Goal: Task Accomplishment & Management: Complete application form

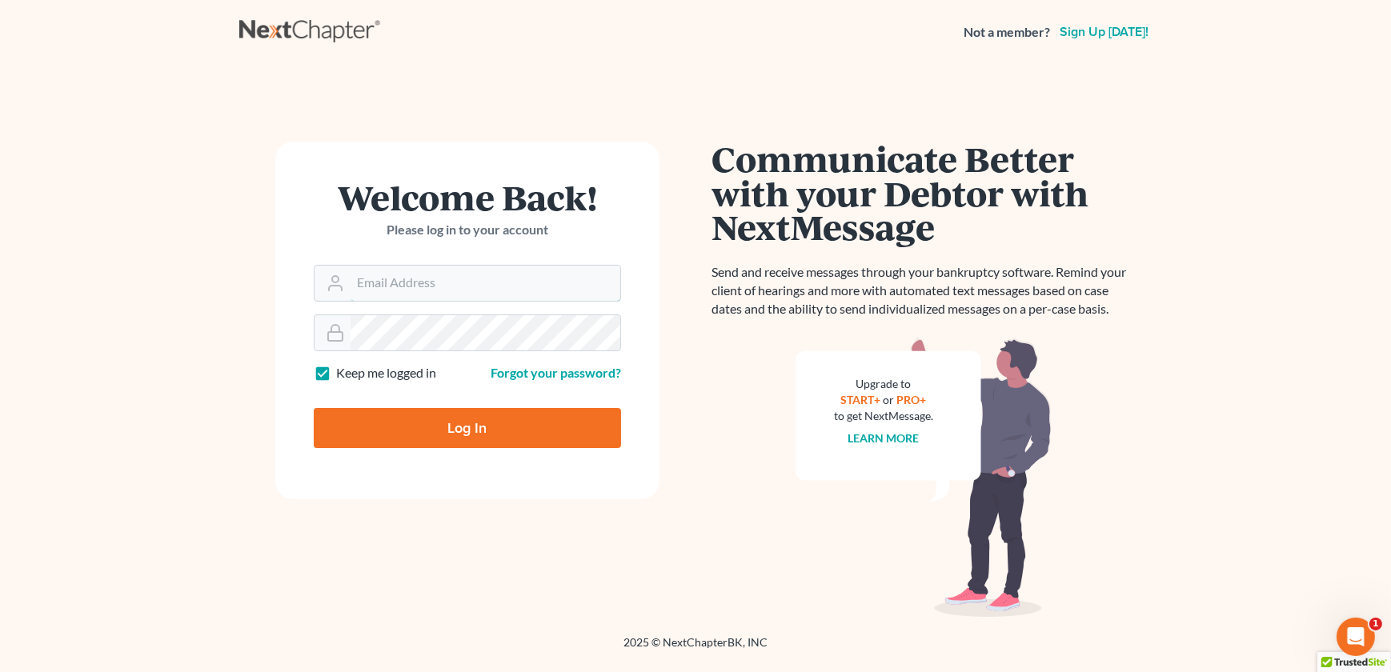
type input "[EMAIL_ADDRESS][DOMAIN_NAME]"
click at [412, 426] on input "Log In" at bounding box center [467, 428] width 307 height 40
type input "Thinking..."
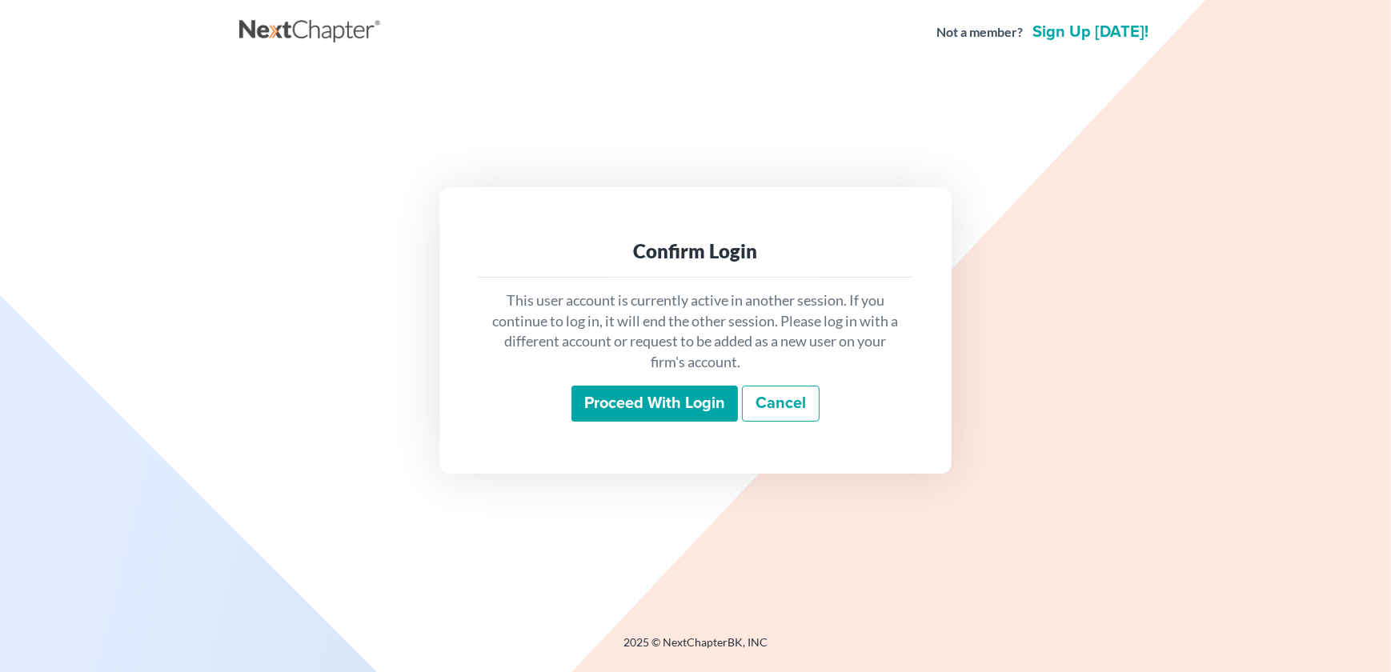
click at [659, 411] on input "Proceed with login" at bounding box center [654, 404] width 166 height 37
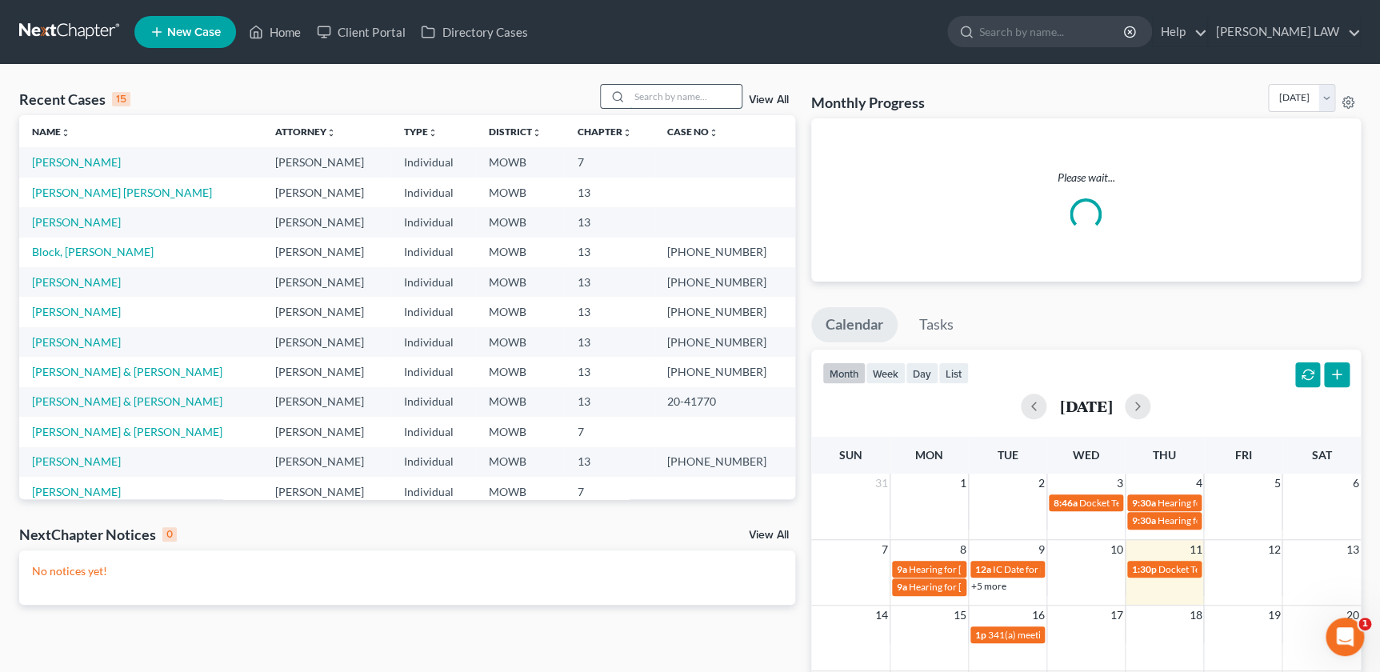
click at [641, 92] on input "search" at bounding box center [686, 96] width 112 height 23
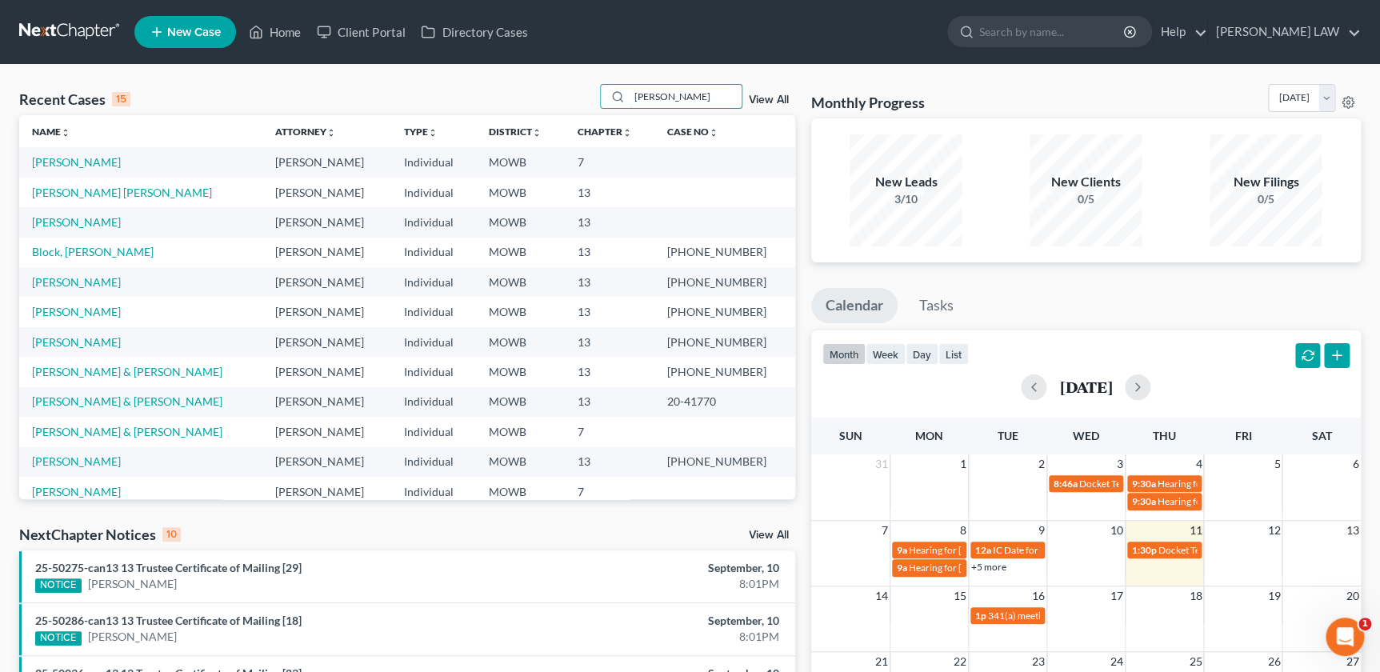
type input "[PERSON_NAME]"
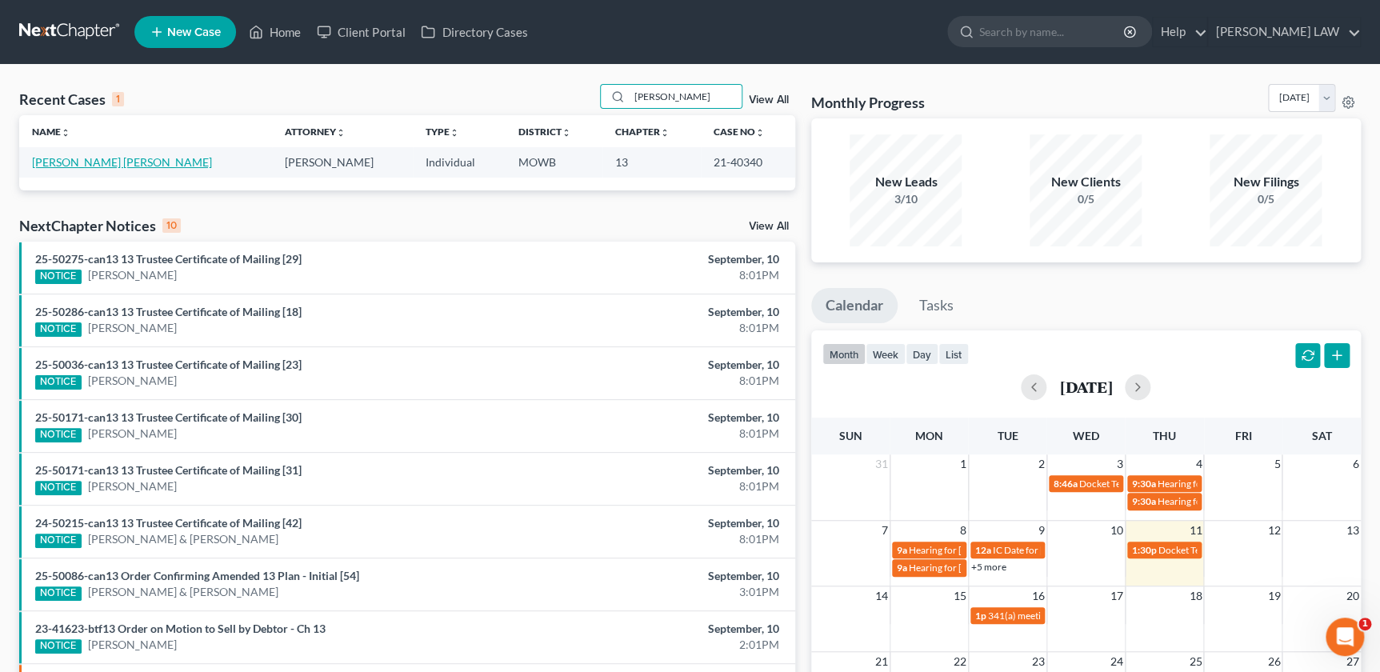
click at [79, 164] on link "[PERSON_NAME] [PERSON_NAME]" at bounding box center [122, 162] width 180 height 14
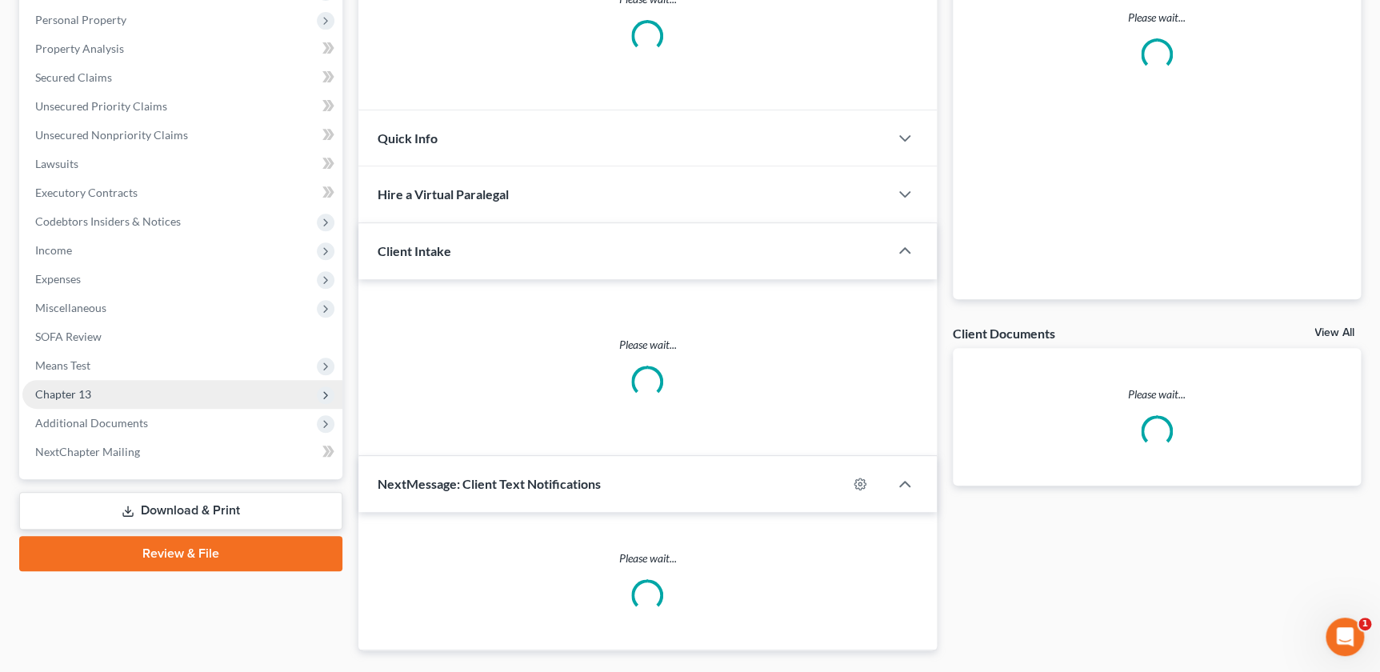
scroll to position [313, 0]
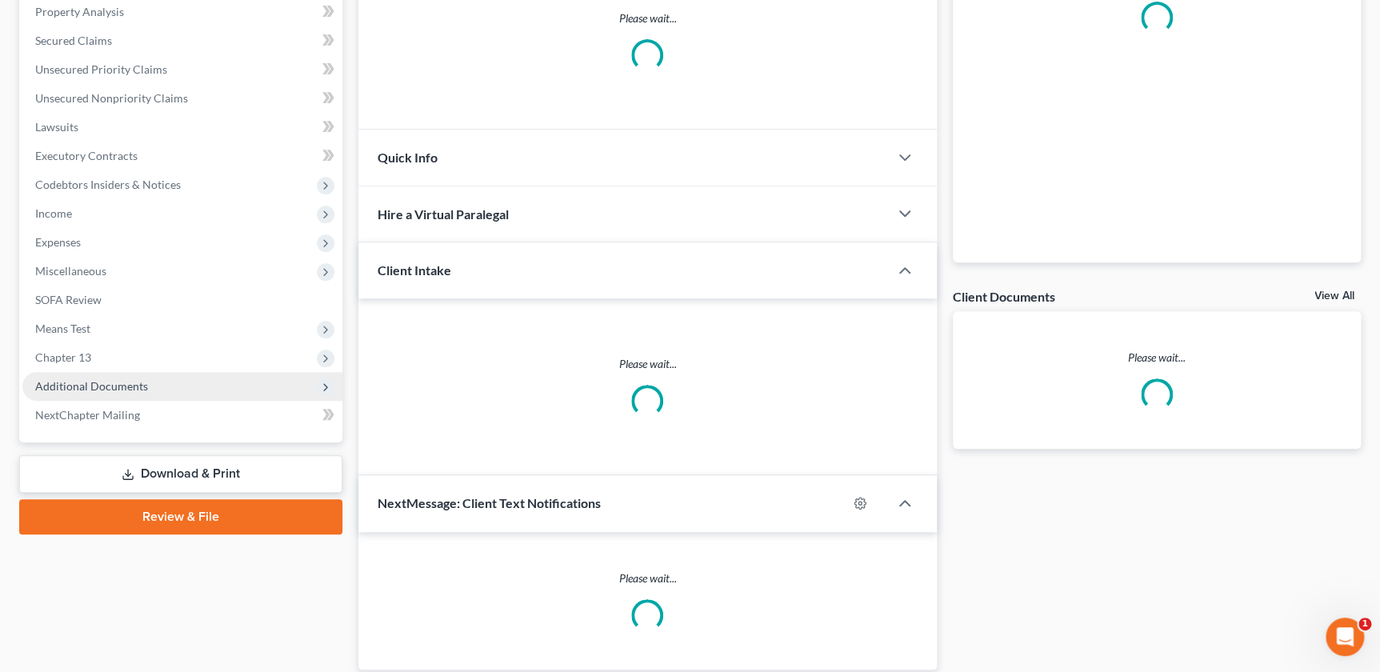
click at [157, 388] on span "Additional Documents" at bounding box center [182, 386] width 320 height 29
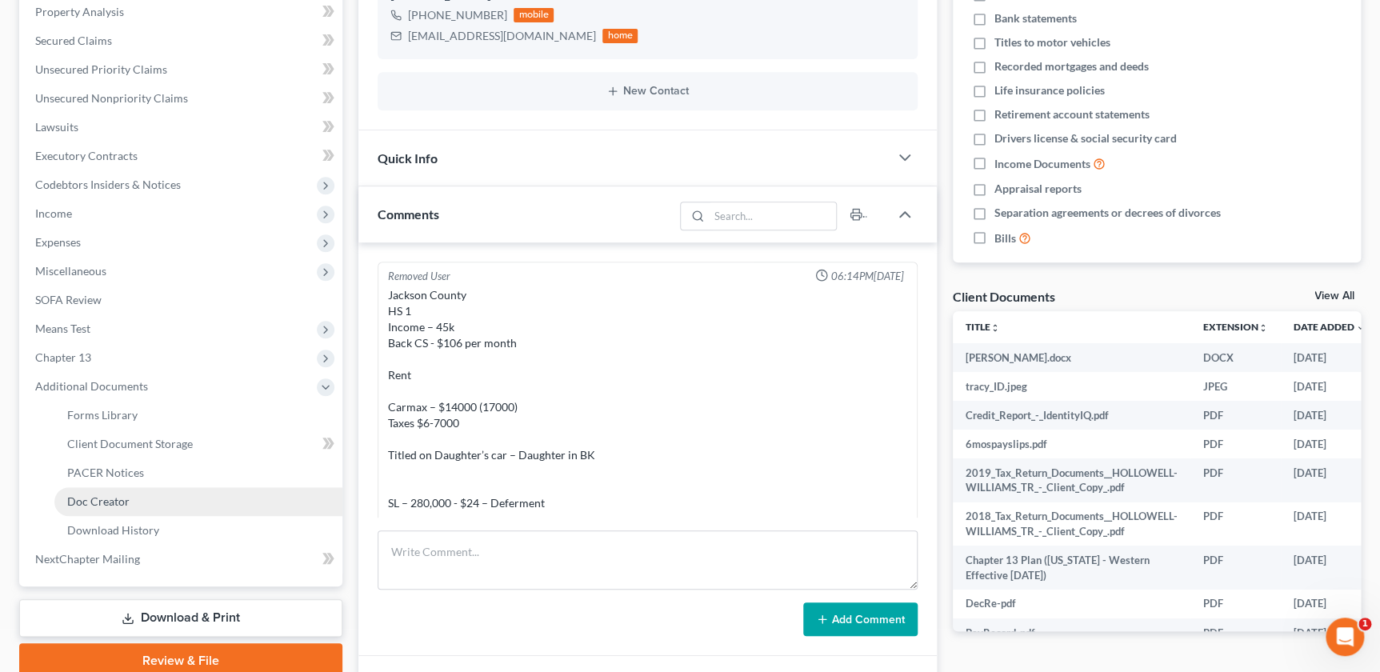
scroll to position [1489, 0]
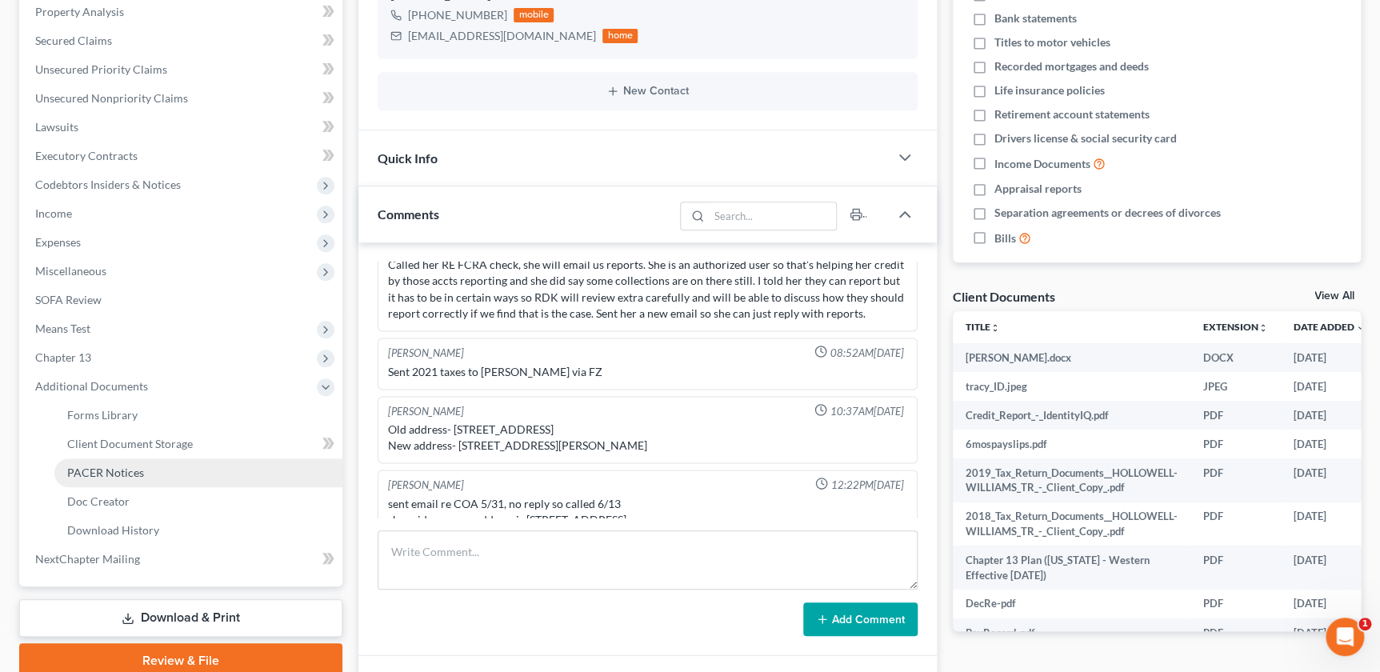
click at [150, 473] on link "PACER Notices" at bounding box center [198, 473] width 288 height 29
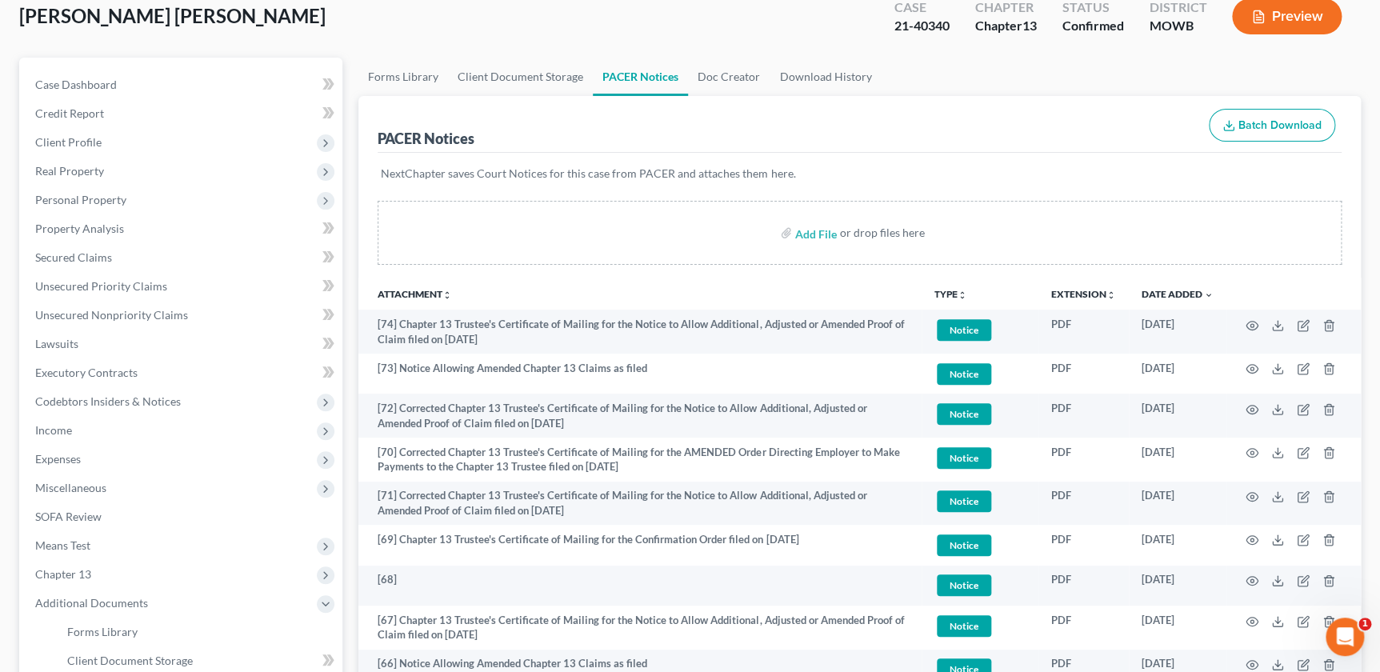
scroll to position [72, 0]
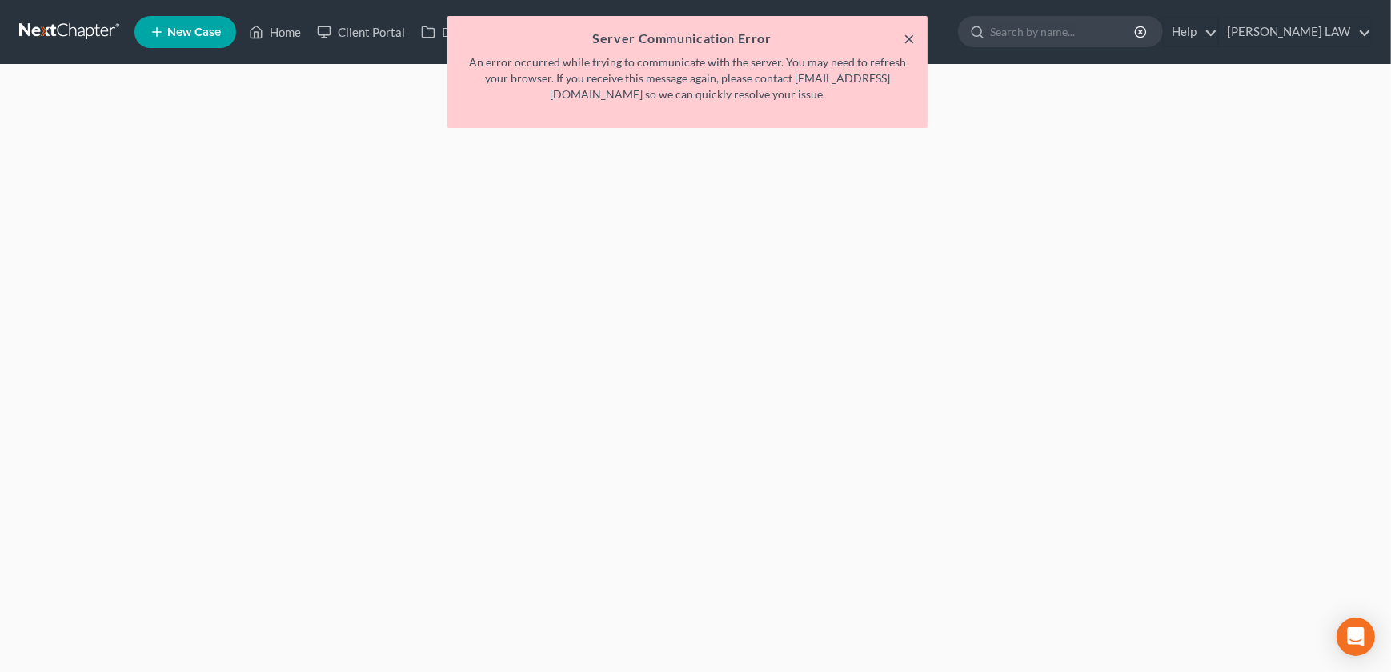
click at [911, 40] on button "×" at bounding box center [908, 38] width 11 height 19
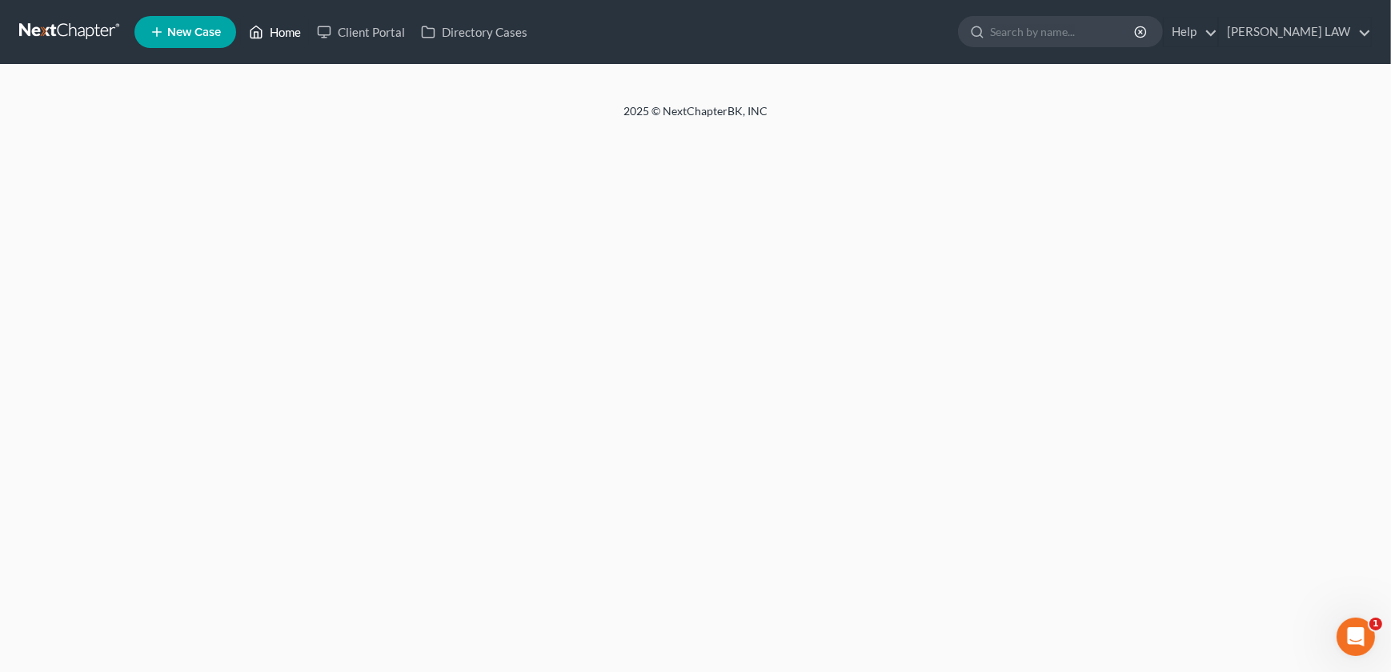
click at [272, 28] on link "Home" at bounding box center [275, 32] width 68 height 29
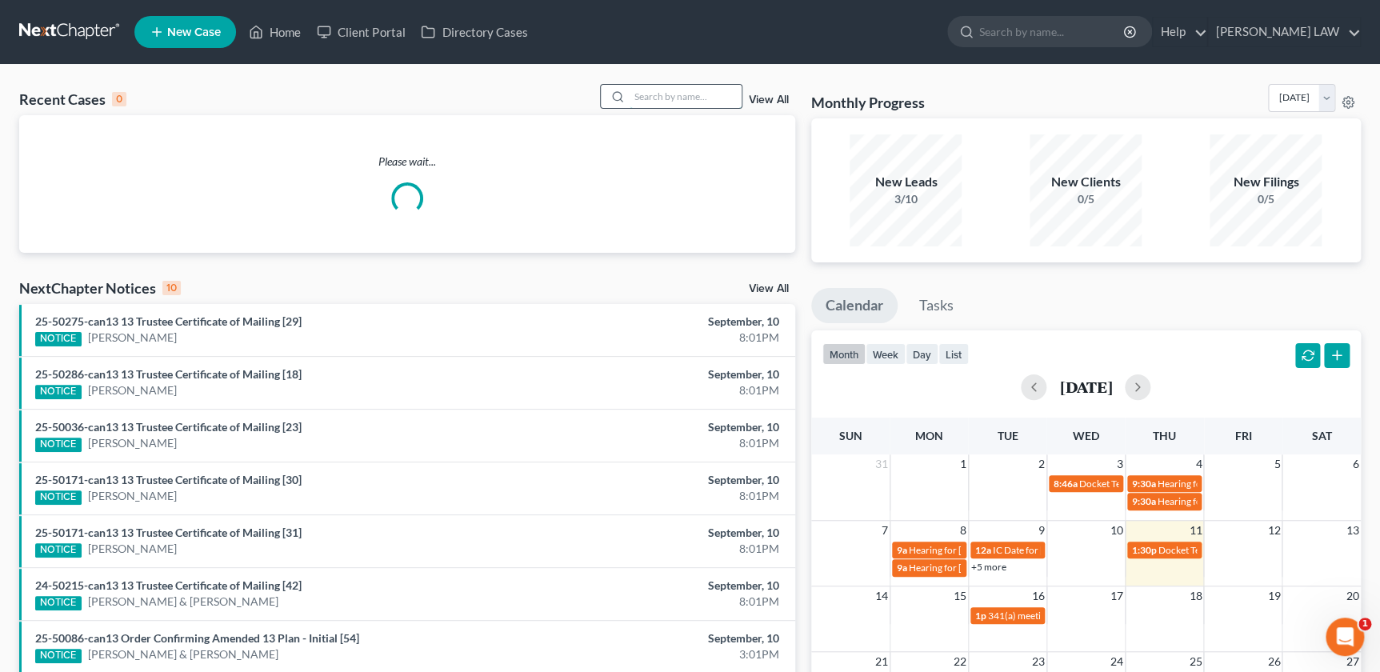
click at [679, 94] on input "search" at bounding box center [686, 96] width 112 height 23
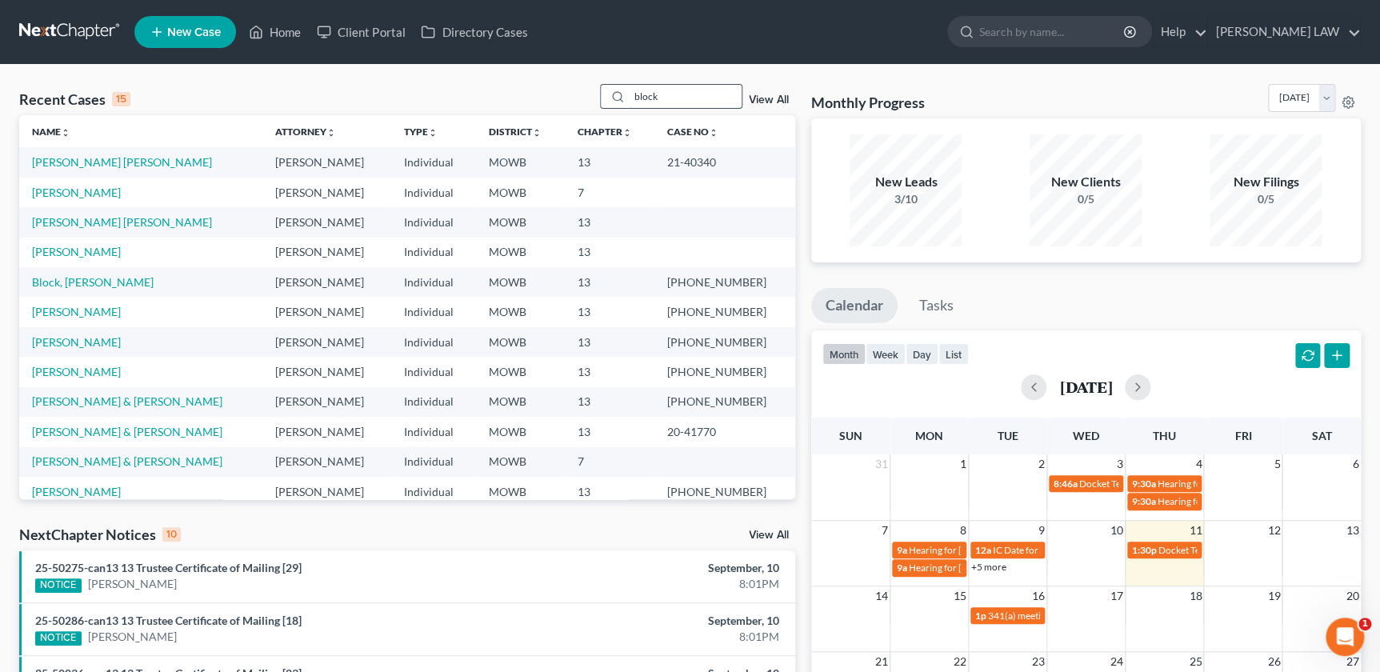
type input "block"
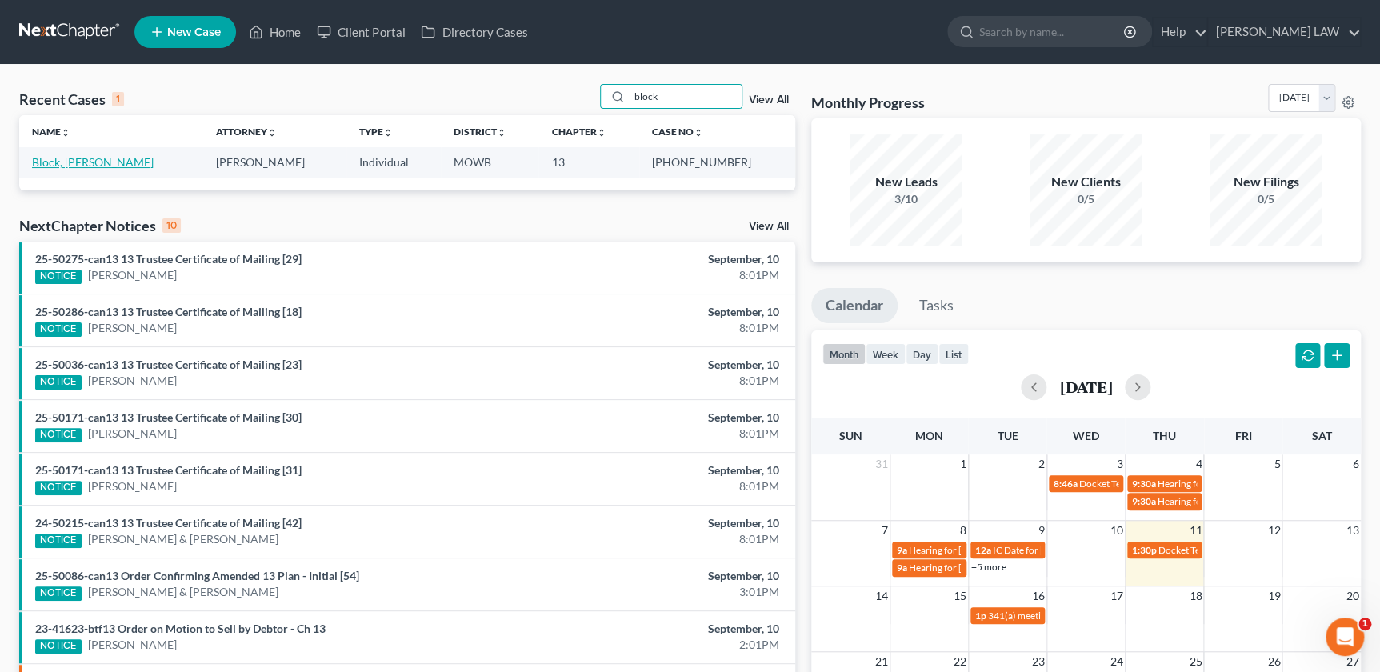
click at [52, 161] on link "Block, Hobert" at bounding box center [93, 162] width 122 height 14
select select "0"
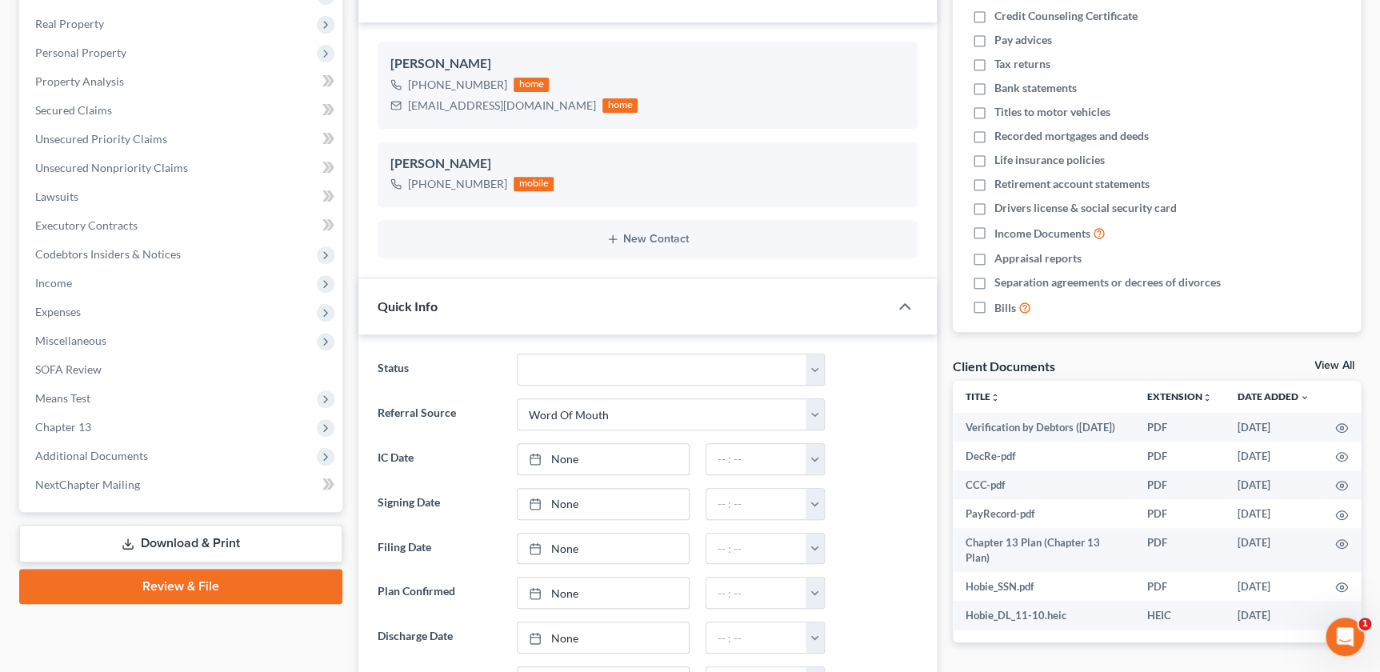
scroll to position [309, 0]
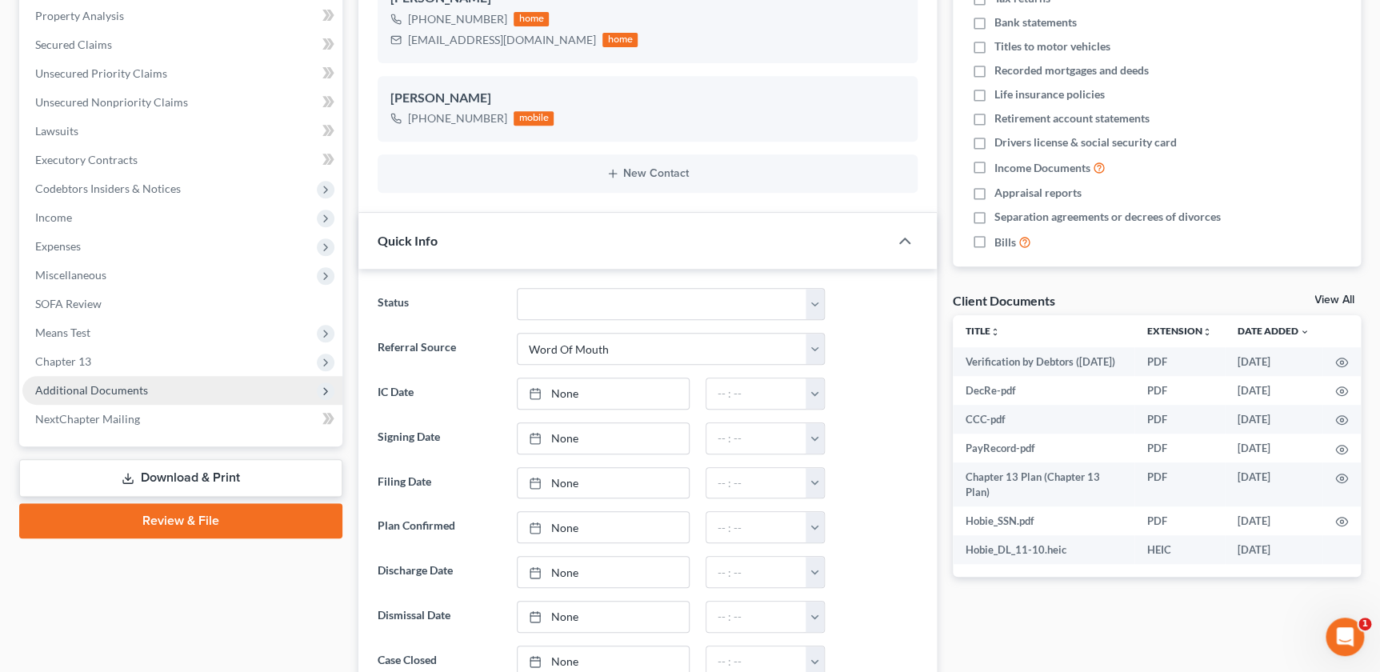
click at [141, 388] on span "Additional Documents" at bounding box center [91, 390] width 113 height 14
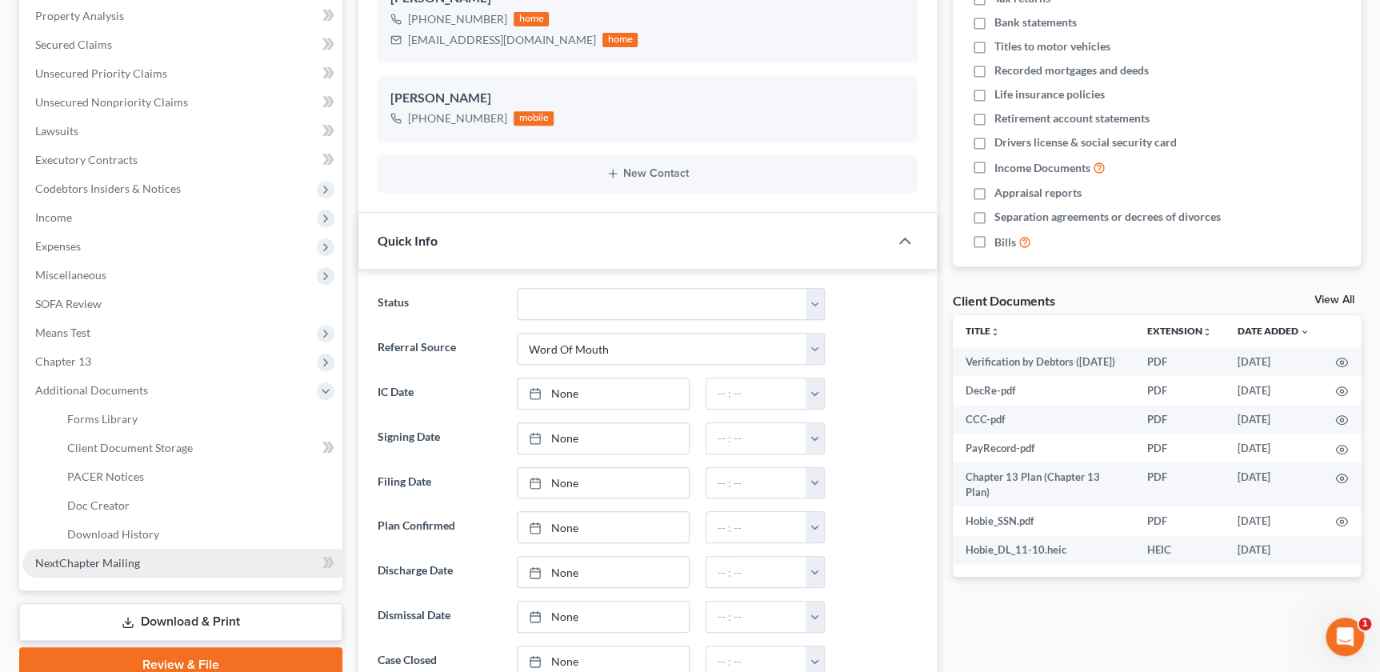
click at [148, 566] on link "NextChapter Mailing" at bounding box center [182, 563] width 320 height 29
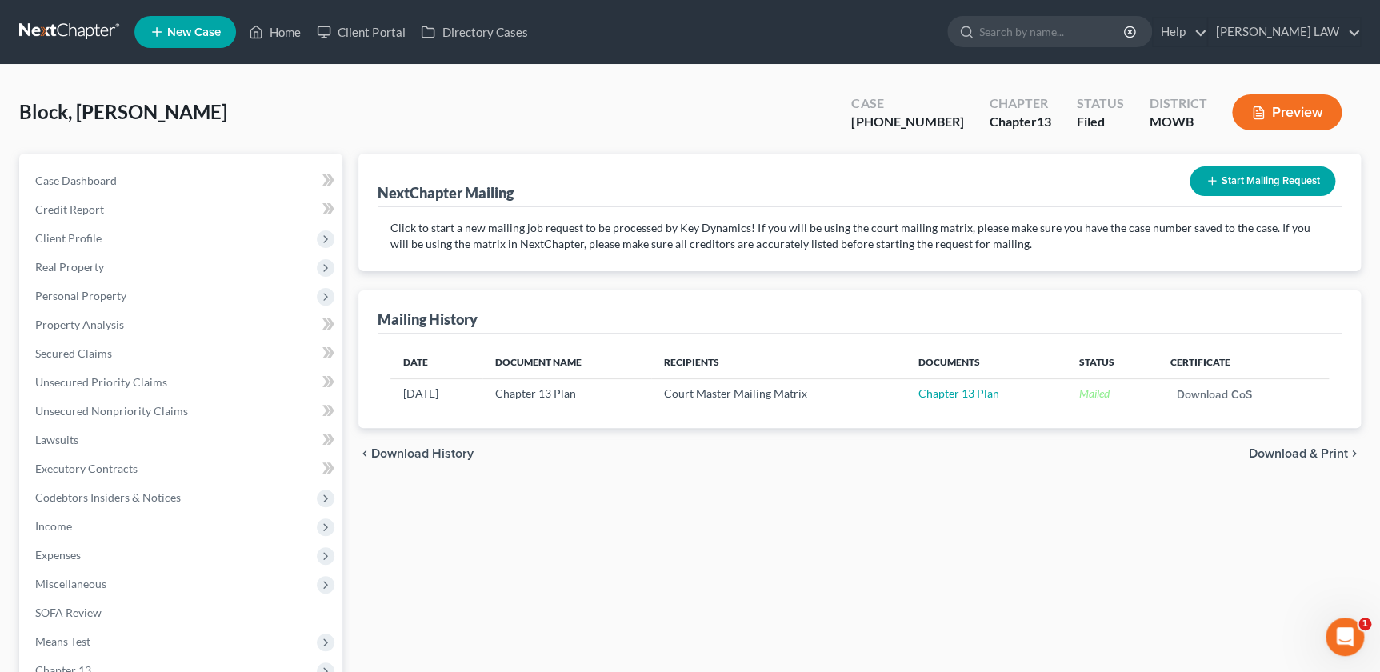
click at [1260, 170] on button "Start Mailing Request" at bounding box center [1263, 181] width 146 height 30
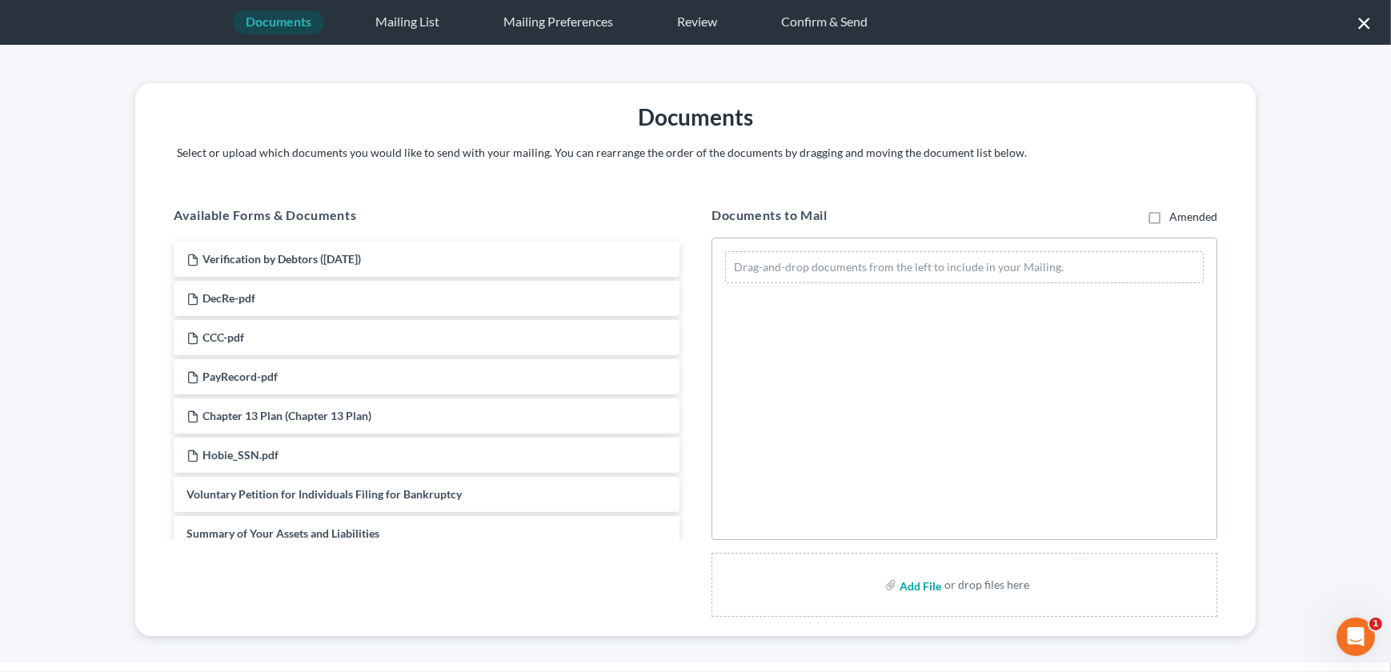
click at [919, 585] on input "file" at bounding box center [918, 585] width 38 height 29
click at [906, 581] on input "file" at bounding box center [918, 585] width 38 height 29
type input "C:\fakepath\250909 MTApprove the Sale of Real Property.pdf"
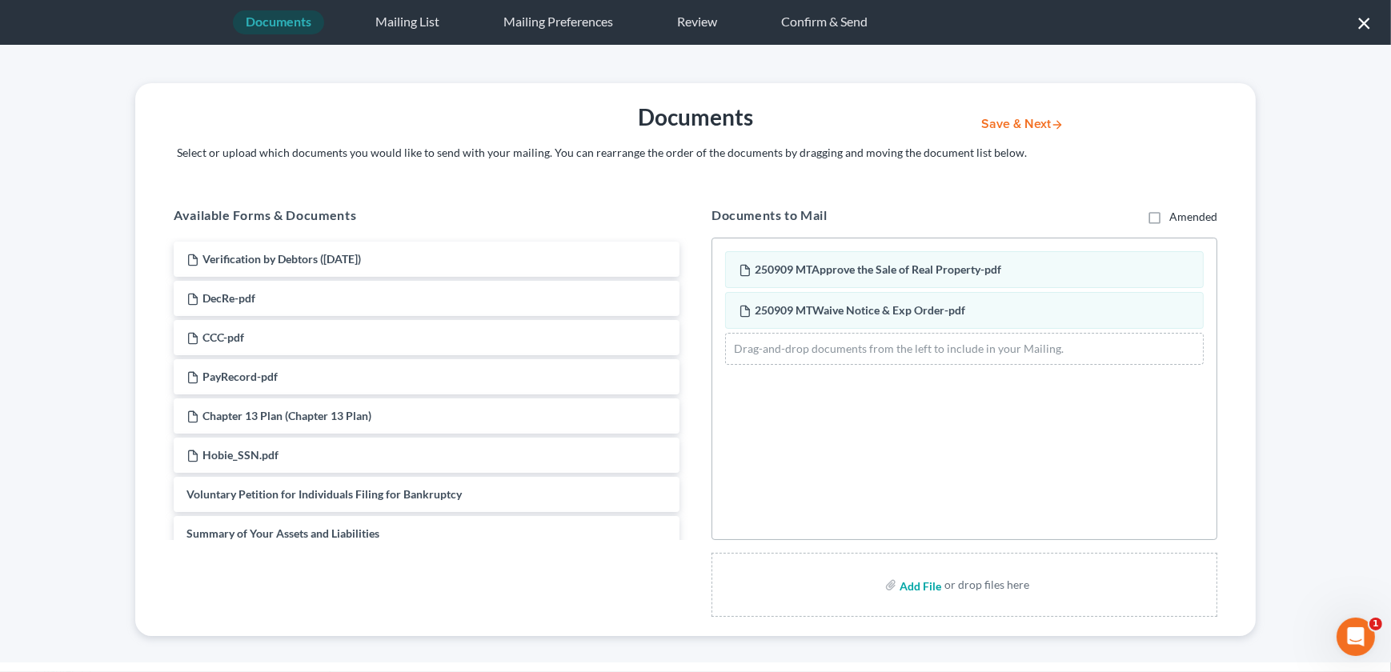
click at [920, 592] on input "file" at bounding box center [918, 585] width 38 height 29
type input "C:\fakepath\23-41623-btf13 Order on Motion to Sell by Debtor - Ch 13 - Knipp La…"
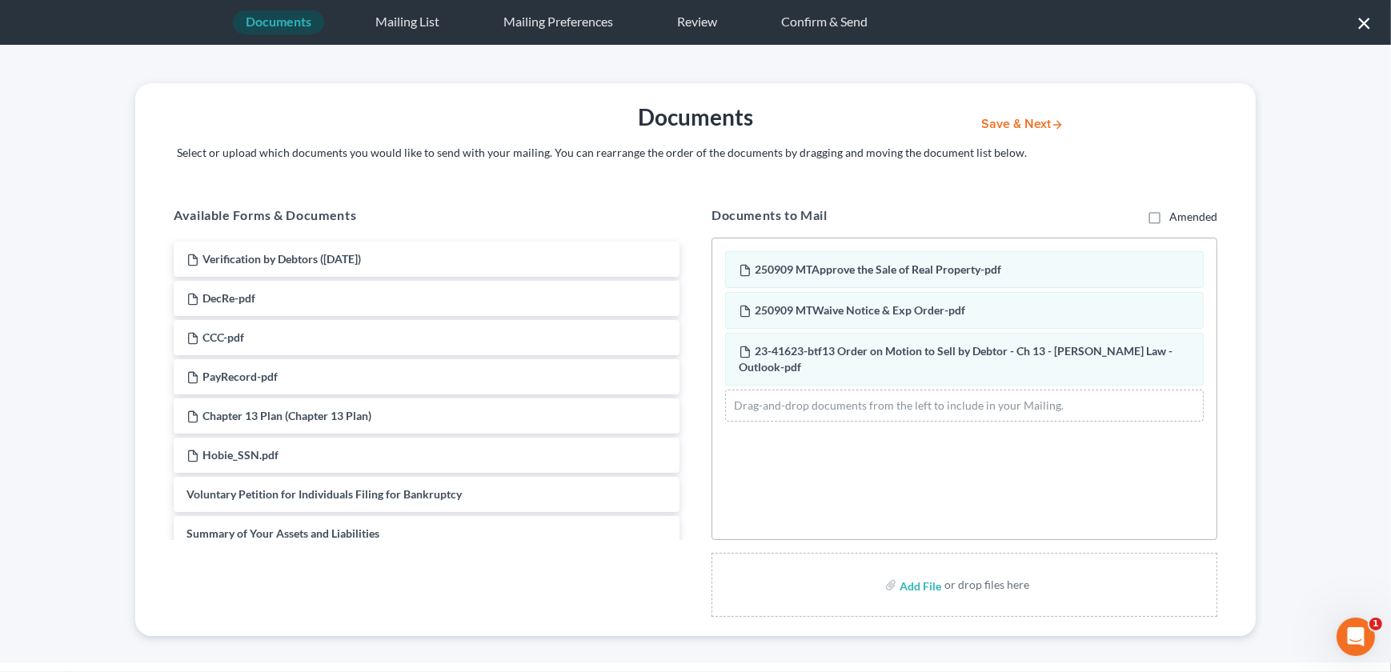
click at [1006, 120] on button "Save & Next" at bounding box center [1022, 125] width 108 height 14
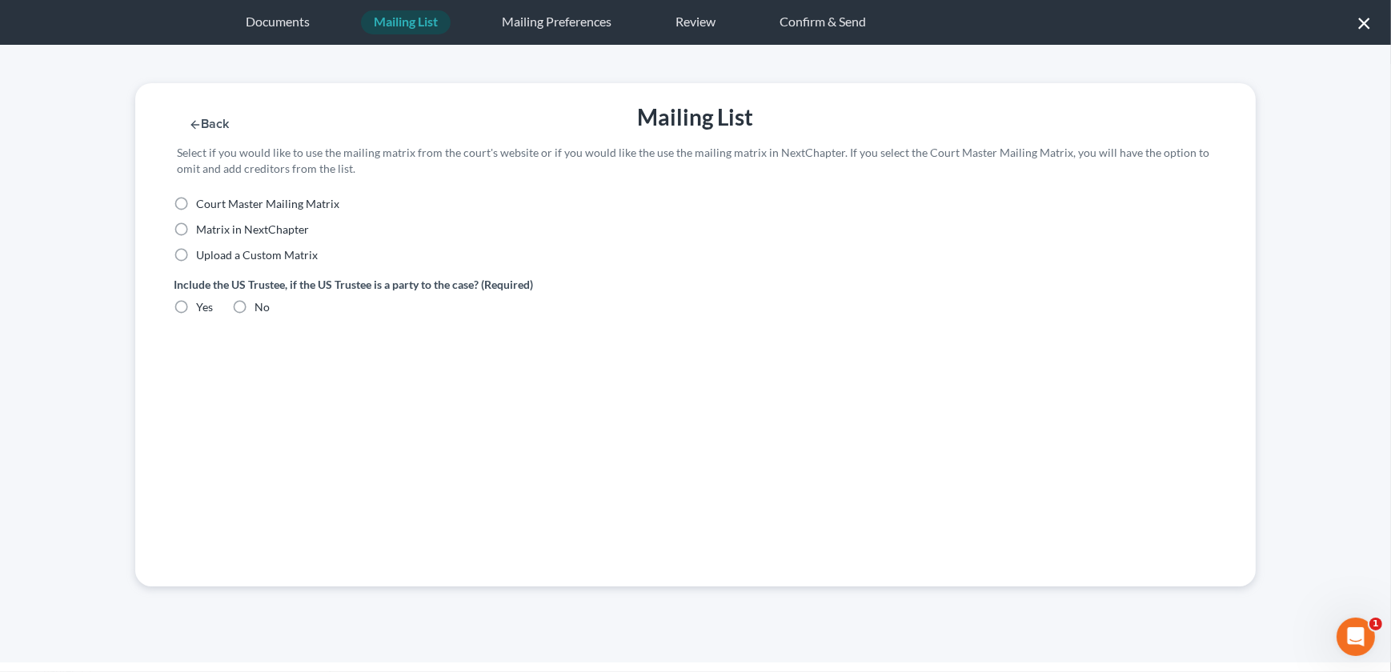
click at [196, 255] on label "Upload a Custom Matrix" at bounding box center [257, 255] width 122 height 16
click at [202, 255] on input "Upload a Custom Matrix" at bounding box center [207, 252] width 10 height 10
radio input "true"
click at [232, 377] on button "Import CSV" at bounding box center [222, 379] width 97 height 30
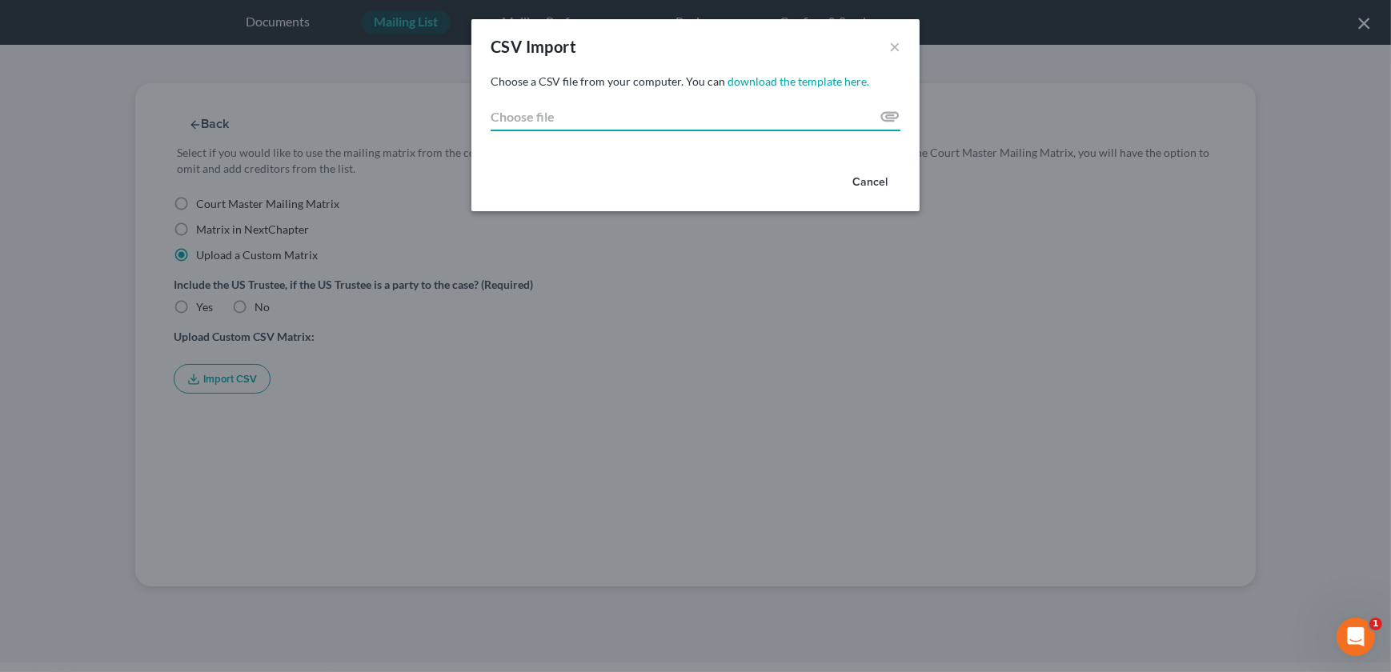
click at [887, 117] on input "Choose file" at bounding box center [696, 116] width 410 height 29
click at [883, 118] on input "Choose file" at bounding box center [696, 116] width 410 height 29
click at [856, 183] on button "Cancel" at bounding box center [869, 182] width 61 height 32
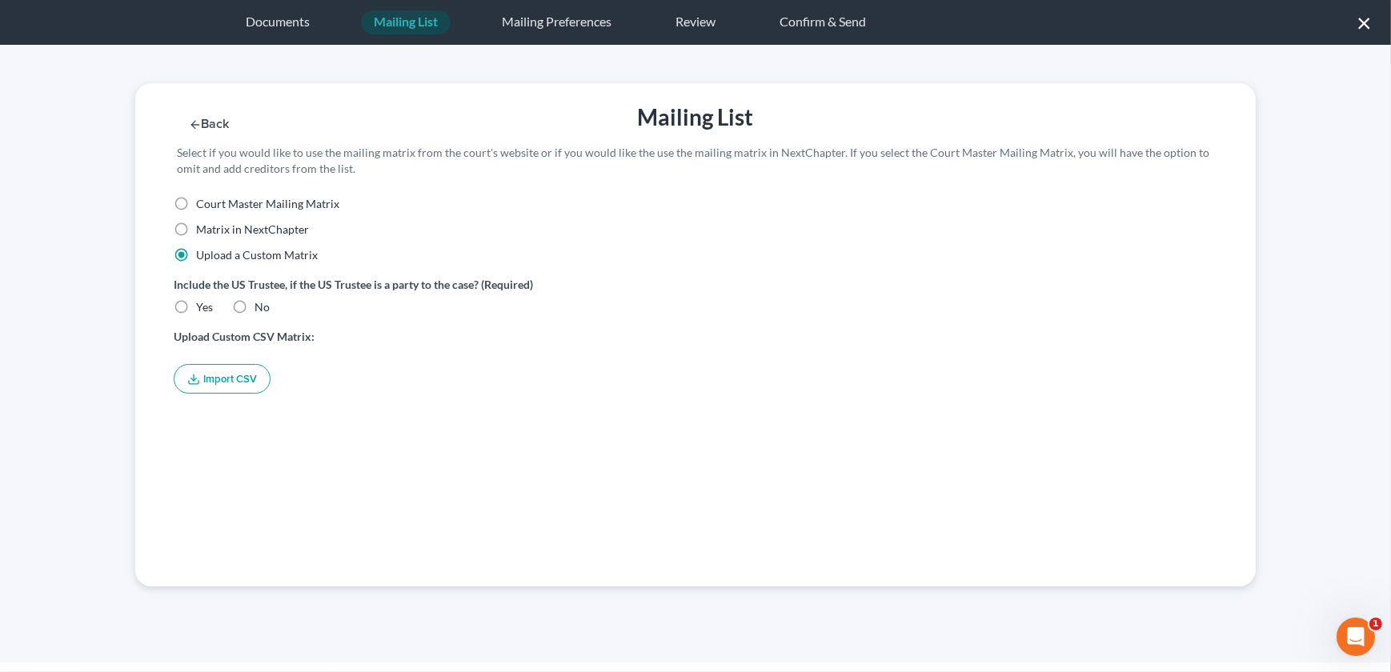
click at [196, 304] on label "Yes" at bounding box center [204, 307] width 17 height 16
click at [202, 304] on input "Yes" at bounding box center [207, 304] width 10 height 10
radio input "true"
click at [196, 208] on label "Court Master Mailing Matrix" at bounding box center [267, 204] width 143 height 16
click at [202, 206] on input "Court Master Mailing Matrix" at bounding box center [207, 201] width 10 height 10
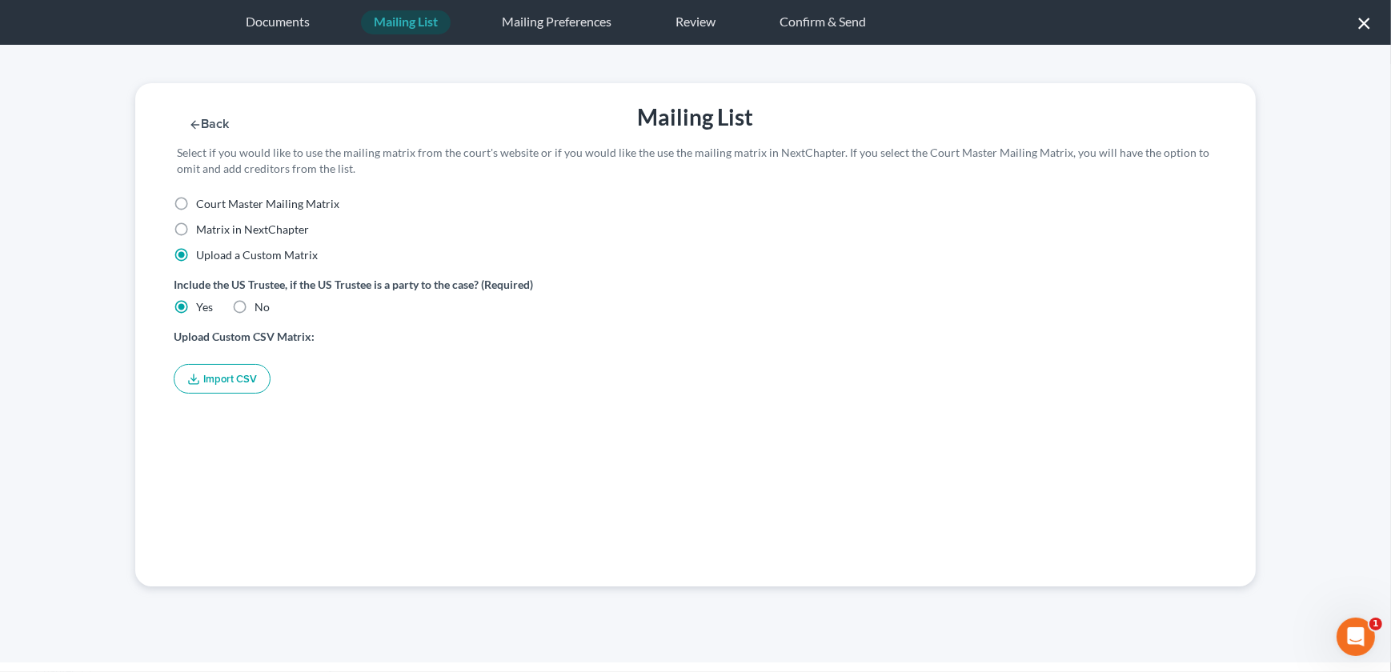
radio input "true"
radio input "false"
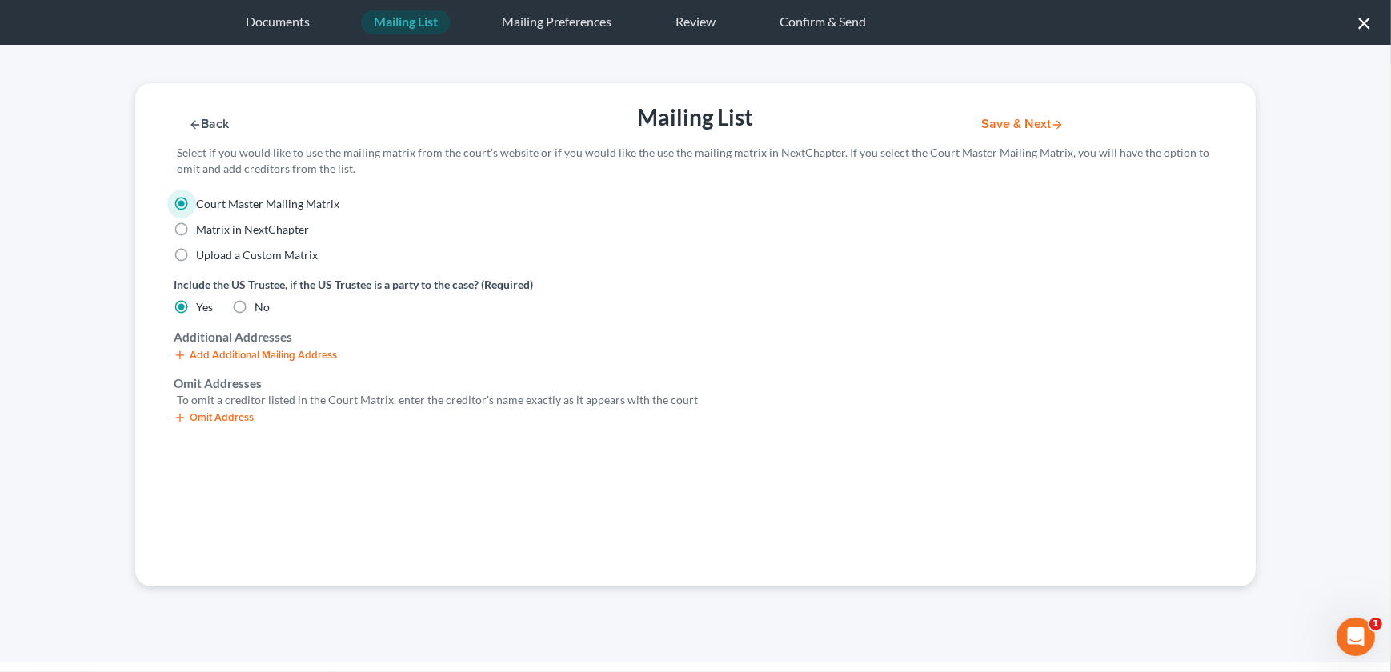
click at [177, 414] on icon "button" at bounding box center [180, 417] width 13 height 13
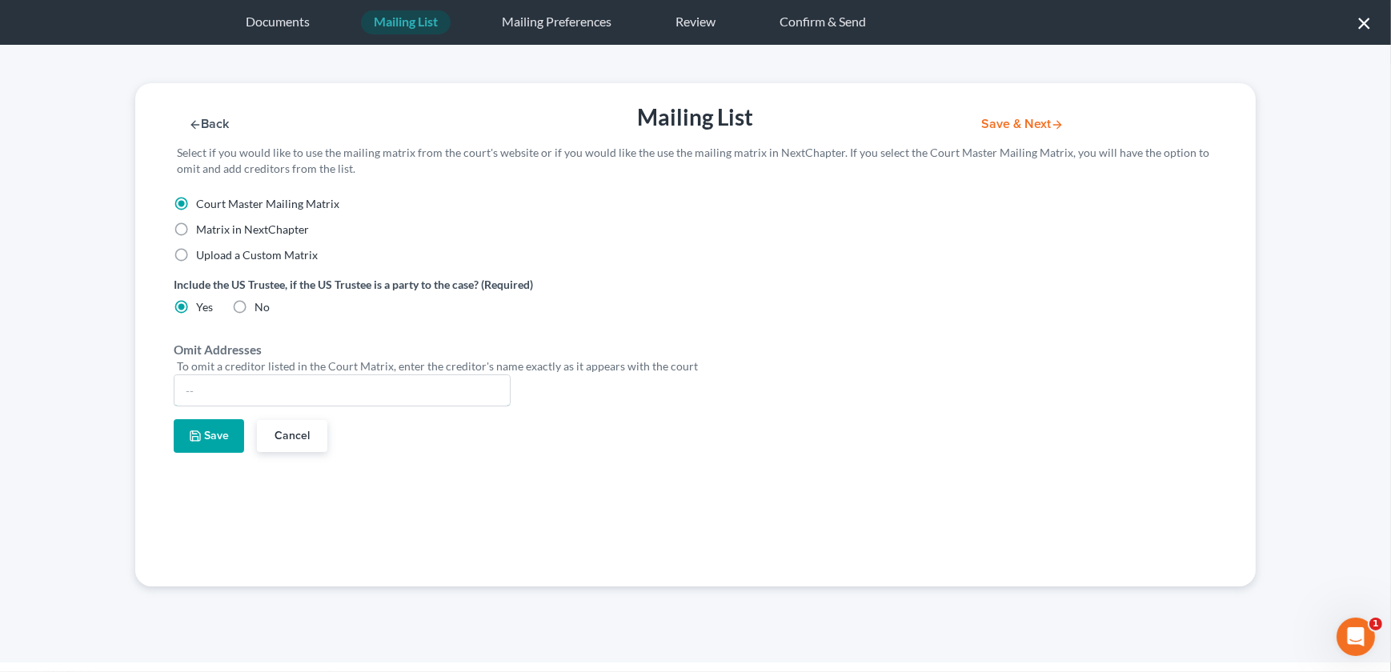
drag, startPoint x: 214, startPoint y: 383, endPoint x: 216, endPoint y: 362, distance: 20.9
click at [212, 382] on input "text" at bounding box center [341, 390] width 335 height 30
type input "Ryan D. Knipp"
click at [204, 443] on button "Save" at bounding box center [209, 436] width 70 height 34
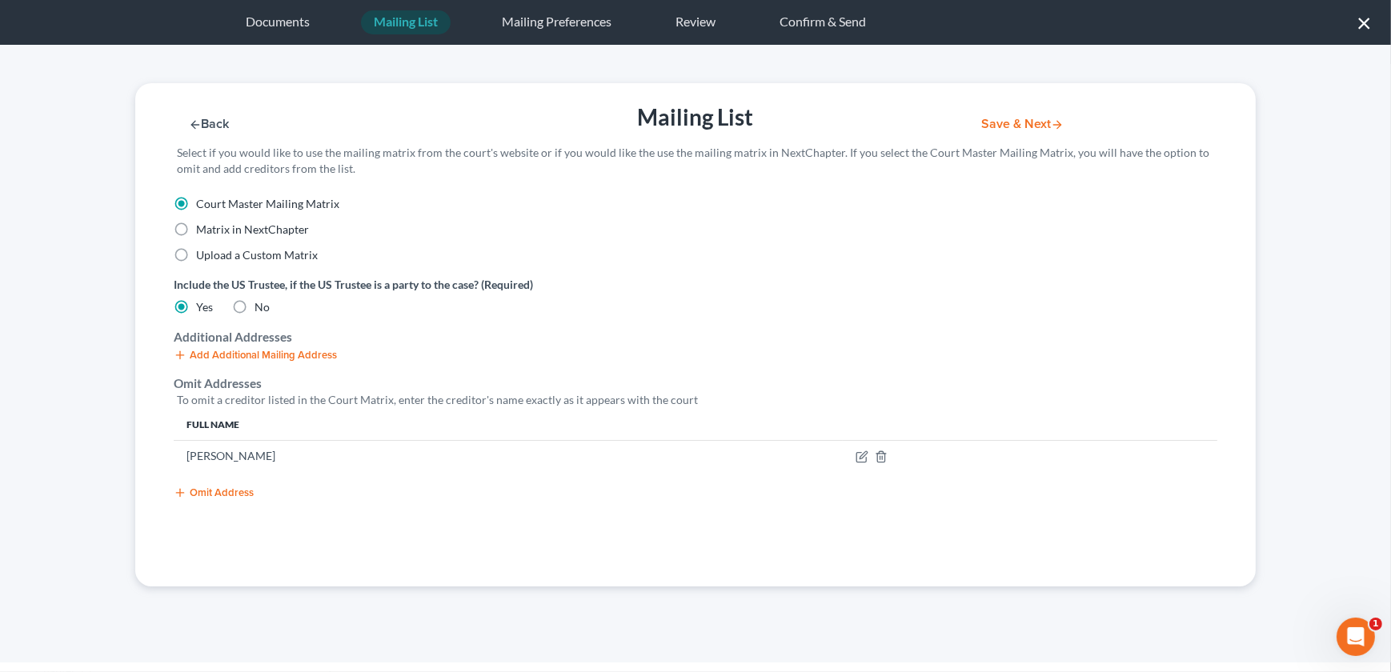
click at [1022, 118] on button "Save & Next" at bounding box center [1022, 125] width 108 height 14
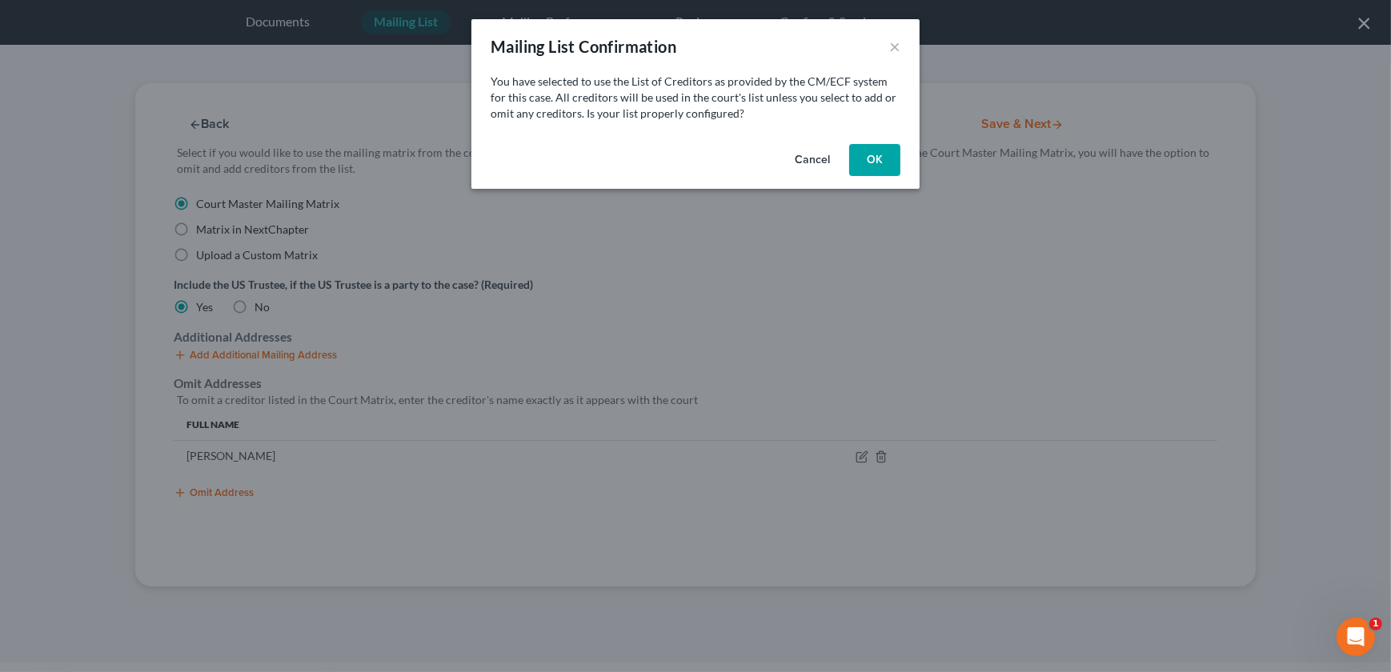
click at [864, 149] on button "OK" at bounding box center [874, 160] width 51 height 32
select select "26"
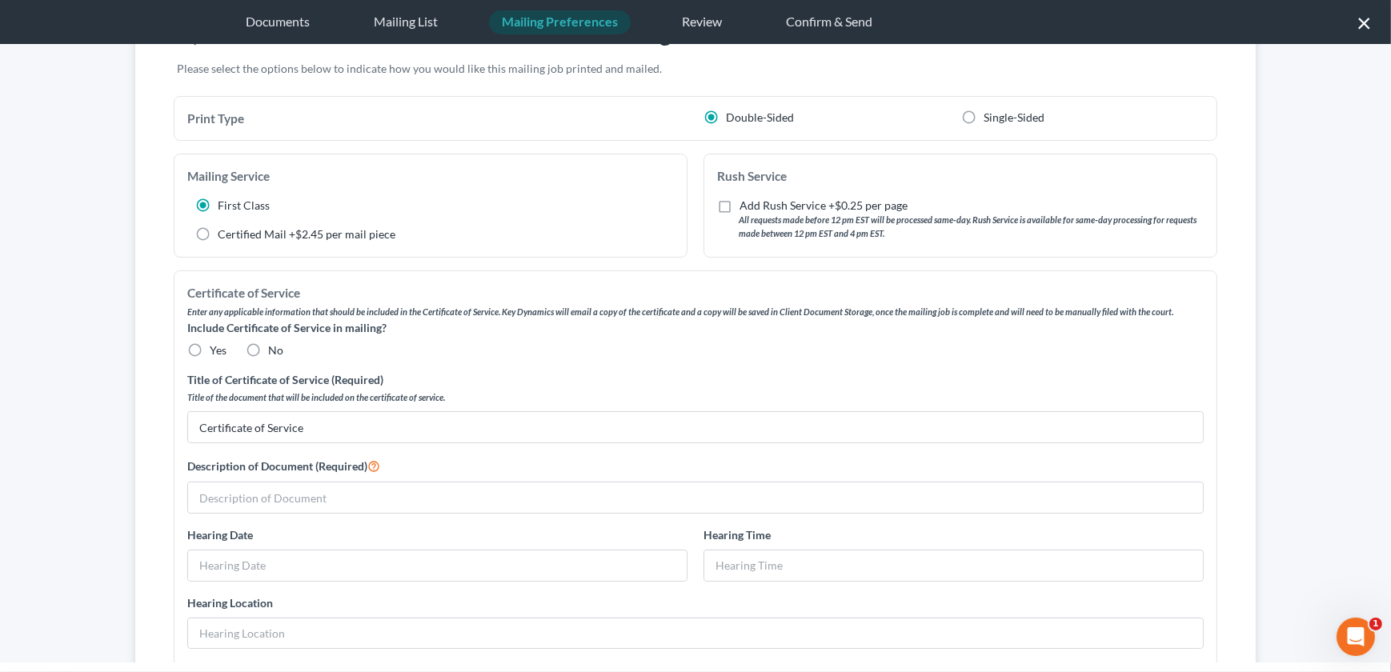
scroll to position [109, 0]
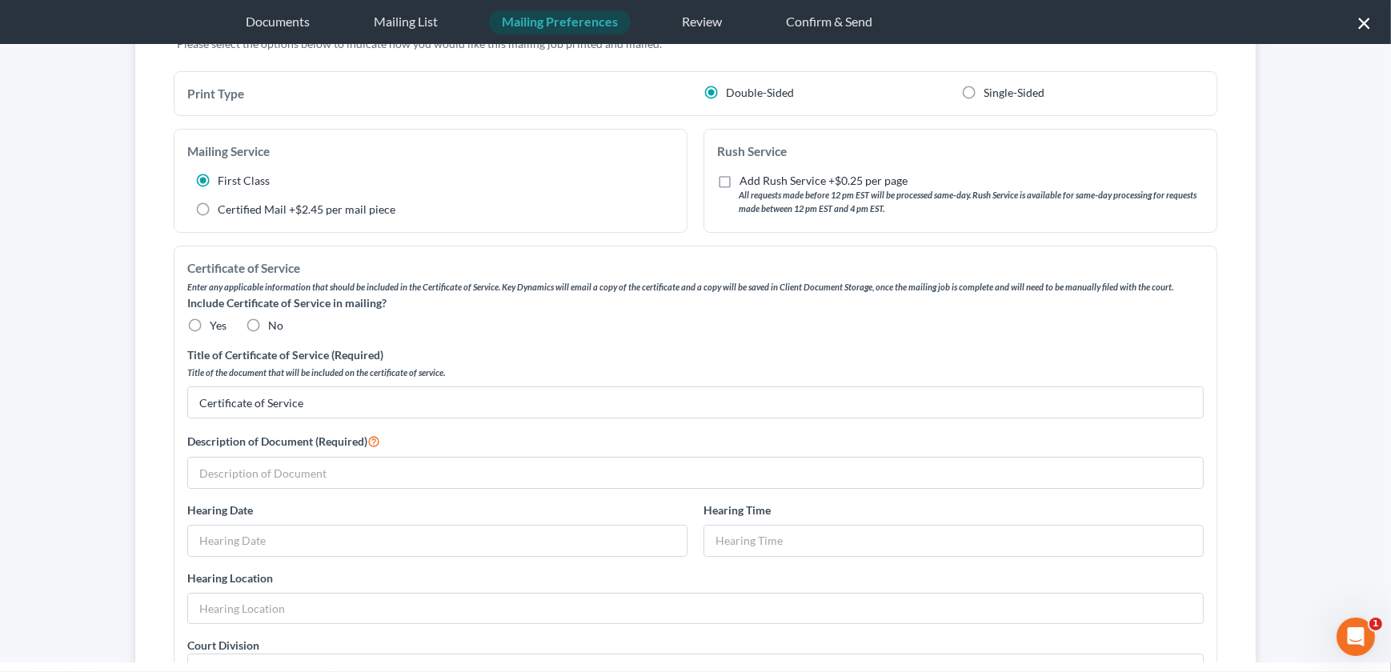
click at [268, 320] on label "No" at bounding box center [275, 326] width 15 height 16
click at [274, 320] on input "No" at bounding box center [279, 323] width 10 height 10
radio input "true"
click at [262, 481] on input "text" at bounding box center [695, 473] width 1015 height 30
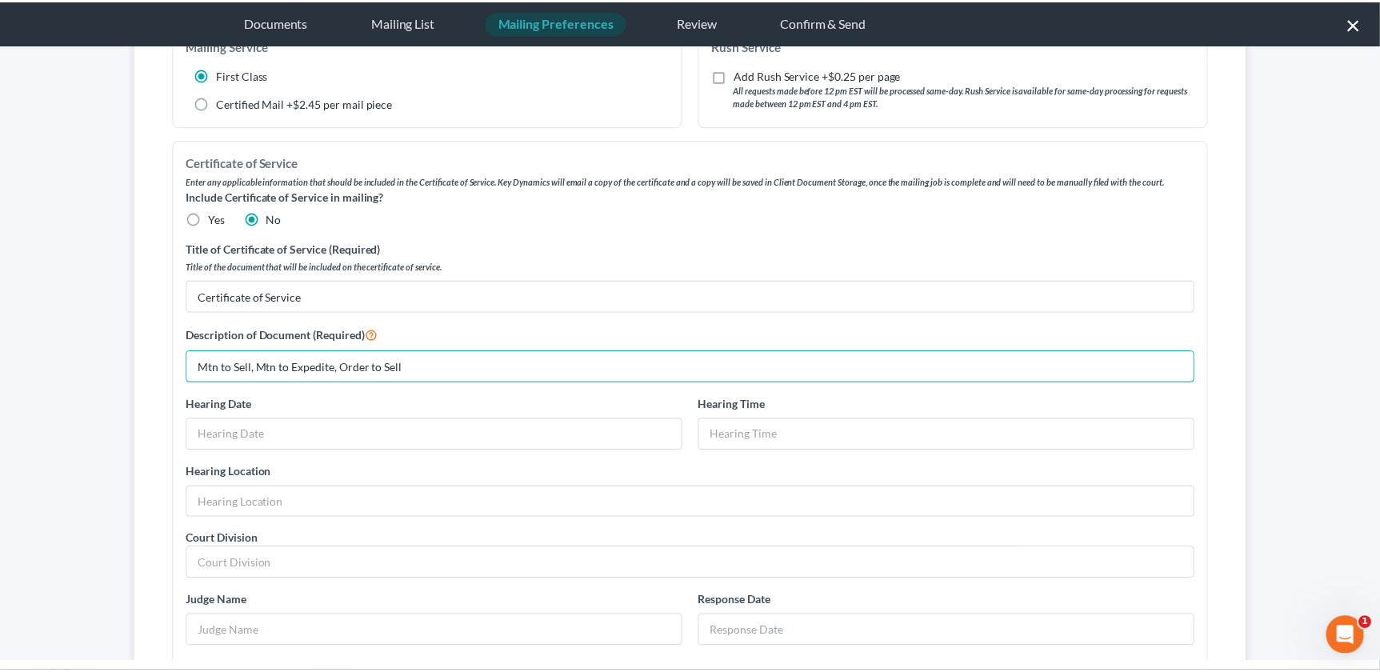
scroll to position [0, 0]
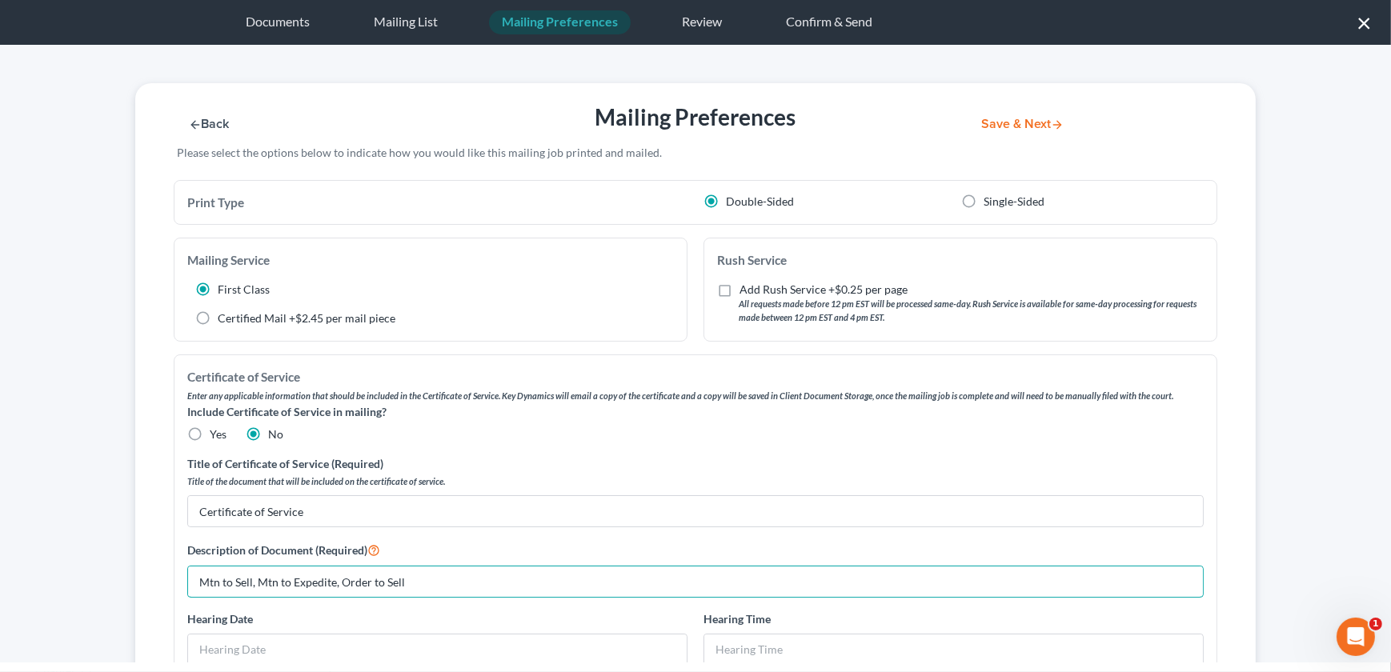
type input "Mtn to Sell, Mtn to Expedite, Order to Sell"
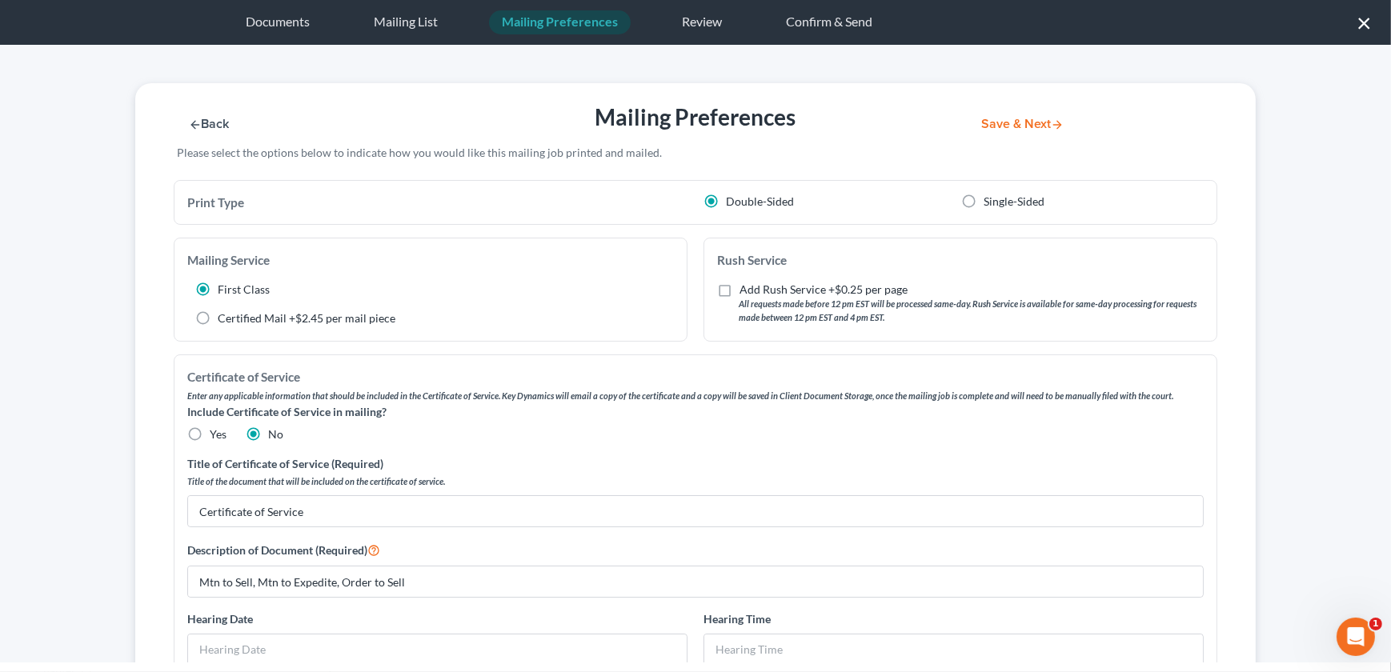
click at [1008, 118] on button "Save & Next" at bounding box center [1022, 125] width 108 height 14
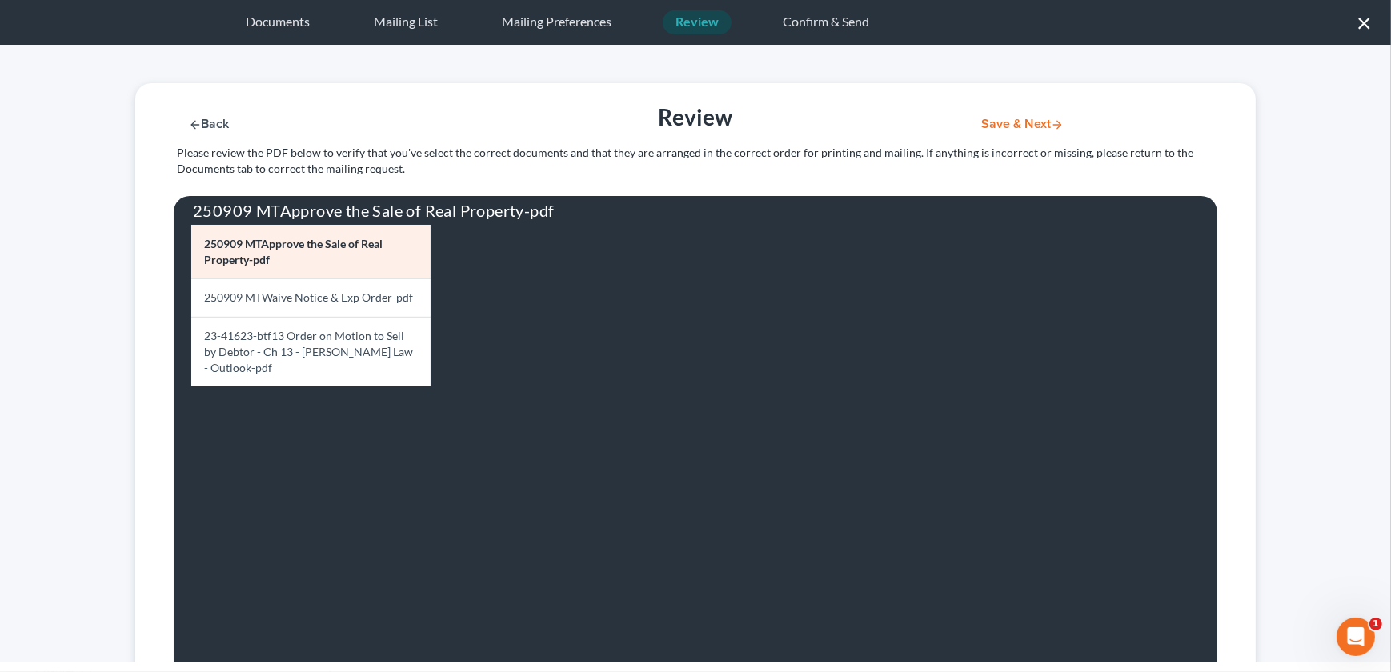
click at [1008, 123] on button "Save & Next" at bounding box center [1022, 125] width 108 height 14
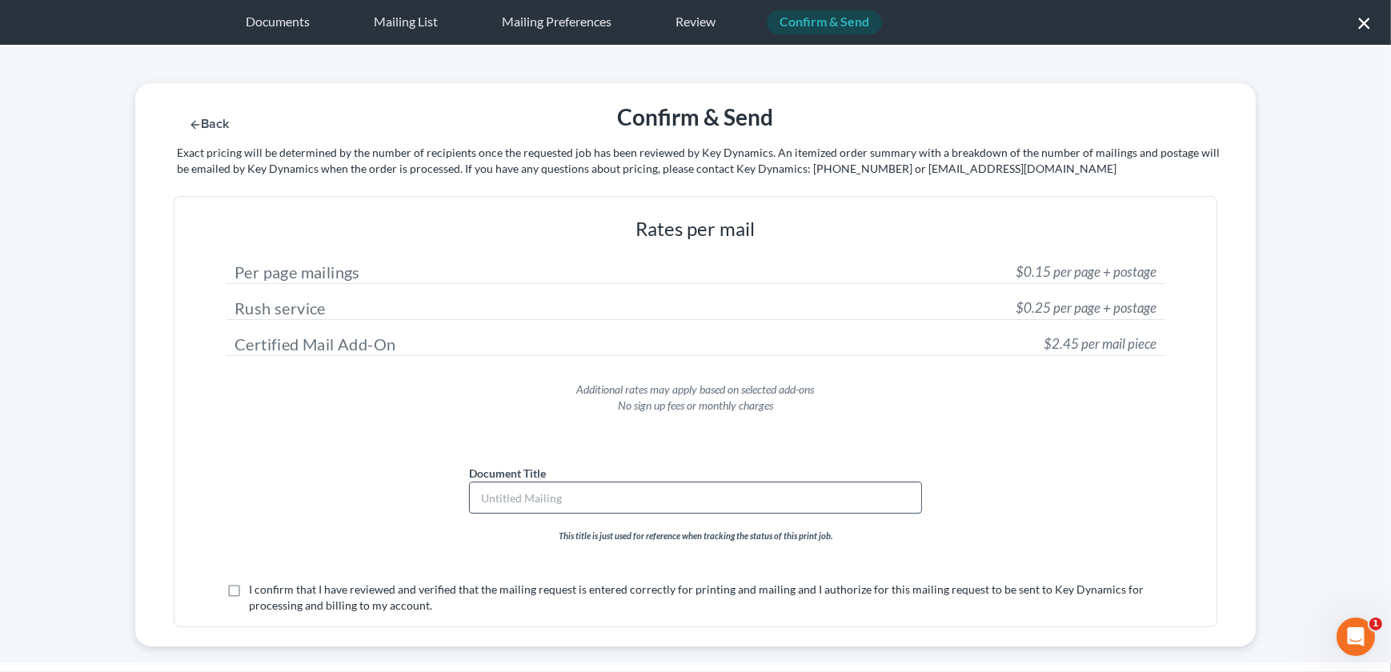
click at [540, 499] on input "text" at bounding box center [695, 498] width 451 height 30
type input "Mtn to Sell, Mtn to Expedite, Order to Sell"
click at [249, 590] on label "I confirm that I have reviewed and verified that the mailing request is entered…" at bounding box center [706, 598] width 915 height 32
click at [255, 590] on input "I confirm that I have reviewed and verified that the mailing request is entered…" at bounding box center [260, 587] width 10 height 10
checkbox input "true"
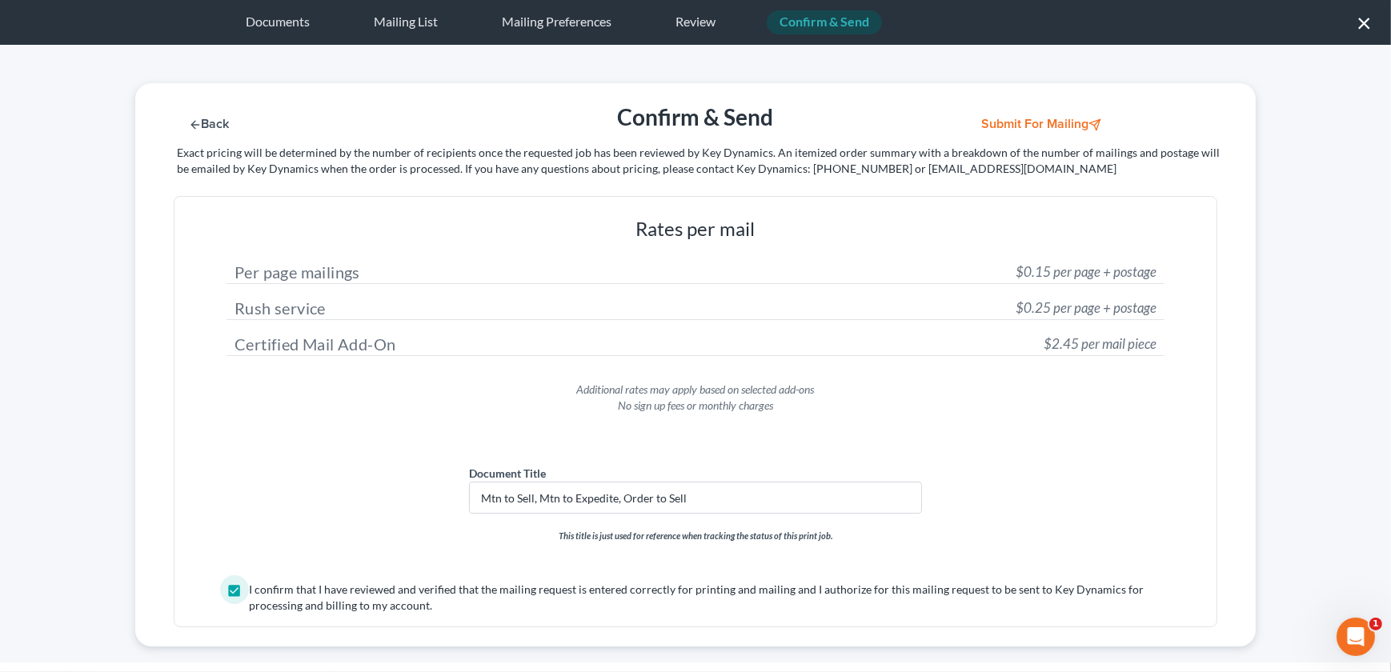
click at [1018, 119] on button "Submit for Mailing" at bounding box center [1042, 125] width 149 height 14
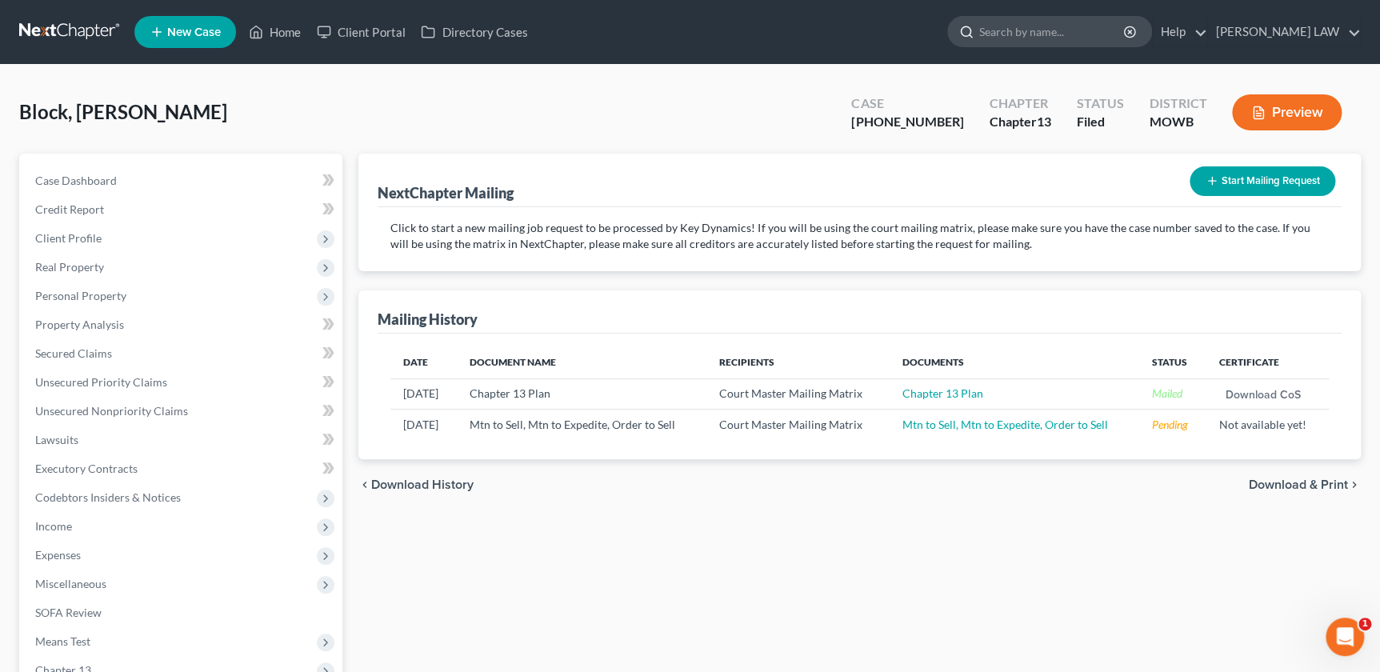
click at [1085, 24] on input "search" at bounding box center [1052, 32] width 146 height 30
type input "hartley"
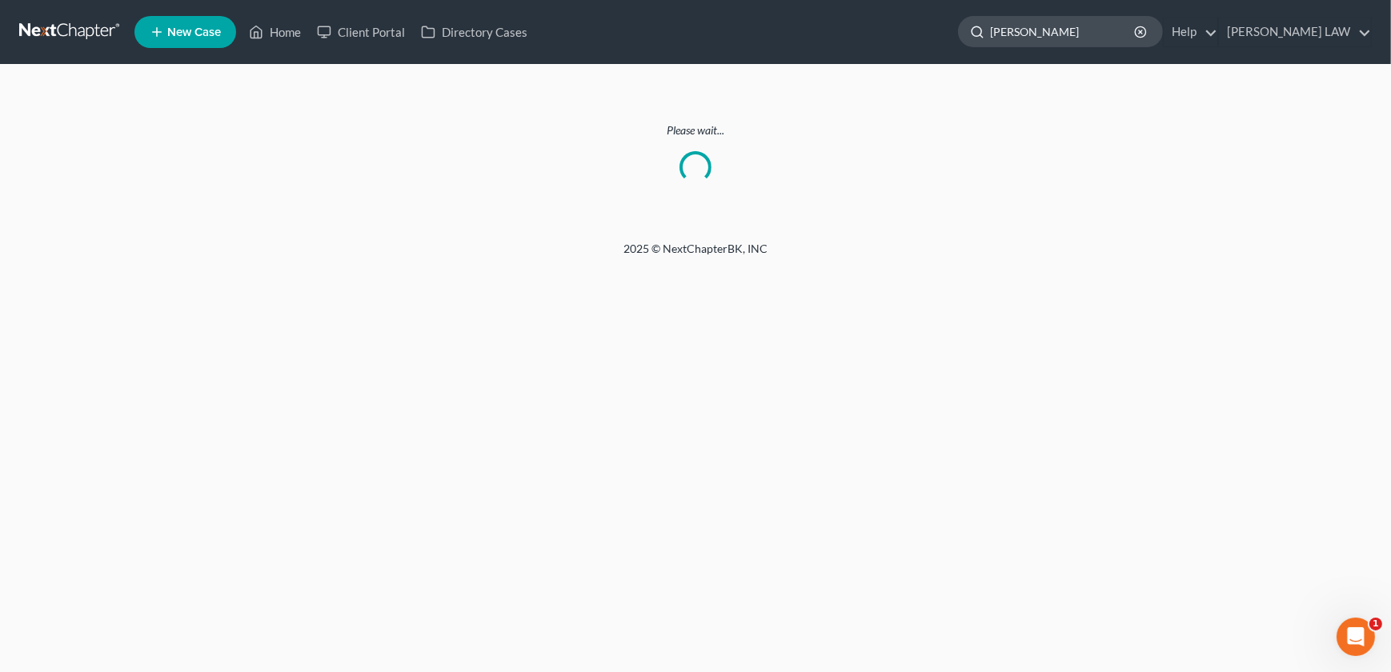
drag, startPoint x: 1096, startPoint y: 33, endPoint x: 1052, endPoint y: 40, distance: 44.6
click at [1052, 40] on input "hartley" at bounding box center [1063, 32] width 146 height 30
drag, startPoint x: 1104, startPoint y: 30, endPoint x: 1034, endPoint y: 30, distance: 70.4
click at [1034, 30] on div "hartley" at bounding box center [1060, 31] width 205 height 31
click at [272, 31] on link "Home" at bounding box center [275, 32] width 68 height 29
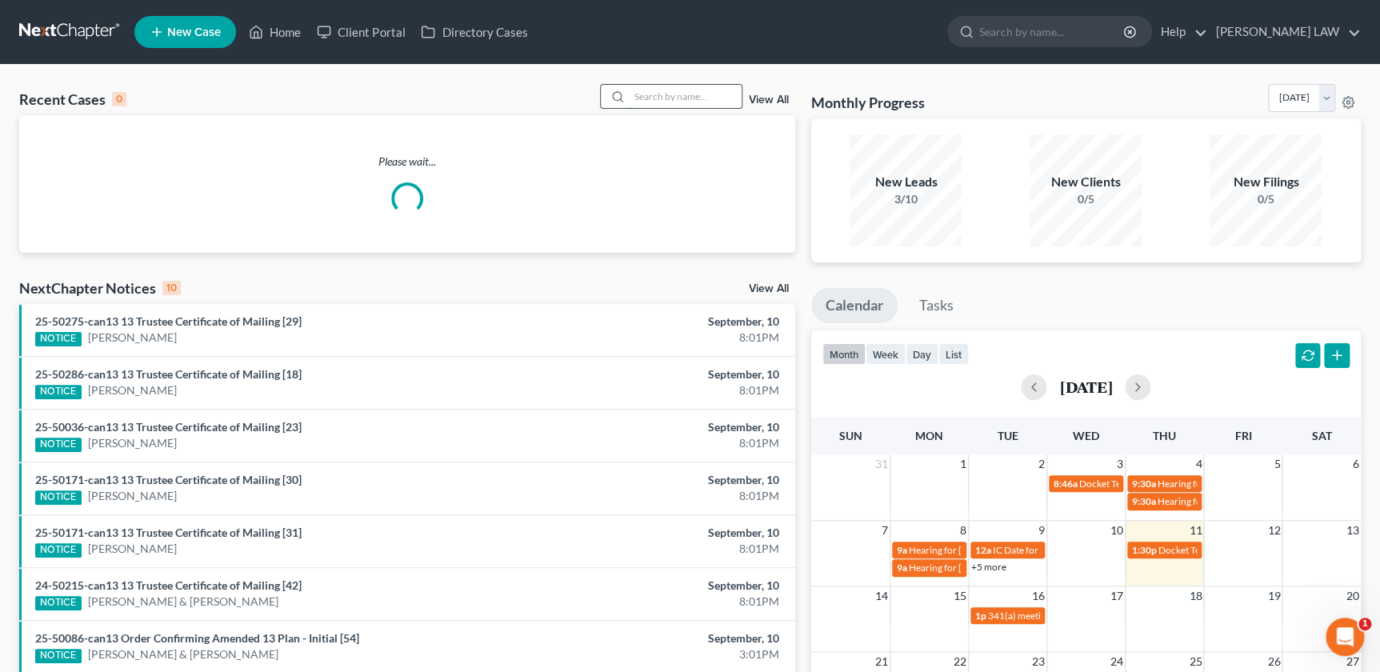
click at [673, 96] on input "search" at bounding box center [686, 96] width 112 height 23
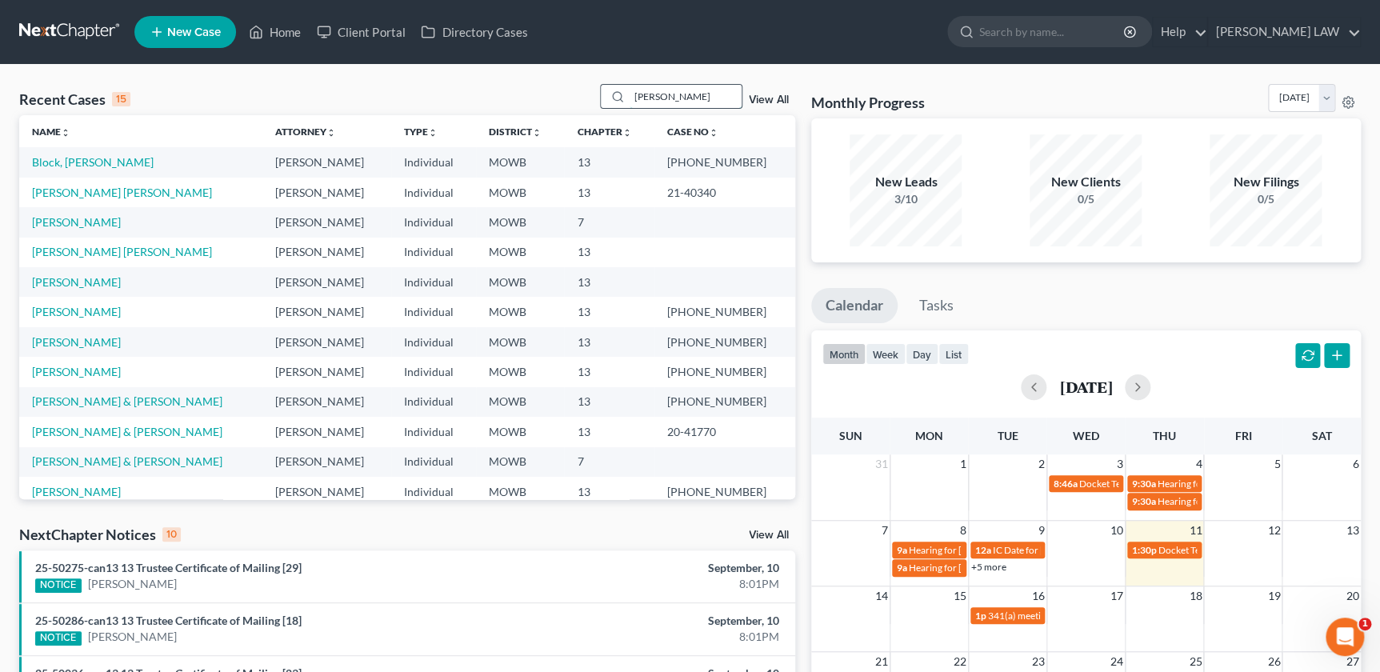
type input "hartley"
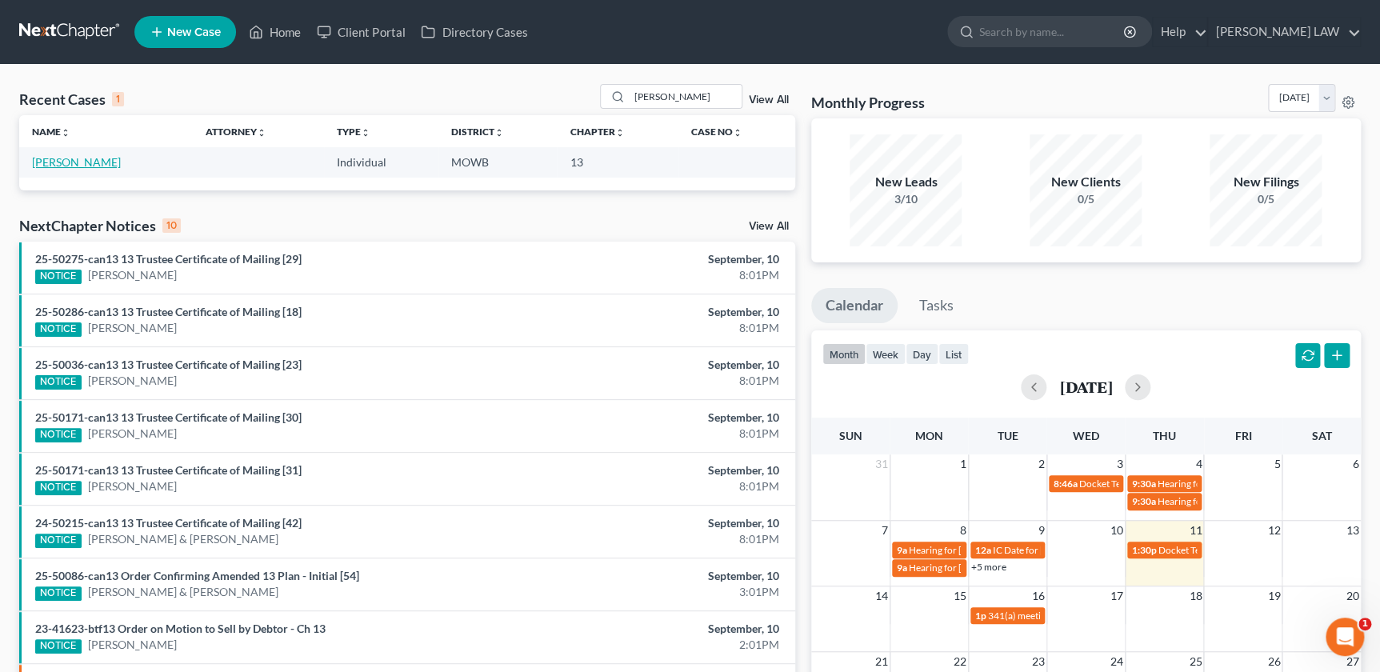
click at [93, 162] on link "[PERSON_NAME]" at bounding box center [76, 162] width 89 height 14
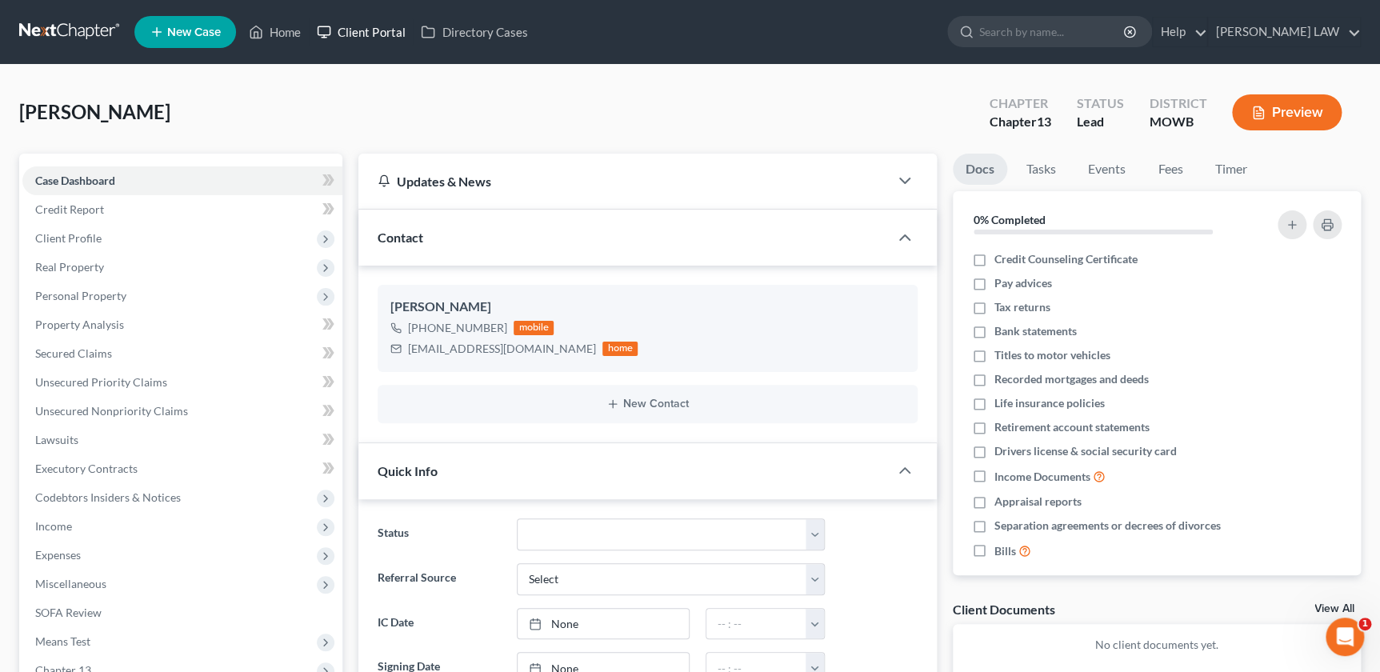
click at [368, 29] on link "Client Portal" at bounding box center [361, 32] width 104 height 29
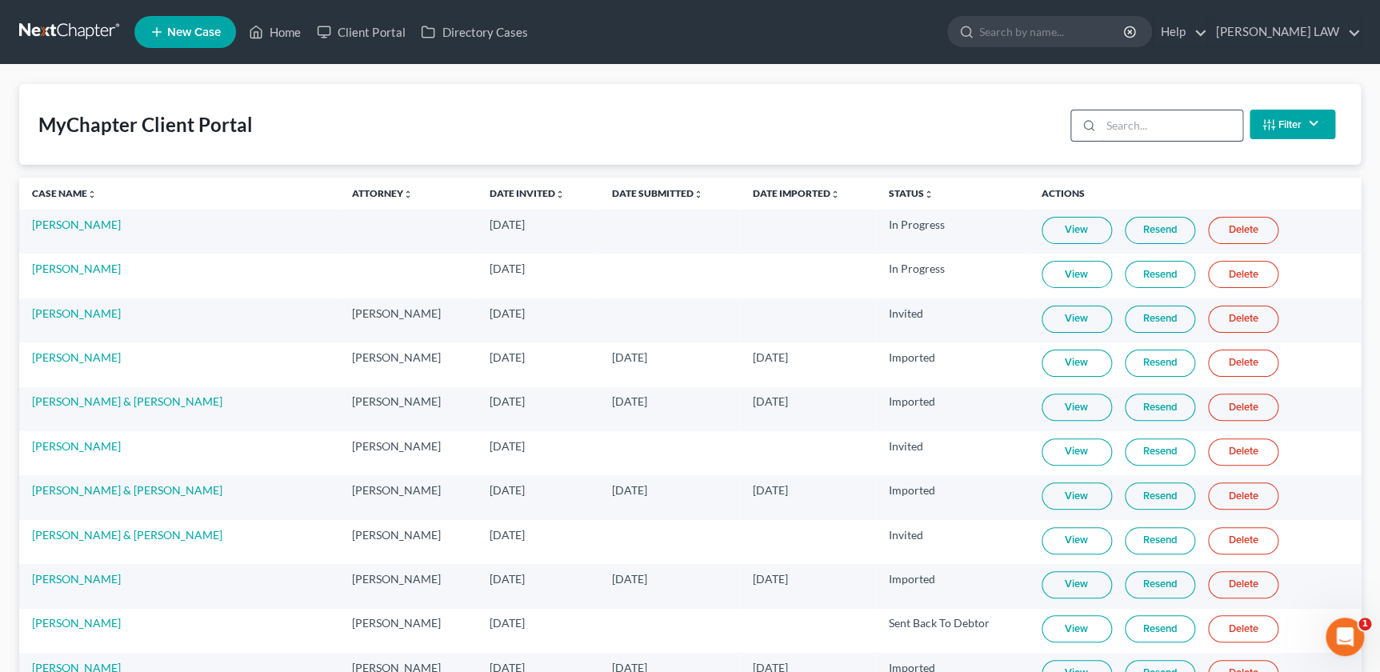
click at [1139, 137] on input "search" at bounding box center [1172, 125] width 142 height 30
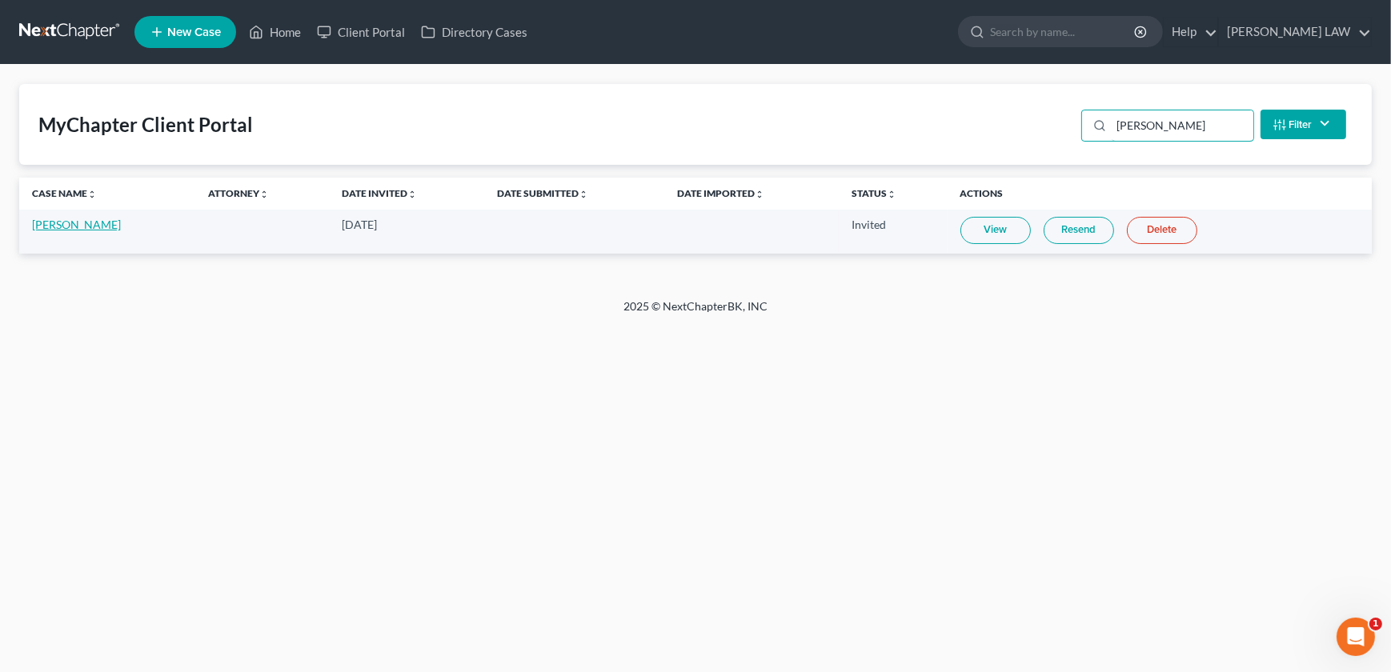
type input "hartley"
click at [42, 225] on link "[PERSON_NAME]" at bounding box center [76, 225] width 89 height 14
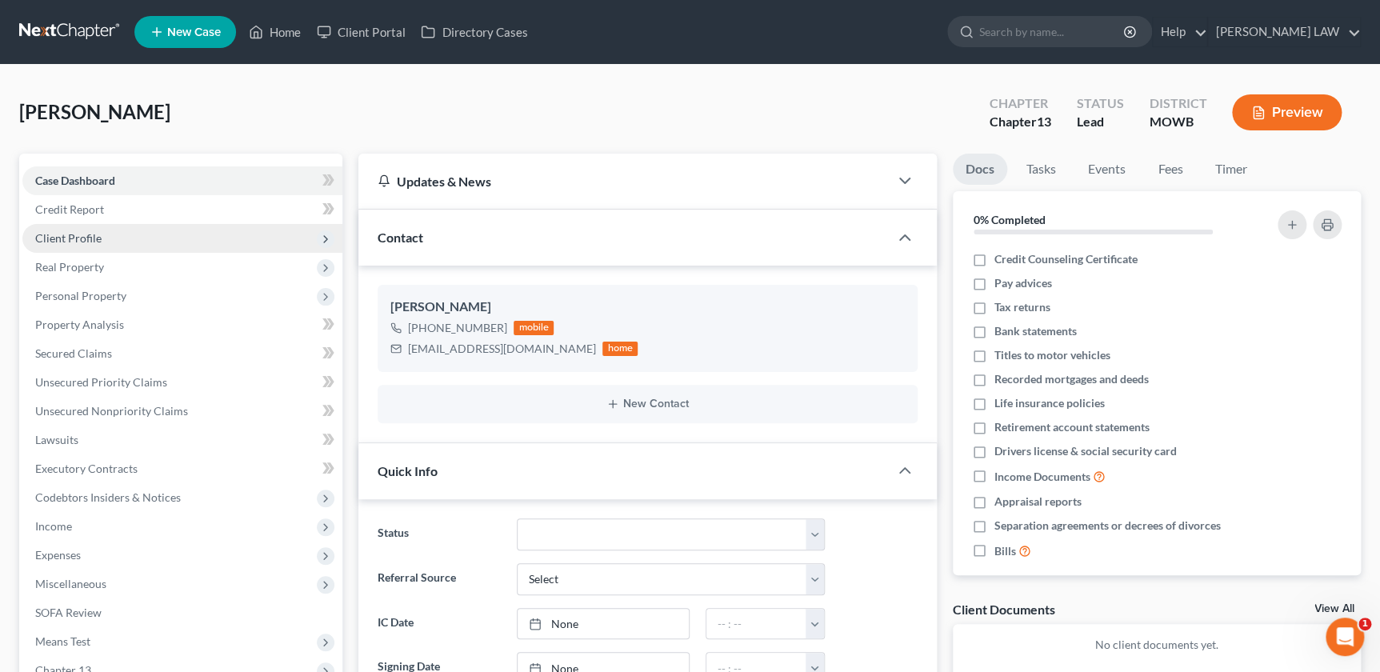
click at [90, 240] on span "Client Profile" at bounding box center [68, 238] width 66 height 14
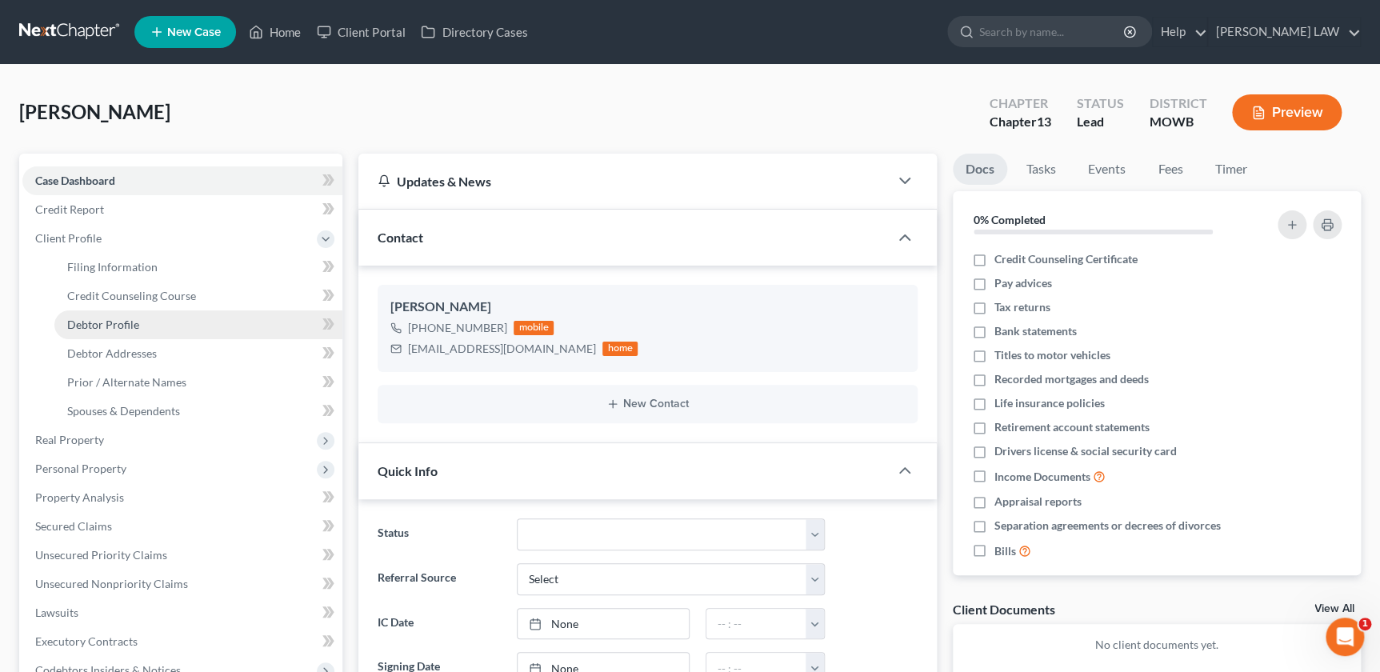
click at [168, 325] on link "Debtor Profile" at bounding box center [198, 324] width 288 height 29
select select "0"
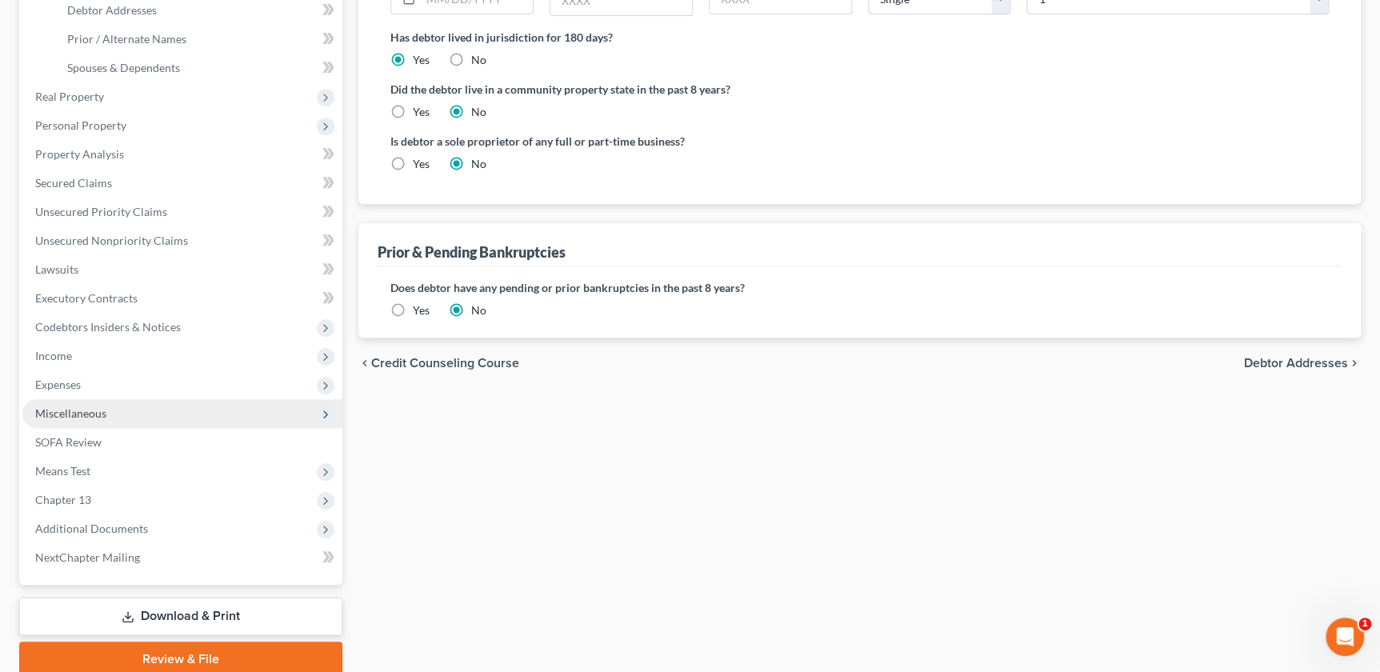
scroll to position [407, 0]
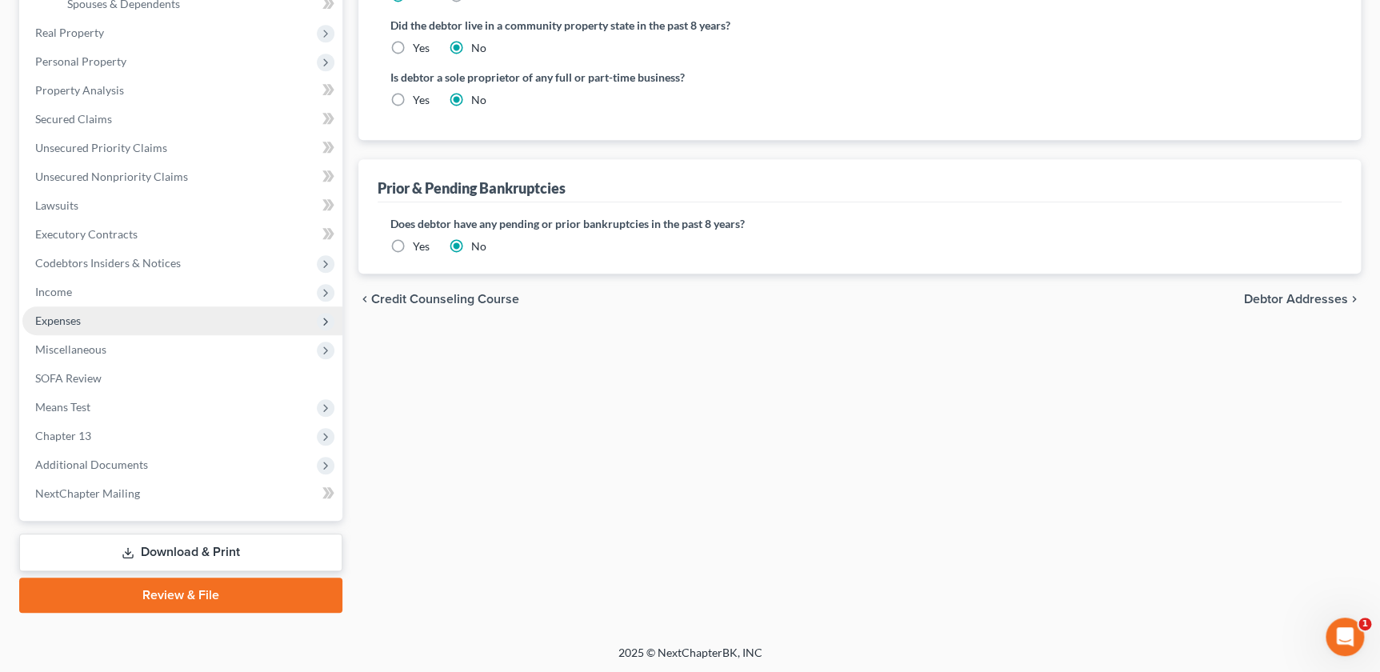
click at [84, 307] on span "Expenses" at bounding box center [182, 320] width 320 height 29
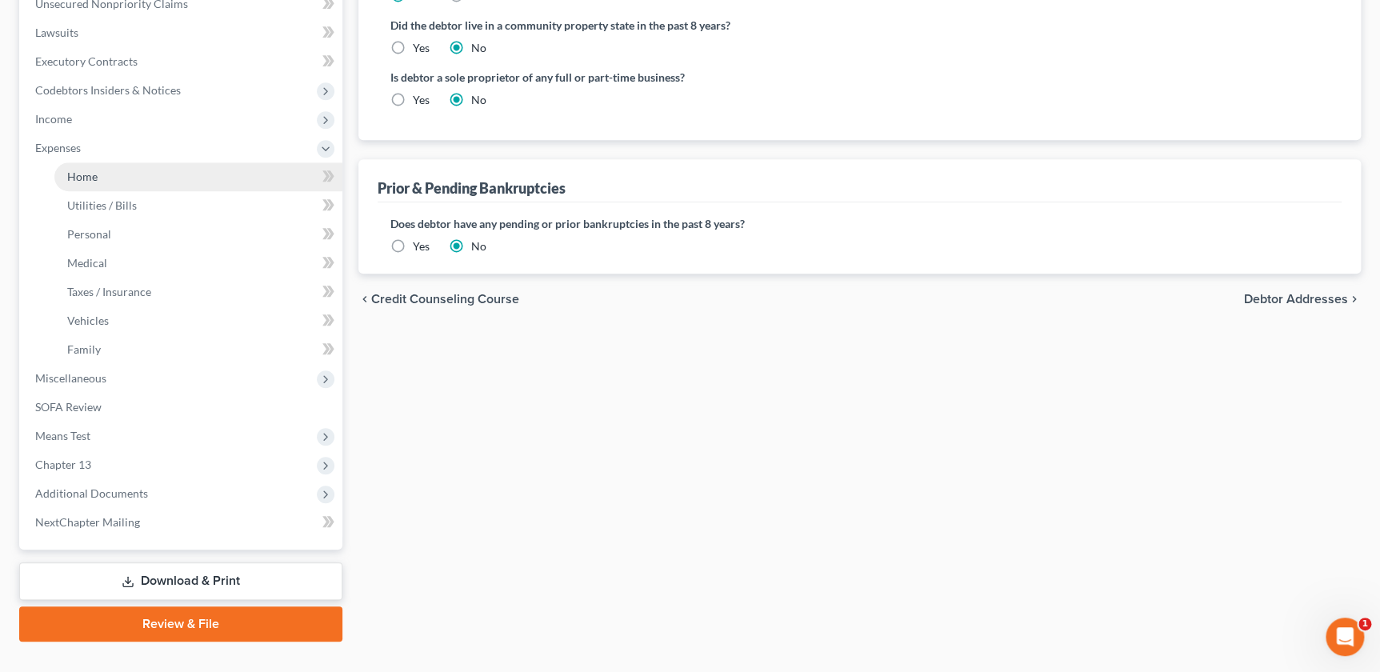
click at [111, 170] on link "Home" at bounding box center [198, 176] width 288 height 29
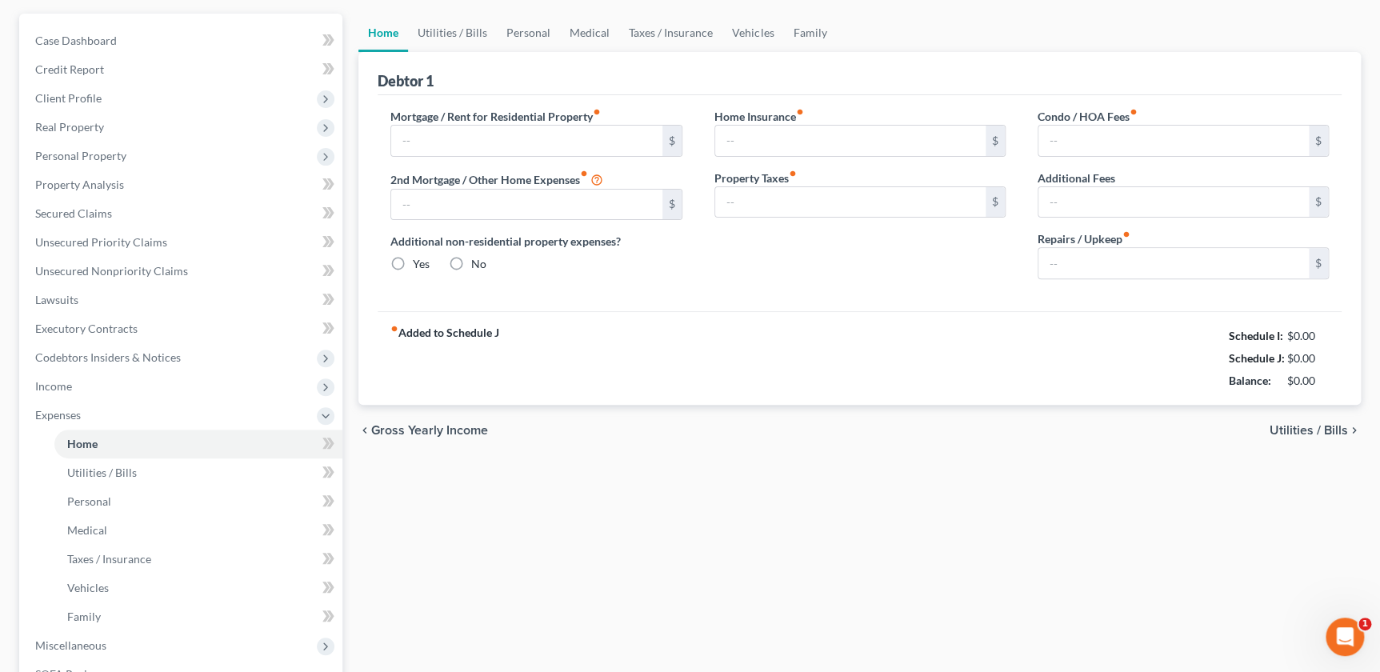
type input "0.00"
radio input "true"
type input "0.00"
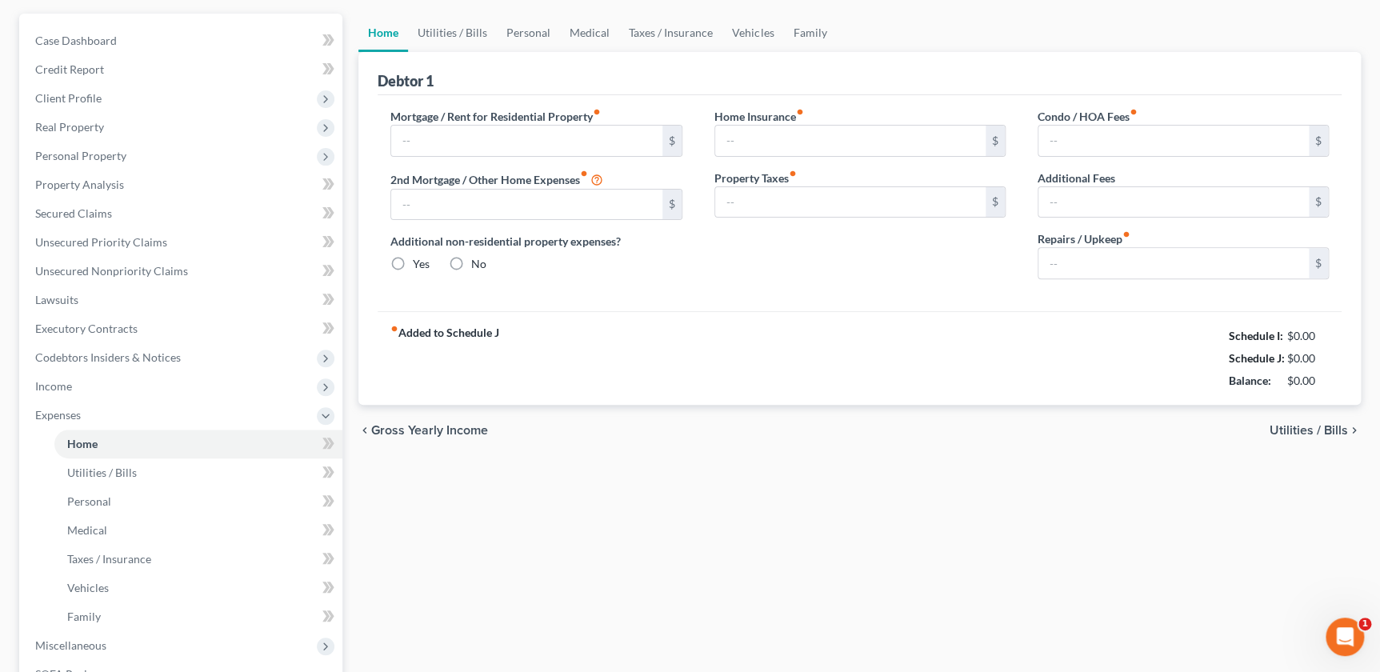
type input "0.00"
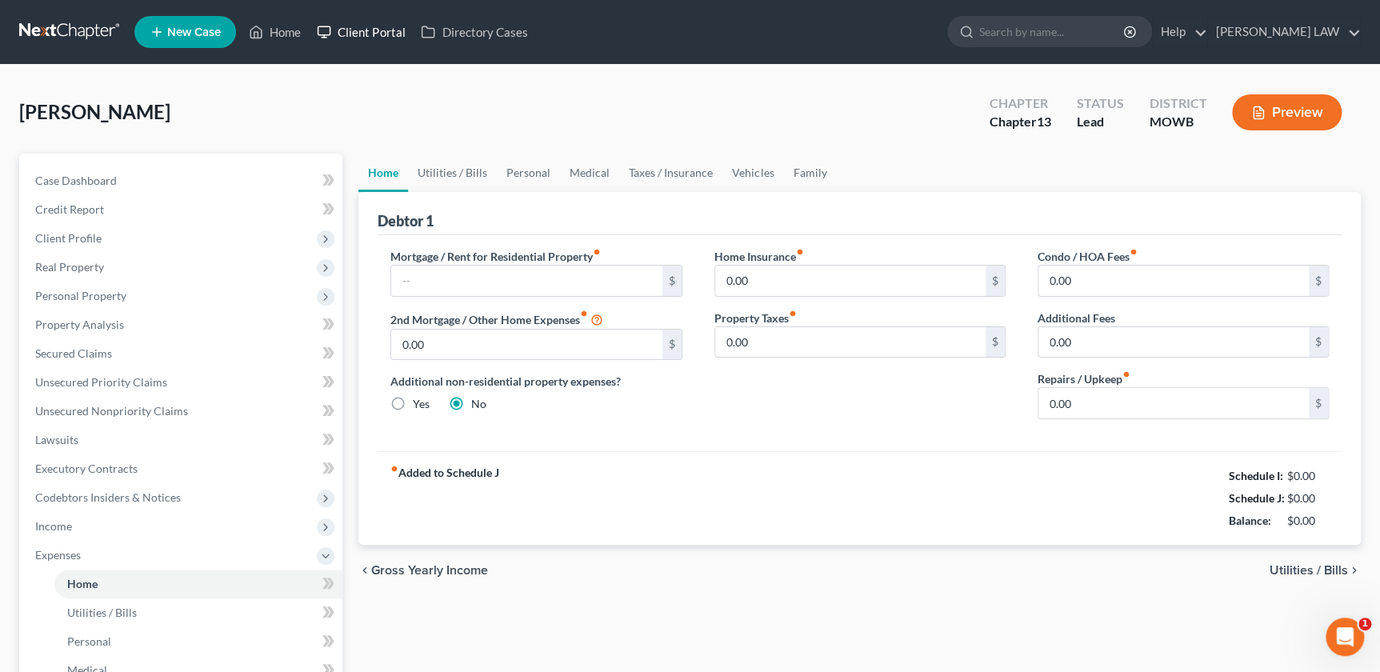
click at [352, 30] on link "Client Portal" at bounding box center [361, 32] width 104 height 29
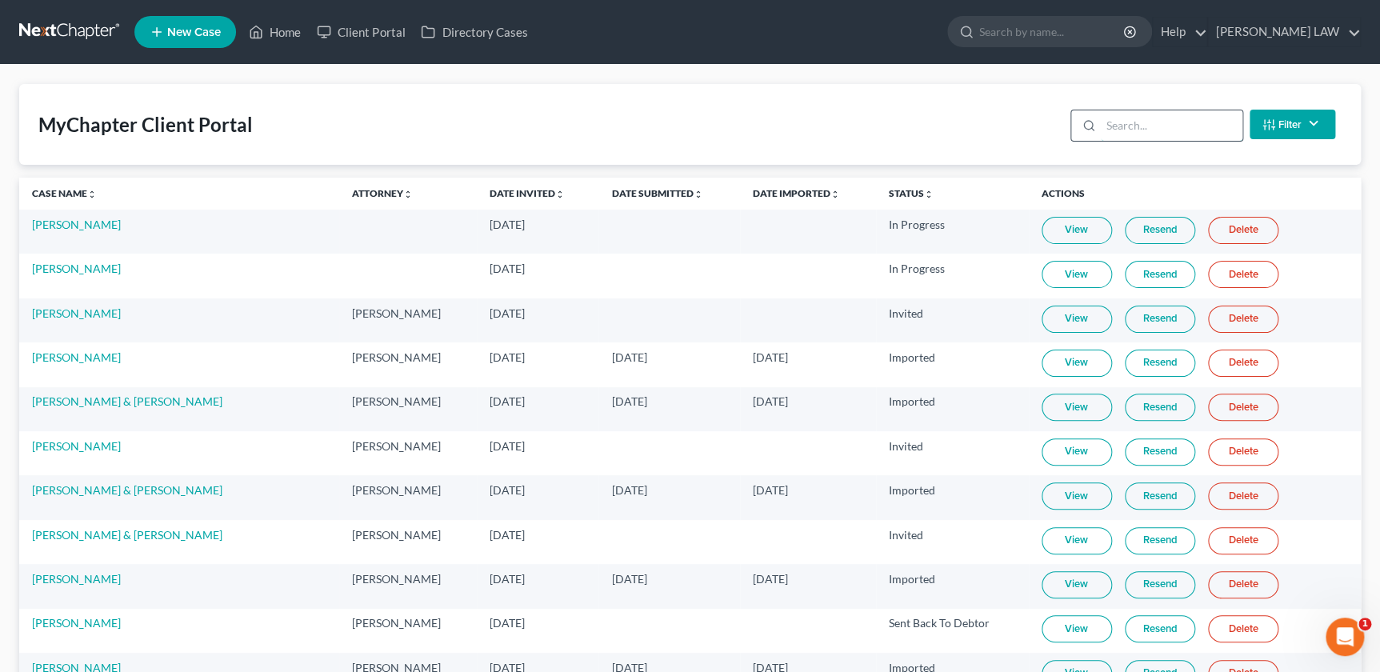
click at [1116, 124] on input "search" at bounding box center [1172, 125] width 142 height 30
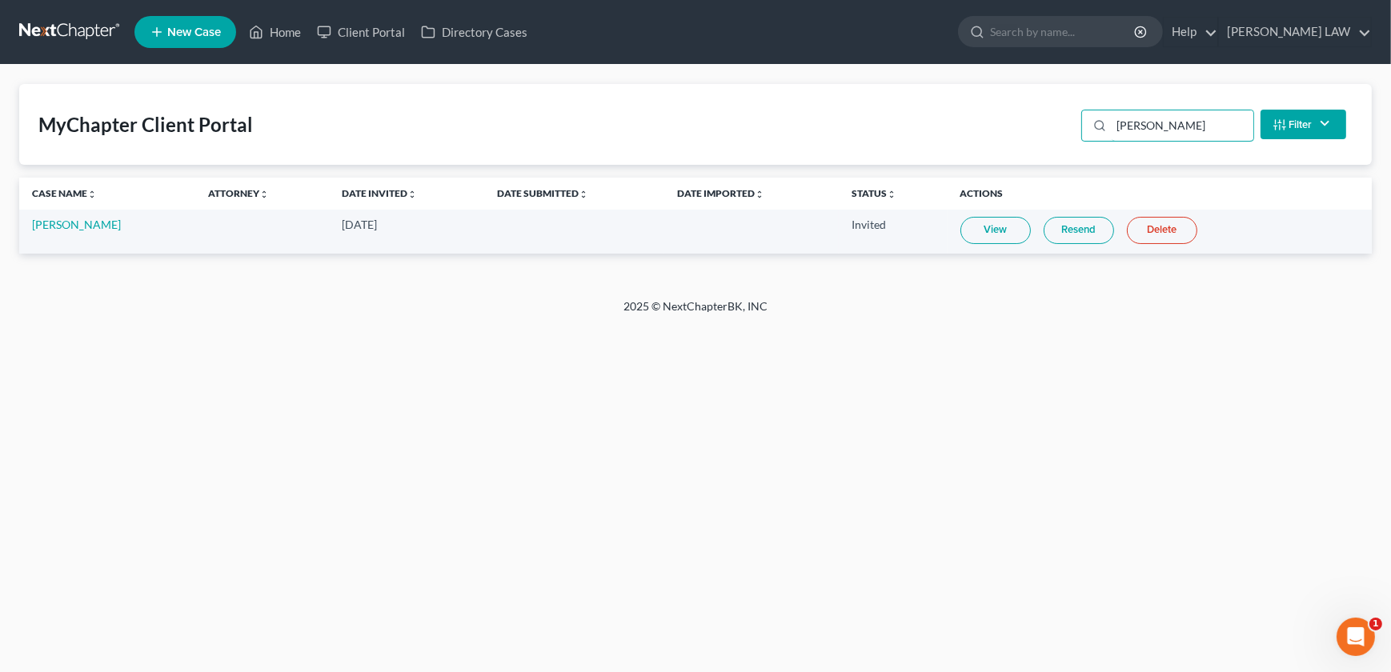
type input "hartley"
click at [1066, 229] on link "Resend" at bounding box center [1078, 230] width 70 height 27
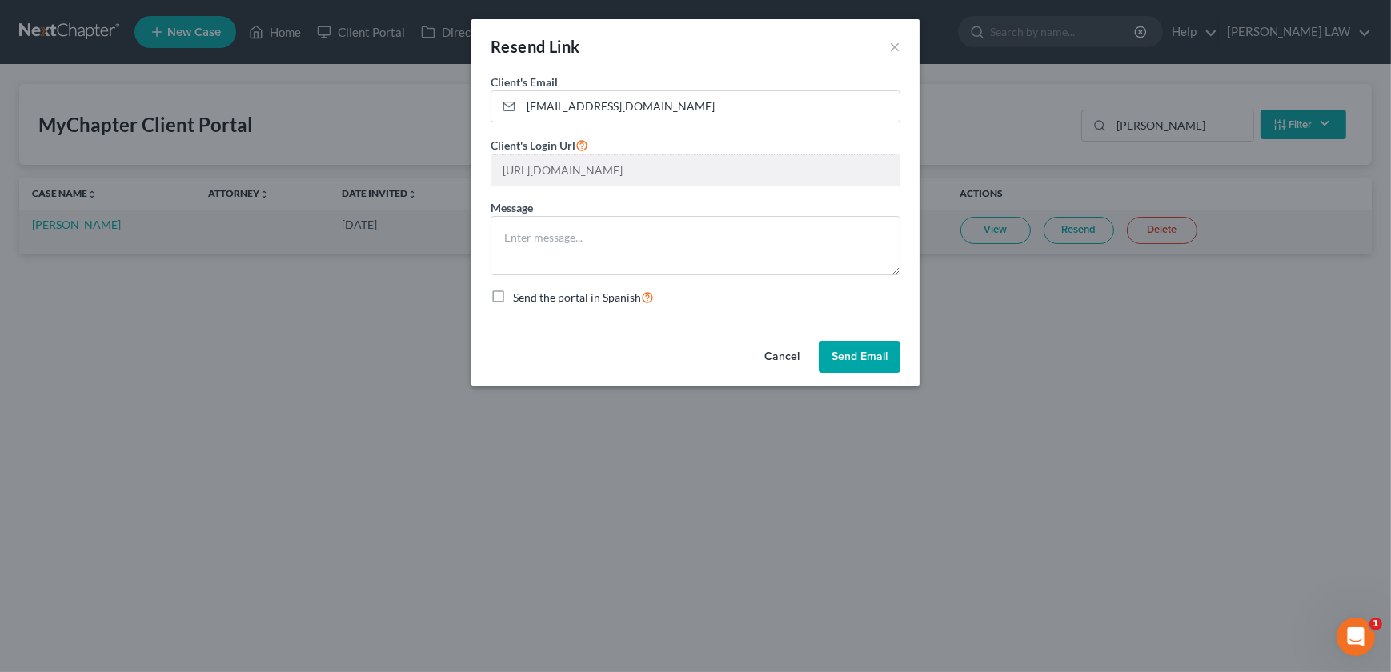
click at [852, 346] on button "Send Email" at bounding box center [860, 357] width 82 height 32
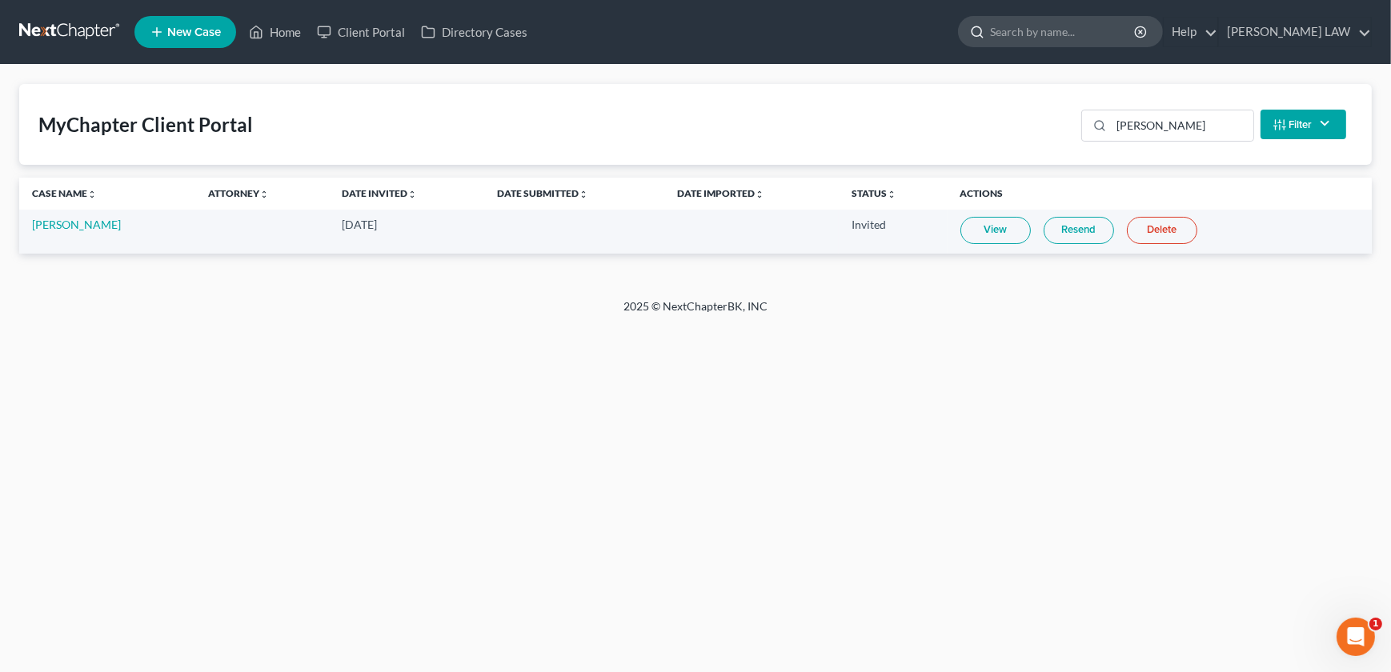
click at [1094, 36] on input "search" at bounding box center [1063, 32] width 146 height 30
type input "block"
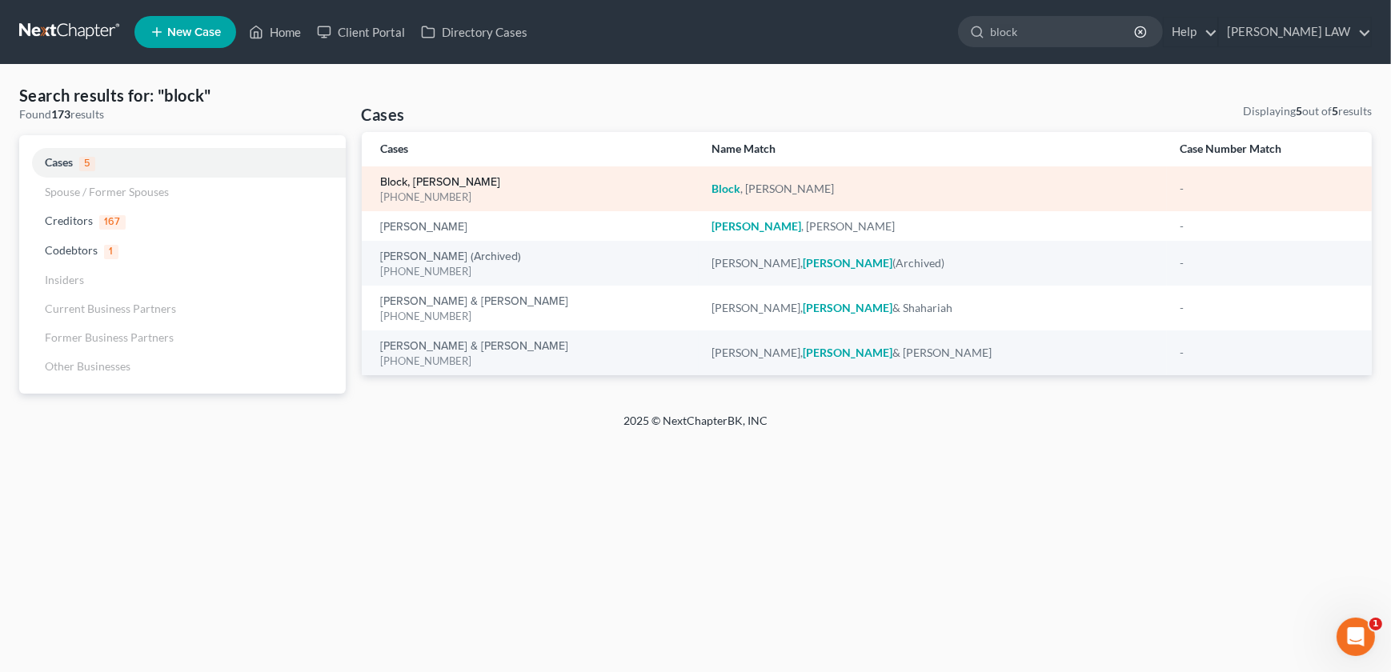
click at [427, 179] on link "Block, [PERSON_NAME]" at bounding box center [441, 182] width 120 height 11
select select "0"
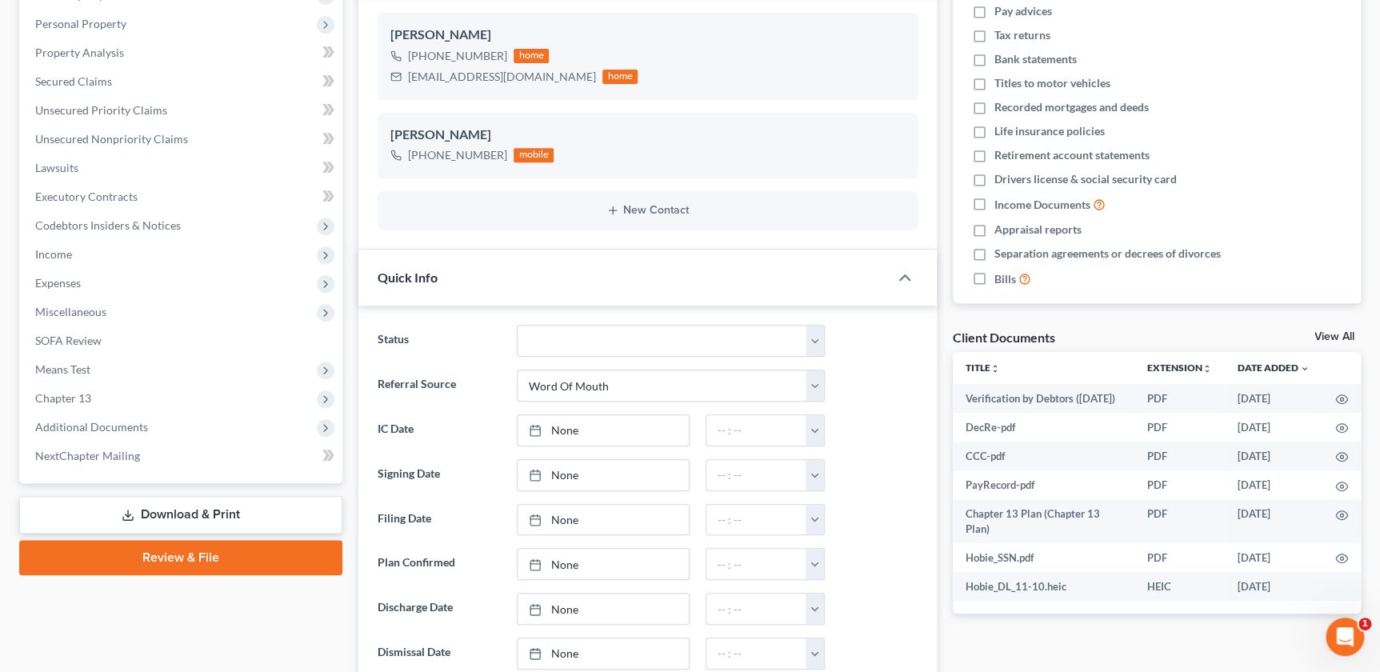
scroll to position [309, 0]
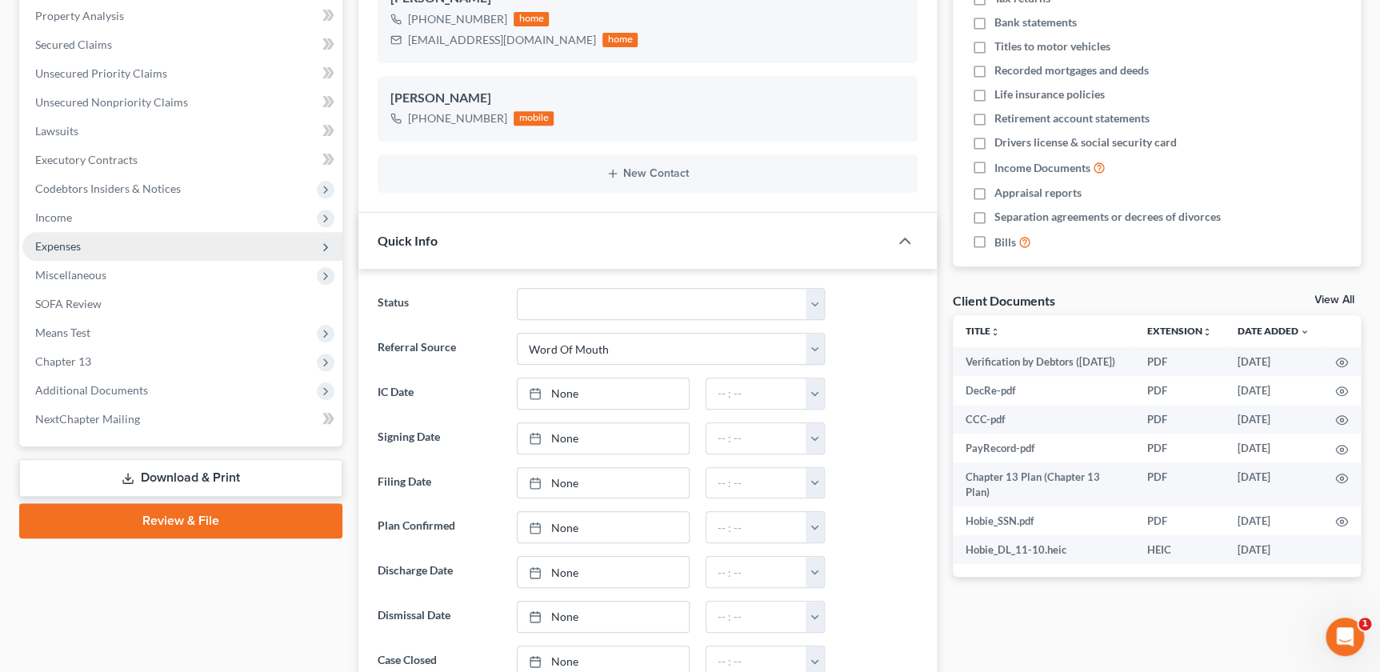
click at [63, 245] on span "Expenses" at bounding box center [58, 246] width 46 height 14
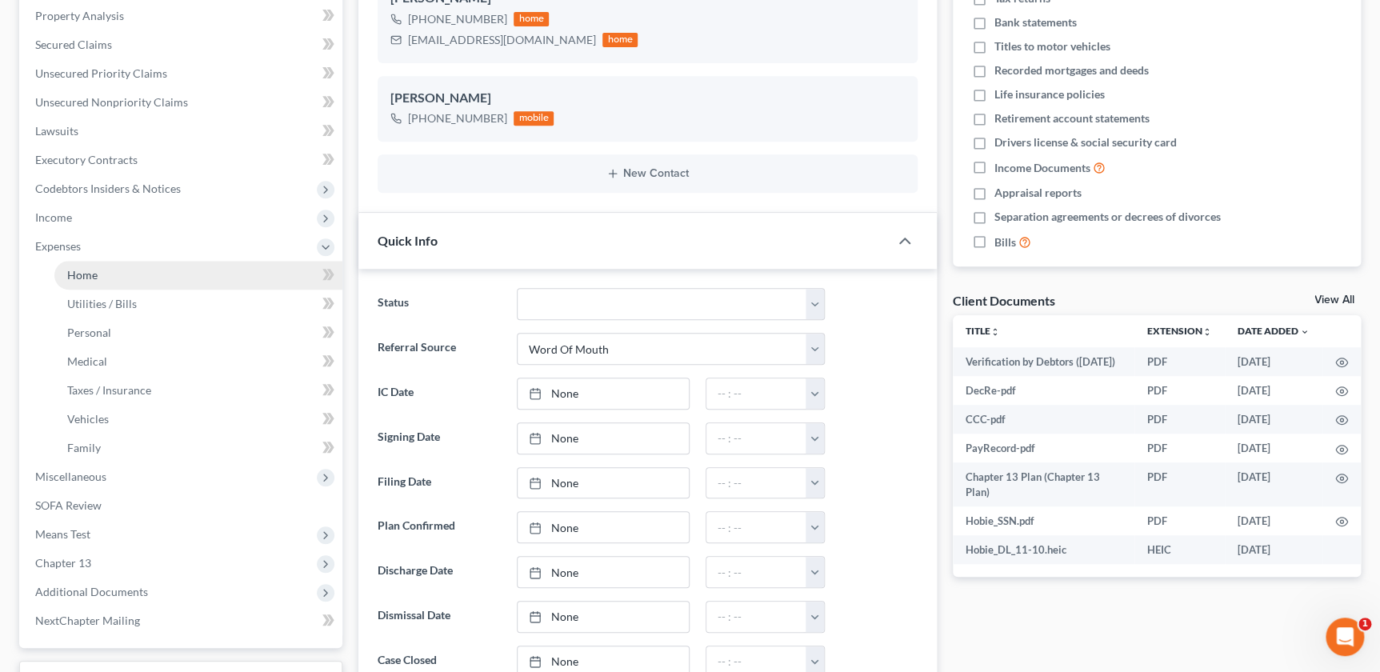
click at [104, 278] on link "Home" at bounding box center [198, 275] width 288 height 29
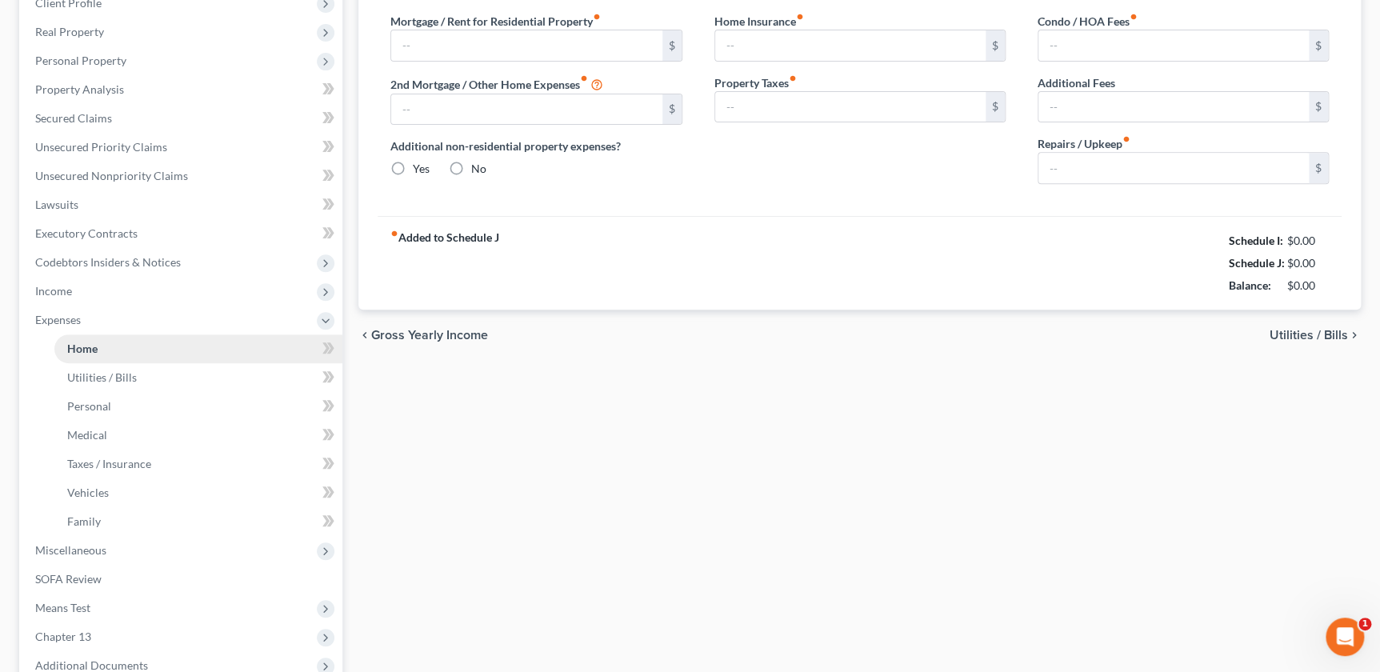
scroll to position [66, 0]
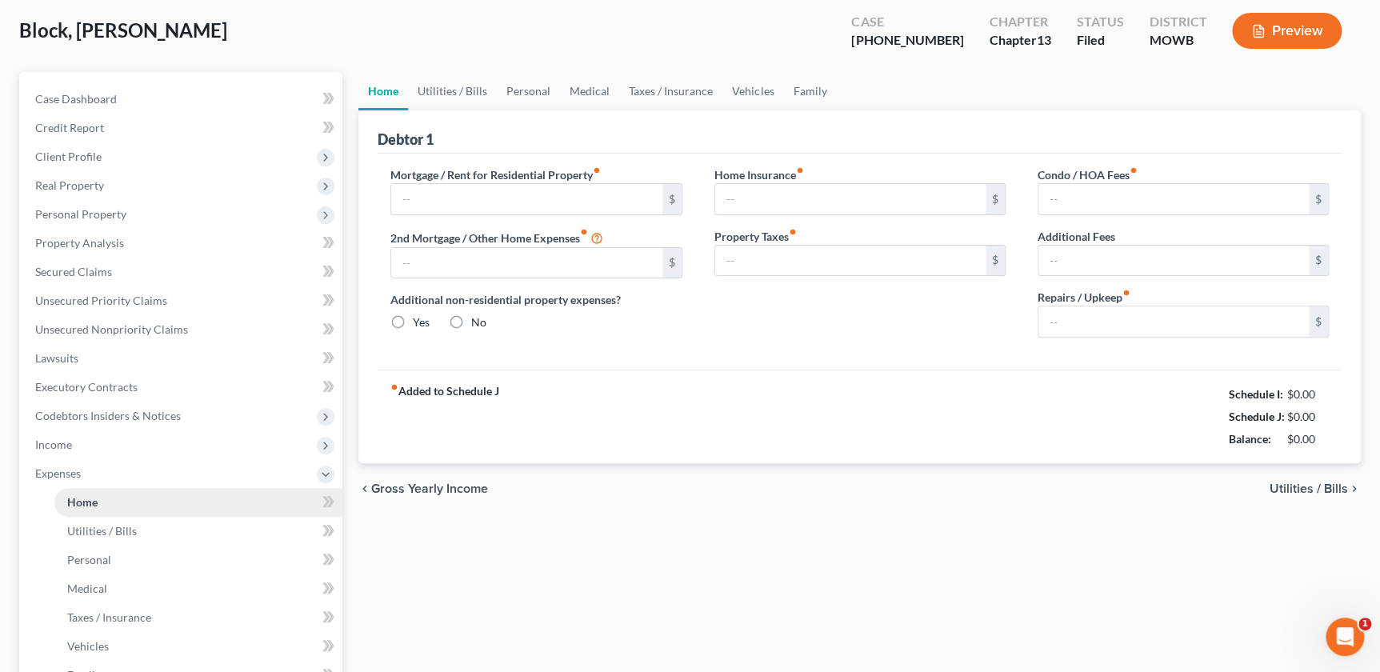
type input "1,978.32"
type input "0.00"
radio input "true"
type input "0.00"
type input "110.00"
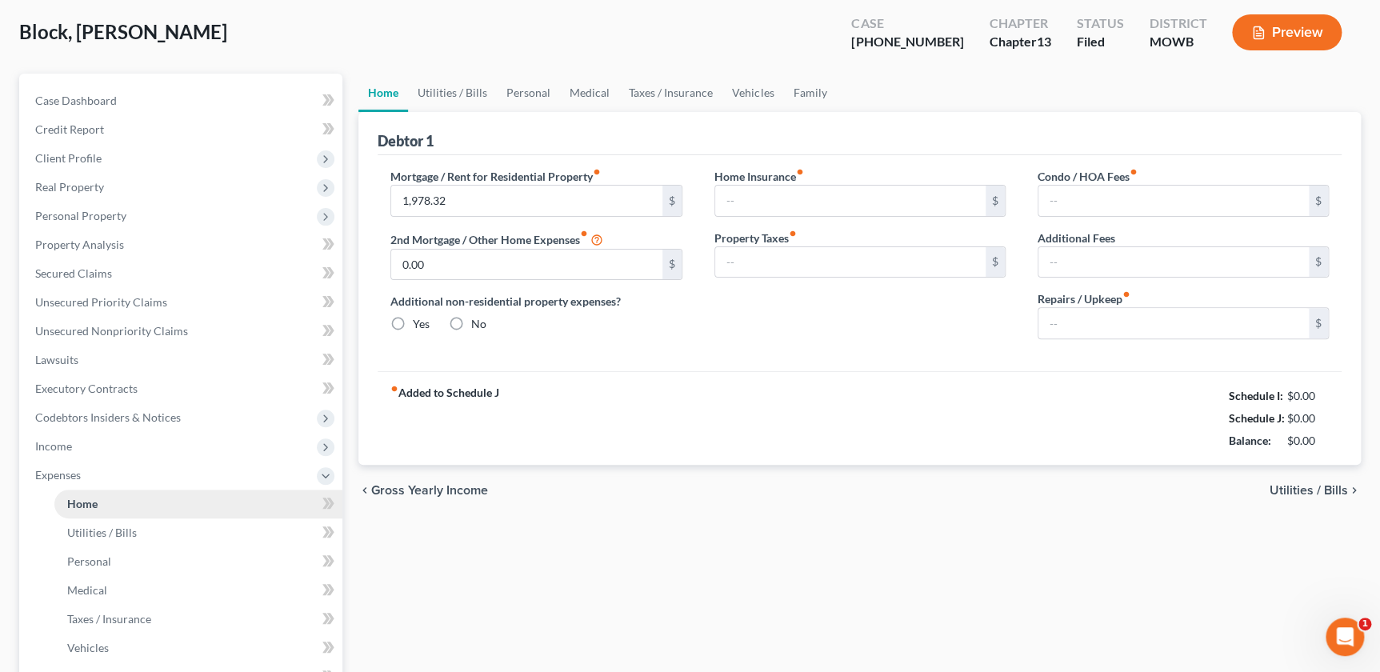
type input "0.00"
type input "200.00"
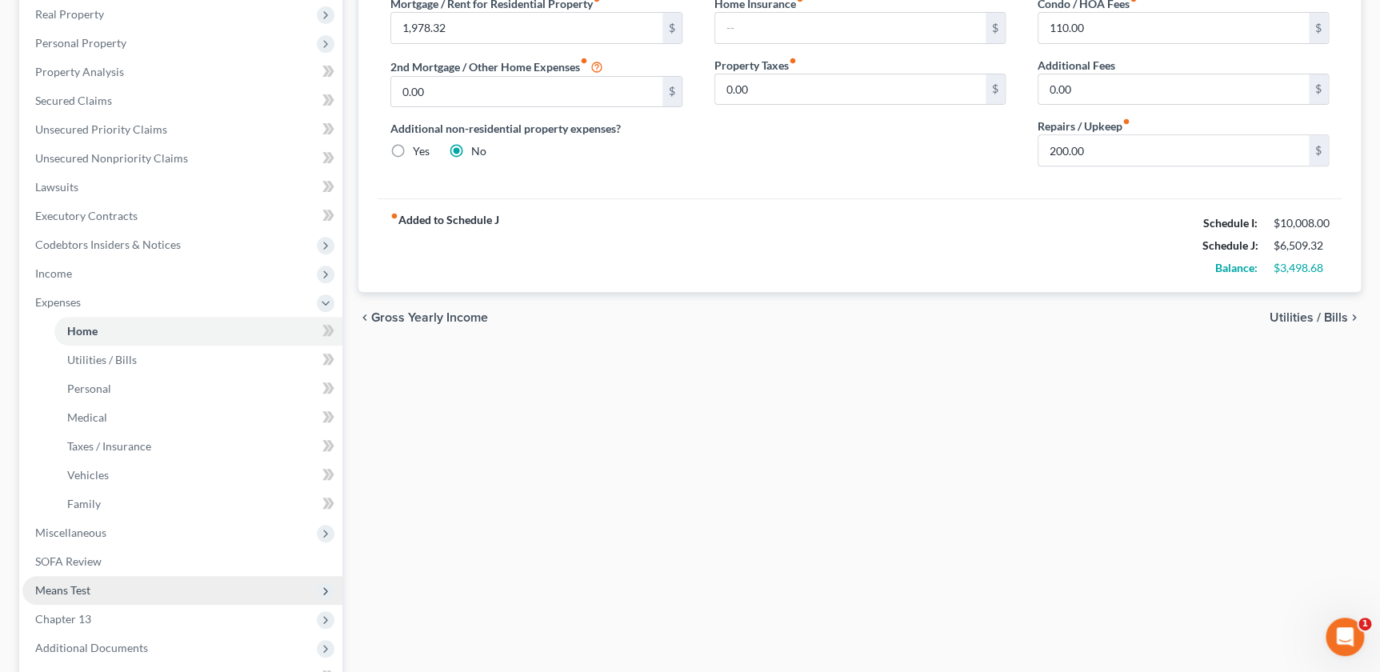
scroll to position [345, 0]
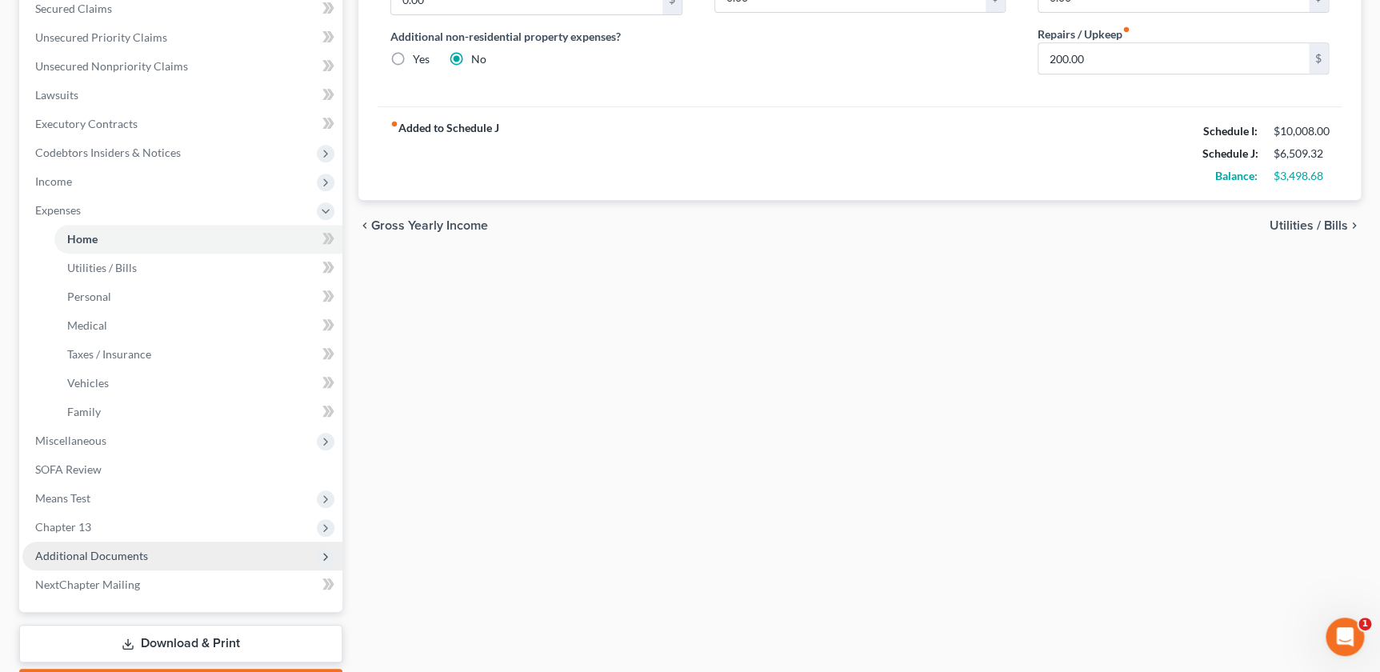
click at [118, 544] on span "Additional Documents" at bounding box center [182, 556] width 320 height 29
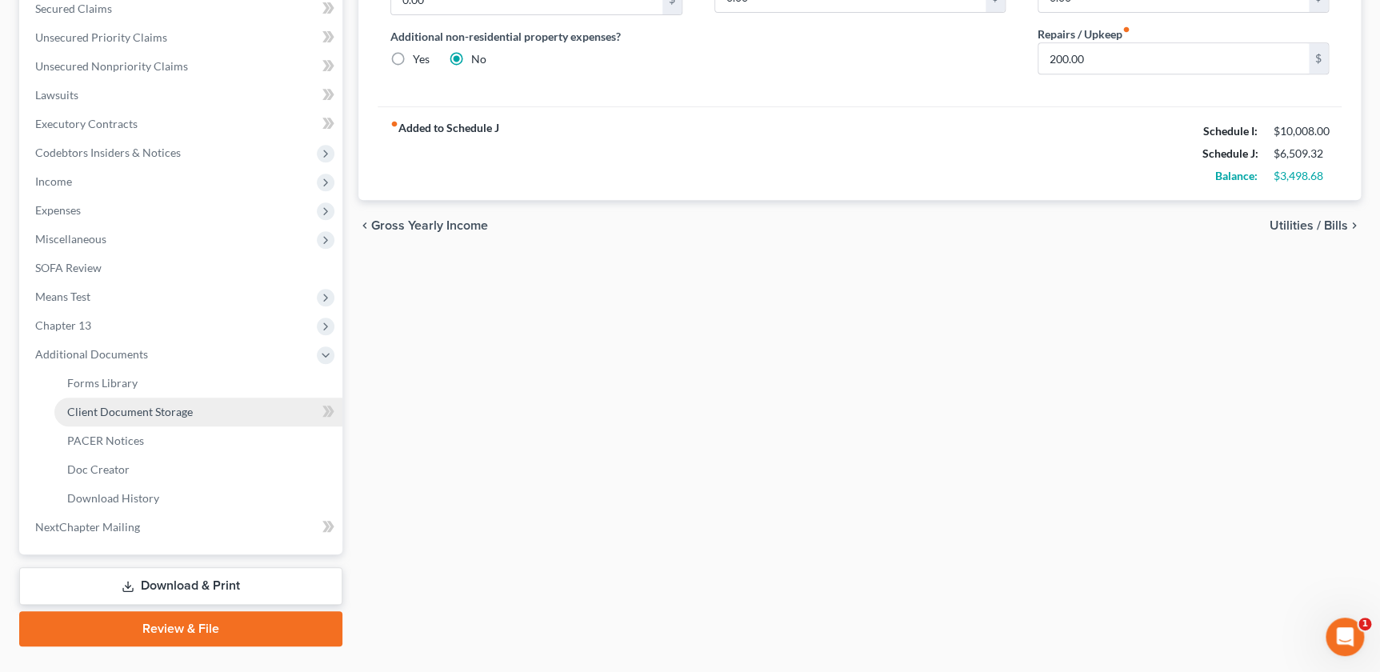
click at [118, 421] on link "Client Document Storage" at bounding box center [198, 412] width 288 height 29
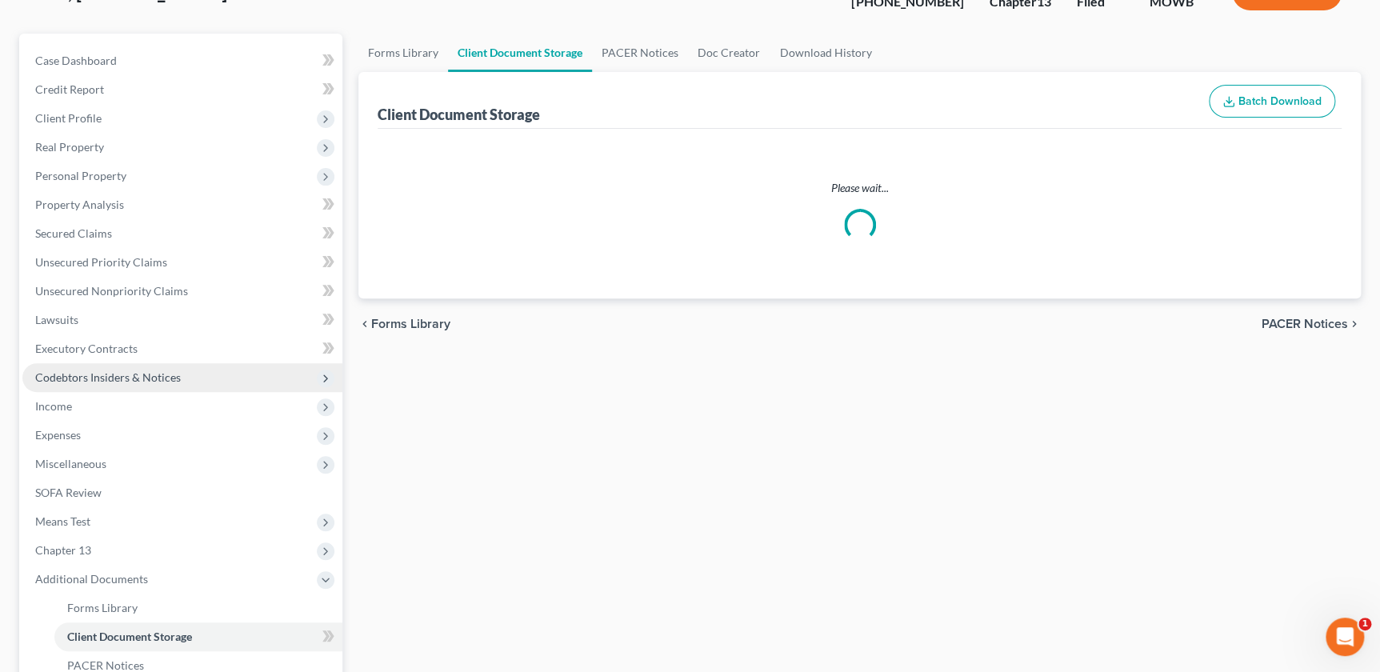
select select "18"
select select "21"
select select "5"
select select "24"
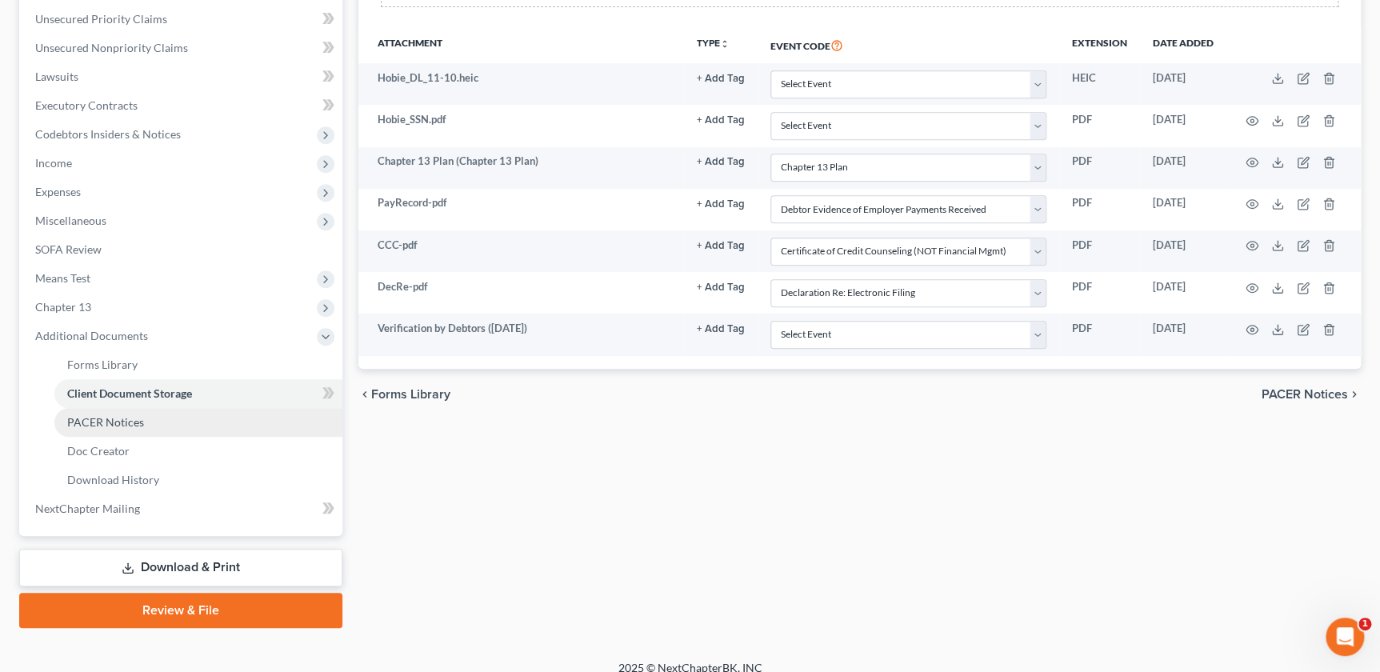
click at [121, 419] on span "PACER Notices" at bounding box center [105, 422] width 77 height 14
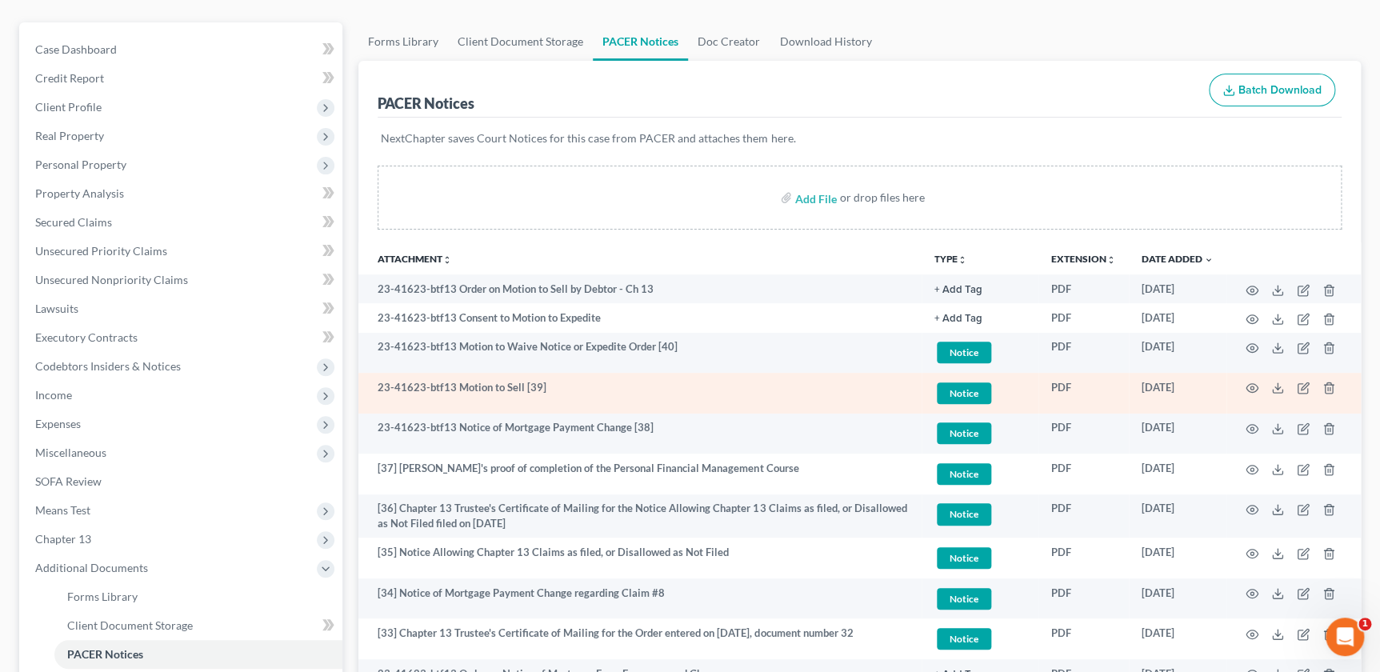
scroll to position [127, 0]
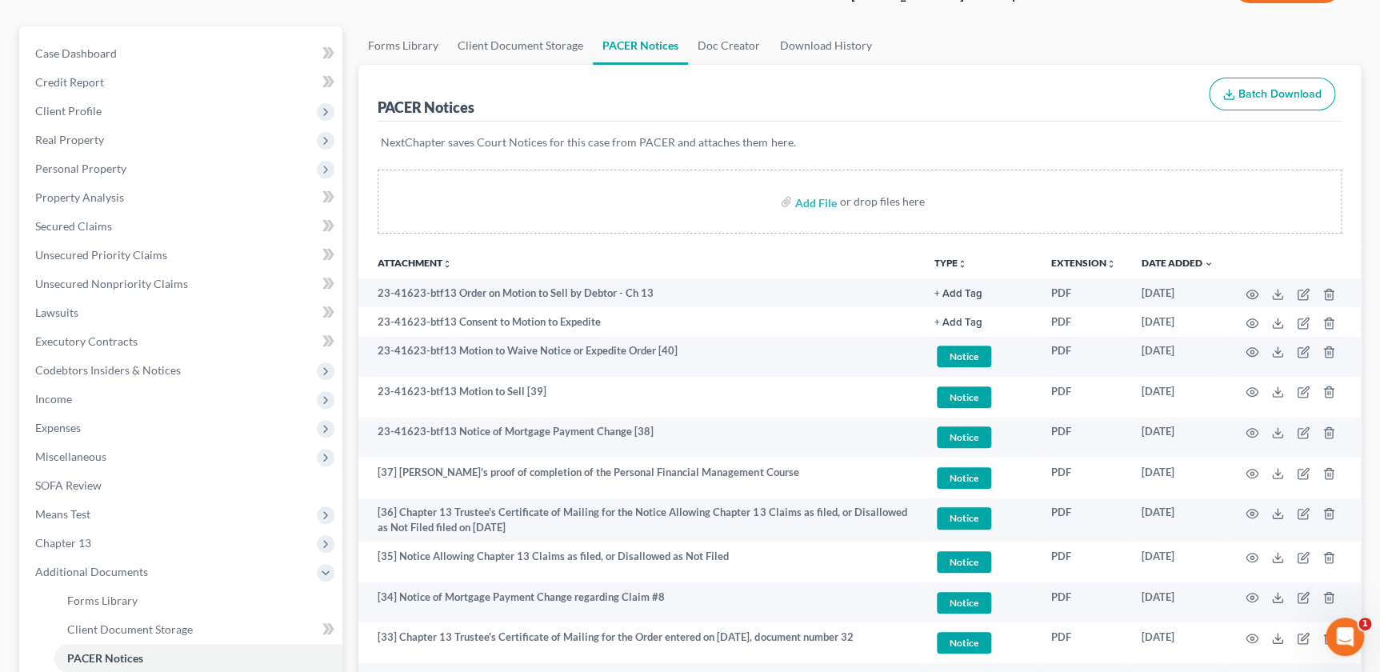
click at [961, 254] on th "TYPE unfold_more NONE Hearing Notice Proof of Claim" at bounding box center [980, 262] width 117 height 32
click at [961, 260] on icon "unfold_more" at bounding box center [963, 264] width 10 height 10
click at [983, 380] on link "Proof of Claim" at bounding box center [982, 382] width 95 height 27
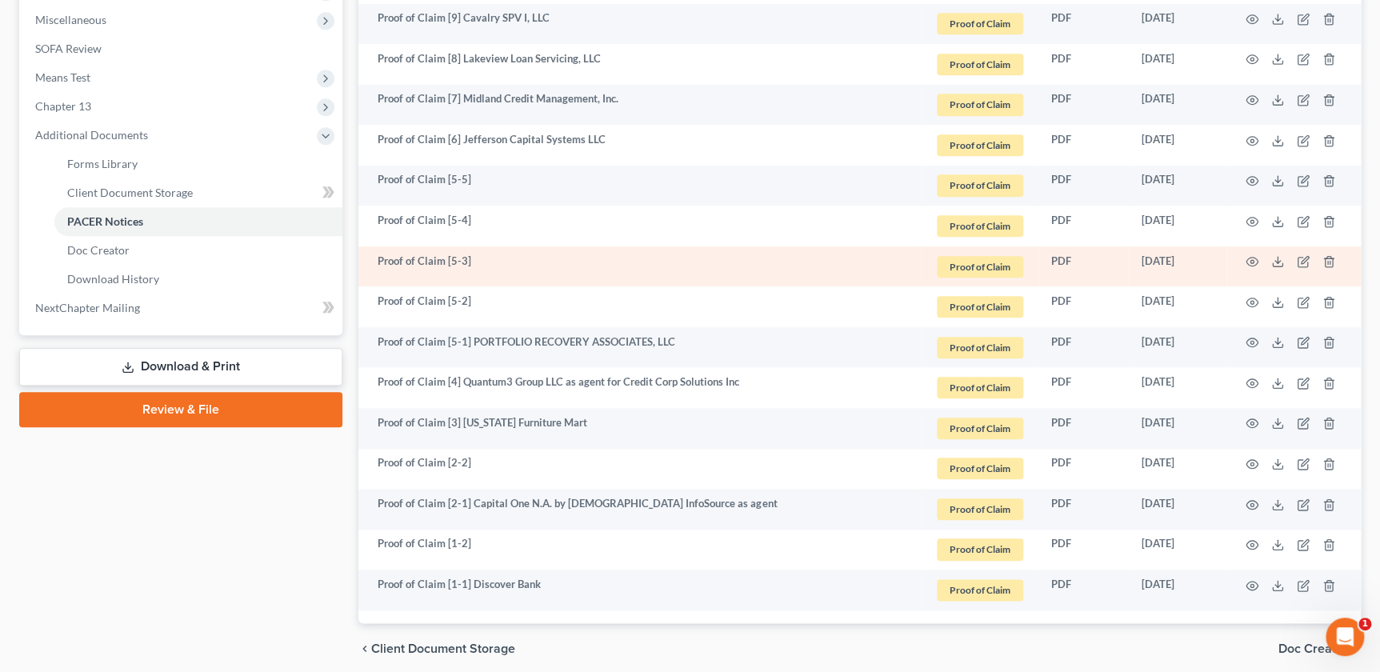
scroll to position [625, 0]
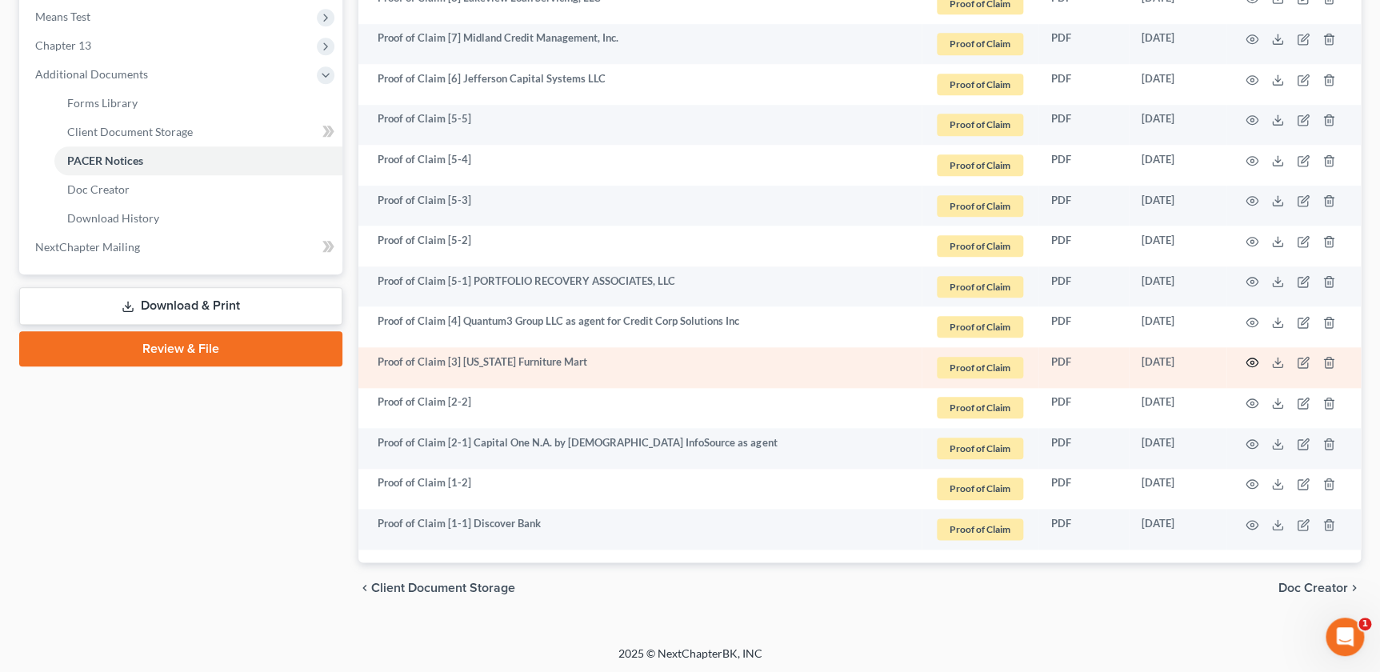
click at [1253, 356] on icon "button" at bounding box center [1252, 362] width 13 height 13
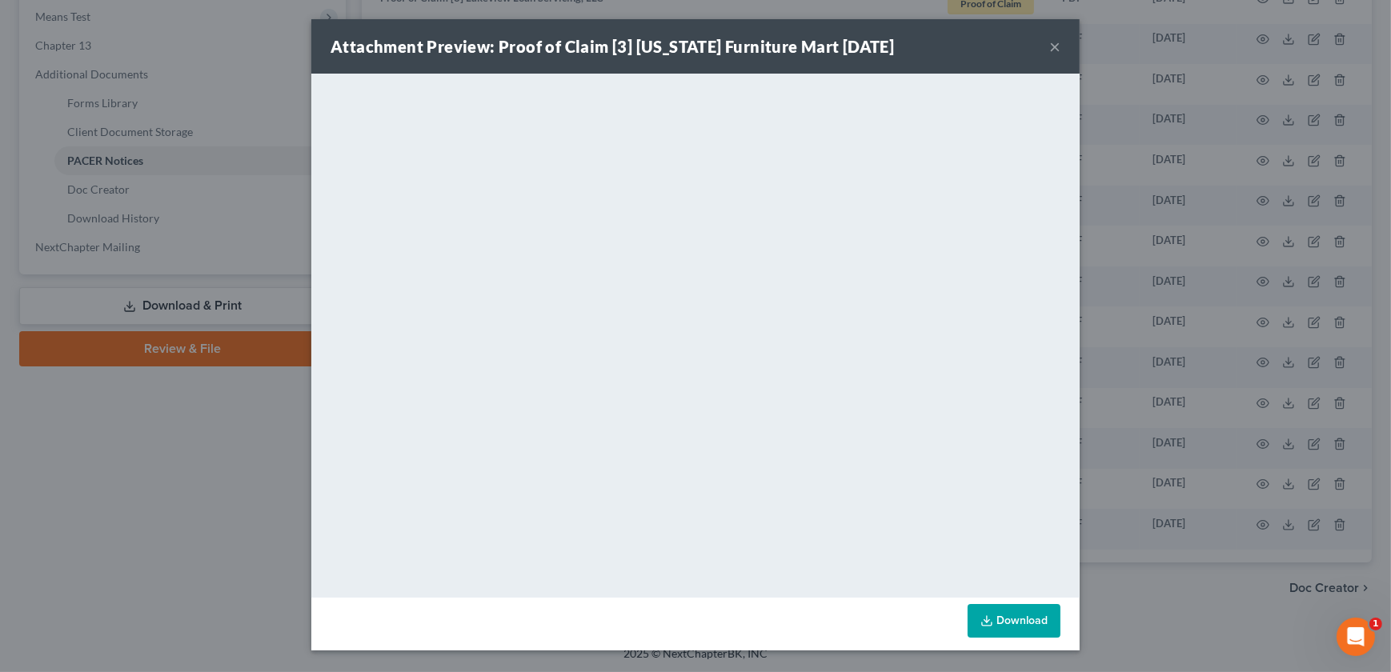
click at [1100, 425] on div "Attachment Preview: Proof of Claim [3] Nebraska Furniture Mart 11/30/2023 × <ob…" at bounding box center [695, 336] width 1391 height 672
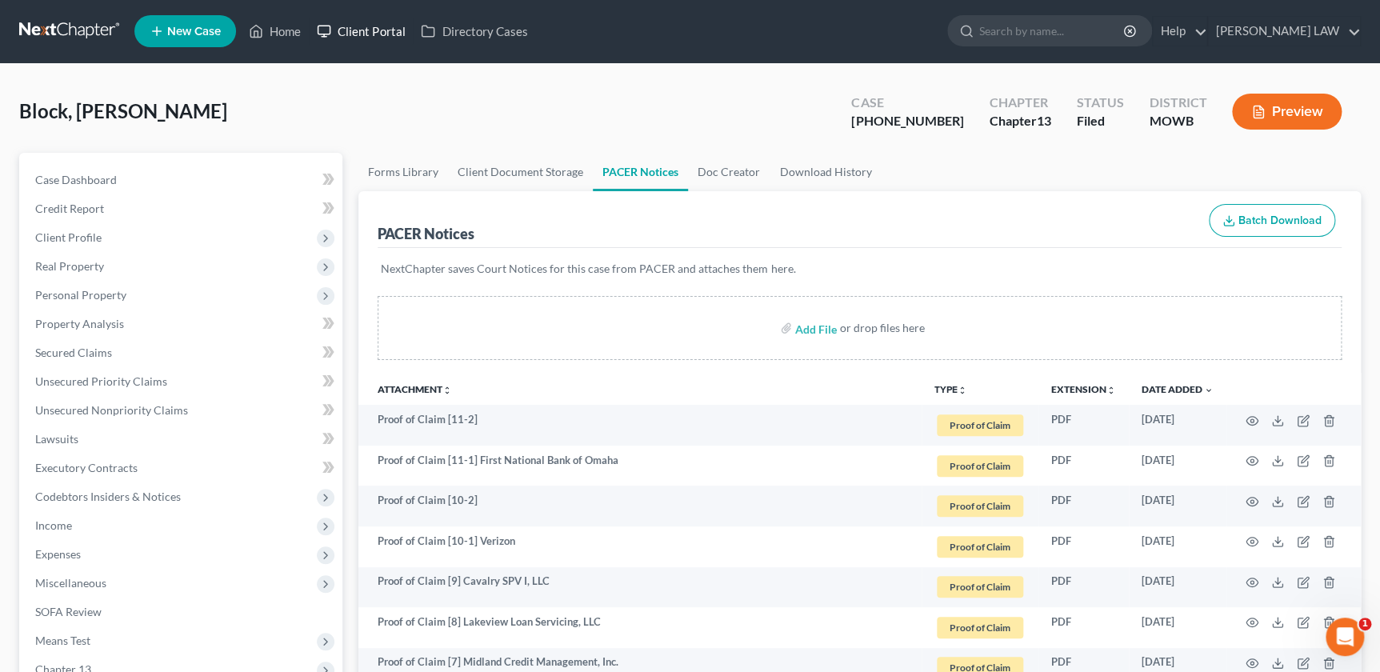
scroll to position [0, 0]
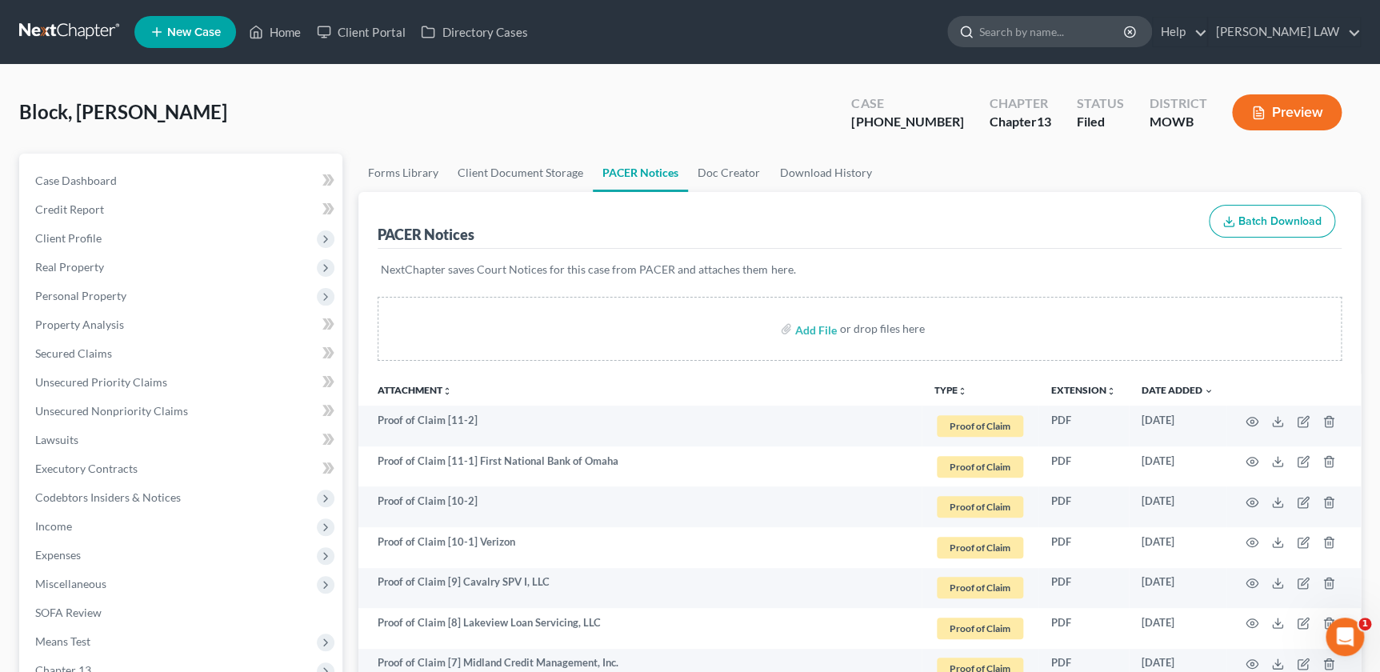
click at [1039, 42] on input "search" at bounding box center [1052, 32] width 146 height 30
type input "discover bank"
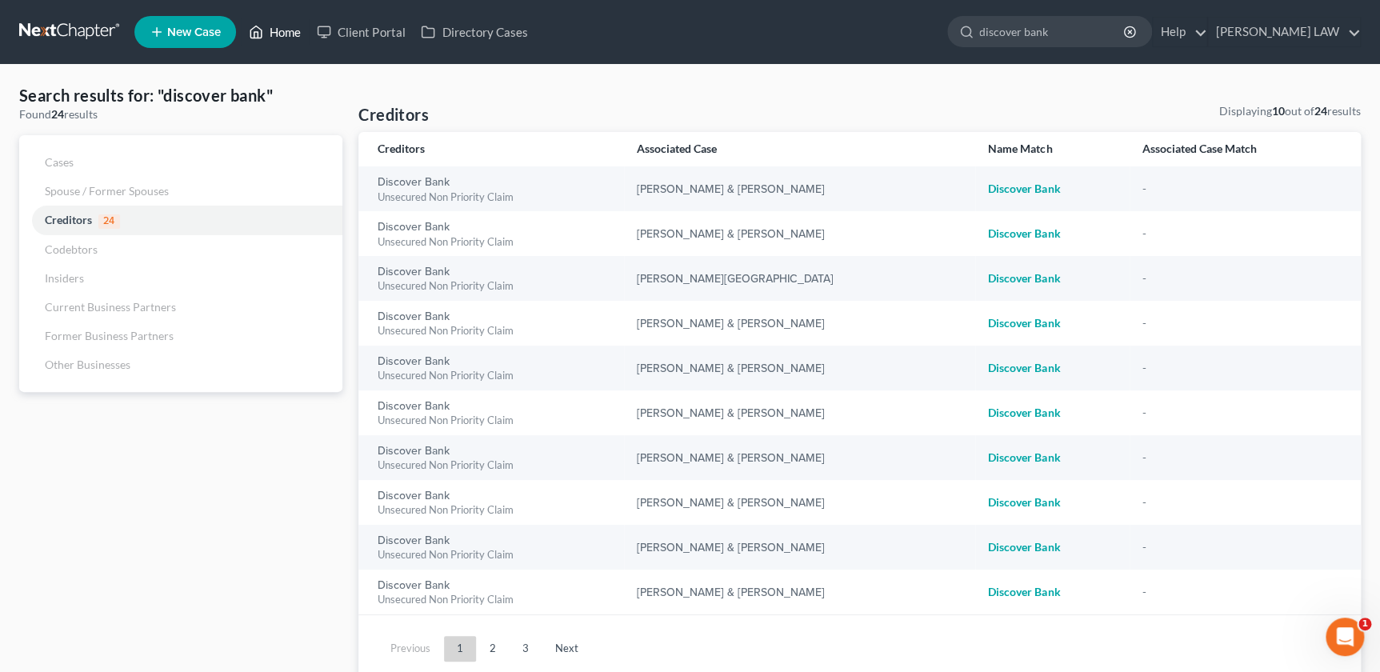
click at [279, 32] on link "Home" at bounding box center [275, 32] width 68 height 29
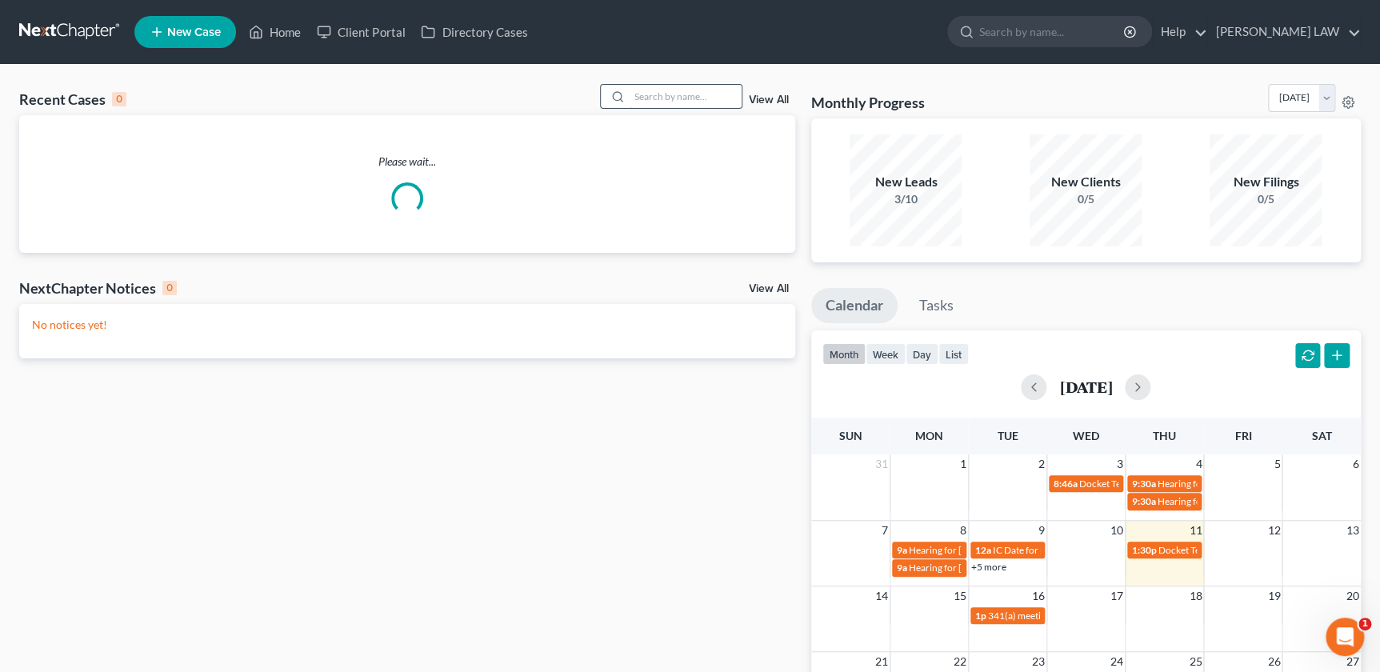
drag, startPoint x: 655, startPoint y: 102, endPoint x: 621, endPoint y: 98, distance: 34.7
click at [655, 102] on input "search" at bounding box center [686, 96] width 112 height 23
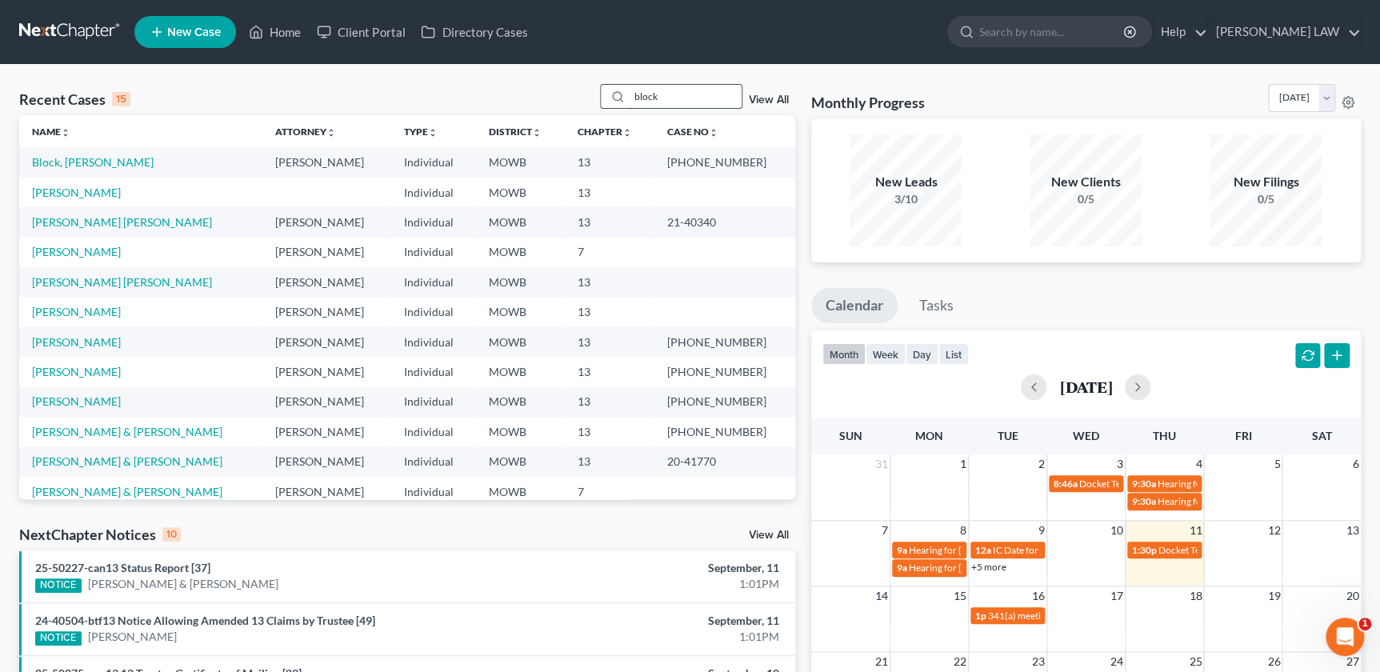
type input "block"
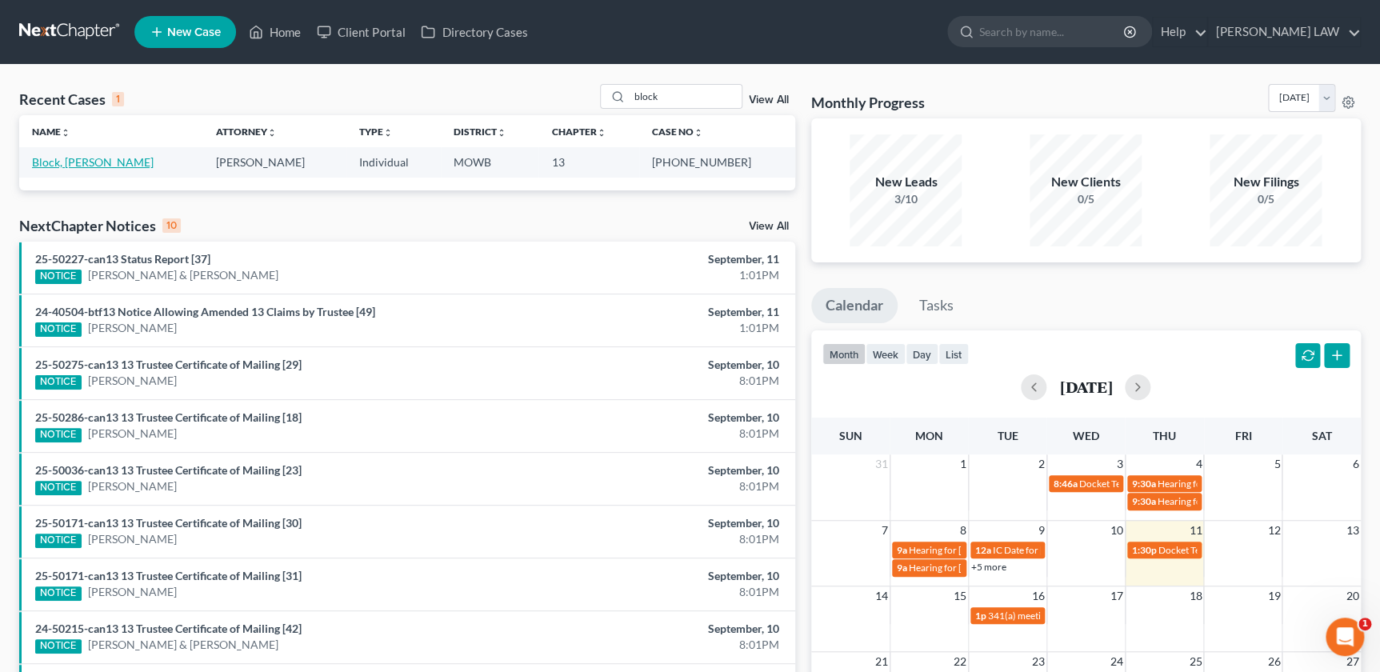
click at [75, 167] on link "Block, [PERSON_NAME]" at bounding box center [93, 162] width 122 height 14
select select "0"
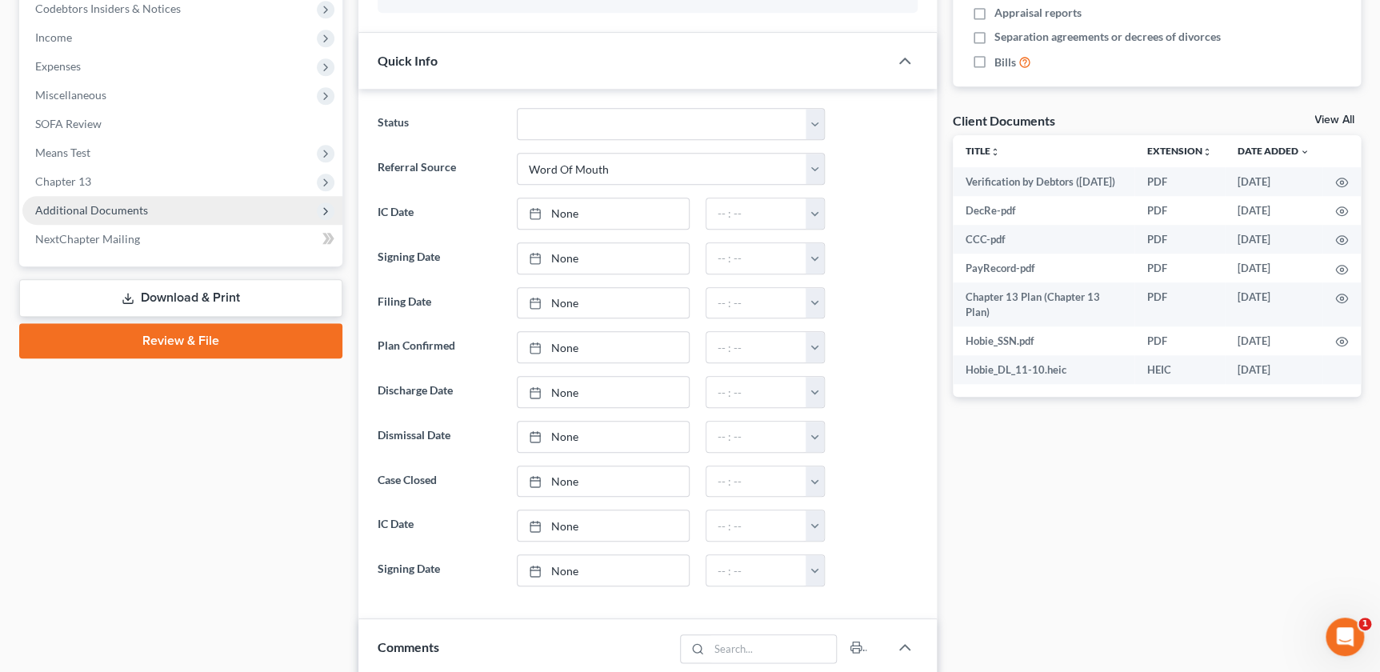
scroll to position [491, 0]
click at [120, 209] on span "Additional Documents" at bounding box center [91, 209] width 113 height 14
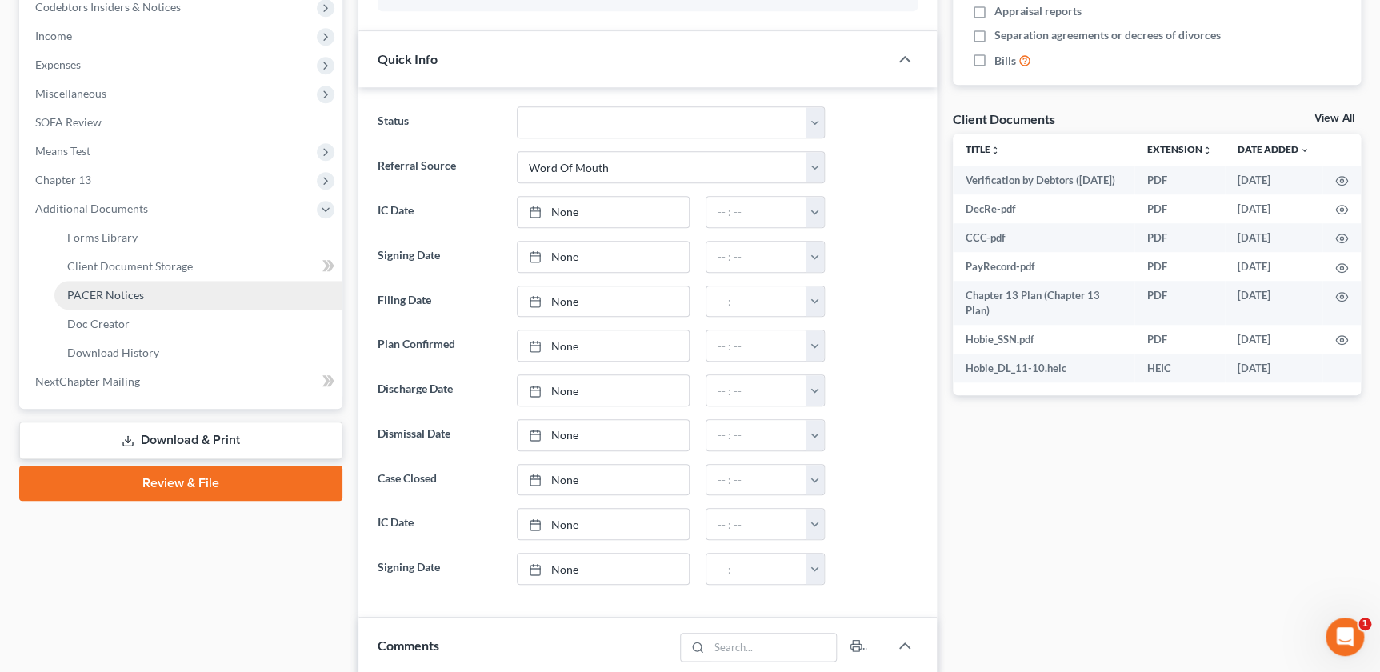
click at [127, 296] on span "PACER Notices" at bounding box center [105, 295] width 77 height 14
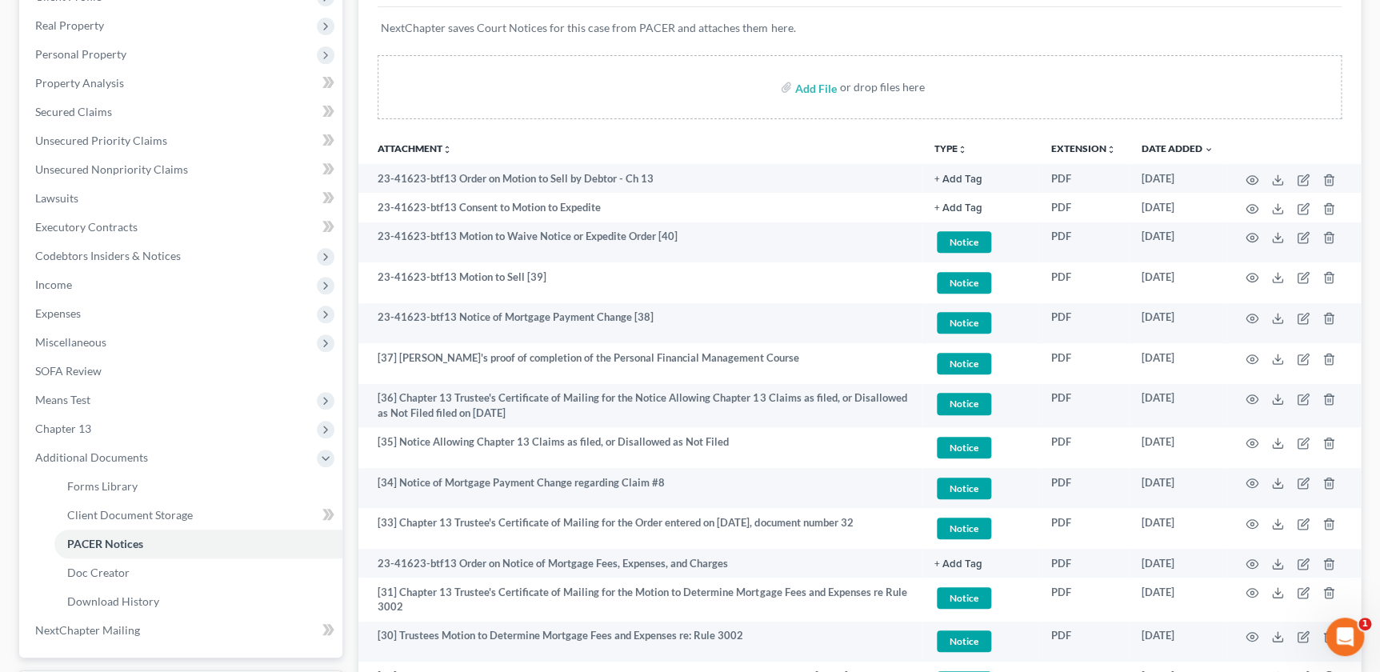
scroll to position [200, 0]
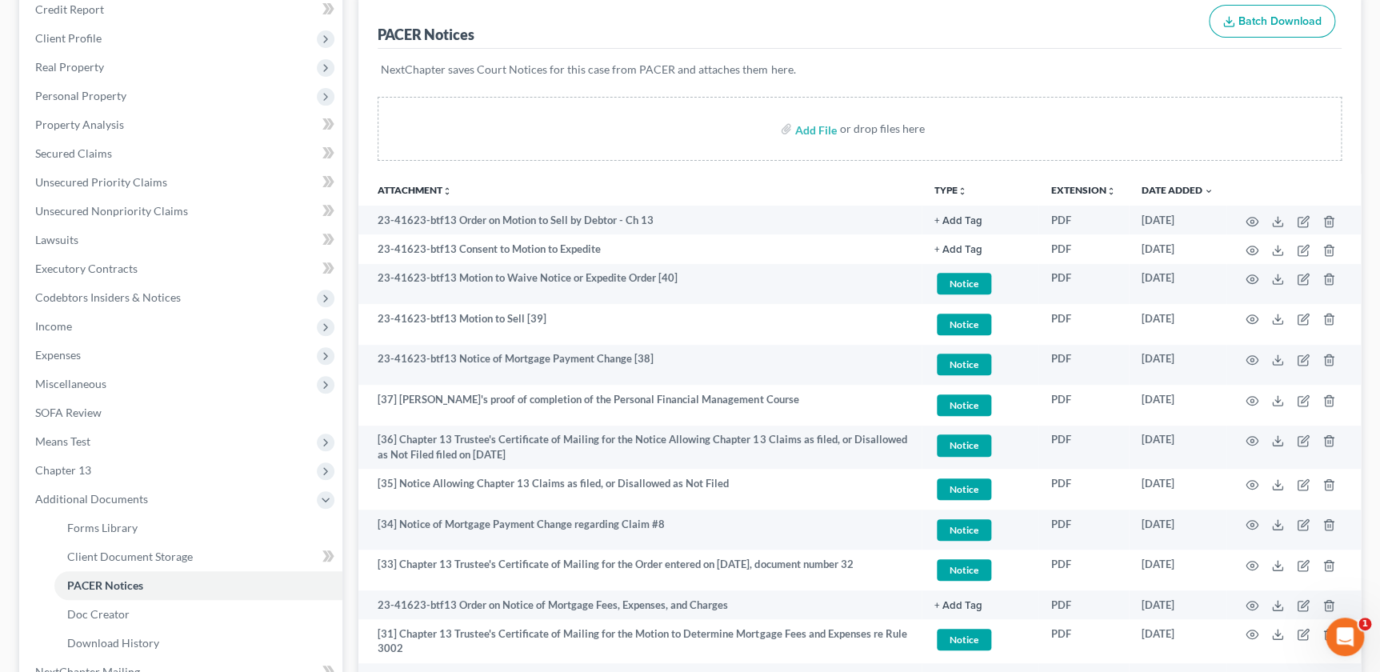
click at [959, 189] on icon "unfold_more" at bounding box center [963, 191] width 10 height 10
click at [968, 306] on link "Proof of Claim" at bounding box center [982, 309] width 95 height 27
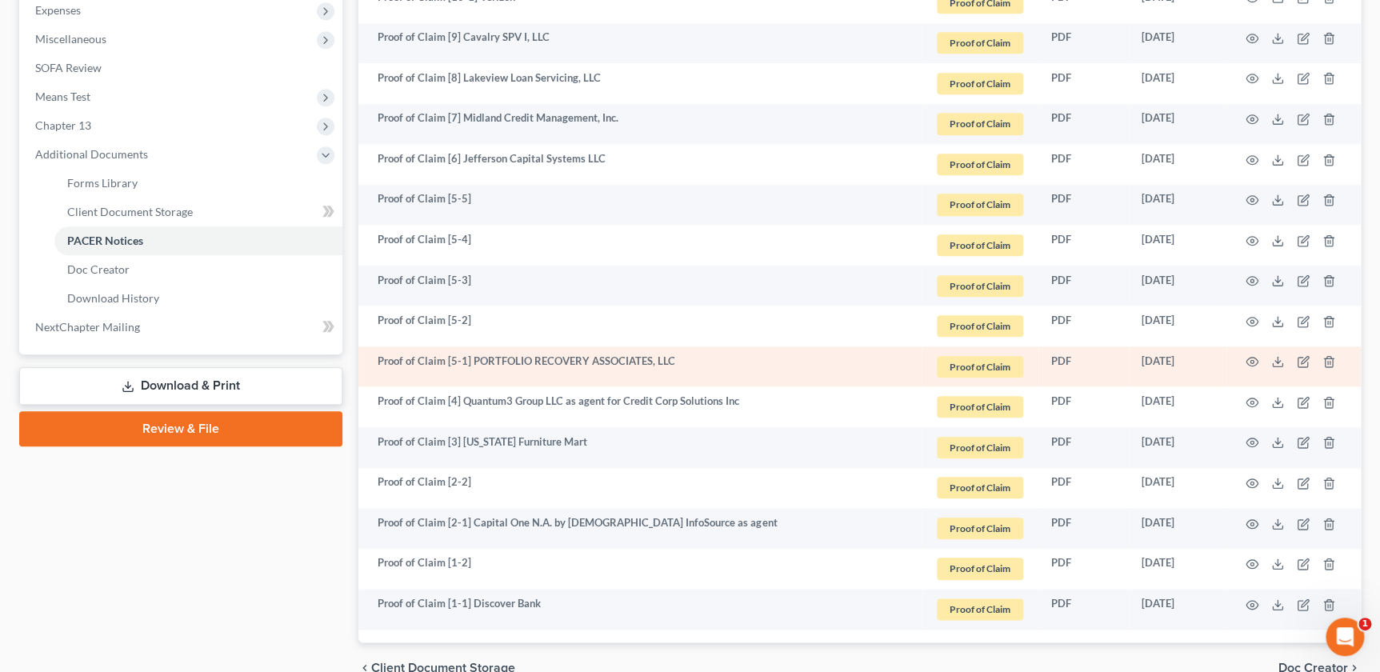
scroll to position [625, 0]
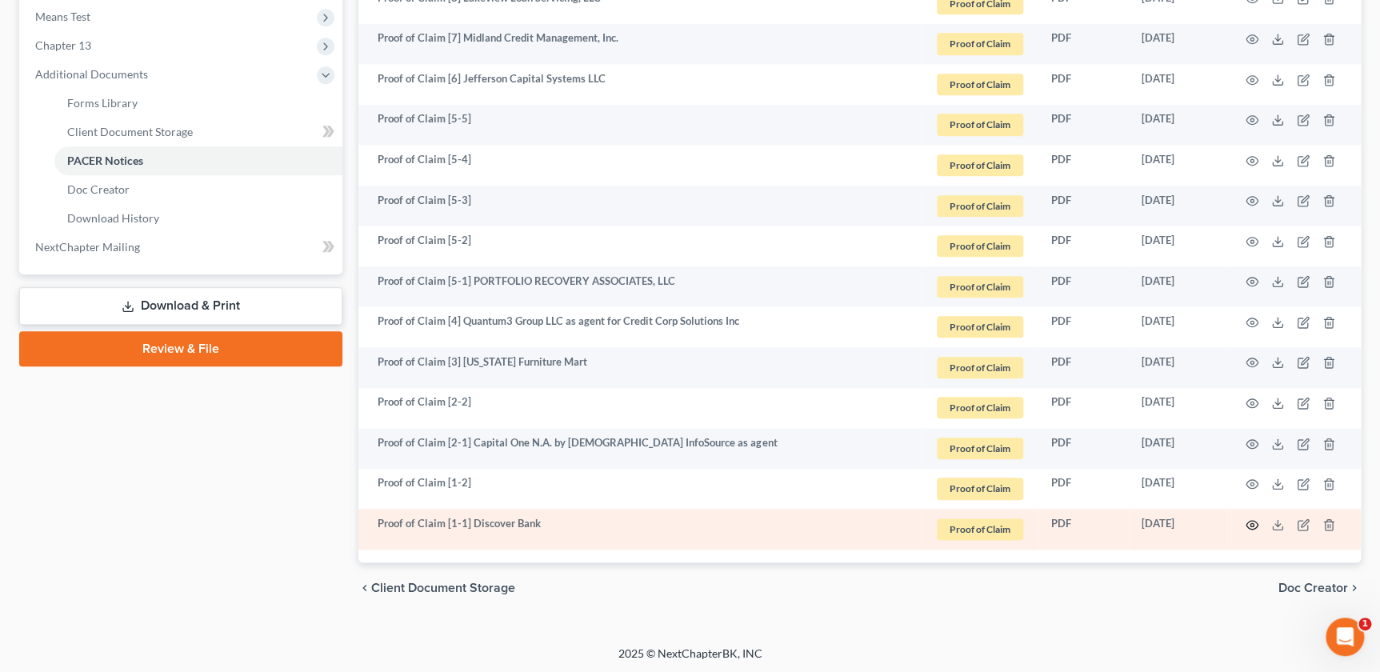
click at [1249, 523] on icon "button" at bounding box center [1252, 525] width 13 height 13
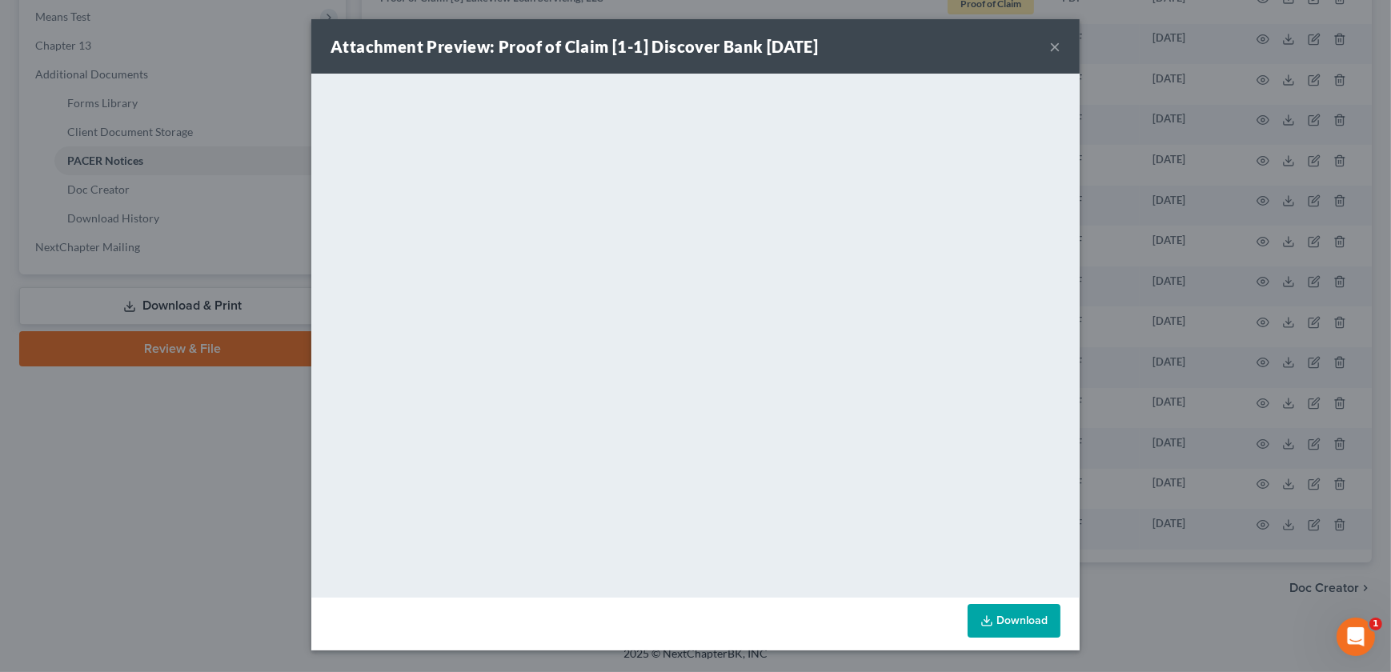
click at [1051, 46] on button "×" at bounding box center [1054, 46] width 11 height 19
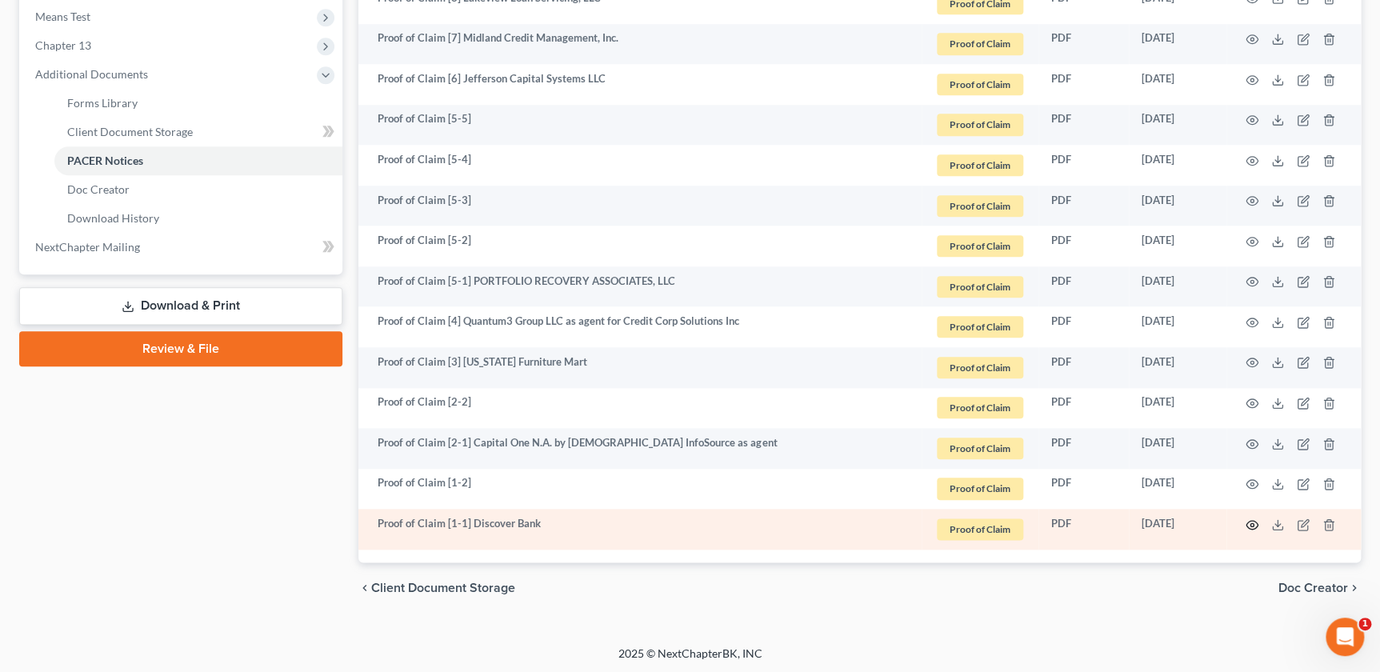
click at [1247, 521] on icon "button" at bounding box center [1253, 524] width 12 height 9
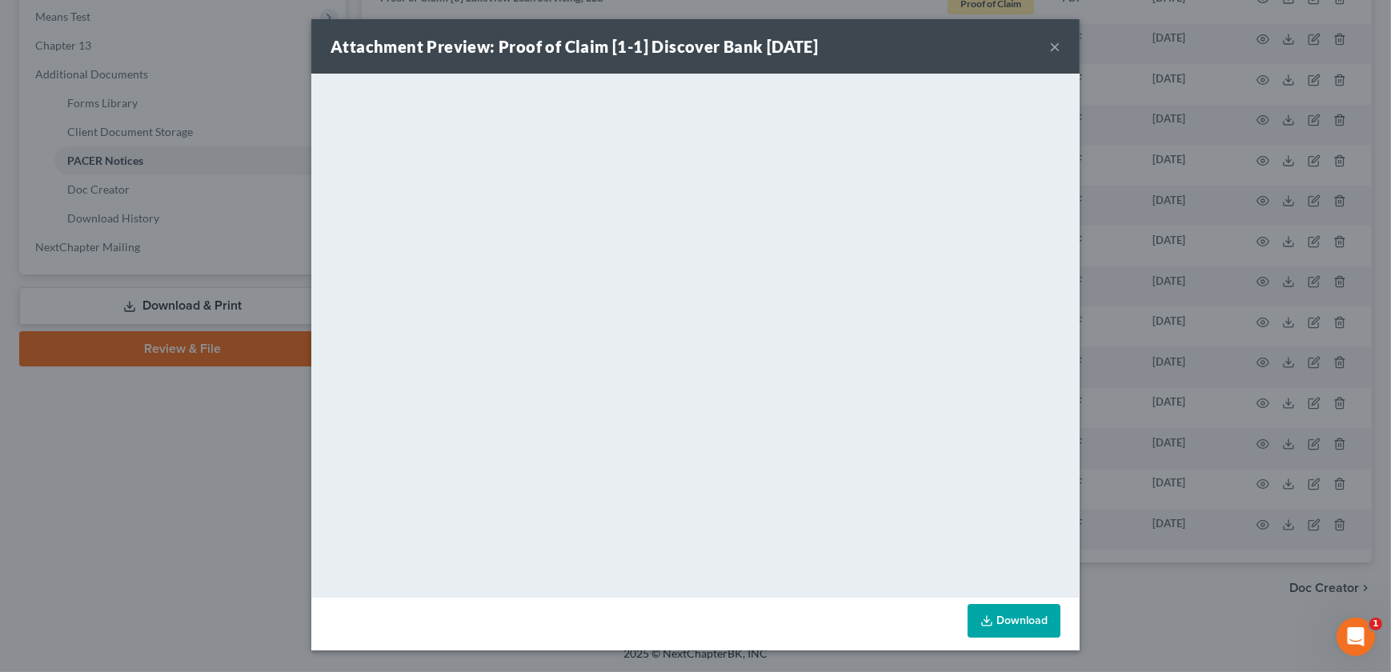
drag, startPoint x: 1058, startPoint y: 46, endPoint x: 989, endPoint y: 64, distance: 71.2
click at [1055, 46] on button "×" at bounding box center [1054, 46] width 11 height 19
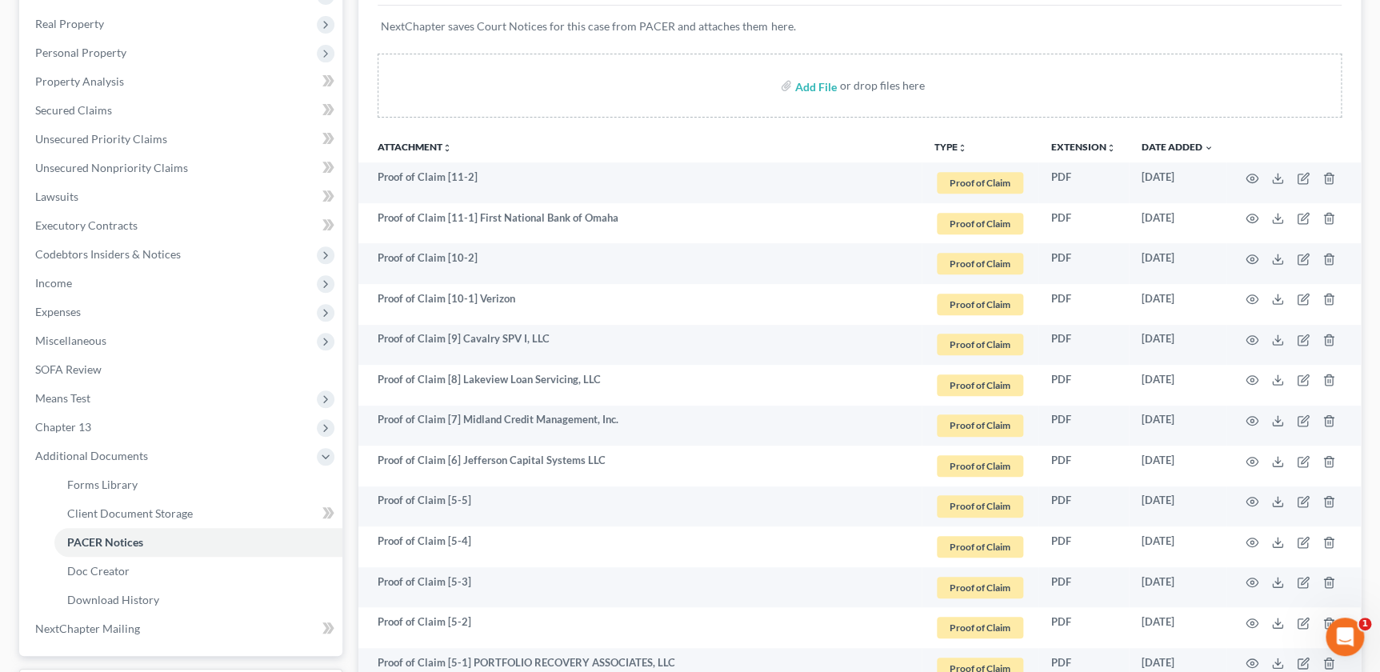
scroll to position [0, 0]
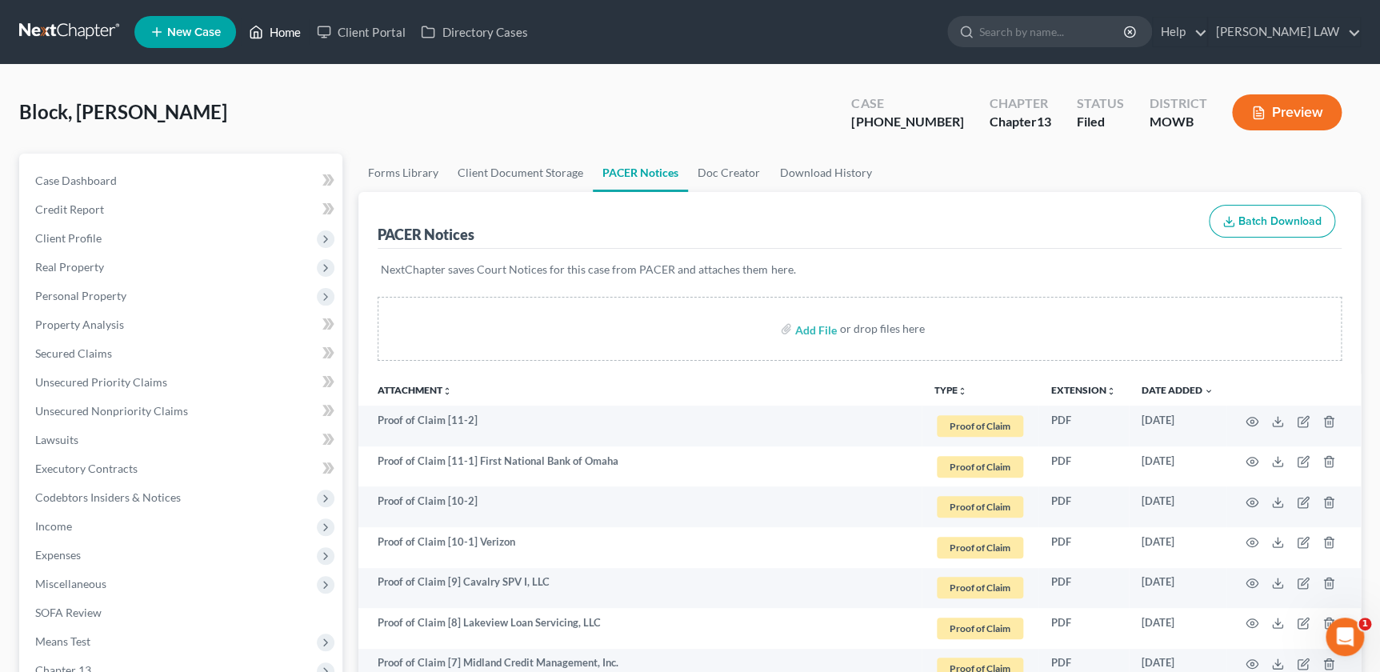
click at [291, 34] on link "Home" at bounding box center [275, 32] width 68 height 29
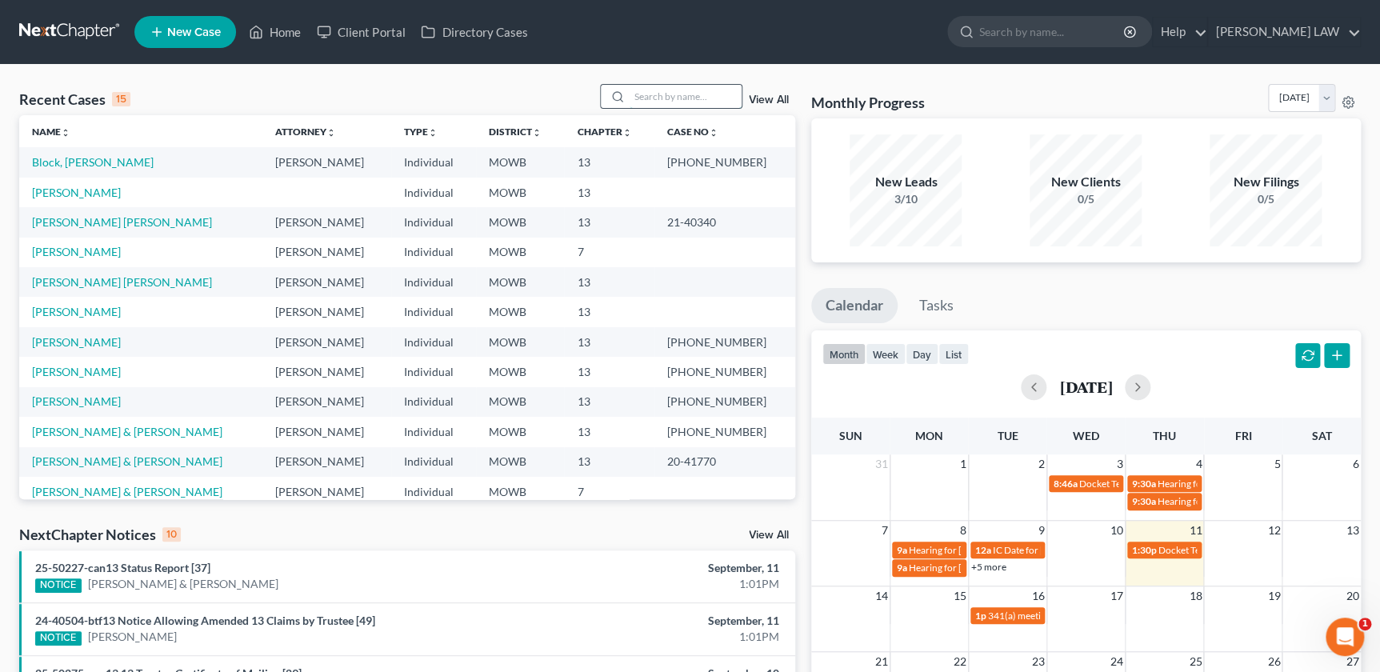
click at [675, 98] on input "search" at bounding box center [686, 96] width 112 height 23
type input "epstein"
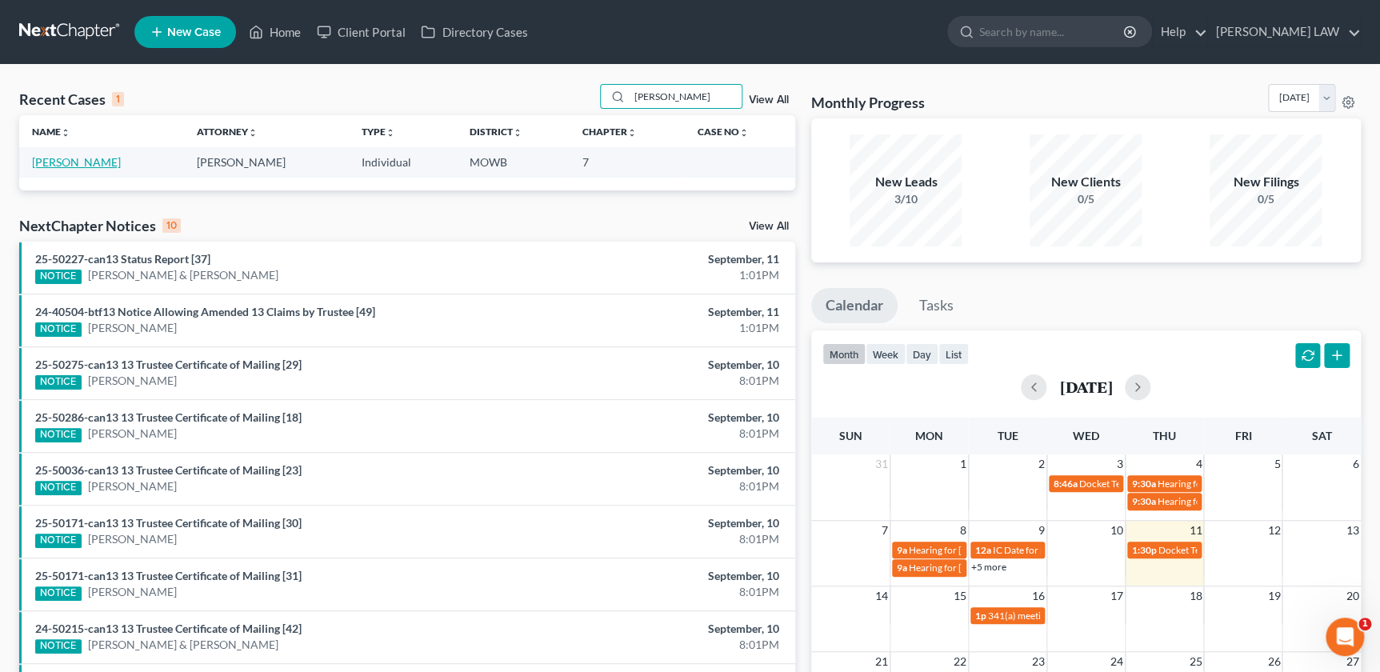
click at [82, 164] on link "[PERSON_NAME]" at bounding box center [76, 162] width 89 height 14
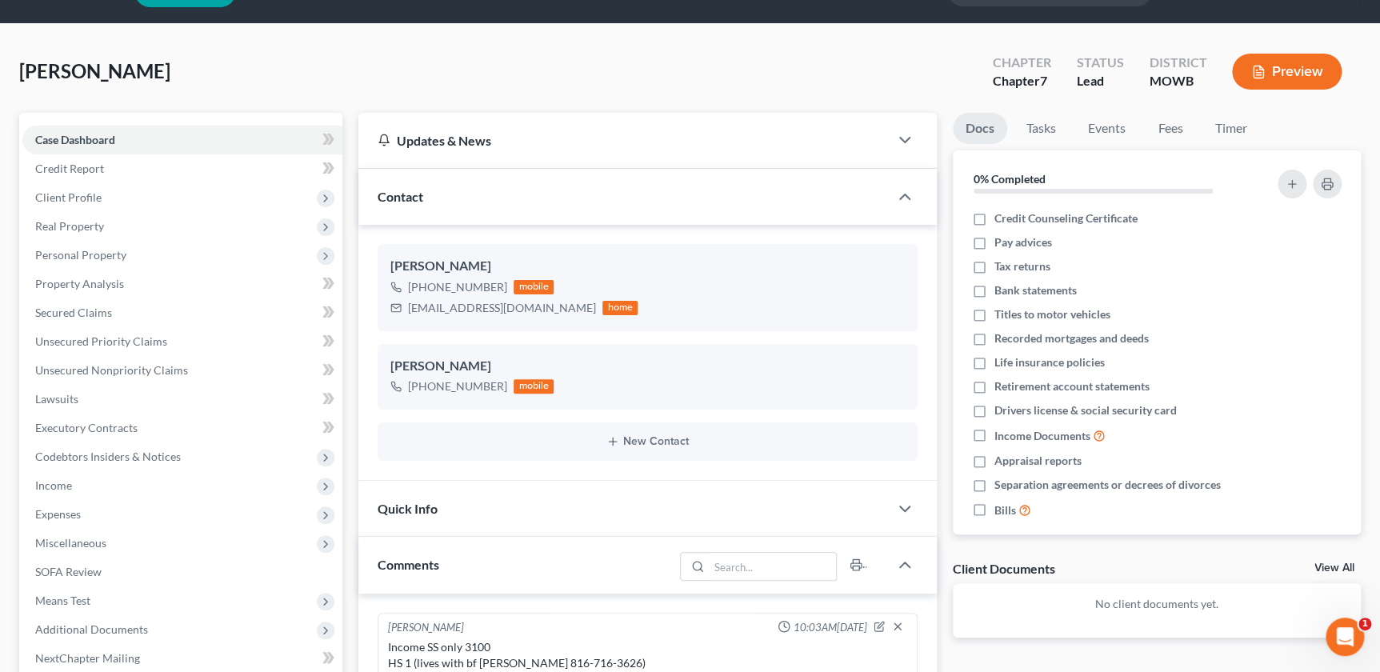
scroll to position [18, 0]
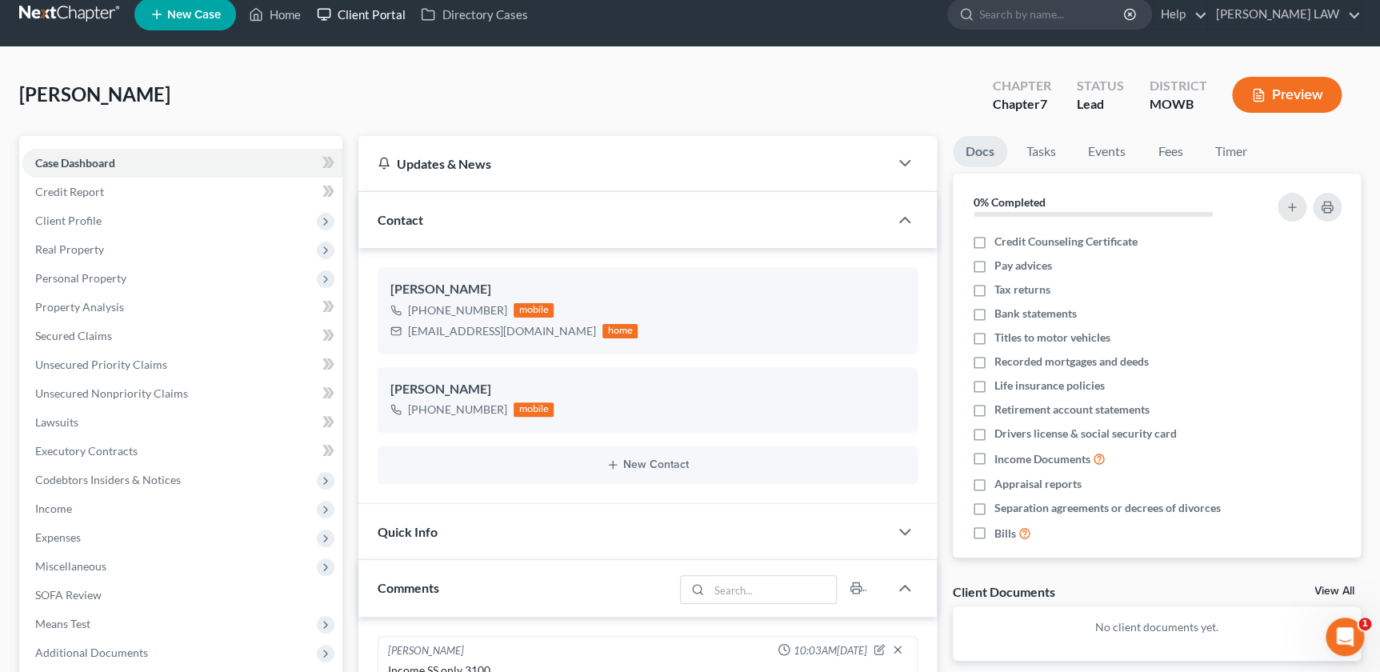
click at [371, 20] on link "Client Portal" at bounding box center [361, 14] width 104 height 29
click at [379, 7] on link "Client Portal" at bounding box center [361, 14] width 104 height 29
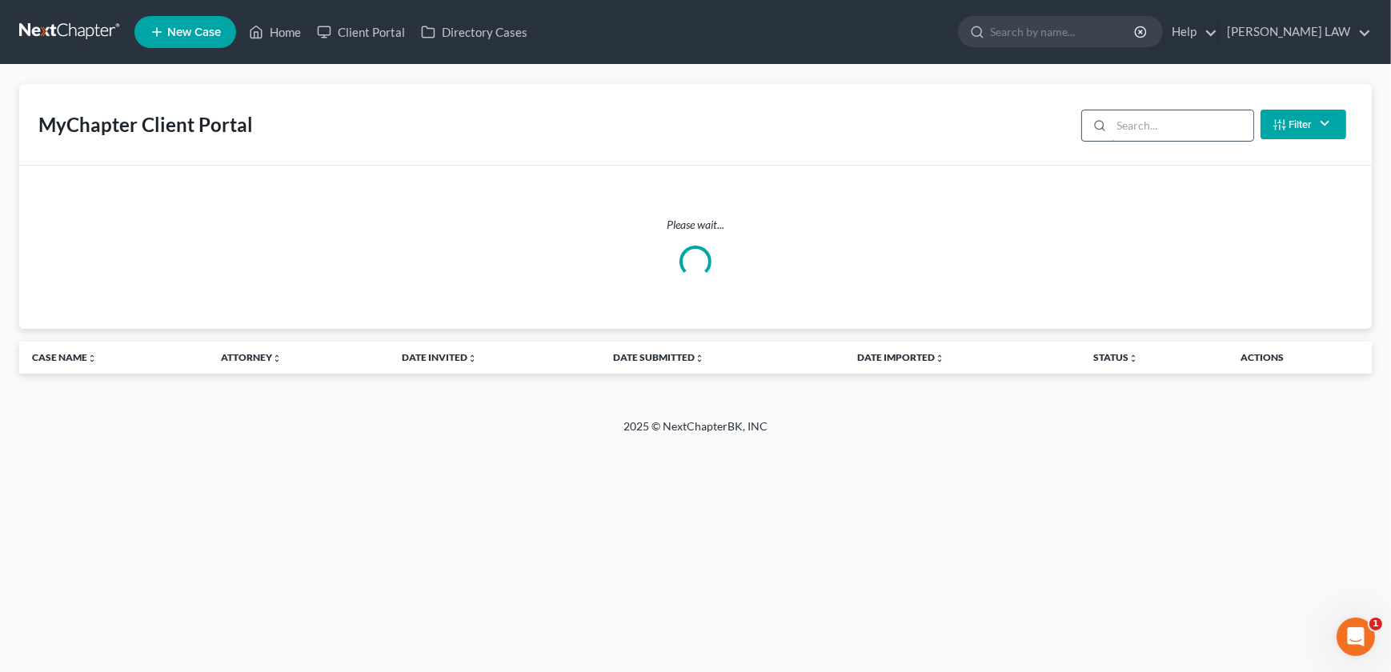
click at [1111, 131] on input "search" at bounding box center [1182, 125] width 142 height 30
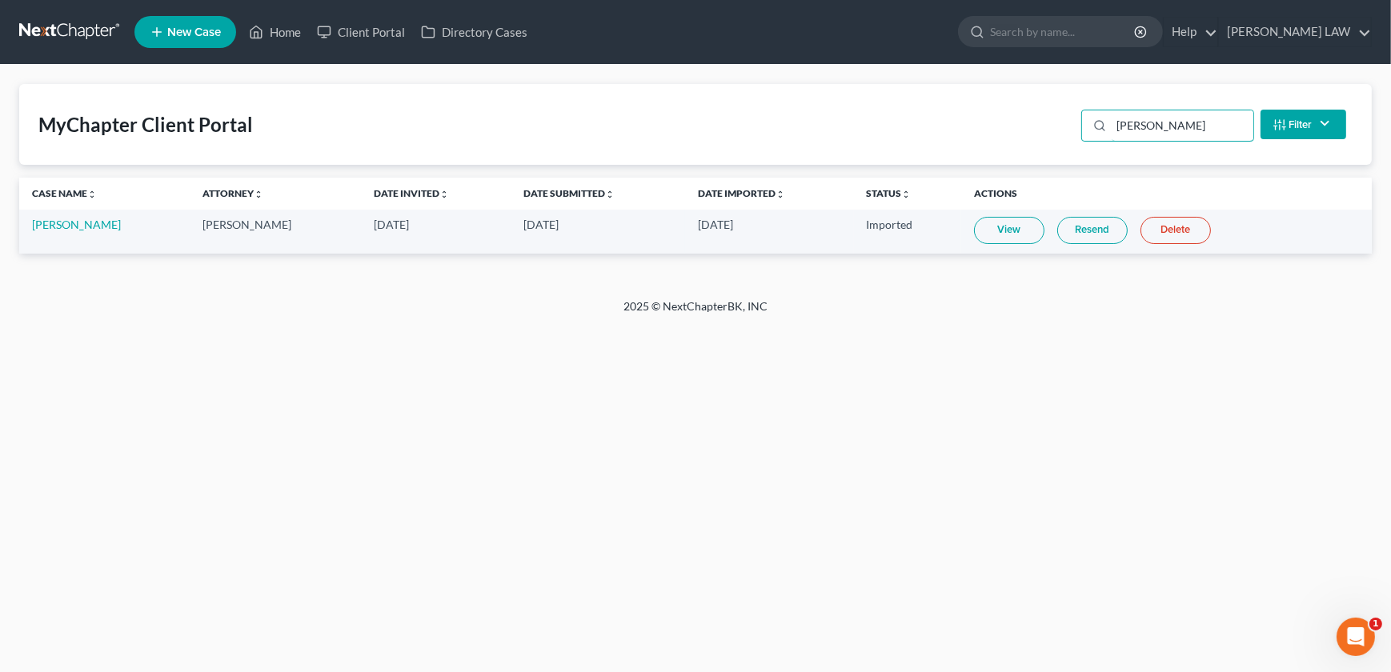
type input "epstein"
click at [992, 230] on link "View" at bounding box center [1009, 230] width 70 height 27
click at [82, 220] on link "[PERSON_NAME]" at bounding box center [76, 225] width 89 height 14
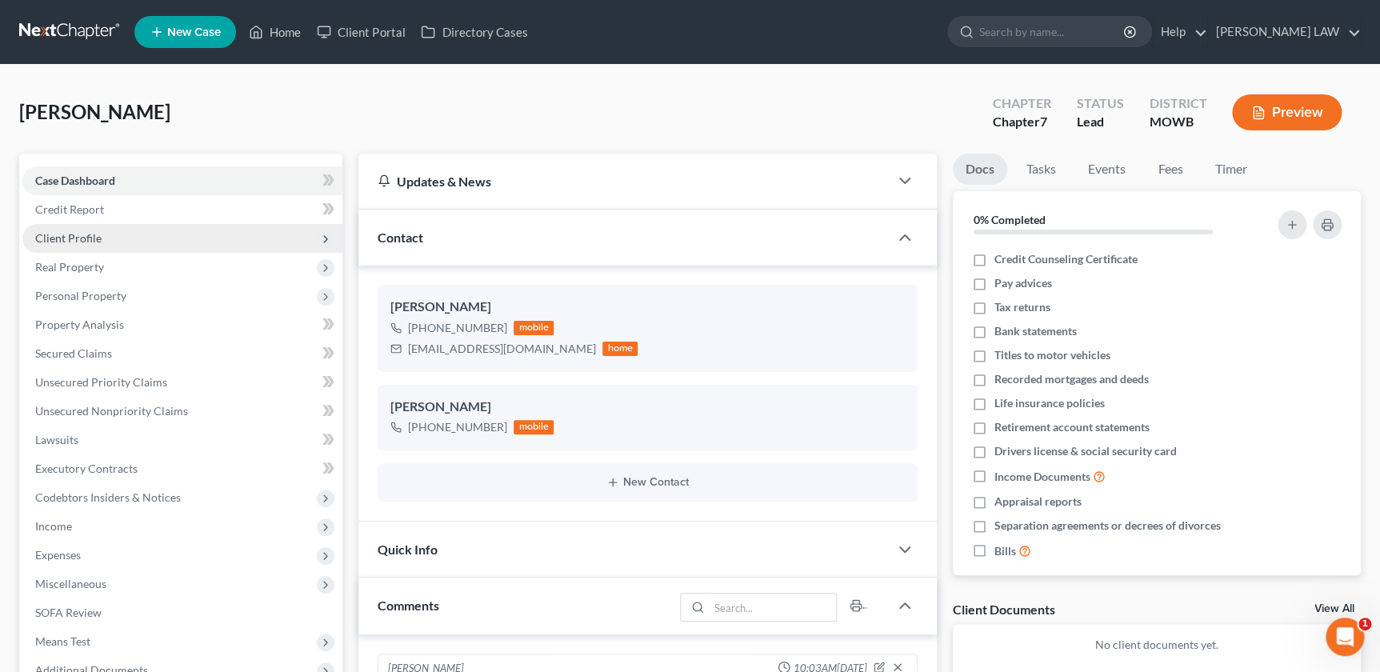
drag, startPoint x: 52, startPoint y: 241, endPoint x: 135, endPoint y: 246, distance: 83.4
click at [52, 241] on span "Client Profile" at bounding box center [68, 238] width 66 height 14
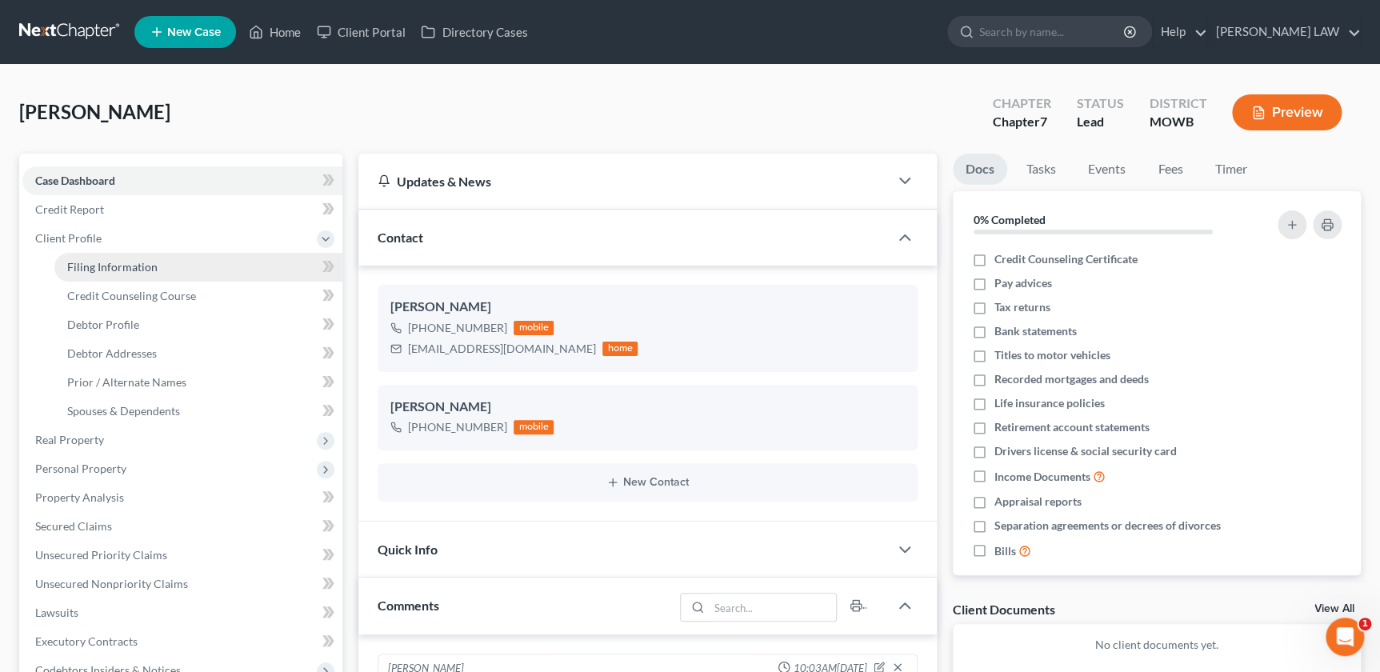
click at [90, 266] on span "Filing Information" at bounding box center [112, 267] width 90 height 14
select select "1"
select select "0"
select select "26"
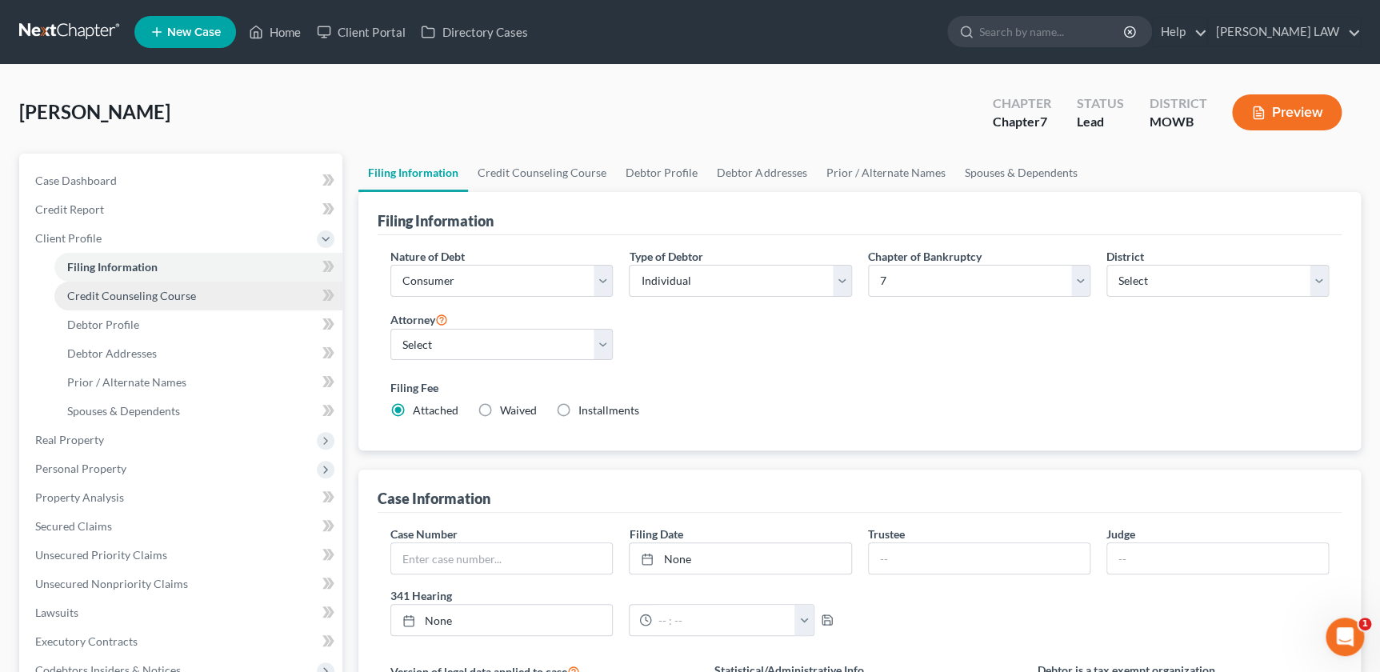
click at [88, 299] on span "Credit Counseling Course" at bounding box center [131, 296] width 129 height 14
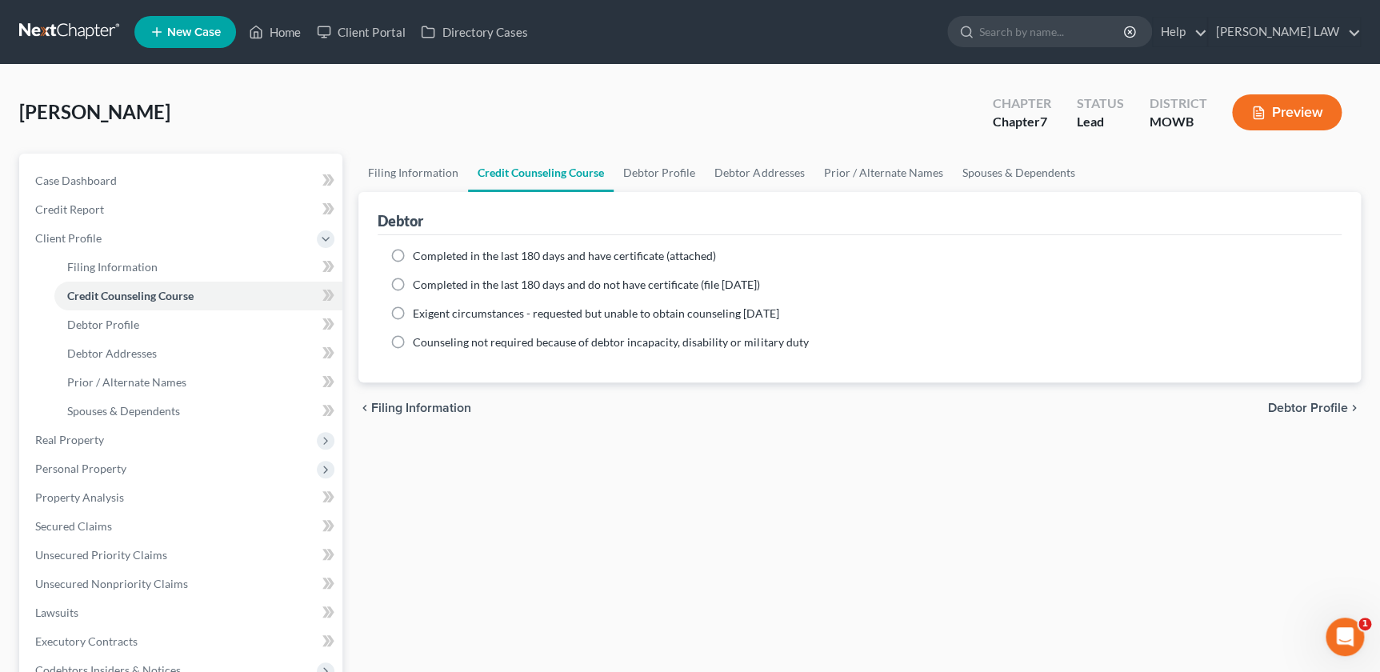
click at [413, 284] on label "Completed in the last 180 days and do not have certificate (file [DATE])" at bounding box center [586, 285] width 347 height 16
click at [419, 284] on input "Completed in the last 180 days and do not have certificate (file [DATE])" at bounding box center [424, 282] width 10 height 10
radio input "true"
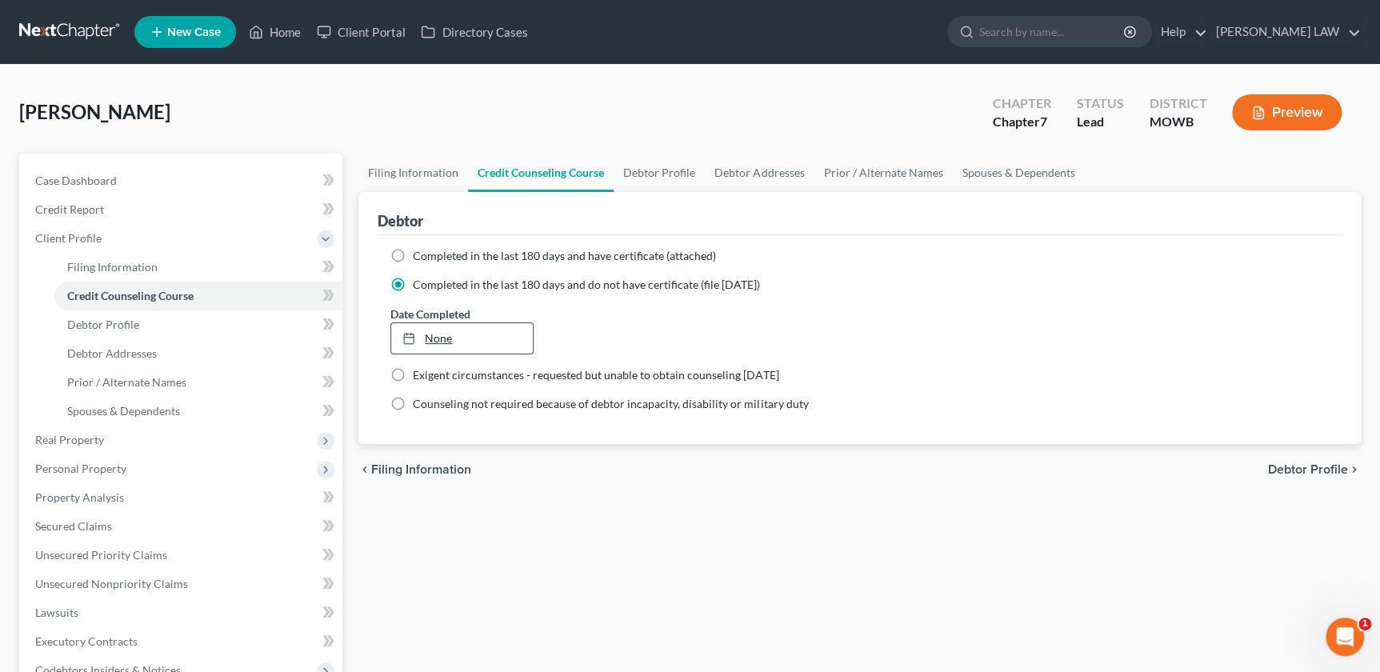
click at [433, 345] on link "None" at bounding box center [462, 338] width 142 height 30
type input "9/11/2025"
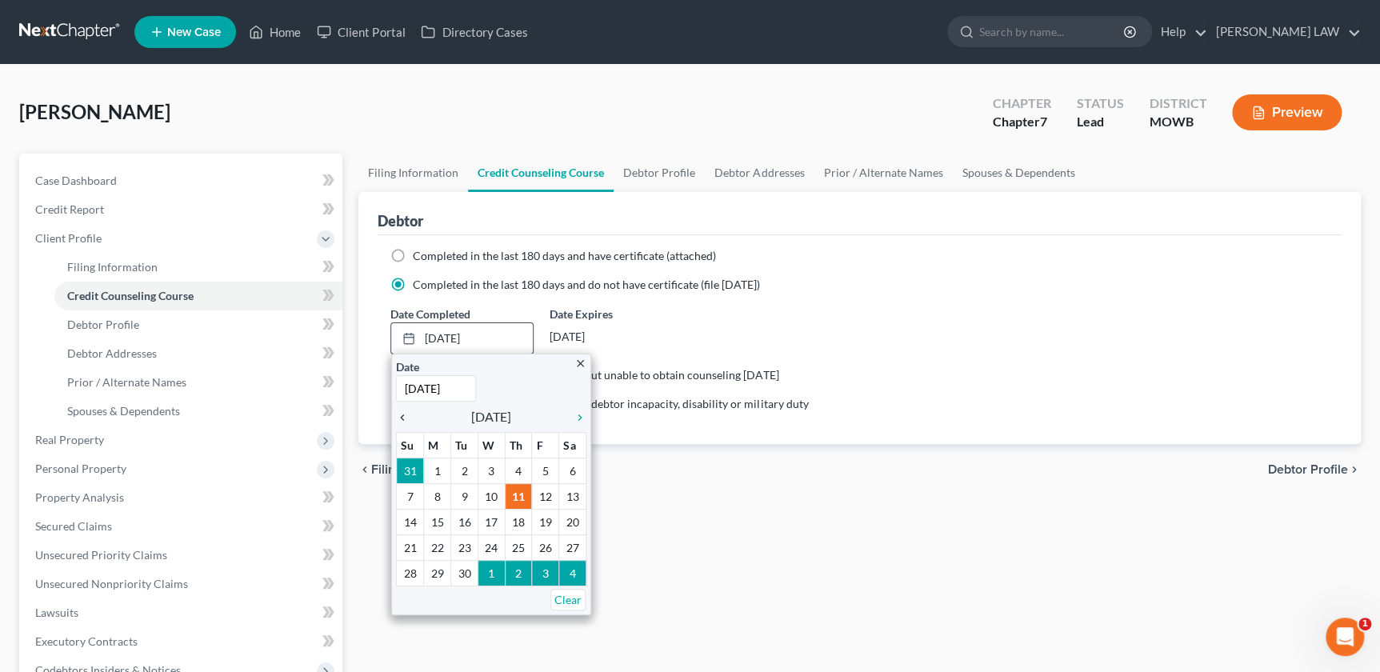
click at [399, 418] on icon "chevron_left" at bounding box center [406, 417] width 21 height 13
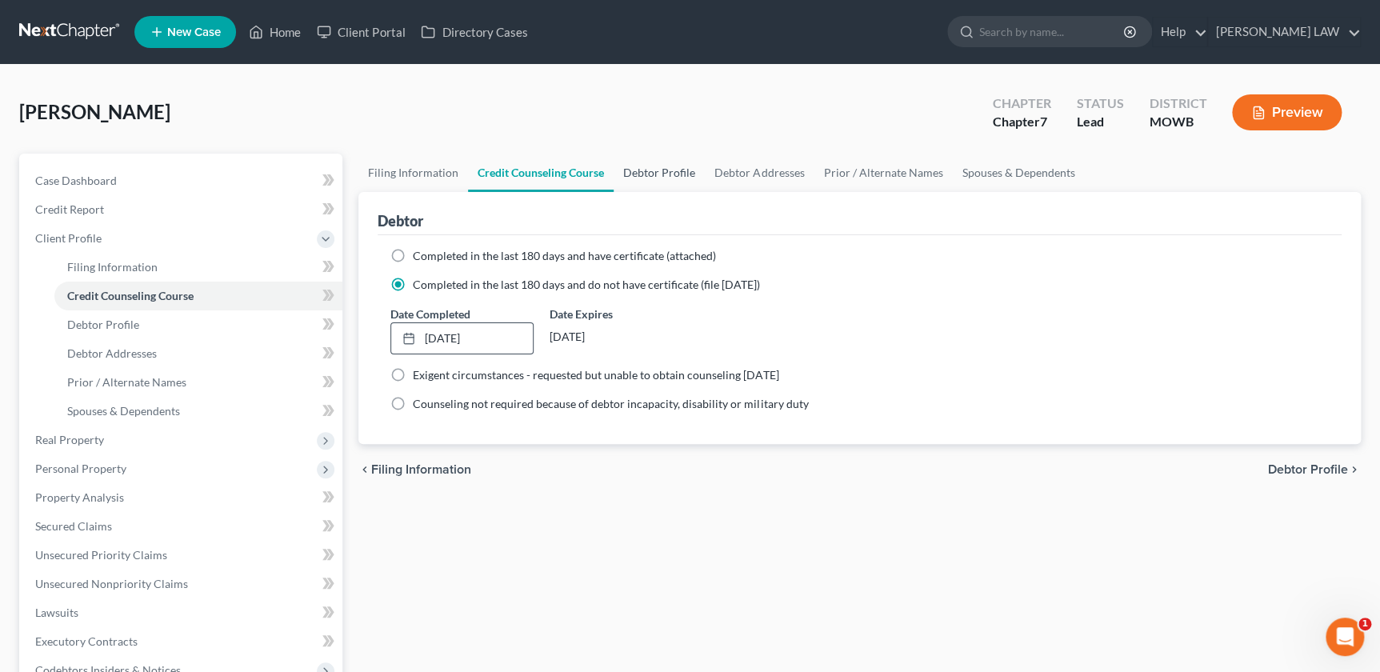
click at [667, 175] on link "Debtor Profile" at bounding box center [659, 173] width 91 height 38
select select "3"
select select "0"
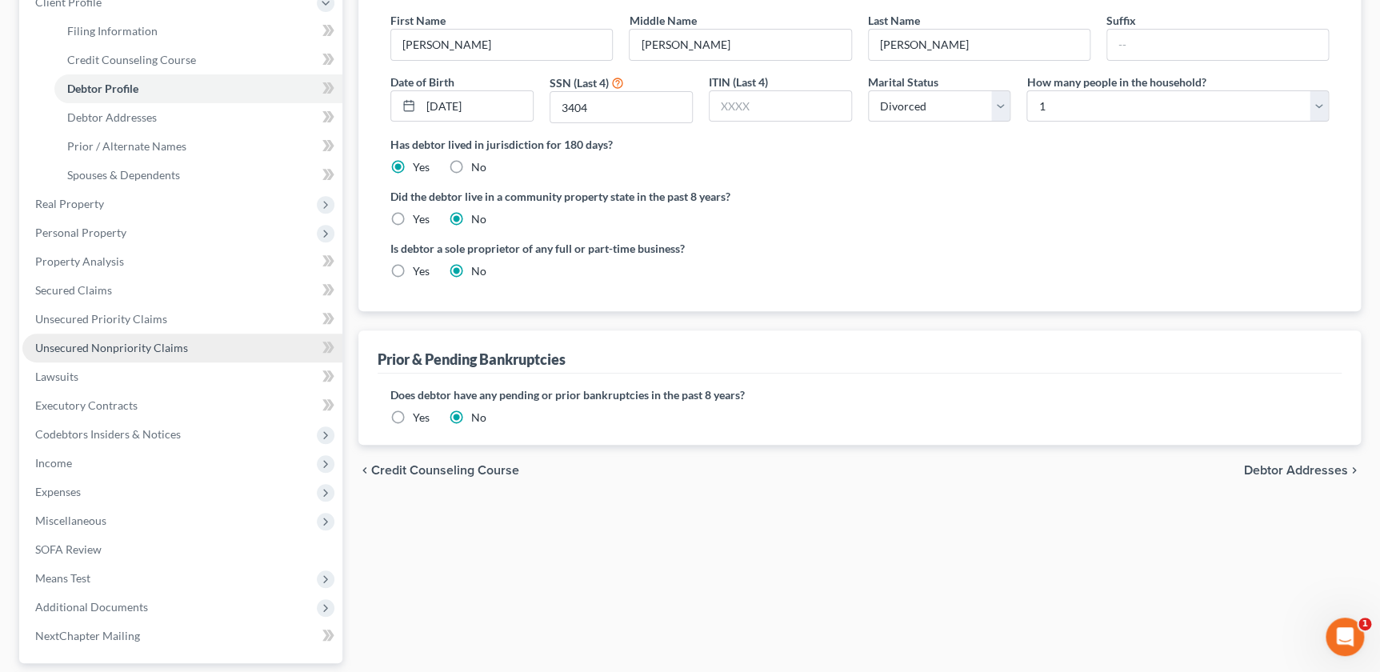
click at [131, 351] on span "Unsecured Nonpriority Claims" at bounding box center [111, 348] width 153 height 14
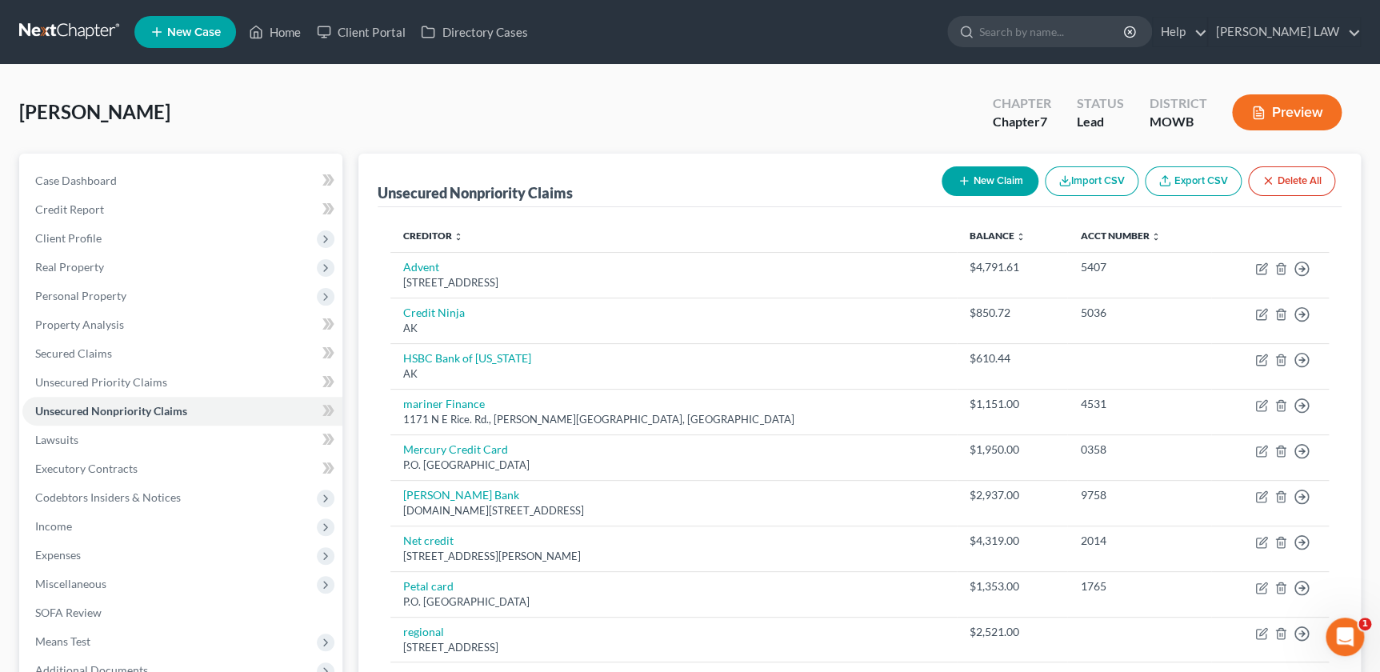
click at [991, 185] on button "New Claim" at bounding box center [990, 181] width 97 height 30
select select "0"
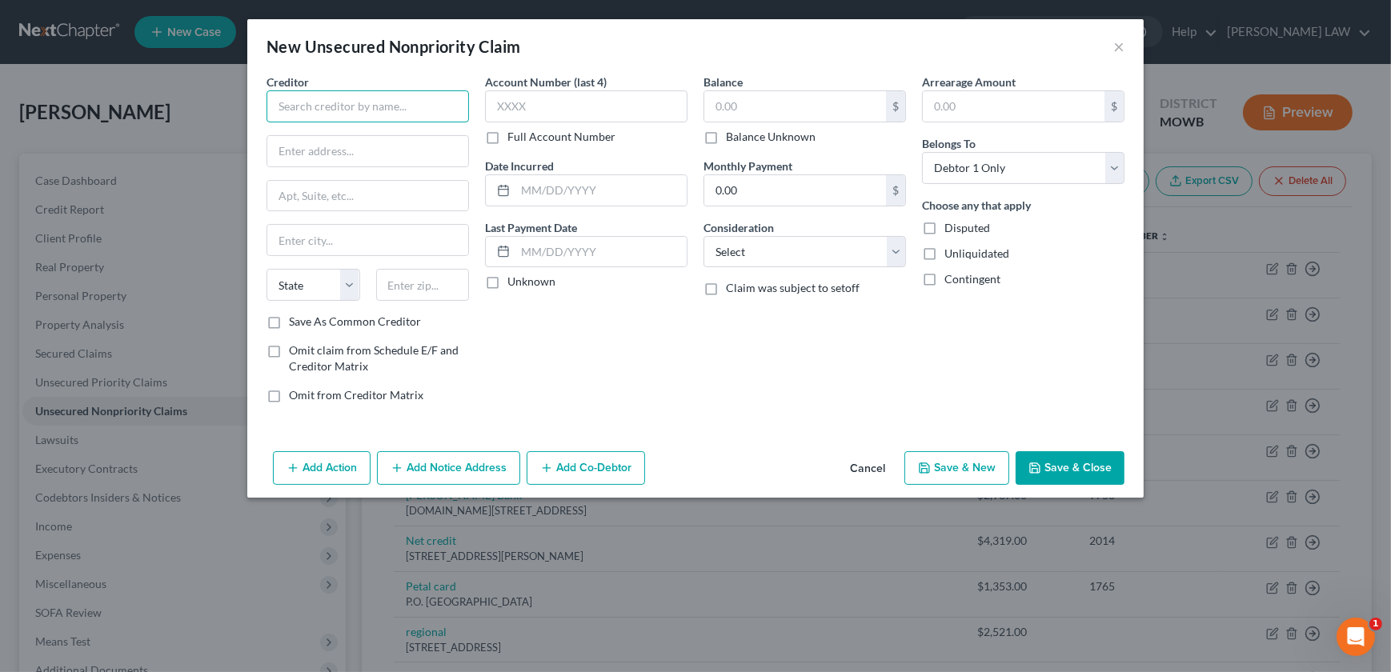
click at [312, 112] on input "text" at bounding box center [367, 106] width 202 height 32
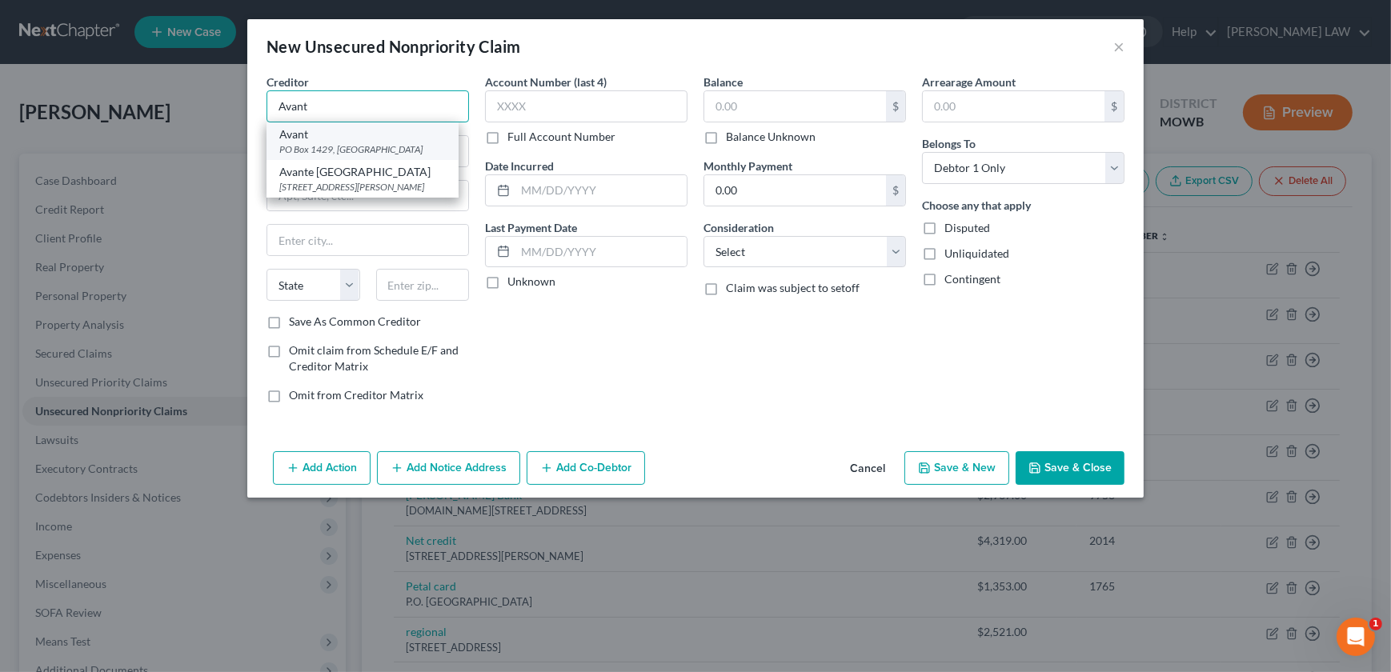
type input "Avant"
click at [353, 144] on div "PO Box 1429, Carol Stream, IL 60132" at bounding box center [362, 149] width 166 height 14
type input "PO Box 1429"
type input "Carol Stream"
select select "14"
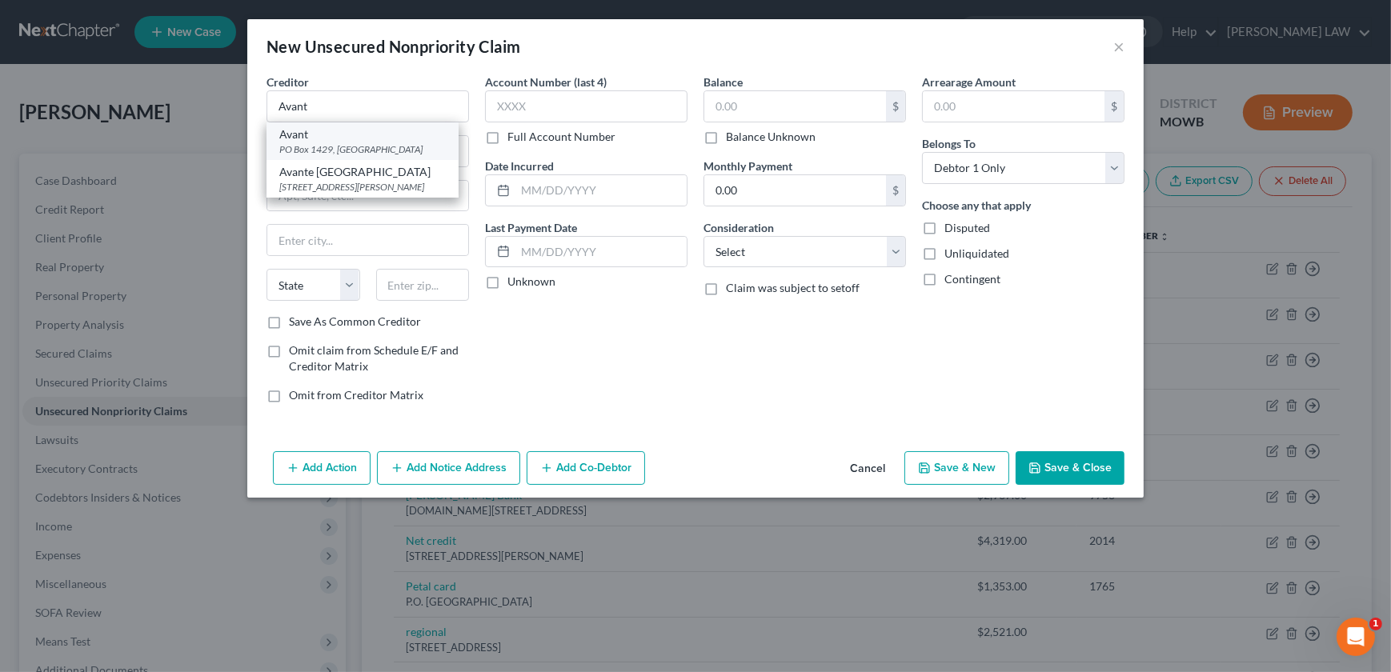
type input "60132"
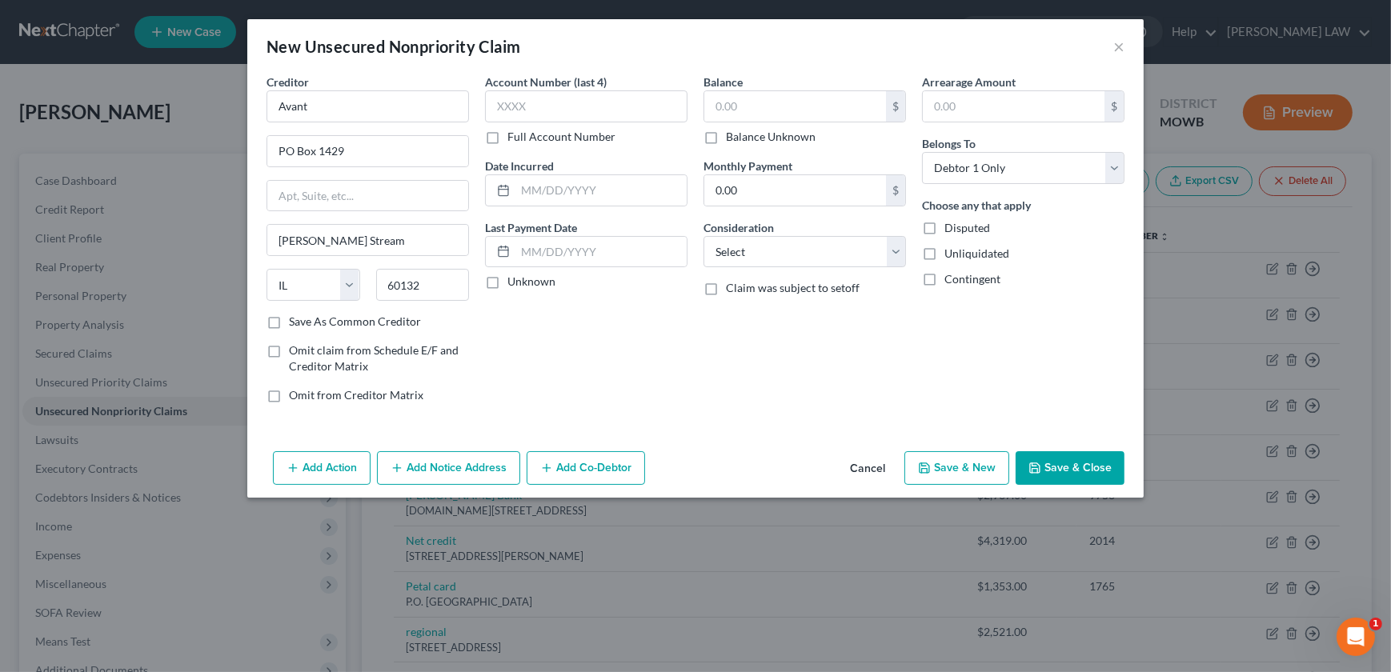
click at [471, 477] on button "Add Notice Address" at bounding box center [448, 468] width 143 height 34
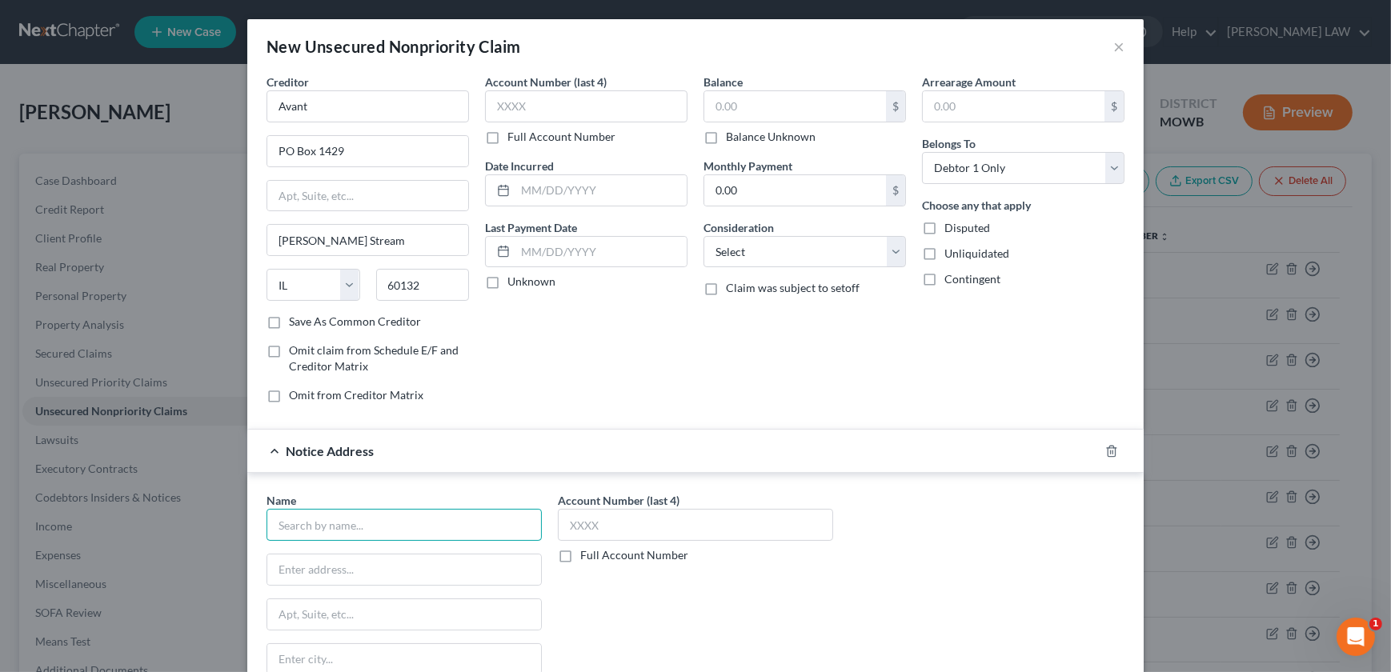
click at [331, 527] on input "text" at bounding box center [403, 525] width 275 height 32
type input "Avant"
click at [486, 572] on input "222 W Merchandise Mart Plaza" at bounding box center [404, 570] width 274 height 30
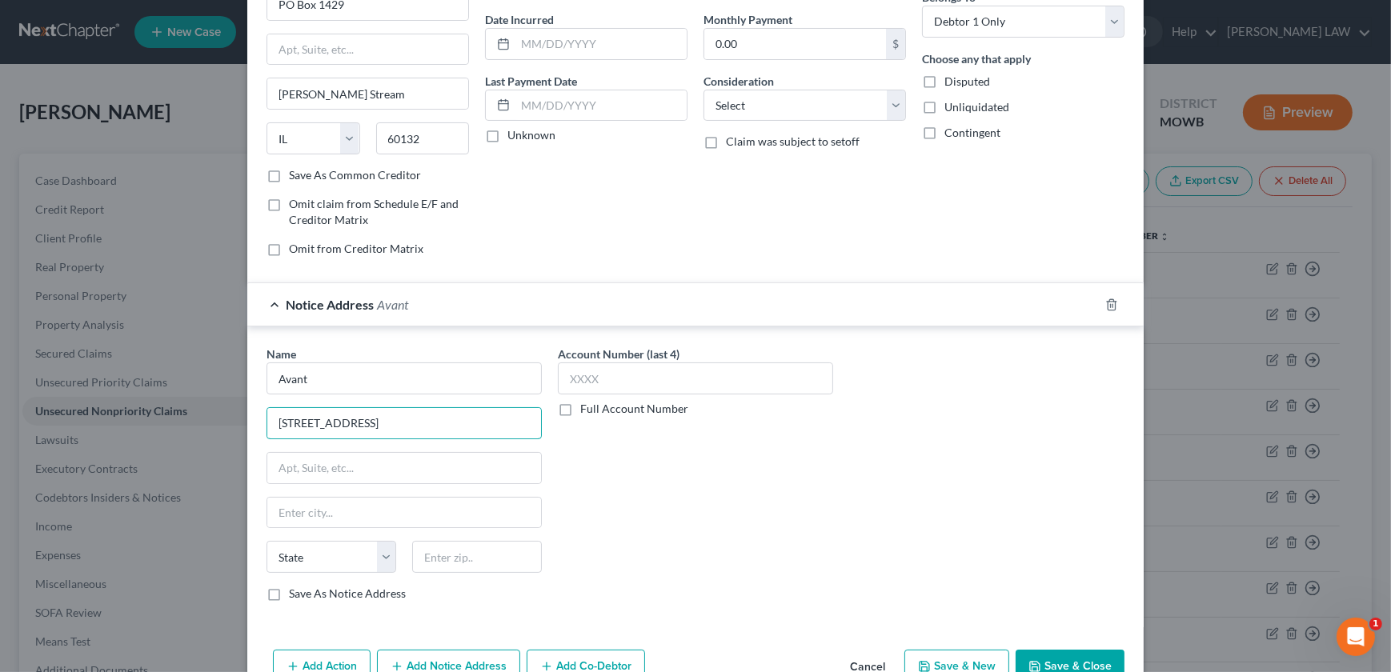
scroll to position [187, 0]
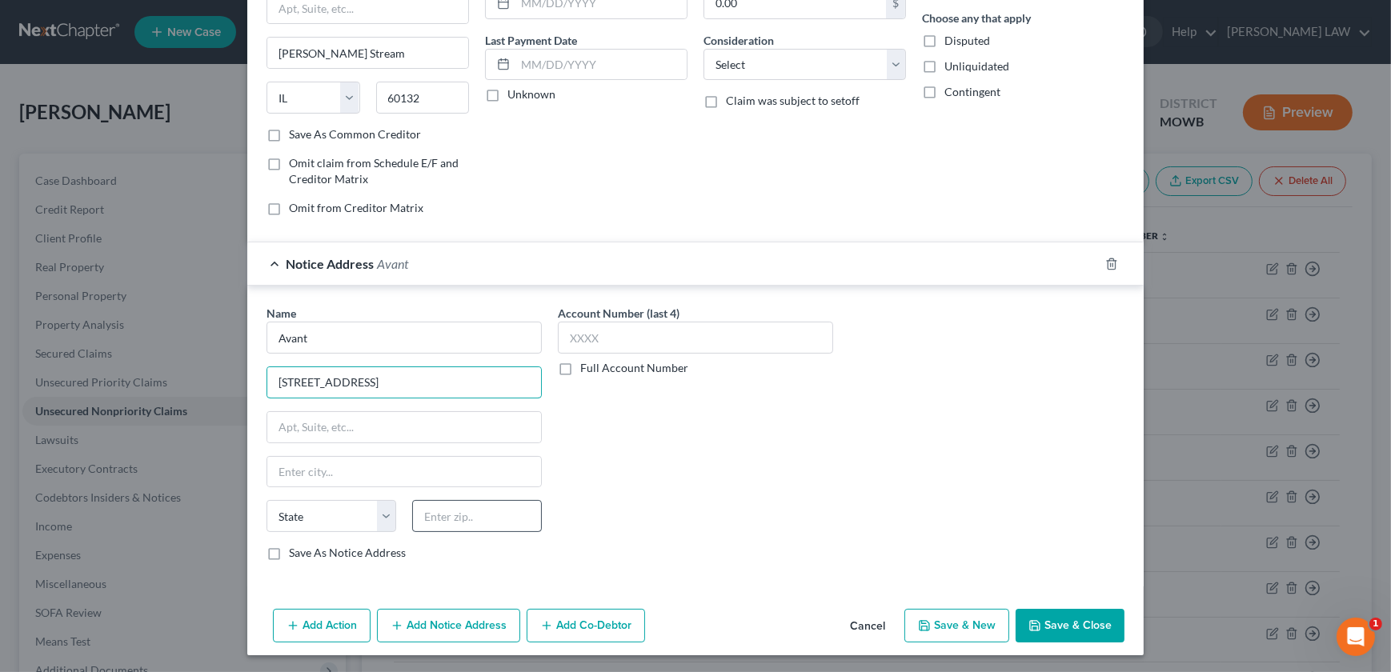
type input "222 W Merchandise Mart Plaza, Ste 900"
click at [455, 527] on input "text" at bounding box center [477, 516] width 130 height 32
type input "60654"
type input "Chicago"
select select "14"
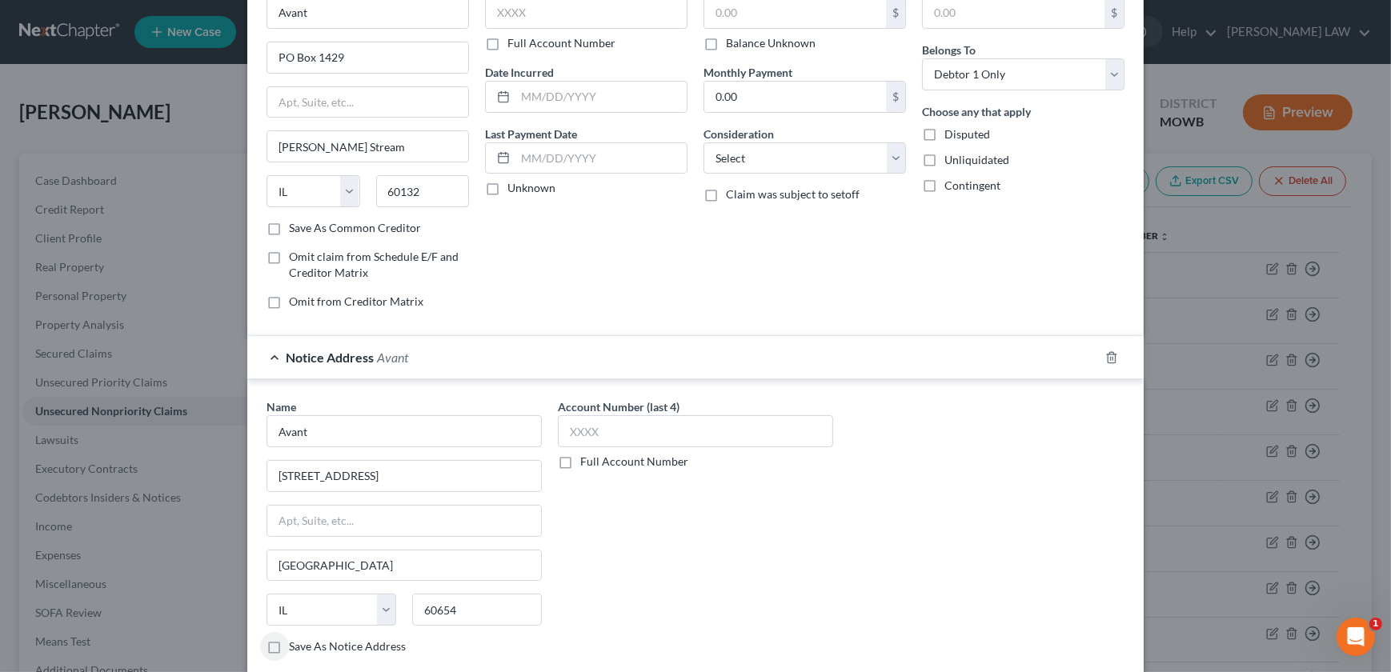
scroll to position [0, 0]
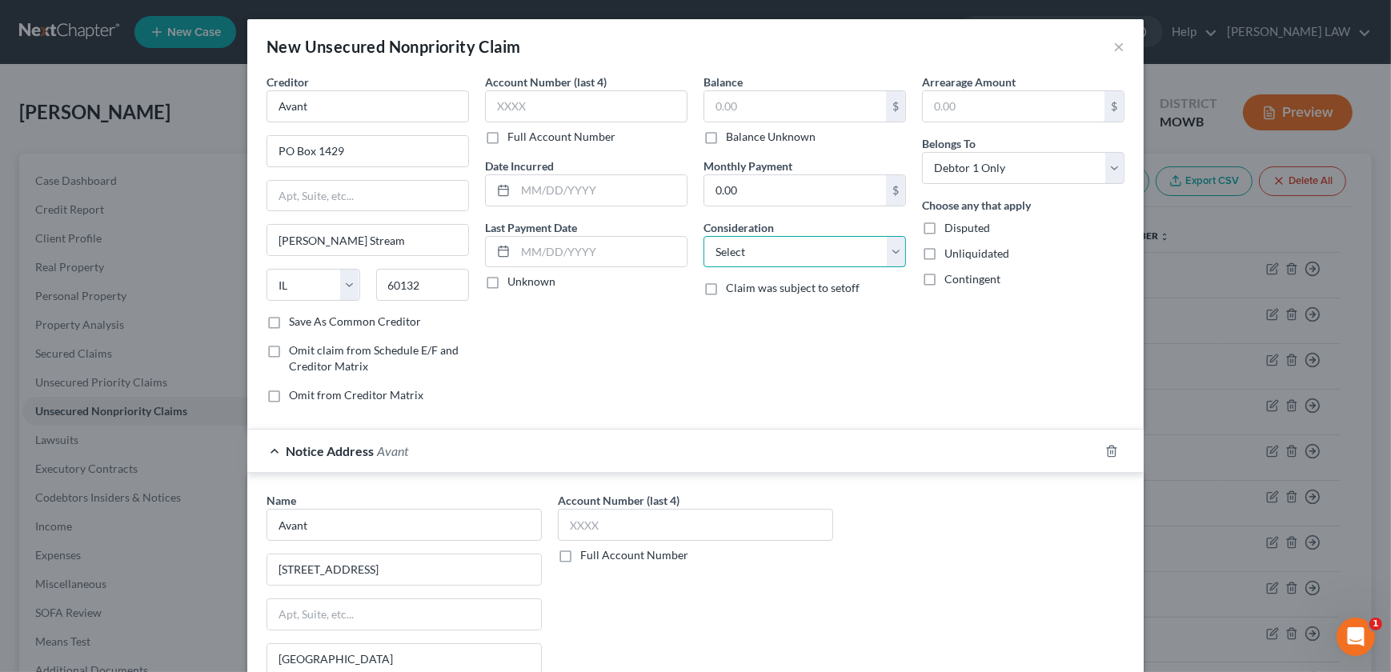
click at [741, 240] on select "Select Cable / Satellite Services Collection Agency Credit Card Debt Debt Couns…" at bounding box center [804, 252] width 202 height 32
select select "10"
click at [703, 236] on select "Select Cable / Satellite Services Collection Agency Credit Card Debt Debt Couns…" at bounding box center [804, 252] width 202 height 32
click at [742, 116] on input "text" at bounding box center [795, 106] width 182 height 30
type input "1,509"
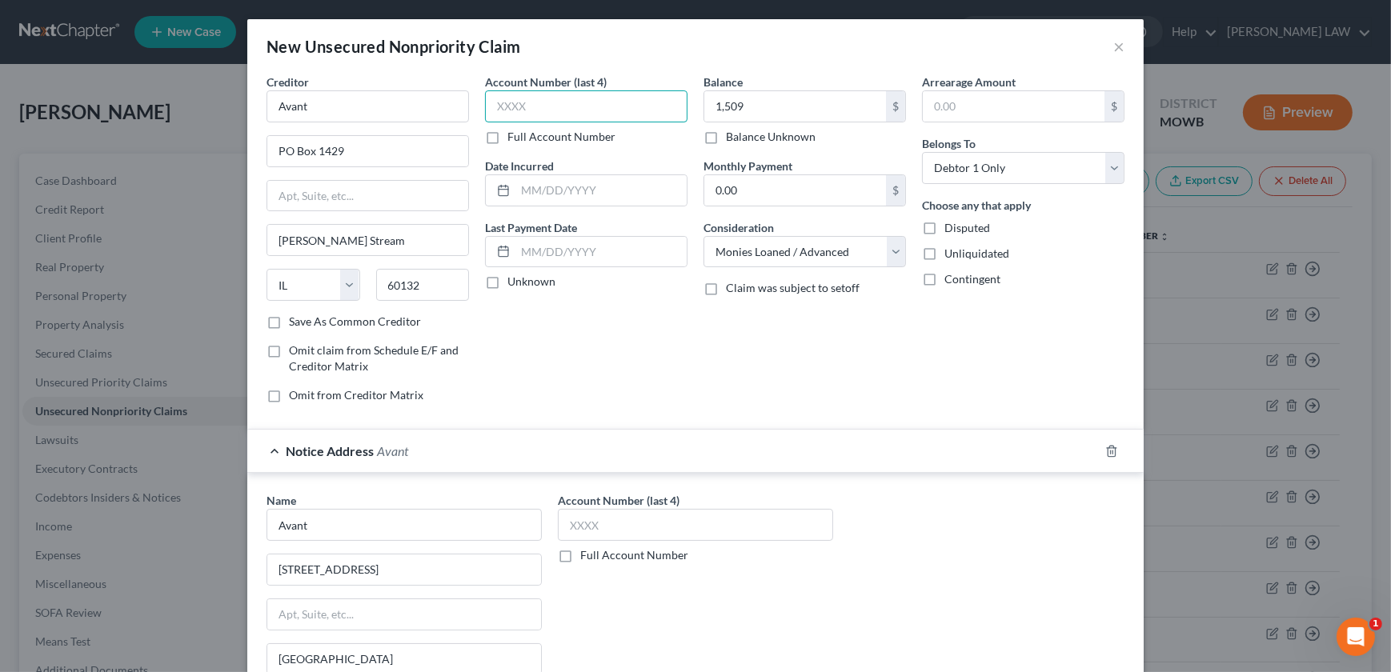
click at [577, 96] on input "text" at bounding box center [586, 106] width 202 height 32
type input "0746"
click at [593, 187] on input "text" at bounding box center [600, 190] width 171 height 30
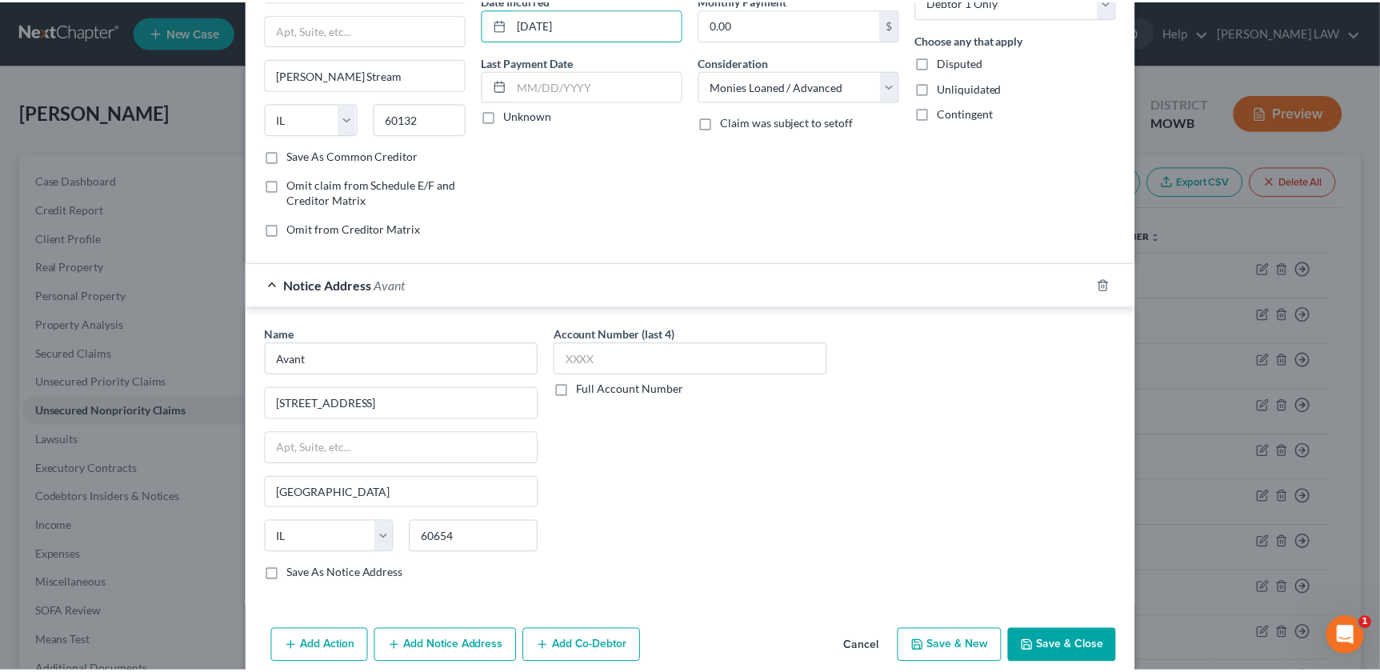
scroll to position [187, 0]
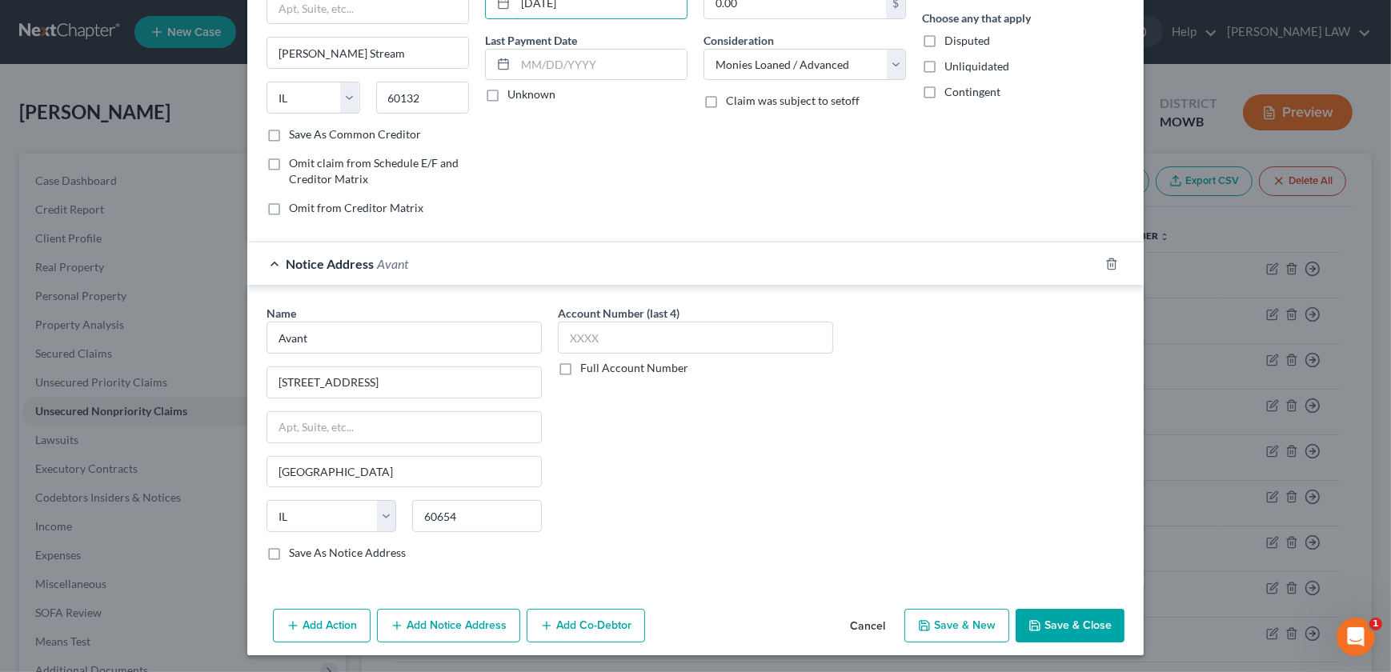
type input "12/22/2023"
click at [1064, 637] on button "Save & Close" at bounding box center [1069, 626] width 109 height 34
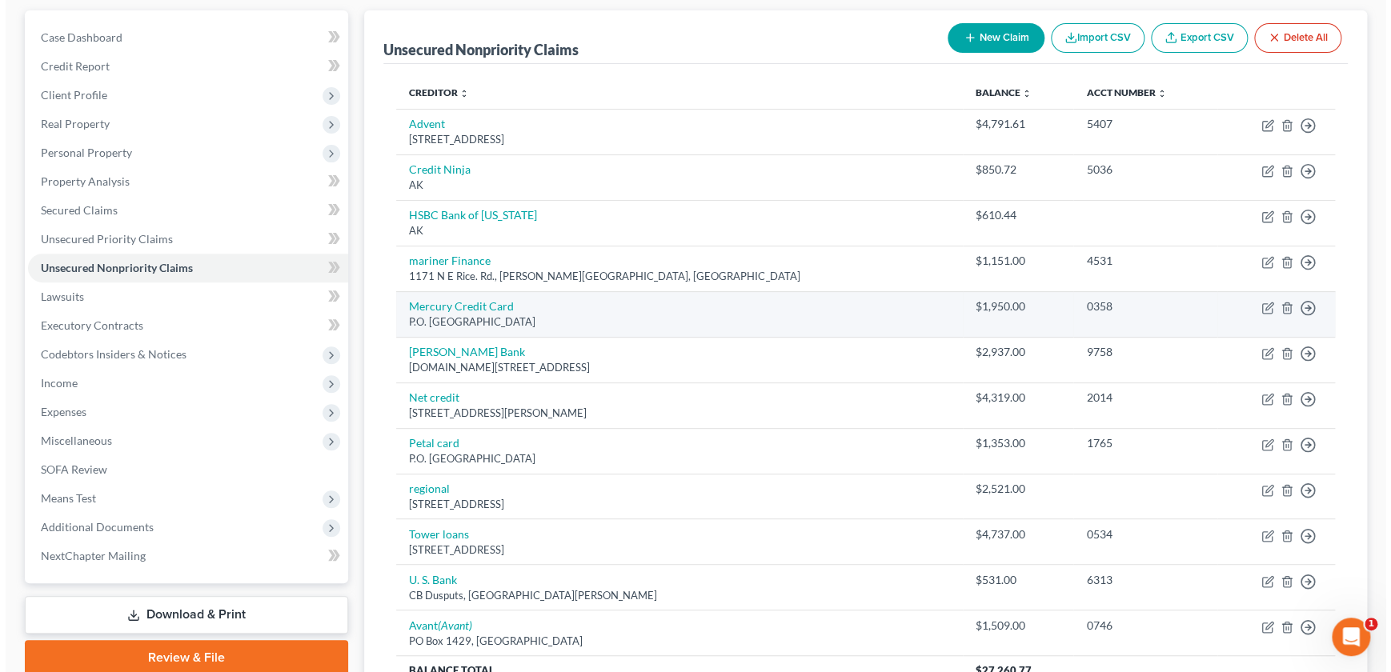
scroll to position [163, 0]
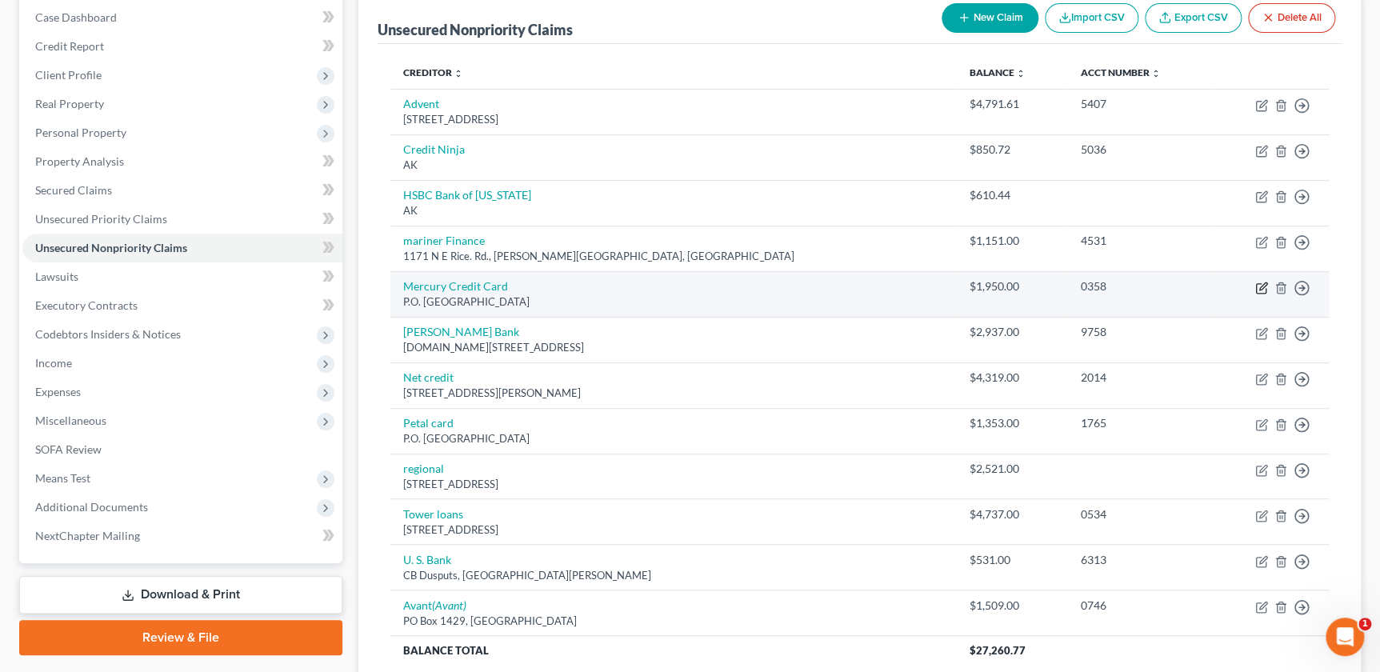
click at [1257, 289] on icon "button" at bounding box center [1262, 288] width 13 height 13
select select "10"
select select "2"
select select "0"
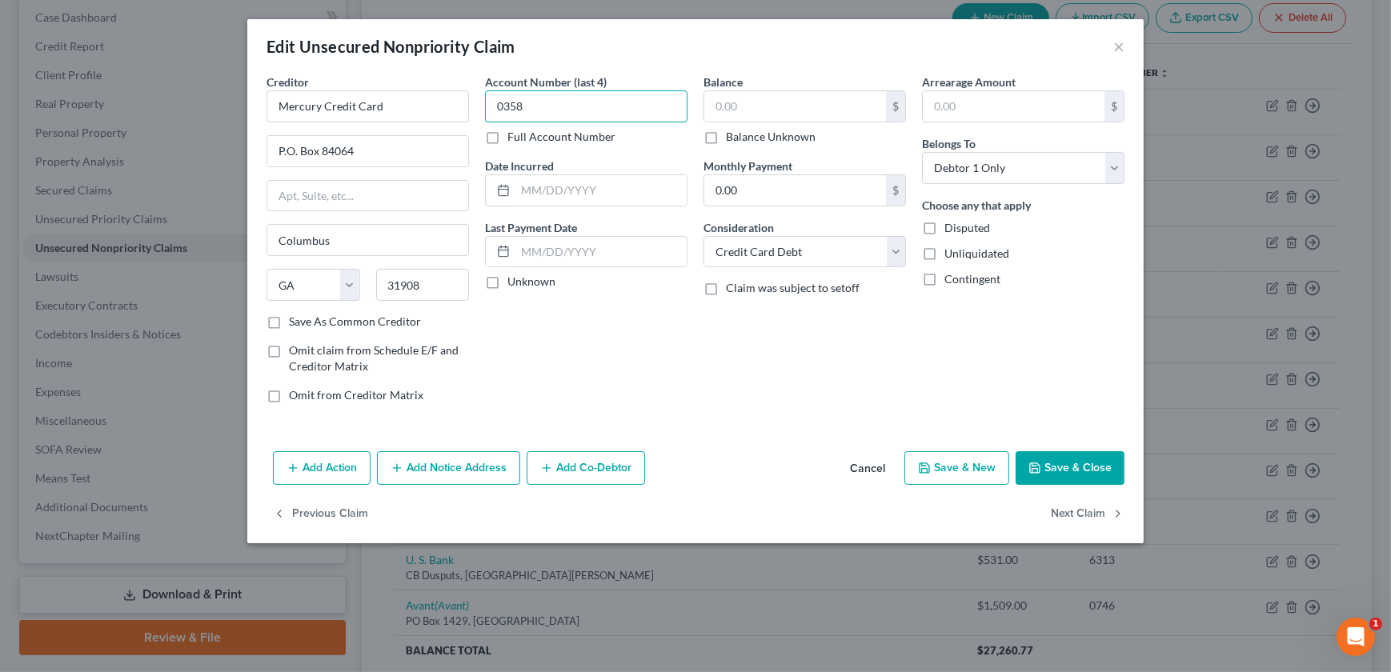
type input "0358"
click at [617, 203] on input "text" at bounding box center [600, 190] width 171 height 30
type input "09/11/2021"
click at [751, 112] on input "text" at bounding box center [795, 106] width 182 height 30
type input "2,211"
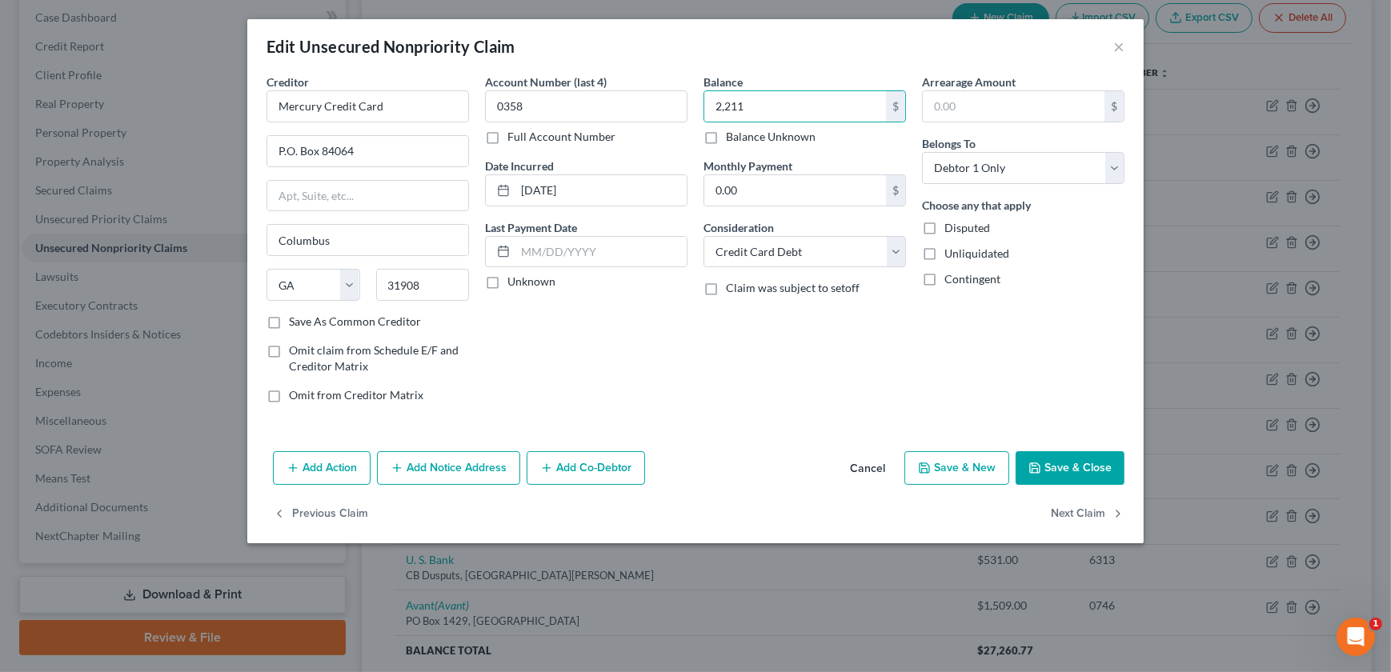
click at [1056, 472] on button "Save & Close" at bounding box center [1069, 468] width 109 height 34
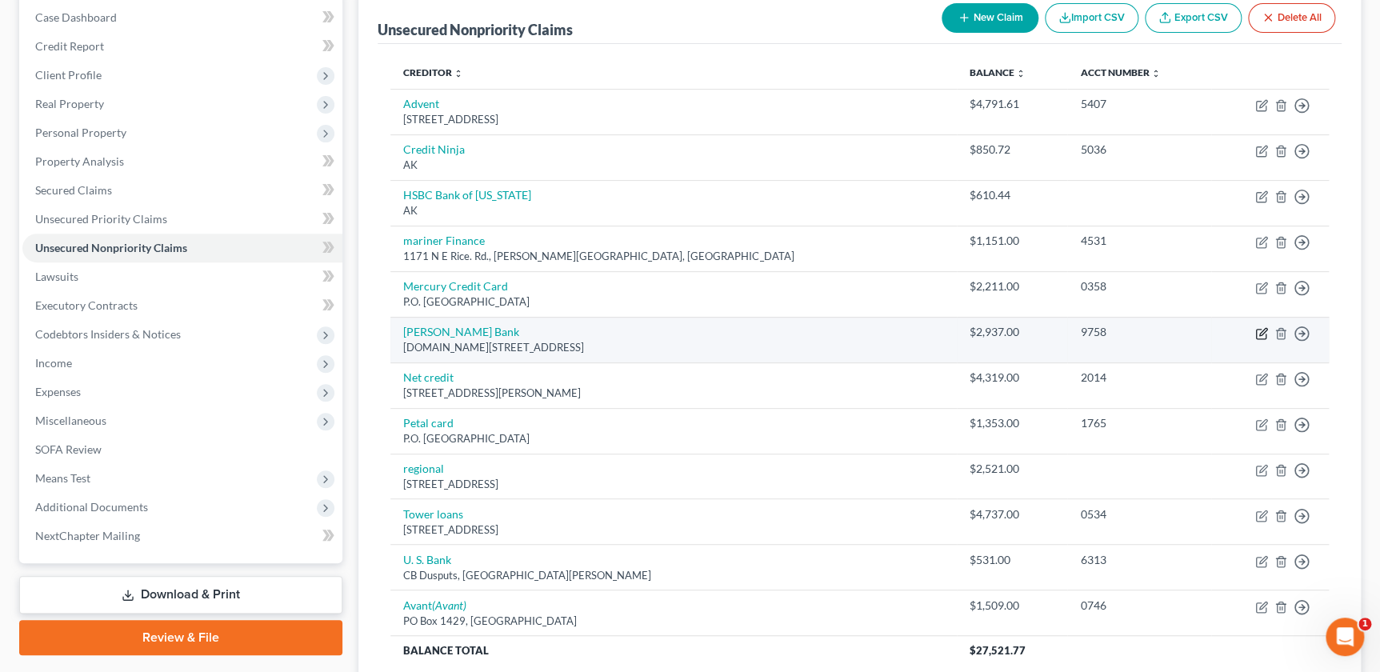
click at [1256, 327] on icon "button" at bounding box center [1262, 333] width 13 height 13
select select "35"
select select "2"
select select "0"
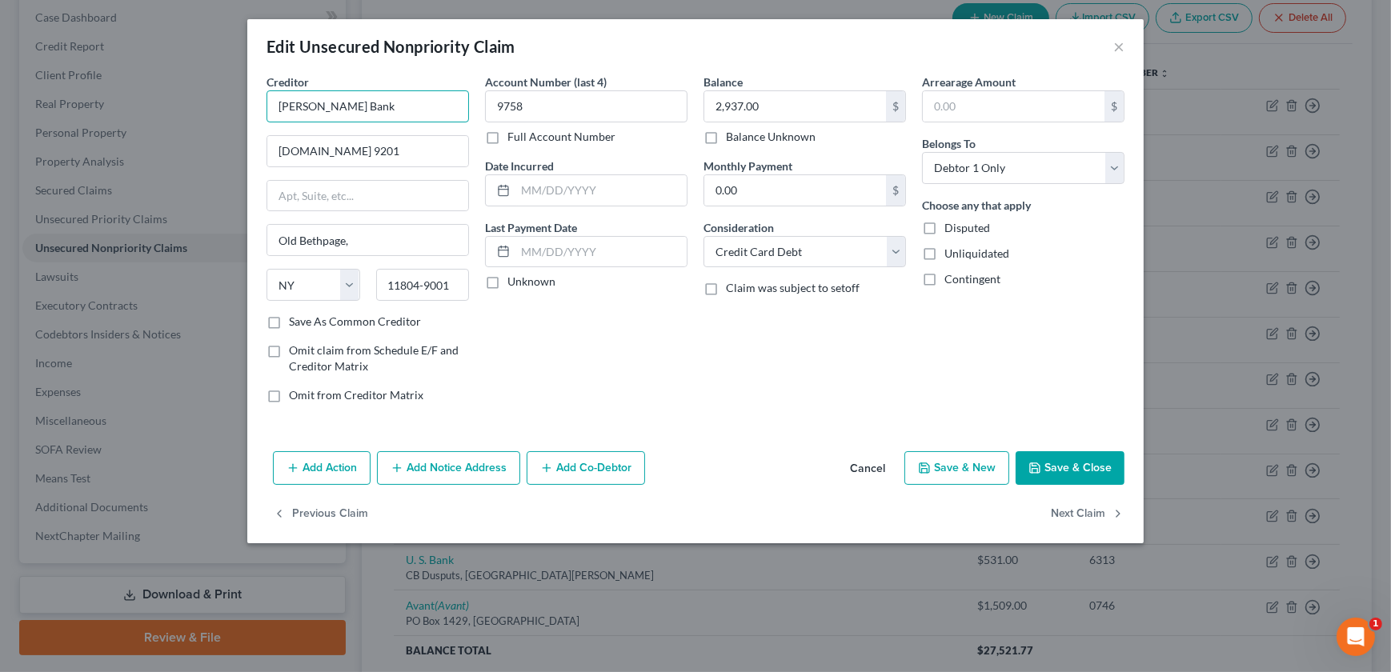
drag, startPoint x: 407, startPoint y: 111, endPoint x: 90, endPoint y: 122, distance: 317.9
click at [95, 125] on div "Edit Unsecured Nonpriority Claim × Creditor * Merrick Bank P.O.Box 9201 Old Bet…" at bounding box center [695, 336] width 1391 height 672
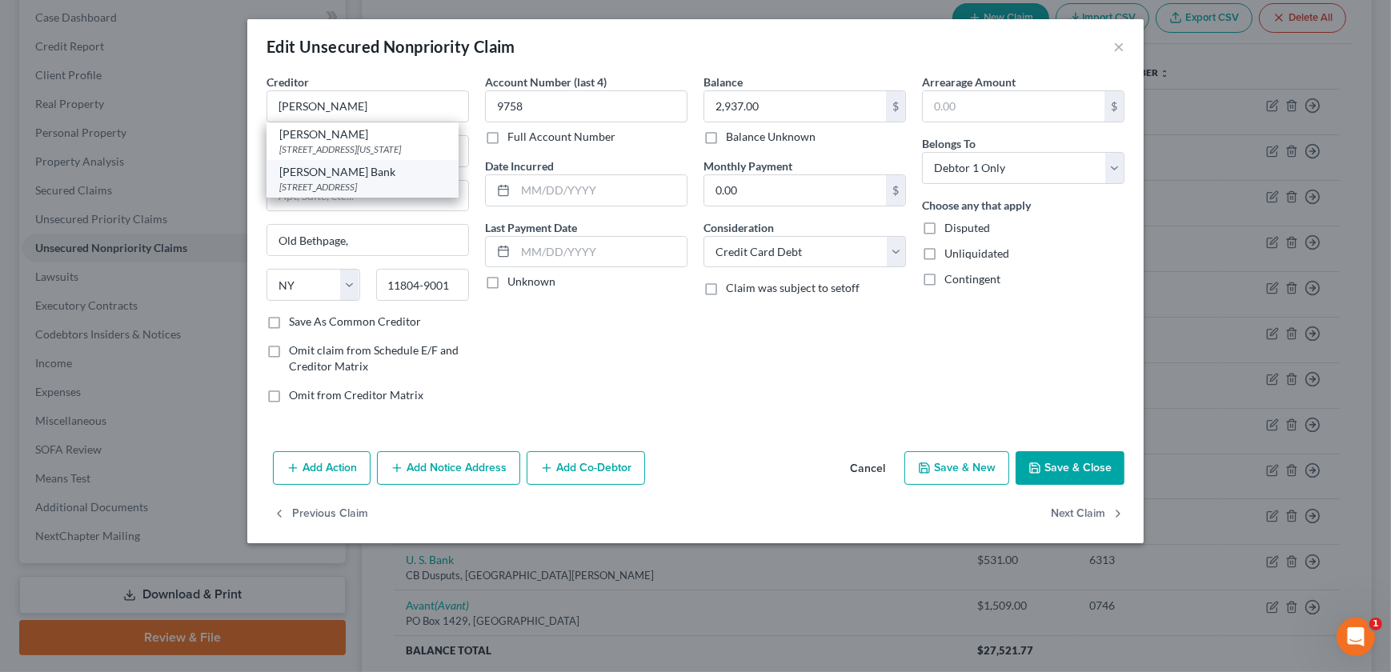
click at [333, 194] on div "PO Box 9201, Old Bethpage, NY 11804" at bounding box center [362, 187] width 166 height 14
type input "Merrick Bank"
type input "PO Box 9201"
type input "Old Bethpage"
type input "11804"
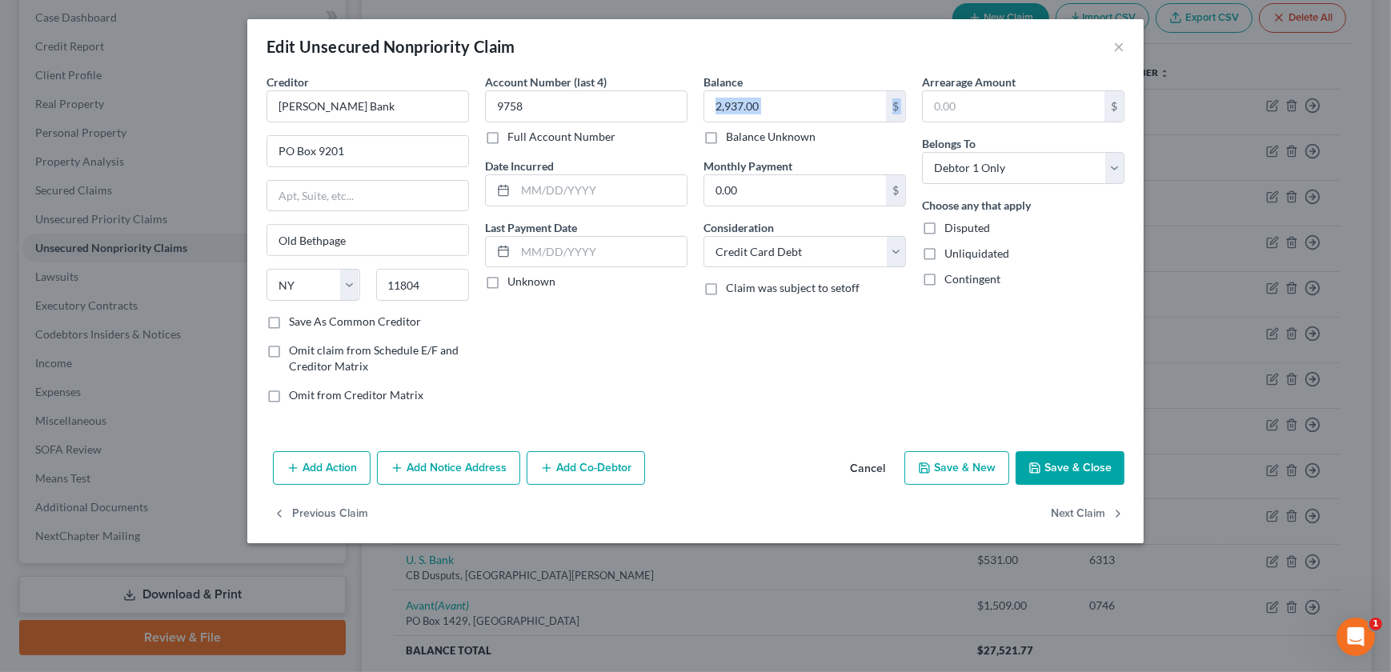
drag, startPoint x: 812, startPoint y: 121, endPoint x: 783, endPoint y: 125, distance: 29.1
click at [783, 125] on div "2,937.00 $ Balance Unknown" at bounding box center [804, 117] width 202 height 54
type input "3,058"
click at [527, 178] on input "text" at bounding box center [600, 190] width 171 height 30
type input "03/16/2021"
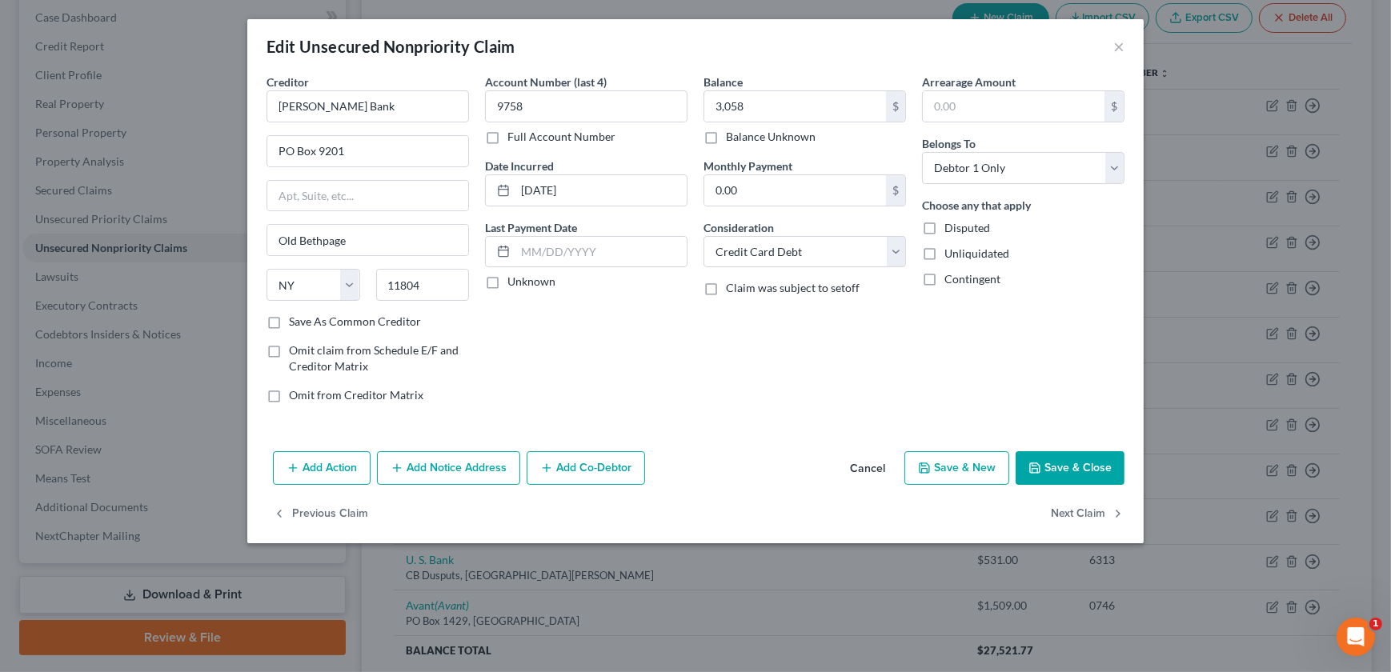
click at [1046, 461] on button "Save & Close" at bounding box center [1069, 468] width 109 height 34
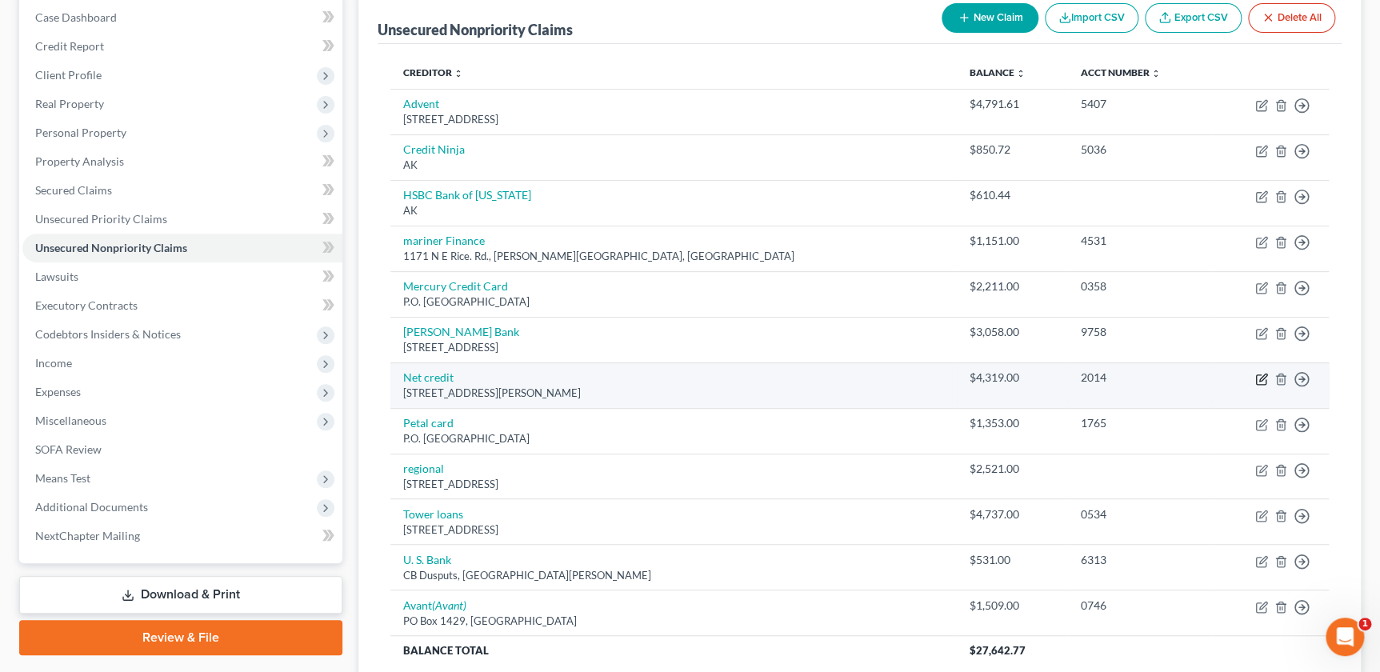
click at [1261, 379] on icon "button" at bounding box center [1262, 379] width 13 height 13
select select "14"
select select "0"
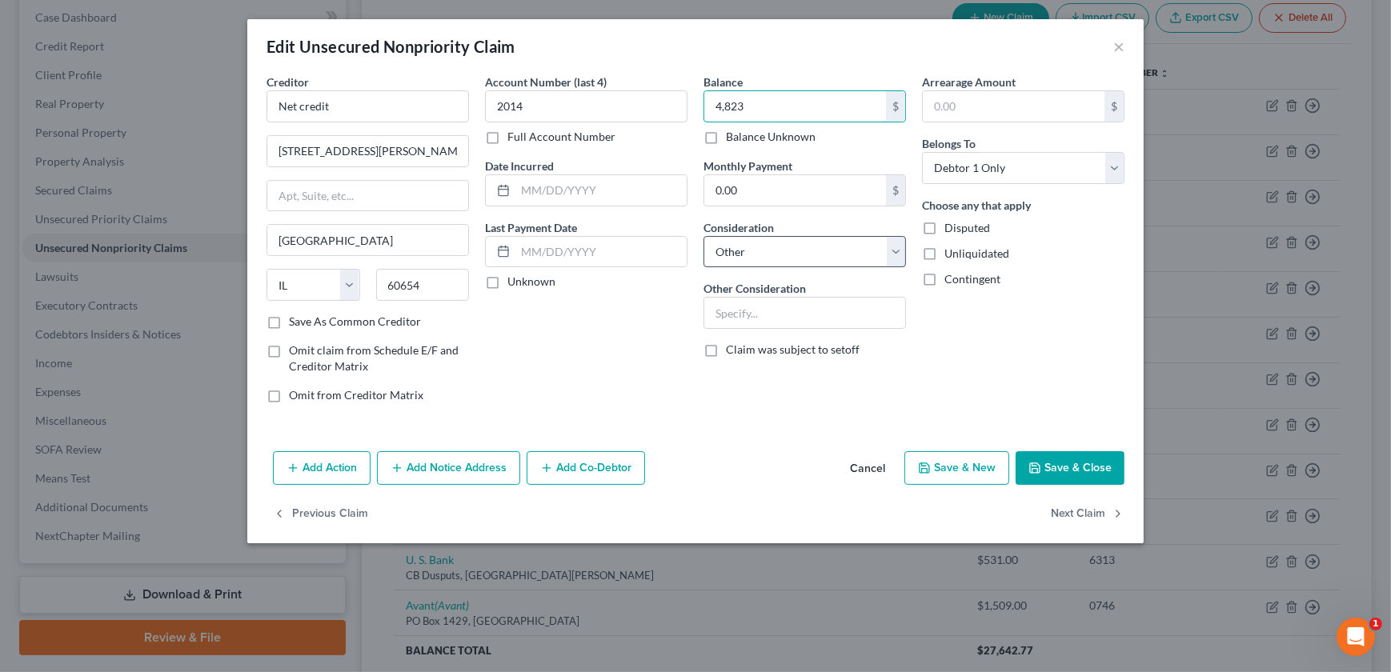
type input "4,823"
click at [803, 264] on select "Select Cable / Satellite Services Collection Agency Credit Card Debt Debt Couns…" at bounding box center [804, 252] width 202 height 32
select select "10"
click at [703, 236] on select "Select Cable / Satellite Services Collection Agency Credit Card Debt Debt Couns…" at bounding box center [804, 252] width 202 height 32
click at [536, 198] on input "text" at bounding box center [600, 190] width 171 height 30
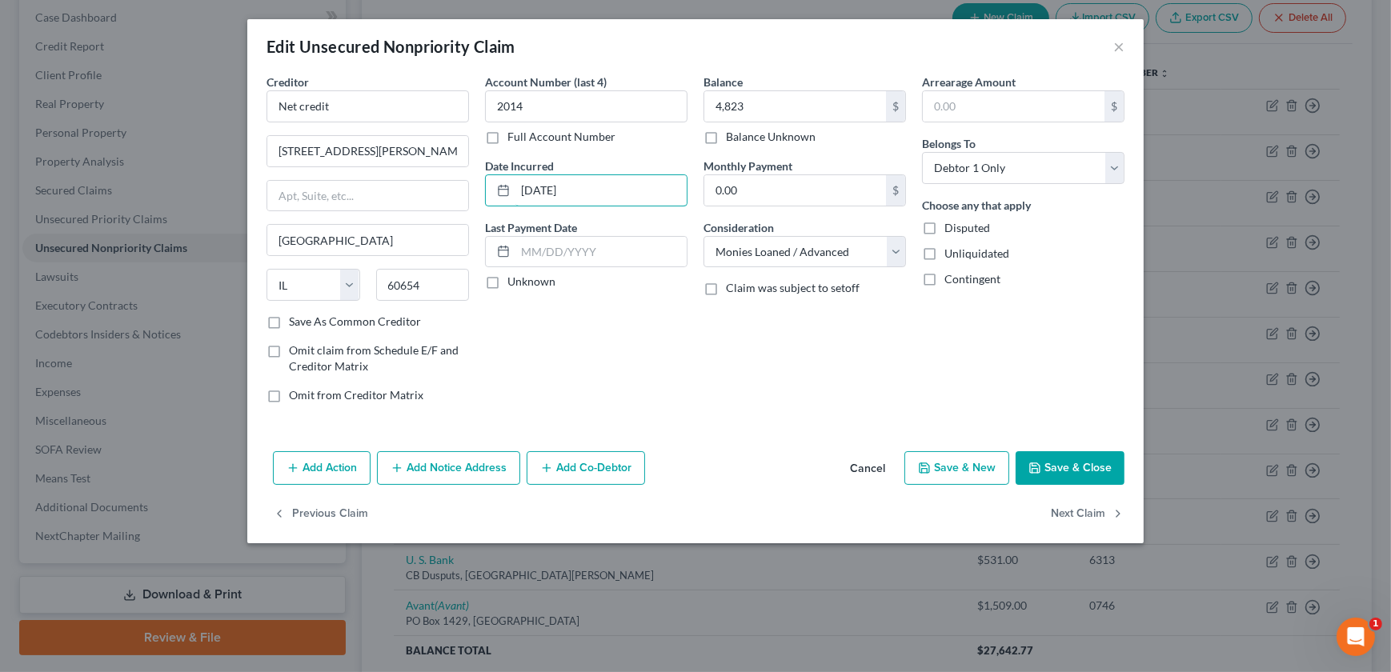
type input "09/10/2024"
click at [1069, 471] on button "Save & Close" at bounding box center [1069, 468] width 109 height 34
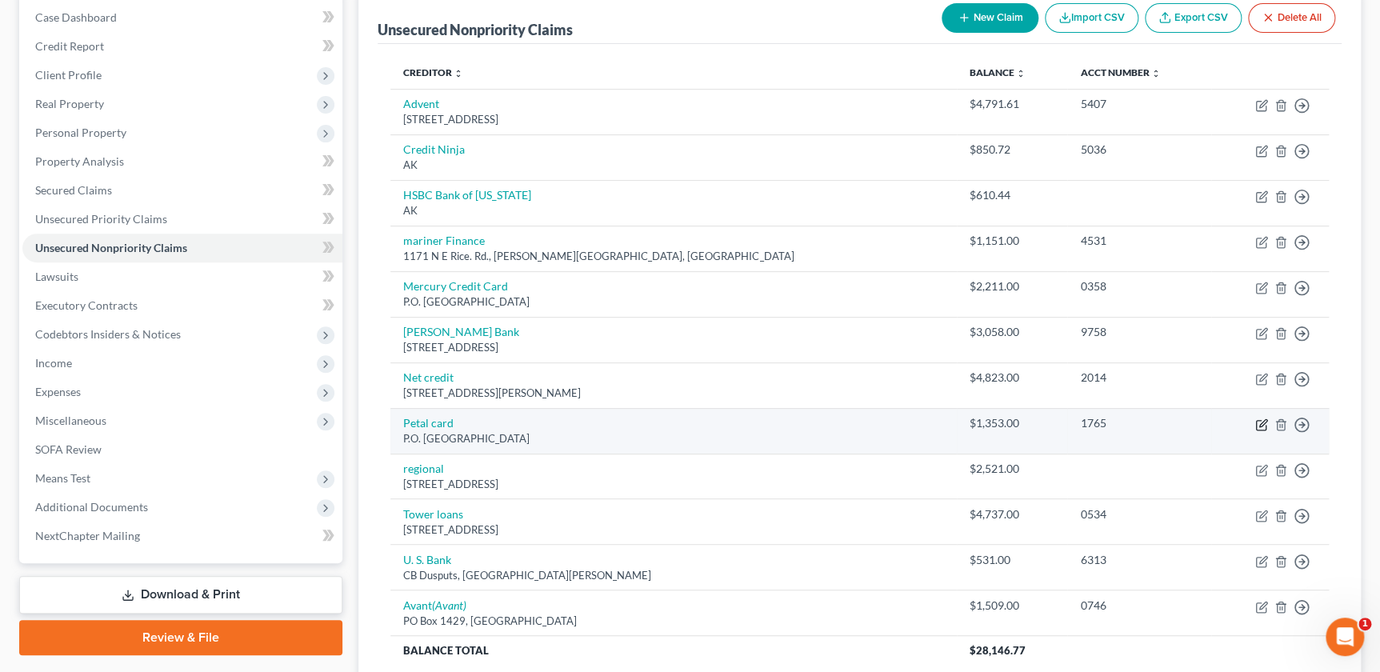
click at [1260, 424] on icon "button" at bounding box center [1263, 422] width 7 height 7
select select "10"
select select "2"
select select "0"
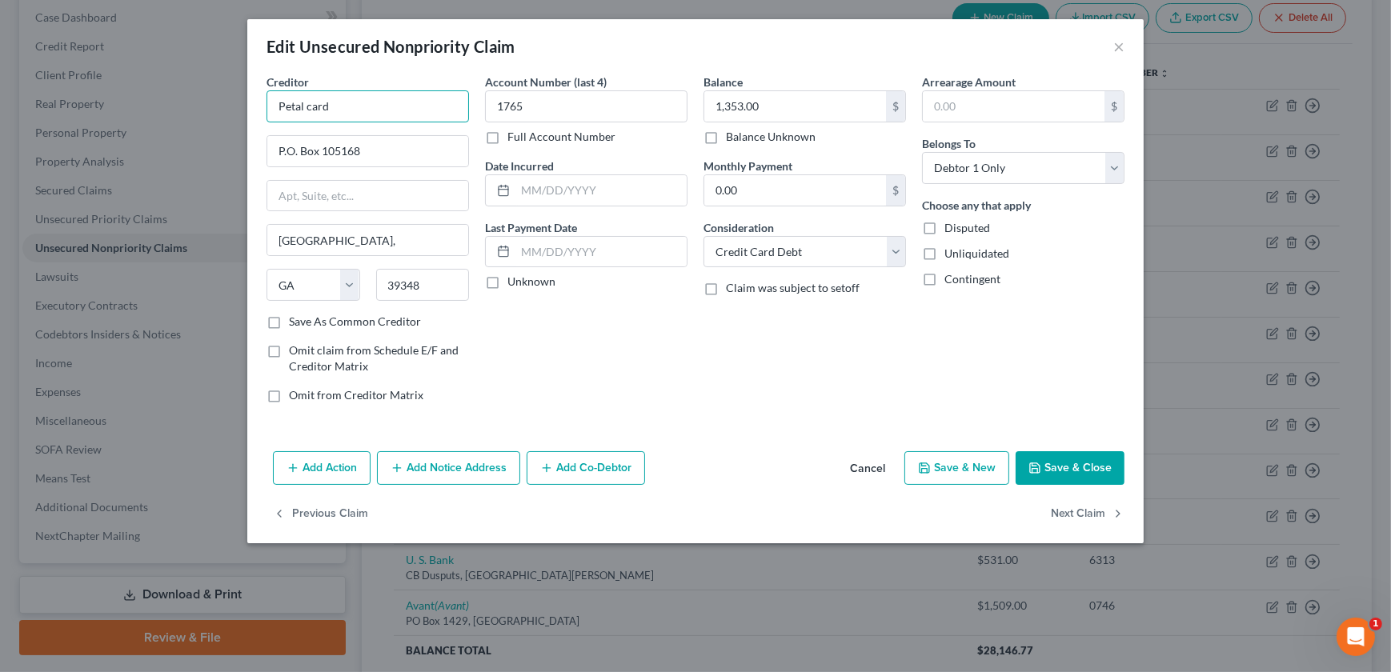
click at [310, 106] on input "Petal card" at bounding box center [367, 106] width 202 height 32
type input "Petal Card"
type input "1,613"
click at [559, 187] on input "text" at bounding box center [600, 190] width 171 height 30
type input "01/09/2021"
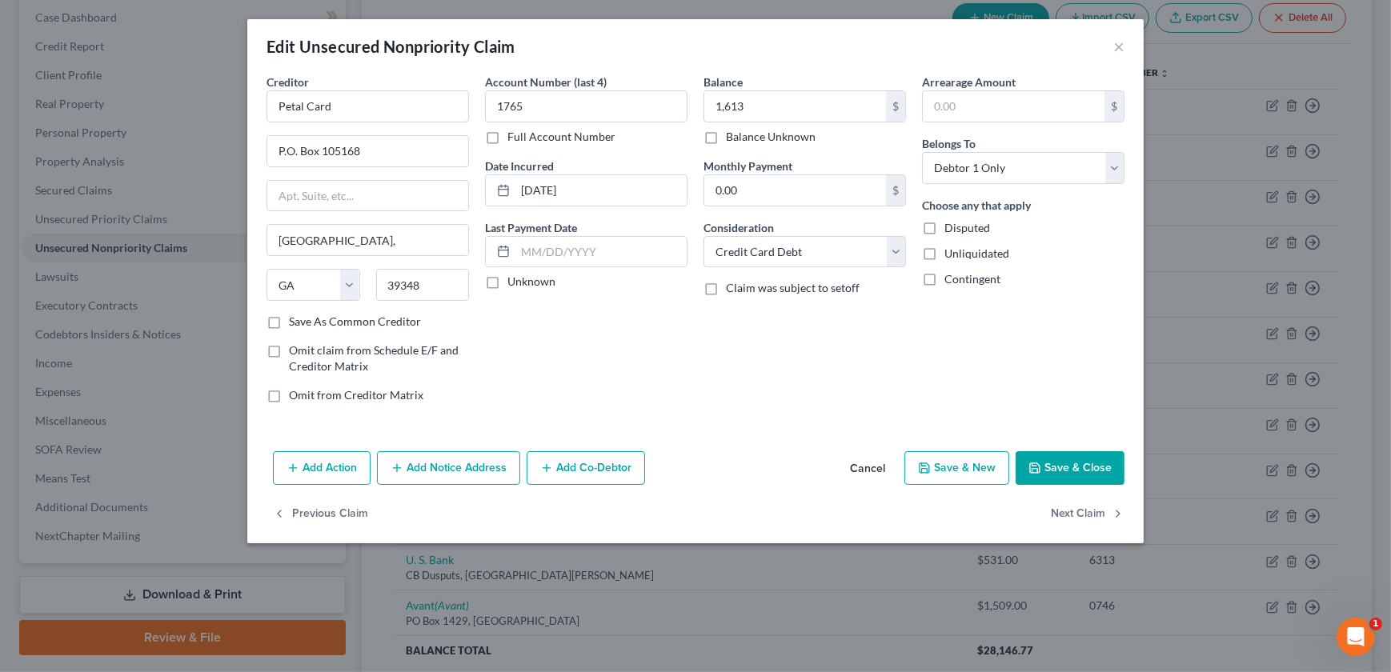
click at [1044, 455] on button "Save & Close" at bounding box center [1069, 468] width 109 height 34
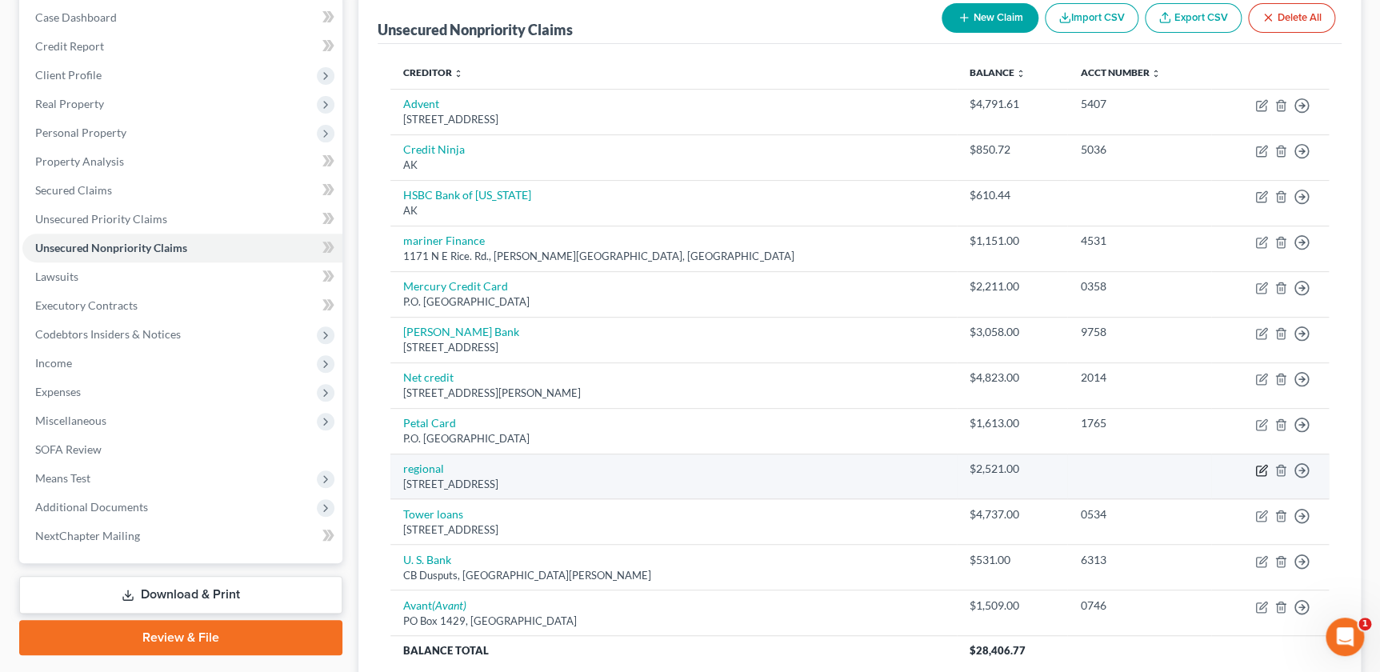
click at [1260, 464] on icon "button" at bounding box center [1262, 470] width 13 height 13
select select "26"
select select "14"
select select "0"
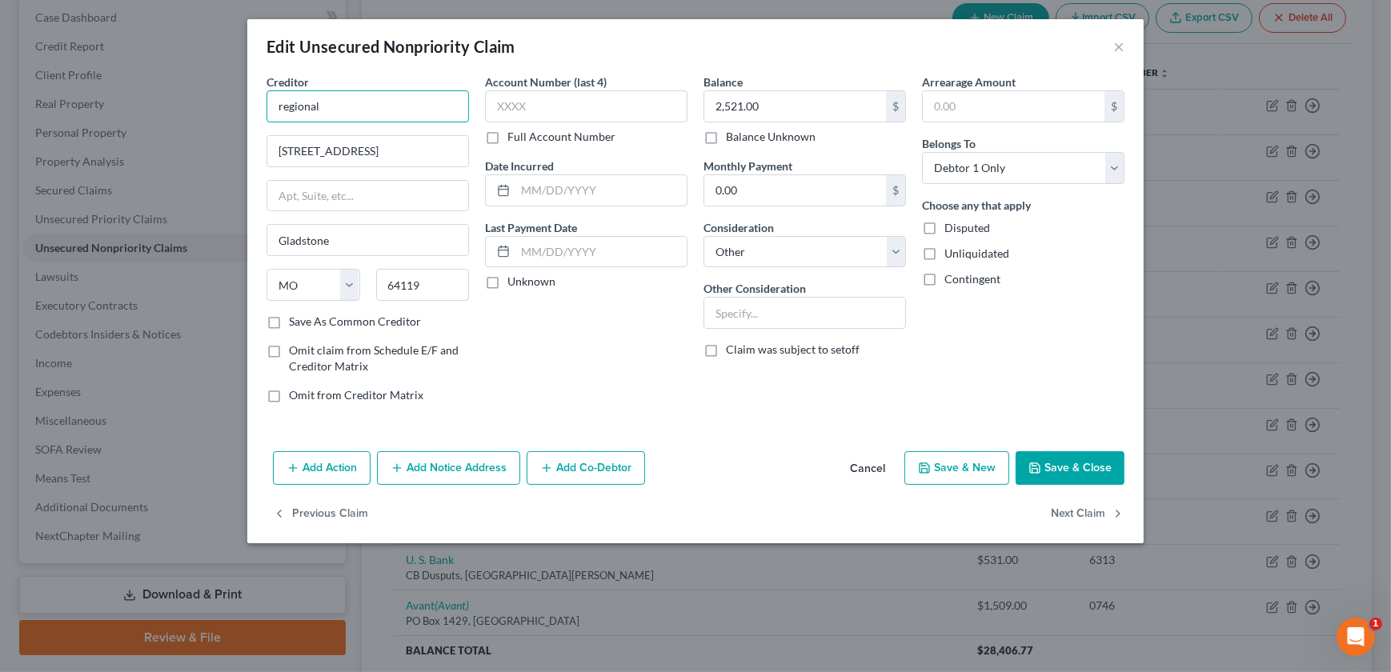
drag, startPoint x: 367, startPoint y: 112, endPoint x: 119, endPoint y: 95, distance: 248.6
click at [195, 110] on div "Edit Unsecured Nonpriority Claim × Creditor * regional 6417 N Prospect Ave. Gla…" at bounding box center [695, 336] width 1391 height 672
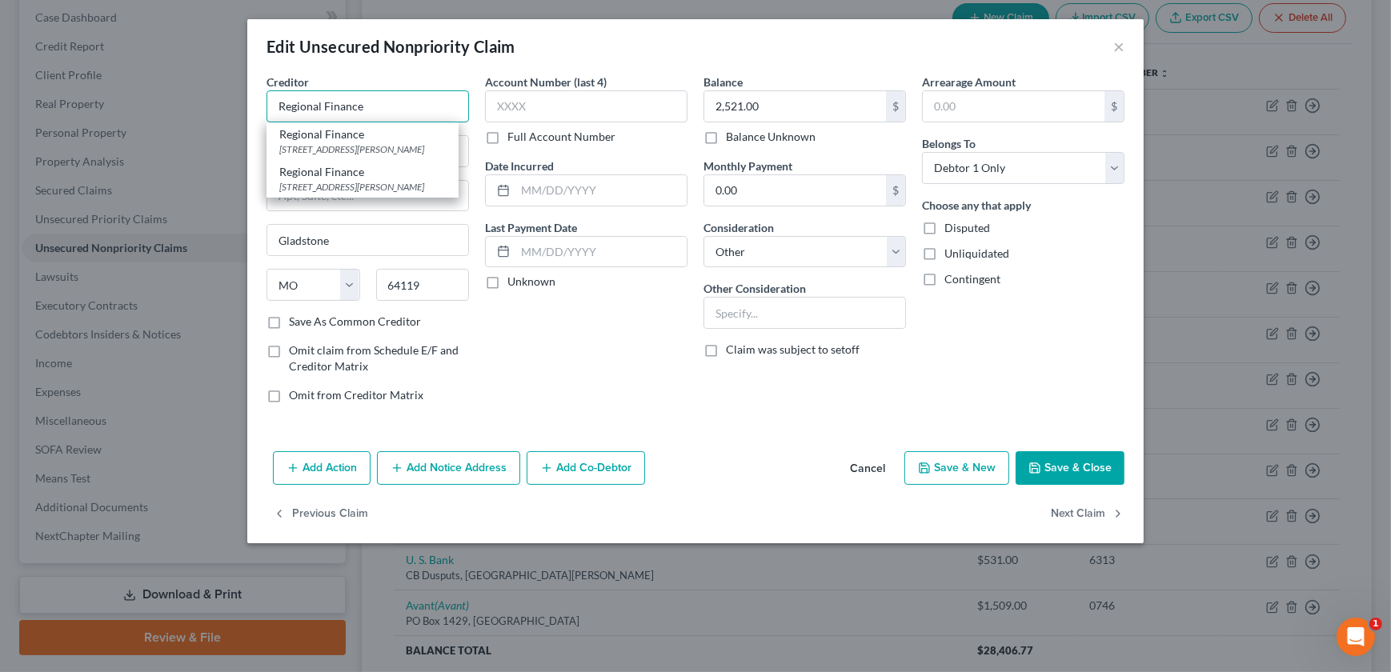
type input "Regional Finance"
click at [625, 395] on div "Account Number (last 4) Full Account Number Date Incurred Last Payment Date Unk…" at bounding box center [586, 245] width 218 height 342
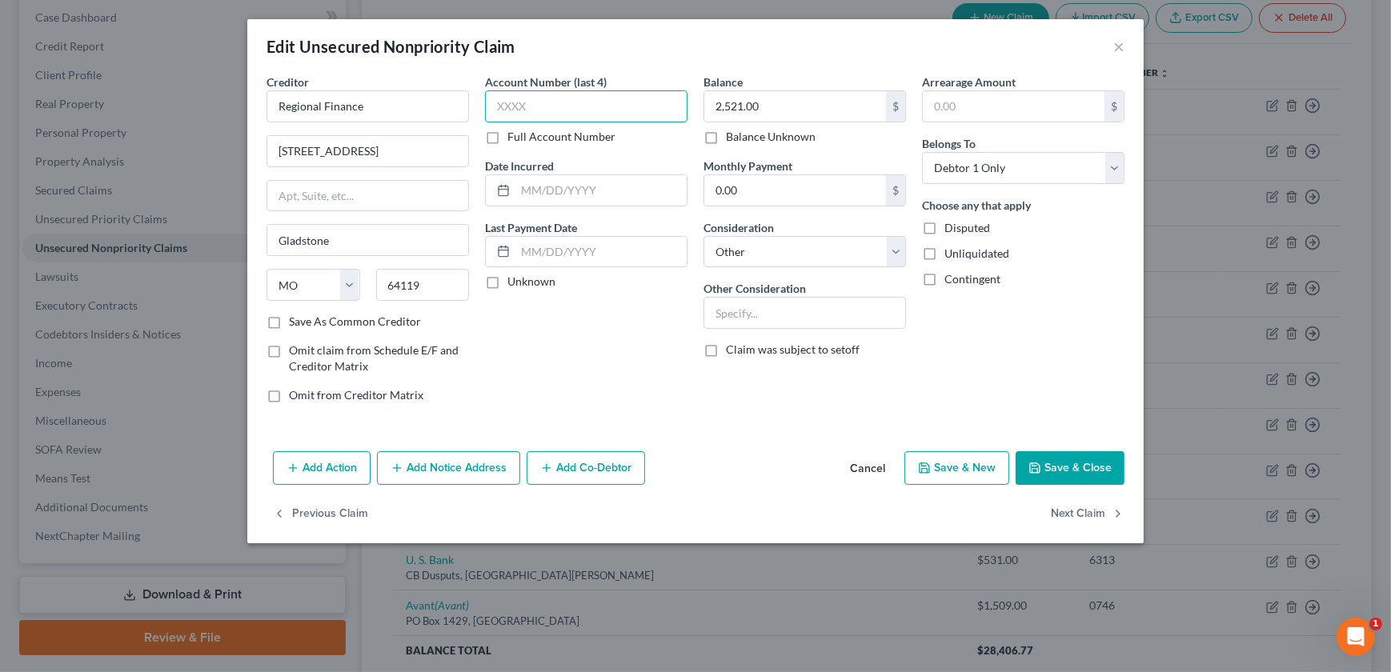
click at [604, 117] on input "text" at bounding box center [586, 106] width 202 height 32
type input "0100"
type input "2,997"
click at [787, 254] on select "Select Cable / Satellite Services Collection Agency Credit Card Debt Debt Couns…" at bounding box center [804, 252] width 202 height 32
select select "10"
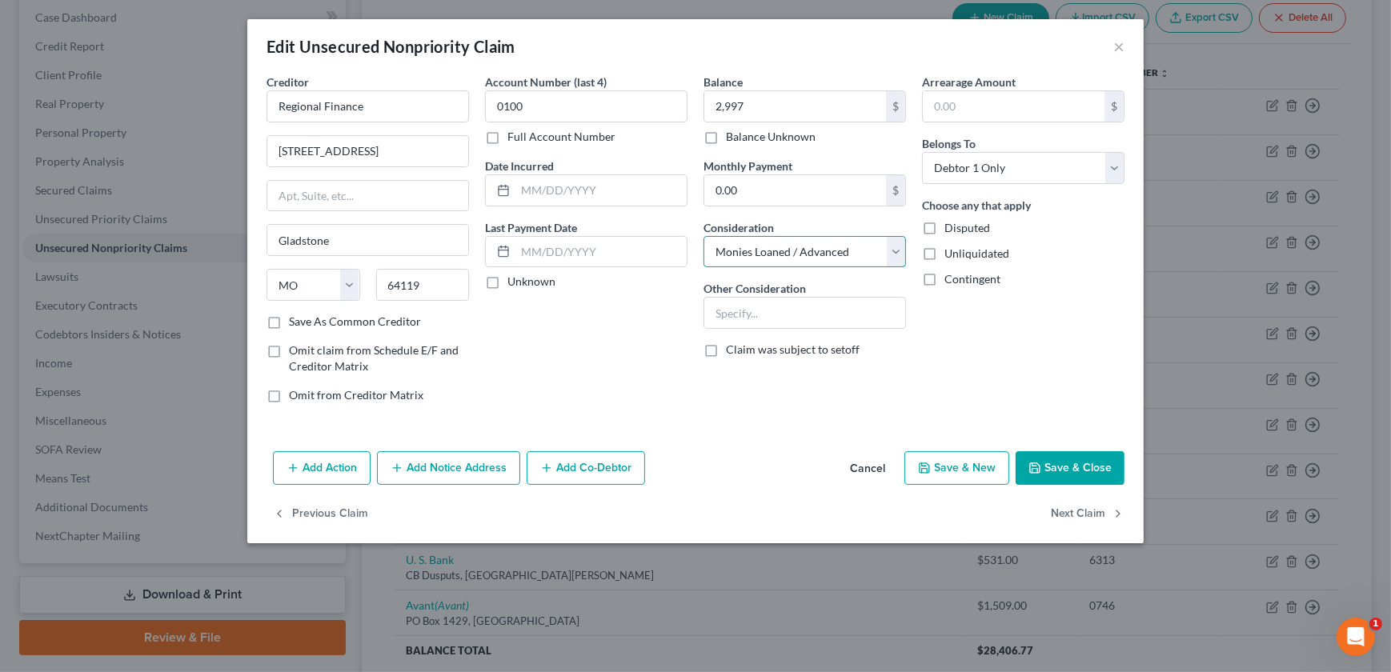
click at [703, 236] on select "Select Cable / Satellite Services Collection Agency Credit Card Debt Debt Couns…" at bounding box center [804, 252] width 202 height 32
click at [539, 182] on input "text" at bounding box center [600, 190] width 171 height 30
type input "2/11/2025"
click at [571, 346] on div "Account Number (last 4) 0100 Full Account Number Date Incurred 2/11/2025 Last P…" at bounding box center [586, 245] width 218 height 342
click at [452, 474] on button "Add Notice Address" at bounding box center [448, 468] width 143 height 34
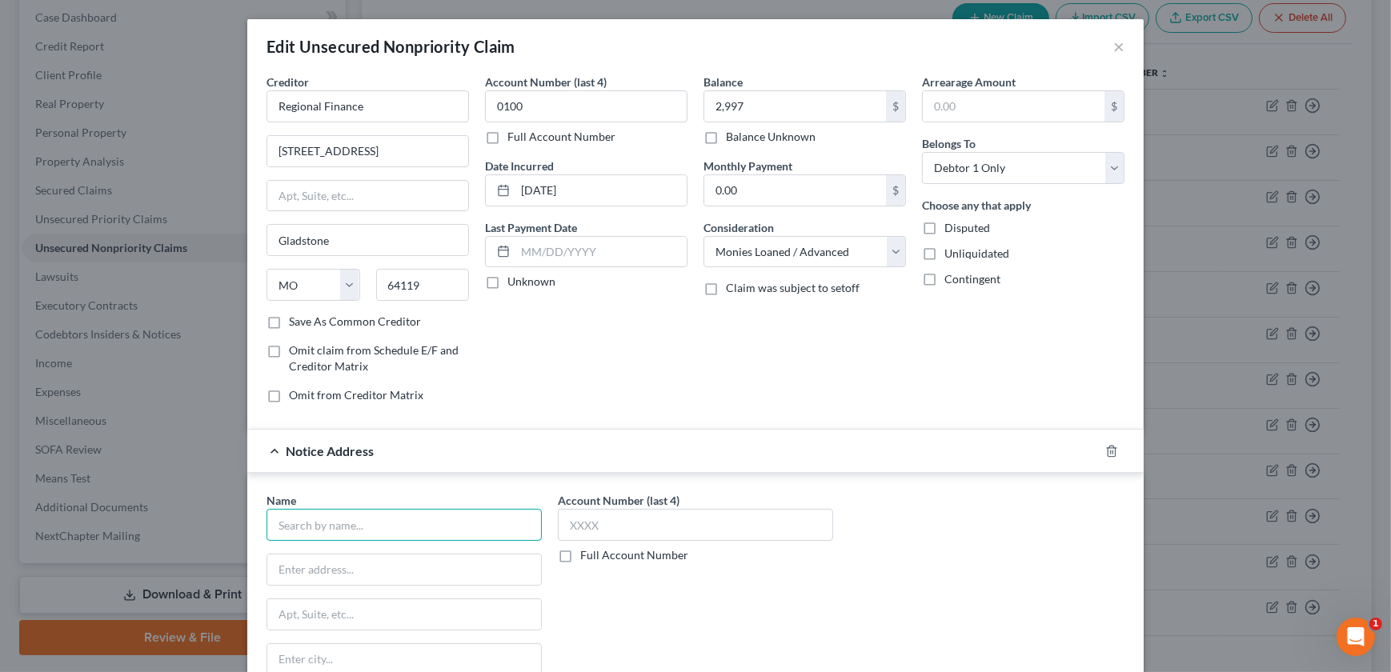
click at [342, 527] on input "text" at bounding box center [403, 525] width 275 height 32
type input "r"
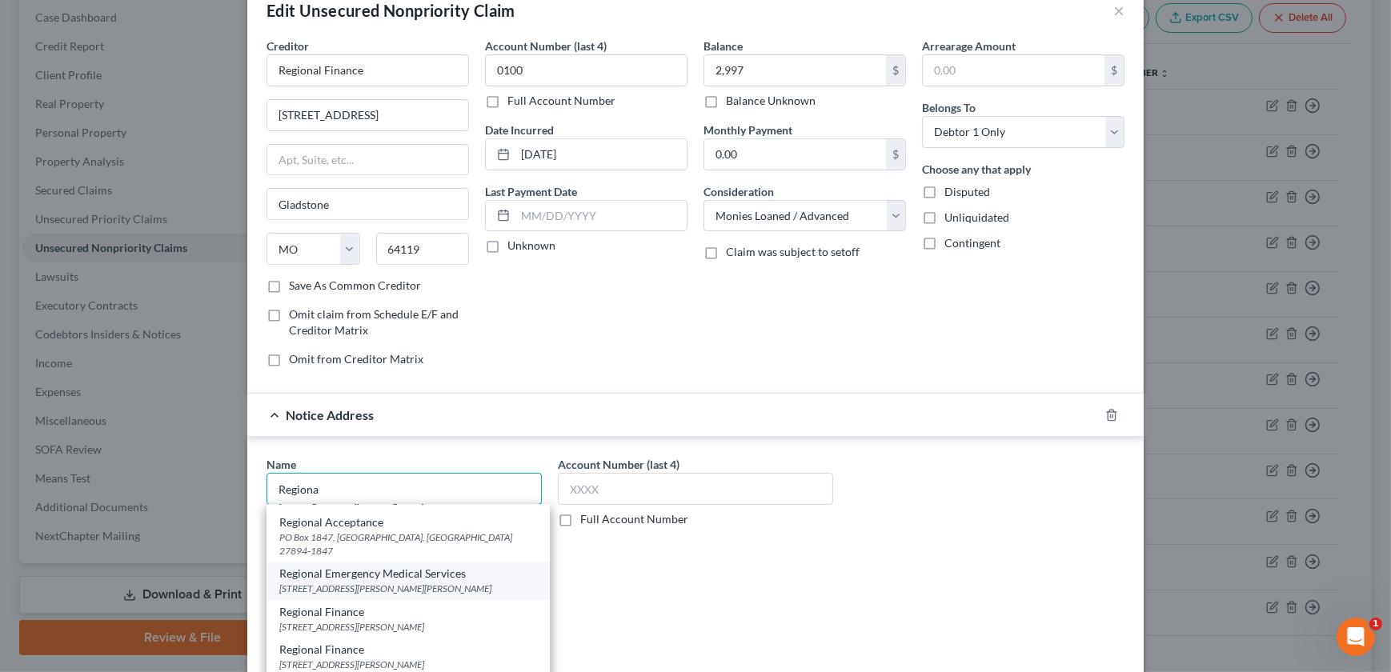
scroll to position [298, 0]
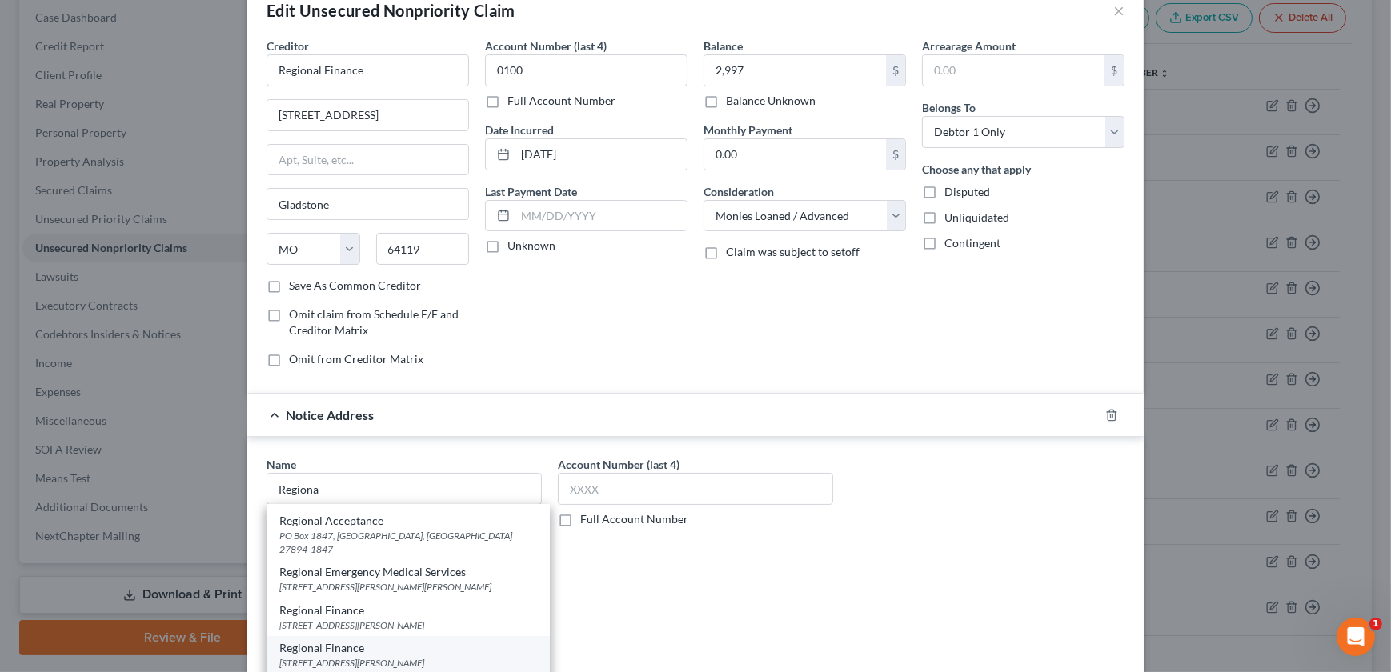
click at [366, 640] on div "Regional Finance" at bounding box center [408, 648] width 258 height 16
type input "Regional Finance"
type input "592 Anderson Rd N"
type input "Rock Hill"
select select "42"
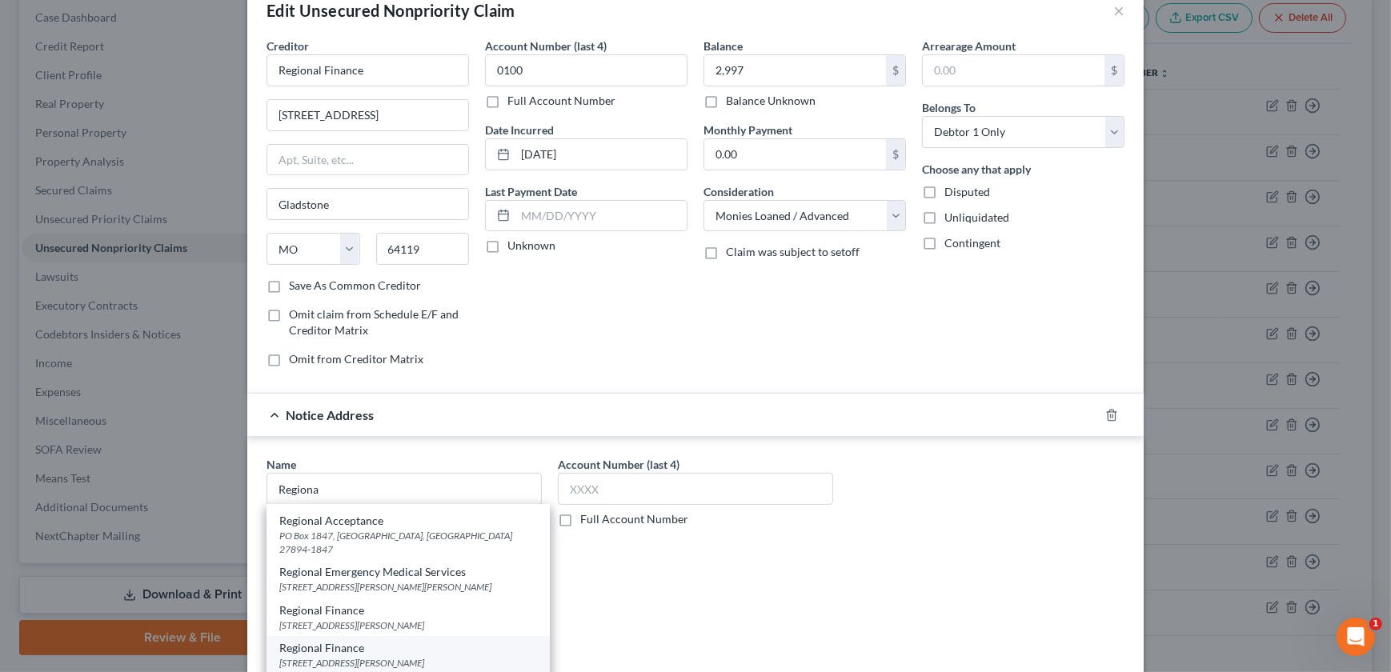
type input "29730"
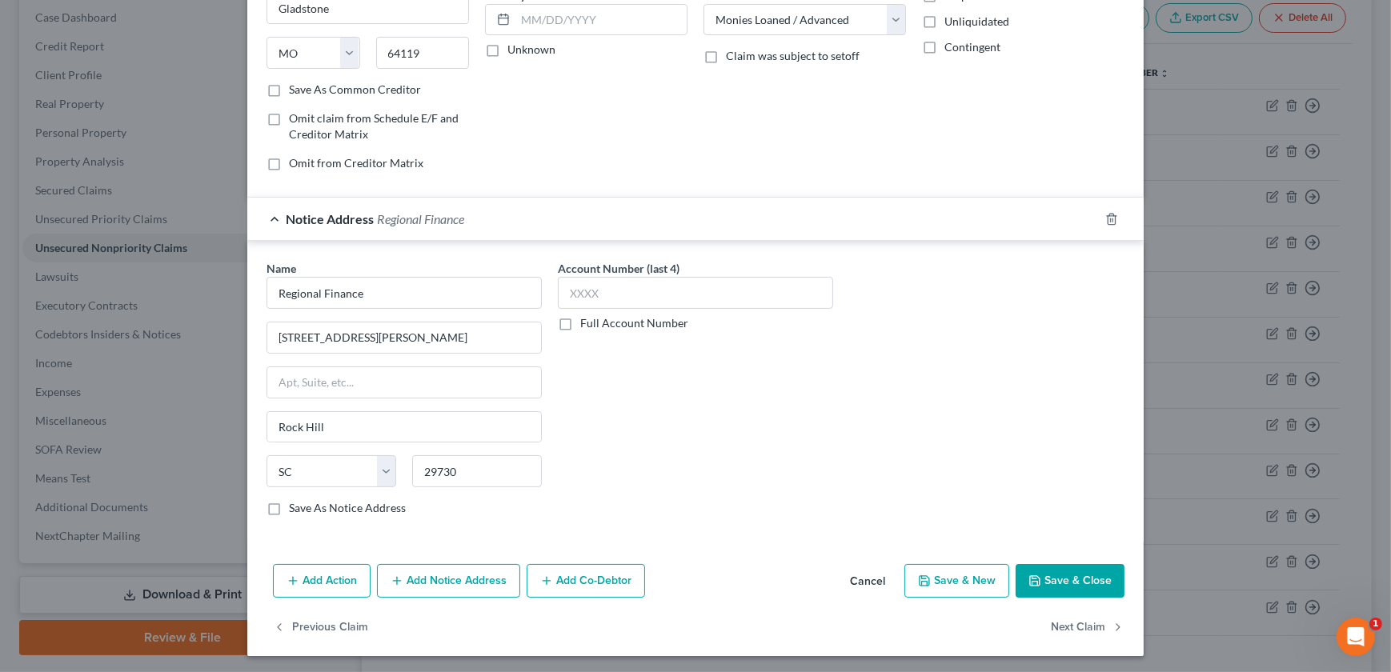
scroll to position [233, 0]
click at [1031, 563] on button "Save & Close" at bounding box center [1069, 580] width 109 height 34
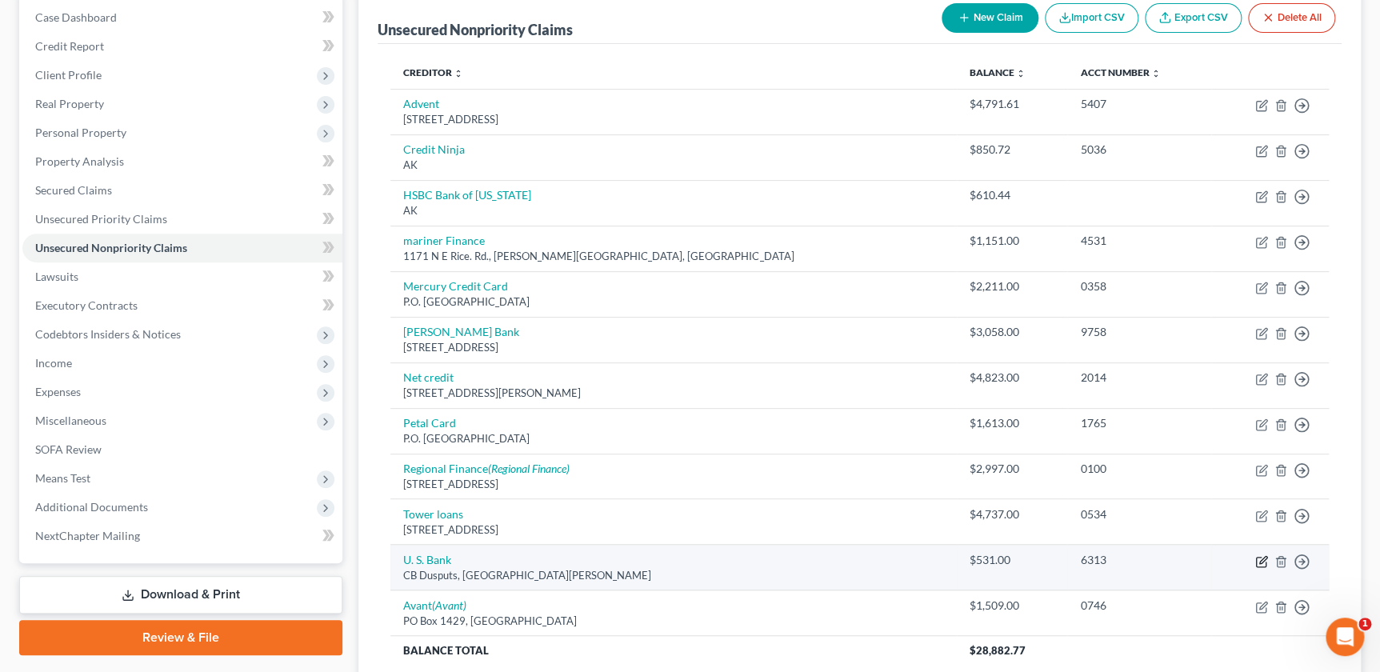
click at [1256, 562] on icon "button" at bounding box center [1262, 561] width 13 height 13
select select "26"
select select "2"
select select "0"
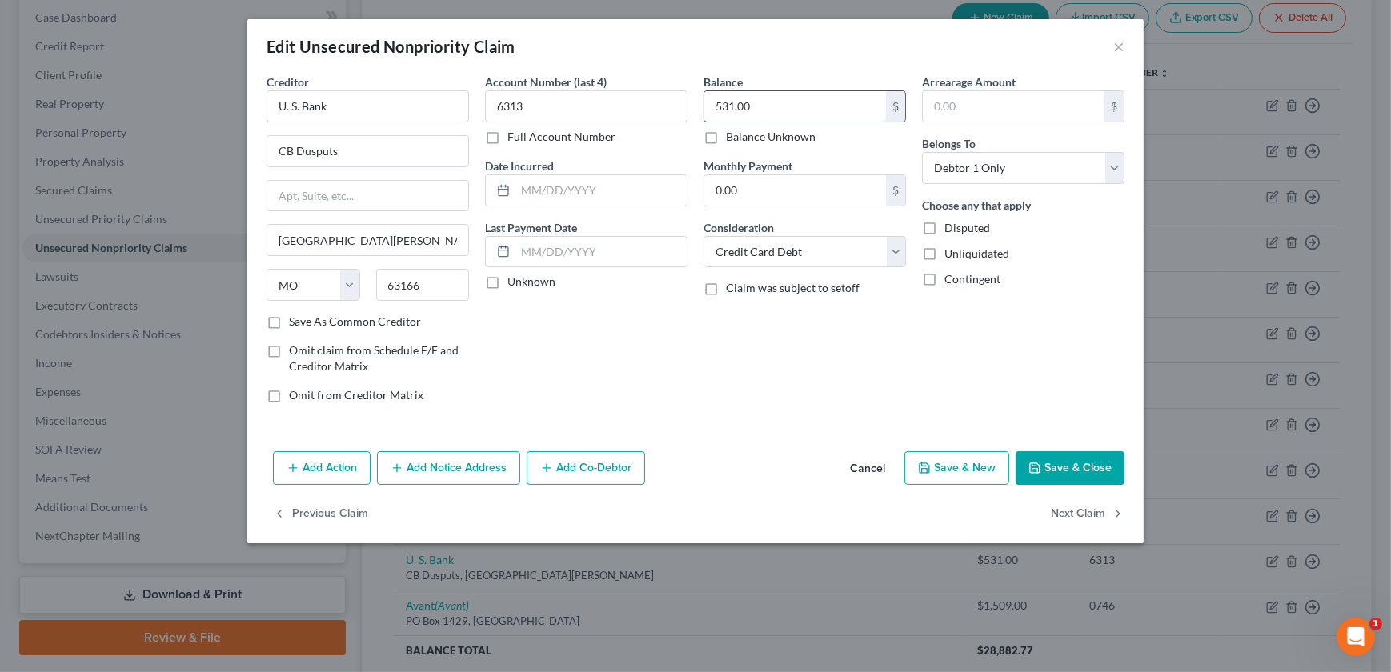
click at [795, 113] on input "531.00" at bounding box center [795, 106] width 182 height 30
type input "746"
click at [591, 193] on input "text" at bounding box center [600, 190] width 171 height 30
type input "08/20/2021"
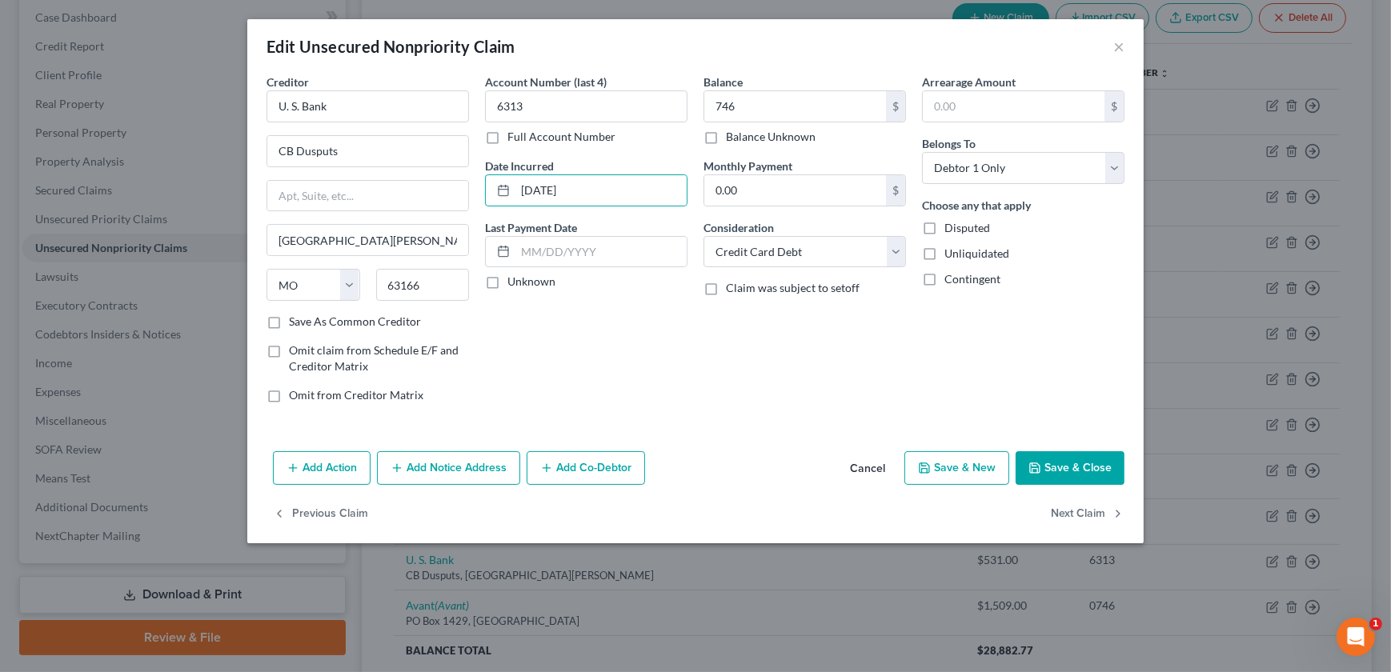
click at [762, 412] on div "Balance 746.00 $ Balance Unknown Balance Undetermined 746 $ Balance Unknown Mon…" at bounding box center [804, 245] width 218 height 342
drag, startPoint x: 335, startPoint y: 112, endPoint x: 247, endPoint y: 118, distance: 88.3
click at [247, 118] on div "Creditor * U. S. Bank CB Dusputs St.Louis State AL AK AR AZ CA CO CT DE DC FL G…" at bounding box center [695, 259] width 896 height 371
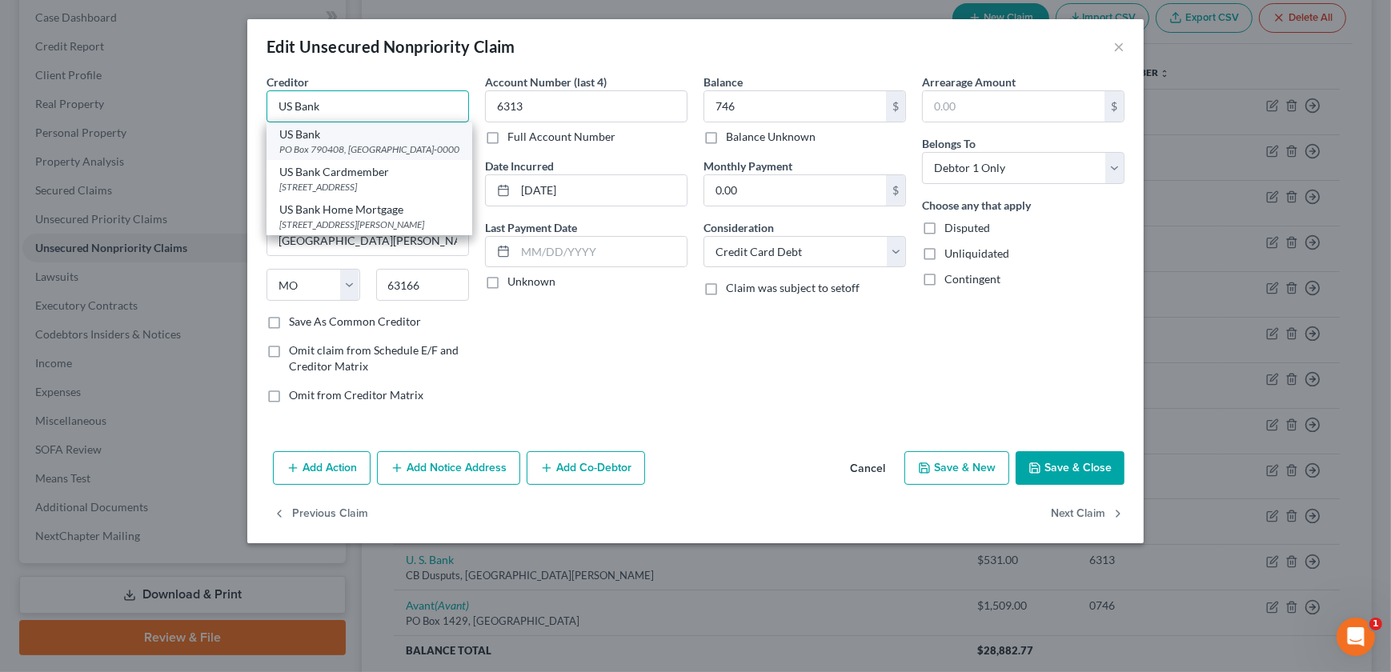
type input "US Bank"
click at [329, 148] on div "PO Box 790408, [GEOGRAPHIC_DATA]-0000" at bounding box center [369, 149] width 180 height 14
type input "PO Box 790408"
type input "Saint Louis"
type input "63179-0000"
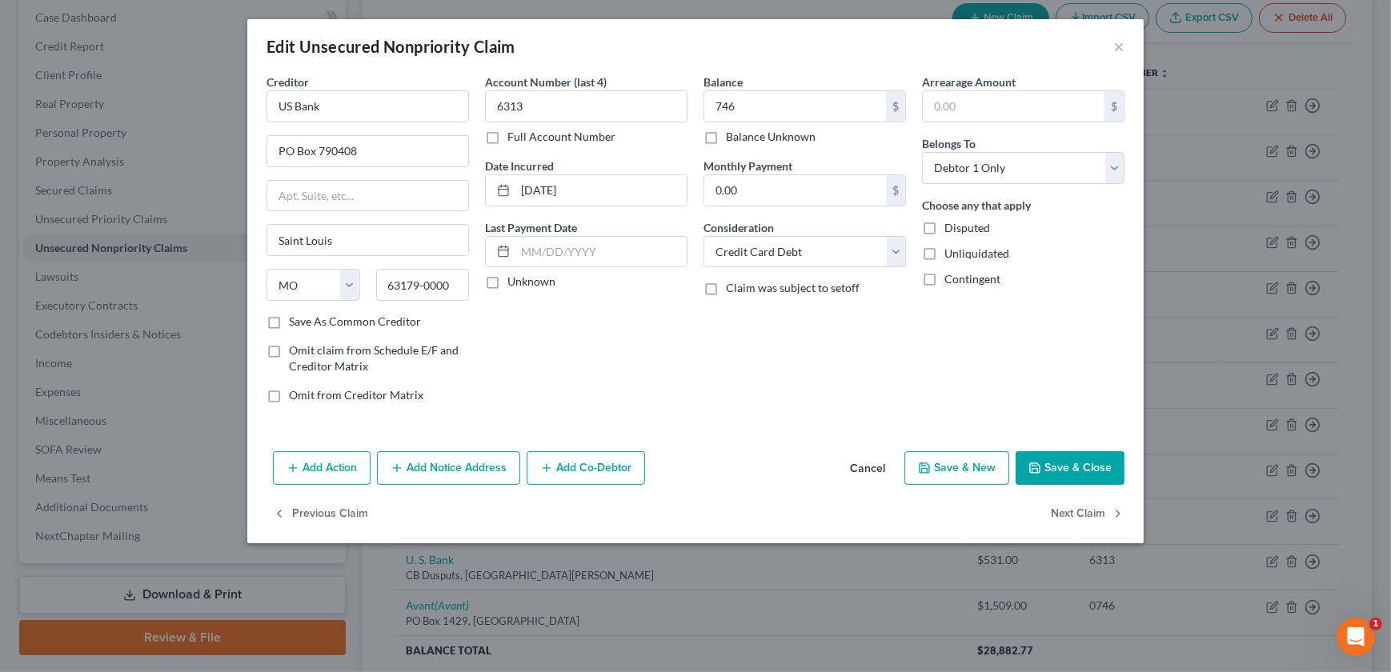
click at [437, 472] on button "Add Notice Address" at bounding box center [448, 468] width 143 height 34
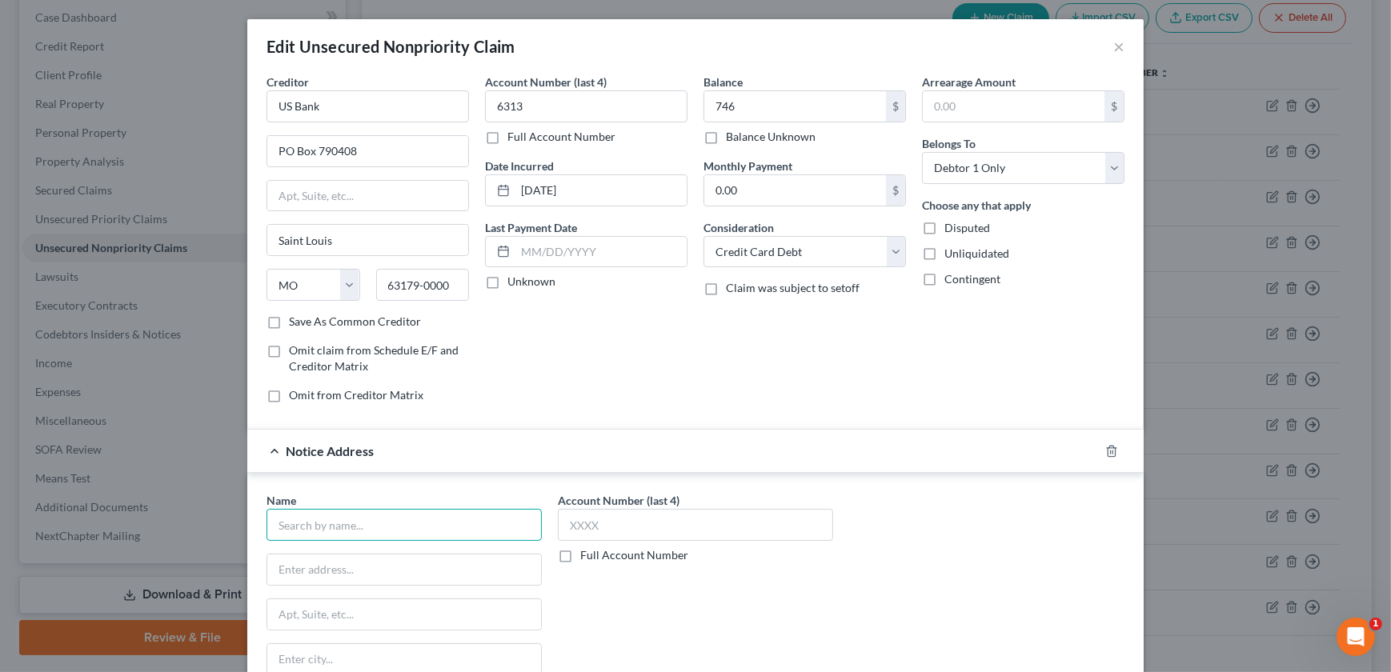
click at [426, 529] on input "text" at bounding box center [403, 525] width 275 height 32
type input "US Bank"
type input "PO Box 108"
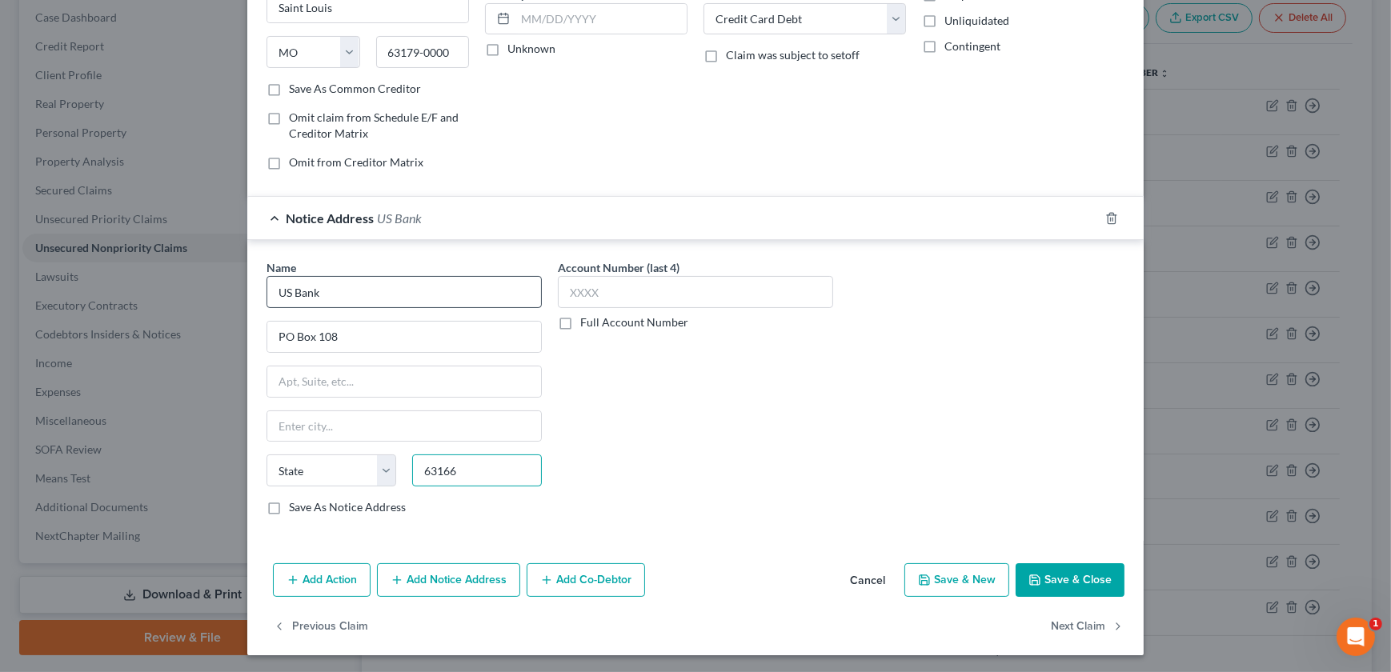
type input "63166"
type input "Saint Louis"
select select "26"
click at [1066, 577] on button "Save & Close" at bounding box center [1069, 580] width 109 height 34
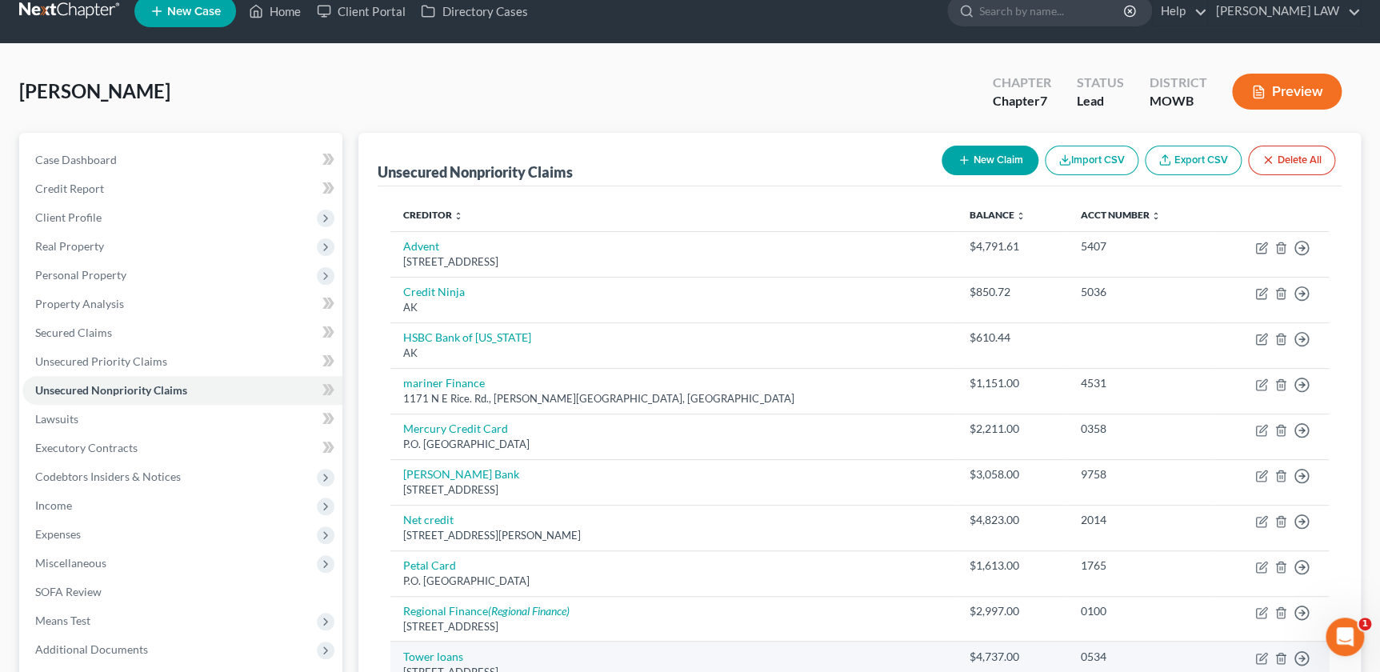
scroll to position [0, 0]
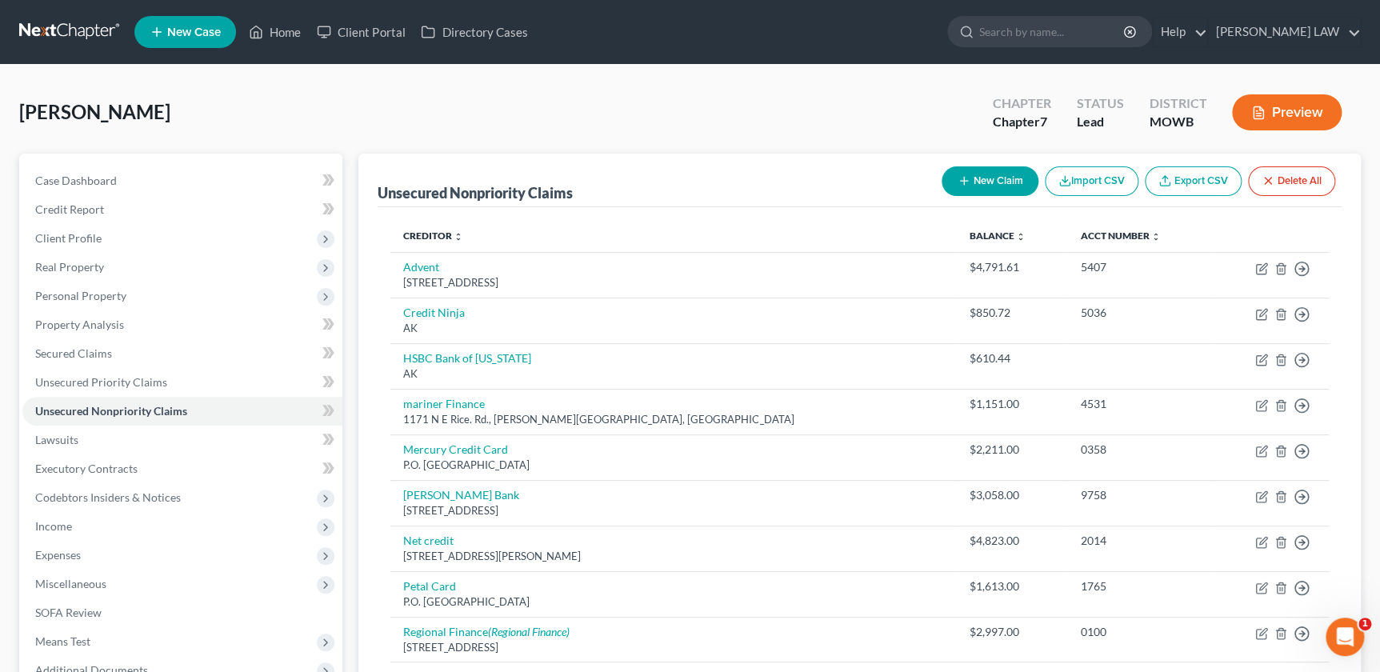
click at [986, 182] on button "New Claim" at bounding box center [990, 181] width 97 height 30
select select "0"
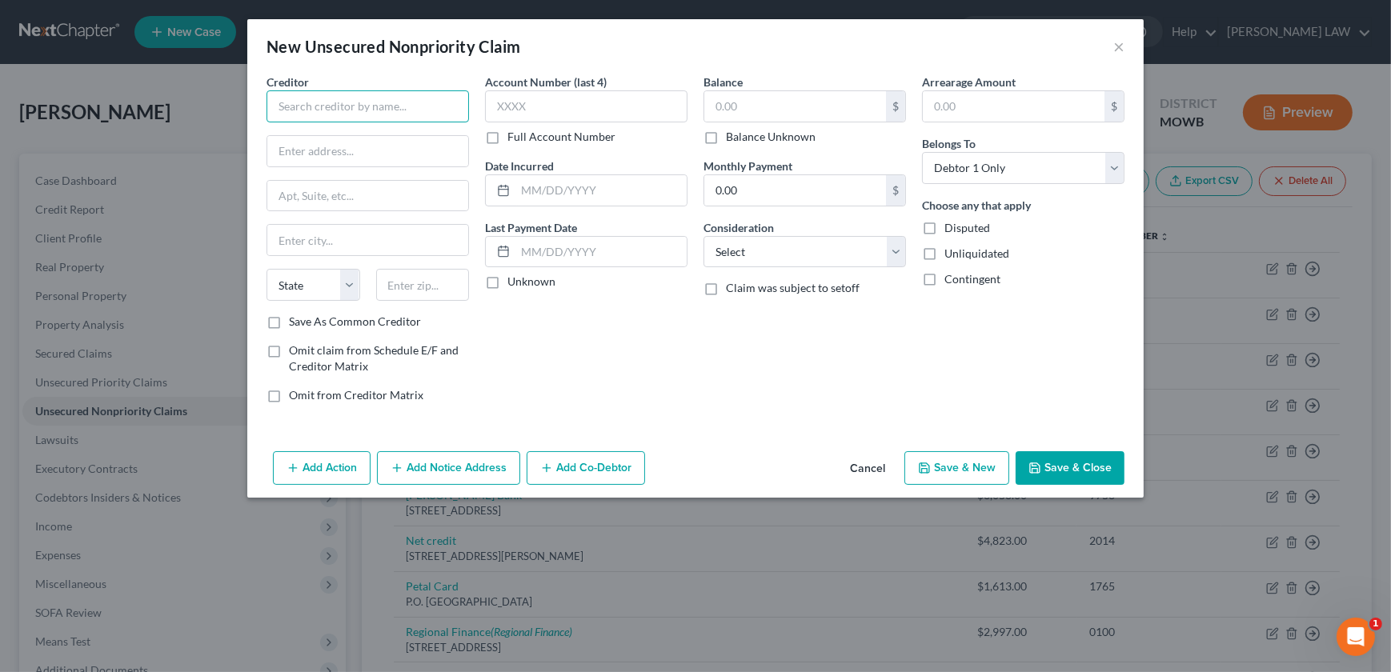
click at [359, 118] on input "text" at bounding box center [367, 106] width 202 height 32
drag, startPoint x: 286, startPoint y: 109, endPoint x: 234, endPoint y: 109, distance: 51.2
click at [251, 109] on div "Creditor * Capial One State AL AK AR AZ CA CO CT DE DC FL GA GU HI ID IL IN IA …" at bounding box center [695, 259] width 896 height 371
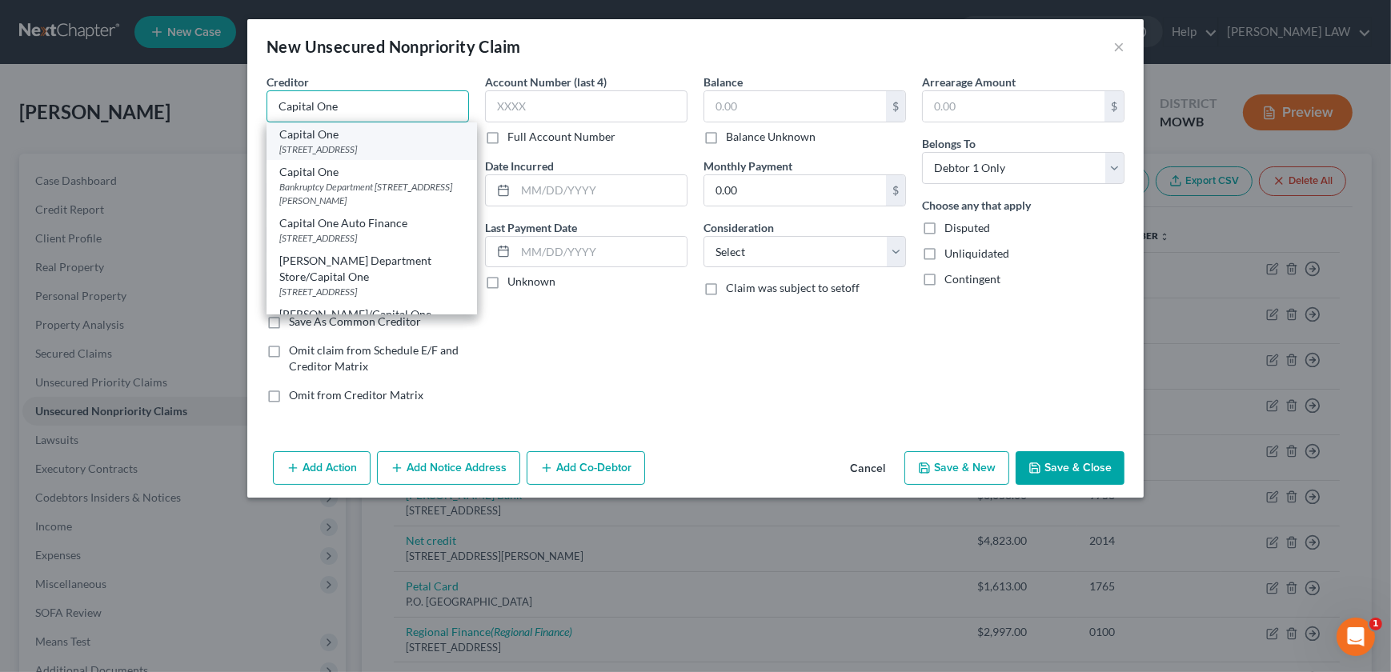
type input "Capital One"
click at [359, 148] on div "[STREET_ADDRESS]" at bounding box center [371, 149] width 185 height 14
type input "PO Box 30285"
type input "Salt Lake City"
select select "46"
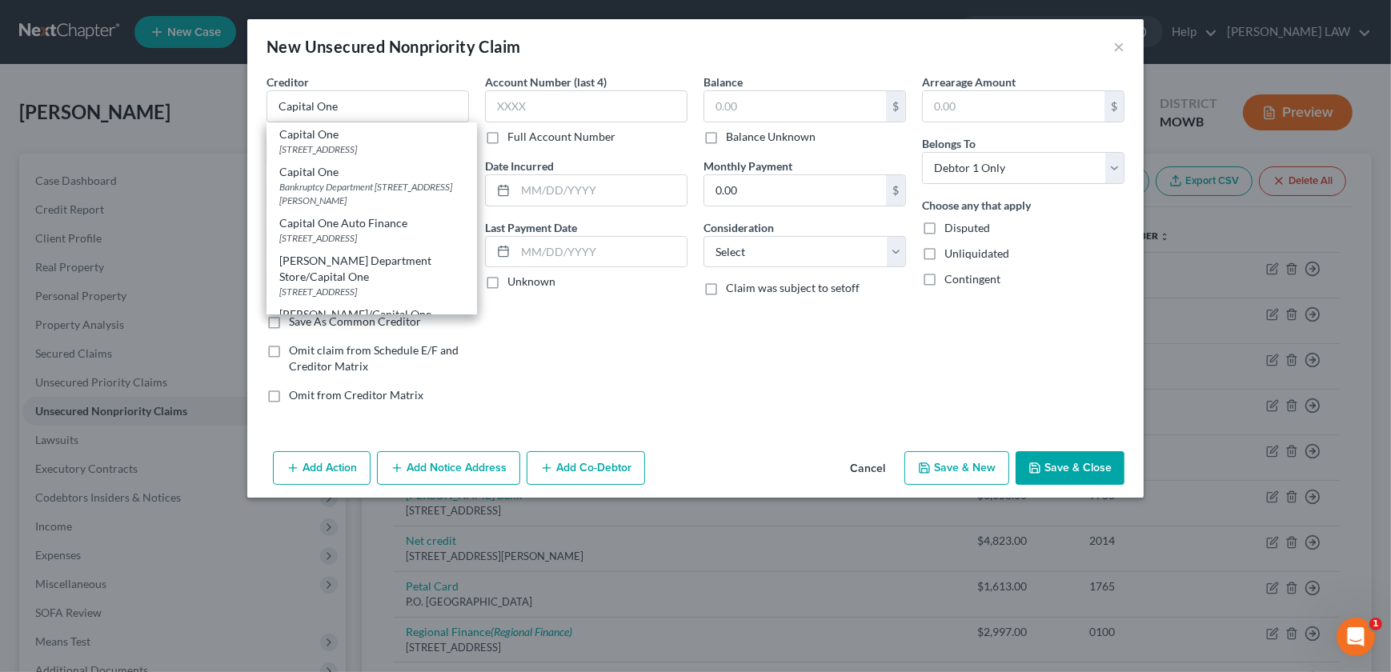
type input "84130"
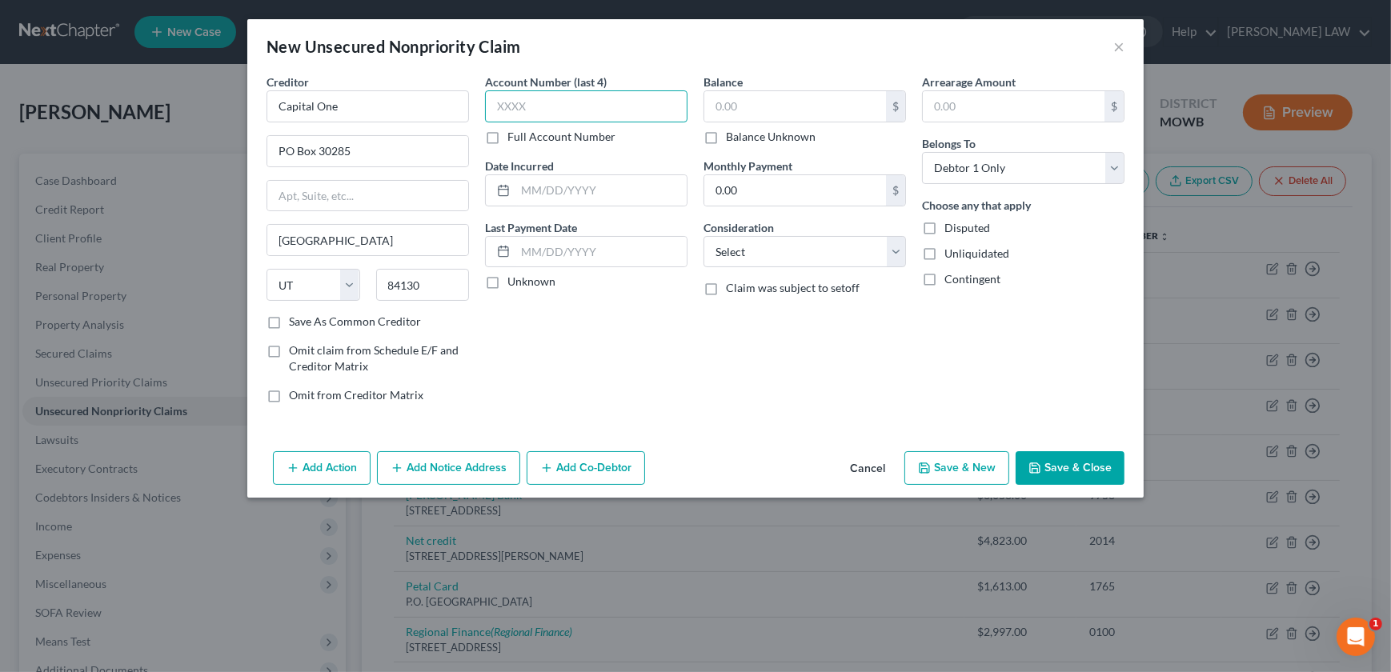
click at [553, 102] on input "text" at bounding box center [586, 106] width 202 height 32
type input "9127"
click at [726, 130] on label "Balance Unknown" at bounding box center [771, 137] width 90 height 16
click at [732, 130] on input "Balance Unknown" at bounding box center [737, 134] width 10 height 10
checkbox input "true"
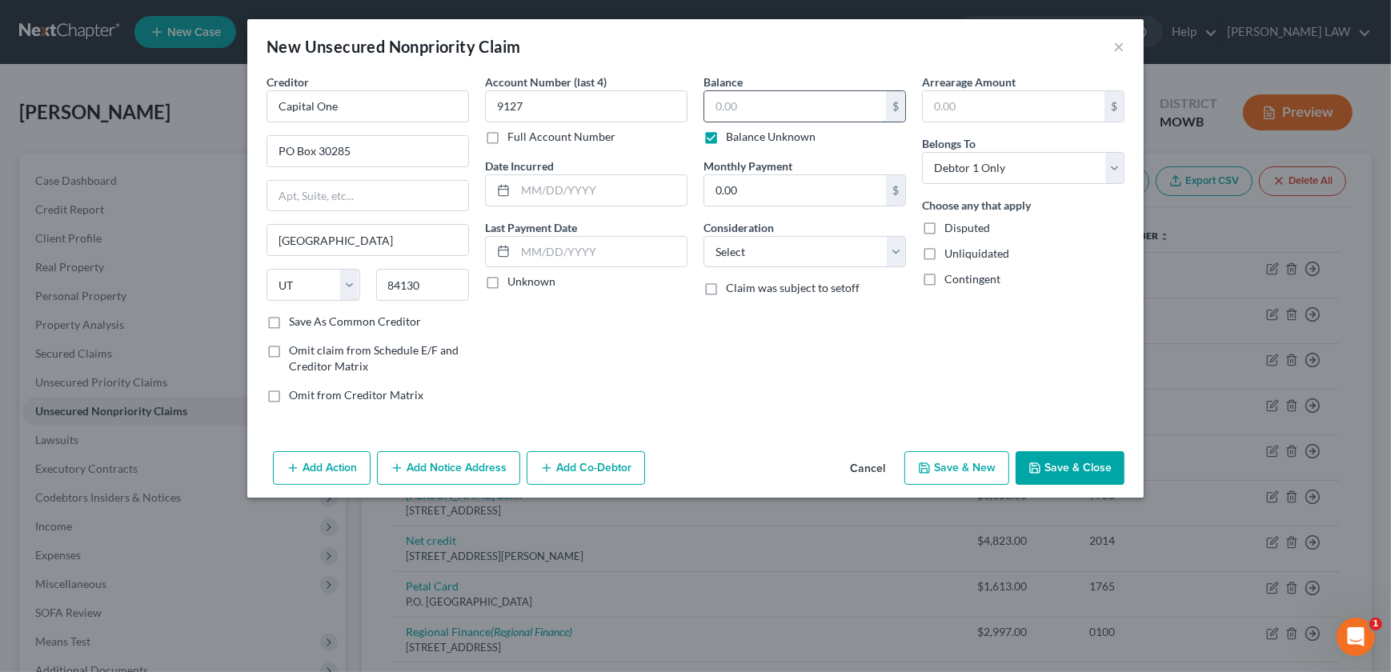
type input "0.00"
click at [726, 134] on label "Balance Unknown" at bounding box center [771, 137] width 90 height 16
click at [732, 134] on input "Balance Unknown" at bounding box center [737, 134] width 10 height 10
checkbox input "false"
click at [781, 89] on div "Balance 0.00 $ Balance Unknown Balance Undetermined 0.00 $ Balance Unknown" at bounding box center [804, 109] width 202 height 71
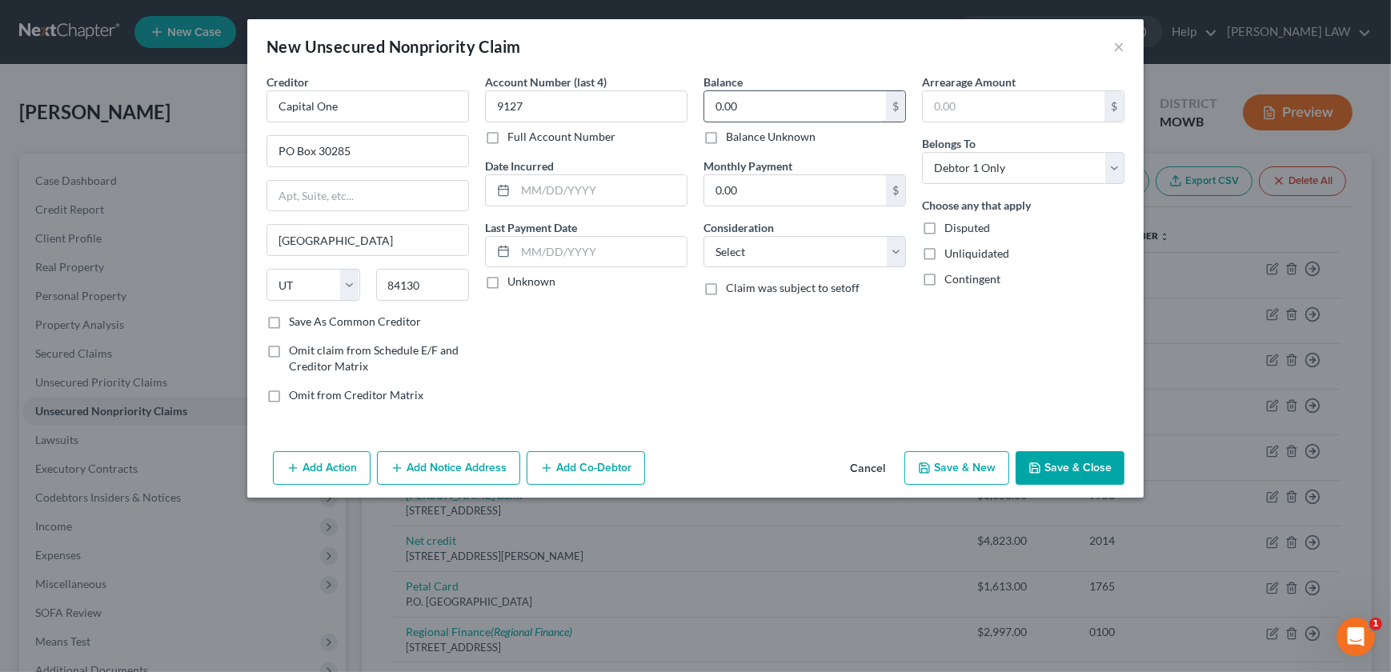
click at [769, 104] on input "0.00" at bounding box center [795, 106] width 182 height 30
type input "300"
drag, startPoint x: 827, startPoint y: 240, endPoint x: 826, endPoint y: 258, distance: 18.4
click at [827, 240] on select "Select Cable / Satellite Services Collection Agency Credit Card Debt Debt Couns…" at bounding box center [804, 252] width 202 height 32
select select "2"
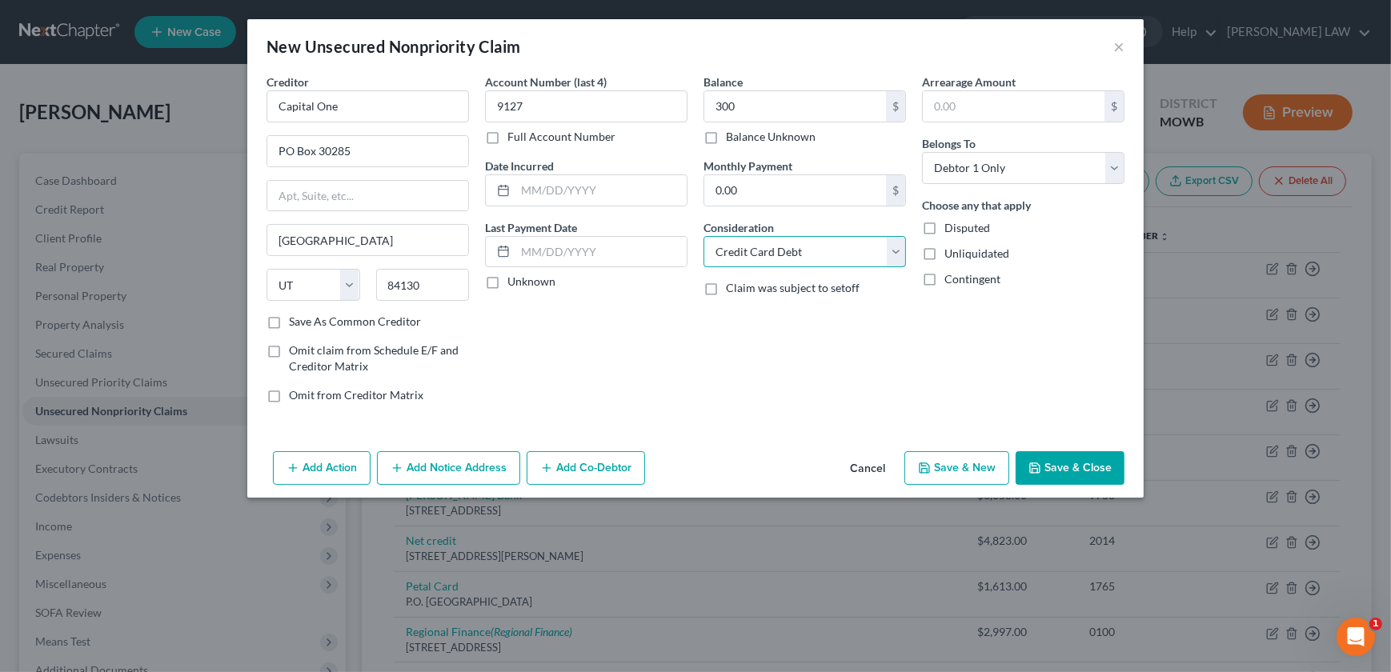
click at [703, 236] on select "Select Cable / Satellite Services Collection Agency Credit Card Debt Debt Couns…" at bounding box center [804, 252] width 202 height 32
click at [1070, 465] on button "Save & Close" at bounding box center [1069, 468] width 109 height 34
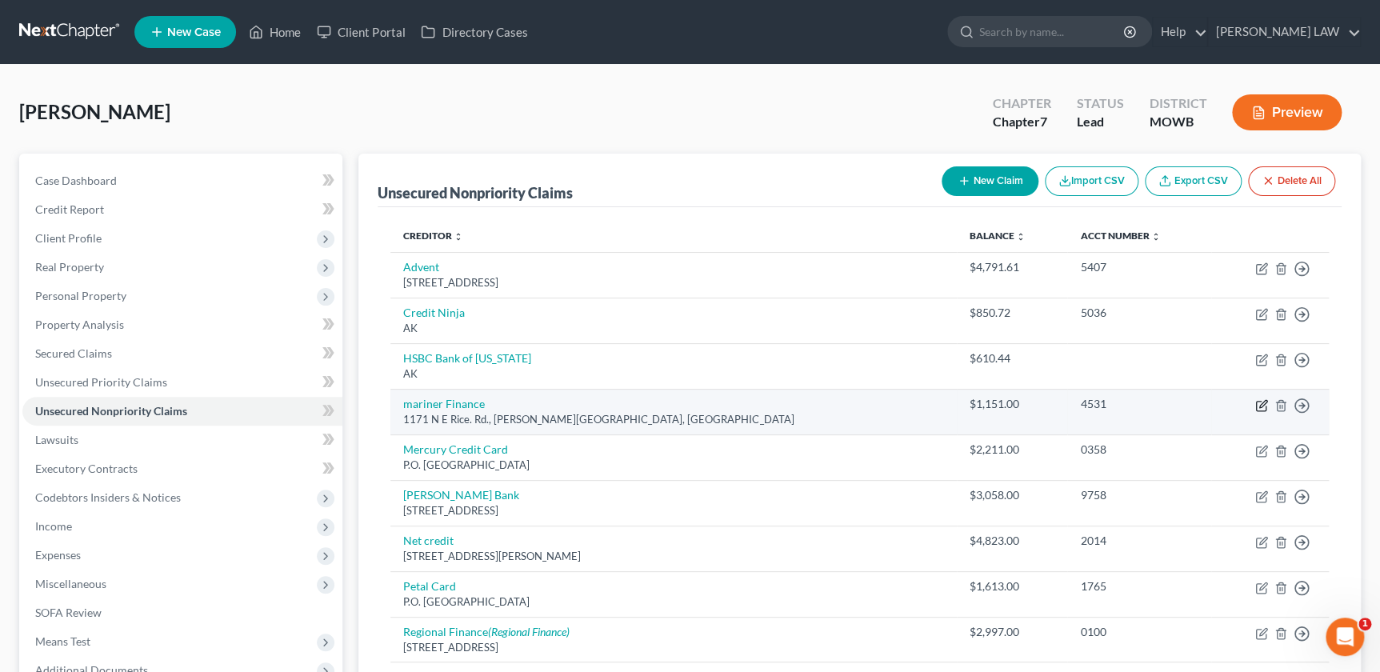
click at [1256, 401] on icon "button" at bounding box center [1262, 405] width 13 height 13
select select "26"
select select "14"
select select "0"
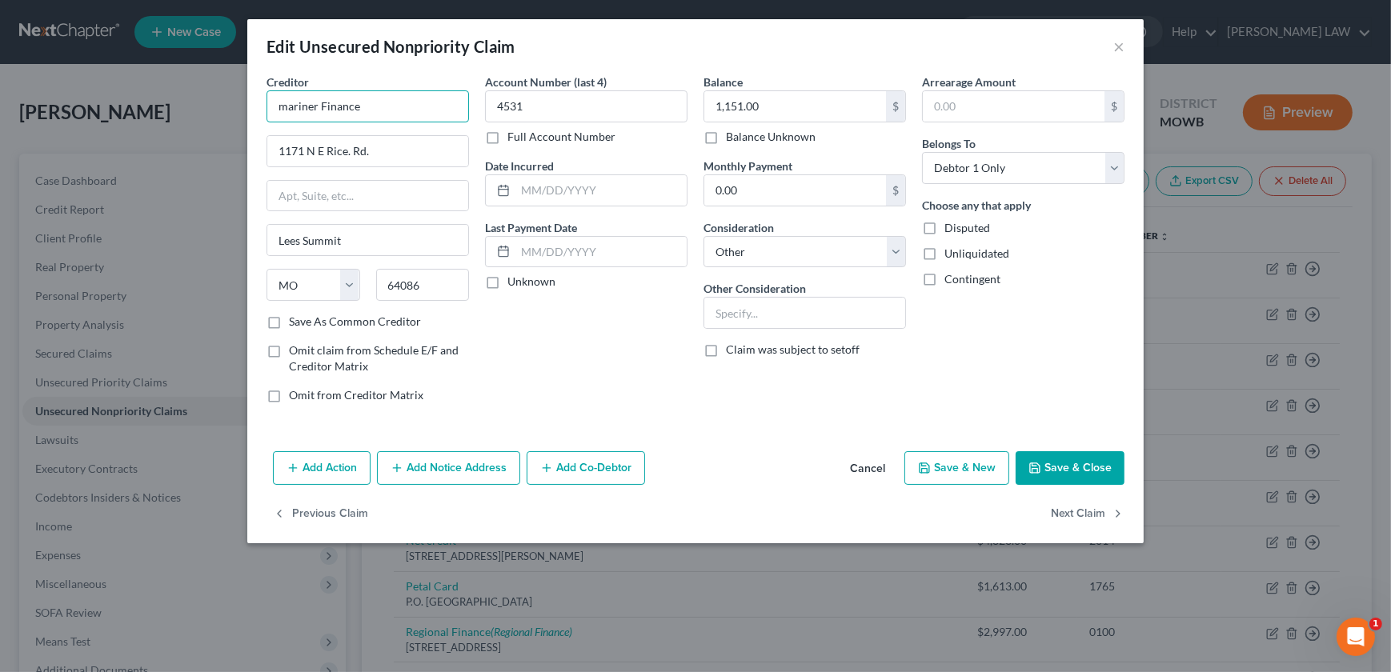
drag, startPoint x: 394, startPoint y: 107, endPoint x: 155, endPoint y: 92, distance: 238.9
click at [214, 106] on div "Edit Unsecured Nonpriority Claim × Creditor * mariner Finance 1171 N E Rice. Rd…" at bounding box center [695, 336] width 1391 height 672
type input "Mariner Finance"
click at [366, 144] on div "[STREET_ADDRESS][PERSON_NAME]" at bounding box center [362, 149] width 166 height 14
type input "8211 Town Center Dr"
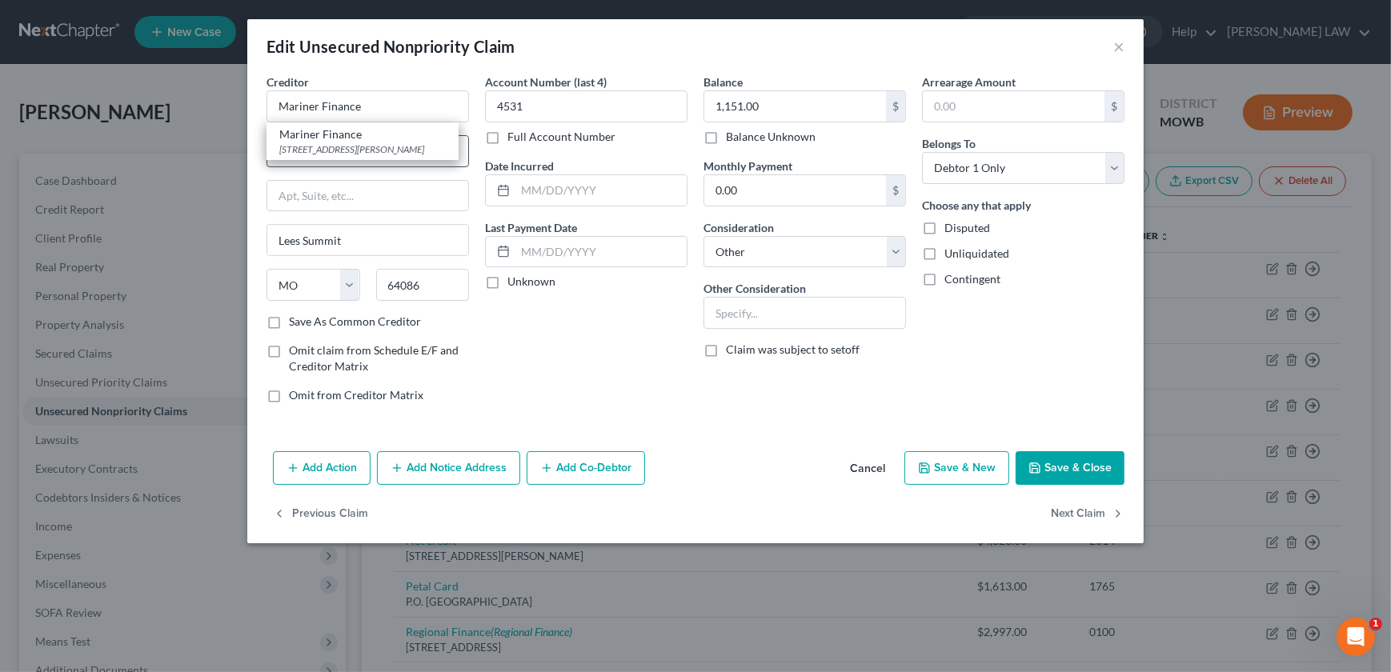
type input "Nottingham"
select select "21"
type input "21236"
click at [775, 256] on select "Select Cable / Satellite Services Collection Agency Credit Card Debt Debt Couns…" at bounding box center [804, 252] width 202 height 32
select select "10"
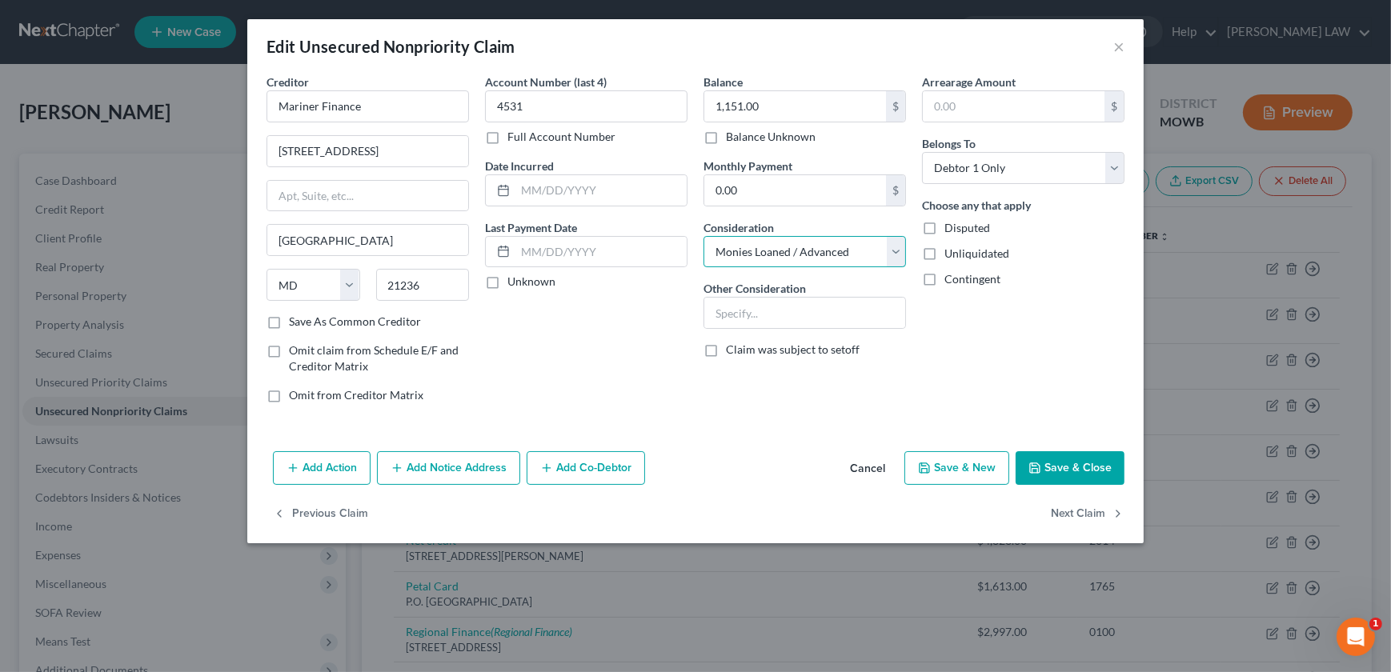
click at [703, 236] on select "Select Cable / Satellite Services Collection Agency Credit Card Debt Debt Couns…" at bounding box center [804, 252] width 202 height 32
click at [567, 194] on input "text" at bounding box center [600, 190] width 171 height 30
type input "5/08/2023"
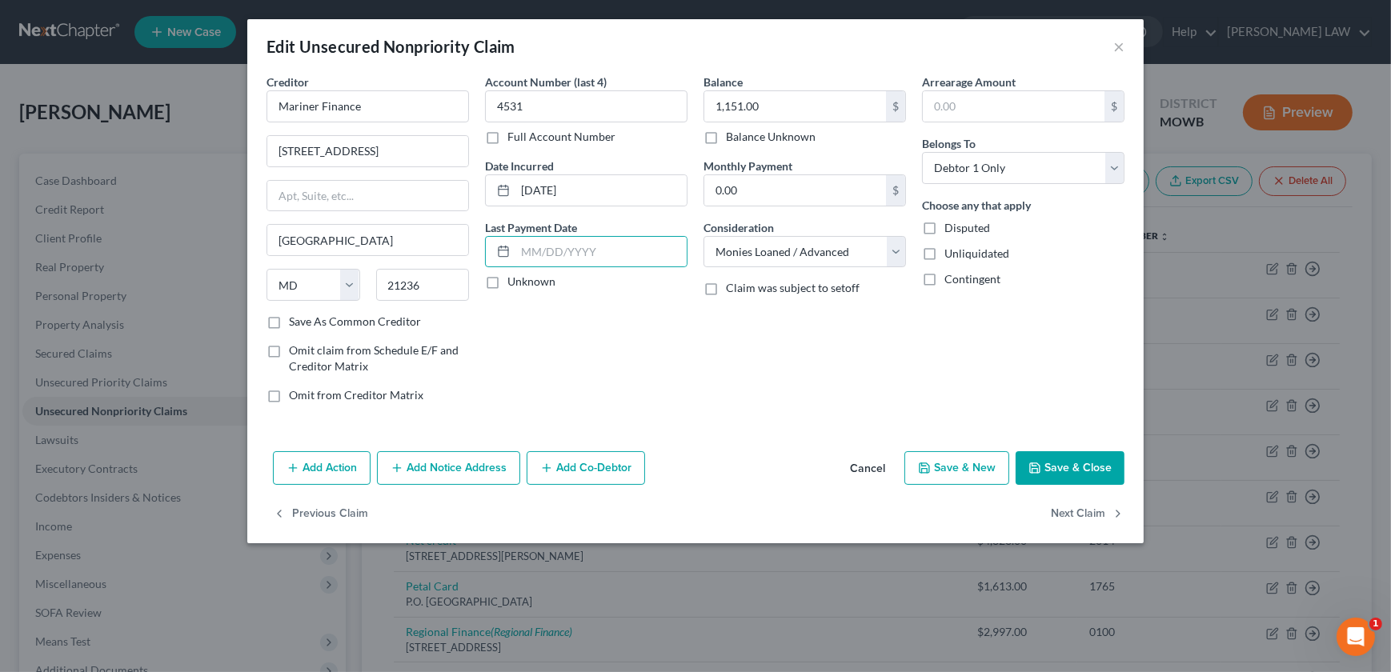
click at [1028, 463] on button "Save & Close" at bounding box center [1069, 468] width 109 height 34
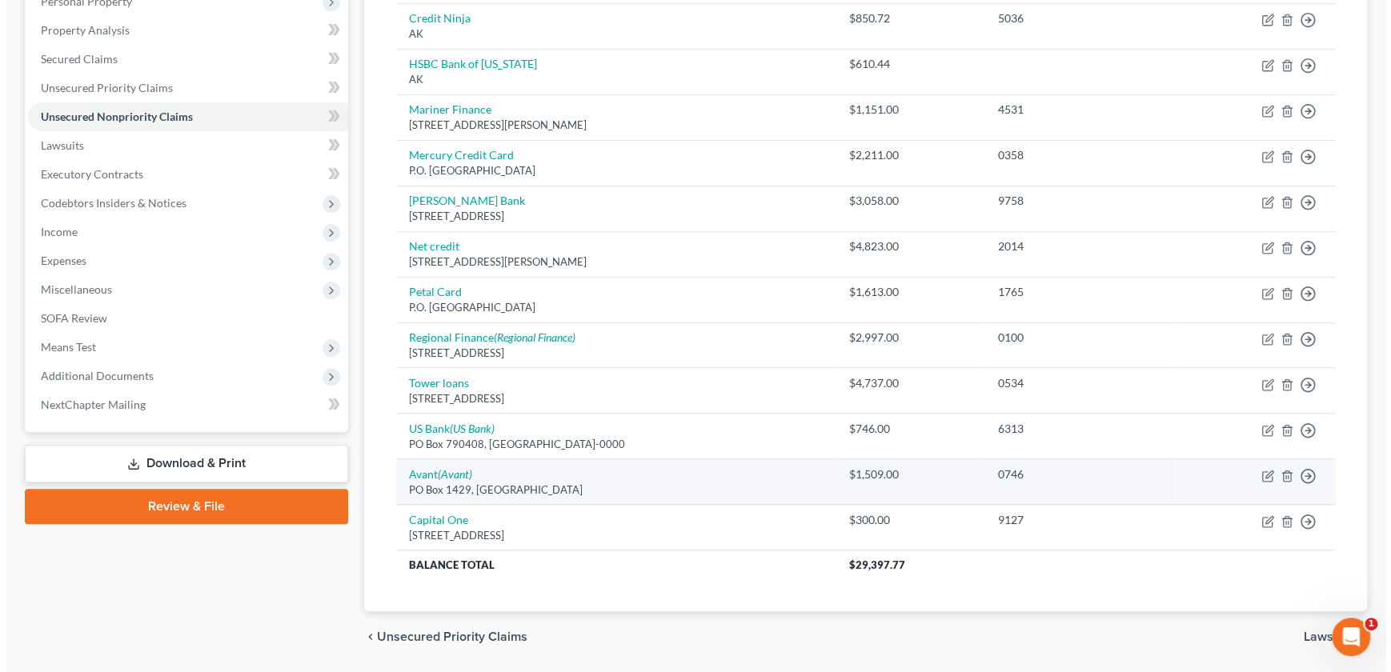
scroll to position [344, 0]
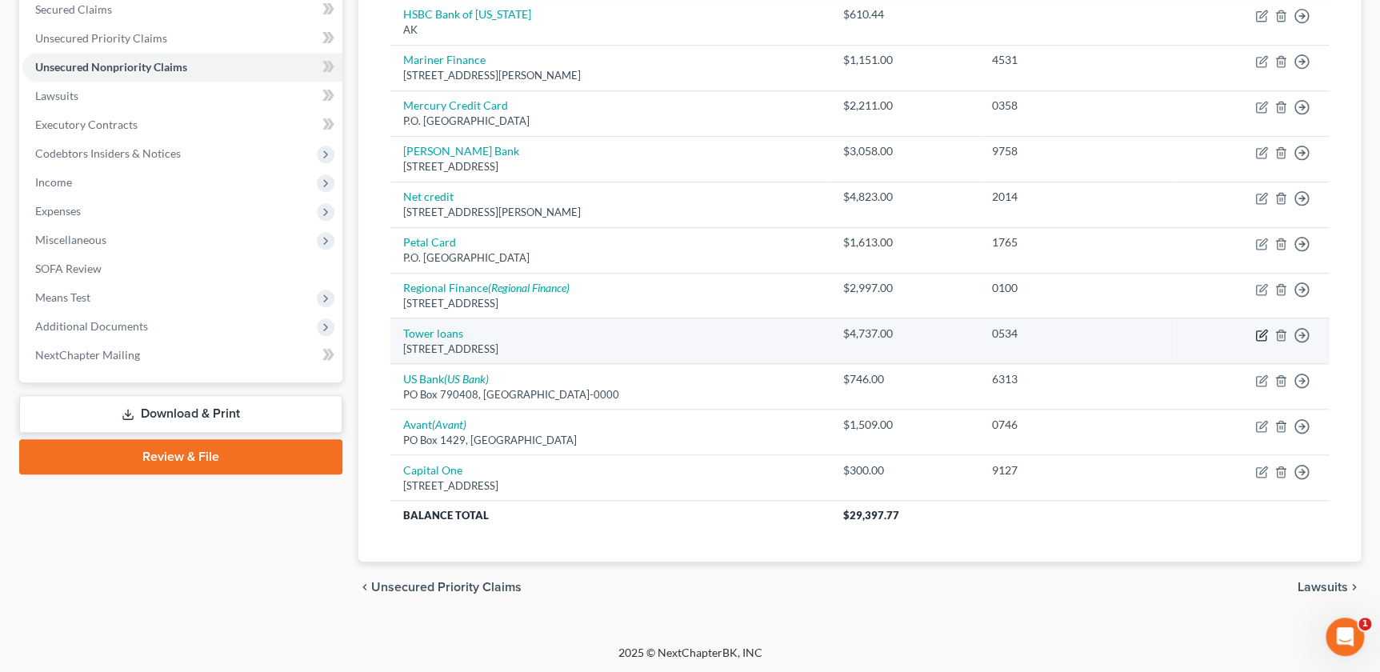
click at [1261, 334] on icon "button" at bounding box center [1263, 333] width 7 height 7
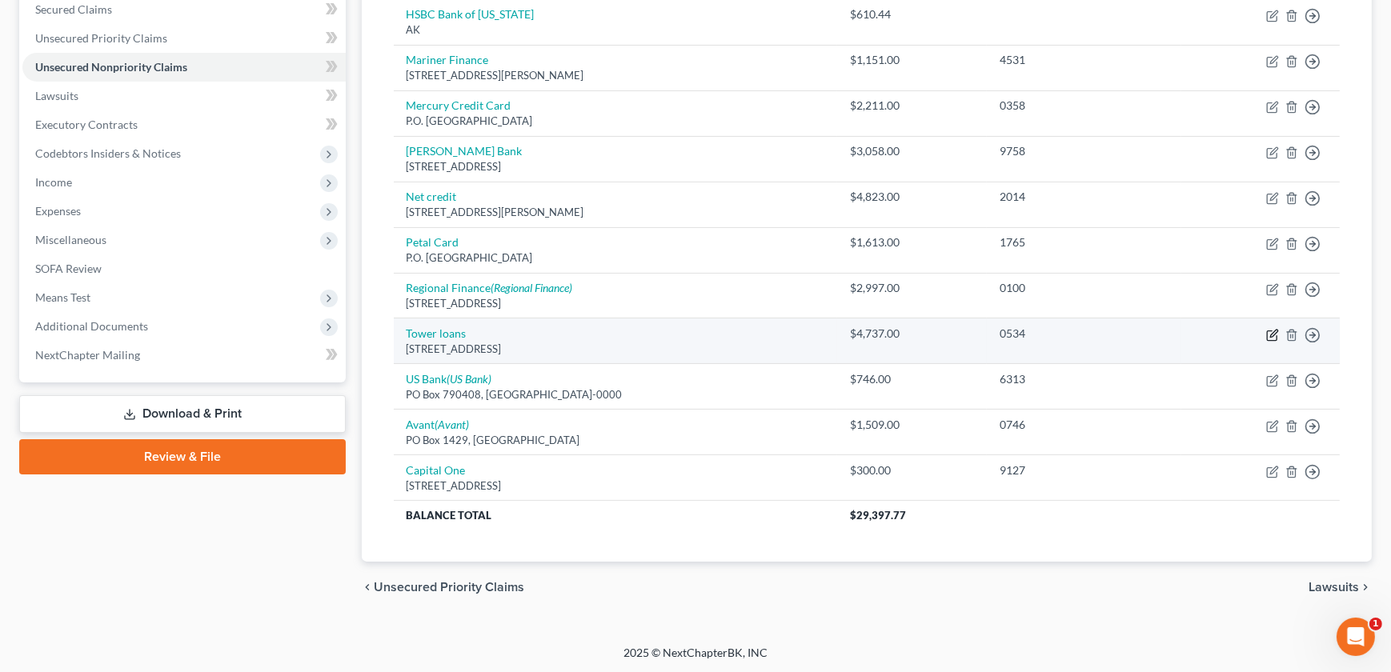
select select "26"
select select "14"
select select "0"
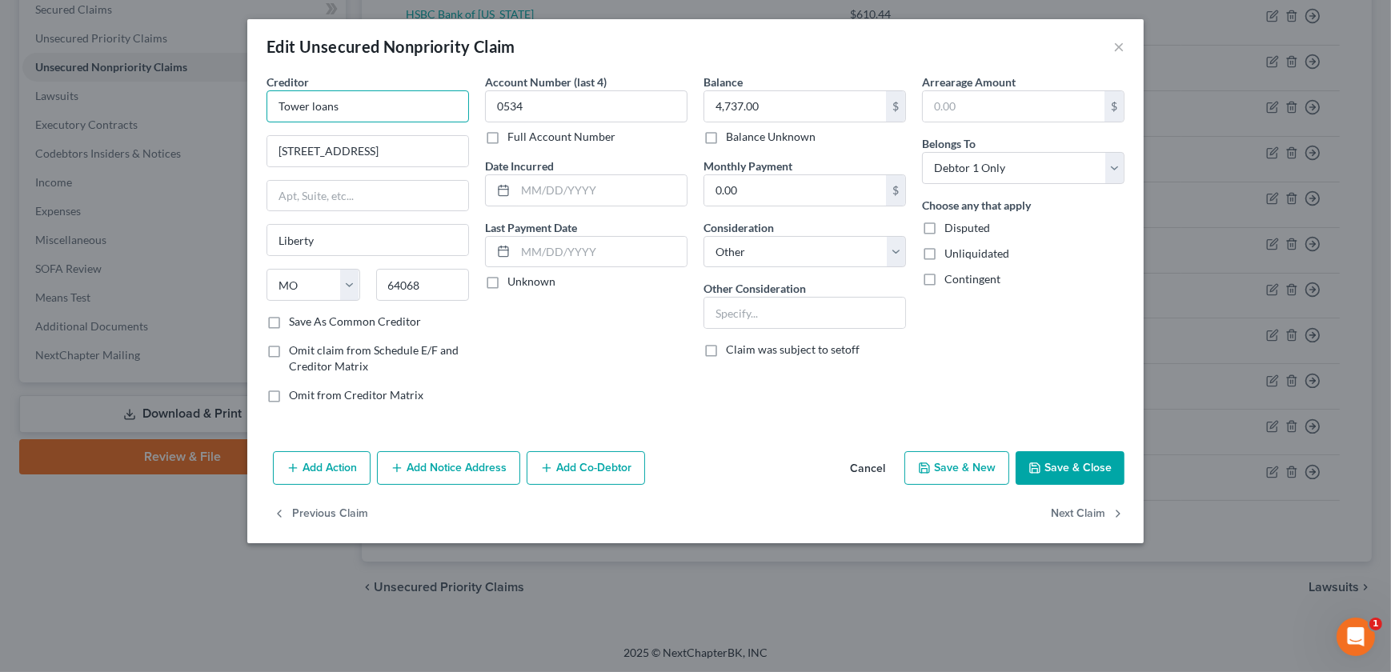
drag, startPoint x: 276, startPoint y: 119, endPoint x: 194, endPoint y: 114, distance: 81.8
click at [218, 120] on div "Edit Unsecured Nonpriority Claim × Creditor * Tower loans 114 S Forest Ave Libe…" at bounding box center [695, 336] width 1391 height 672
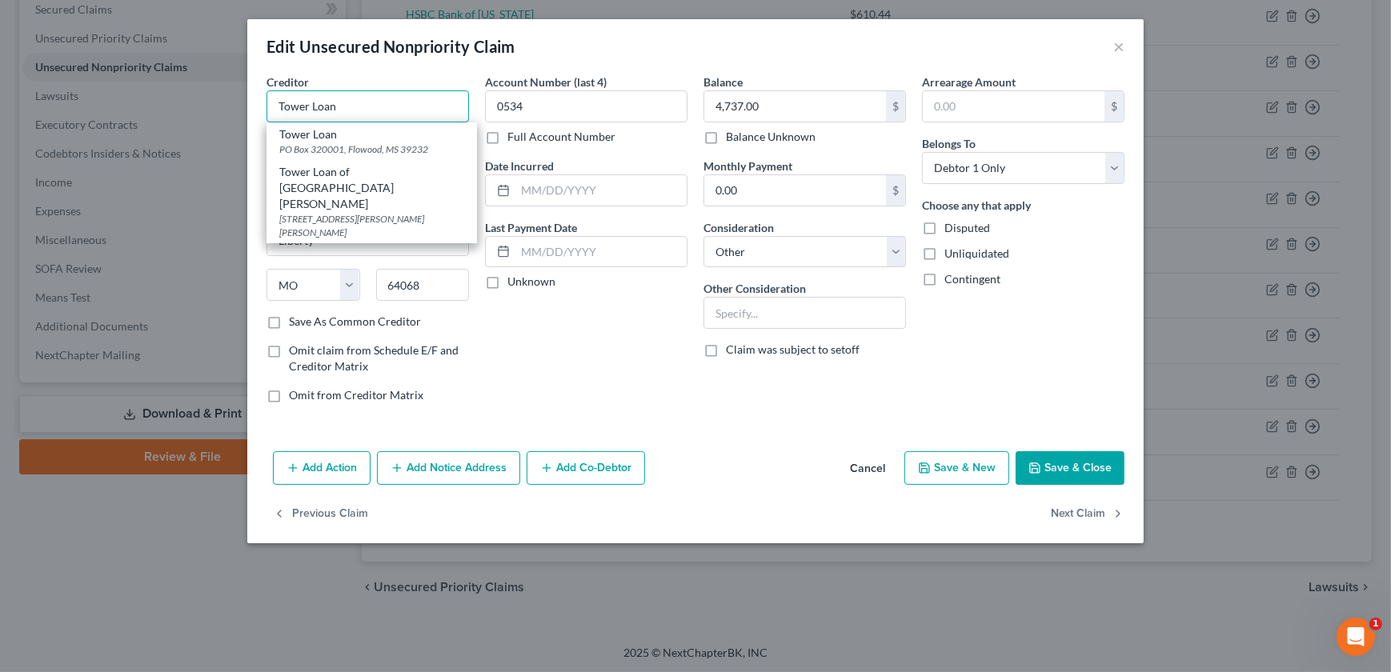
type input "Tower Loan"
click at [582, 353] on div "Account Number (last 4) 0534 Full Account Number Date Incurred Last Payment Dat…" at bounding box center [586, 245] width 218 height 342
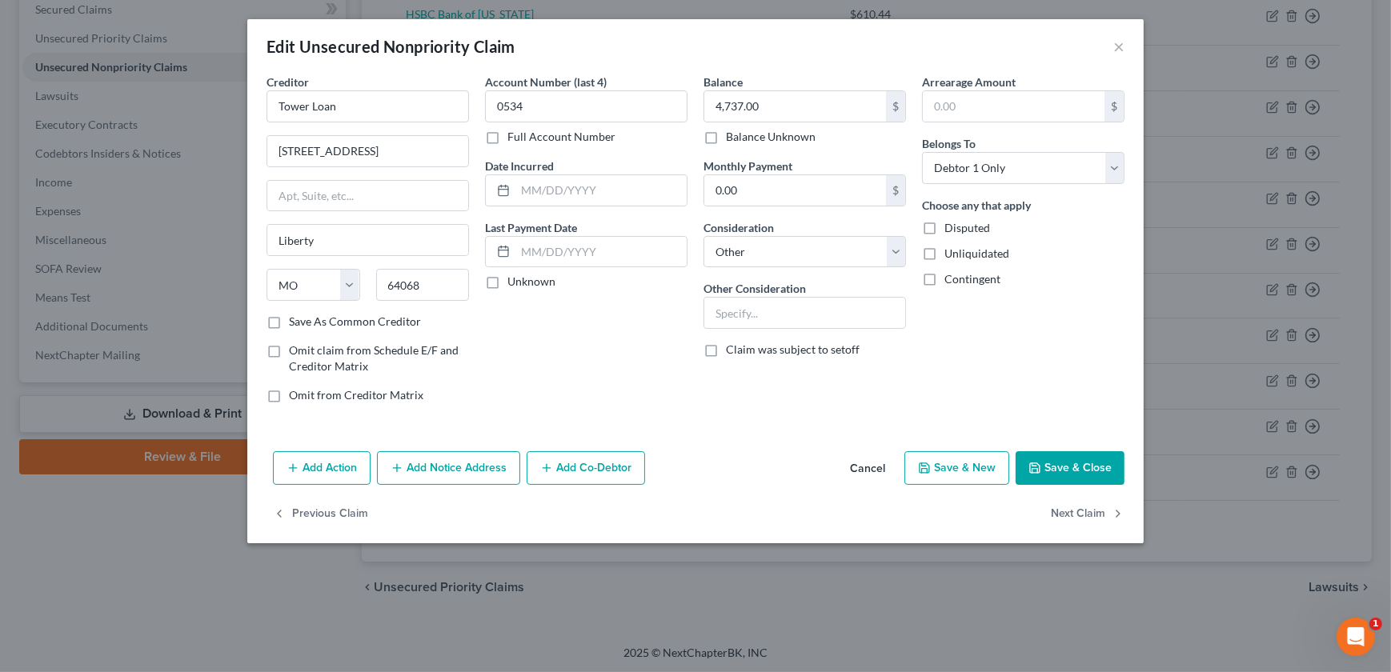
click at [439, 474] on button "Add Notice Address" at bounding box center [448, 468] width 143 height 34
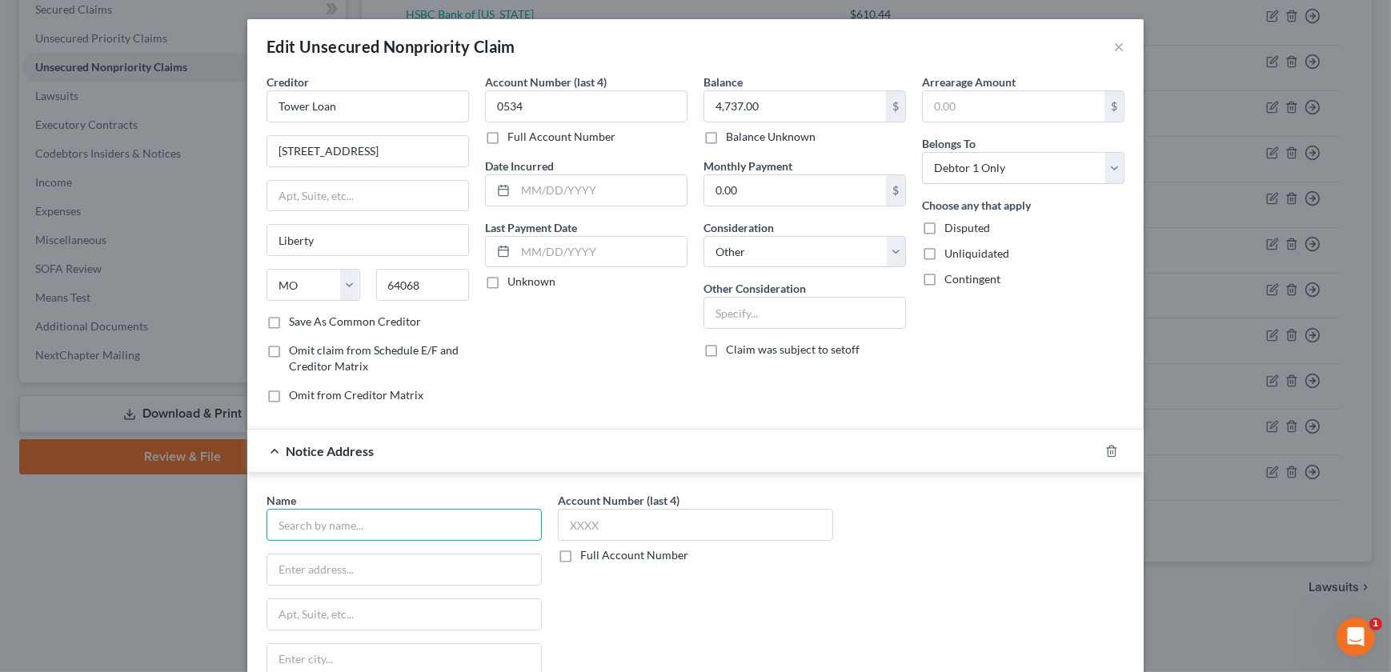
click at [358, 529] on input "text" at bounding box center [403, 525] width 275 height 32
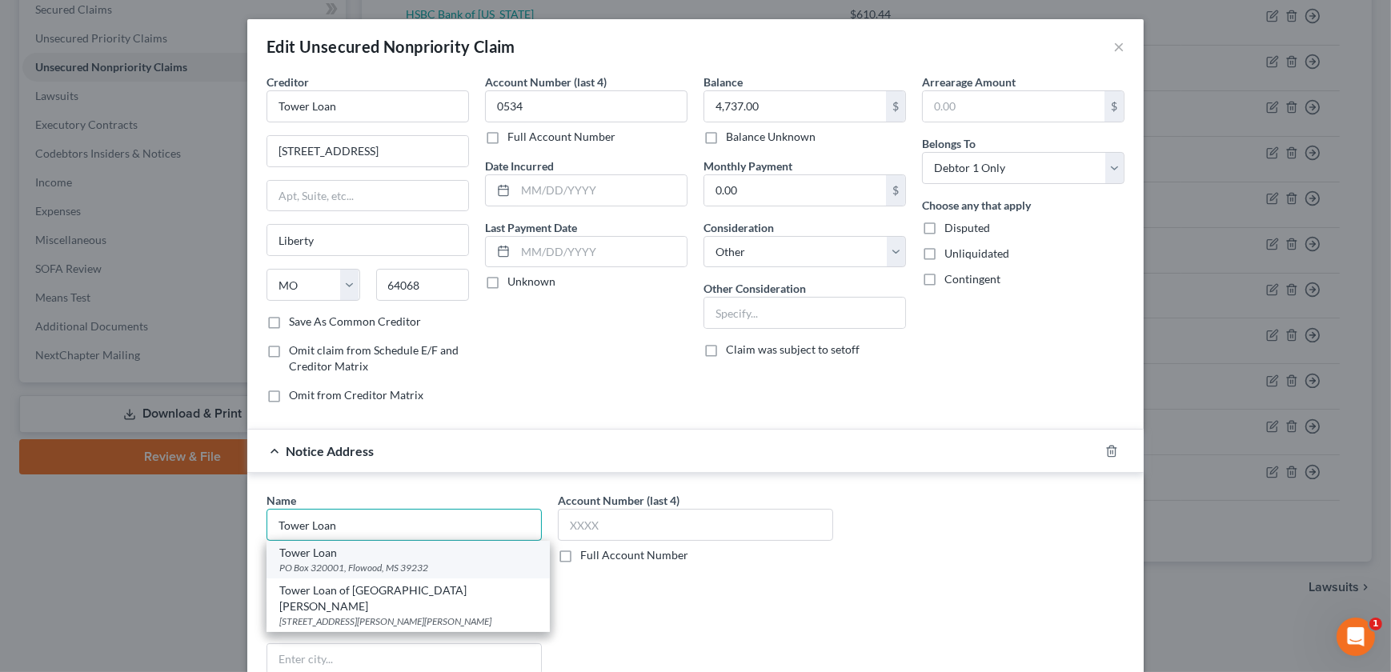
type input "Tower Loan"
click at [351, 559] on div "Tower Loan" at bounding box center [408, 553] width 258 height 16
type input "PO Box 320001"
type input "Flowood"
select select "25"
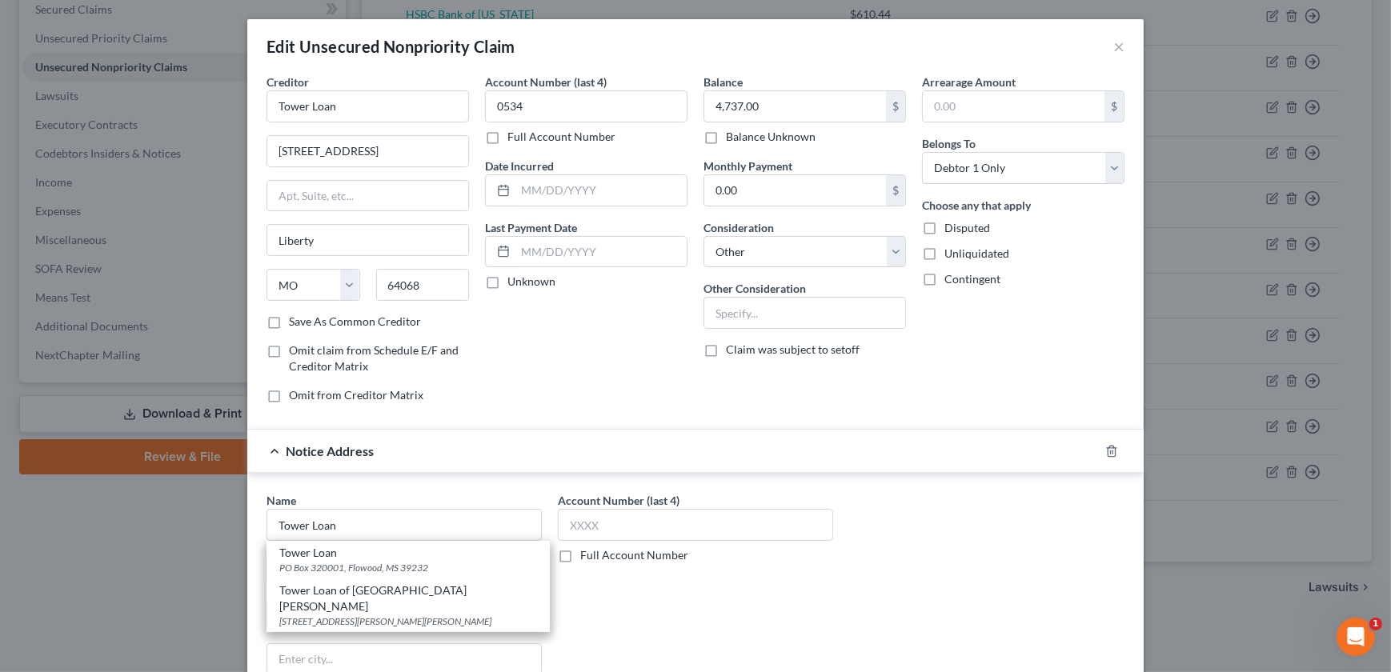
type input "39232"
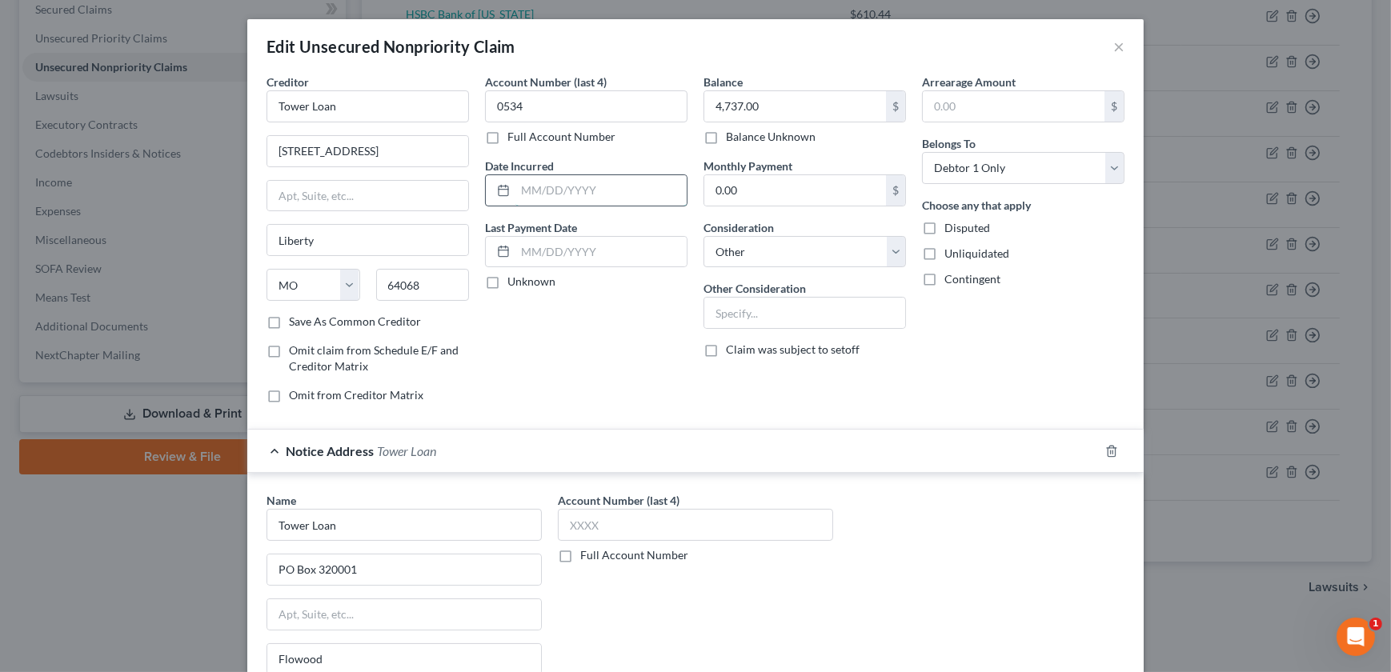
click at [553, 198] on input "text" at bounding box center [600, 190] width 171 height 30
type input "10/18/2024"
click at [727, 255] on select "Select Cable / Satellite Services Collection Agency Credit Card Debt Debt Couns…" at bounding box center [804, 252] width 202 height 32
select select "10"
click at [703, 236] on select "Select Cable / Satellite Services Collection Agency Credit Card Debt Debt Couns…" at bounding box center [804, 252] width 202 height 32
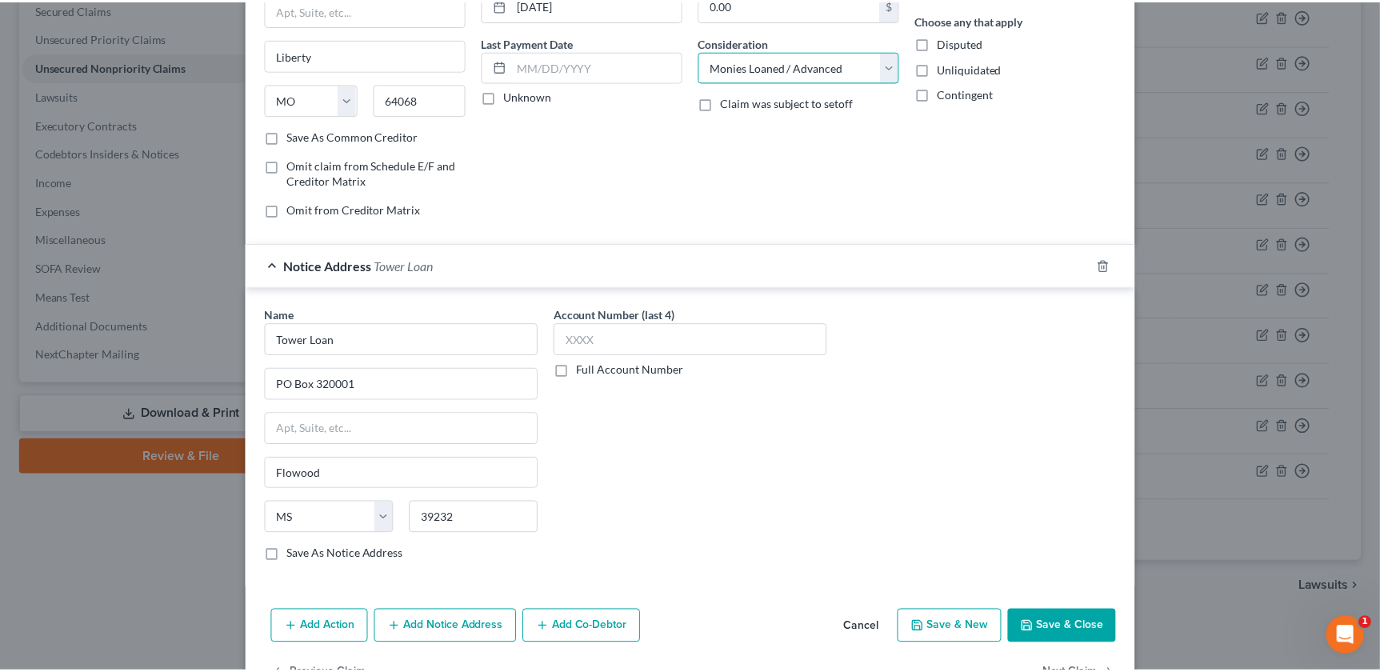
scroll to position [218, 0]
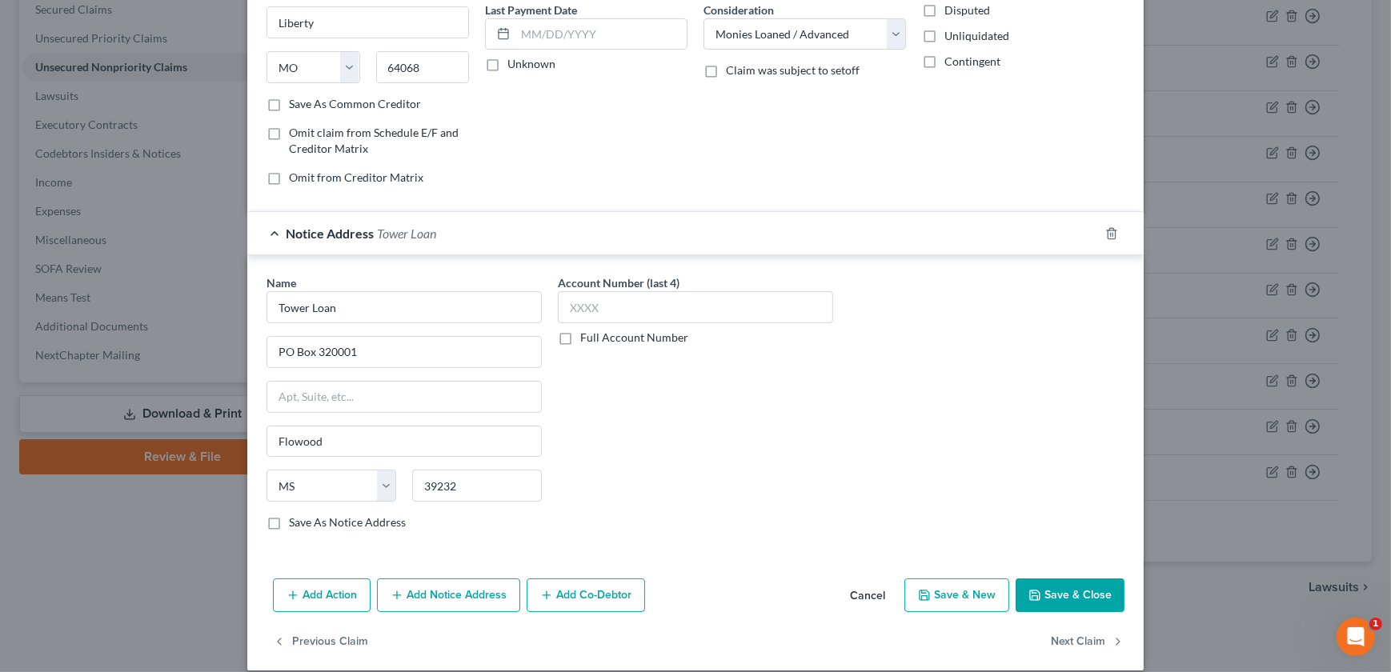
click at [1065, 602] on button "Save & Close" at bounding box center [1069, 596] width 109 height 34
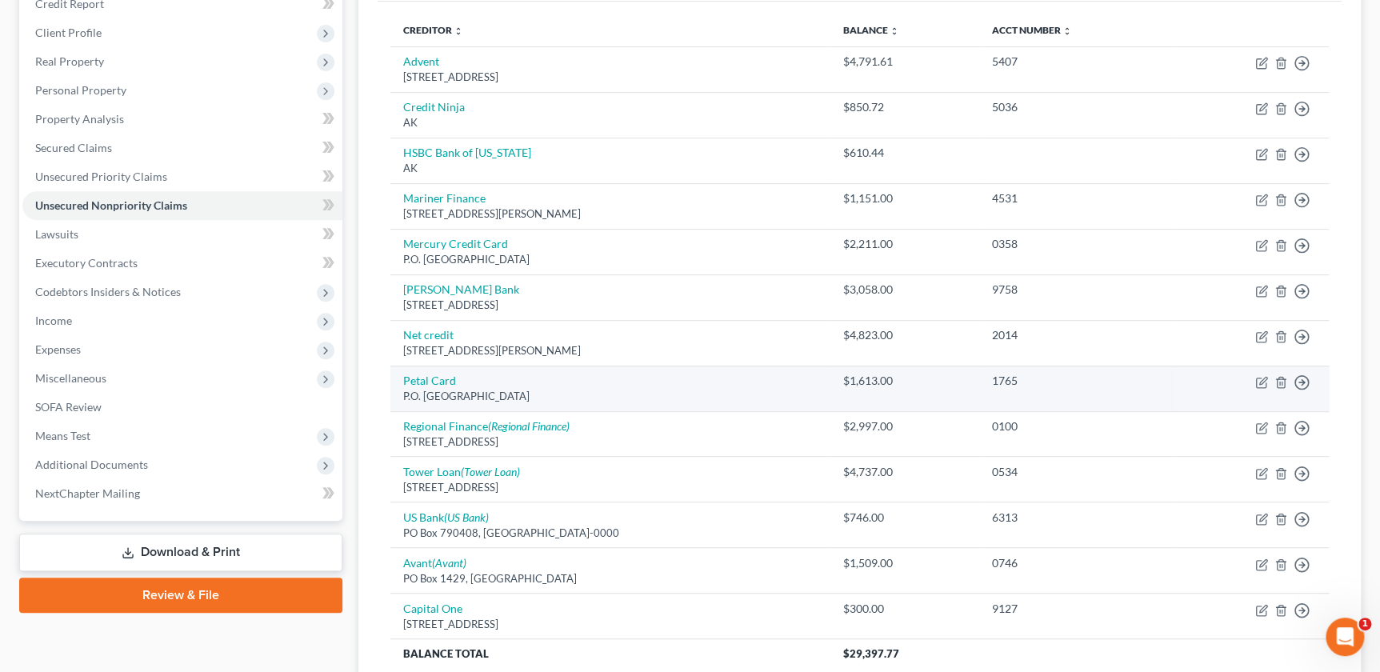
scroll to position [0, 0]
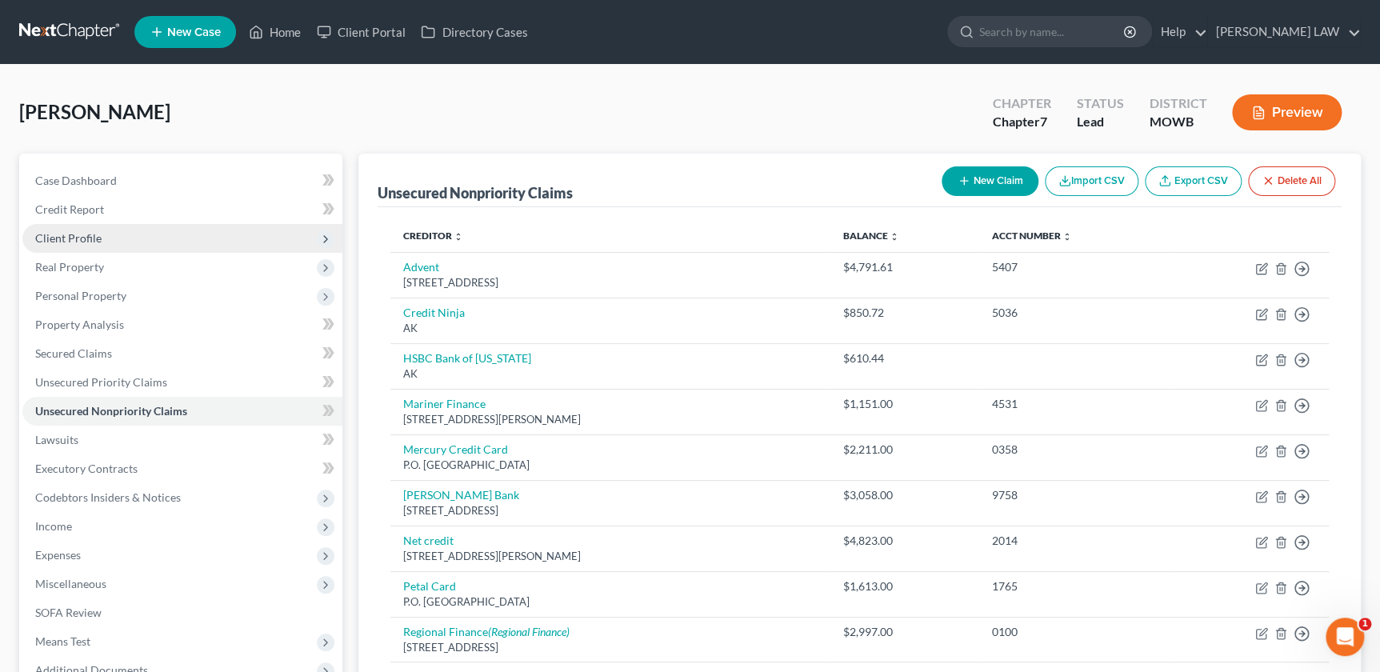
click at [80, 244] on span "Client Profile" at bounding box center [182, 238] width 320 height 29
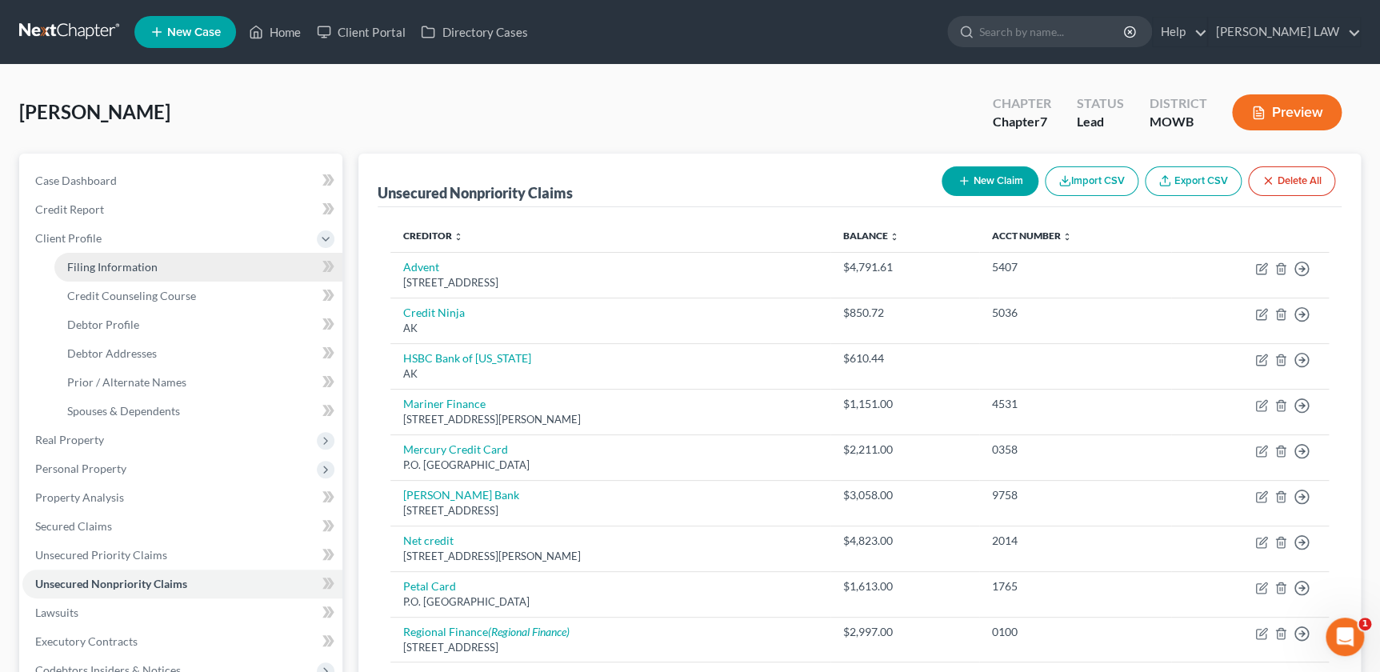
click at [94, 265] on span "Filing Information" at bounding box center [112, 267] width 90 height 14
select select "1"
select select "0"
select select "46"
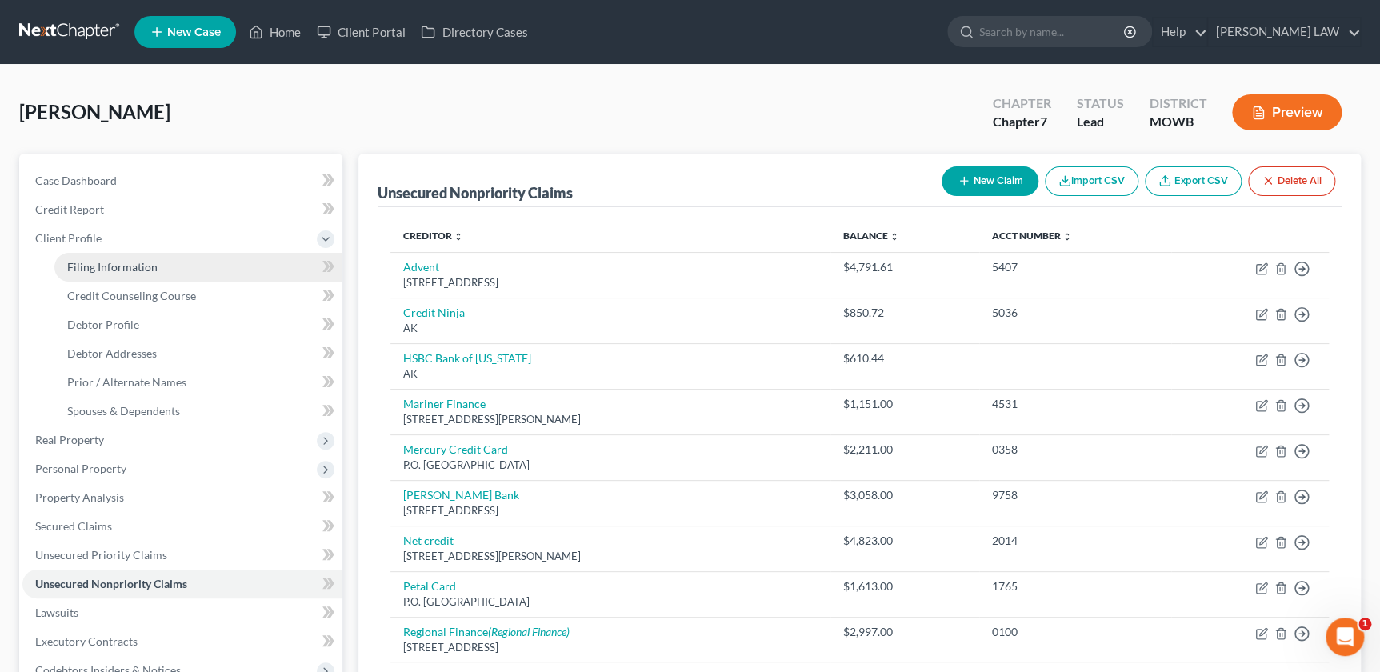
select select "0"
select select "26"
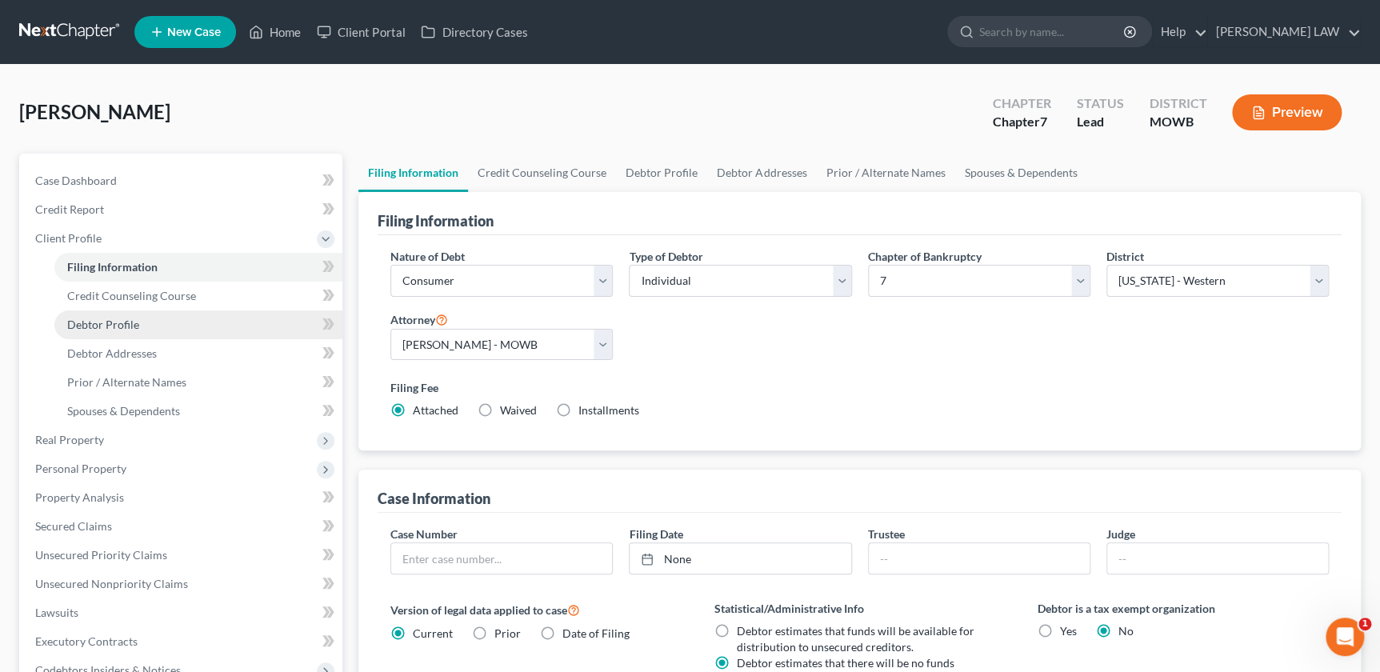
click at [86, 328] on span "Debtor Profile" at bounding box center [103, 325] width 72 height 14
select select "3"
select select "0"
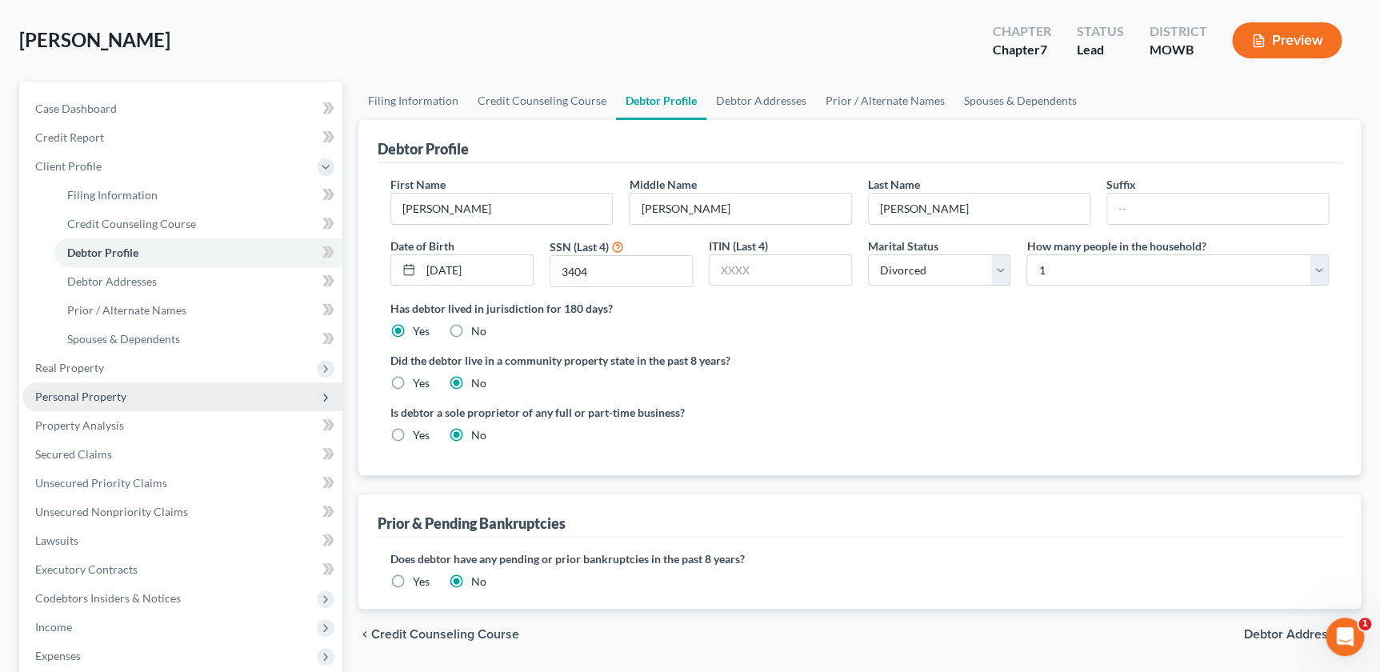
scroll to position [254, 0]
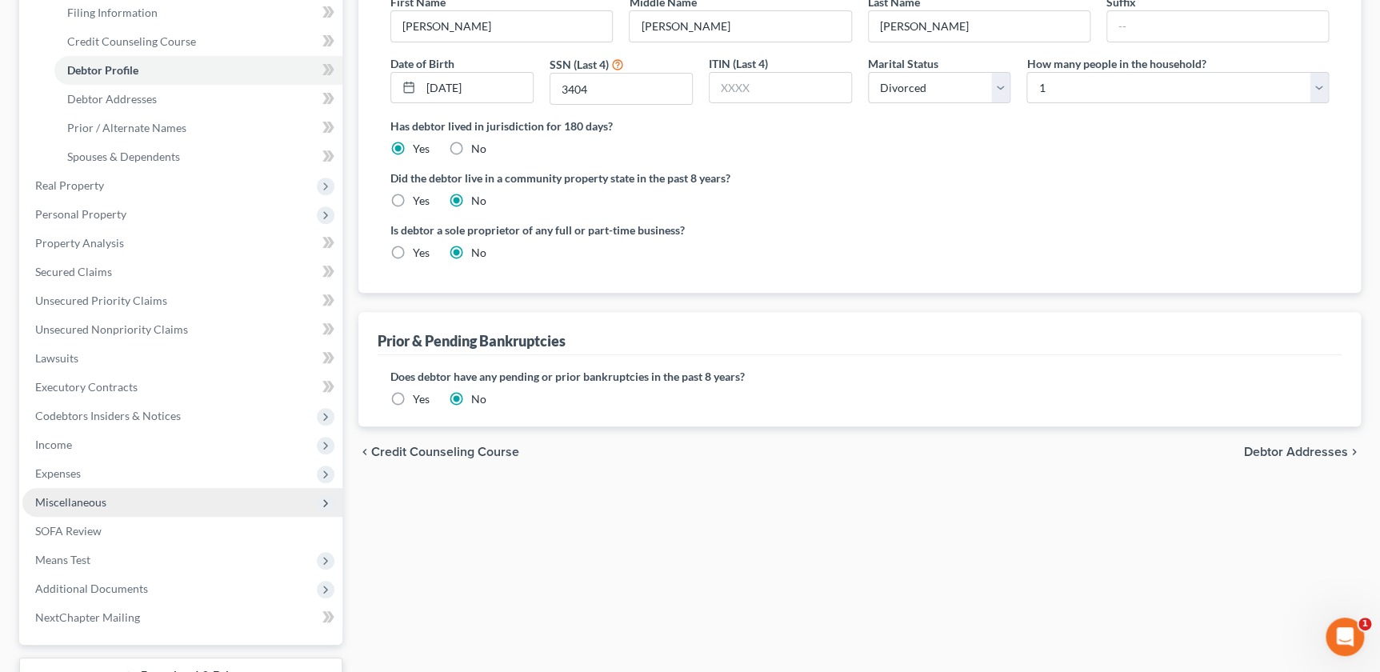
click at [79, 503] on span "Miscellaneous" at bounding box center [70, 502] width 71 height 14
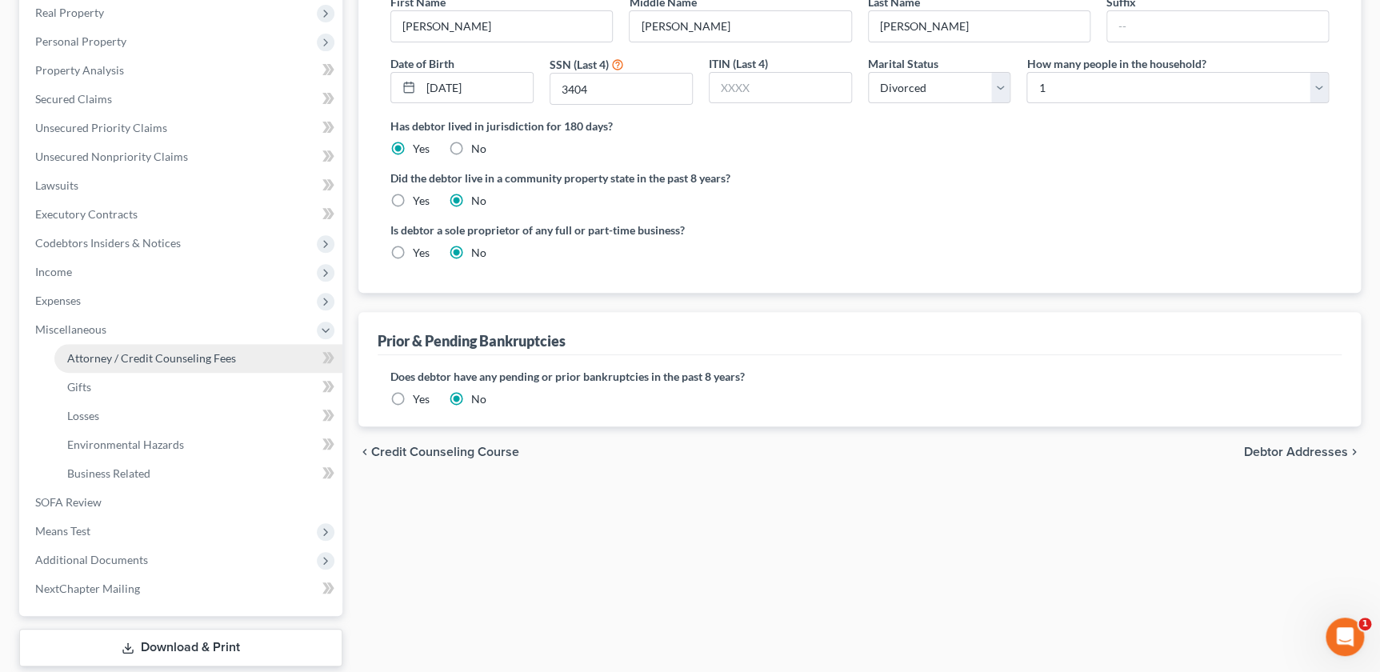
click at [170, 351] on span "Attorney / Credit Counseling Fees" at bounding box center [151, 358] width 169 height 14
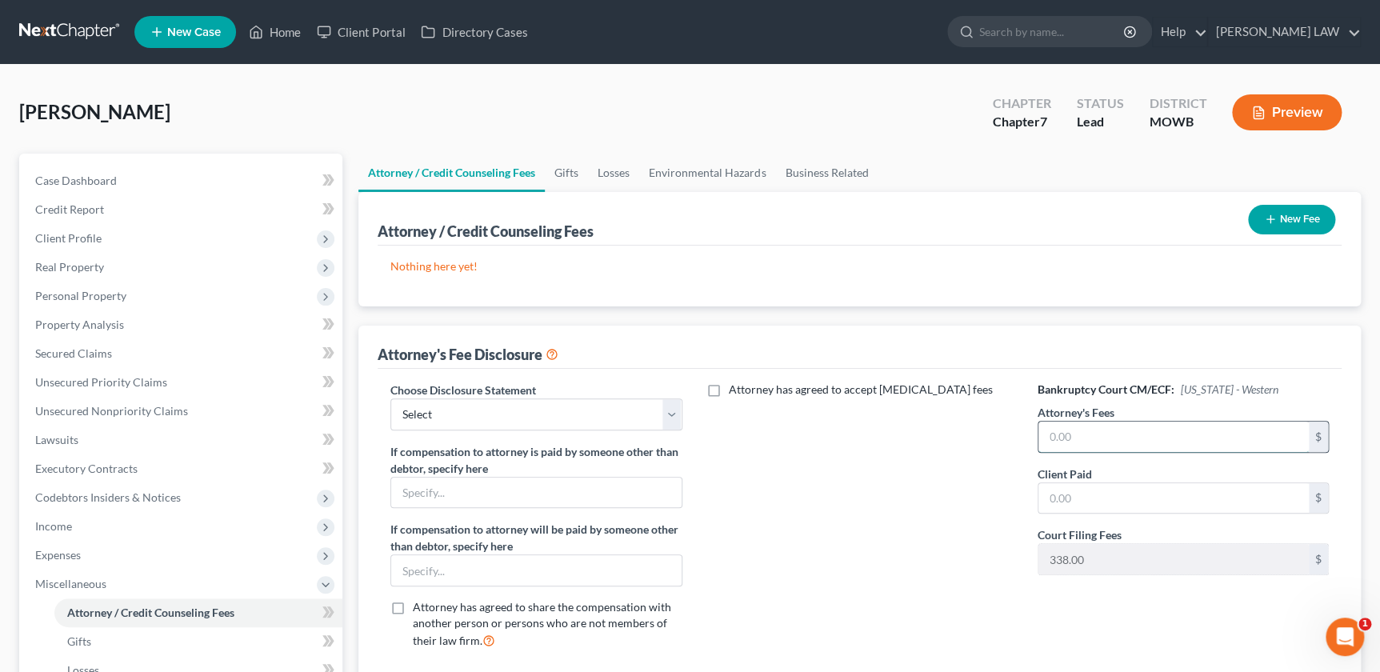
click at [1084, 428] on input "text" at bounding box center [1174, 437] width 270 height 30
type input "1,162"
click at [535, 419] on select "Select Attorney Compensation Addon" at bounding box center [535, 414] width 291 height 32
select select "0"
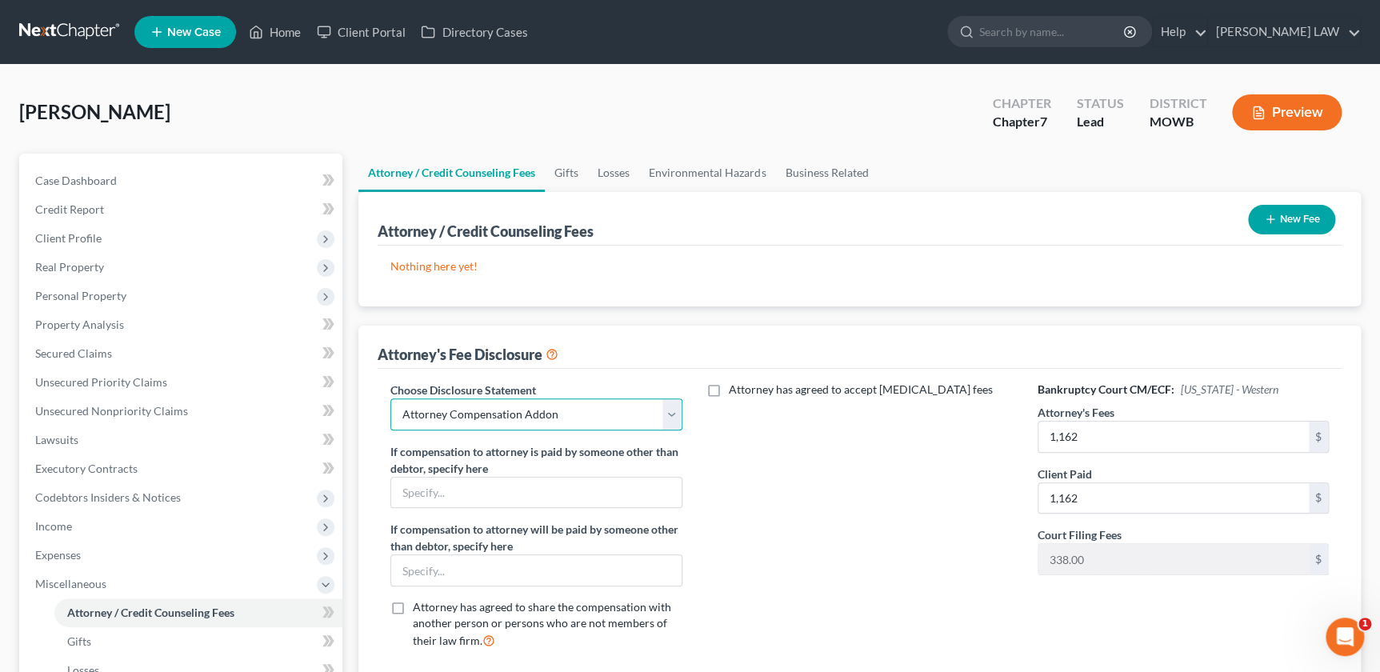
click at [390, 398] on select "Select Attorney Compensation Addon" at bounding box center [535, 414] width 291 height 32
click at [1288, 211] on button "New Fee" at bounding box center [1291, 220] width 87 height 30
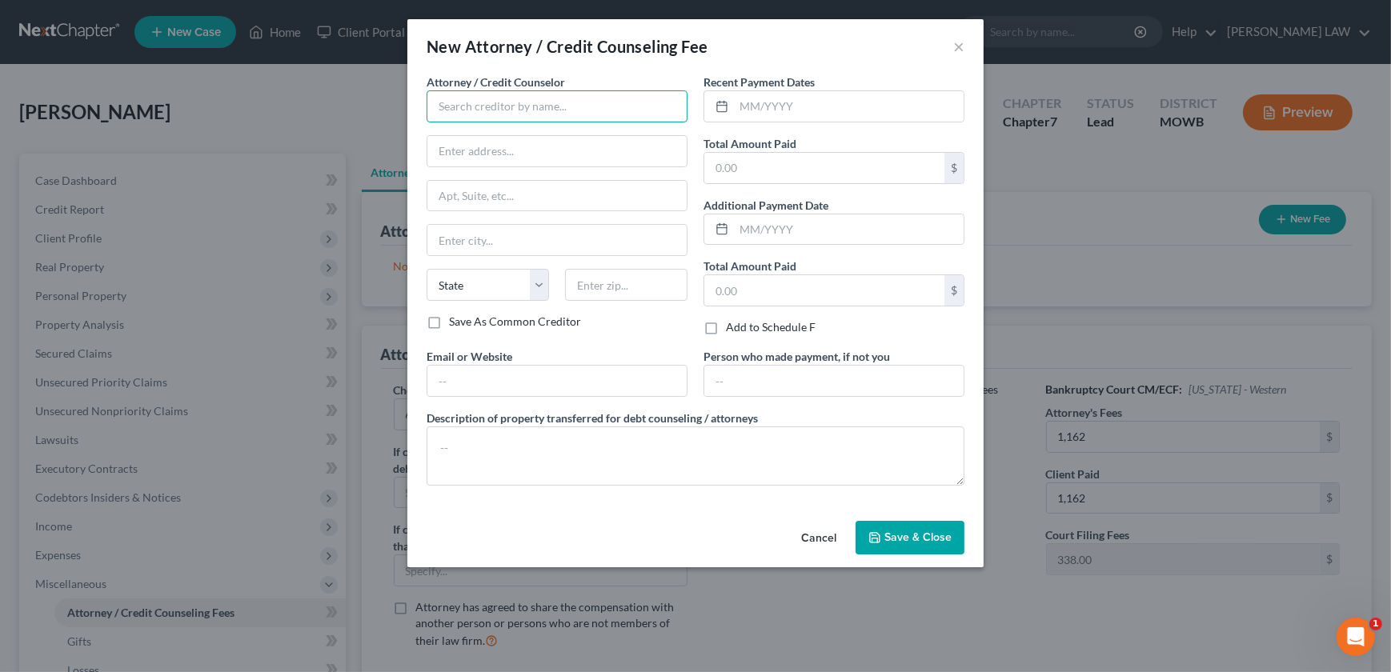
click at [516, 118] on input "text" at bounding box center [557, 106] width 261 height 32
type input "Knipp Law"
type input "100 NW Englewood Rd"
type input "[US_STATE][GEOGRAPHIC_DATA]"
select select "26"
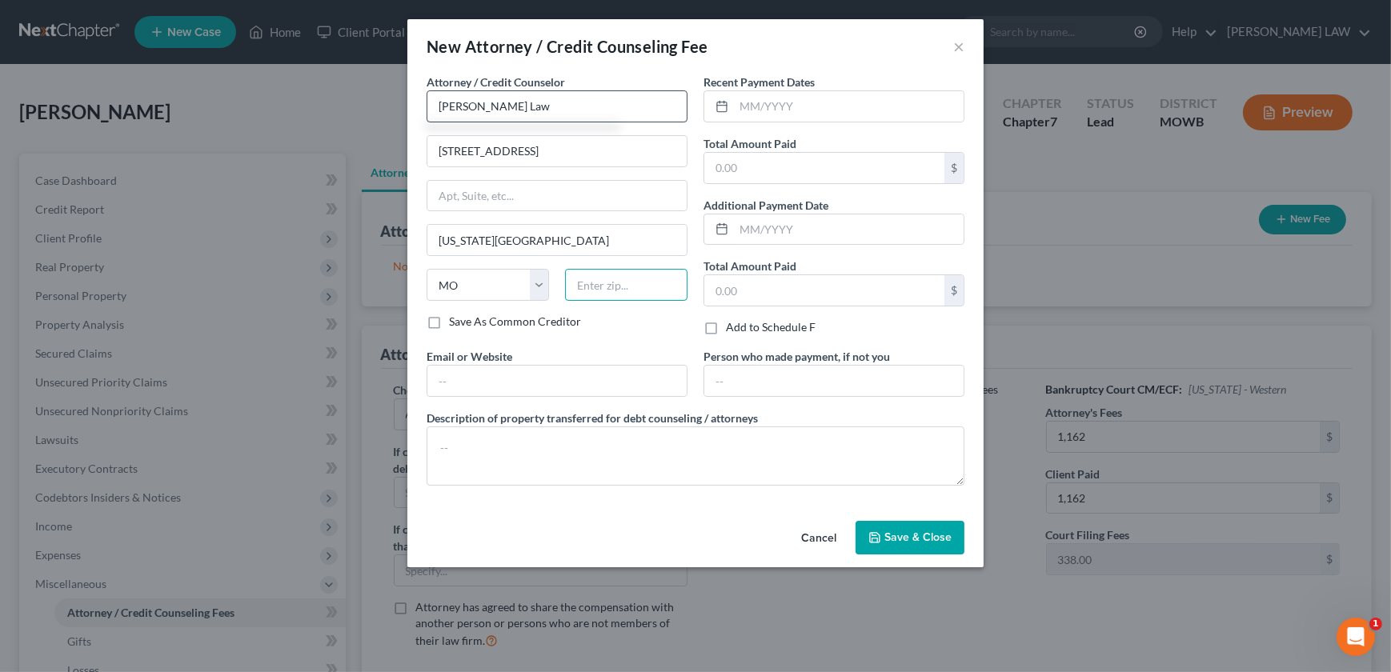
type input "64118"
click at [734, 108] on input "text" at bounding box center [849, 106] width 230 height 30
type input "09/04/2025"
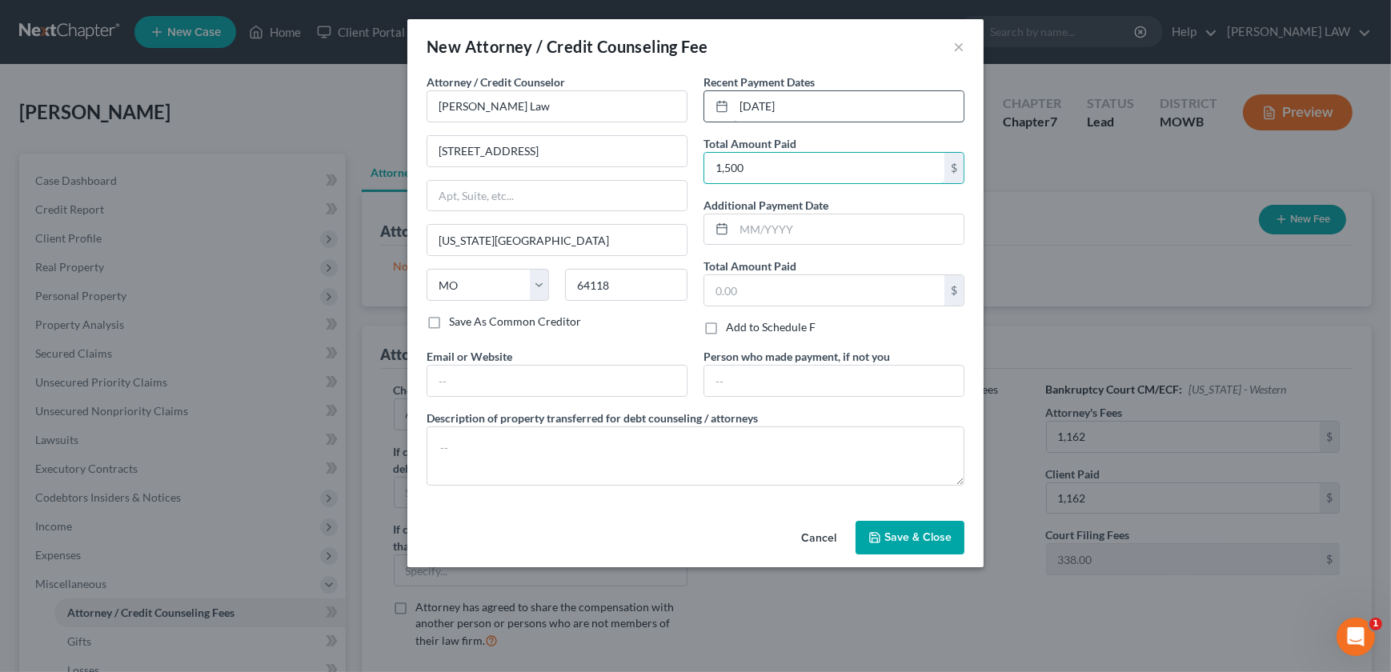
type input "1,500"
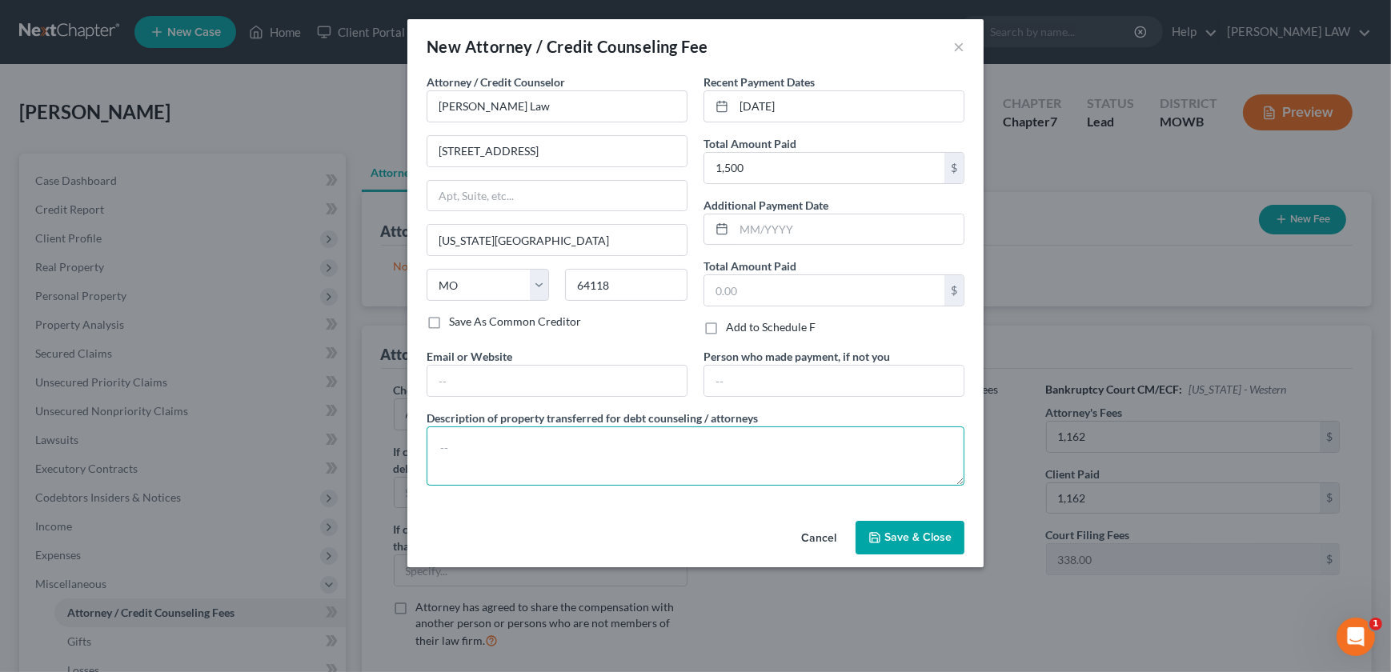
click at [507, 451] on textarea at bounding box center [696, 456] width 538 height 59
type textarea "$1500 for Chapter 7 ($1162 attorney fees & $338 filing fees)"
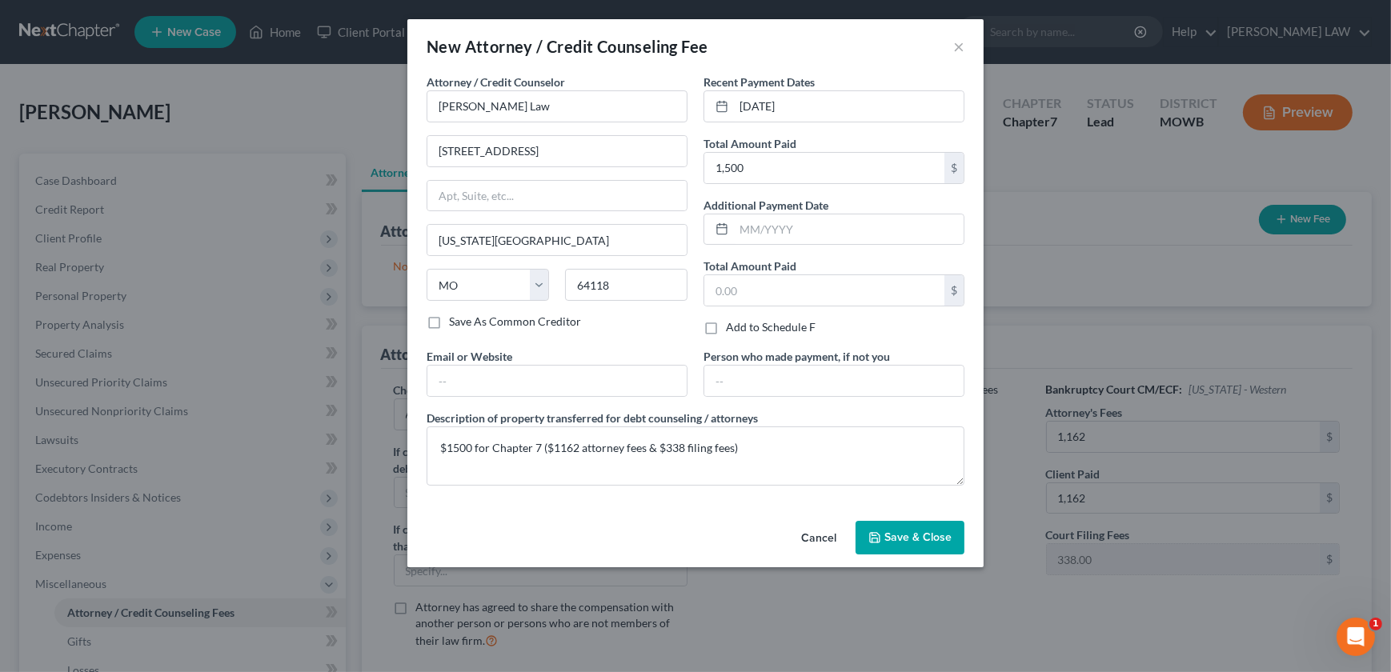
click at [870, 525] on button "Save & Close" at bounding box center [909, 538] width 109 height 34
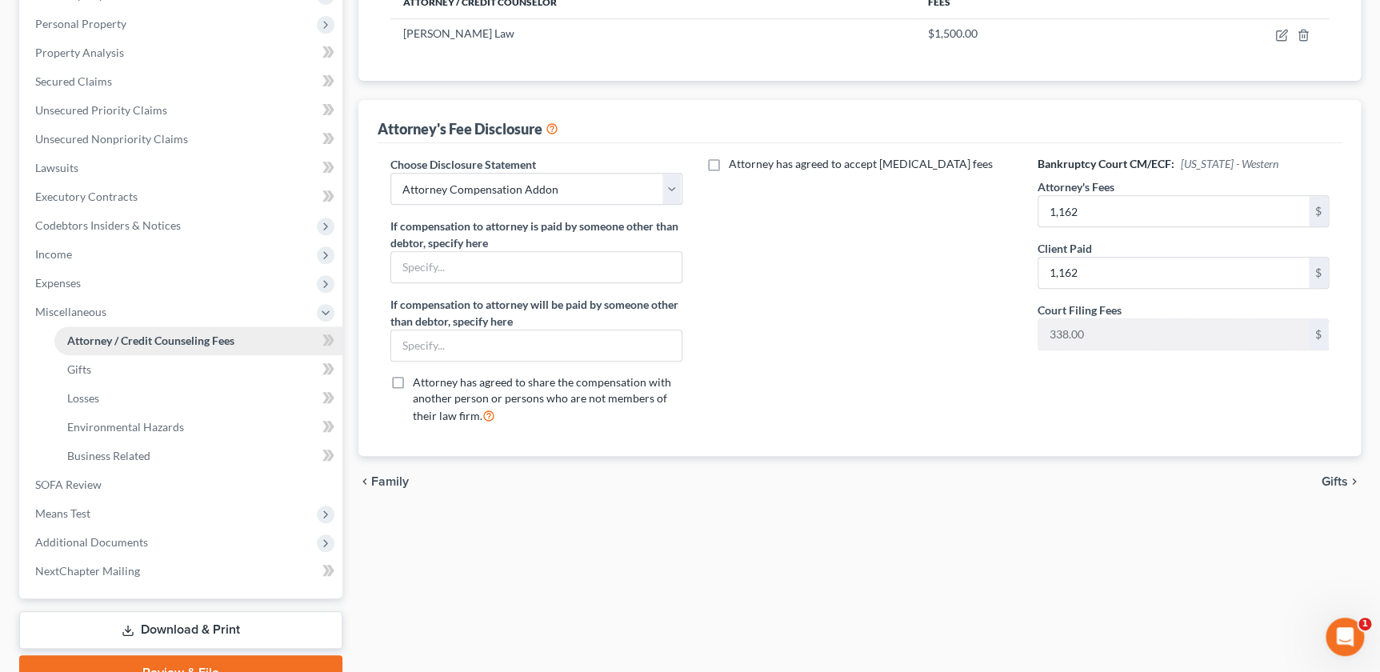
scroll to position [327, 0]
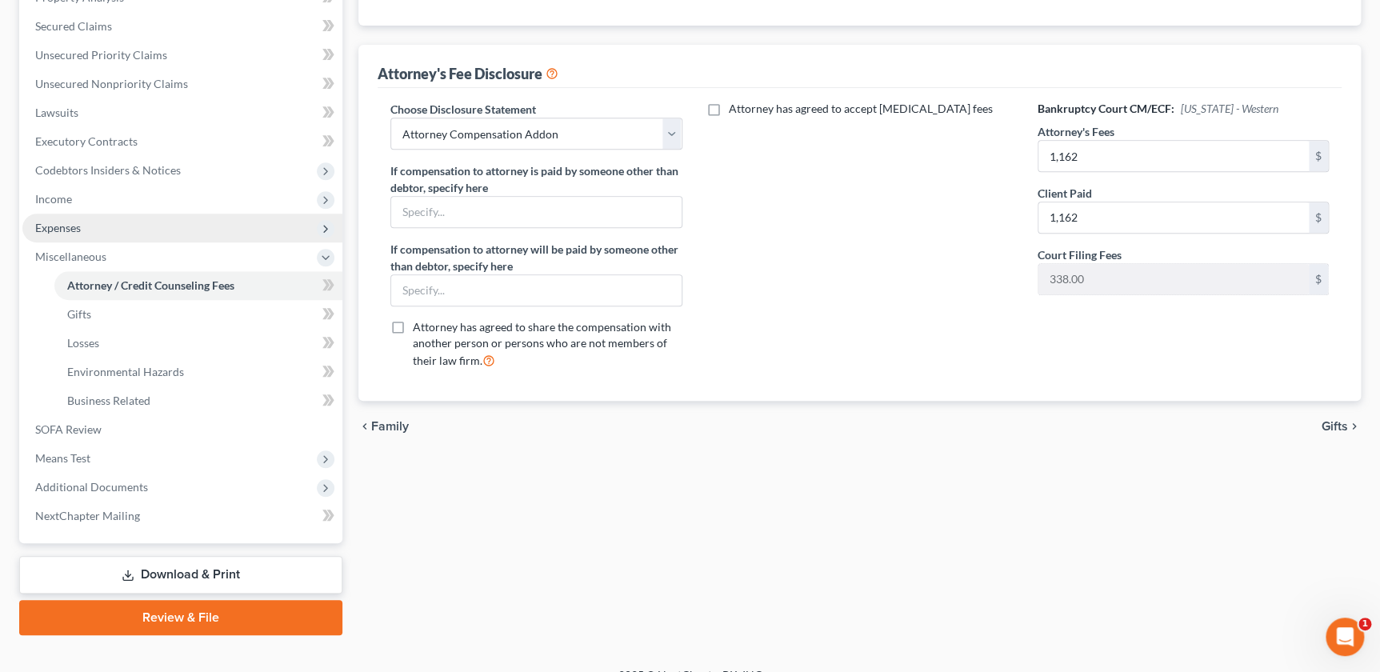
click at [72, 228] on span "Expenses" at bounding box center [58, 228] width 46 height 14
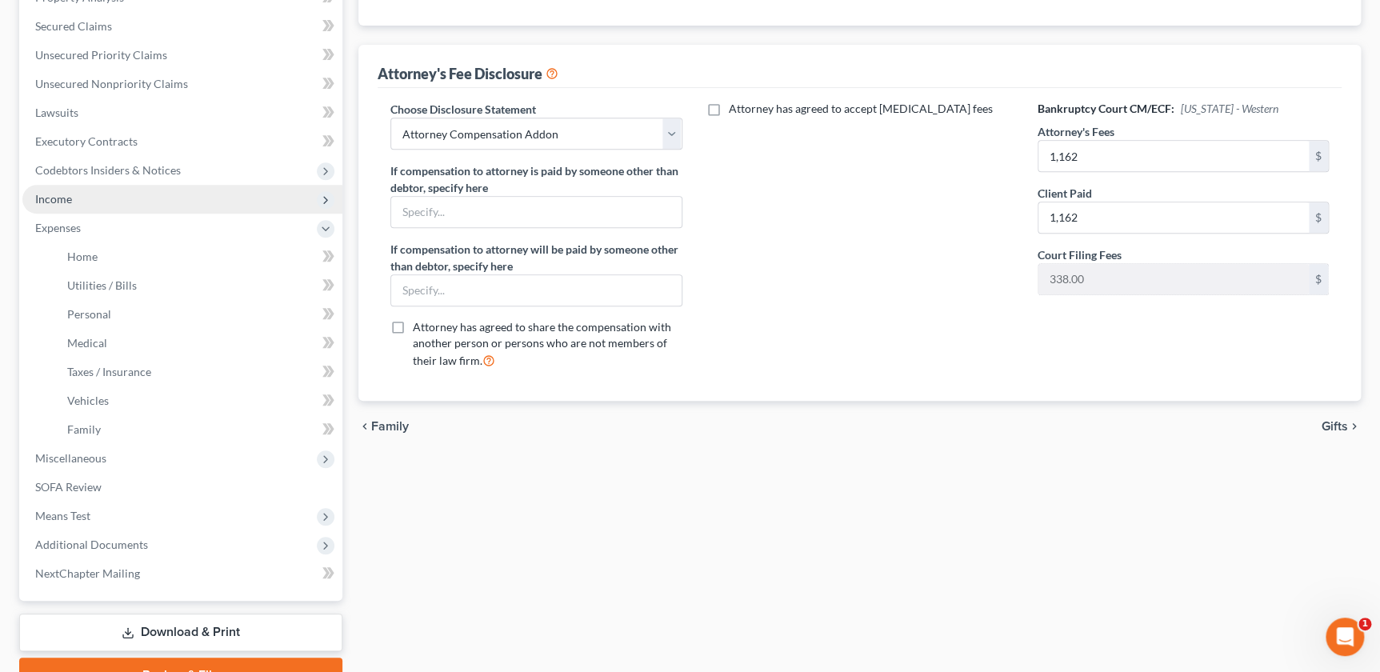
click at [70, 199] on span "Income" at bounding box center [53, 199] width 37 height 14
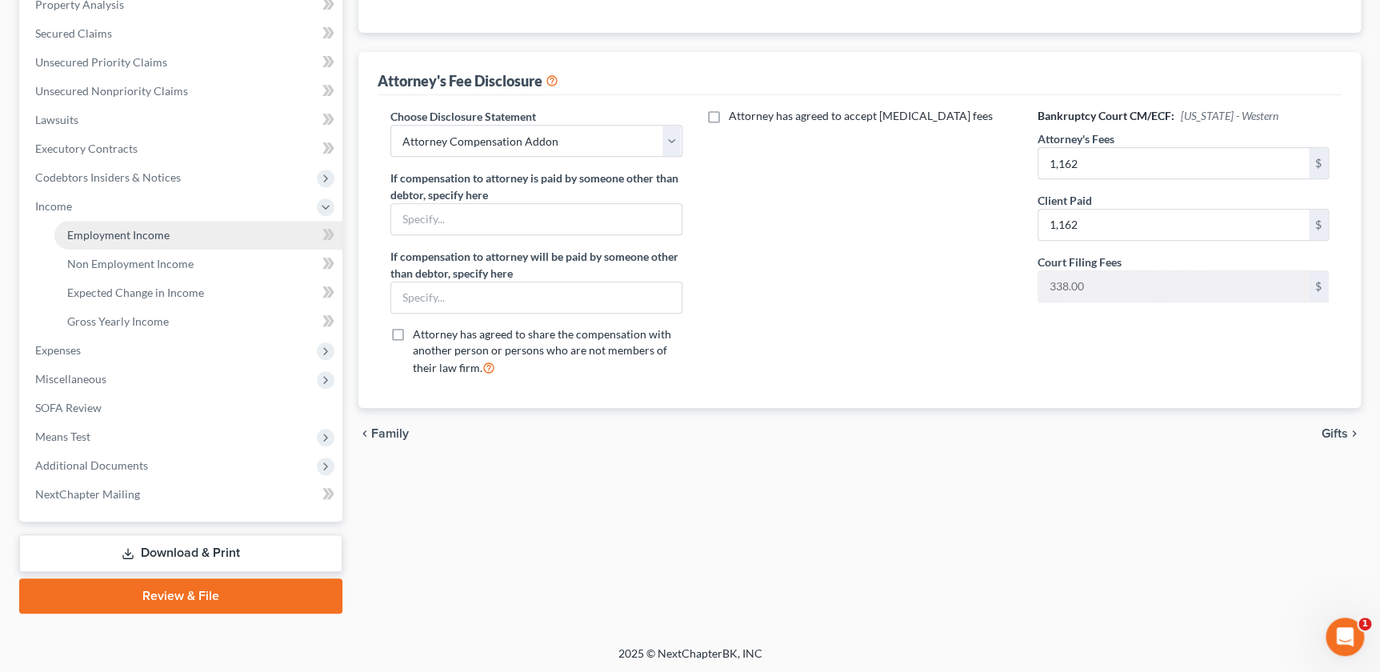
click at [97, 221] on link "Employment Income" at bounding box center [198, 235] width 288 height 29
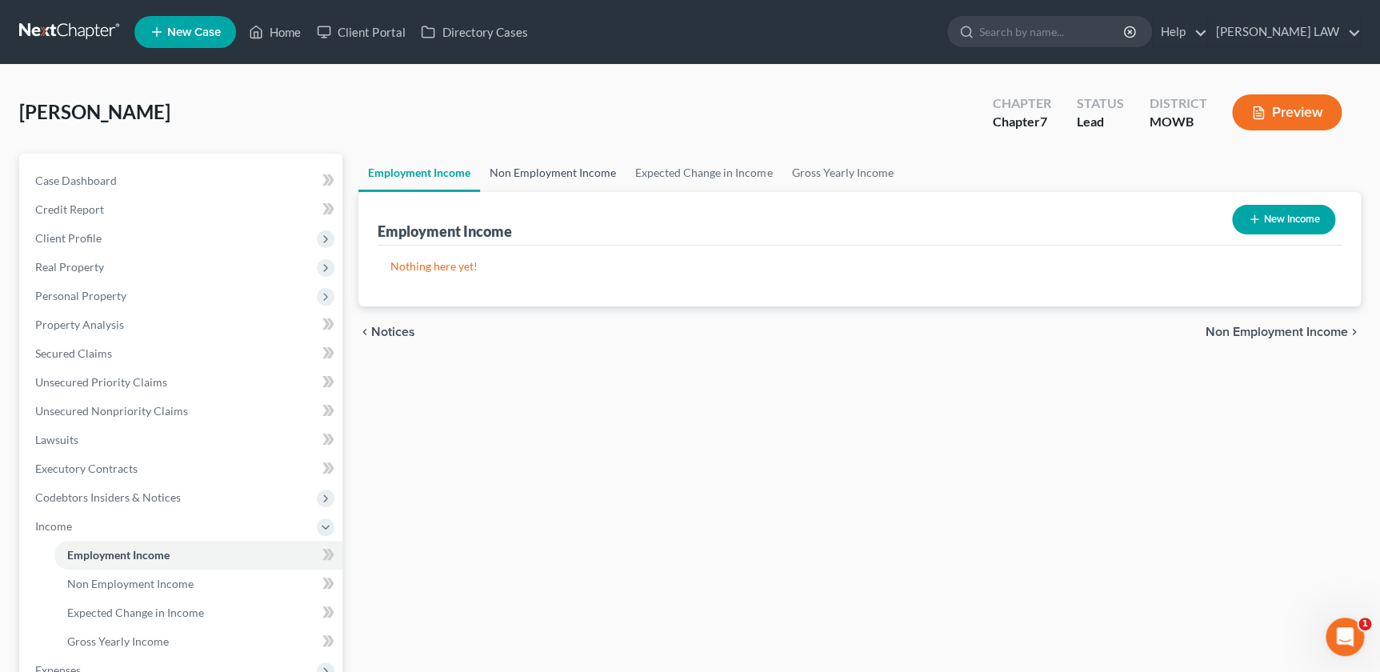
click at [544, 175] on link "Non Employment Income" at bounding box center [553, 173] width 146 height 38
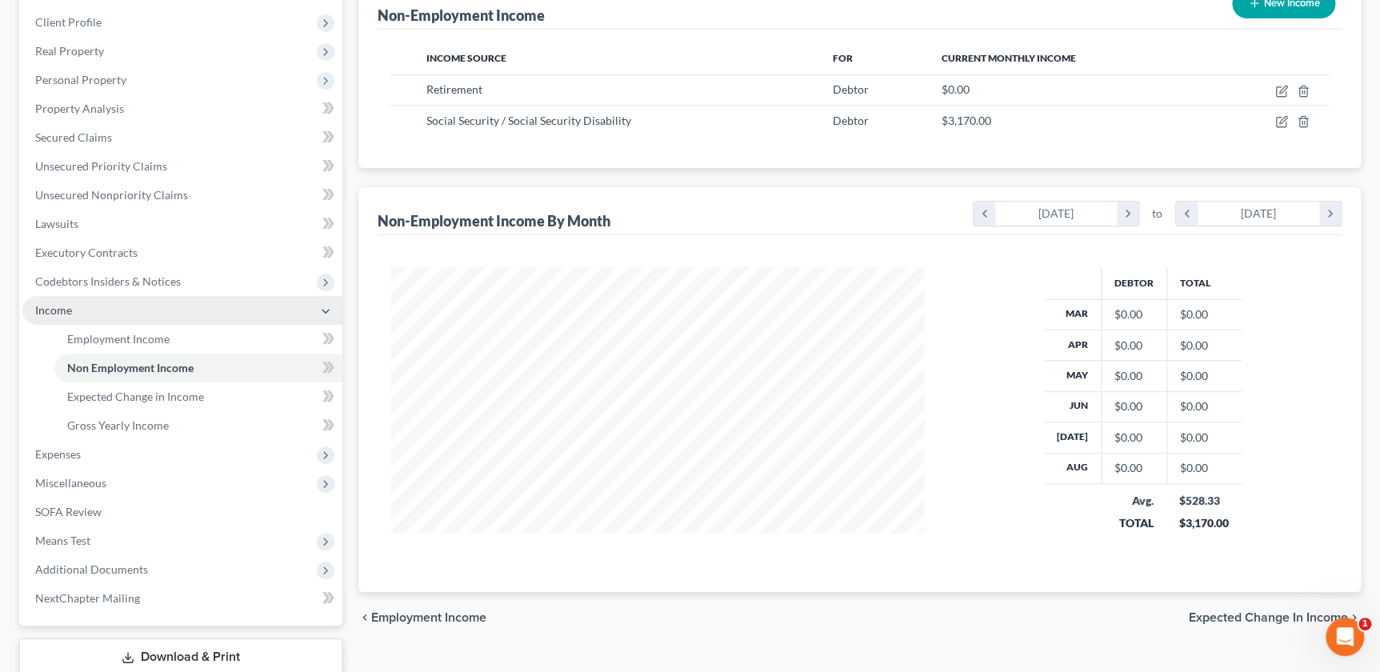
scroll to position [218, 0]
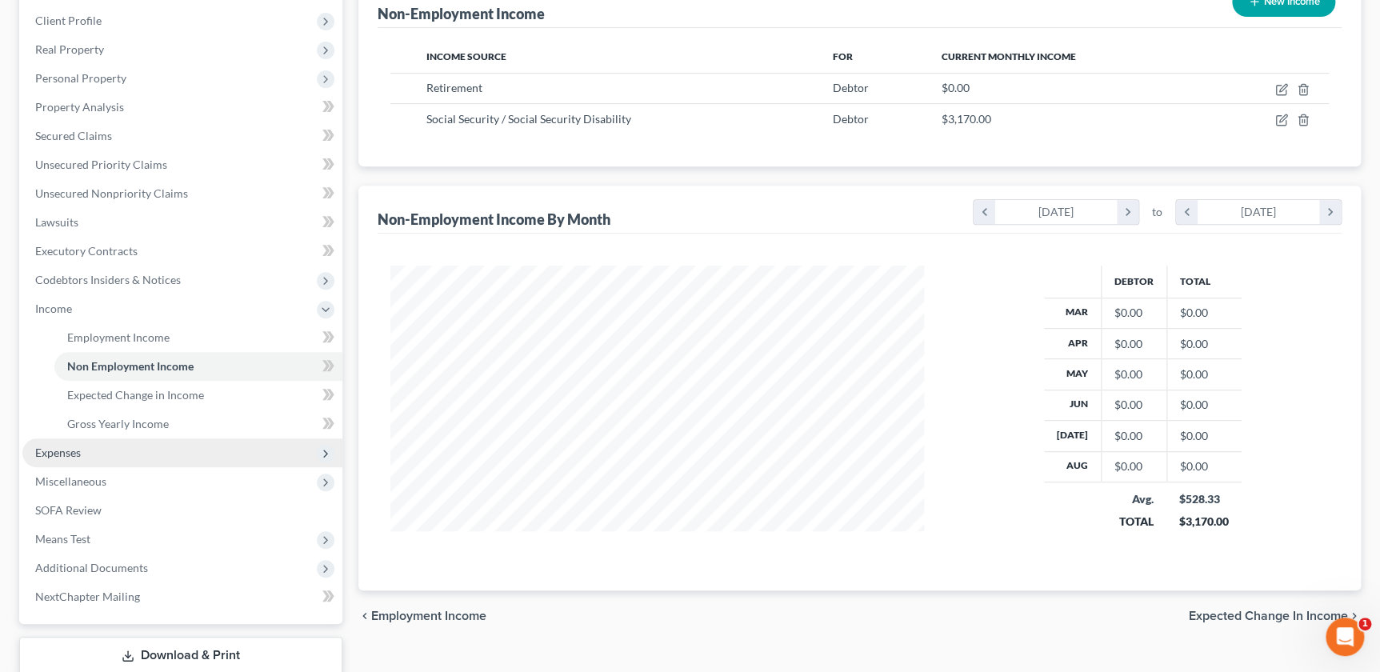
click at [58, 446] on span "Expenses" at bounding box center [58, 453] width 46 height 14
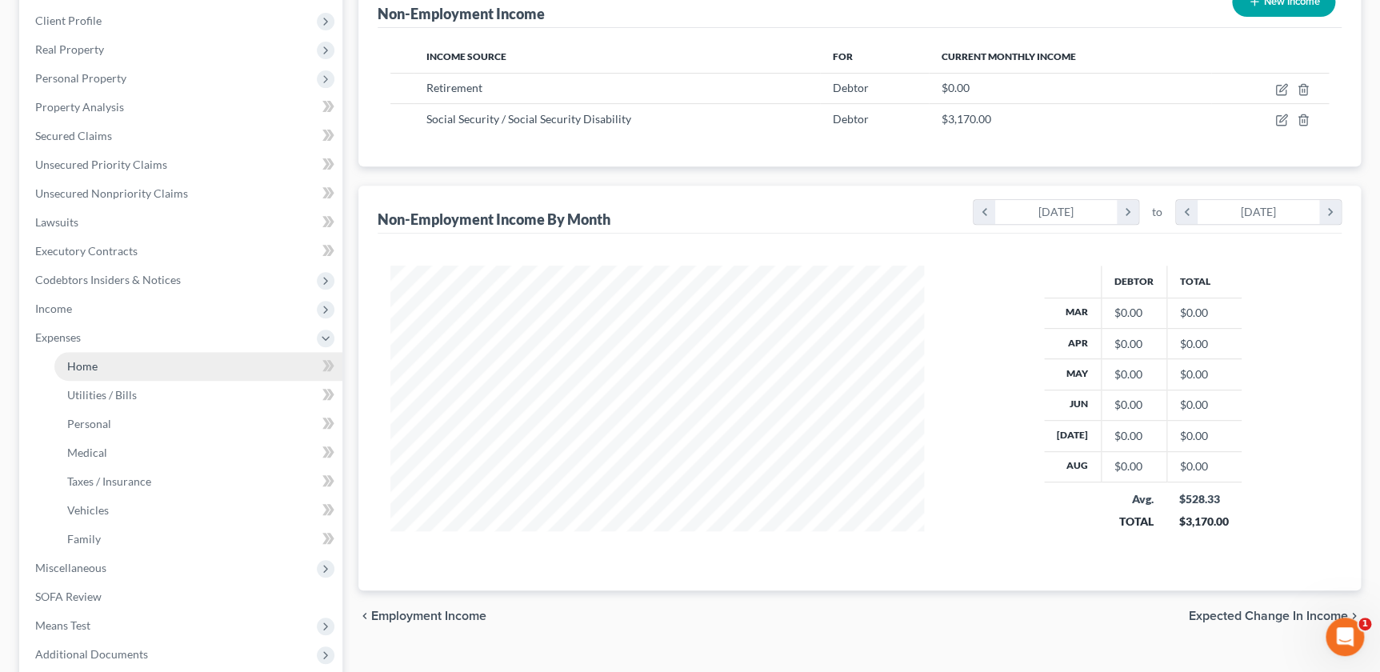
click at [124, 364] on link "Home" at bounding box center [198, 366] width 288 height 29
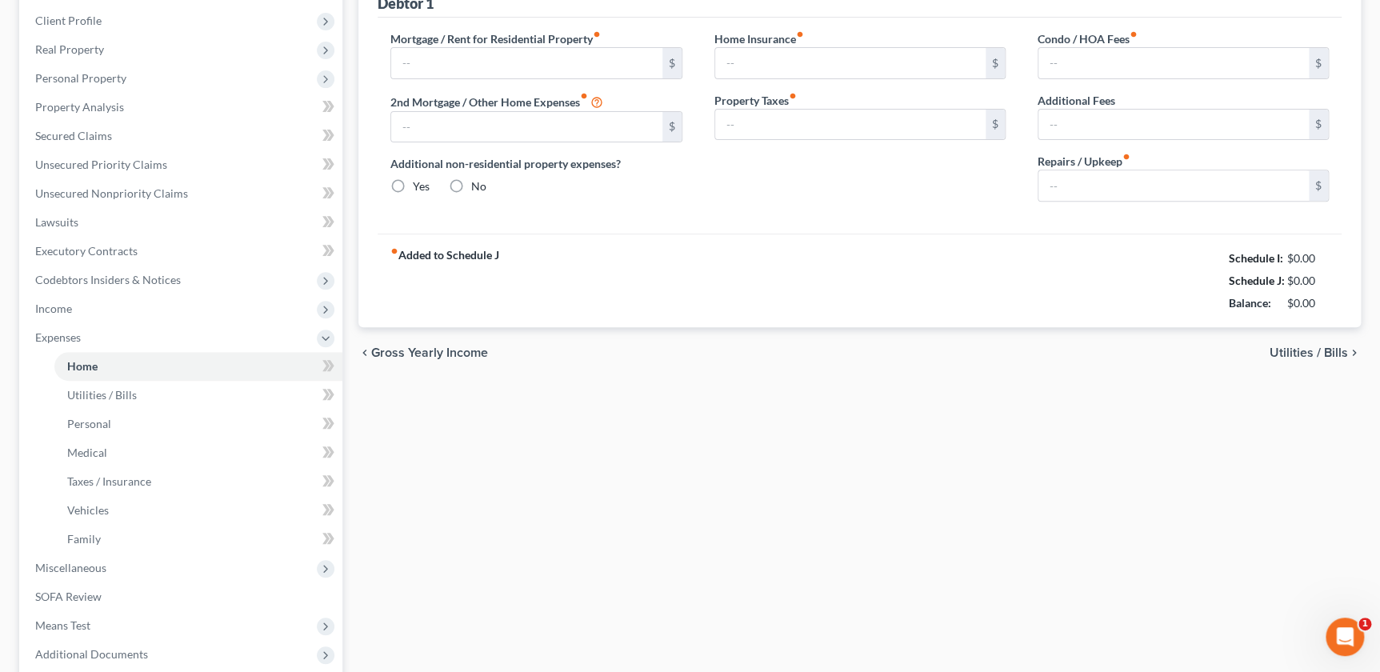
scroll to position [61, 0]
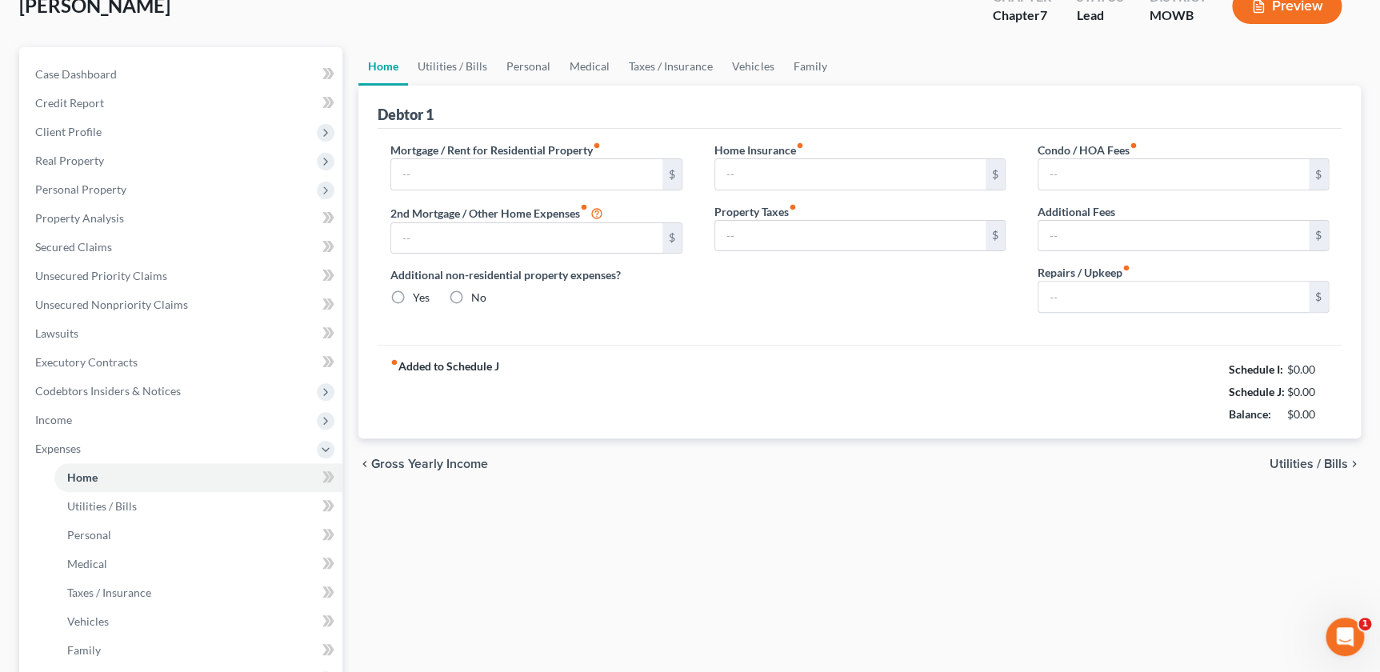
type input "650.00"
type input "0.00"
radio input "true"
type input "0.00"
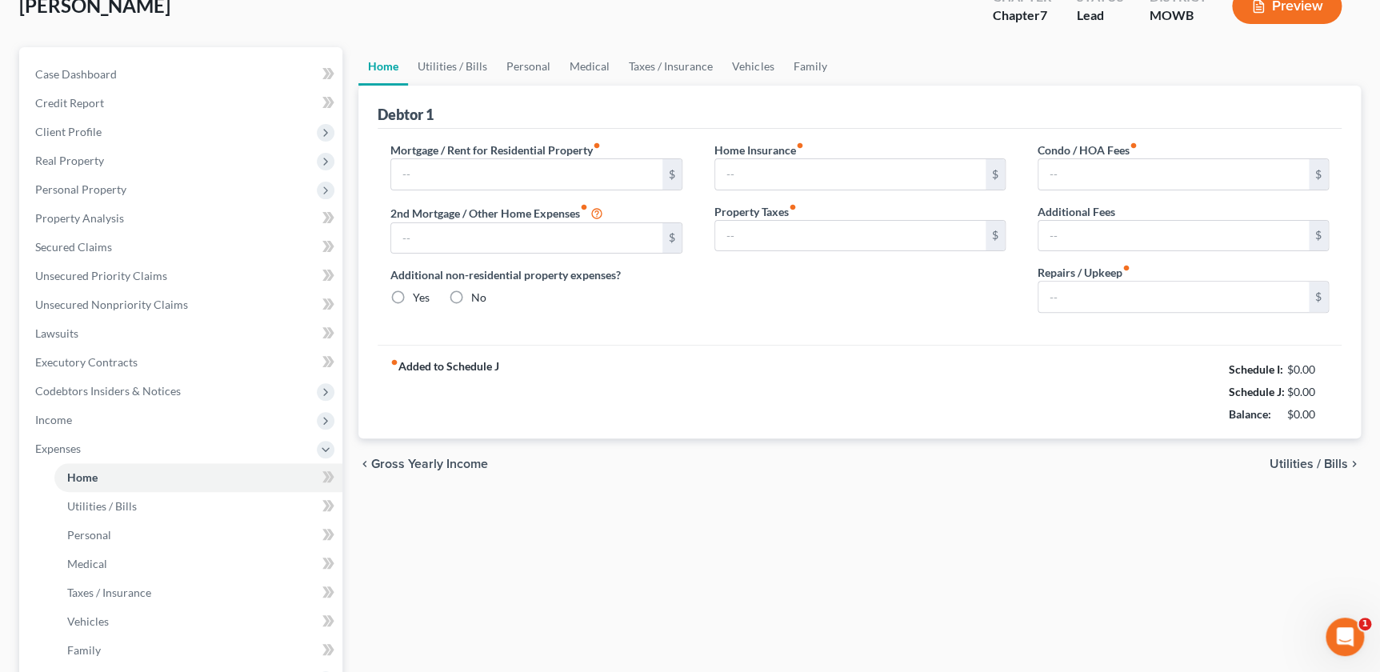
type input "0.00"
type input "100.00"
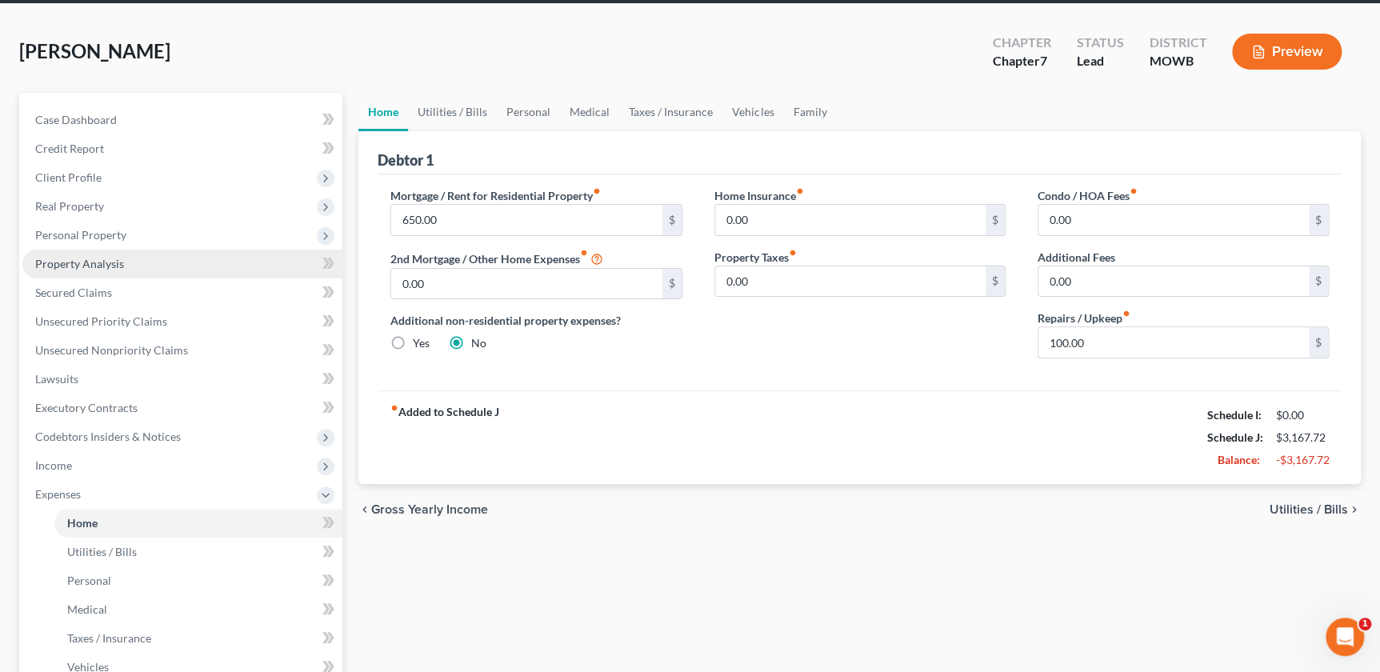
scroll to position [0, 0]
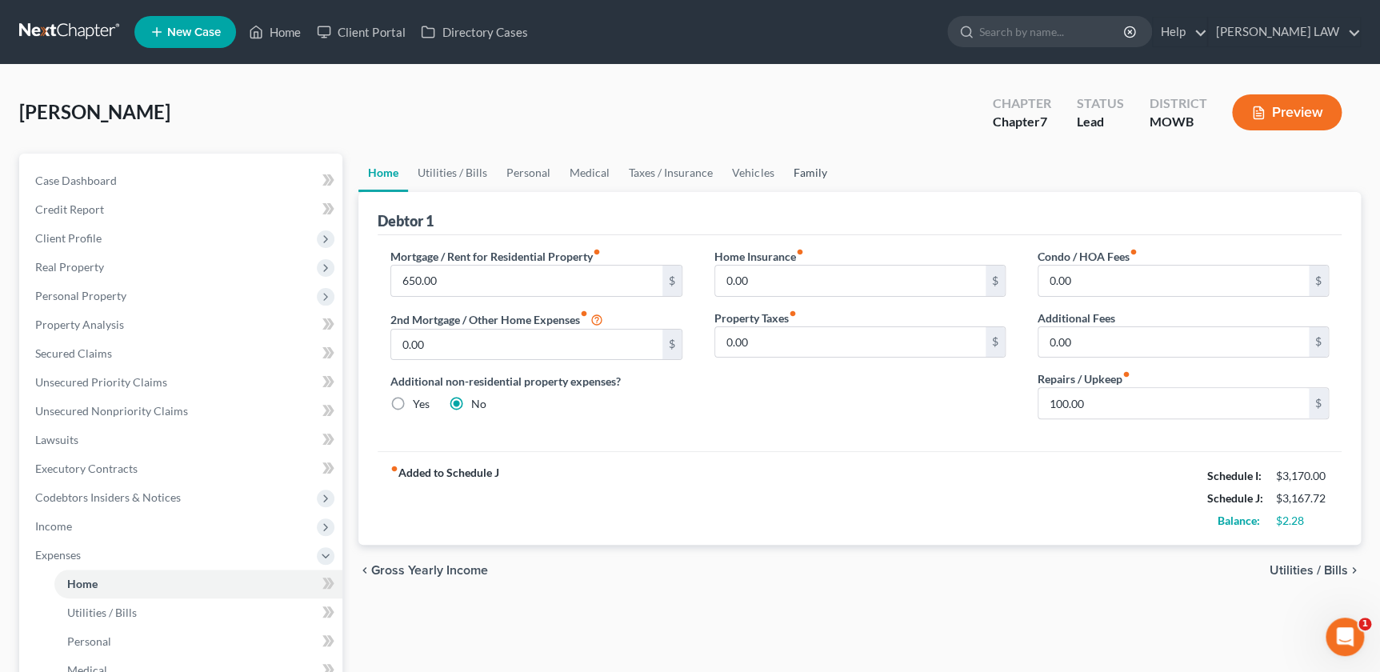
click at [807, 166] on link "Family" at bounding box center [809, 173] width 53 height 38
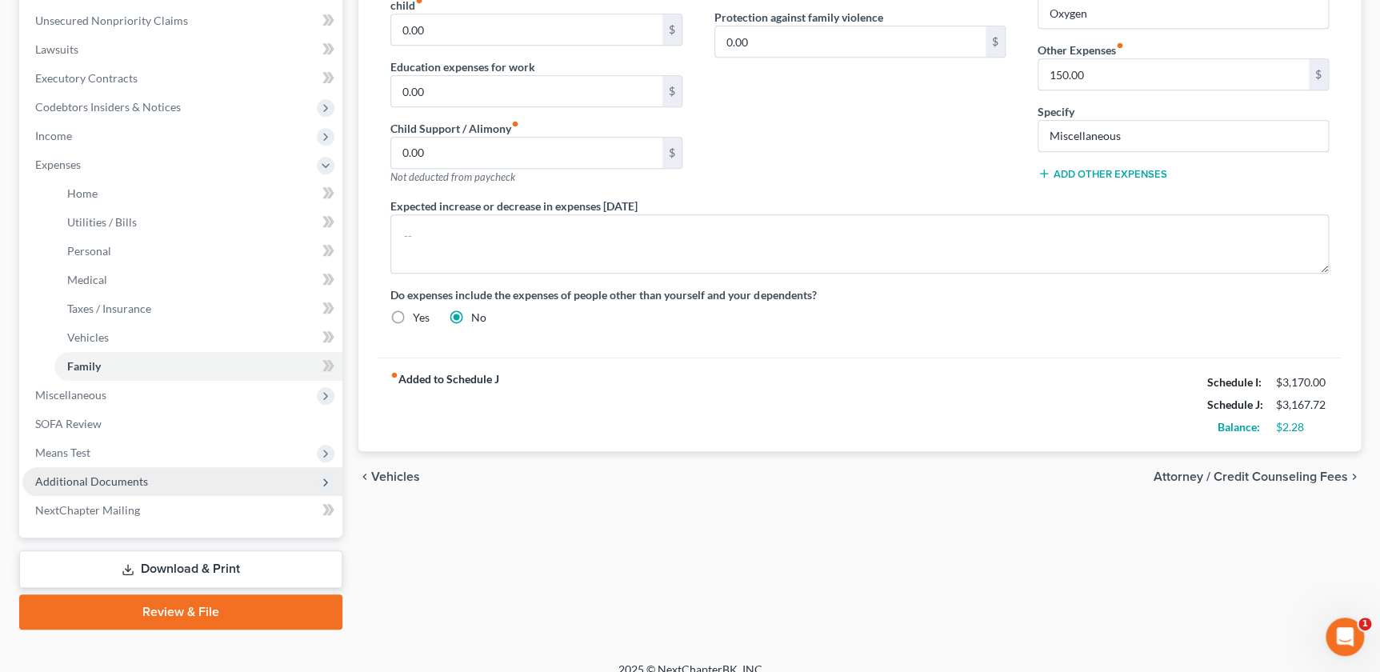
scroll to position [407, 0]
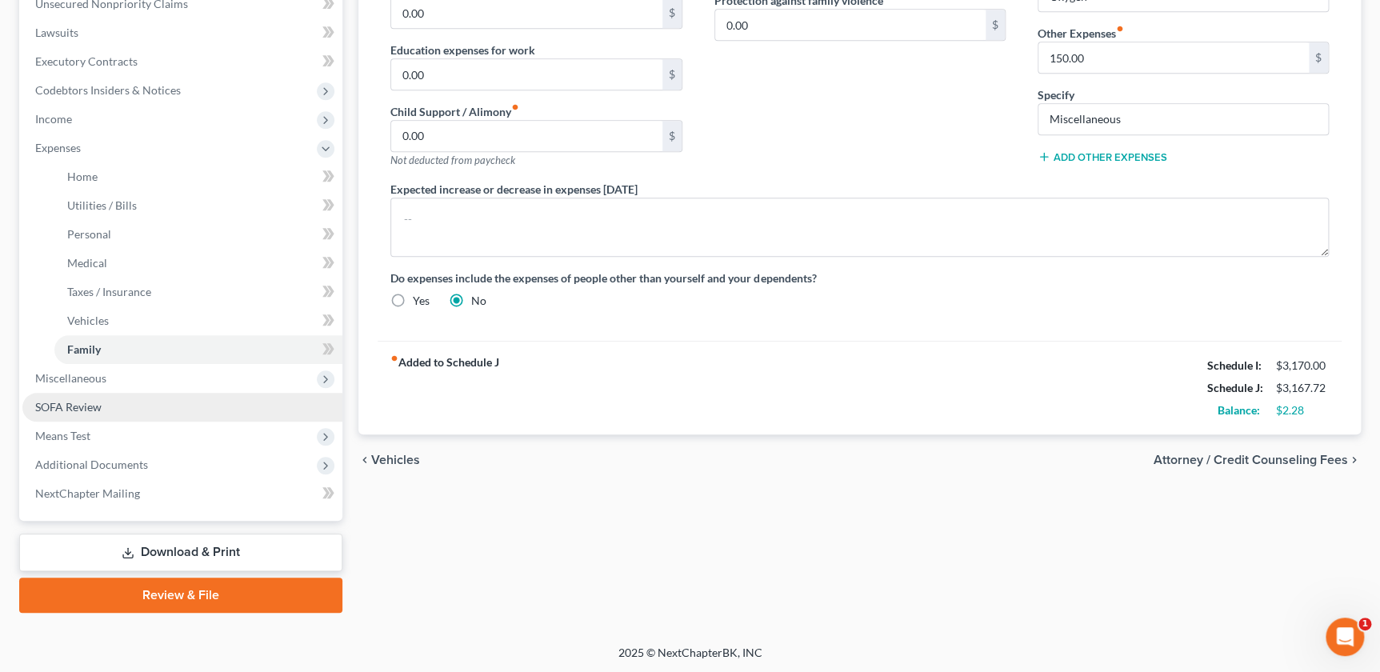
click at [79, 412] on link "SOFA Review" at bounding box center [182, 407] width 320 height 29
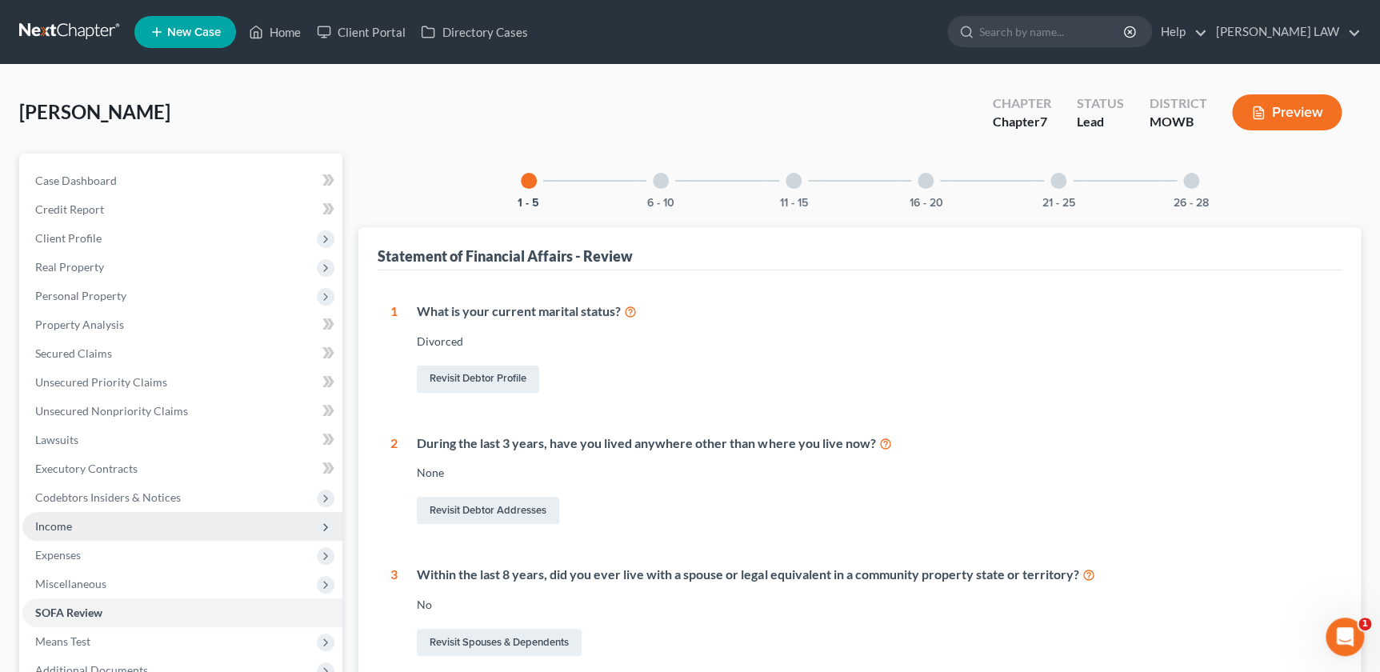
click at [62, 529] on span "Income" at bounding box center [53, 526] width 37 height 14
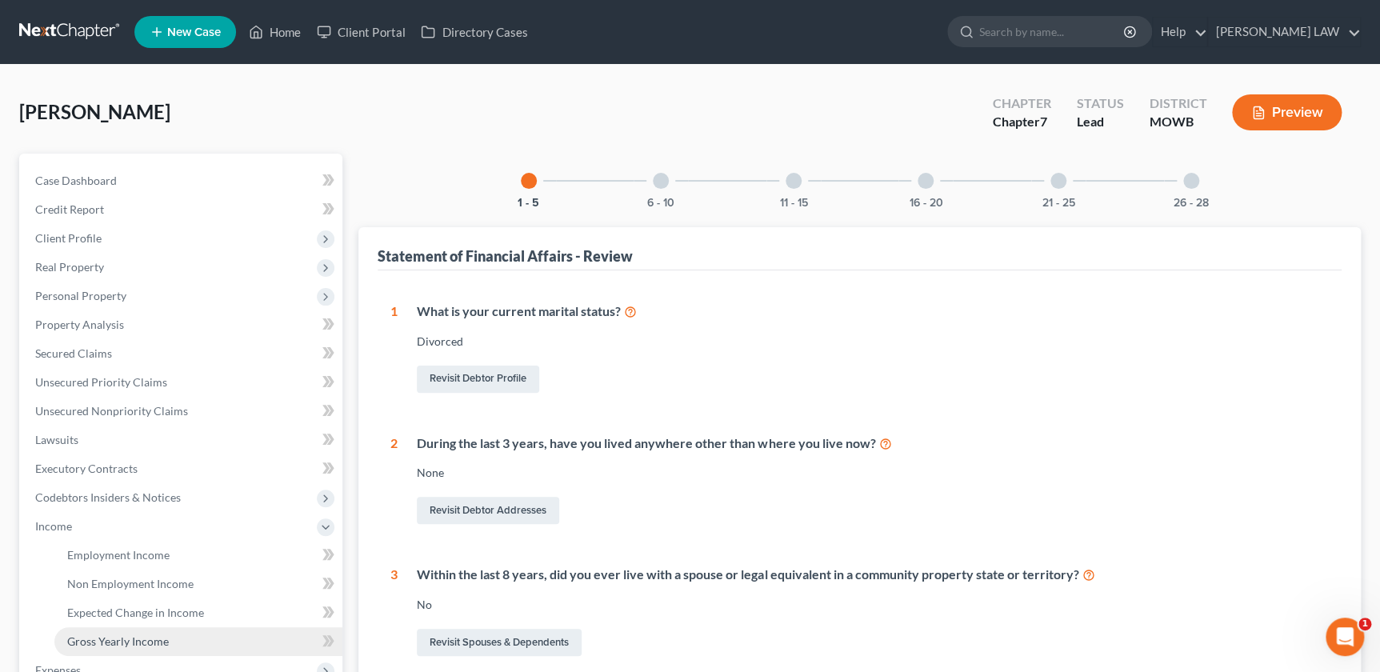
click at [105, 644] on span "Gross Yearly Income" at bounding box center [118, 642] width 102 height 14
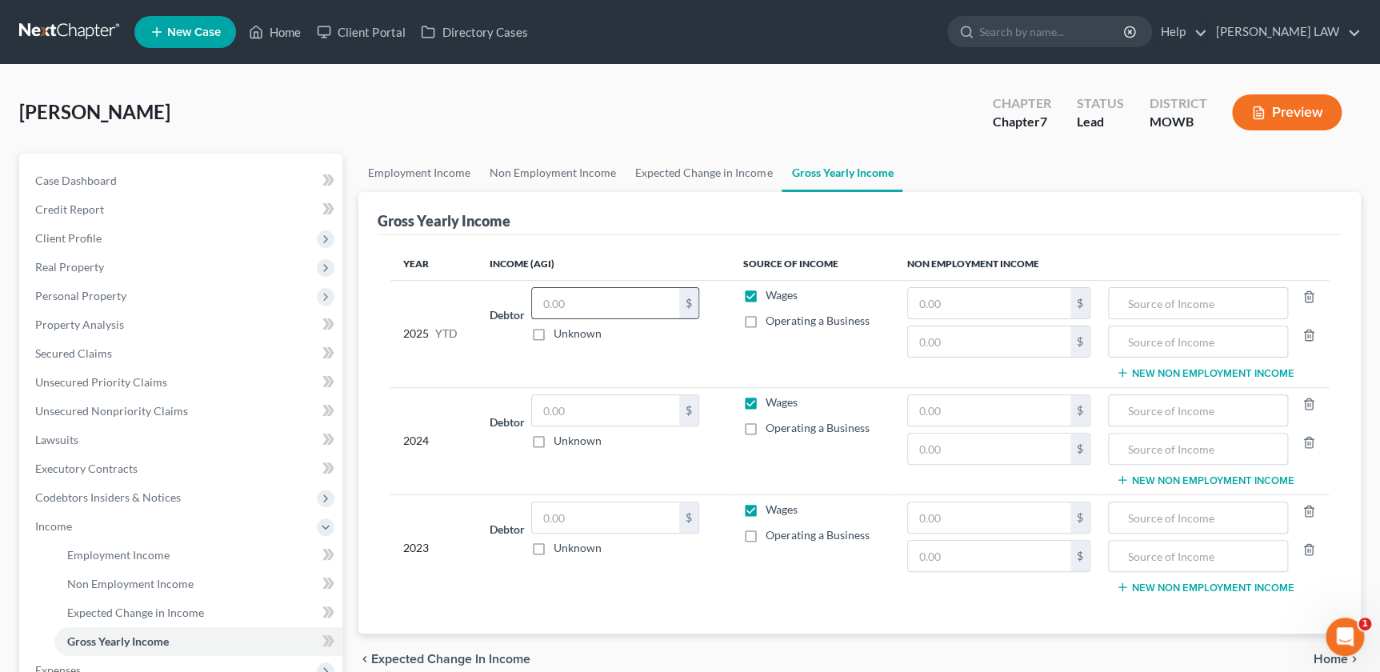
drag, startPoint x: 611, startPoint y: 299, endPoint x: 620, endPoint y: 309, distance: 13.6
click at [620, 309] on input "text" at bounding box center [605, 303] width 147 height 30
type input "2,7000"
click at [949, 302] on input "text" at bounding box center [989, 303] width 162 height 30
click at [976, 299] on input "text" at bounding box center [989, 303] width 162 height 30
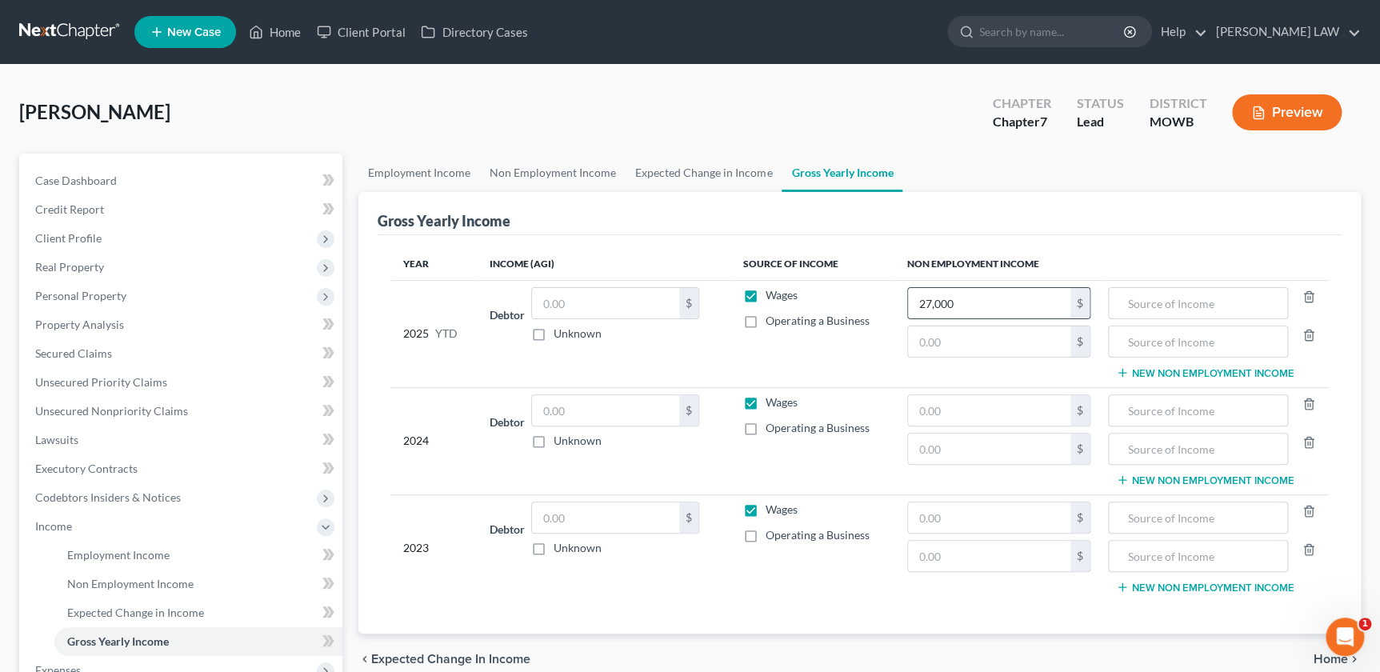
type input "27,000"
type input "0"
click at [1155, 289] on input "text" at bounding box center [1198, 303] width 162 height 30
type input "Social Security"
click at [1027, 349] on input "0" at bounding box center [989, 341] width 162 height 30
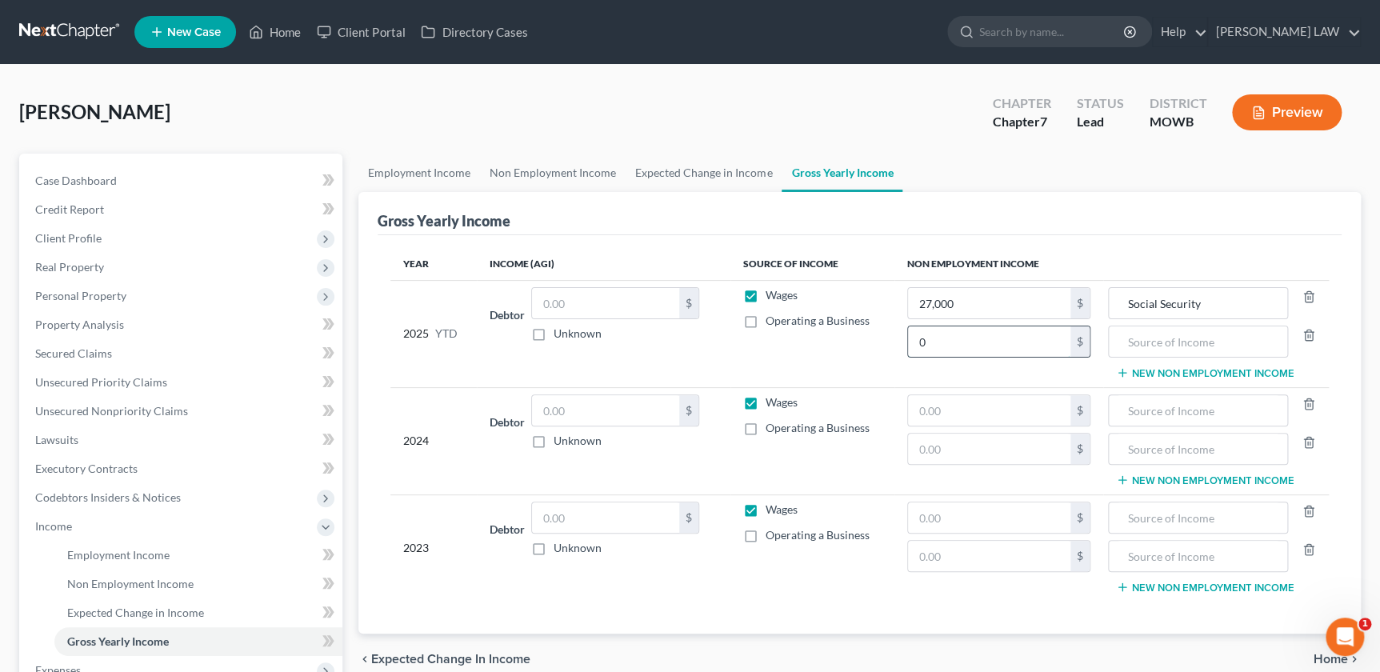
type input "0"
click at [975, 418] on input "text" at bounding box center [989, 410] width 162 height 30
click at [1184, 414] on input "text" at bounding box center [1198, 410] width 162 height 30
click at [925, 408] on input "036,000" at bounding box center [989, 410] width 162 height 30
click at [925, 414] on input "036,000" at bounding box center [989, 410] width 162 height 30
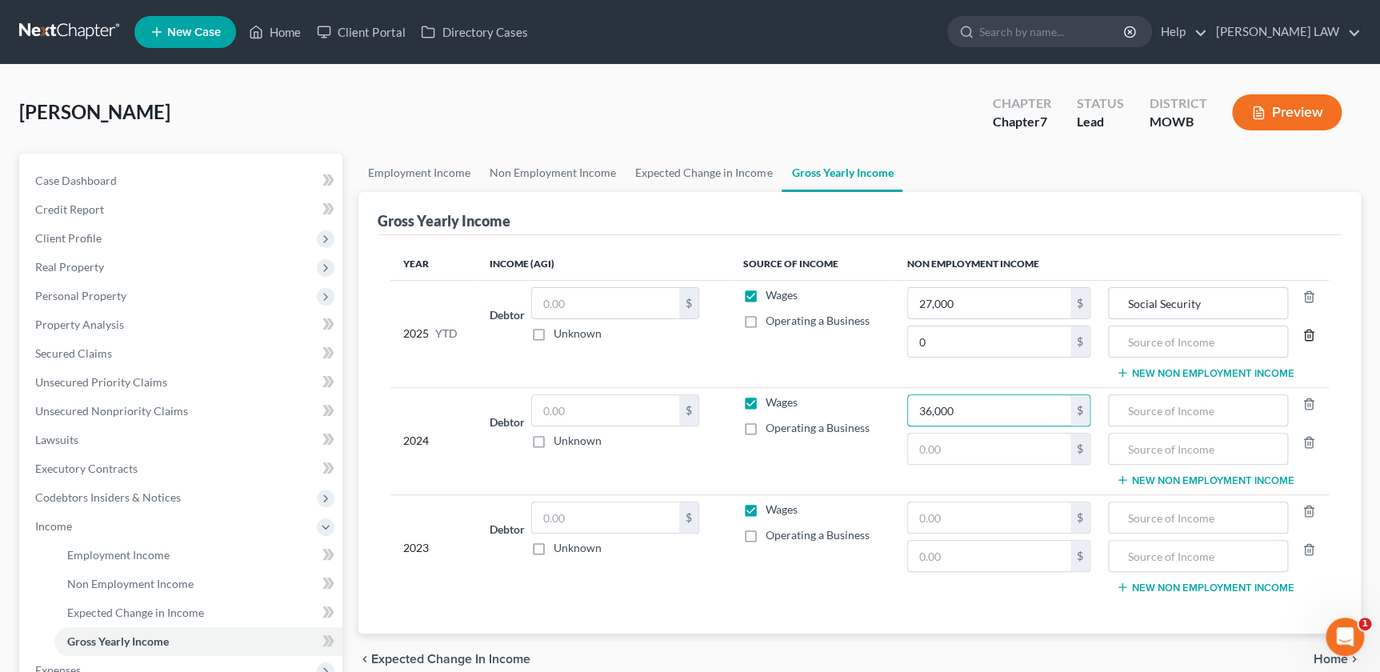
type input "36,000"
click at [1311, 334] on icon "button" at bounding box center [1309, 335] width 13 height 13
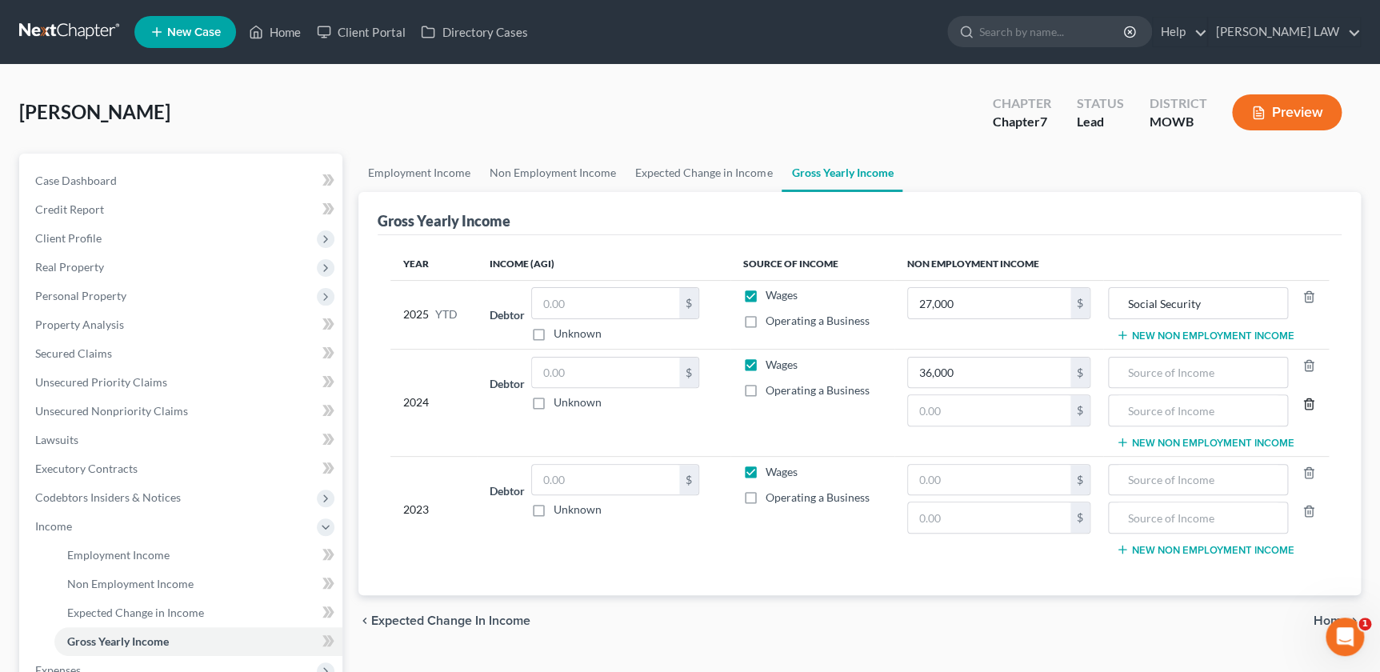
click at [1306, 402] on icon "button" at bounding box center [1309, 404] width 13 height 13
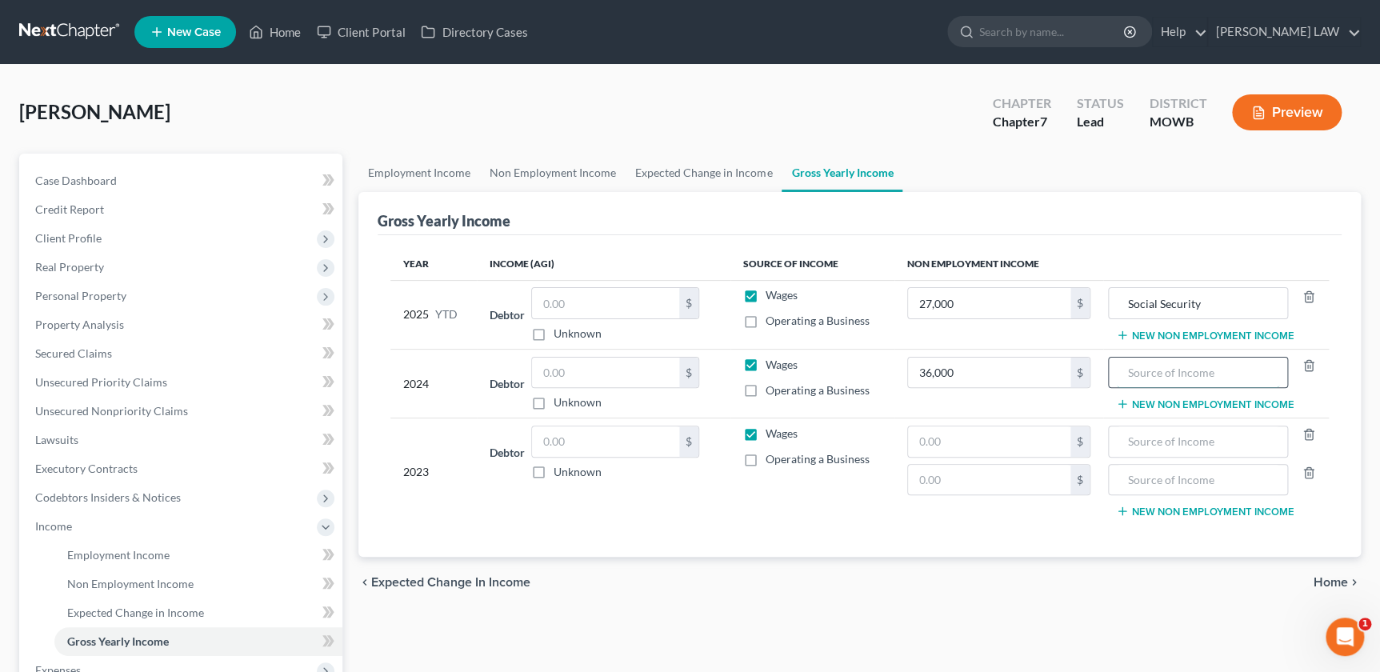
click at [1163, 371] on input "text" at bounding box center [1198, 373] width 162 height 30
type input "Social Security"
click at [999, 430] on input "text" at bounding box center [989, 442] width 162 height 30
type input "36,000"
type input "Social Security"
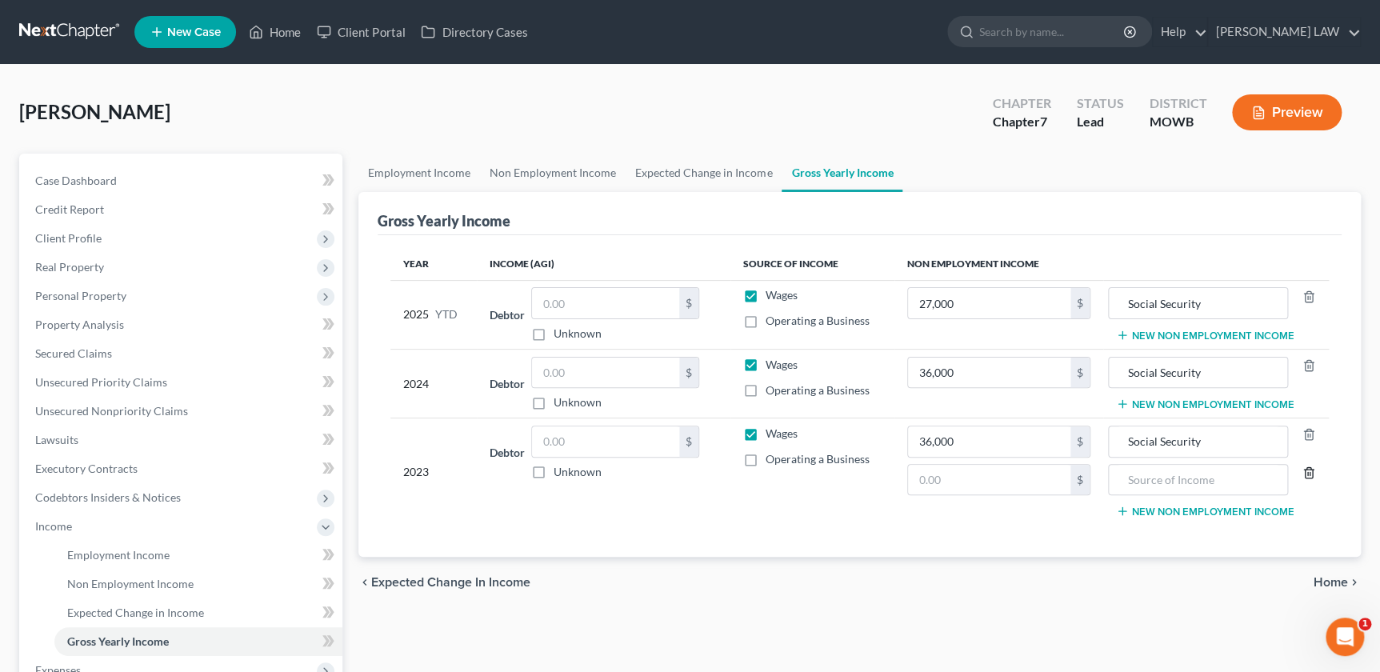
drag, startPoint x: 1312, startPoint y: 471, endPoint x: 1307, endPoint y: 488, distance: 18.2
click at [1310, 471] on icon "button" at bounding box center [1309, 473] width 13 height 13
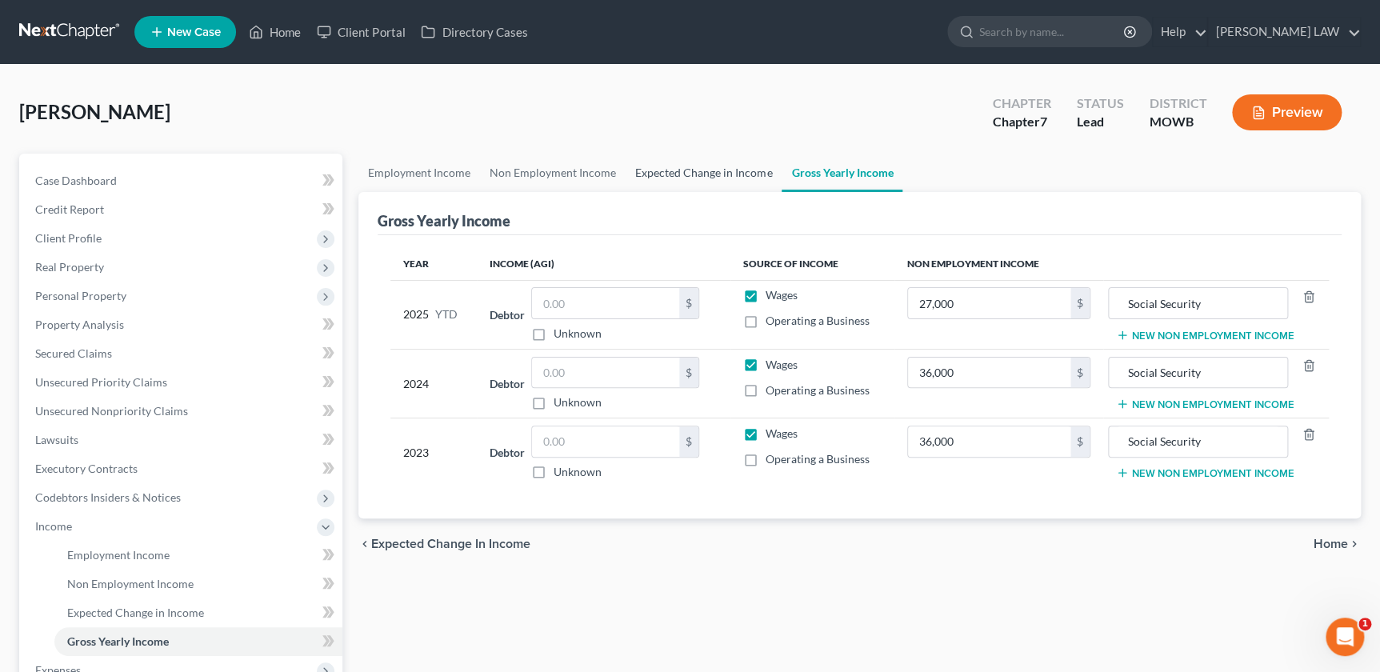
click at [632, 170] on link "Expected Change in Income" at bounding box center [704, 173] width 156 height 38
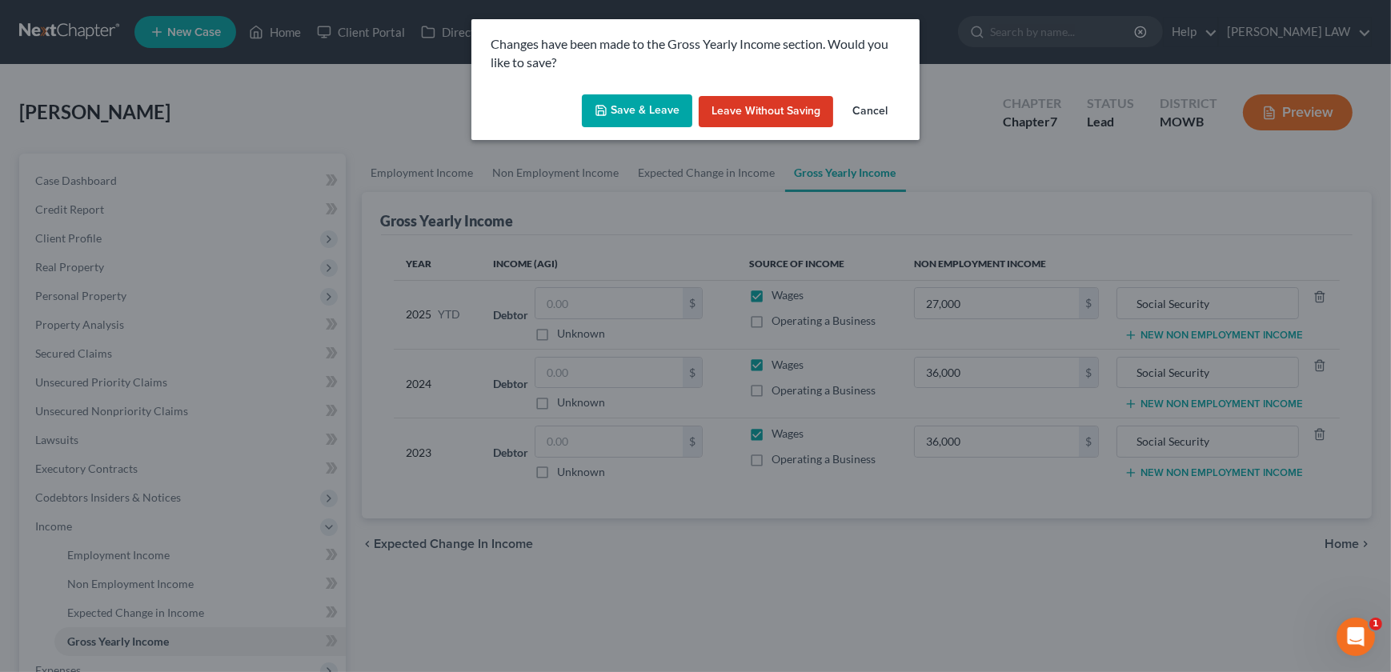
click at [635, 122] on button "Save & Leave" at bounding box center [637, 111] width 110 height 34
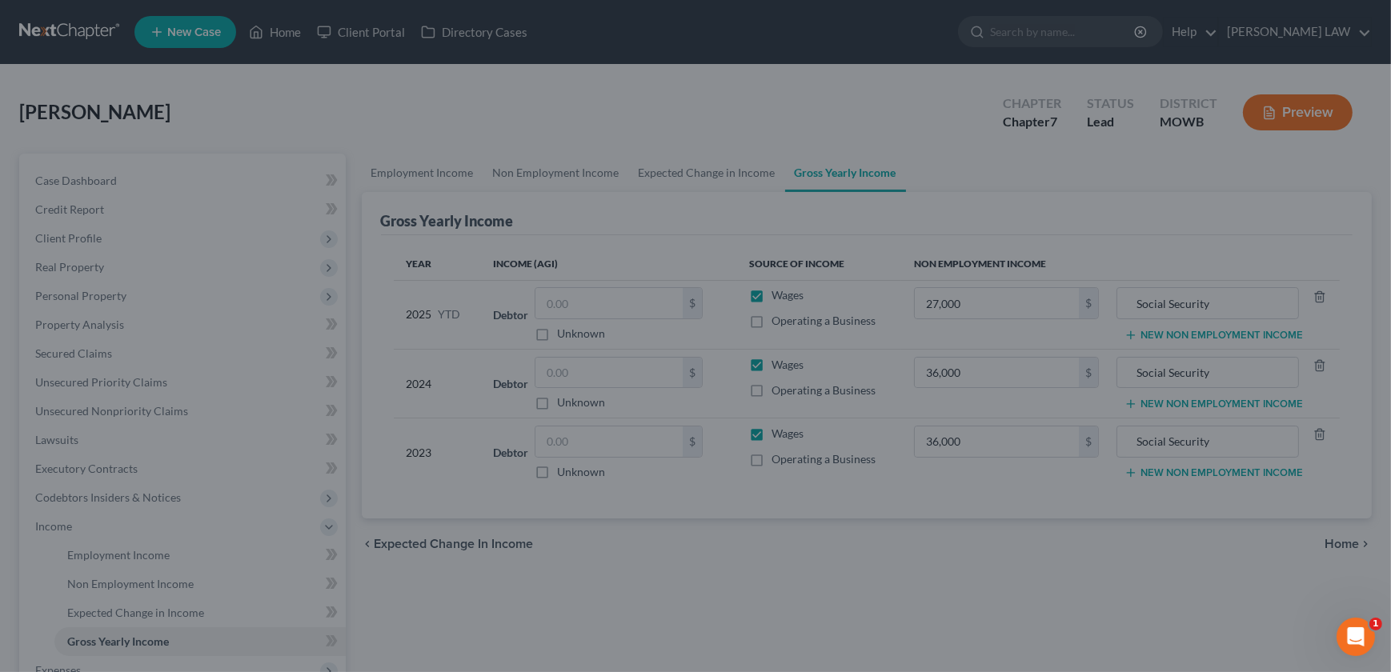
type input "27,000.00"
type input "36,000.00"
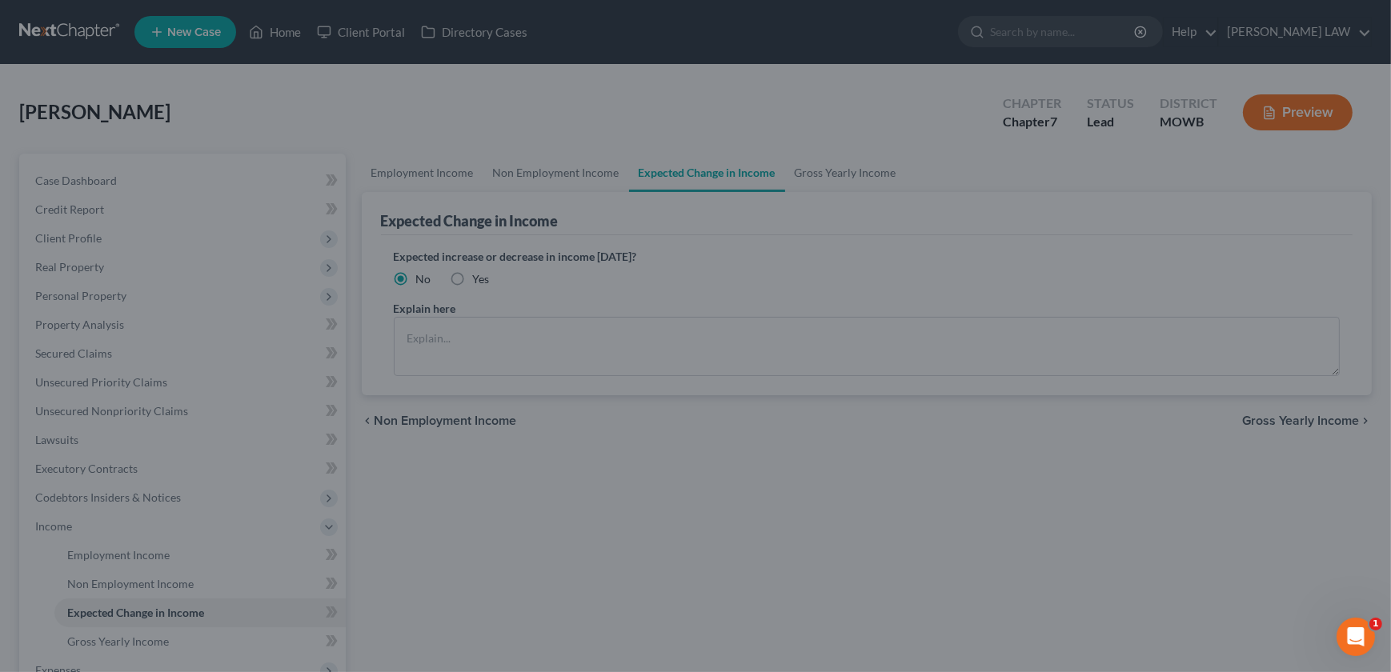
click at [399, 175] on div at bounding box center [695, 336] width 1391 height 672
click at [143, 415] on div at bounding box center [695, 336] width 1391 height 672
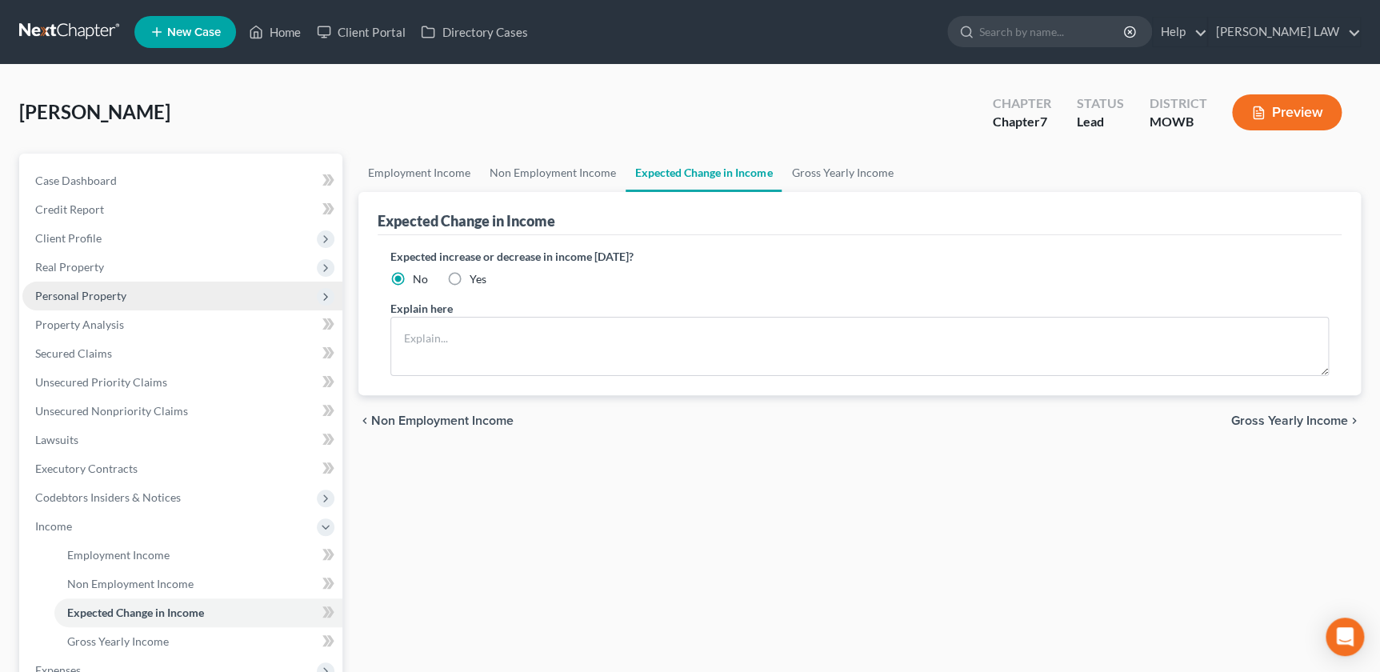
click at [87, 303] on span "Personal Property" at bounding box center [182, 296] width 320 height 29
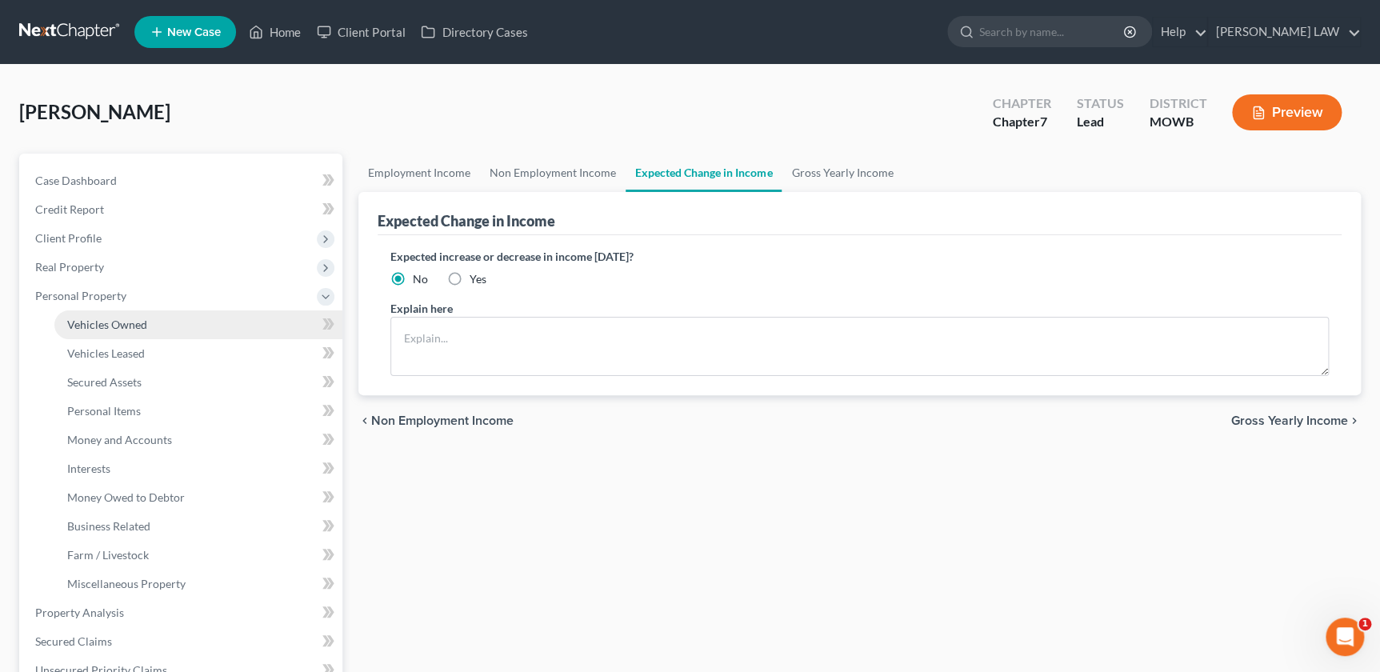
click at [98, 324] on span "Vehicles Owned" at bounding box center [107, 325] width 80 height 14
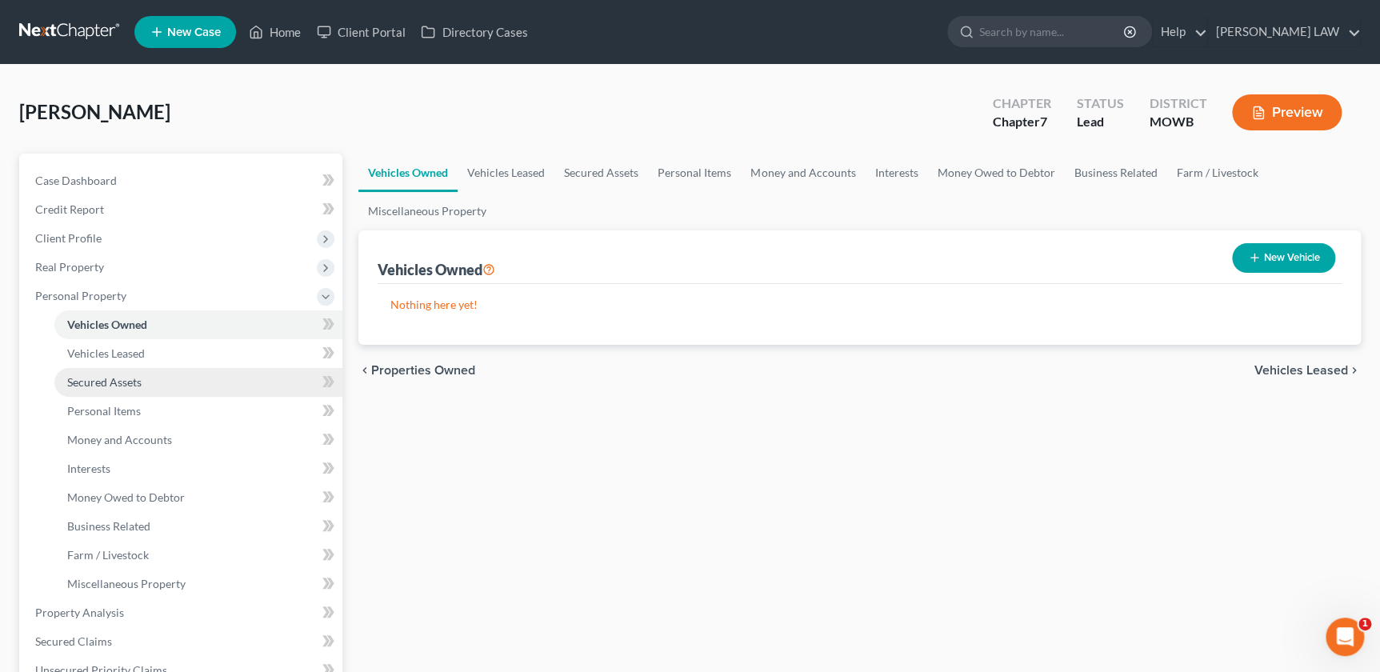
click at [96, 383] on span "Secured Assets" at bounding box center [104, 382] width 74 height 14
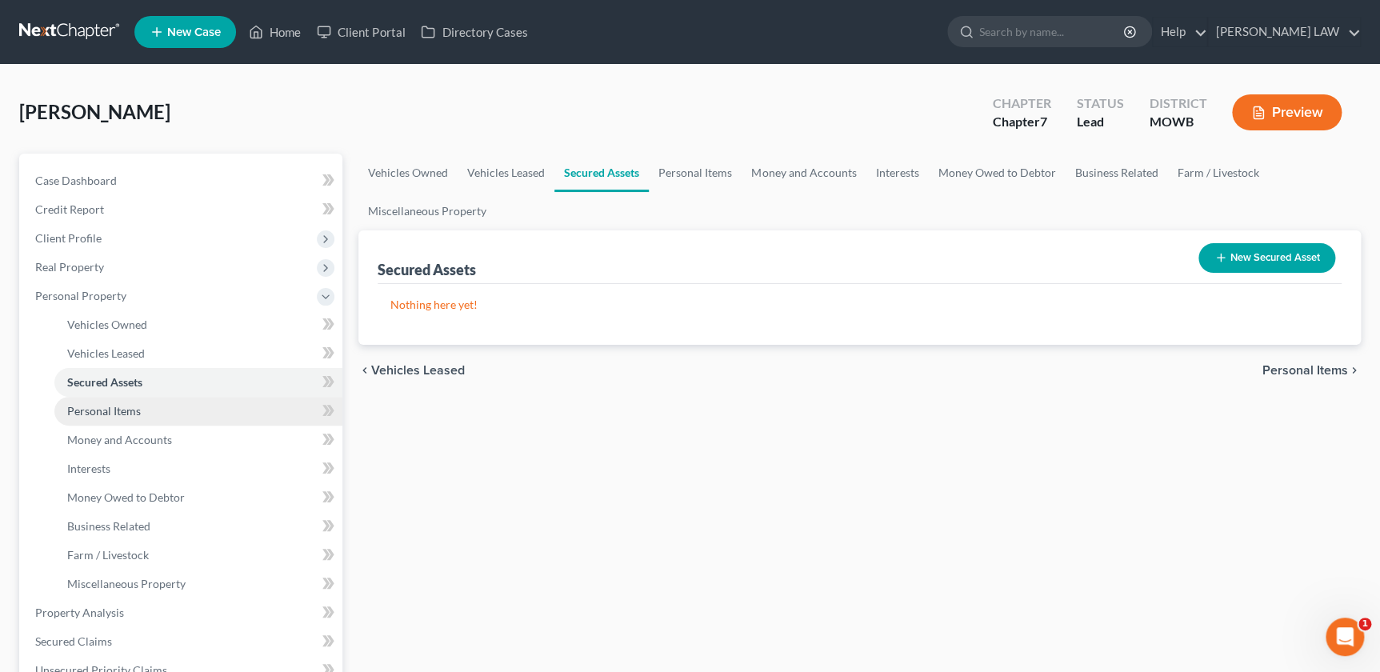
click at [101, 415] on span "Personal Items" at bounding box center [104, 411] width 74 height 14
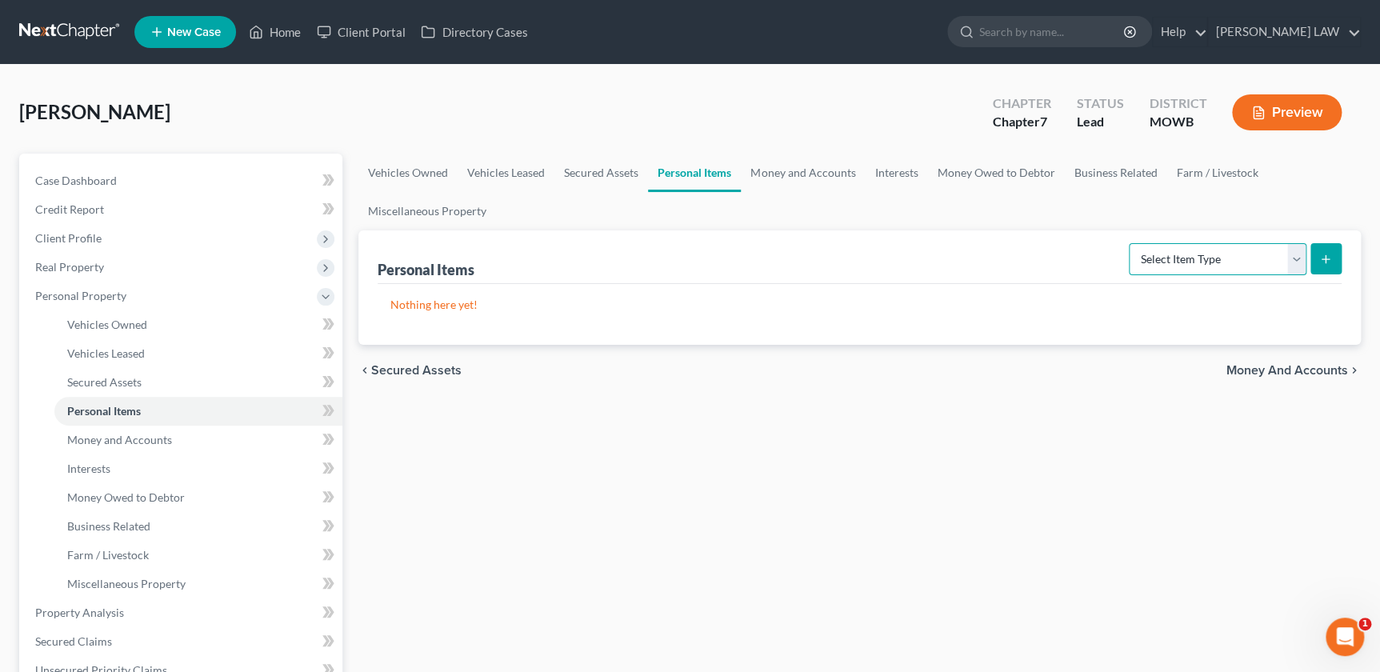
click at [1183, 264] on select "Select Item Type Clothing Collectibles Of Value Electronics Firearms Household …" at bounding box center [1218, 259] width 178 height 32
select select "clothing"
click at [1131, 243] on select "Select Item Type Clothing Collectibles Of Value Electronics Firearms Household …" at bounding box center [1218, 259] width 178 height 32
click at [1328, 247] on button "submit" at bounding box center [1326, 258] width 31 height 31
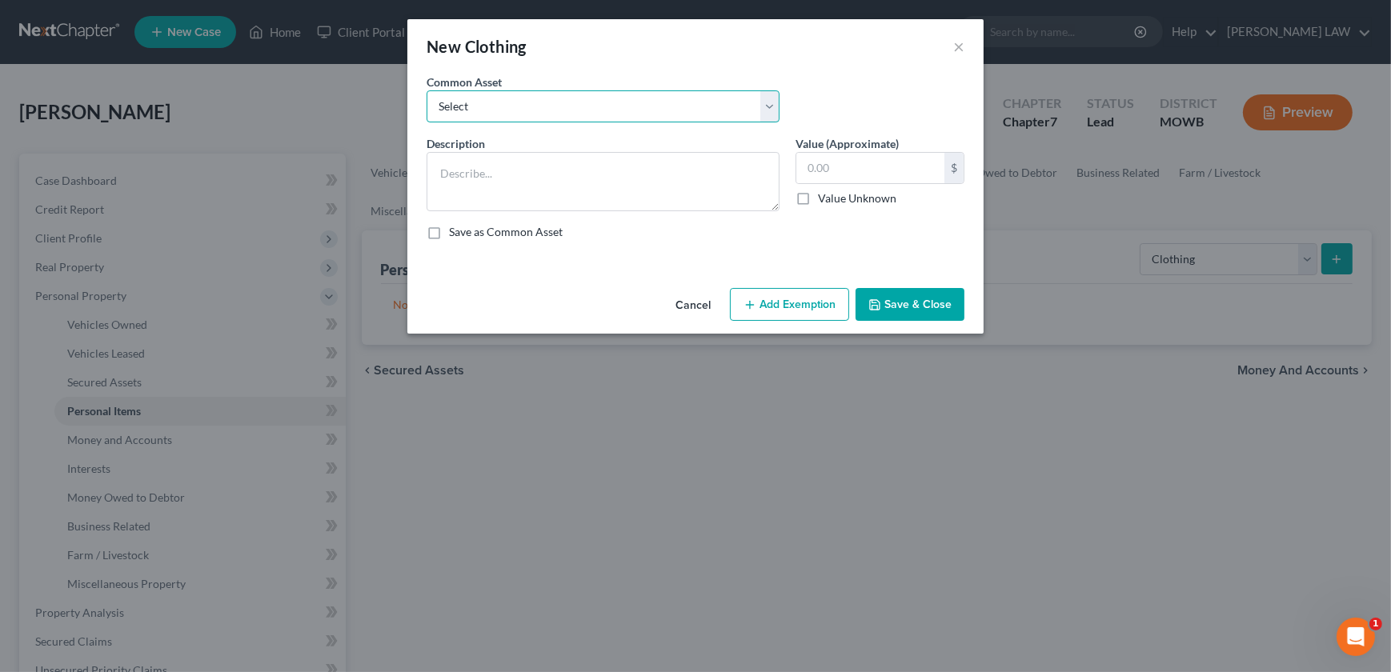
click at [640, 111] on select "Select Clothes & Shoes" at bounding box center [603, 106] width 353 height 32
select select "0"
click at [427, 90] on select "Select Clothes & Shoes" at bounding box center [603, 106] width 353 height 32
type textarea "Clothes & Shoes"
type input "300.00"
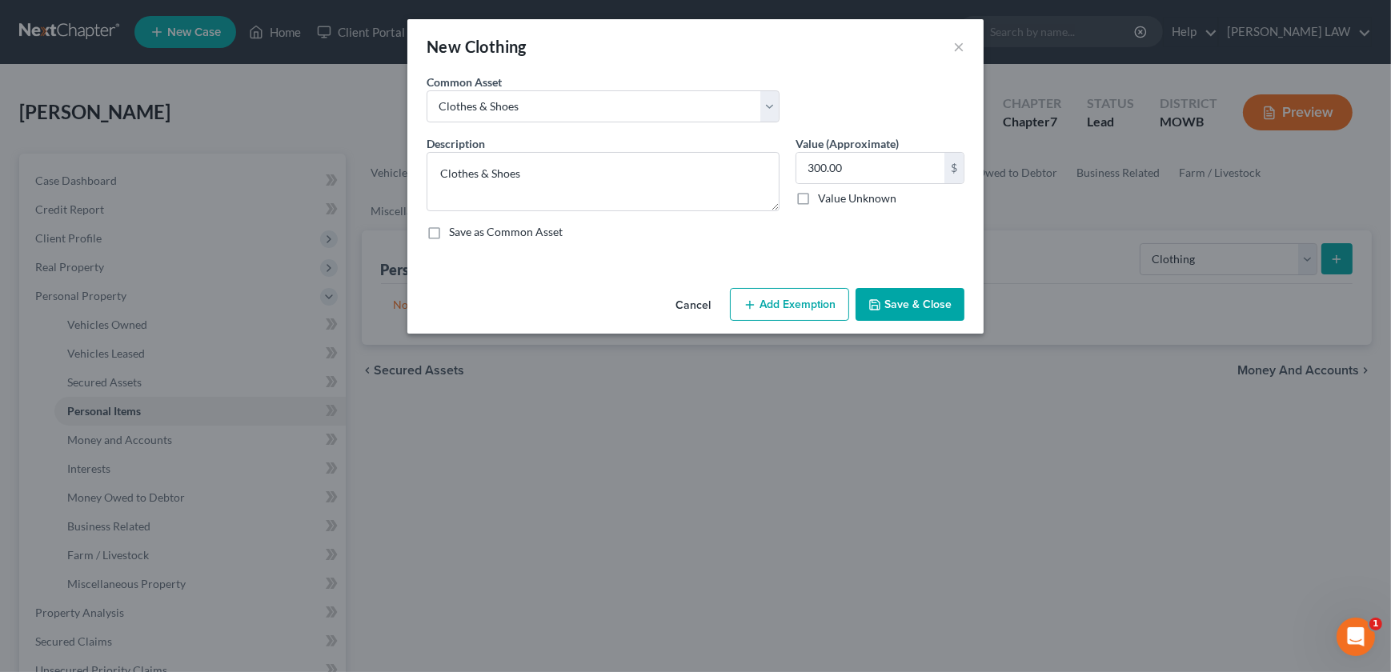
click at [921, 298] on button "Save & Close" at bounding box center [909, 305] width 109 height 34
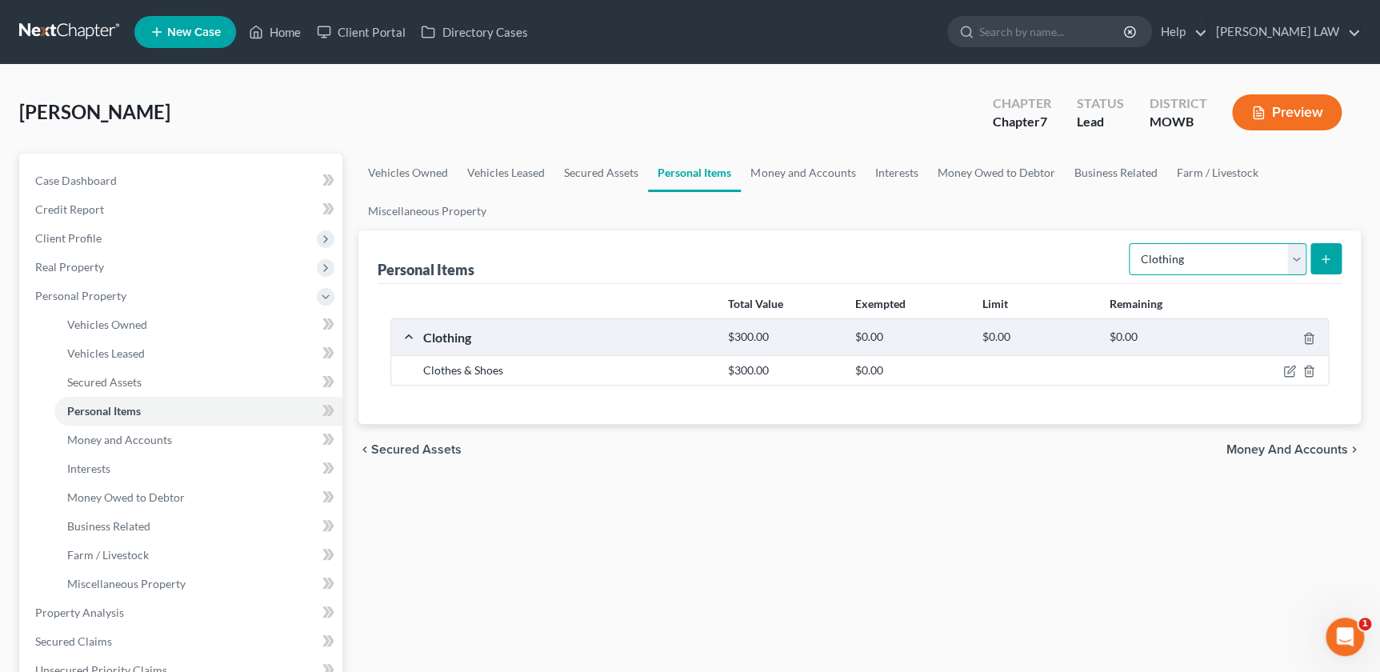
click at [1266, 261] on select "Select Item Type Clothing Collectibles Of Value Electronics Firearms Household …" at bounding box center [1218, 259] width 178 height 32
select select "electronics"
click at [1131, 243] on select "Select Item Type Clothing Collectibles Of Value Electronics Firearms Household …" at bounding box center [1218, 259] width 178 height 32
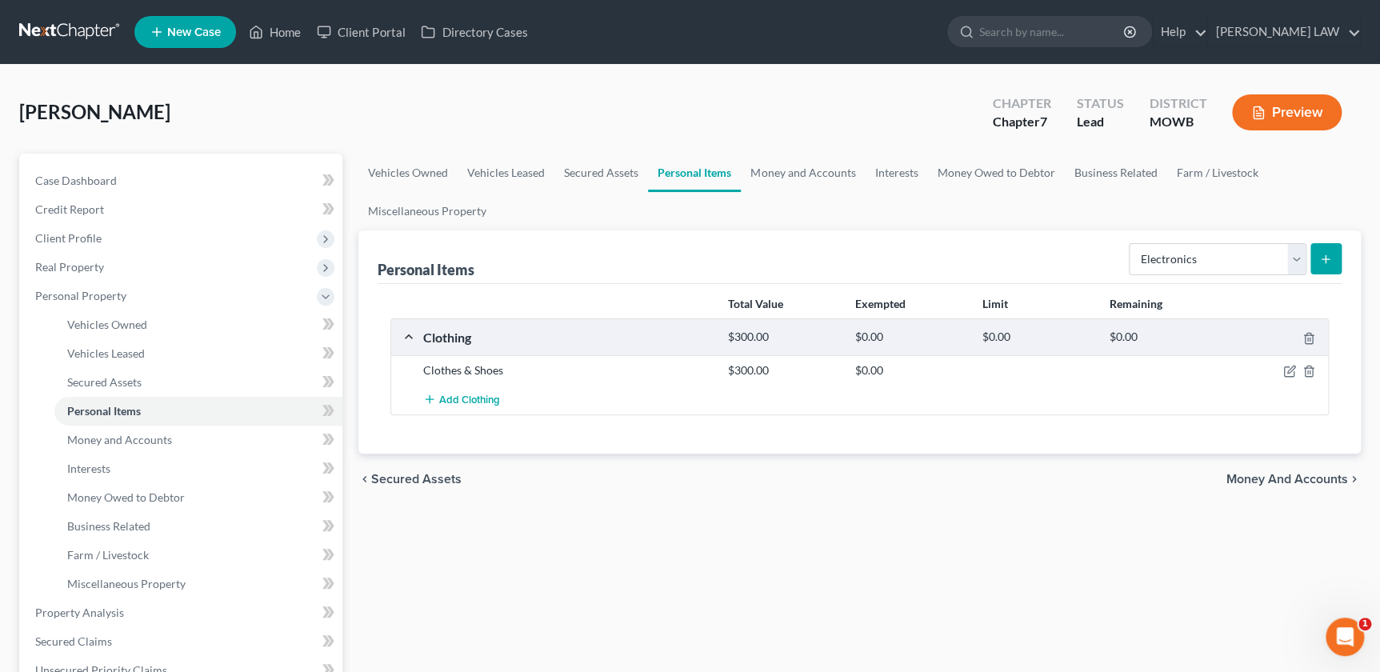
click at [1317, 247] on button "submit" at bounding box center [1326, 258] width 31 height 31
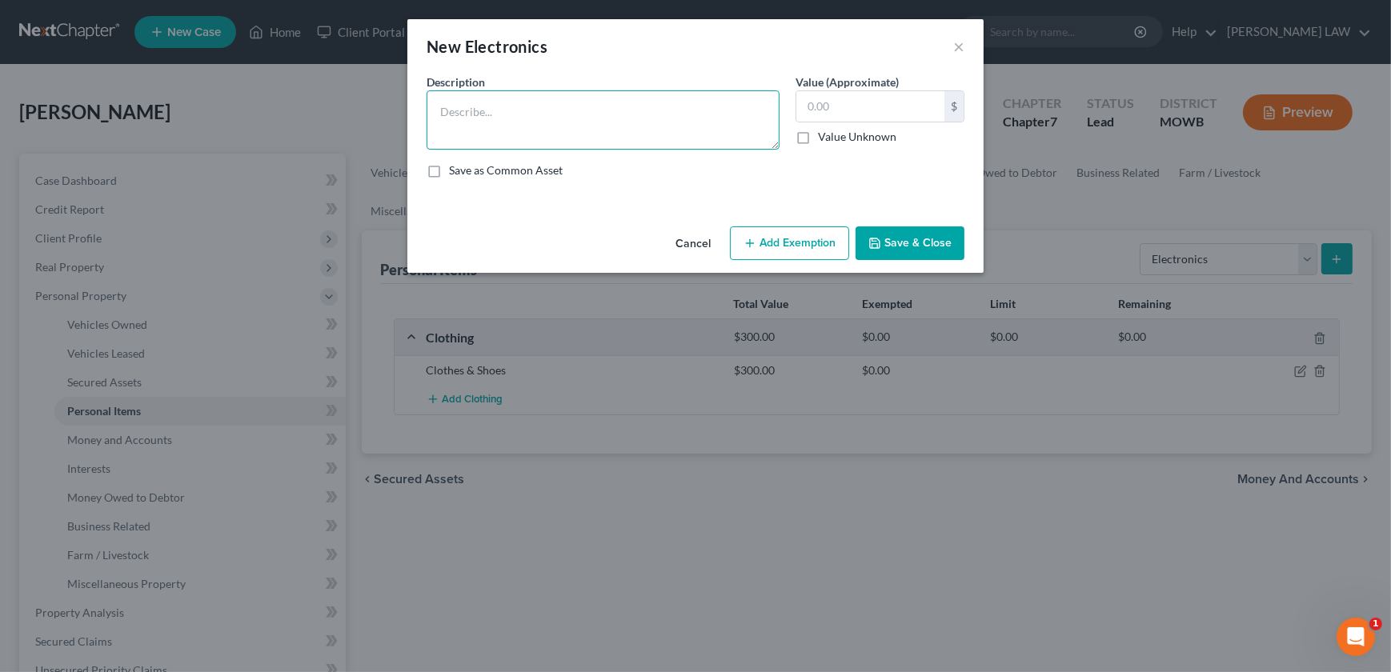
click at [513, 126] on textarea at bounding box center [603, 119] width 353 height 59
type textarea "TV, Cellphone"
click at [925, 247] on button "Save & Close" at bounding box center [909, 243] width 109 height 34
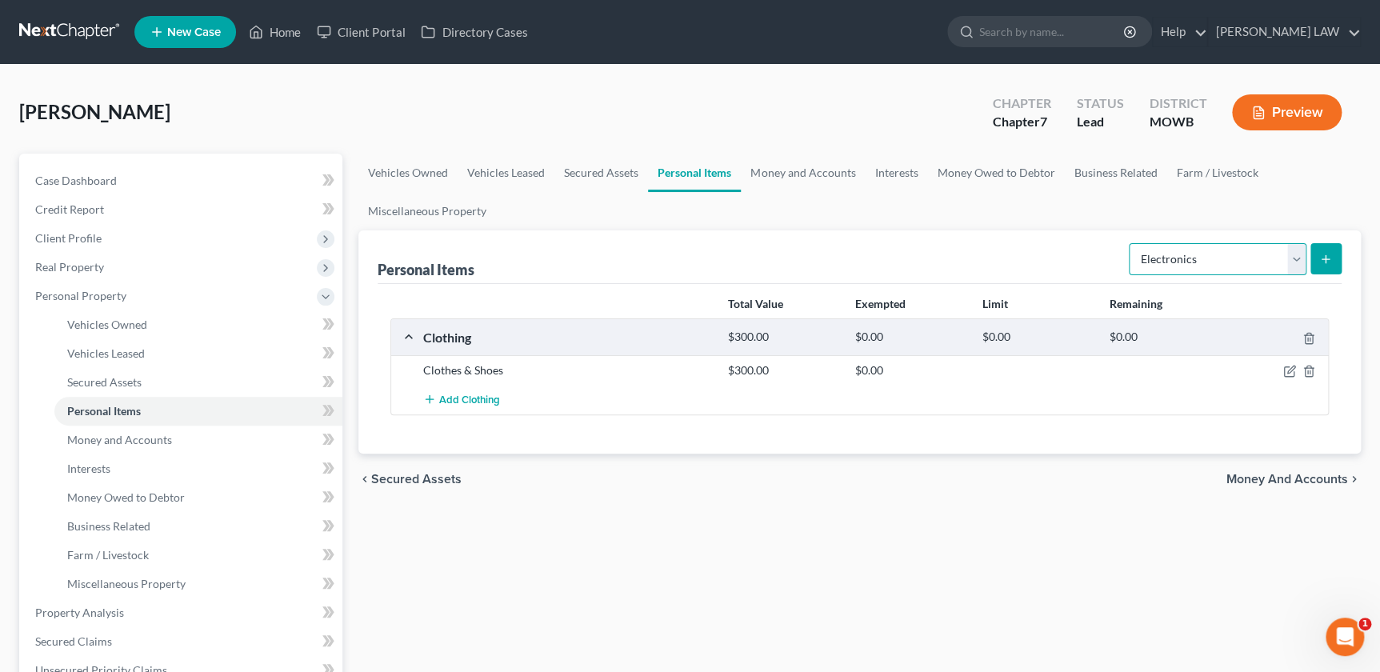
click at [1290, 255] on select "Select Item Type Clothing Collectibles Of Value Electronics Firearms Household …" at bounding box center [1218, 259] width 178 height 32
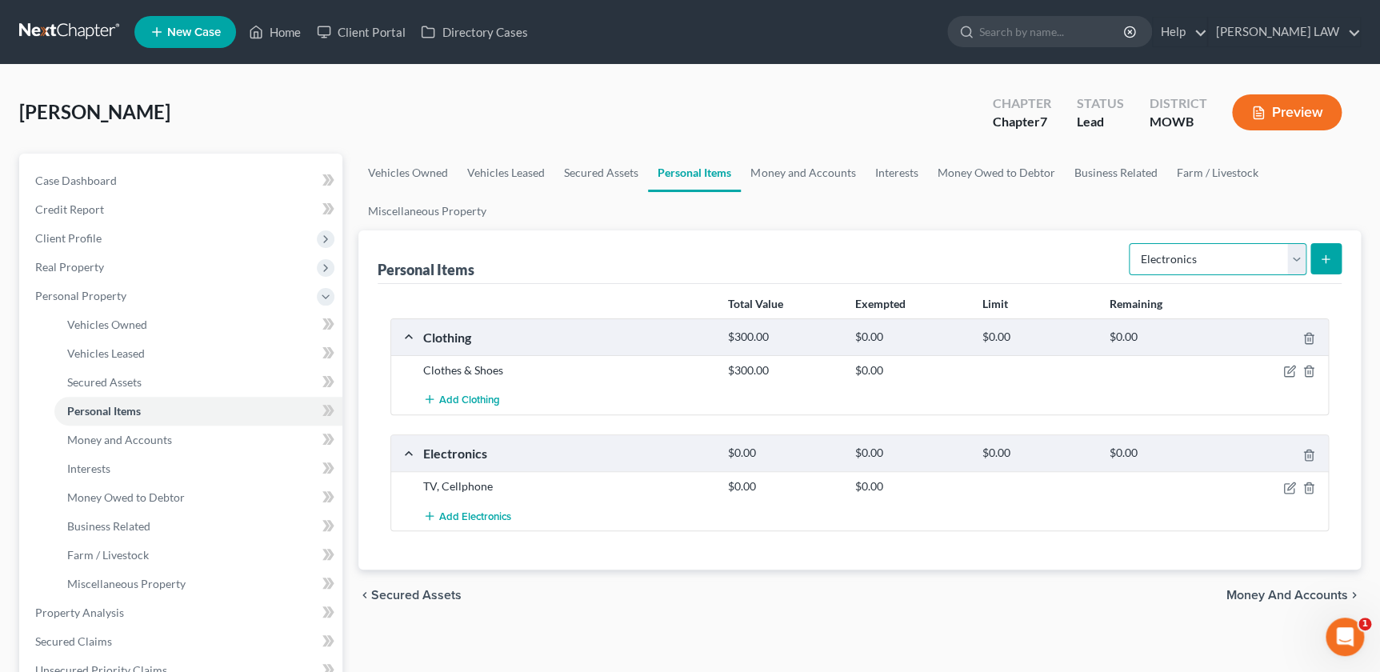
select select "firearms"
click at [1131, 243] on select "Select Item Type Clothing Collectibles Of Value Electronics Firearms Household …" at bounding box center [1218, 259] width 178 height 32
click at [1318, 243] on button "submit" at bounding box center [1326, 258] width 31 height 31
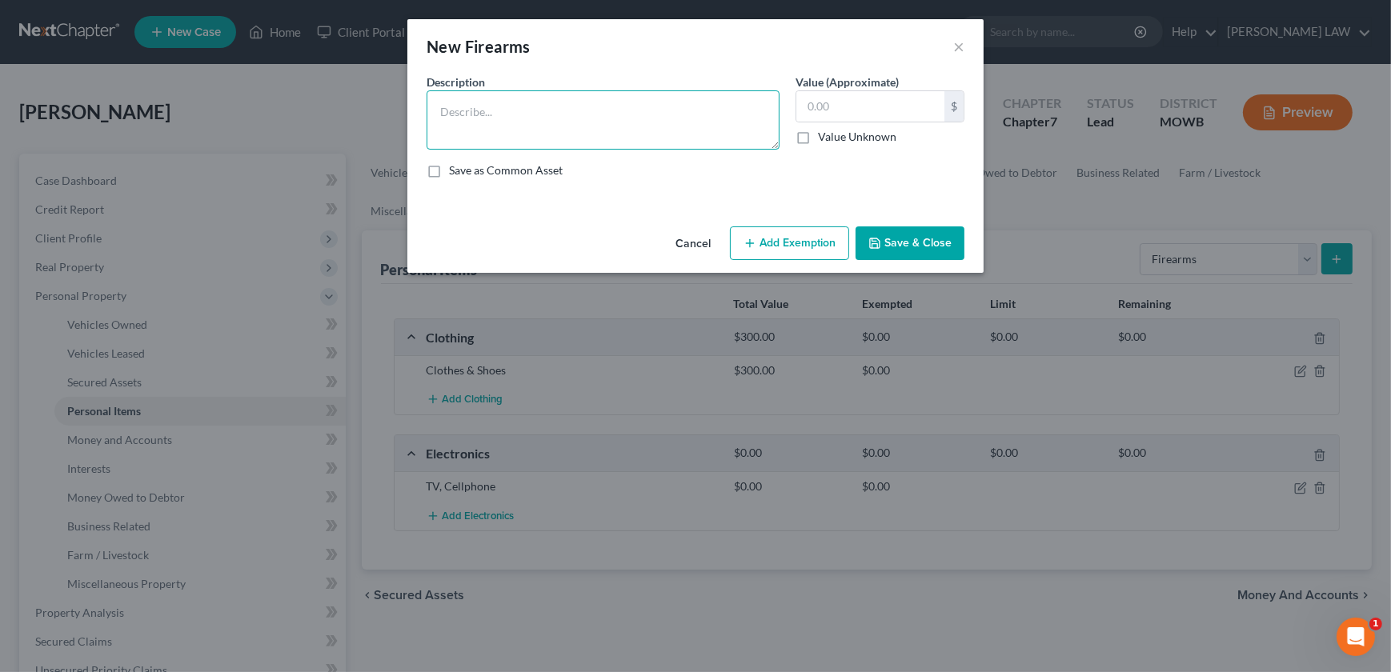
click at [672, 142] on textarea at bounding box center [603, 119] width 353 height 59
type textarea ":?"
click at [930, 218] on div "An exemption set must first be selected from the Filing Information section. Co…" at bounding box center [695, 147] width 576 height 146
click at [923, 231] on button "Save & Close" at bounding box center [909, 243] width 109 height 34
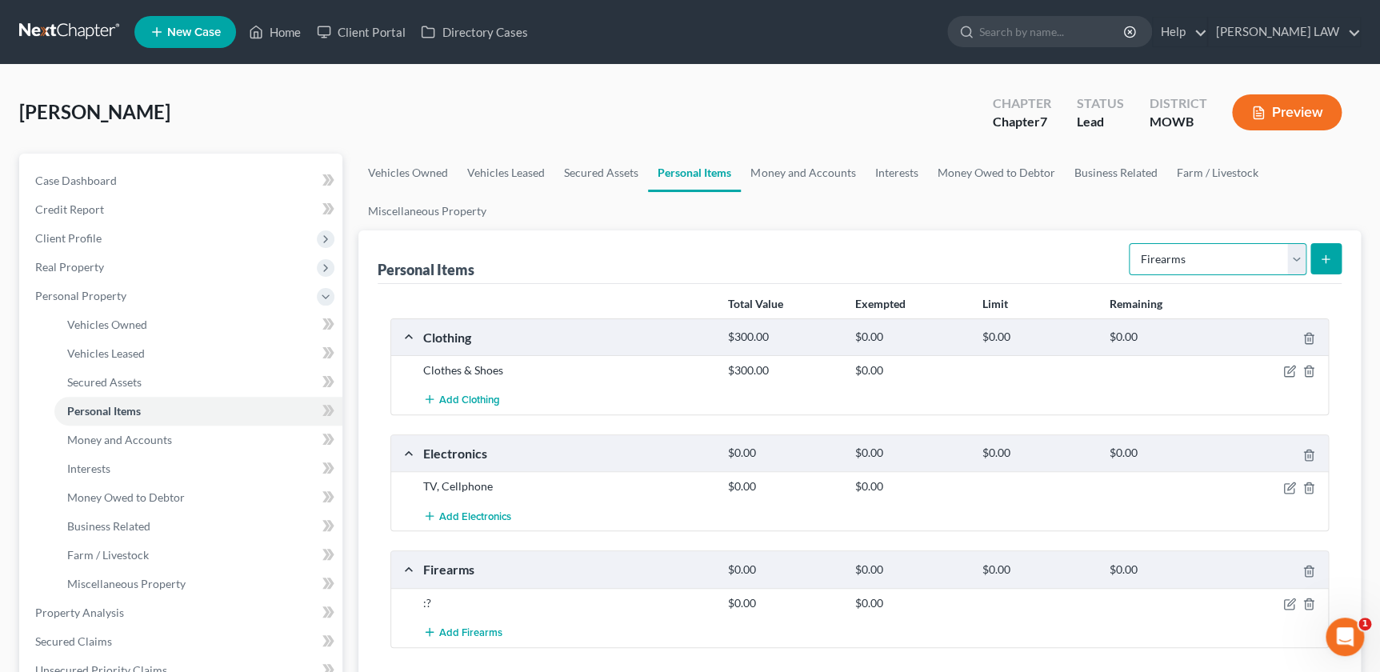
click at [1301, 256] on select "Select Item Type Clothing Collectibles Of Value Electronics Firearms Household …" at bounding box center [1218, 259] width 178 height 32
select select "pets"
click at [1131, 243] on select "Select Item Type Clothing Collectibles Of Value Electronics Firearms Household …" at bounding box center [1218, 259] width 178 height 32
click at [1326, 258] on line "submit" at bounding box center [1326, 258] width 0 height 7
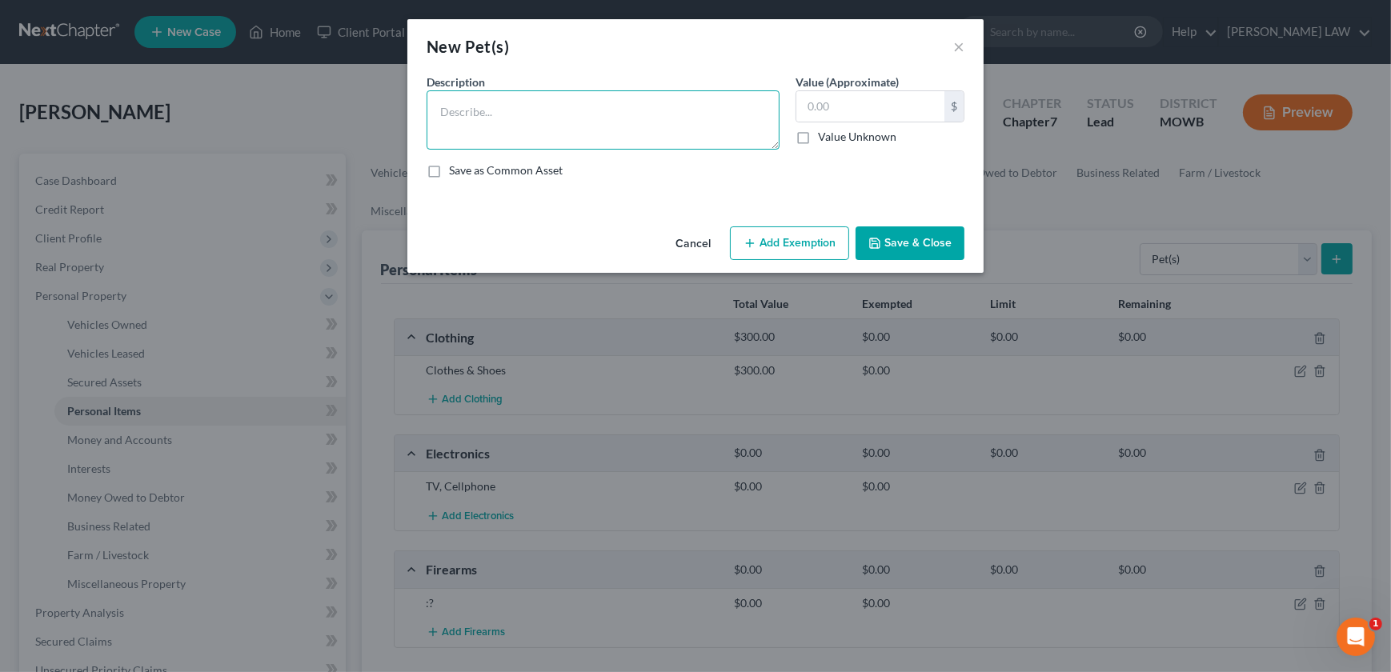
click at [602, 102] on textarea at bounding box center [603, 119] width 353 height 59
type textarea "?"
drag, startPoint x: 923, startPoint y: 247, endPoint x: 1042, endPoint y: 249, distance: 119.2
click at [922, 246] on button "Save & Close" at bounding box center [909, 243] width 109 height 34
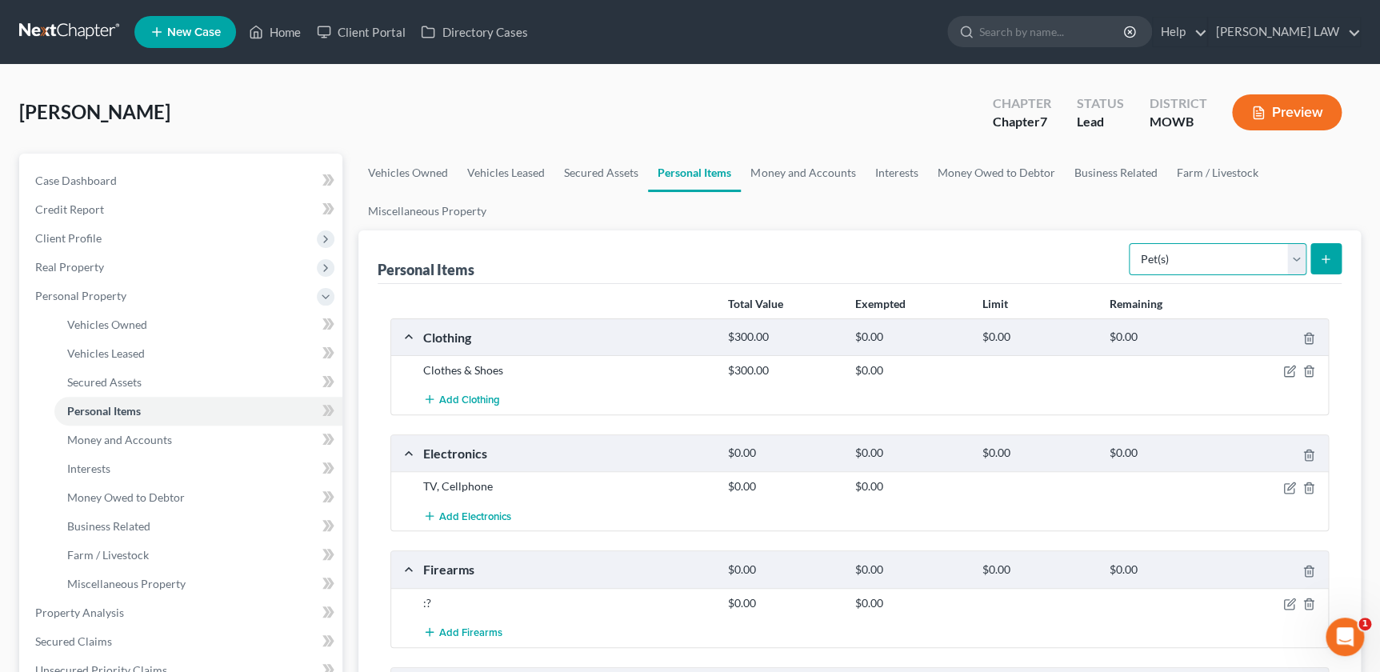
click at [1276, 262] on select "Select Item Type Clothing Collectibles Of Value Electronics Firearms Household …" at bounding box center [1218, 259] width 178 height 32
select select "jewelry"
click at [1131, 243] on select "Select Item Type Clothing Collectibles Of Value Electronics Firearms Household …" at bounding box center [1218, 259] width 178 height 32
click at [1316, 251] on button "submit" at bounding box center [1326, 258] width 31 height 31
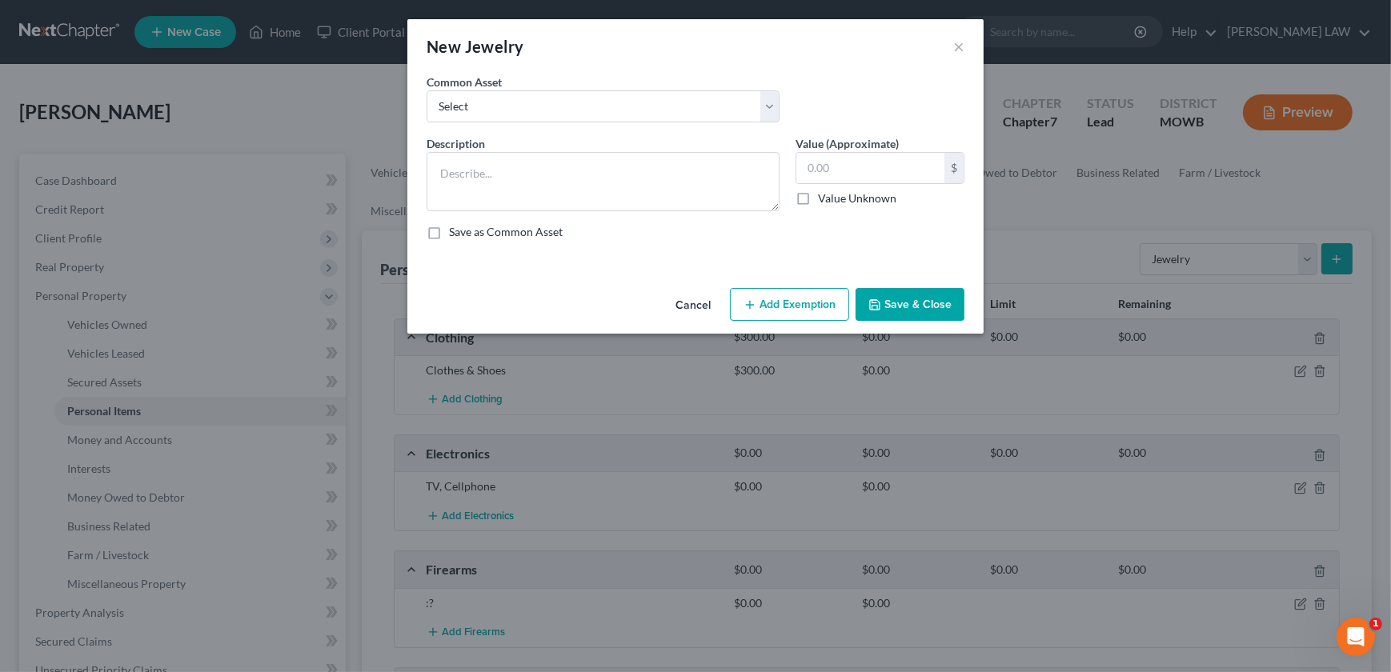
click at [500, 124] on div "Common Asset Select Costume Jewelry Wedding Ring" at bounding box center [696, 105] width 554 height 62
drag, startPoint x: 499, startPoint y: 104, endPoint x: 507, endPoint y: 124, distance: 21.3
click at [499, 104] on select "Select Costume Jewelry Wedding Ring" at bounding box center [603, 106] width 353 height 32
select select "0"
click at [427, 90] on select "Select Costume Jewelry Wedding Ring" at bounding box center [603, 106] width 353 height 32
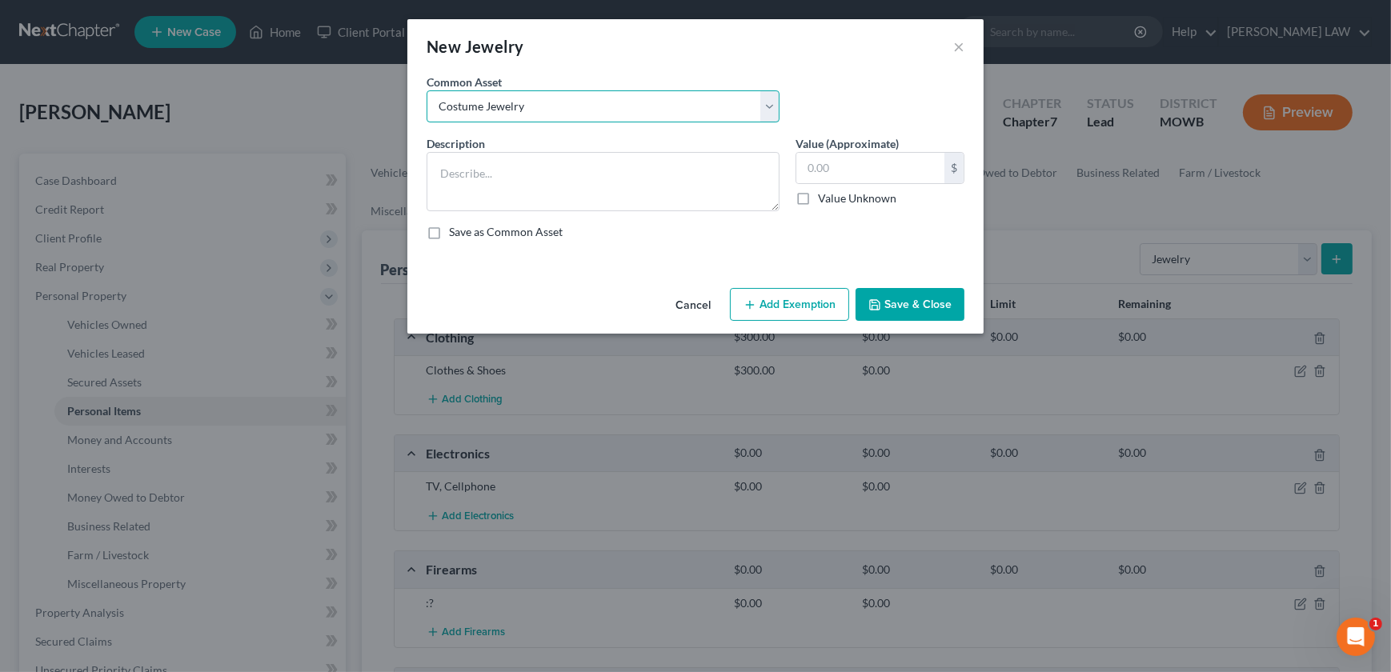
type textarea "Costume Jewelry"
type input "150.00"
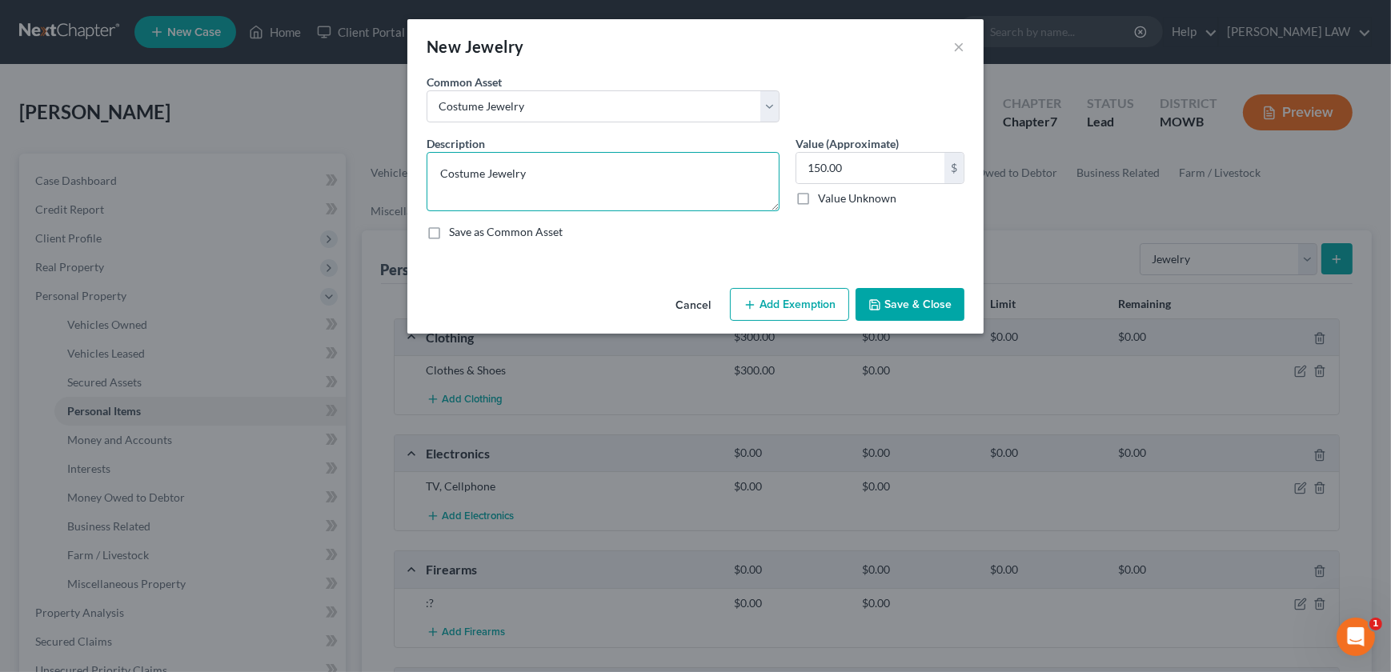
click at [515, 194] on textarea "Costume Jewelry" at bounding box center [603, 181] width 353 height 59
click at [924, 314] on button "Save & Close" at bounding box center [909, 305] width 109 height 34
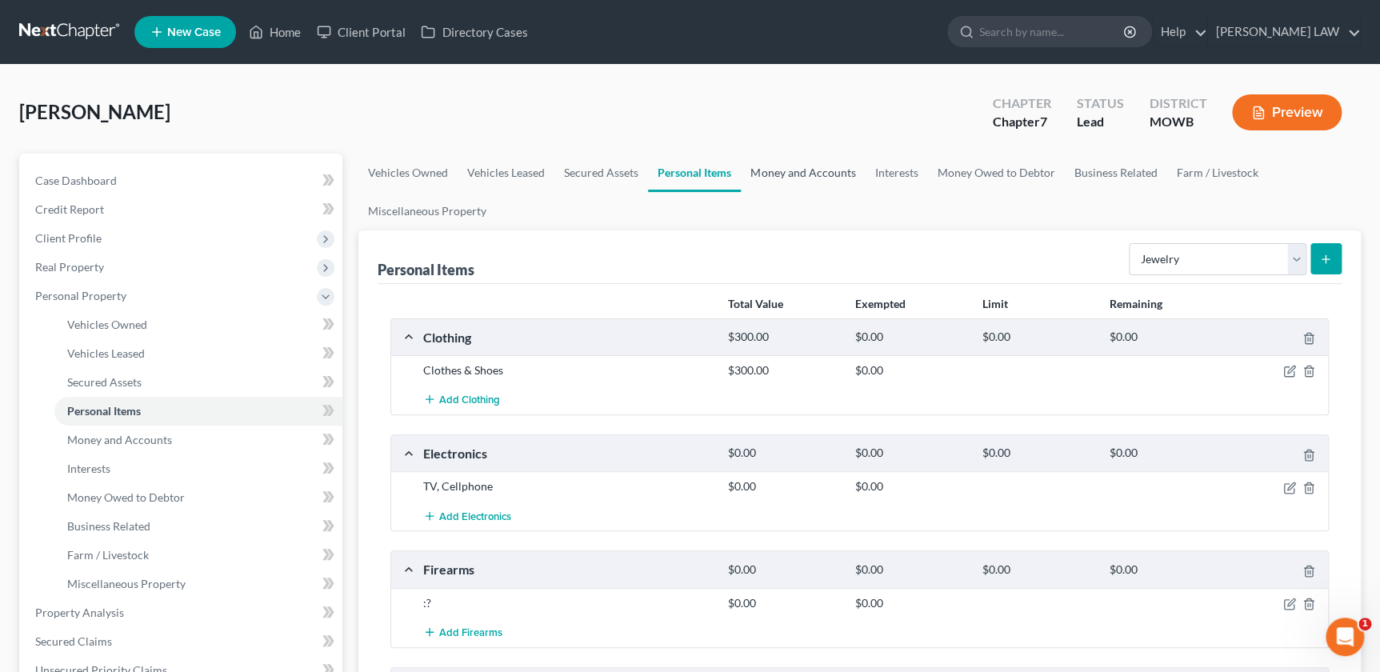
click at [796, 169] on link "Money and Accounts" at bounding box center [803, 173] width 124 height 38
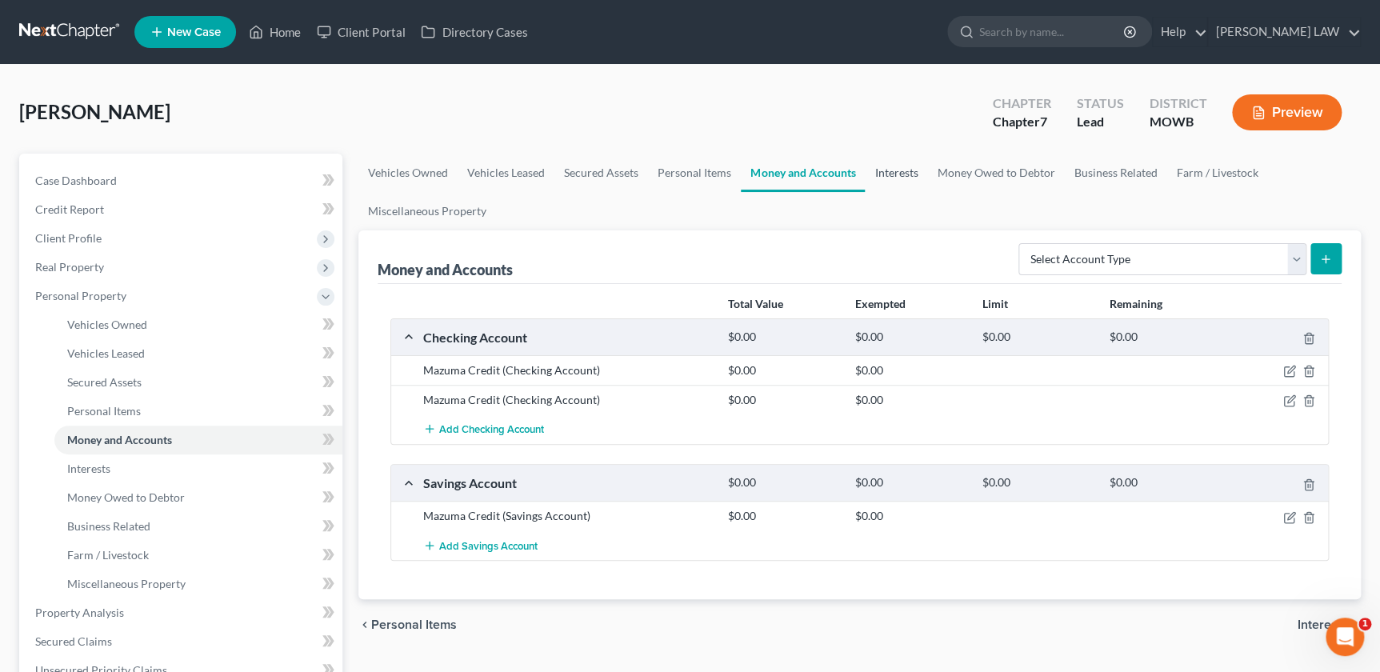
click at [909, 164] on link "Interests" at bounding box center [896, 173] width 62 height 38
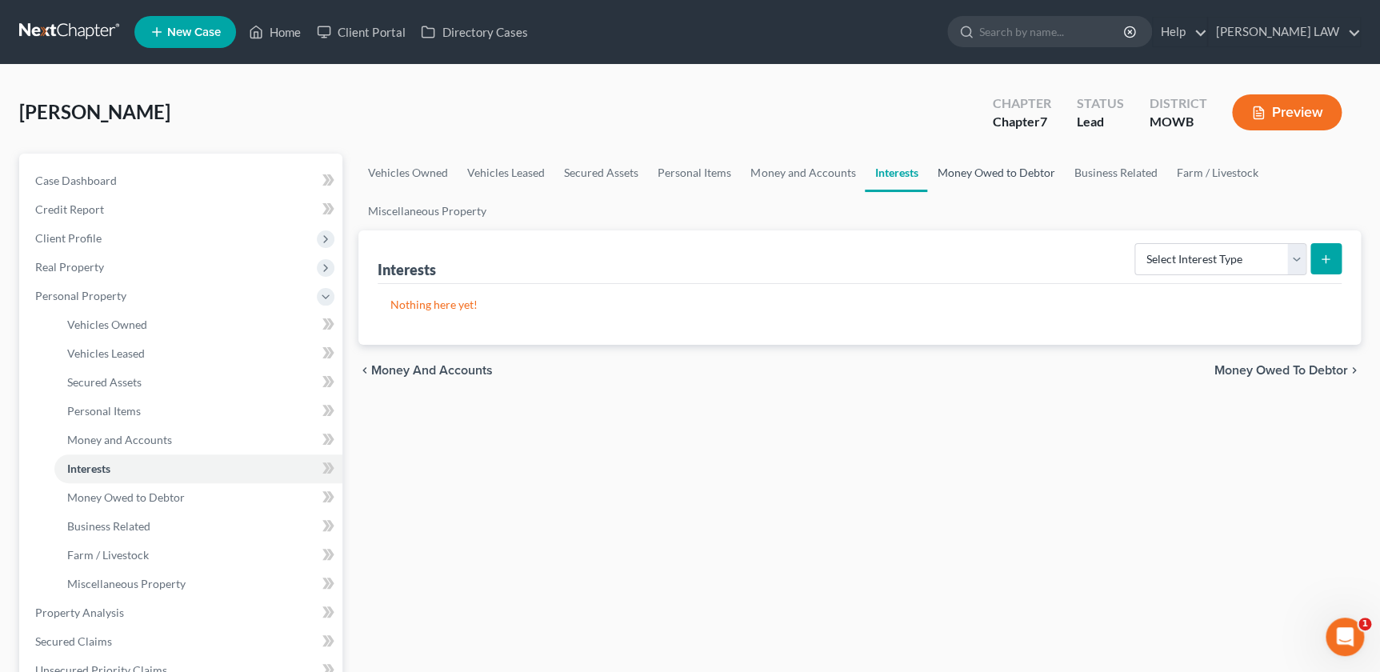
click at [989, 167] on link "Money Owed to Debtor" at bounding box center [995, 173] width 137 height 38
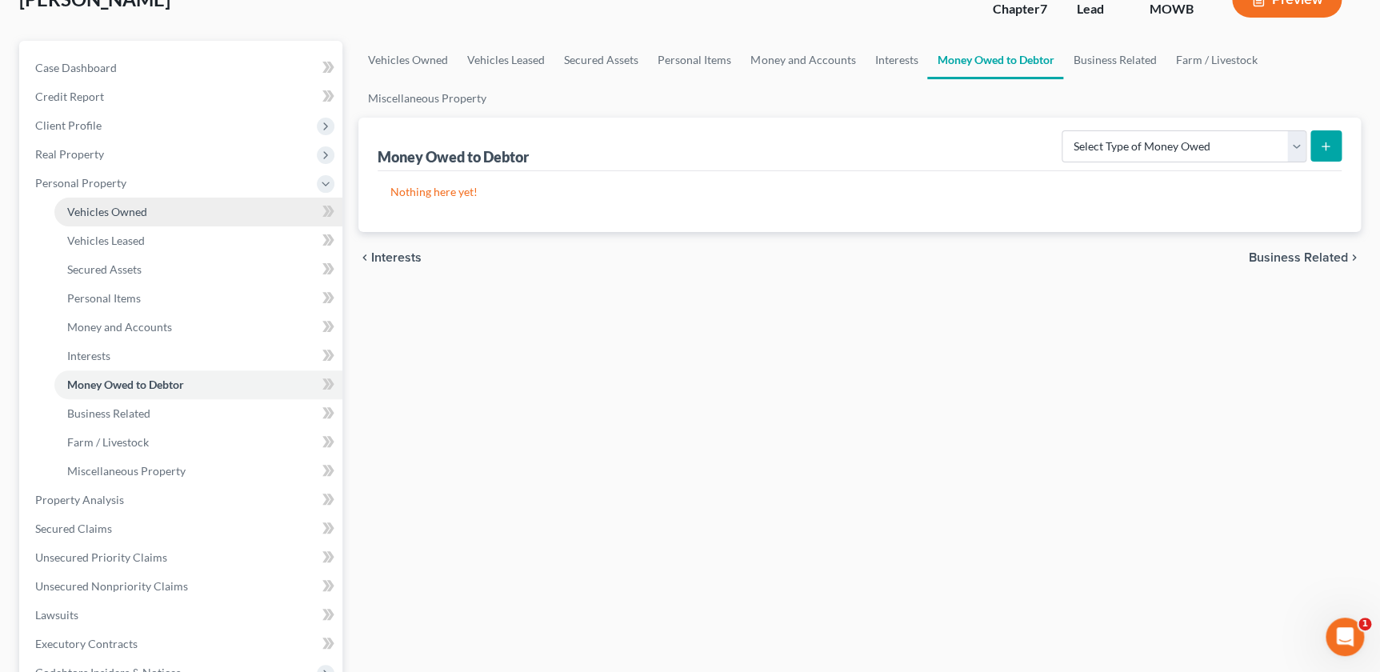
scroll to position [90, 0]
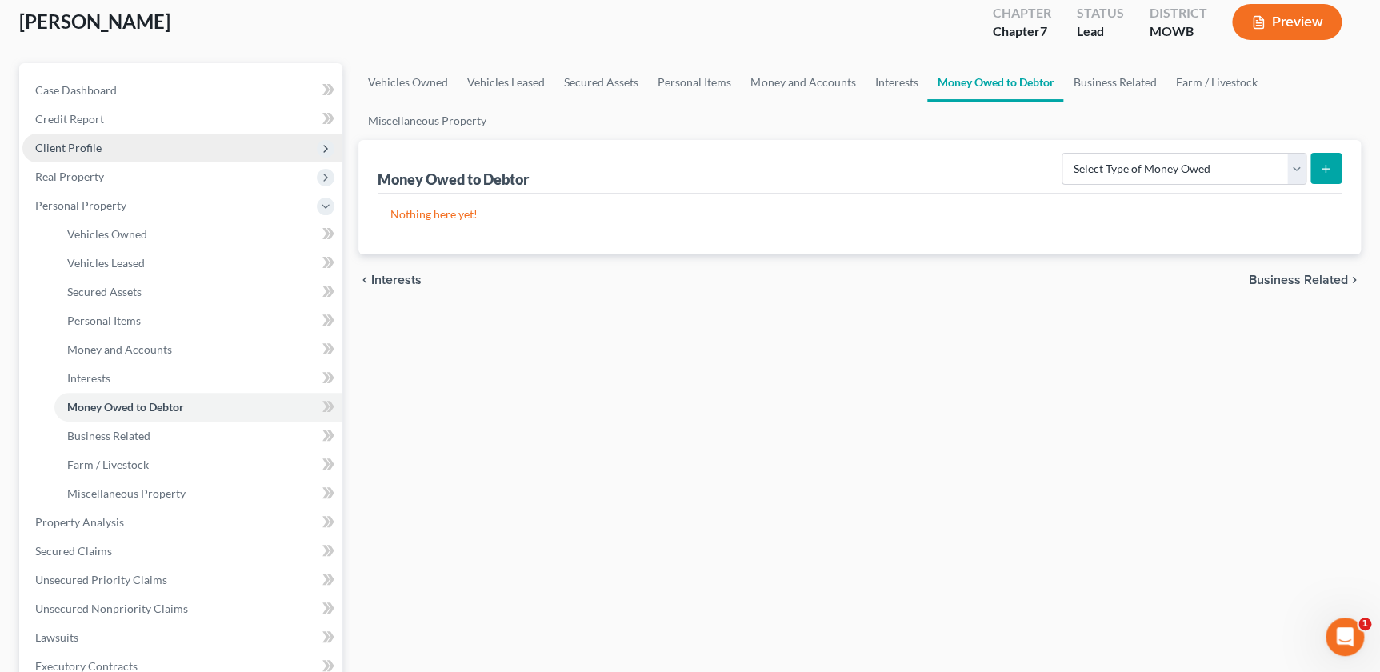
click at [68, 145] on span "Client Profile" at bounding box center [68, 148] width 66 height 14
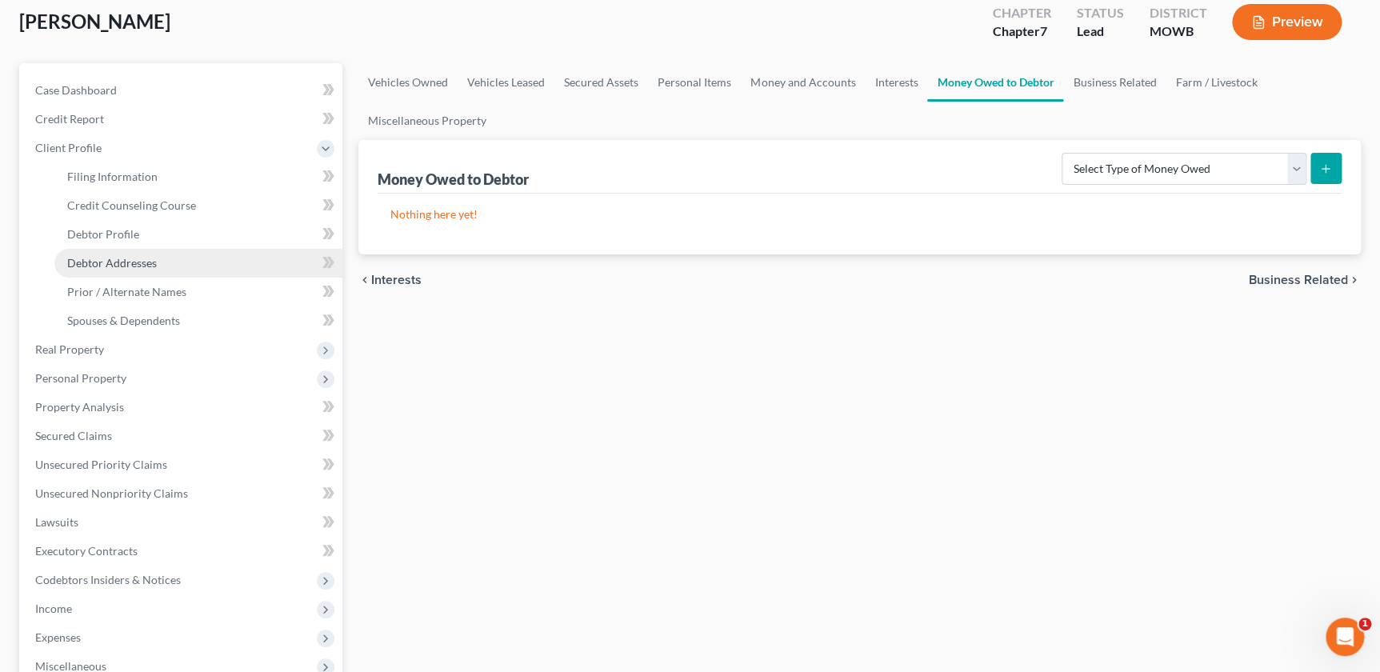
click at [110, 257] on span "Debtor Addresses" at bounding box center [112, 263] width 90 height 14
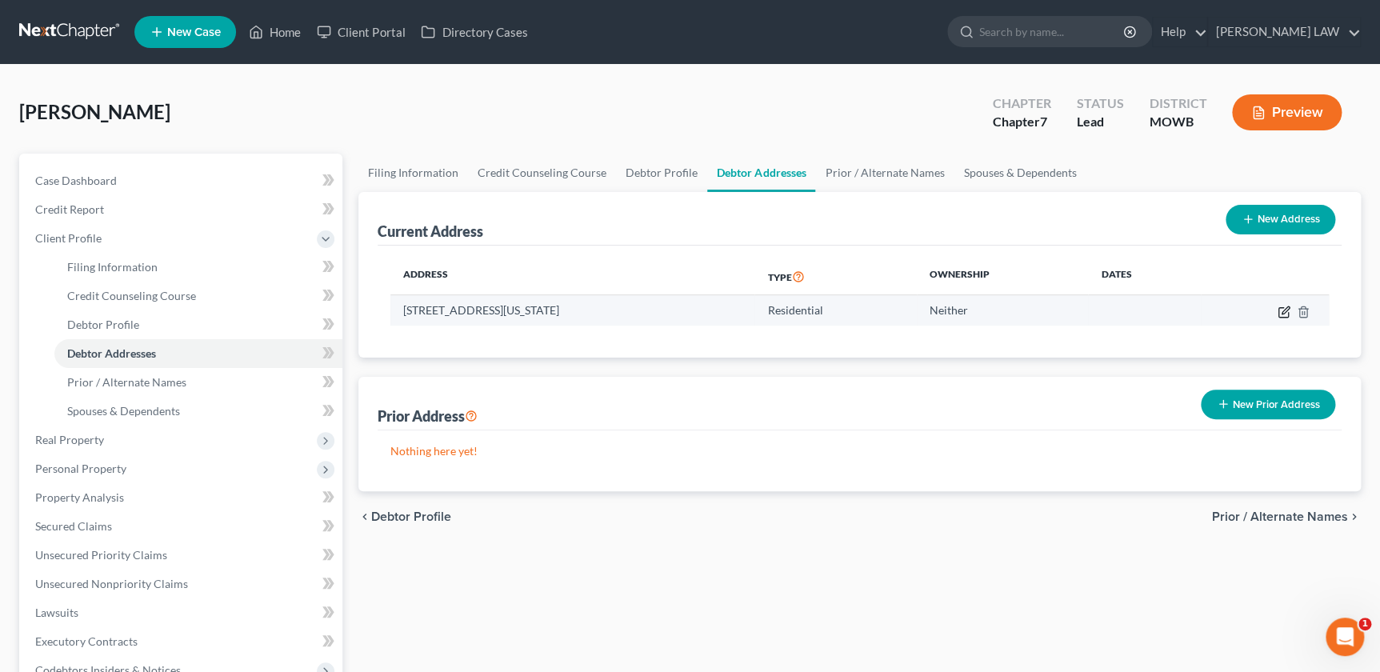
click at [1282, 313] on icon "button" at bounding box center [1284, 312] width 13 height 13
select select "26"
select select "0"
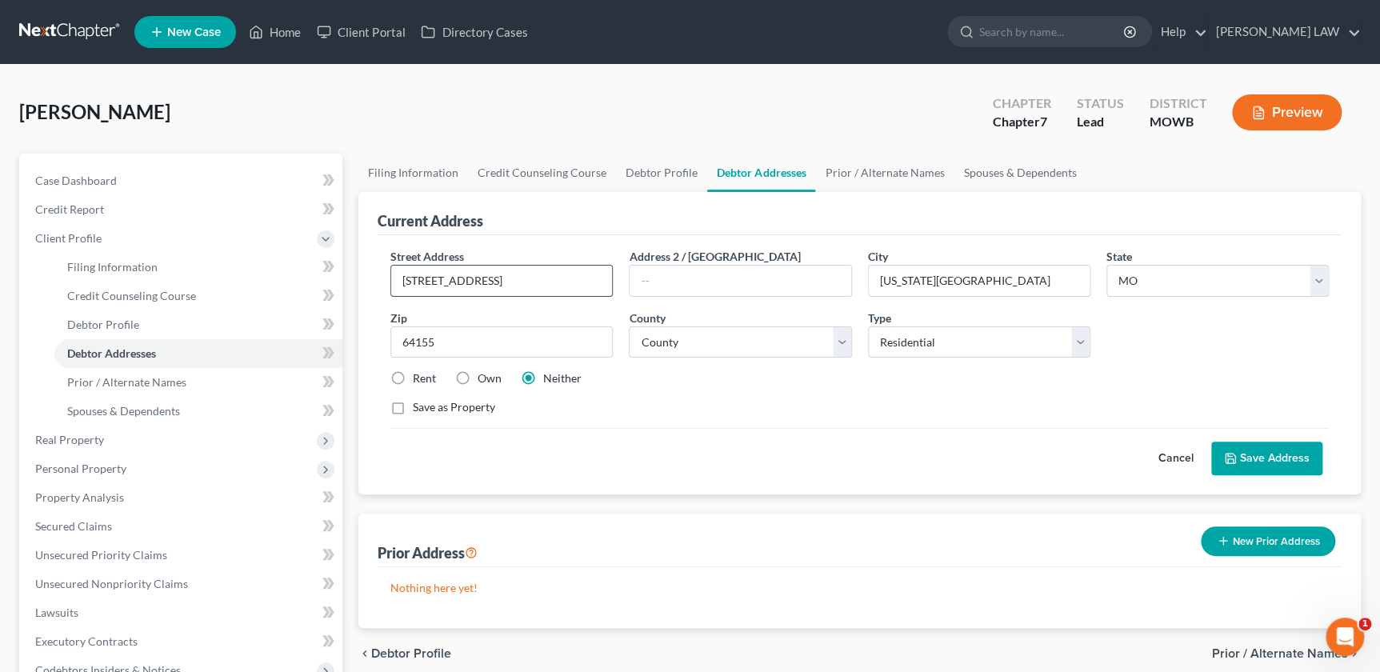
click at [432, 282] on input "[STREET_ADDRESS]" at bounding box center [501, 281] width 221 height 30
type input "[STREET_ADDRESS]"
click at [1261, 372] on div "Rent Own Neither" at bounding box center [859, 378] width 955 height 16
click at [282, 32] on link "Home" at bounding box center [275, 32] width 68 height 29
click at [1087, 34] on input "search" at bounding box center [1052, 32] width 146 height 30
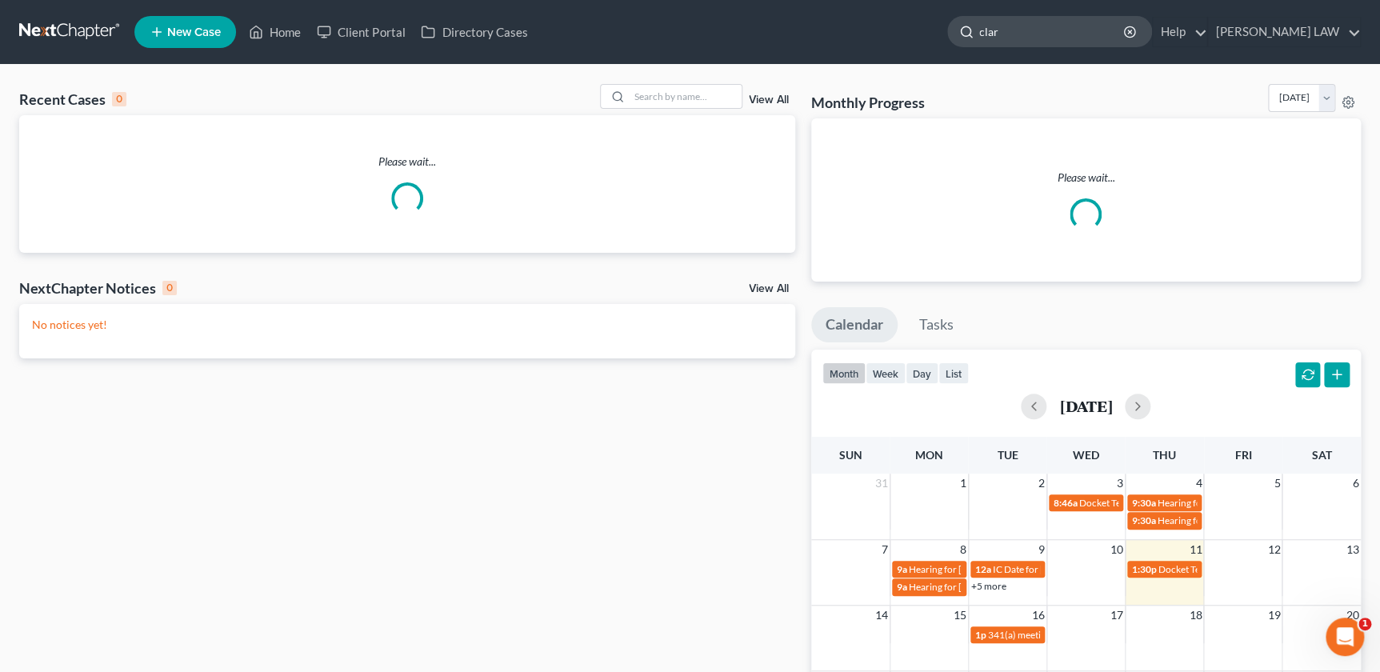
type input "[PERSON_NAME]"
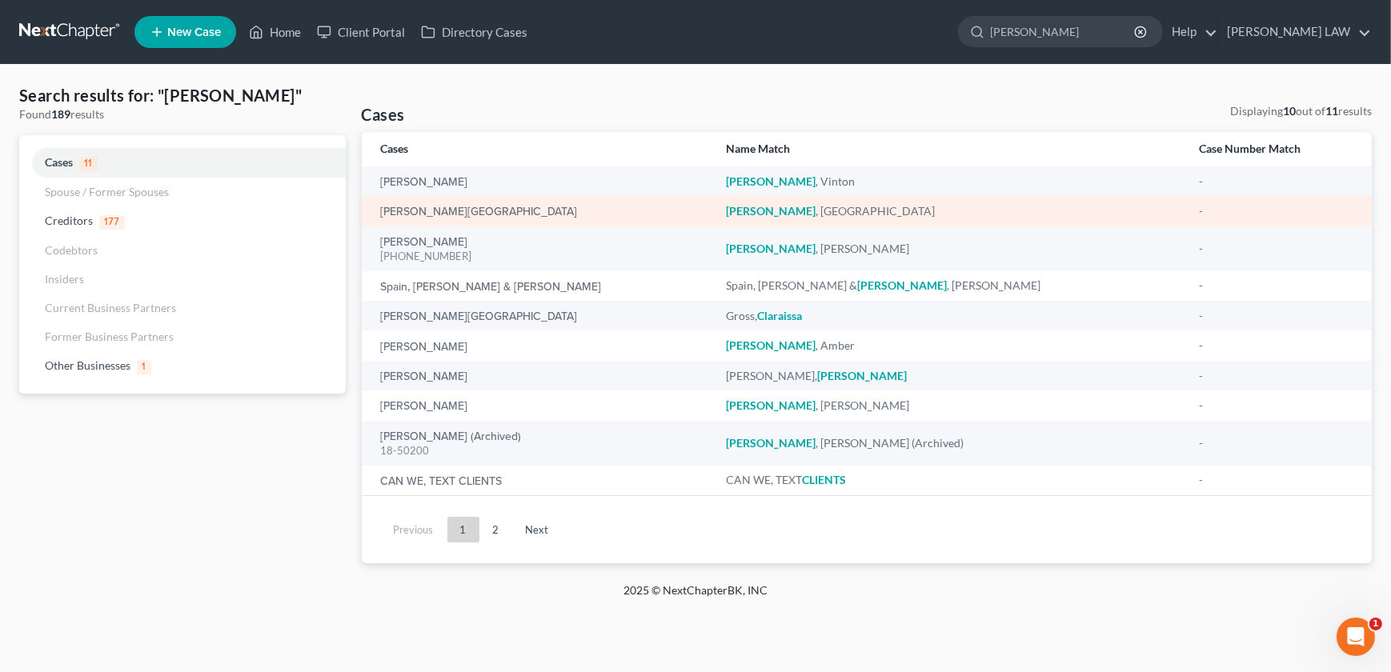
click at [422, 203] on div "[PERSON_NAME][GEOGRAPHIC_DATA]" at bounding box center [540, 211] width 319 height 16
click at [422, 213] on link "[PERSON_NAME][GEOGRAPHIC_DATA]" at bounding box center [479, 211] width 197 height 11
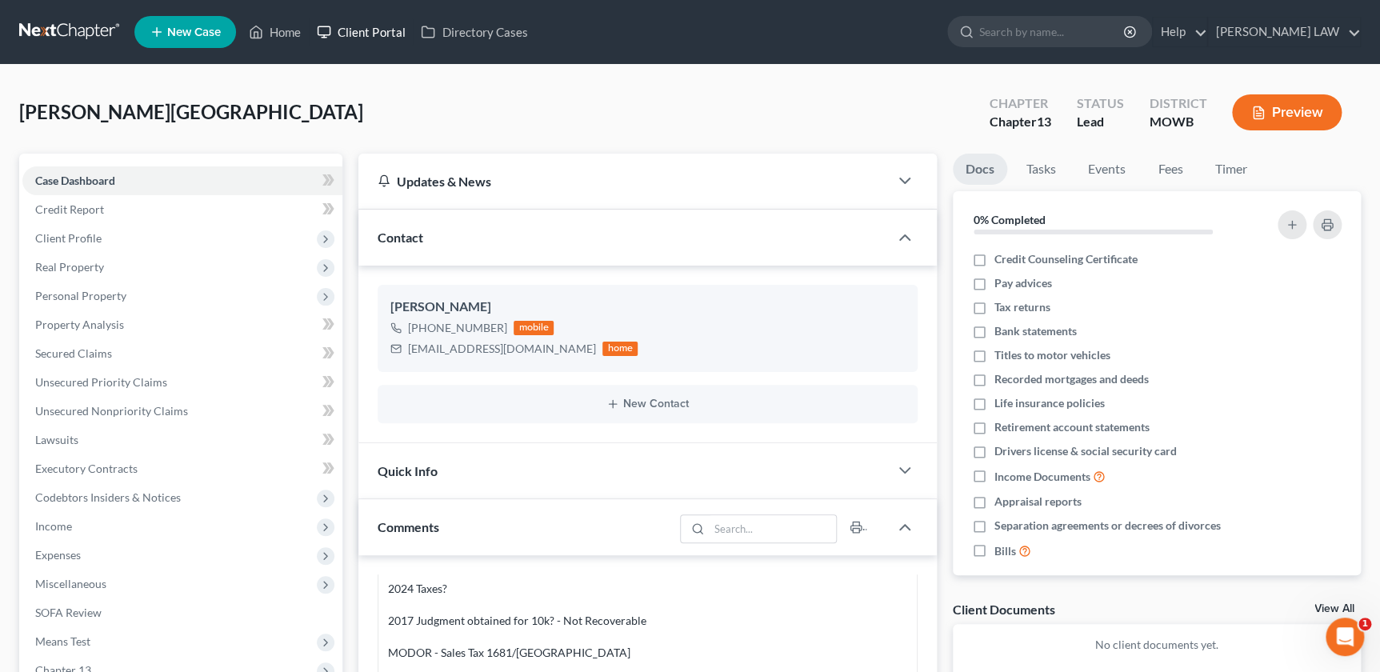
click at [374, 34] on link "Client Portal" at bounding box center [361, 32] width 104 height 29
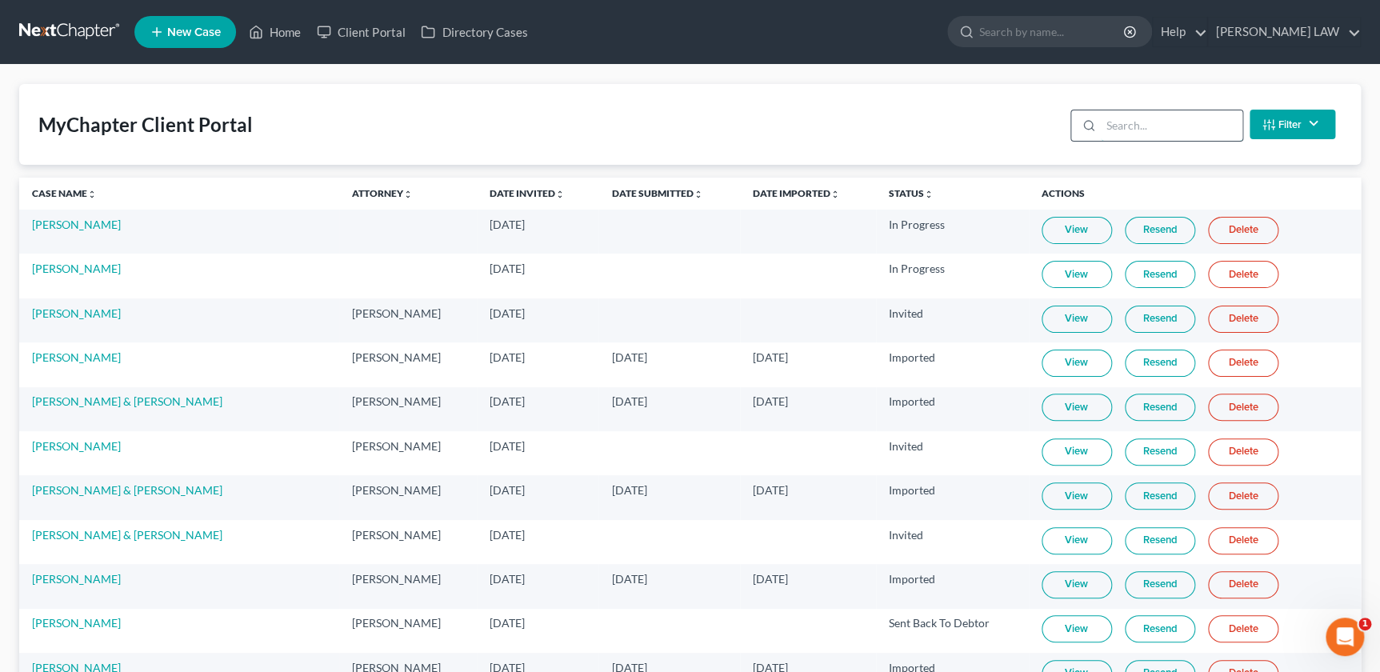
click at [1126, 128] on input "search" at bounding box center [1172, 125] width 142 height 30
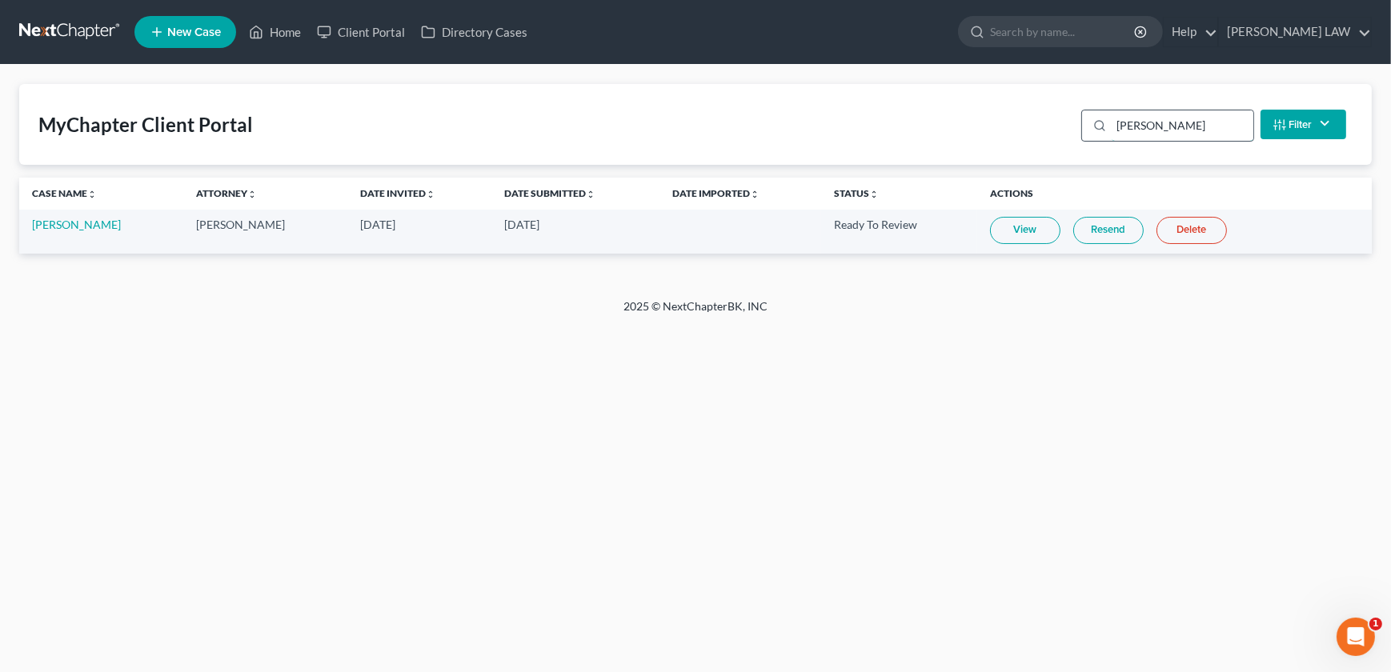
type input "[PERSON_NAME]"
click at [70, 220] on link "[PERSON_NAME]" at bounding box center [76, 225] width 89 height 14
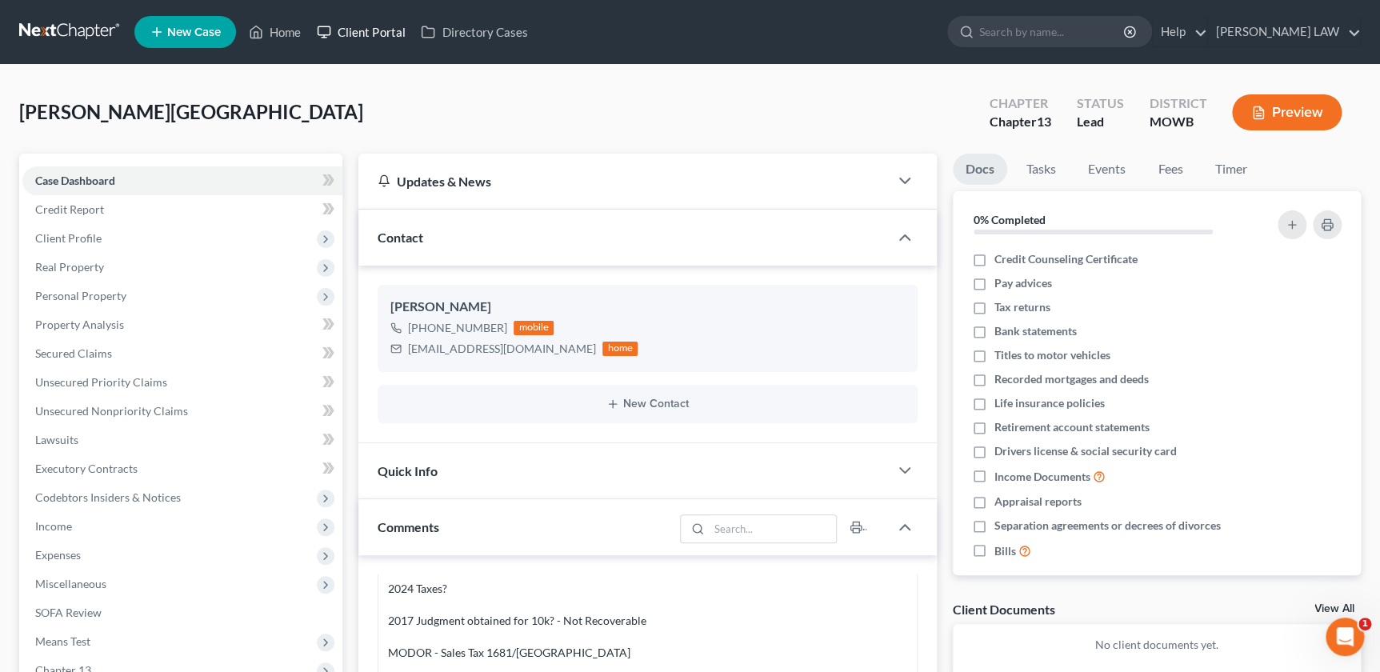
click at [352, 33] on link "Client Portal" at bounding box center [361, 32] width 104 height 29
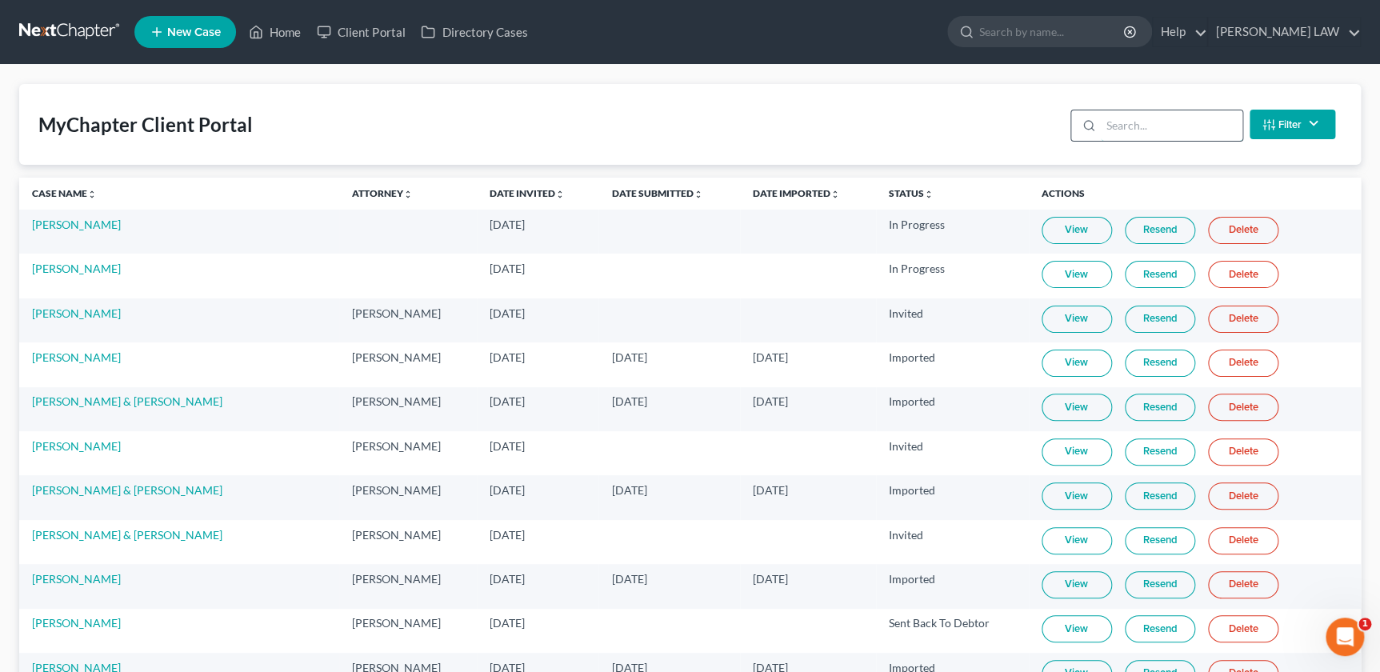
click at [1134, 140] on input "search" at bounding box center [1172, 125] width 142 height 30
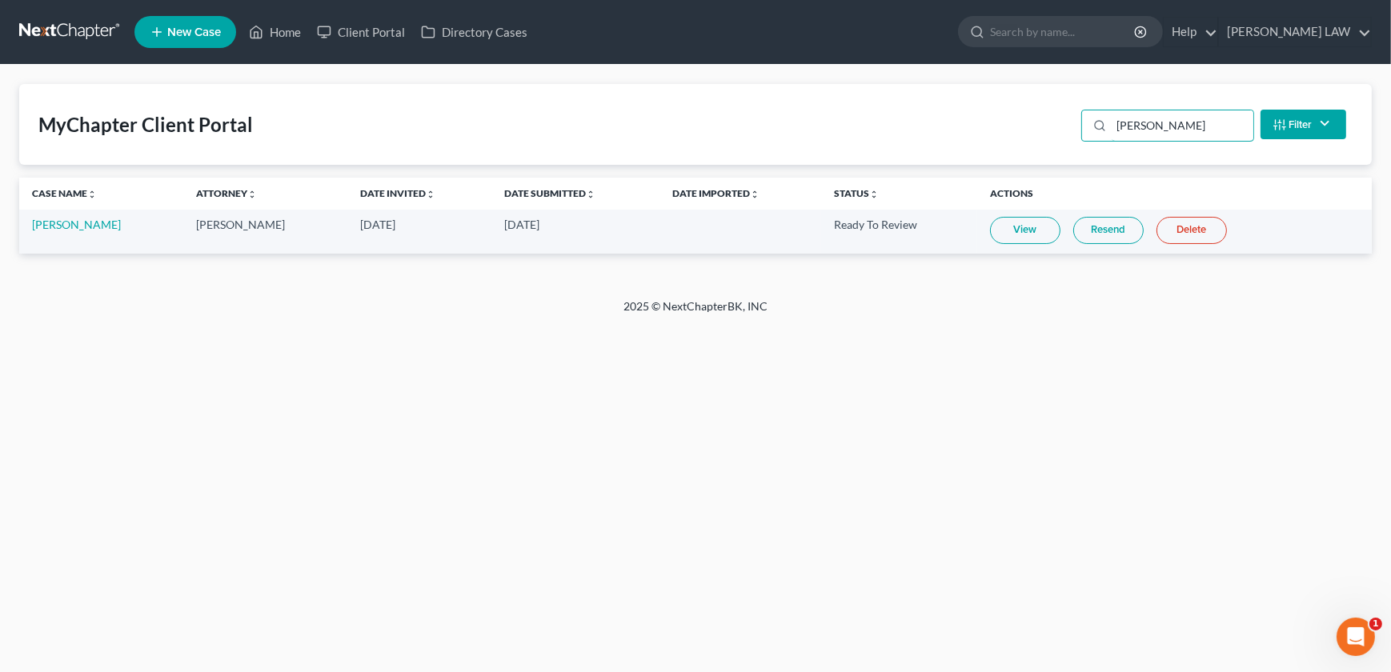
type input "[PERSON_NAME]"
click at [996, 234] on link "View" at bounding box center [1025, 230] width 70 height 27
click at [136, 343] on div "Home New Case Client Portal Directory Cases [PERSON_NAME] LAW [EMAIL_ADDRESS][D…" at bounding box center [695, 336] width 1391 height 672
click at [269, 26] on link "Home" at bounding box center [275, 32] width 68 height 29
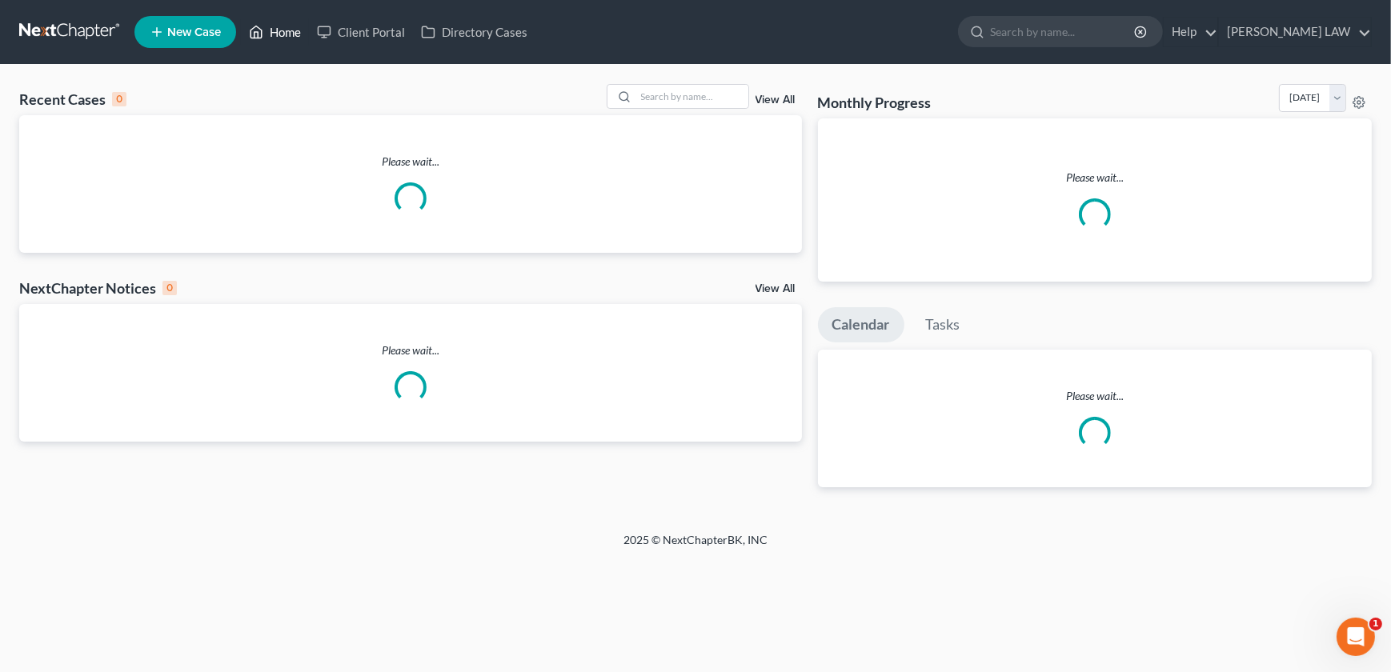
click at [290, 27] on link "Home" at bounding box center [275, 32] width 68 height 29
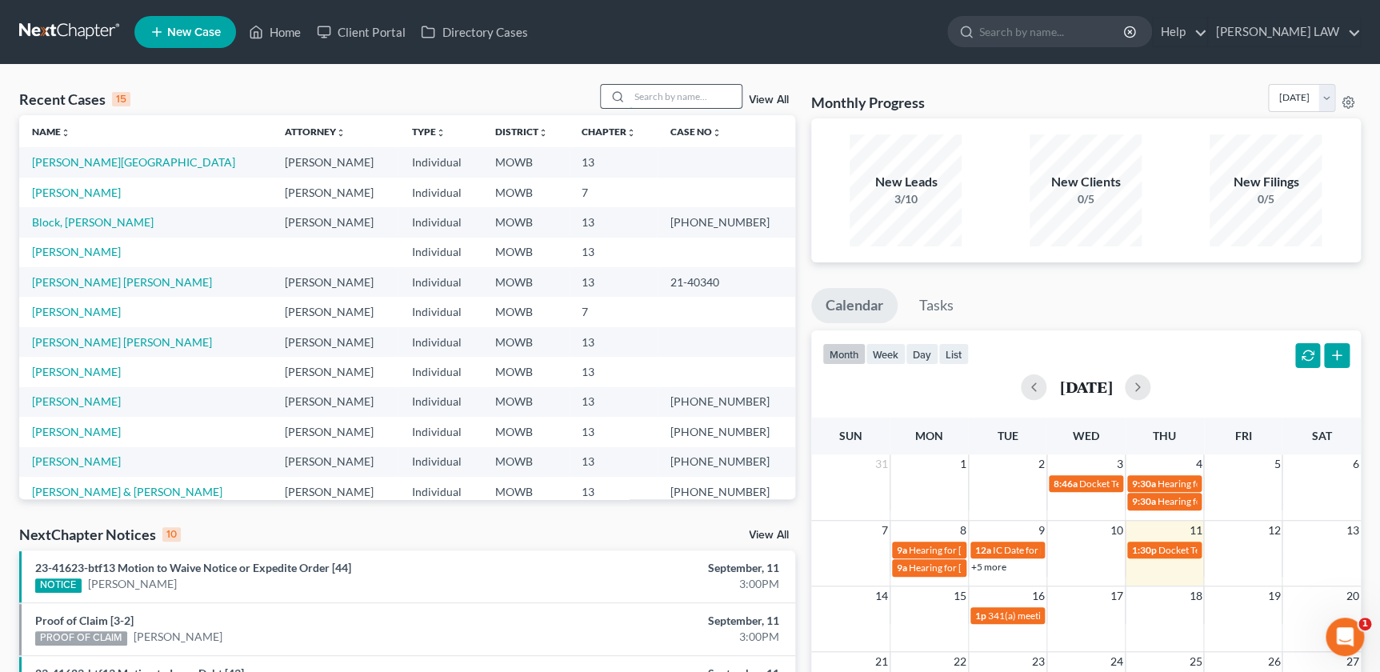
click at [670, 105] on input "search" at bounding box center [686, 96] width 112 height 23
type input "may"
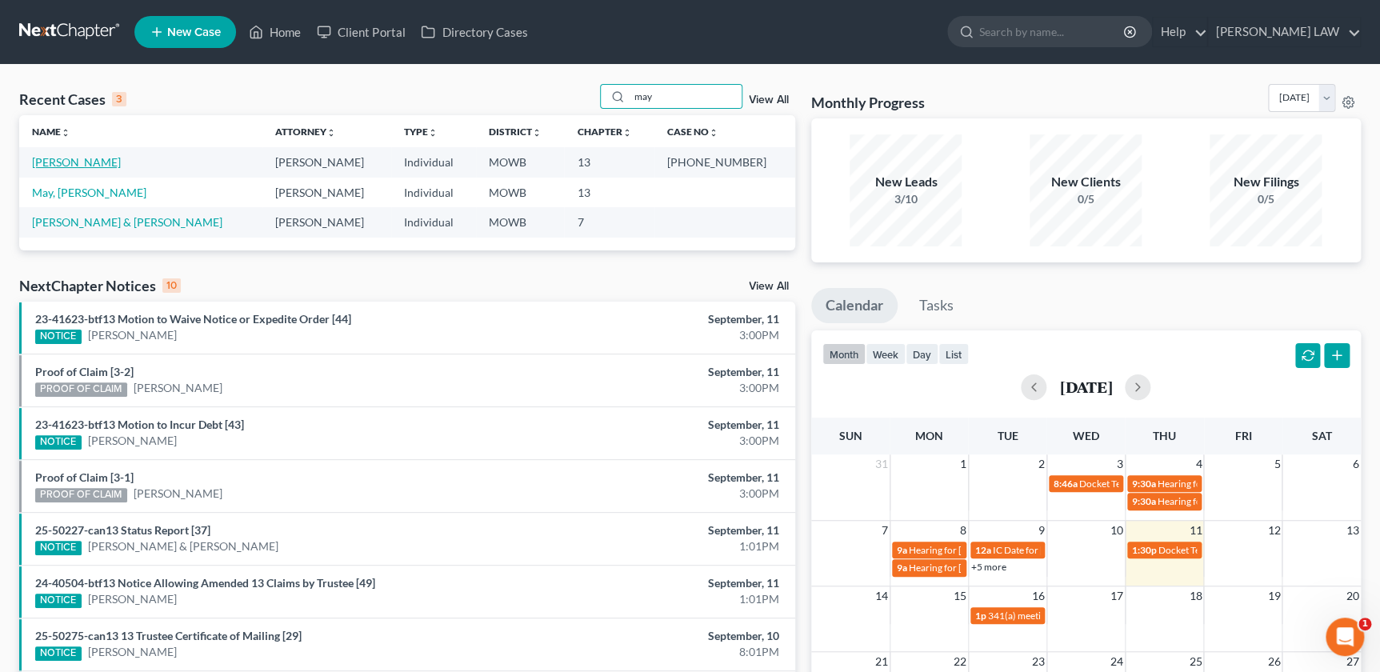
click at [63, 160] on link "[PERSON_NAME]" at bounding box center [76, 162] width 89 height 14
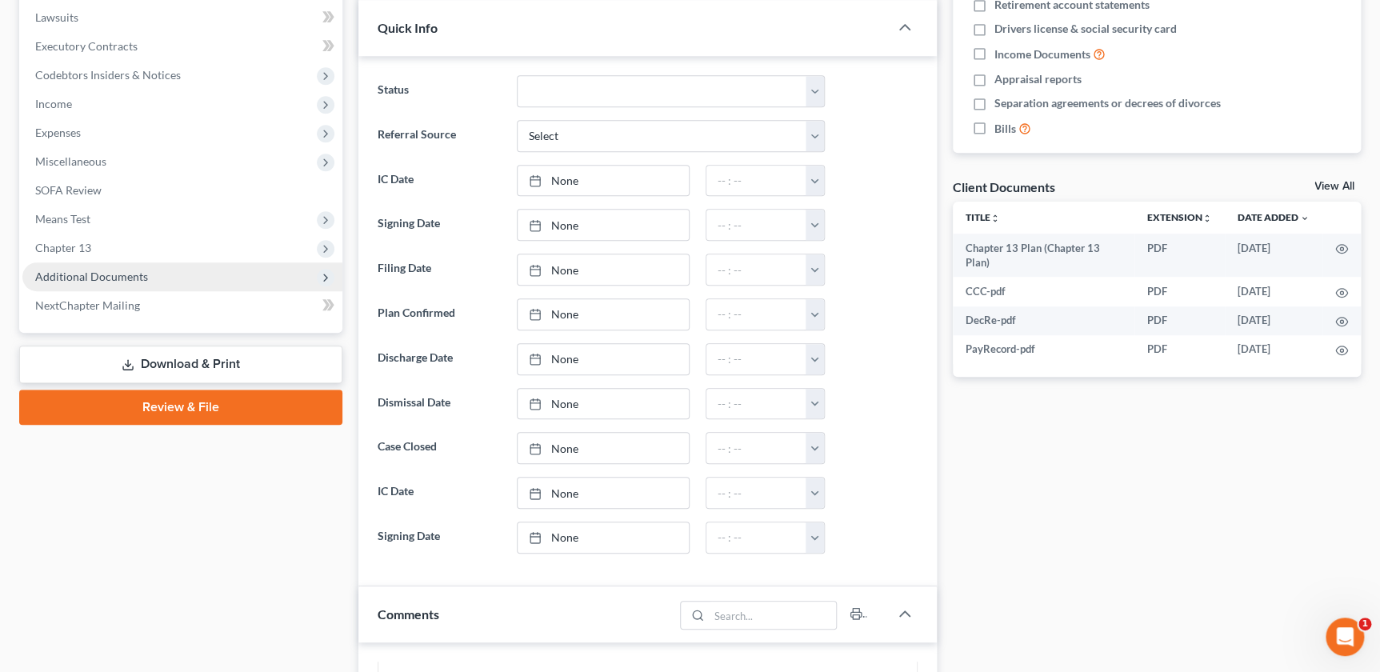
scroll to position [418, 0]
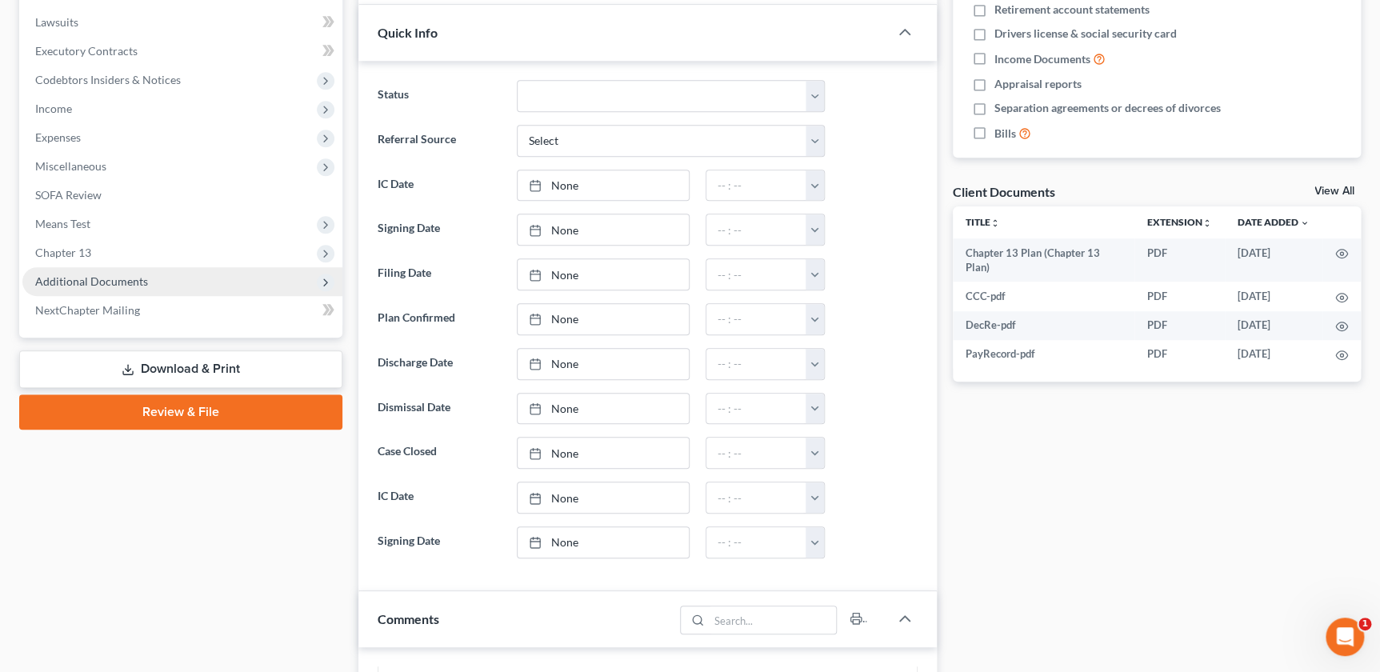
click at [86, 267] on span "Additional Documents" at bounding box center [182, 281] width 320 height 29
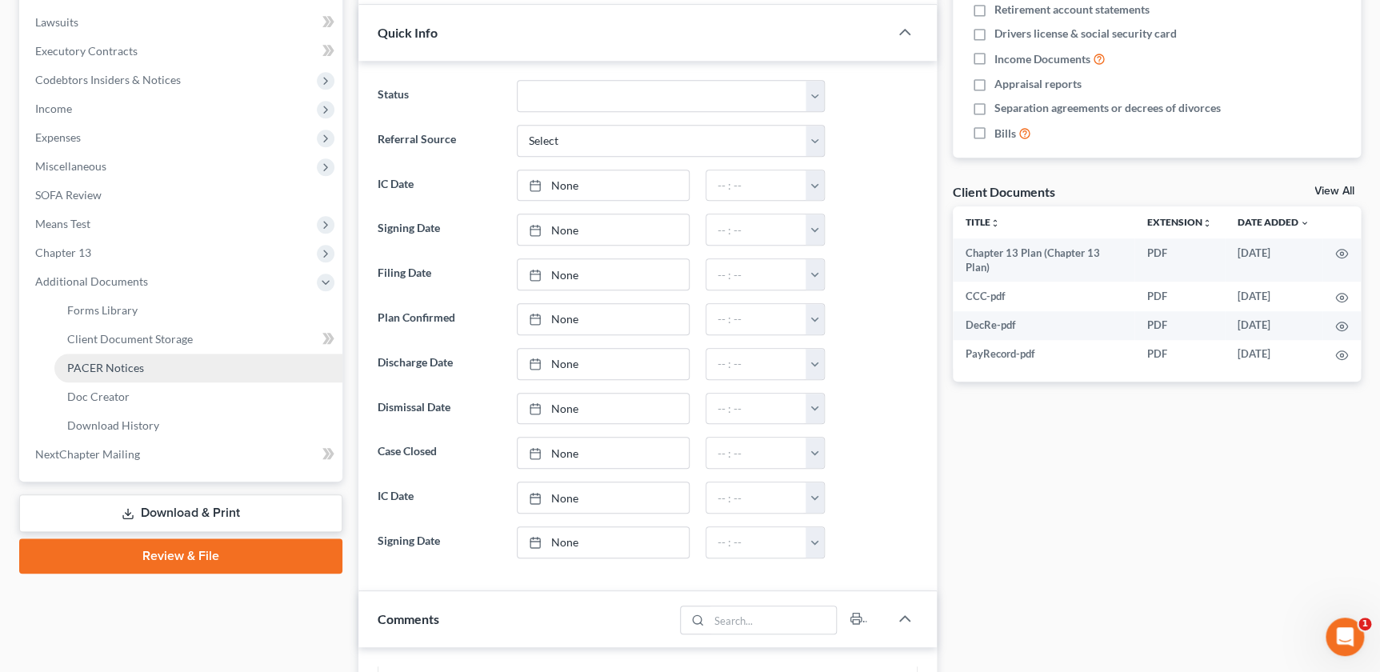
click at [104, 365] on span "PACER Notices" at bounding box center [105, 368] width 77 height 14
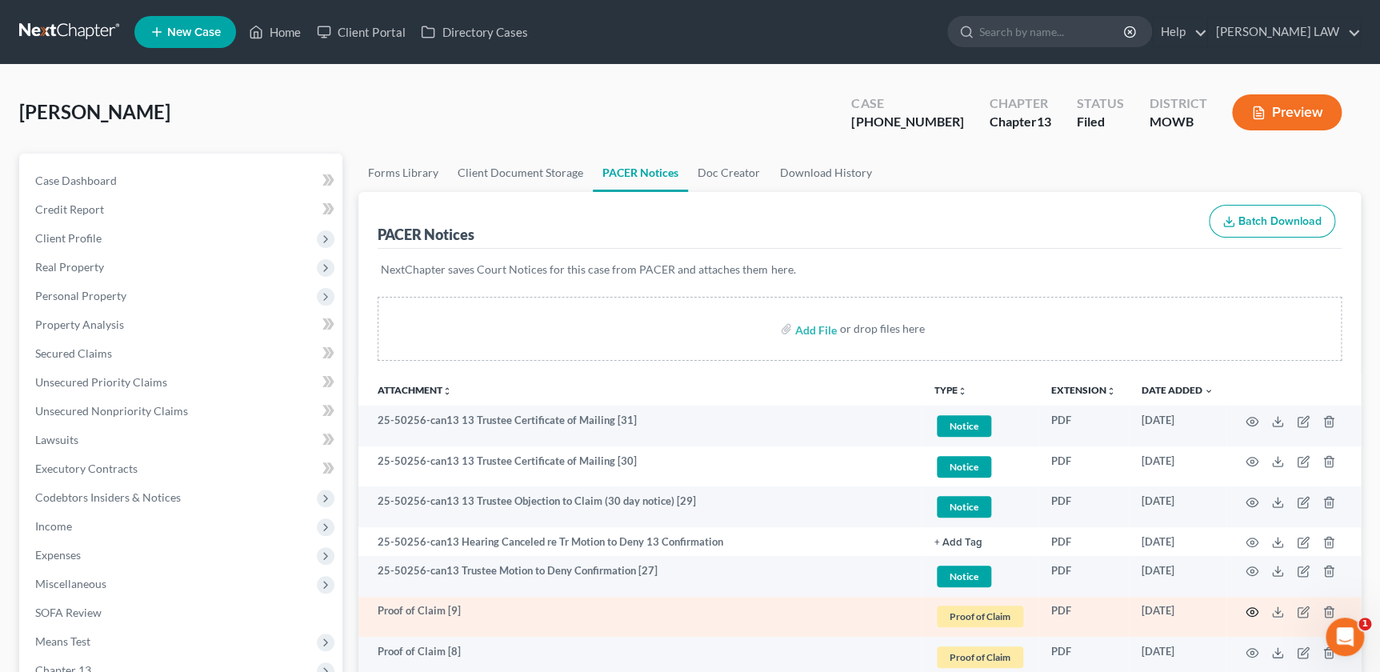
click at [1246, 615] on icon "button" at bounding box center [1252, 612] width 13 height 13
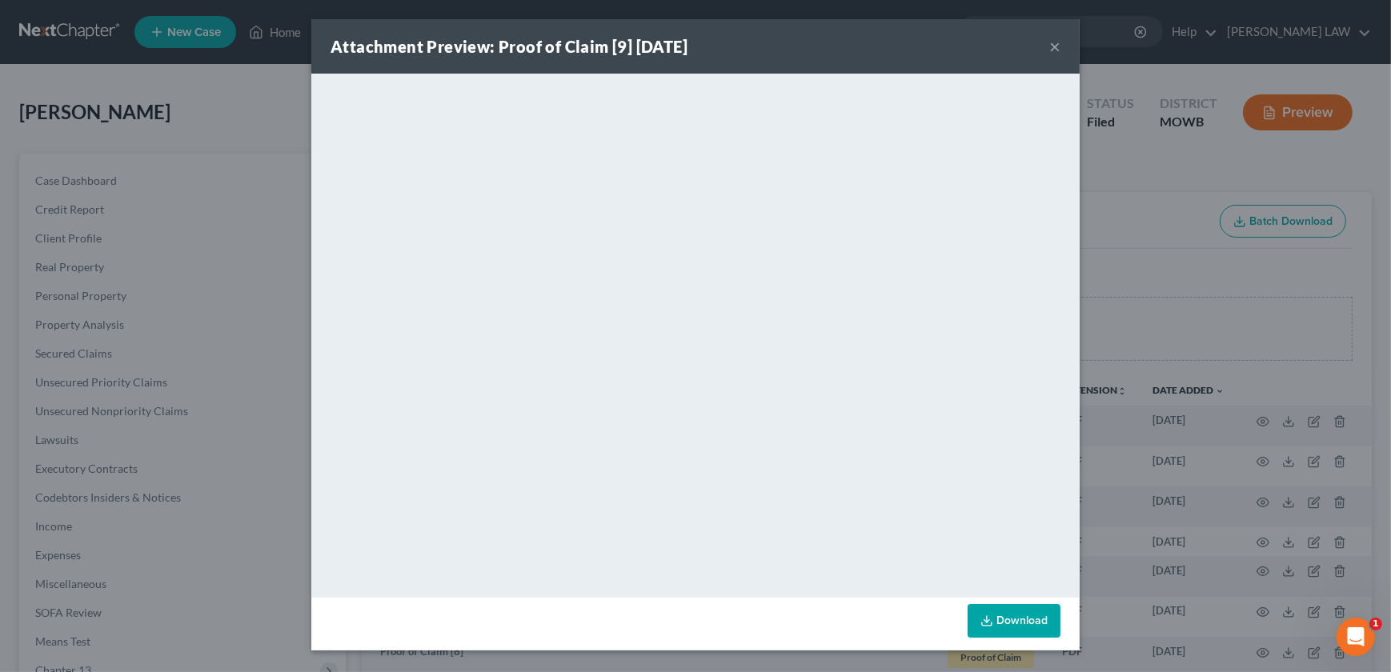
click at [1049, 44] on button "×" at bounding box center [1054, 46] width 11 height 19
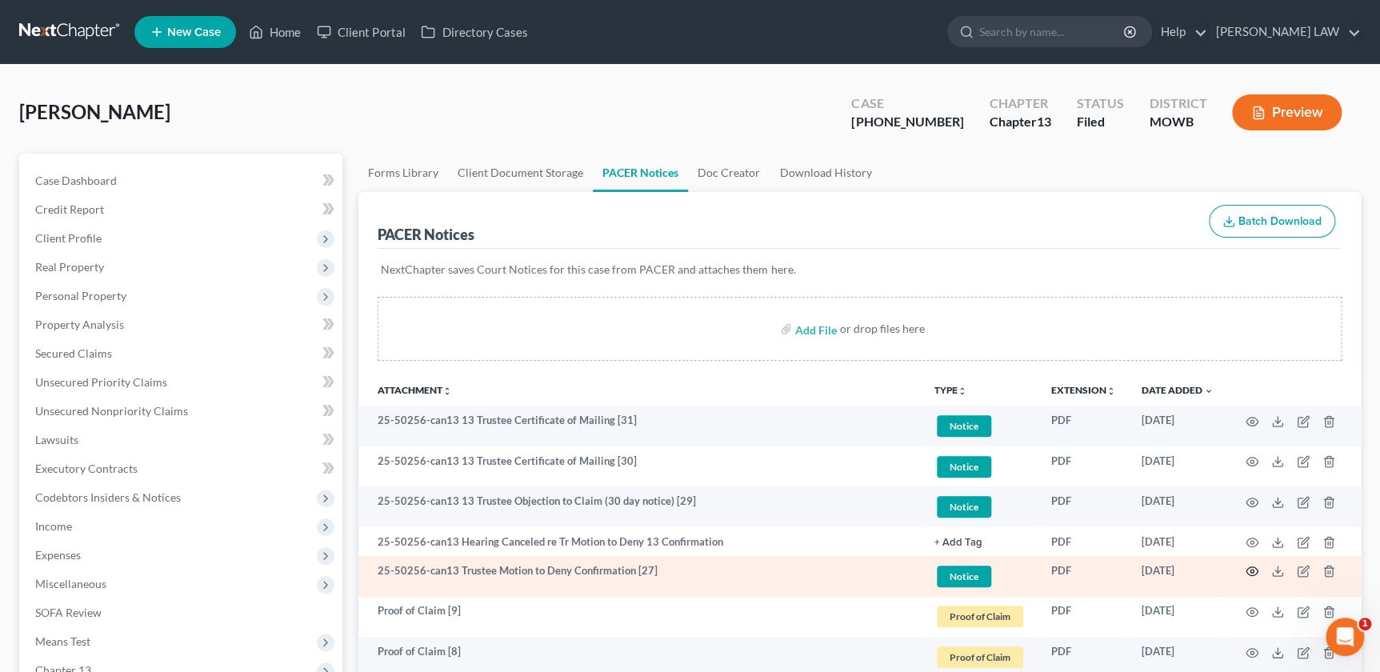
click at [1249, 568] on icon "button" at bounding box center [1252, 571] width 13 height 13
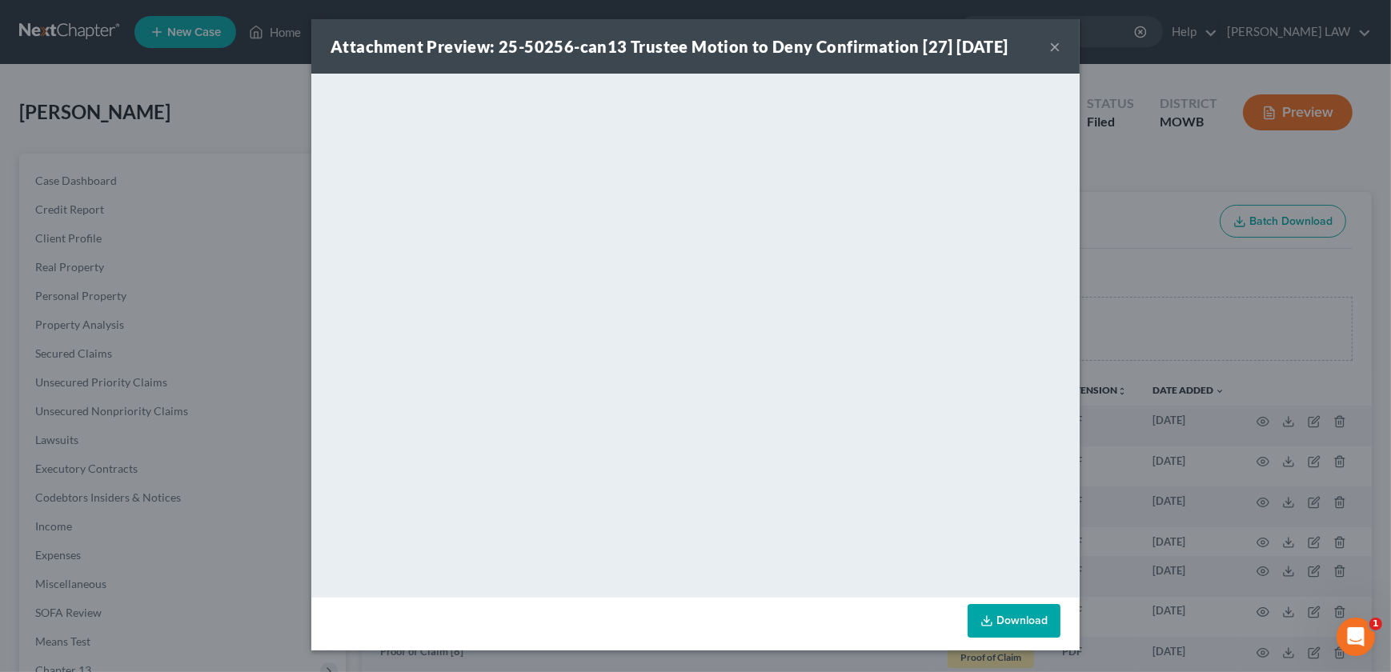
click at [1049, 47] on button "×" at bounding box center [1054, 46] width 11 height 19
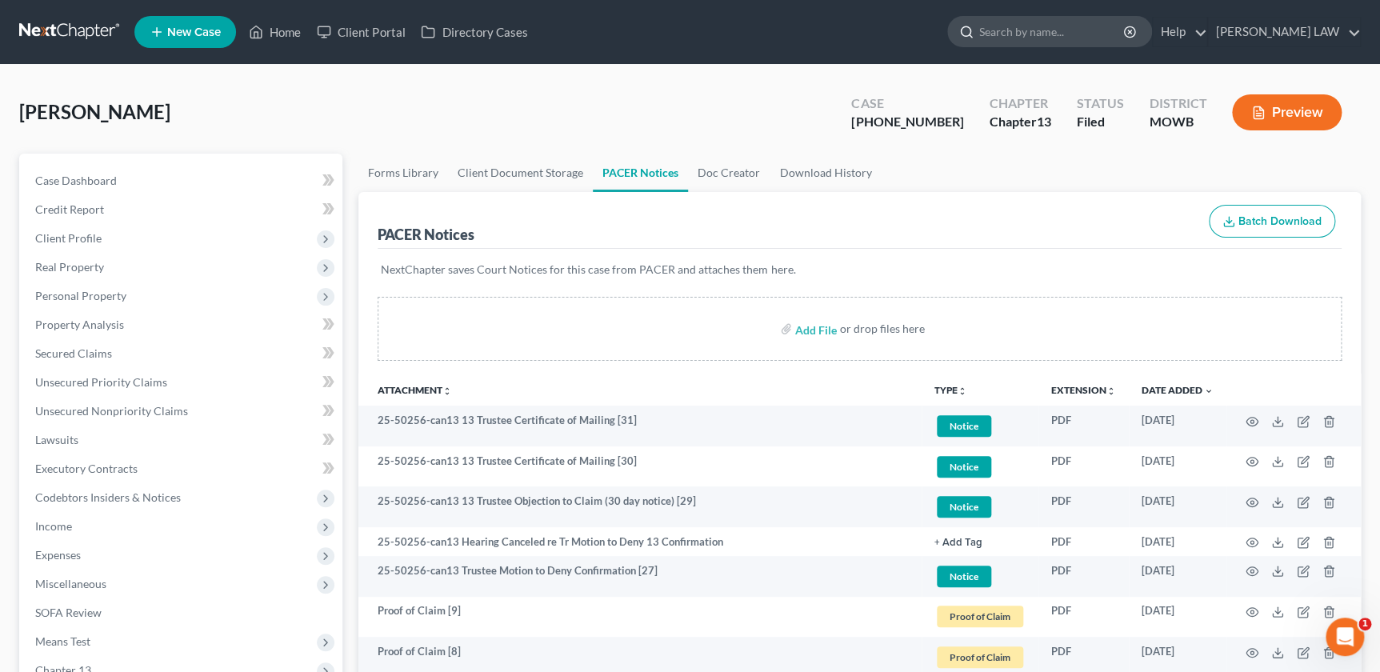
click at [1094, 33] on input "search" at bounding box center [1052, 32] width 146 height 30
type input "[PERSON_NAME]"
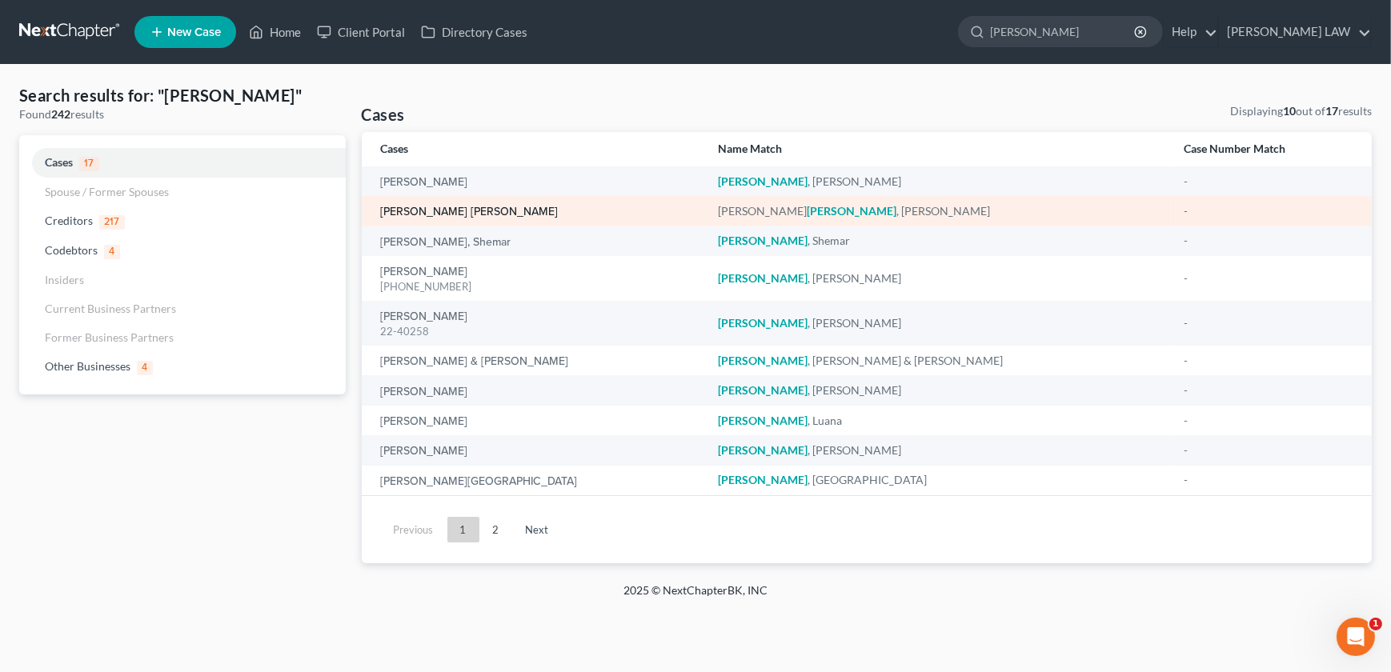
click at [440, 210] on link "[PERSON_NAME] [PERSON_NAME]" at bounding box center [470, 211] width 178 height 11
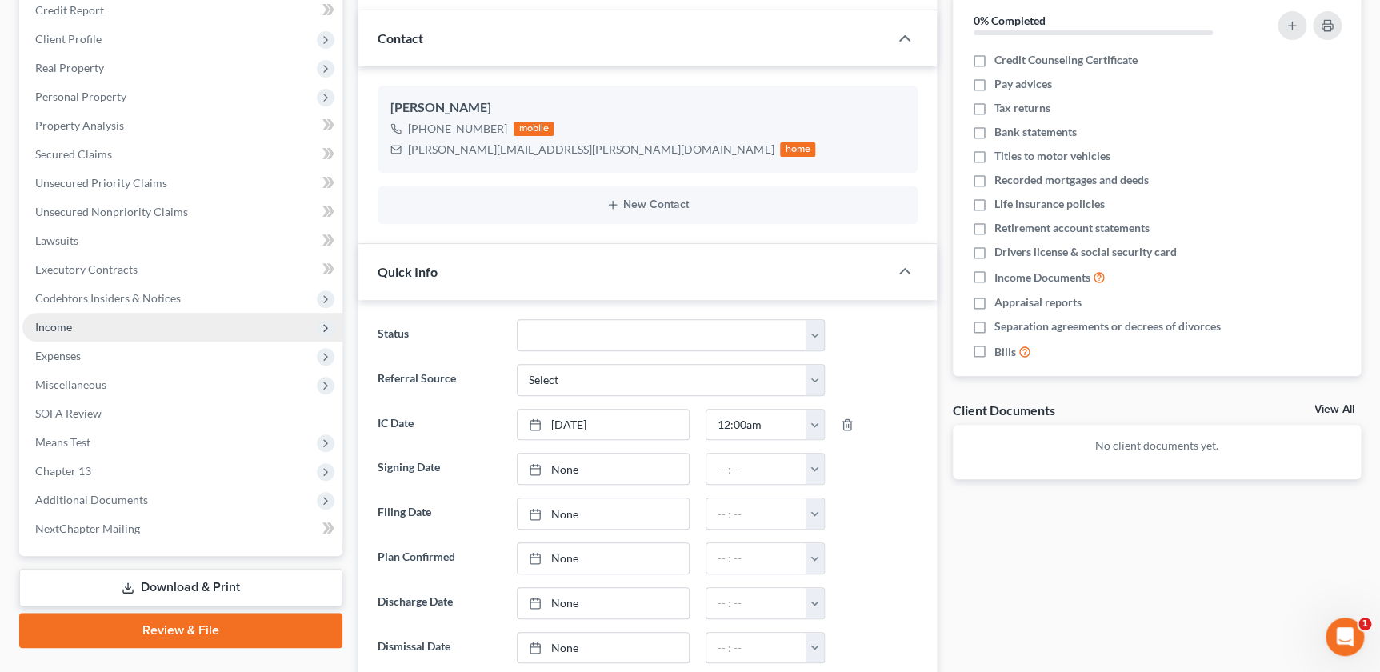
scroll to position [48, 0]
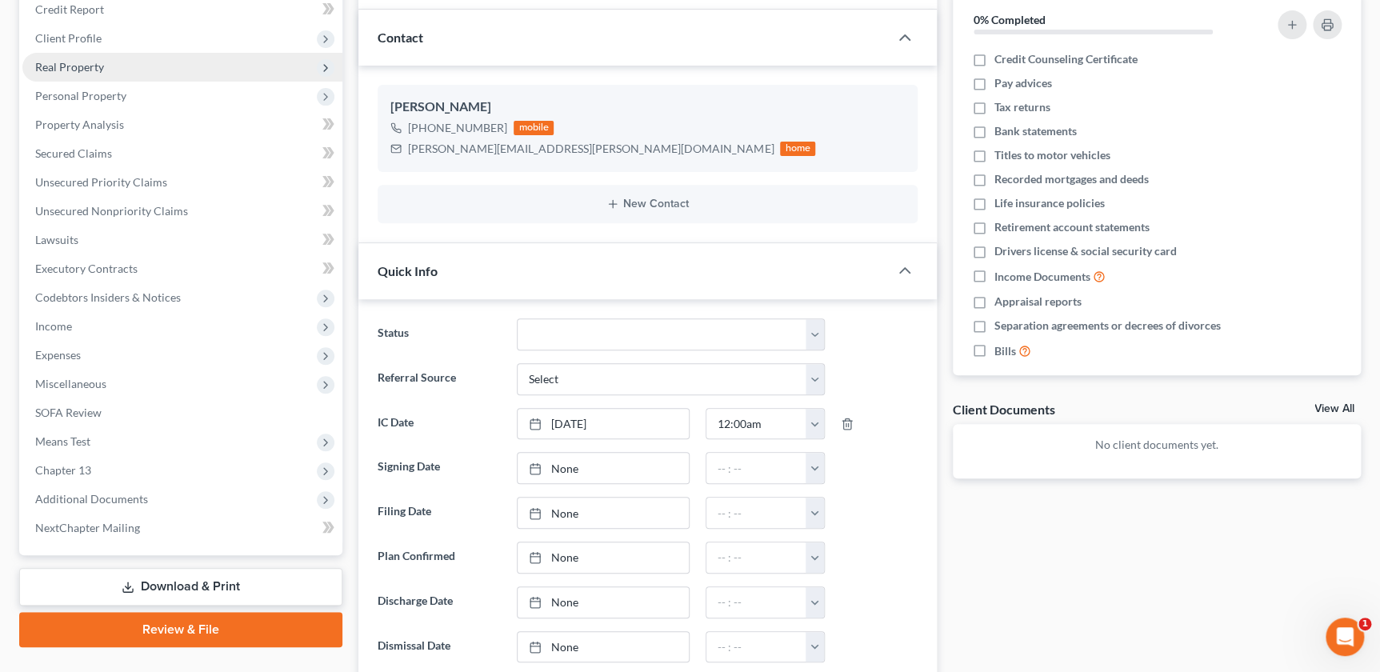
click at [99, 68] on span "Real Property" at bounding box center [69, 67] width 69 height 14
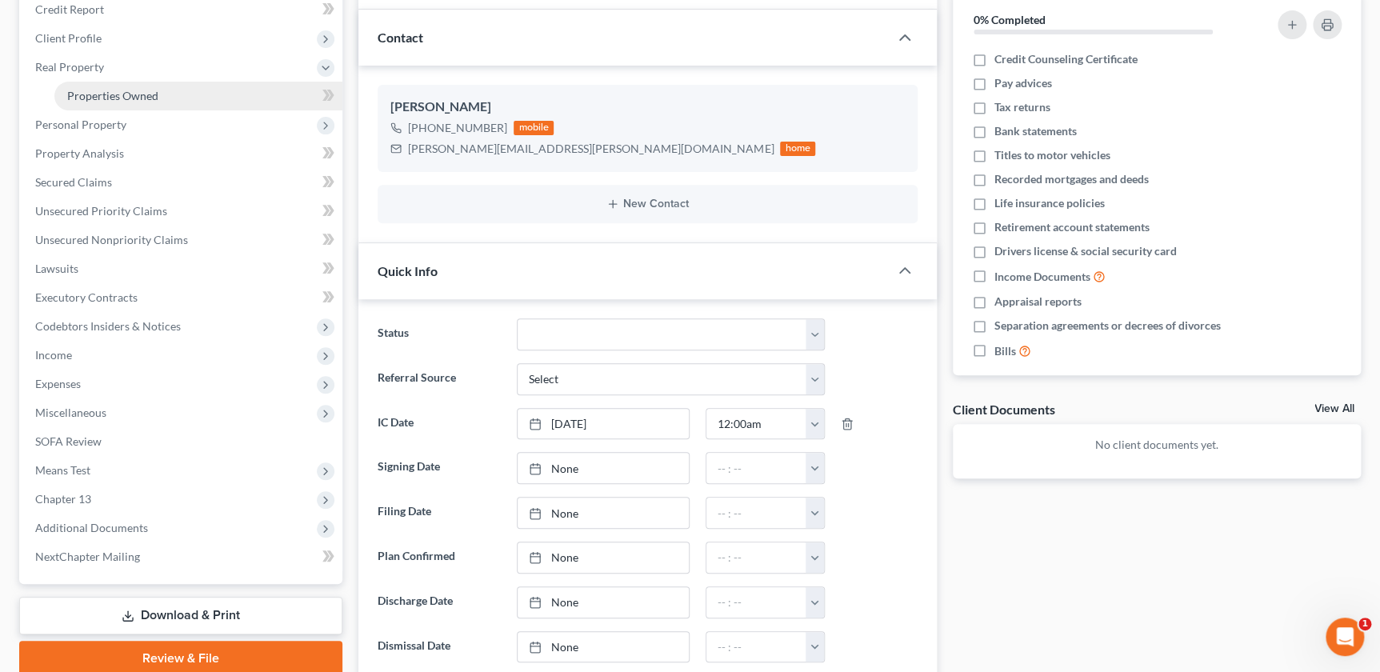
click at [98, 89] on span "Properties Owned" at bounding box center [112, 96] width 91 height 14
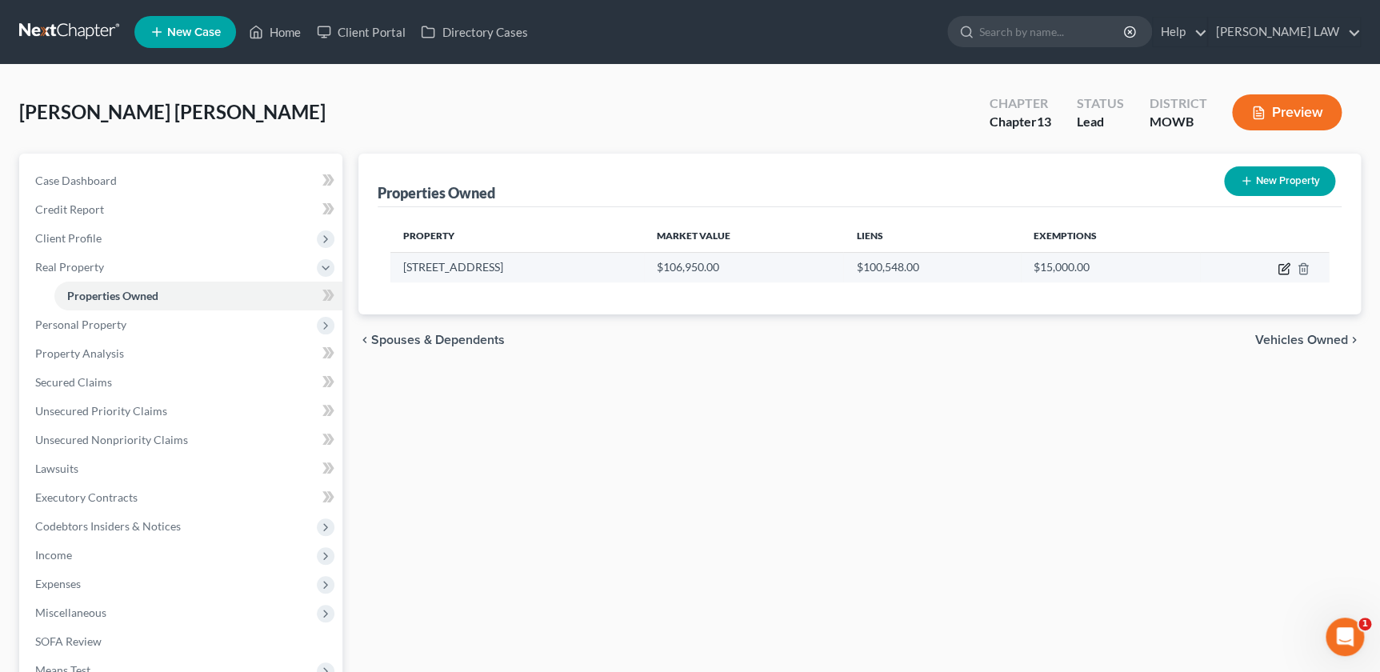
click at [1280, 266] on icon "button" at bounding box center [1284, 268] width 13 height 13
select select "26"
select select "0"
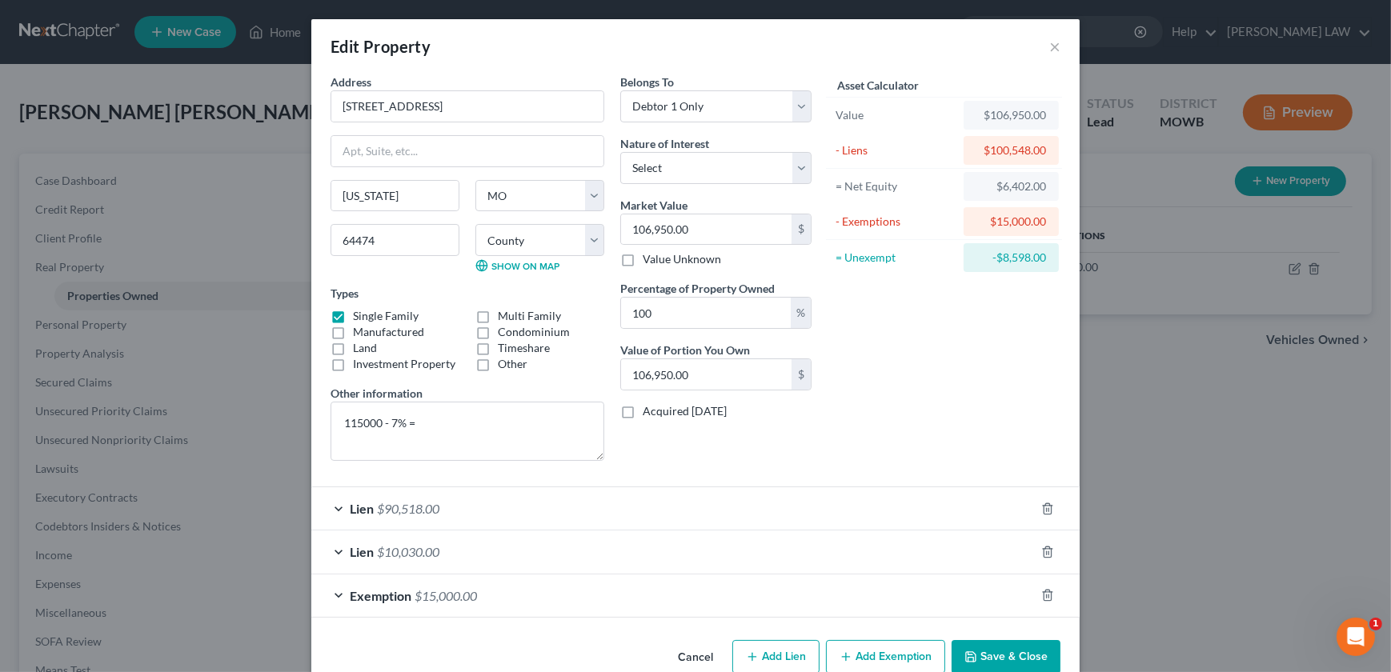
click at [516, 510] on div "Lien $90,518.00" at bounding box center [672, 508] width 723 height 42
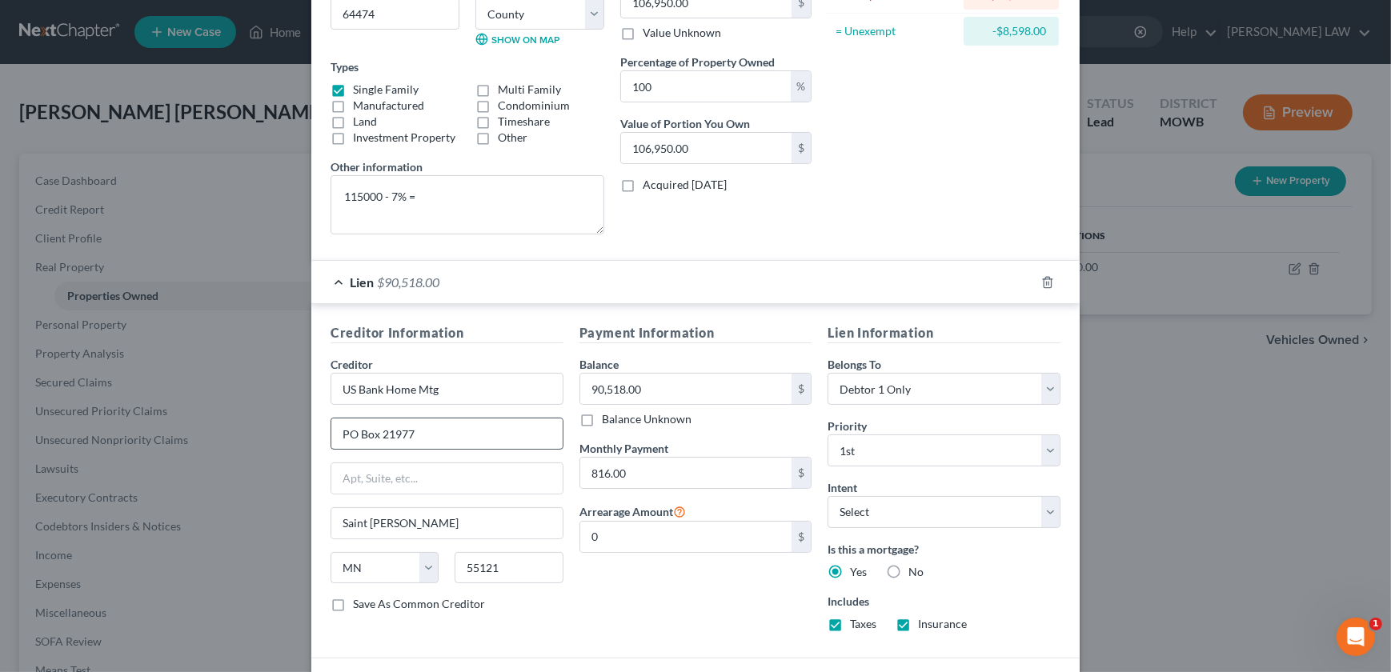
scroll to position [345, 0]
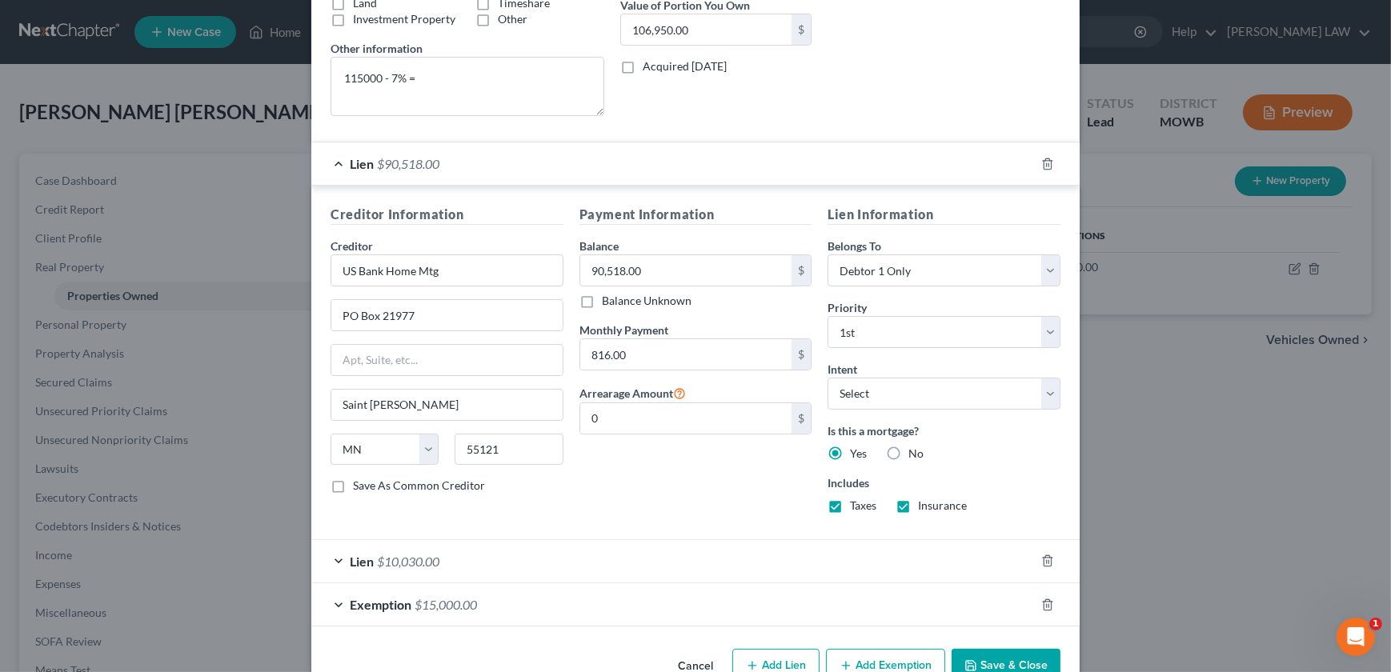
click at [519, 544] on div "Lien $10,030.00" at bounding box center [672, 561] width 723 height 42
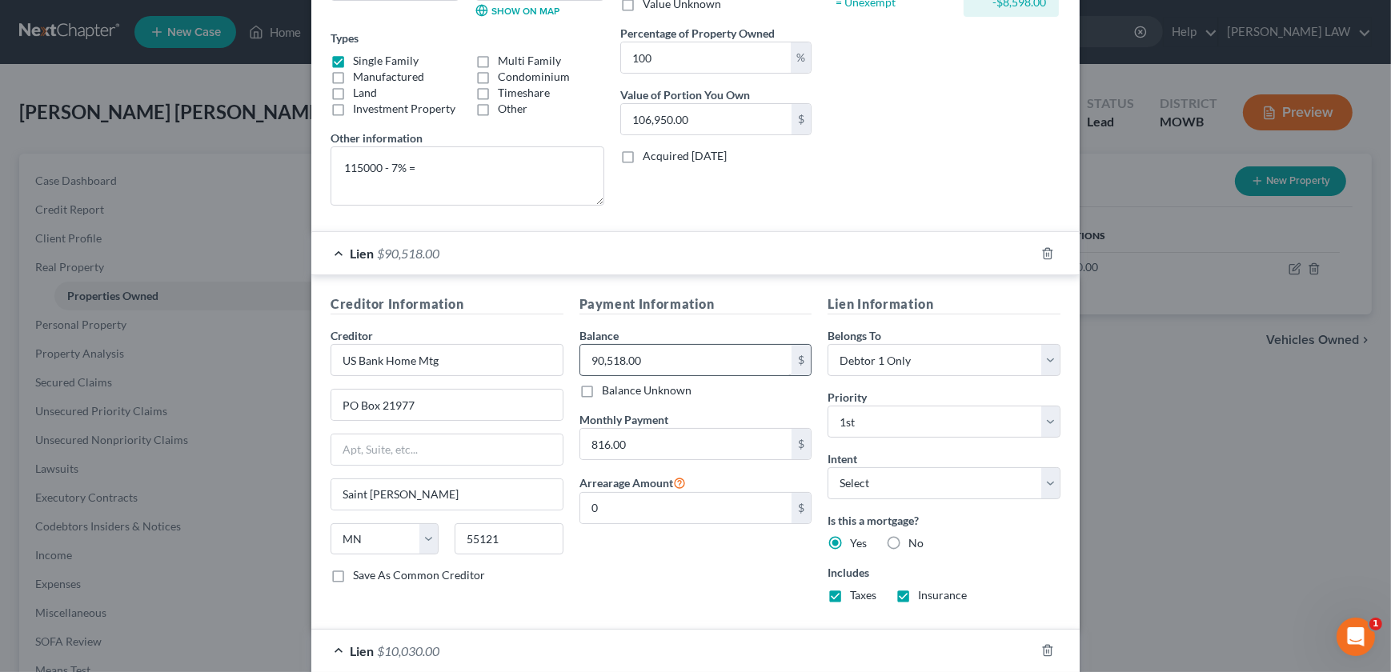
scroll to position [200, 0]
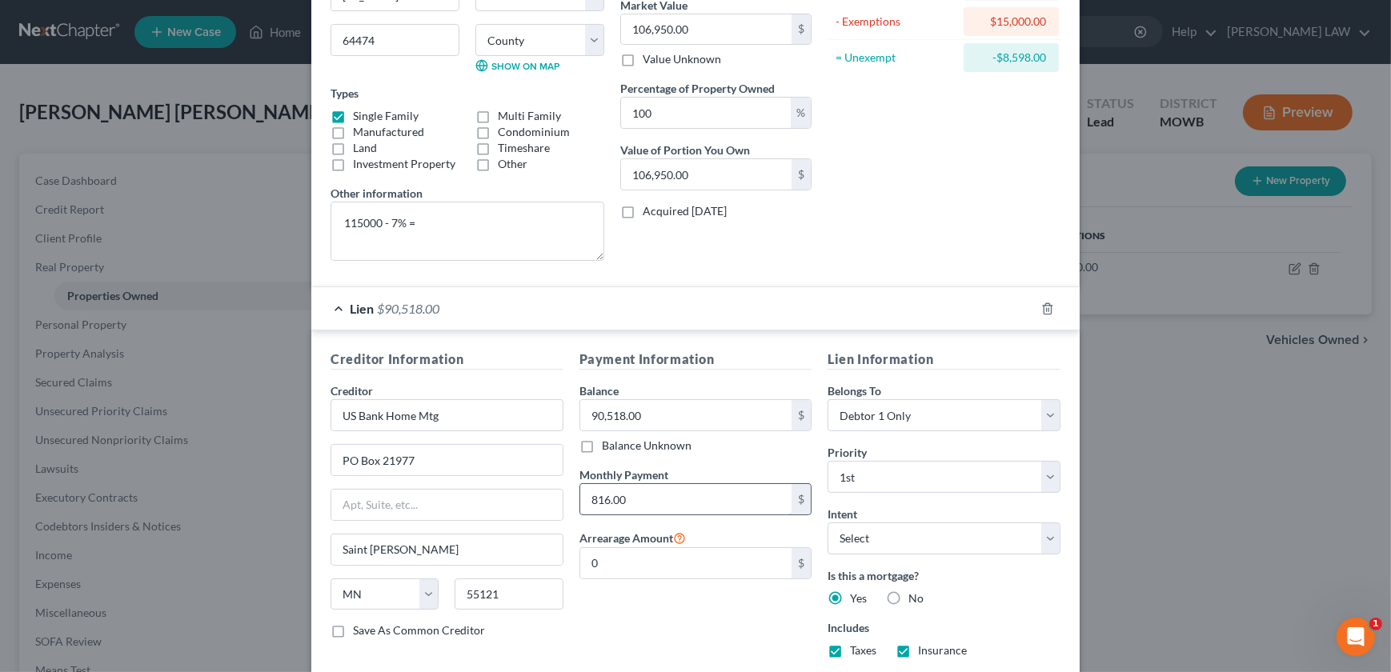
click at [648, 504] on input "816.00" at bounding box center [686, 499] width 212 height 30
type input "712"
click at [990, 614] on div "Lien Information Belongs To * Select Debtor 1 Only Debtor 2 Only Debtor 1 And D…" at bounding box center [943, 510] width 249 height 321
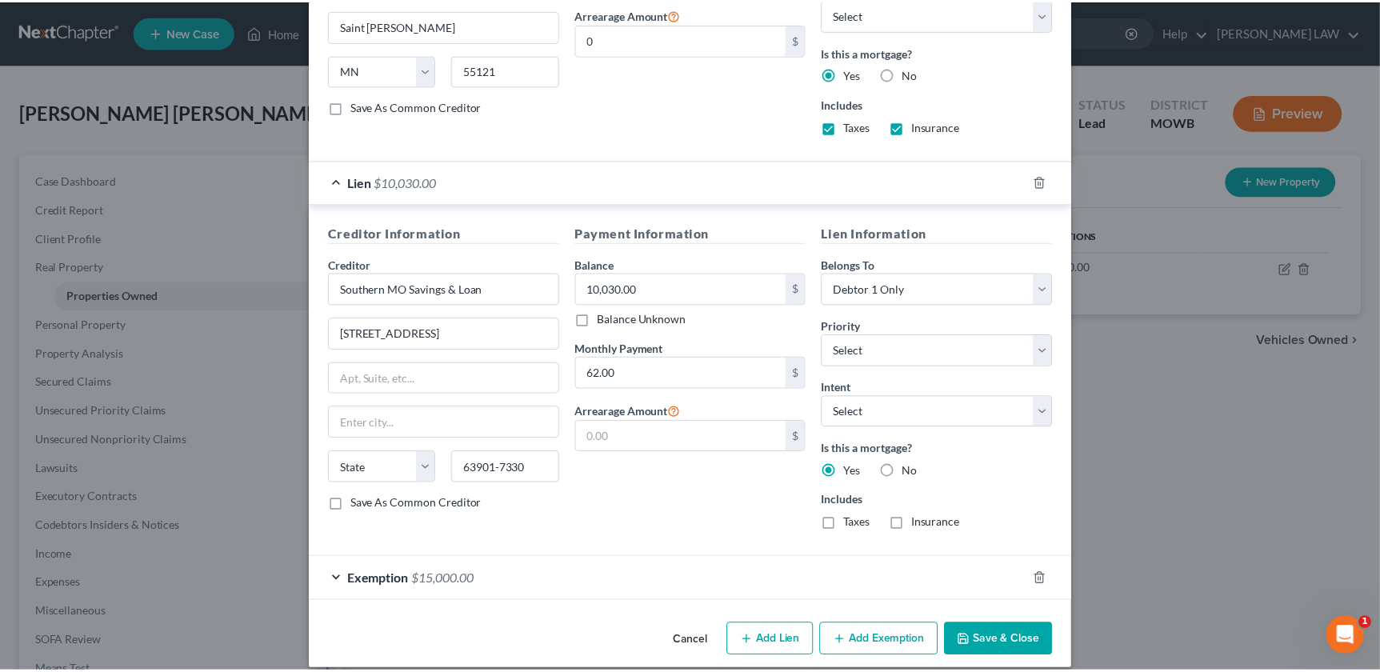
scroll to position [720, 0]
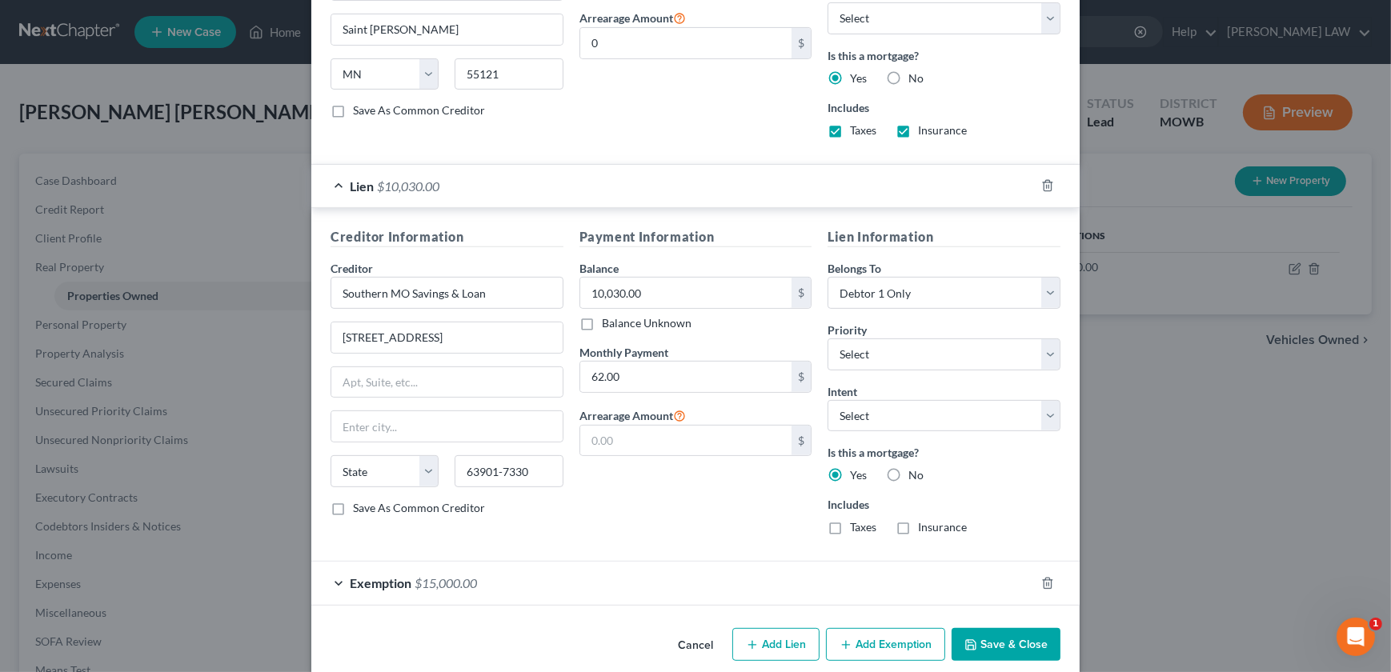
click at [964, 639] on icon "button" at bounding box center [970, 645] width 13 height 13
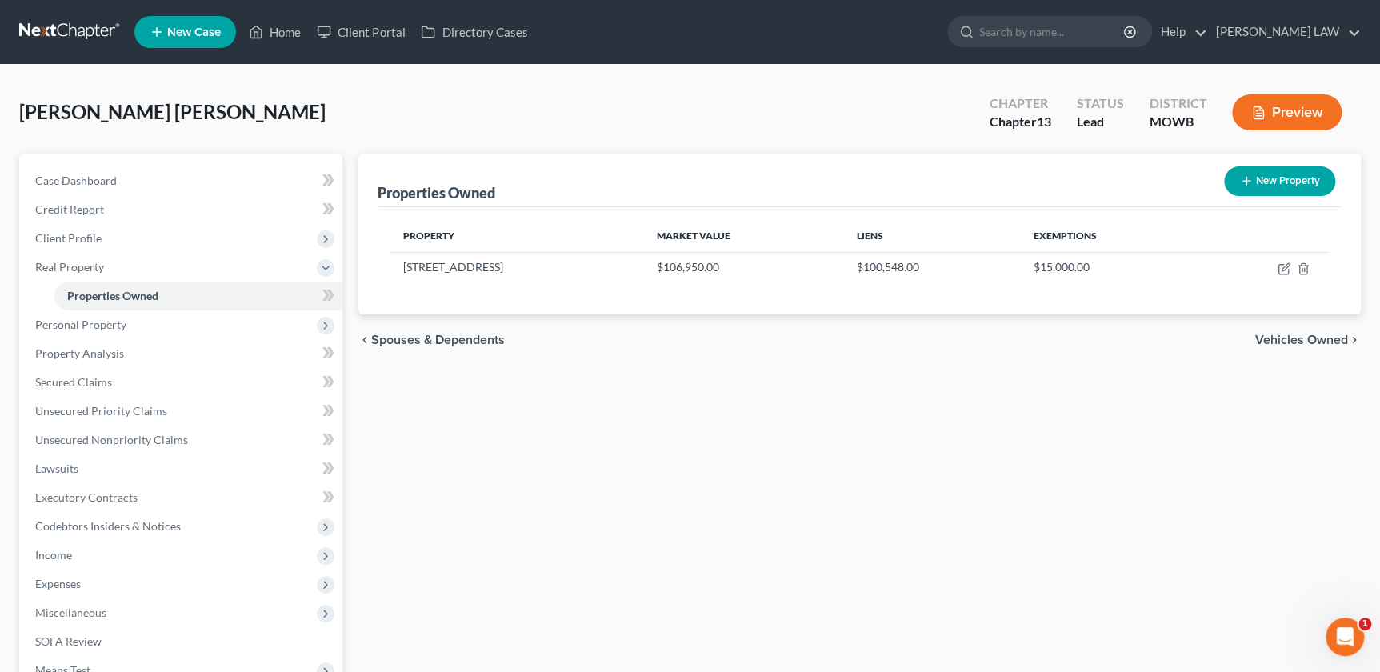
click at [427, 500] on div "Properties Owned New Property Property Market Value Liens Exemptions [STREET_AD…" at bounding box center [859, 515] width 1019 height 723
click at [109, 382] on span "Secured Claims" at bounding box center [73, 382] width 77 height 14
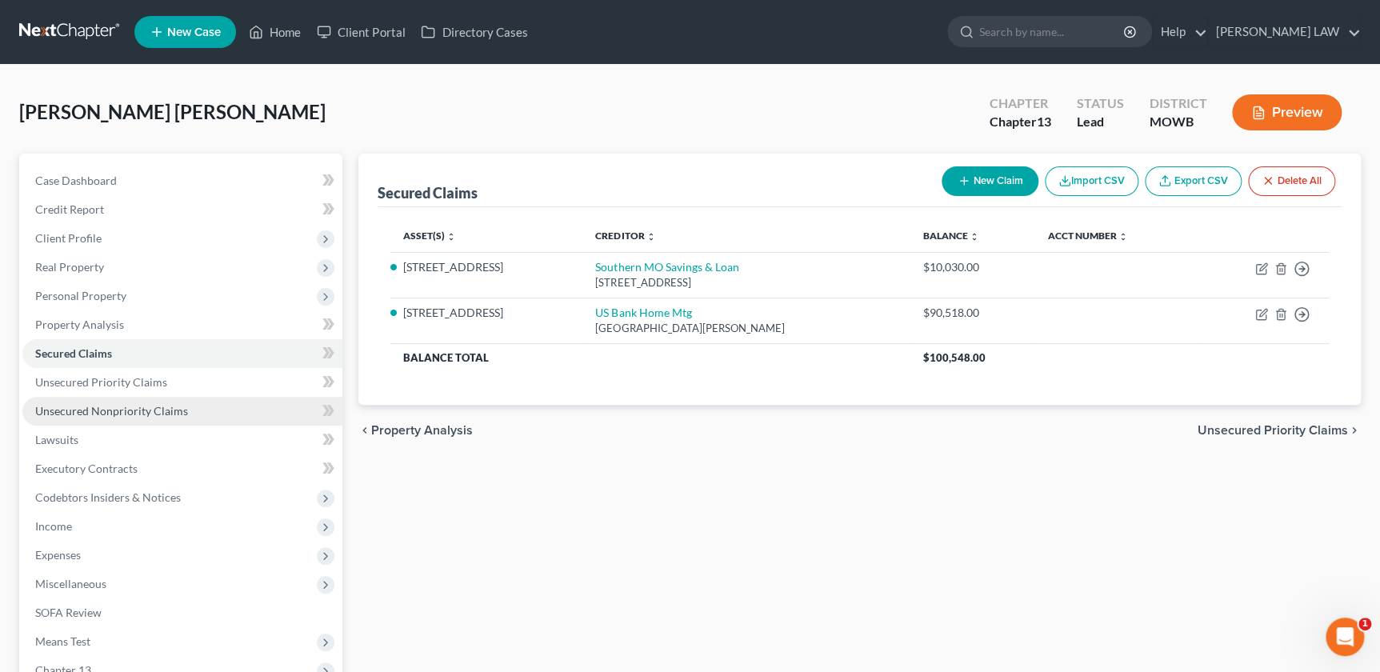
click at [129, 412] on span "Unsecured Nonpriority Claims" at bounding box center [111, 411] width 153 height 14
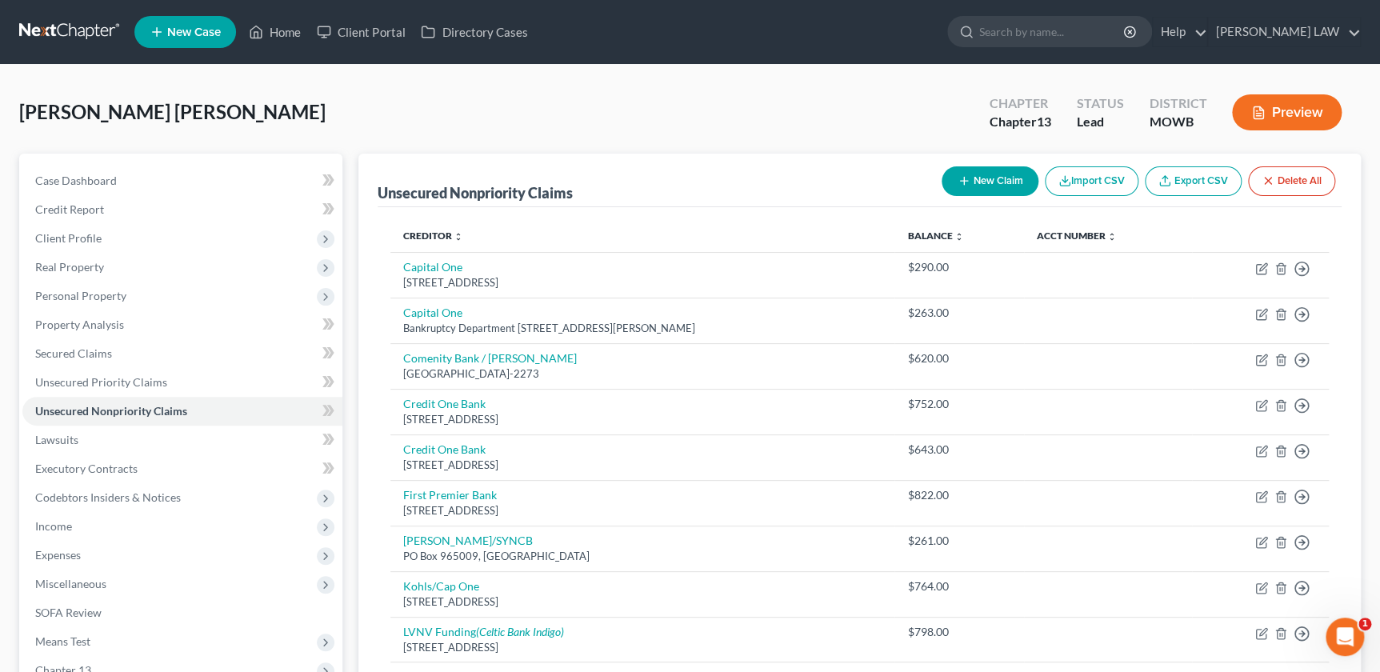
click at [971, 179] on button "New Claim" at bounding box center [990, 181] width 97 height 30
select select "0"
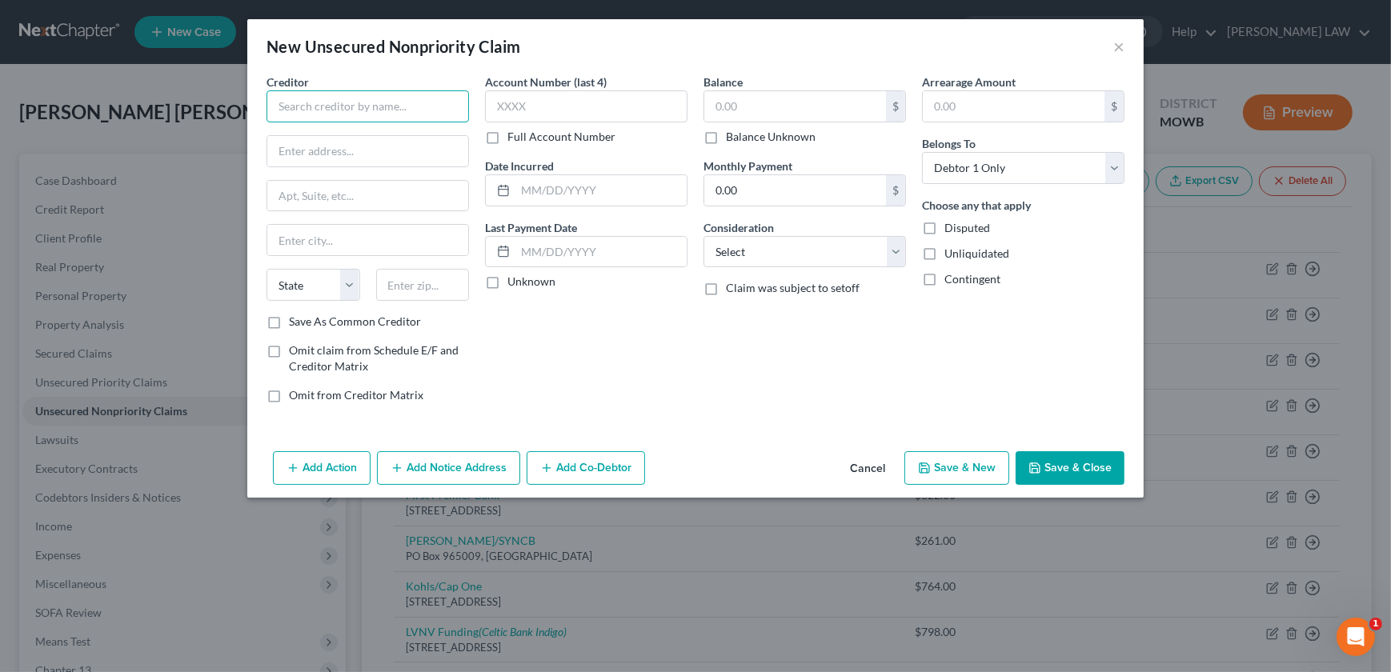
click at [372, 119] on input "text" at bounding box center [367, 106] width 202 height 32
click at [1128, 48] on div "New Unsecured Nonpriority Claim ×" at bounding box center [695, 46] width 896 height 54
click at [1123, 49] on button "×" at bounding box center [1118, 46] width 11 height 19
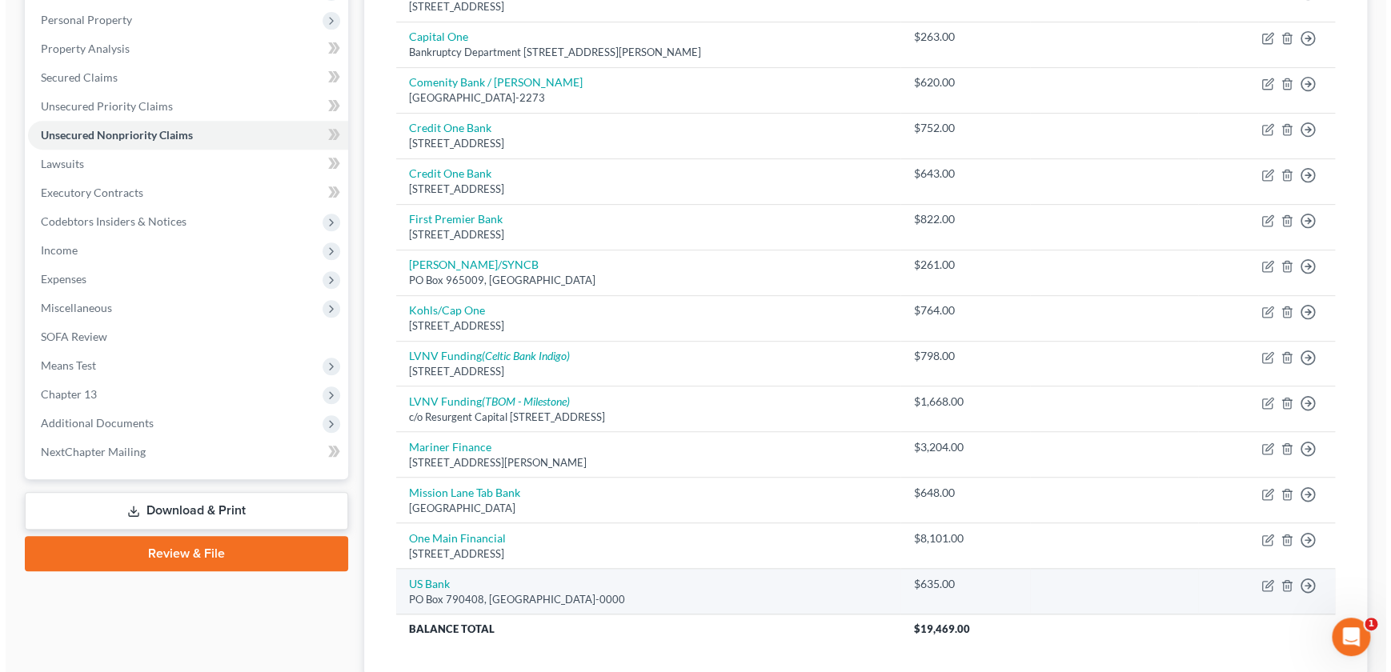
scroll to position [225, 0]
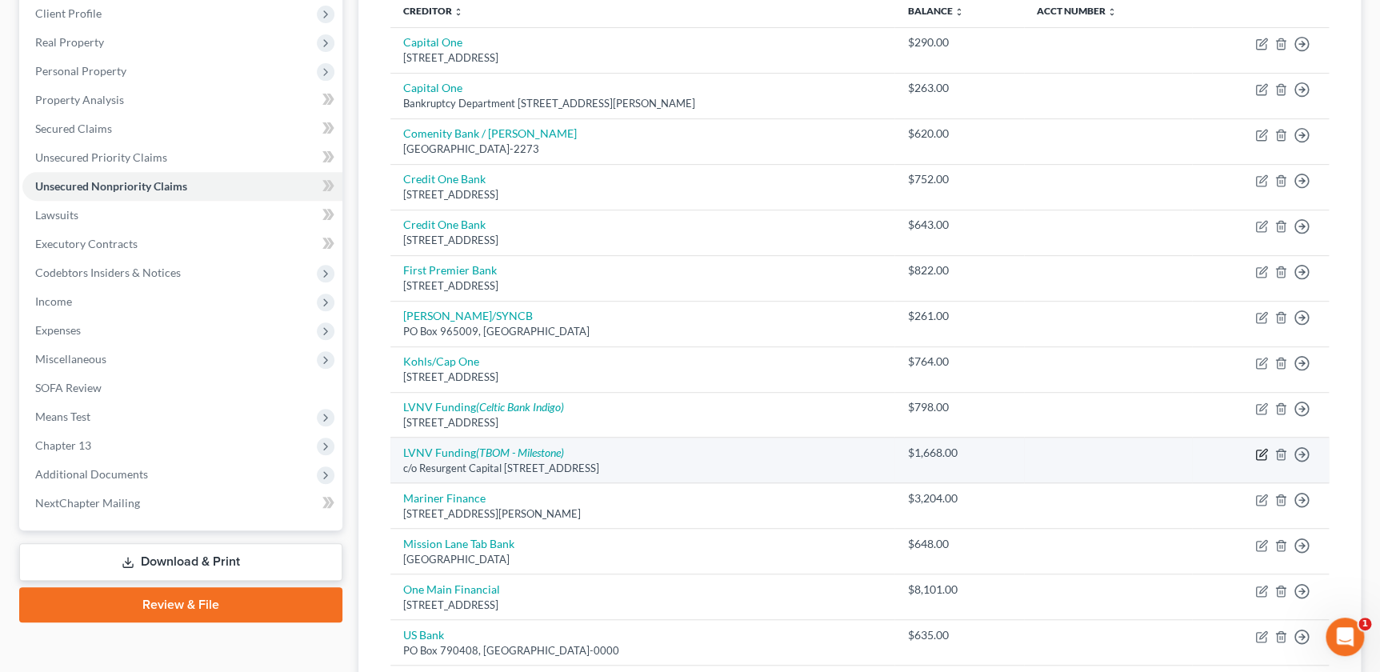
click at [1262, 456] on icon "button" at bounding box center [1261, 455] width 10 height 10
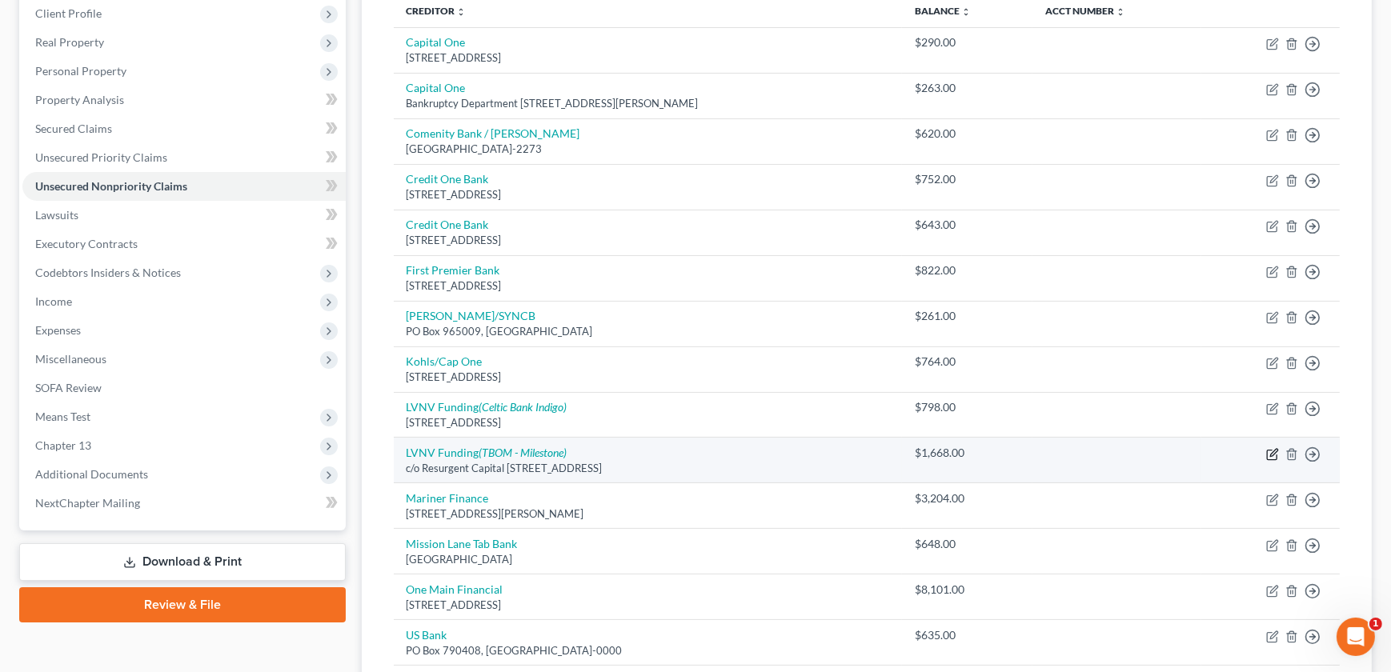
select select "42"
select select "1"
select select "0"
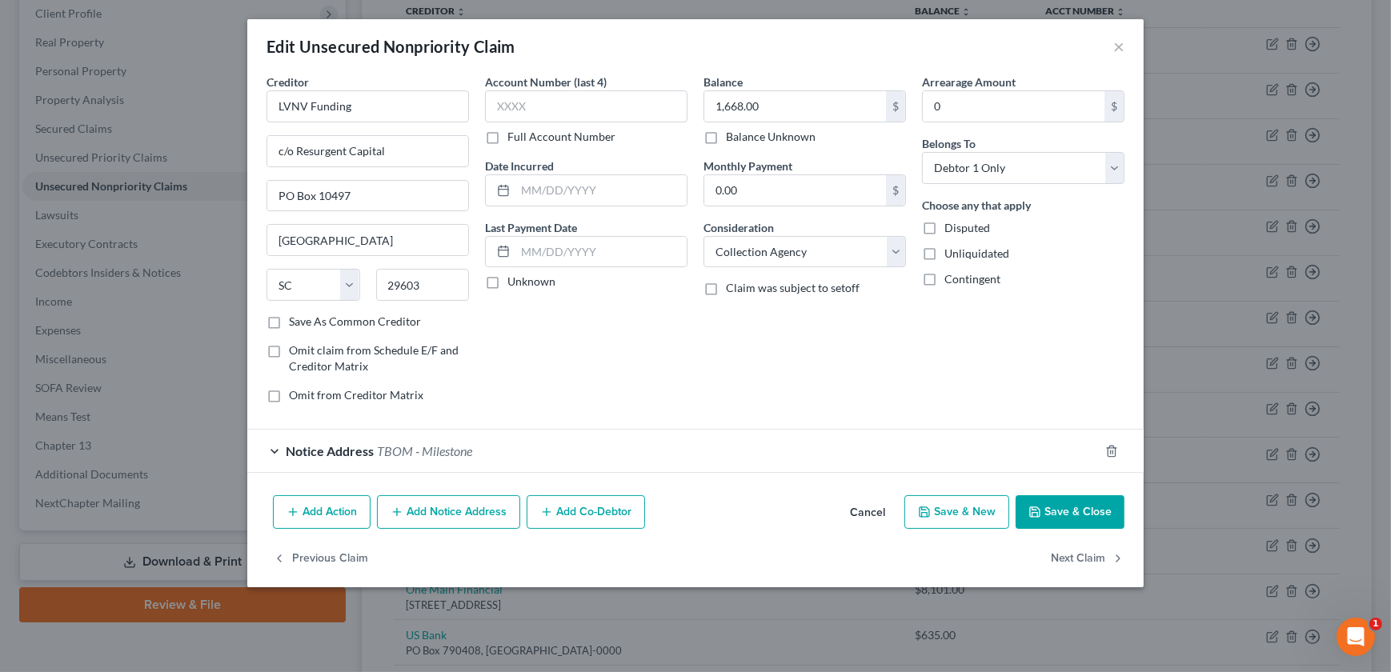
click at [438, 504] on button "Add Notice Address" at bounding box center [448, 512] width 143 height 34
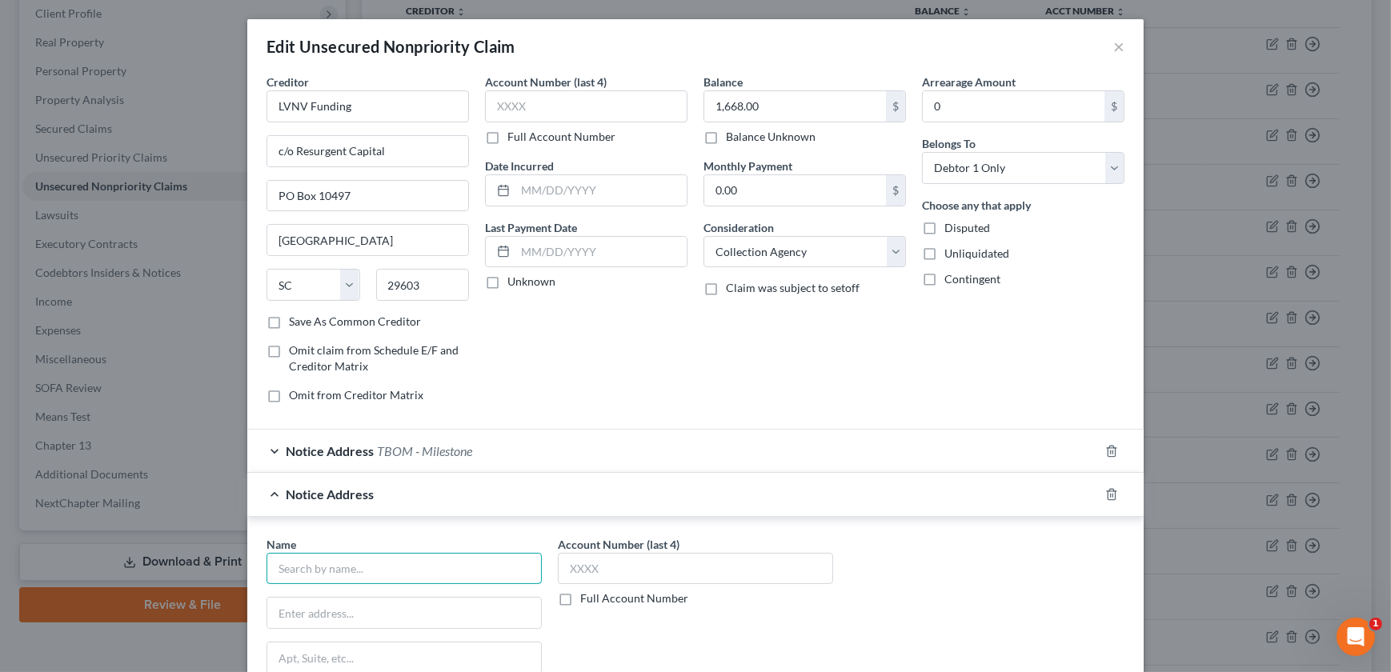
click at [386, 571] on input "text" at bounding box center [403, 569] width 275 height 32
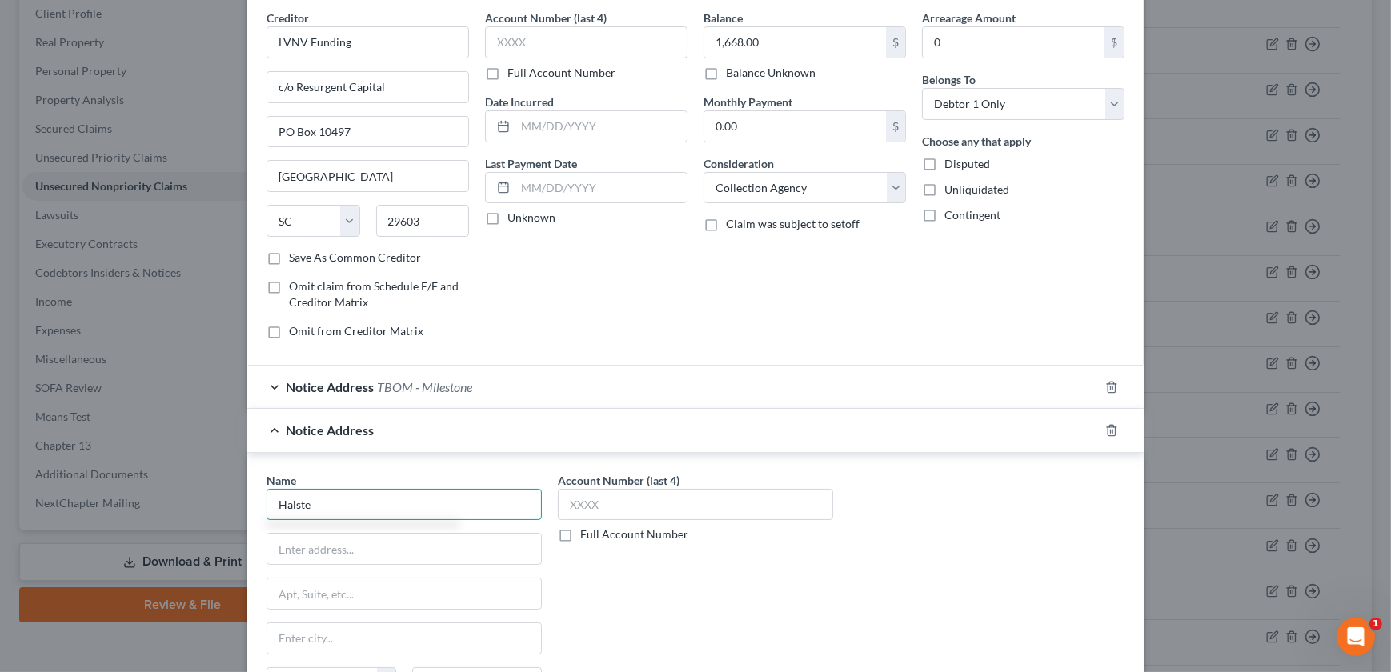
scroll to position [72, 0]
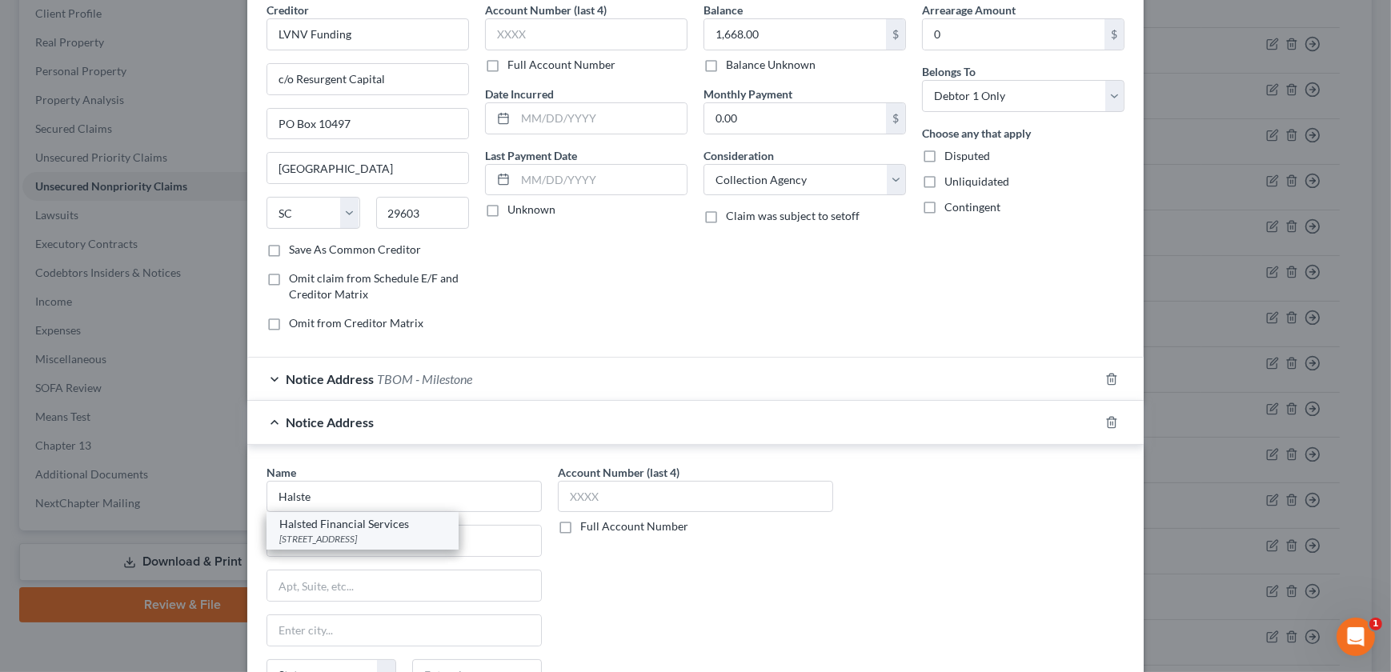
click at [361, 536] on div "[STREET_ADDRESS]" at bounding box center [362, 539] width 166 height 14
type input "Halsted Financial Services"
type input "PO Box 828"
type input "Skokie"
select select "14"
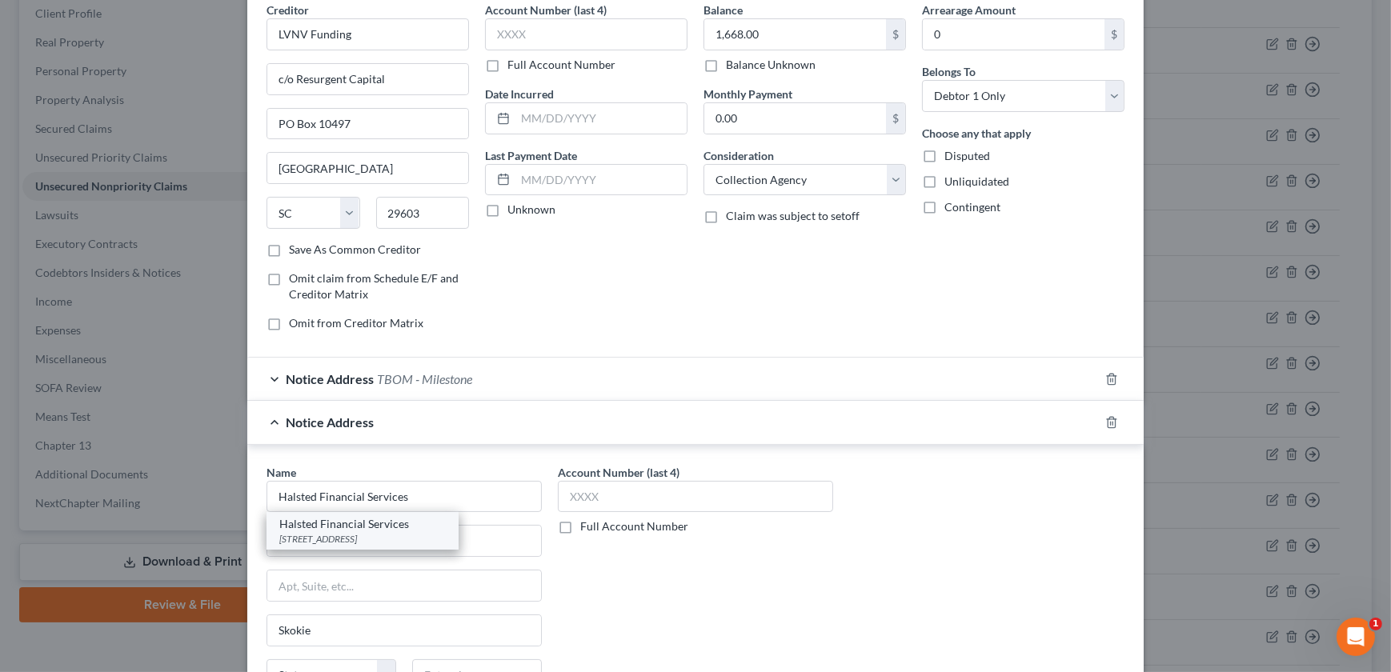
type input "60076"
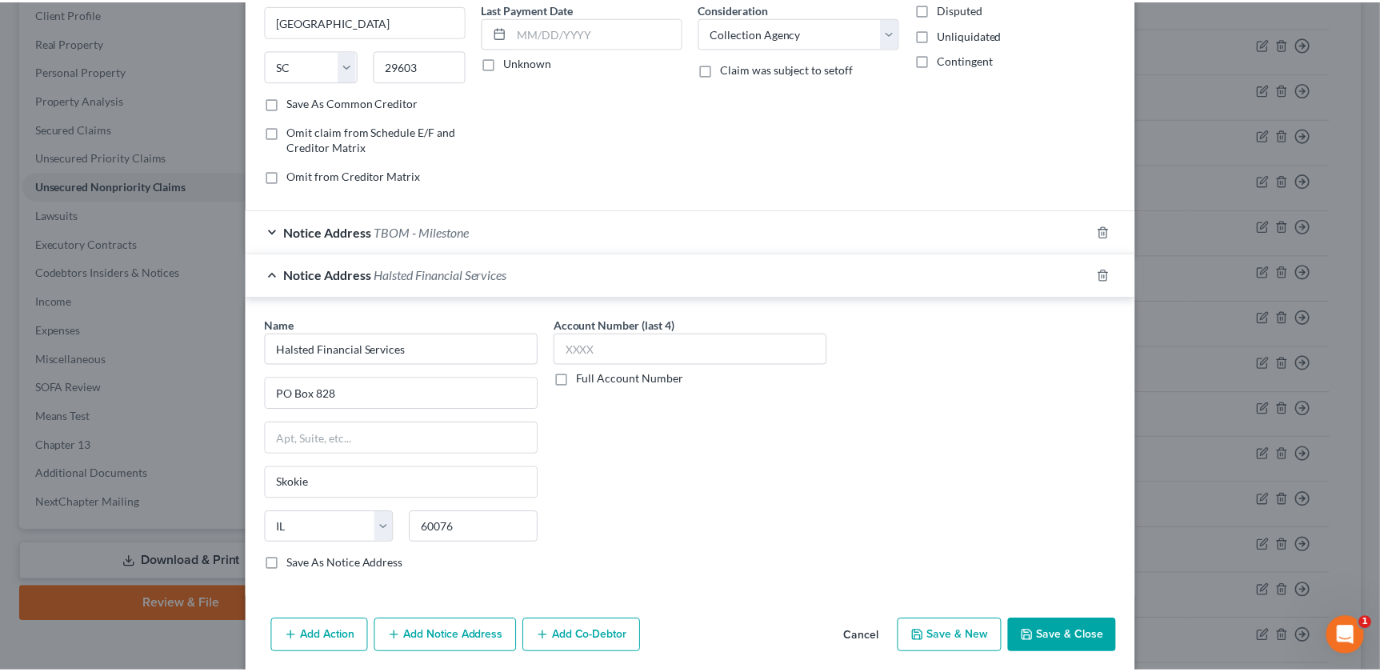
scroll to position [277, 0]
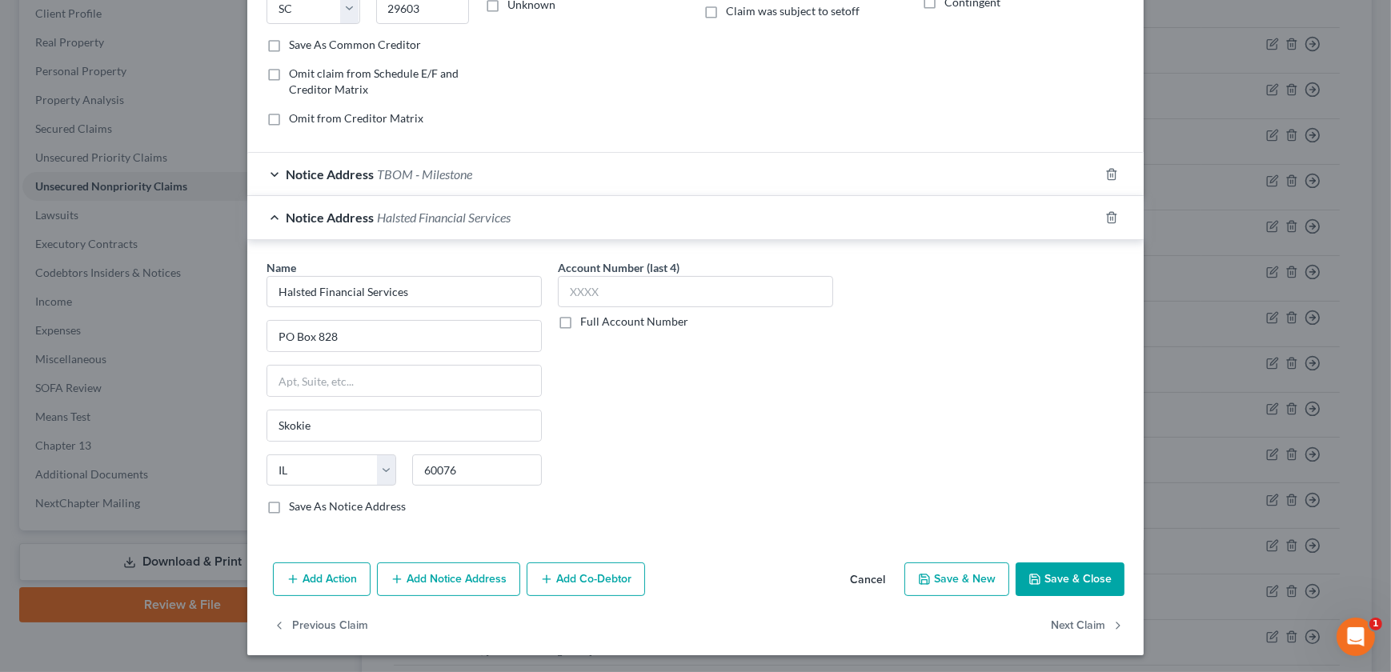
click at [1058, 579] on button "Save & Close" at bounding box center [1069, 580] width 109 height 34
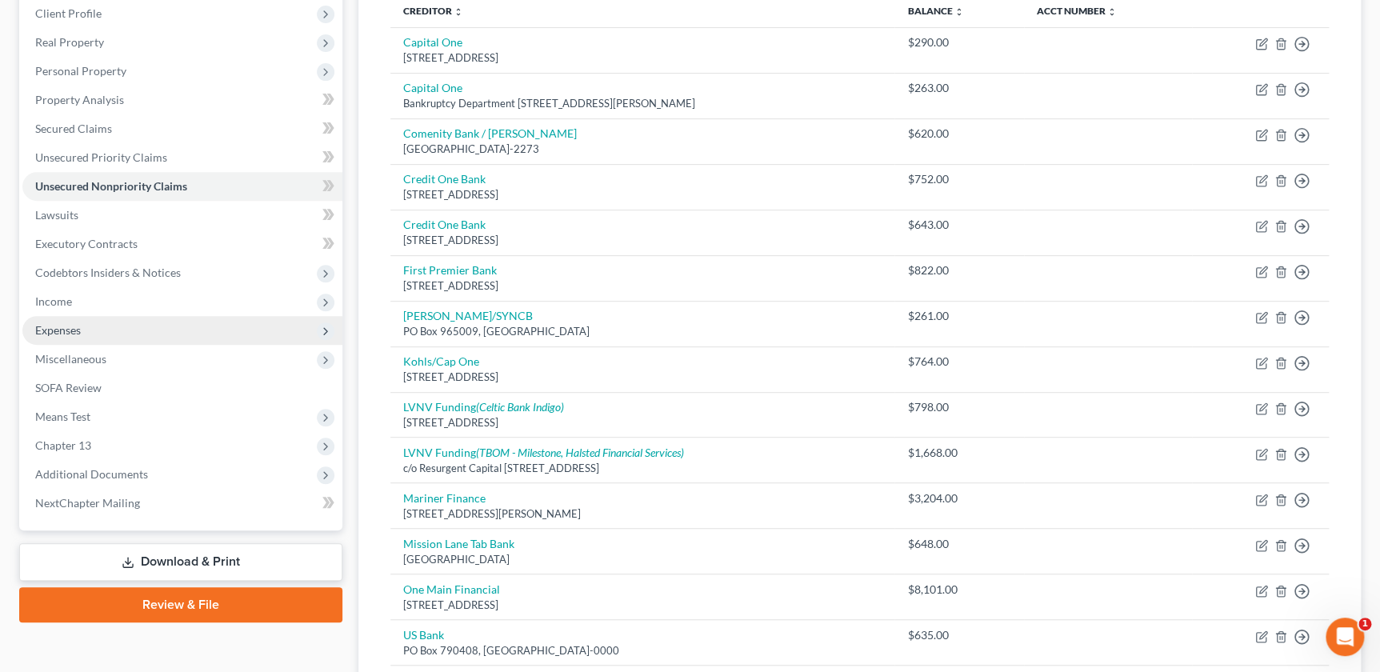
click at [96, 331] on span "Expenses" at bounding box center [182, 330] width 320 height 29
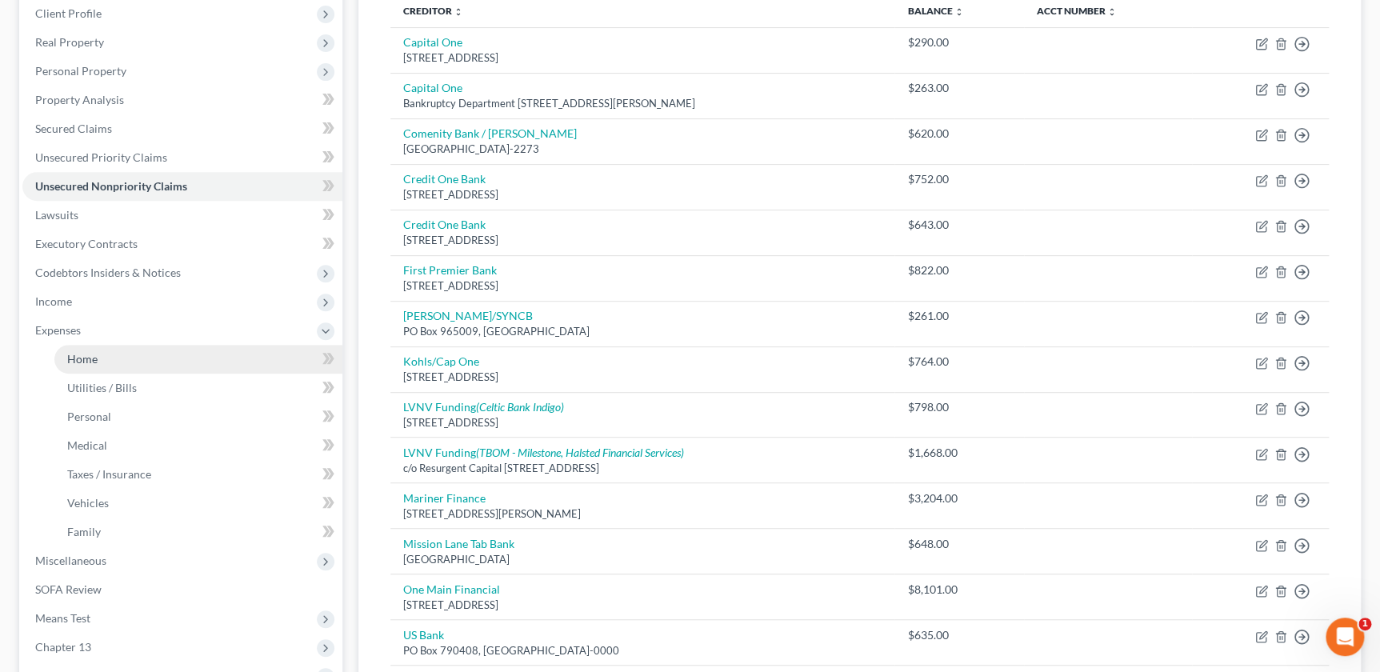
click at [126, 347] on link "Home" at bounding box center [198, 359] width 288 height 29
click at [112, 368] on link "Home" at bounding box center [198, 359] width 288 height 29
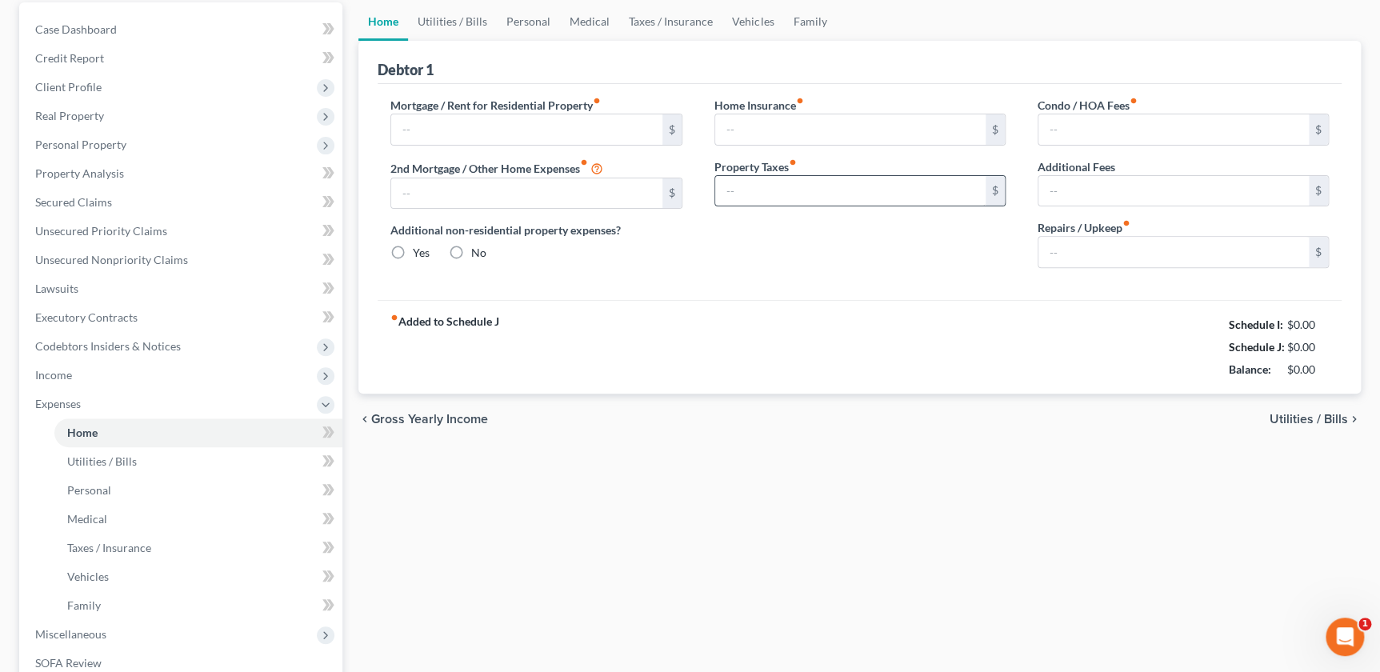
scroll to position [19, 0]
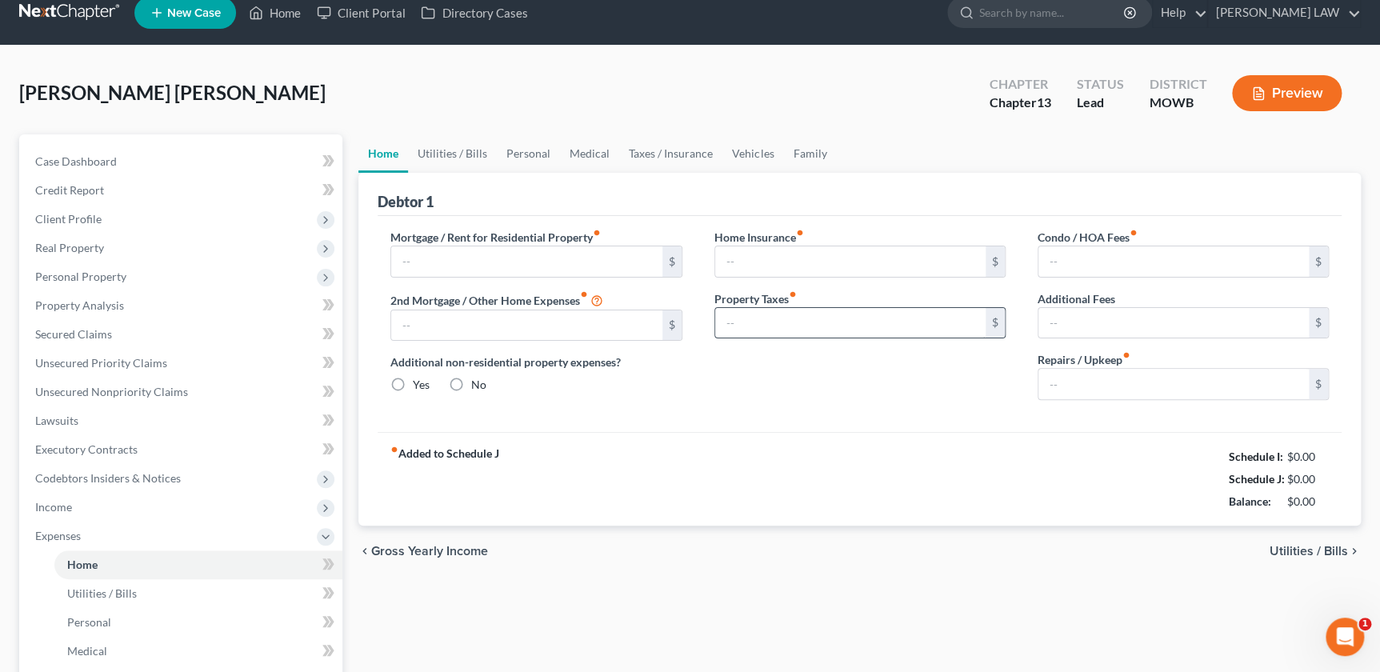
type input "742.00"
type input "62.00"
radio input "true"
type input "0.00"
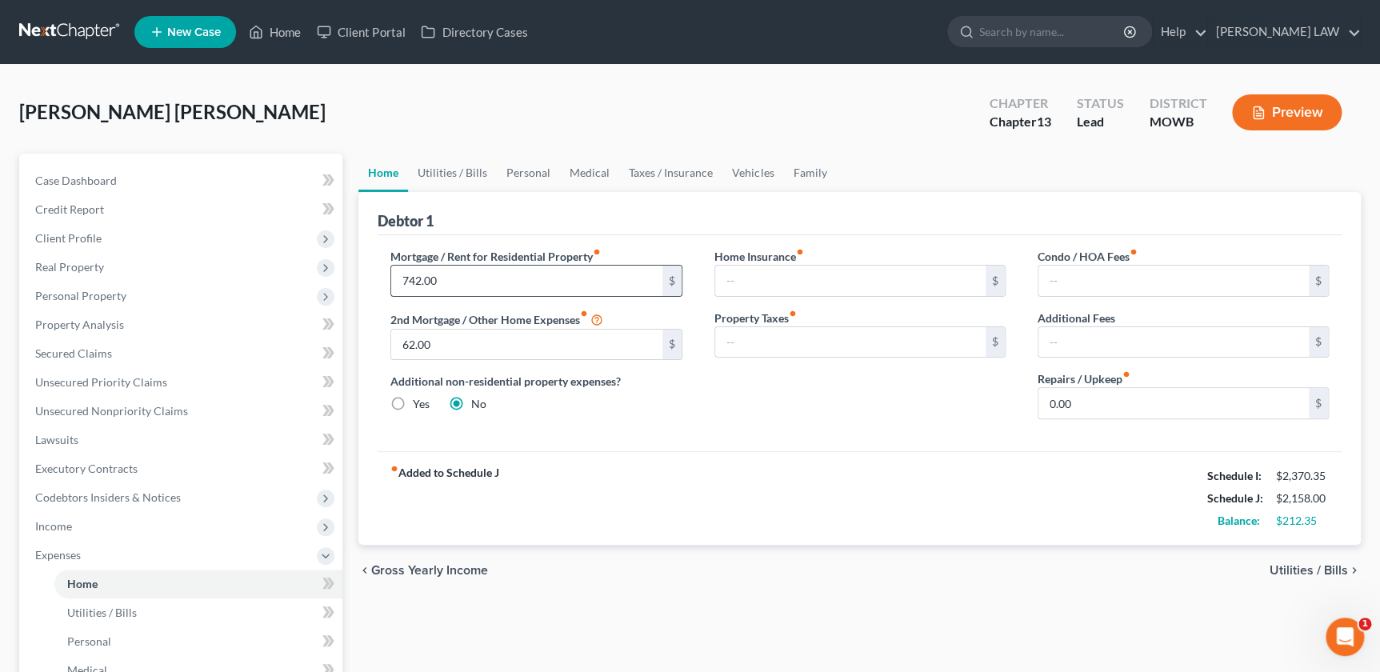
click at [532, 283] on input "742.00" at bounding box center [526, 281] width 270 height 30
click at [773, 453] on div "fiber_manual_record Added to Schedule J Schedule I: $2,370.35 Schedule J: $2,12…" at bounding box center [860, 498] width 964 height 94
click at [141, 415] on span "Unsecured Nonpriority Claims" at bounding box center [111, 411] width 153 height 14
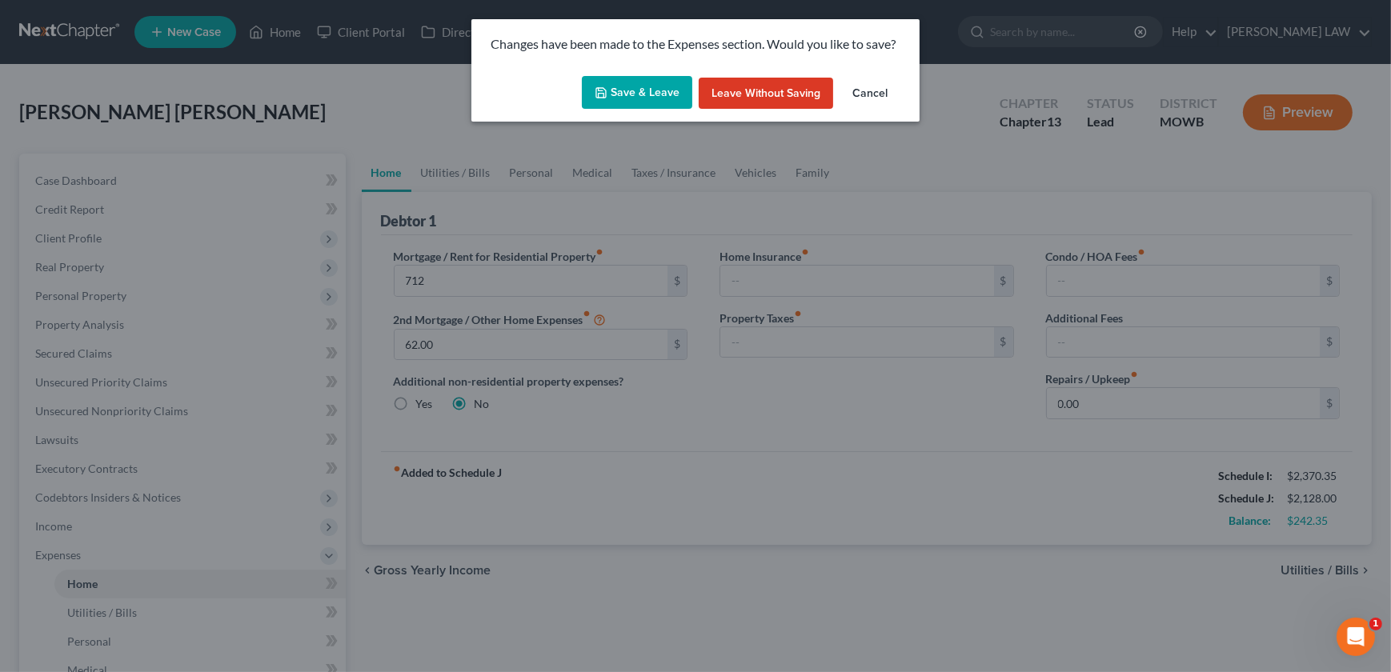
click at [607, 104] on button "Save & Leave" at bounding box center [637, 93] width 110 height 34
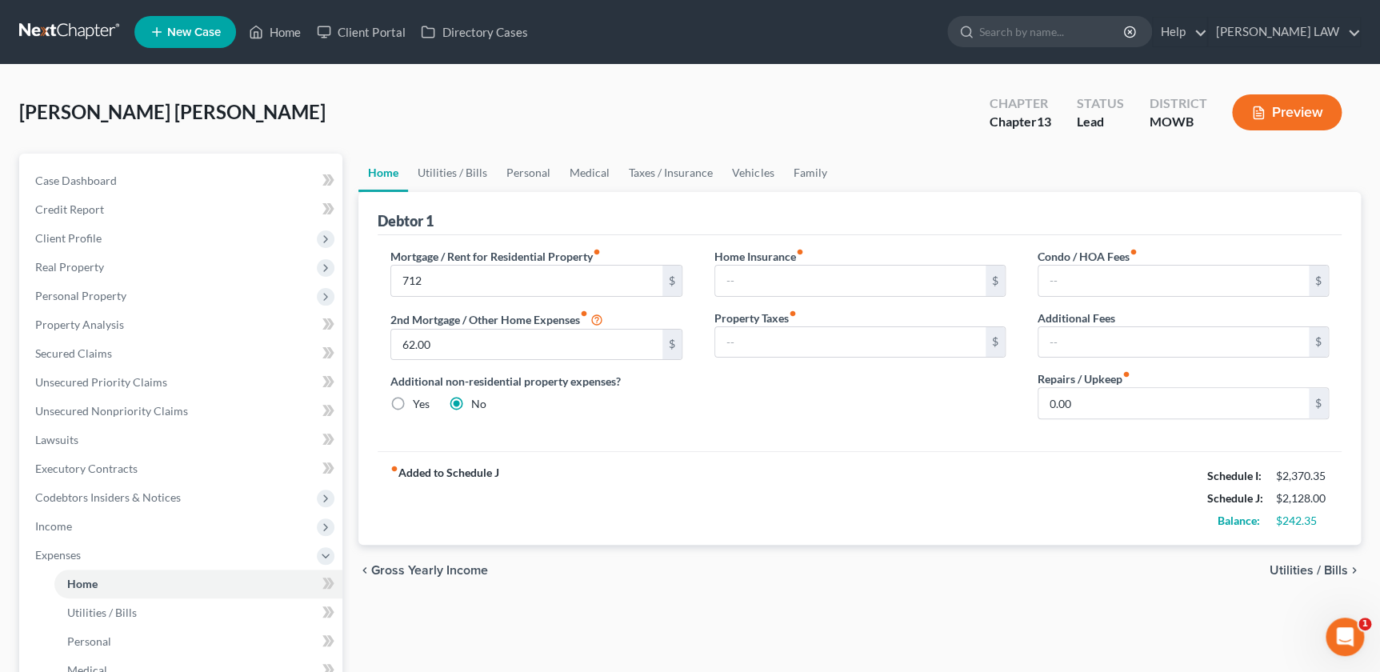
type input "712.00"
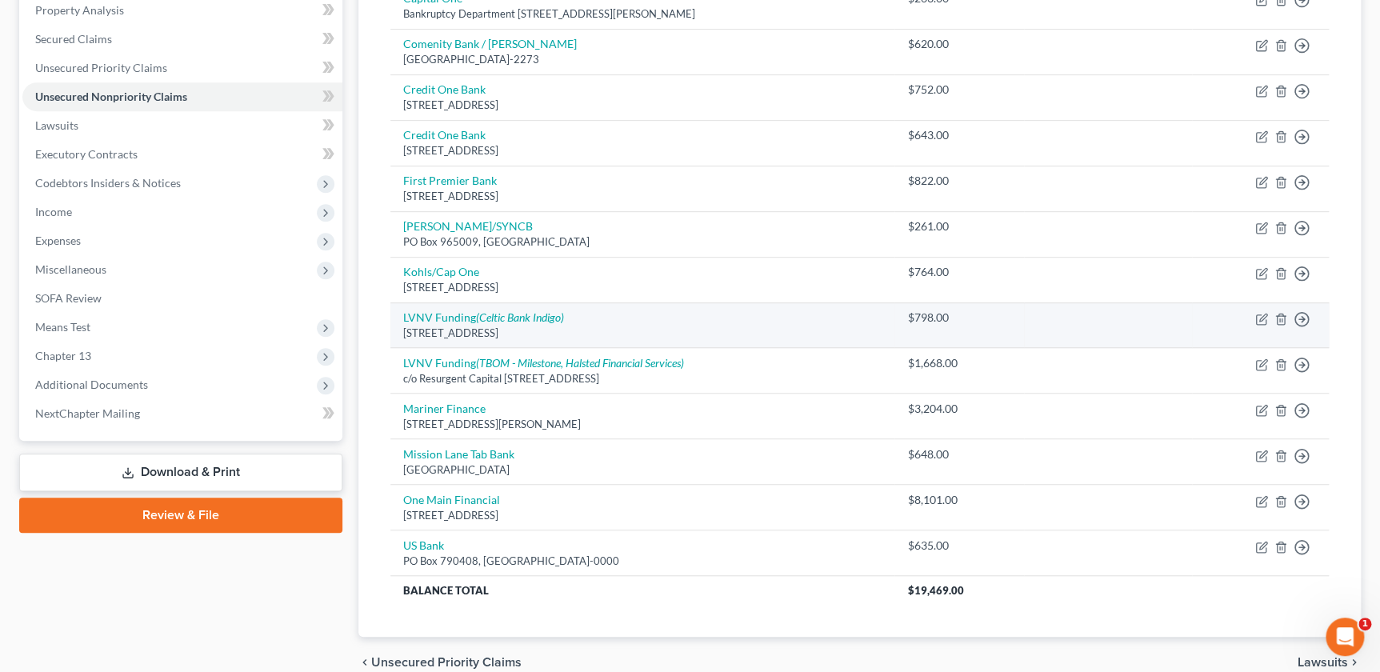
scroll to position [309, 0]
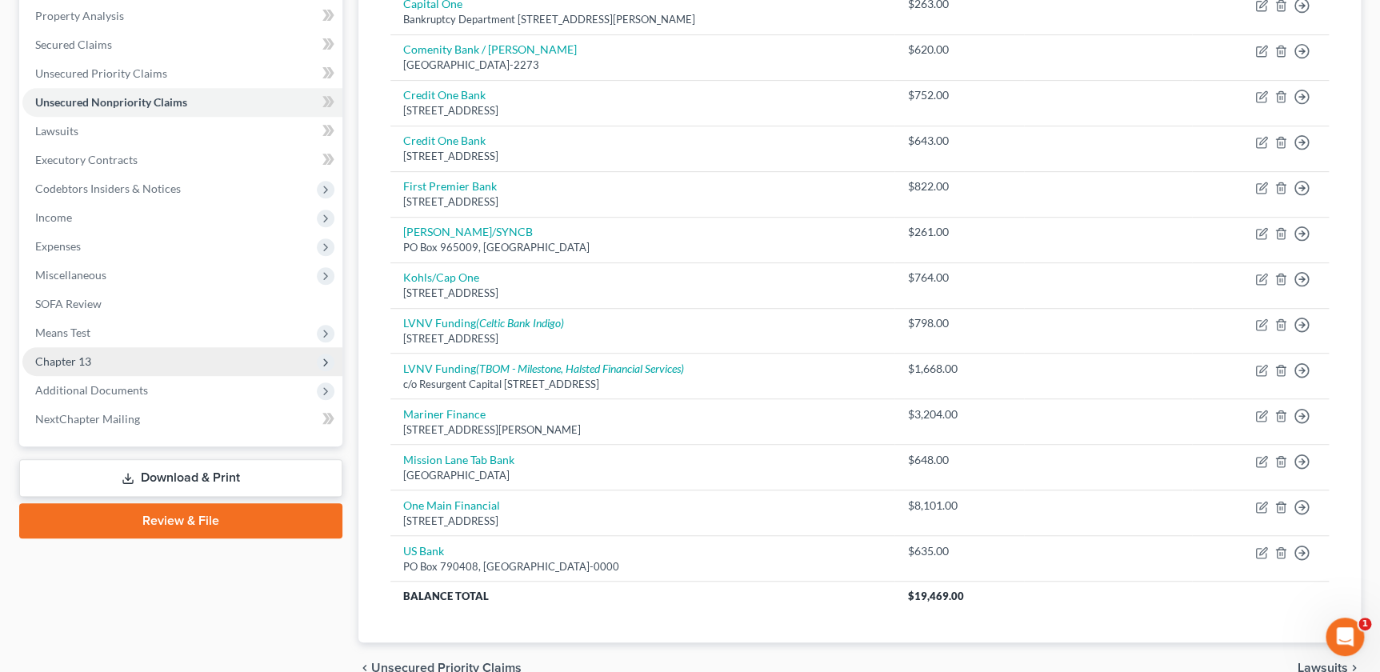
drag, startPoint x: 102, startPoint y: 361, endPoint x: 111, endPoint y: 360, distance: 8.8
click at [103, 361] on span "Chapter 13" at bounding box center [182, 361] width 320 height 29
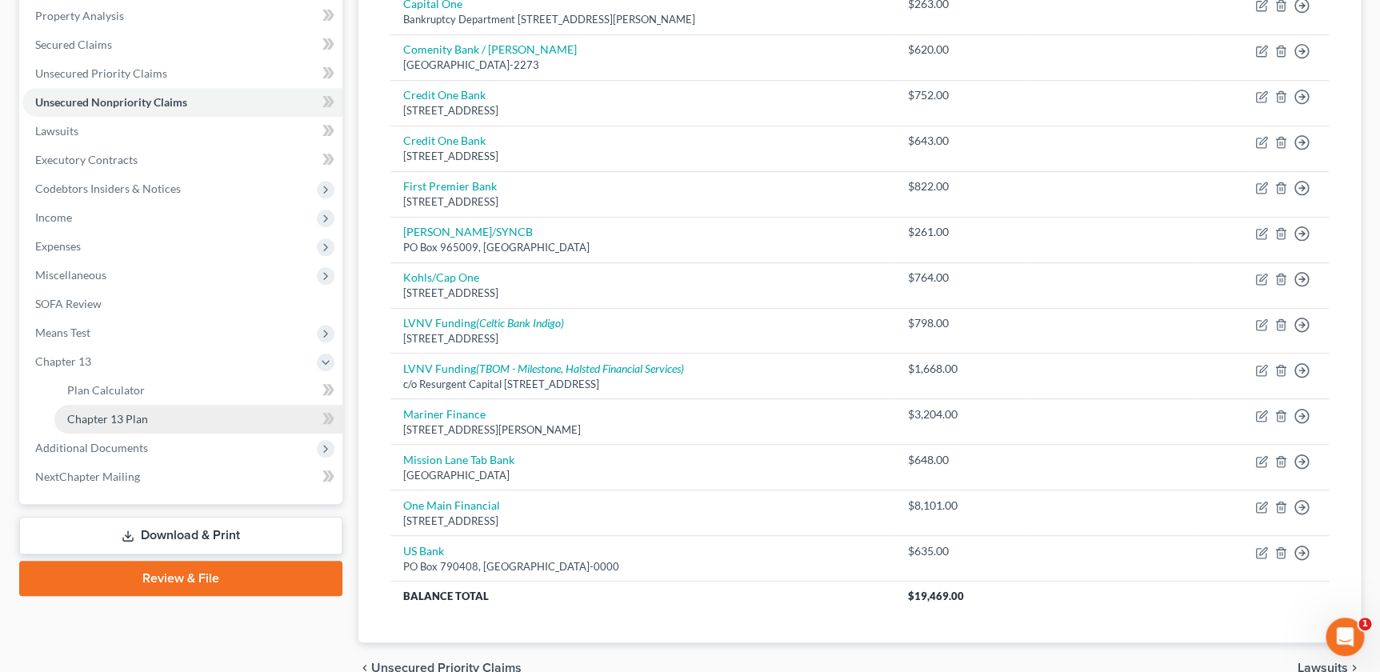
click at [143, 423] on span "Chapter 13 Plan" at bounding box center [107, 419] width 81 height 14
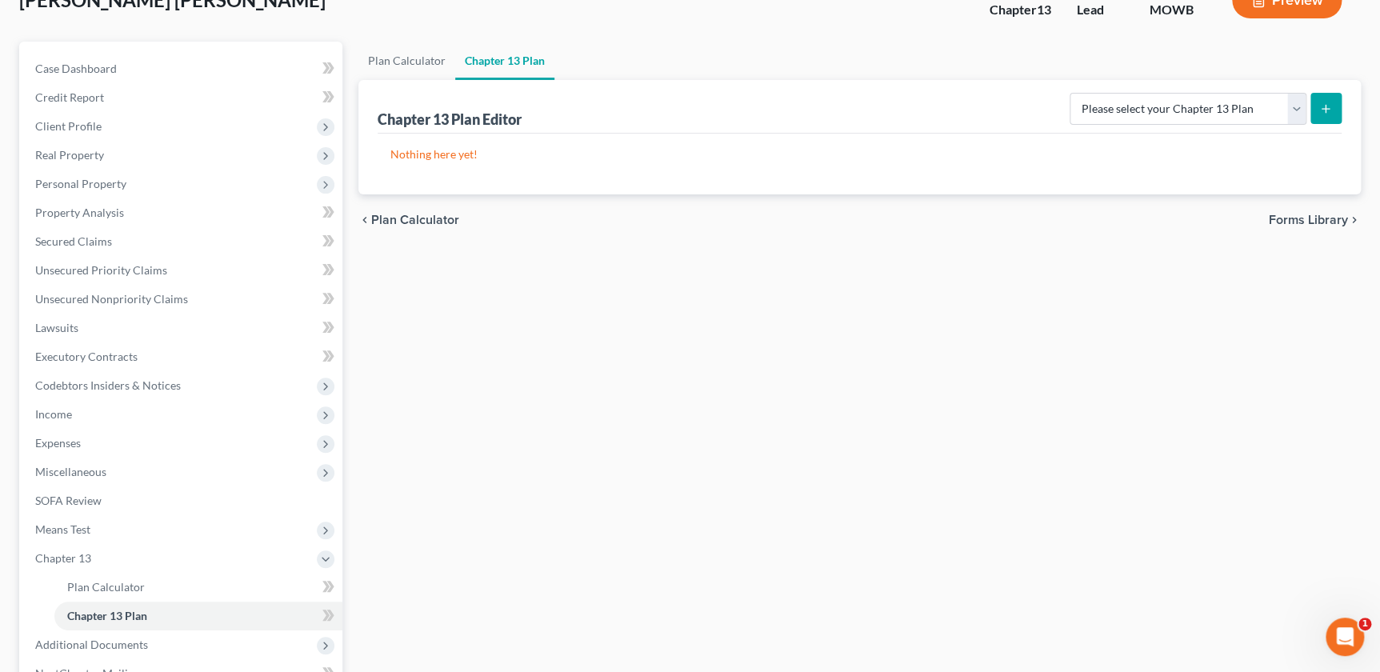
scroll to position [291, 0]
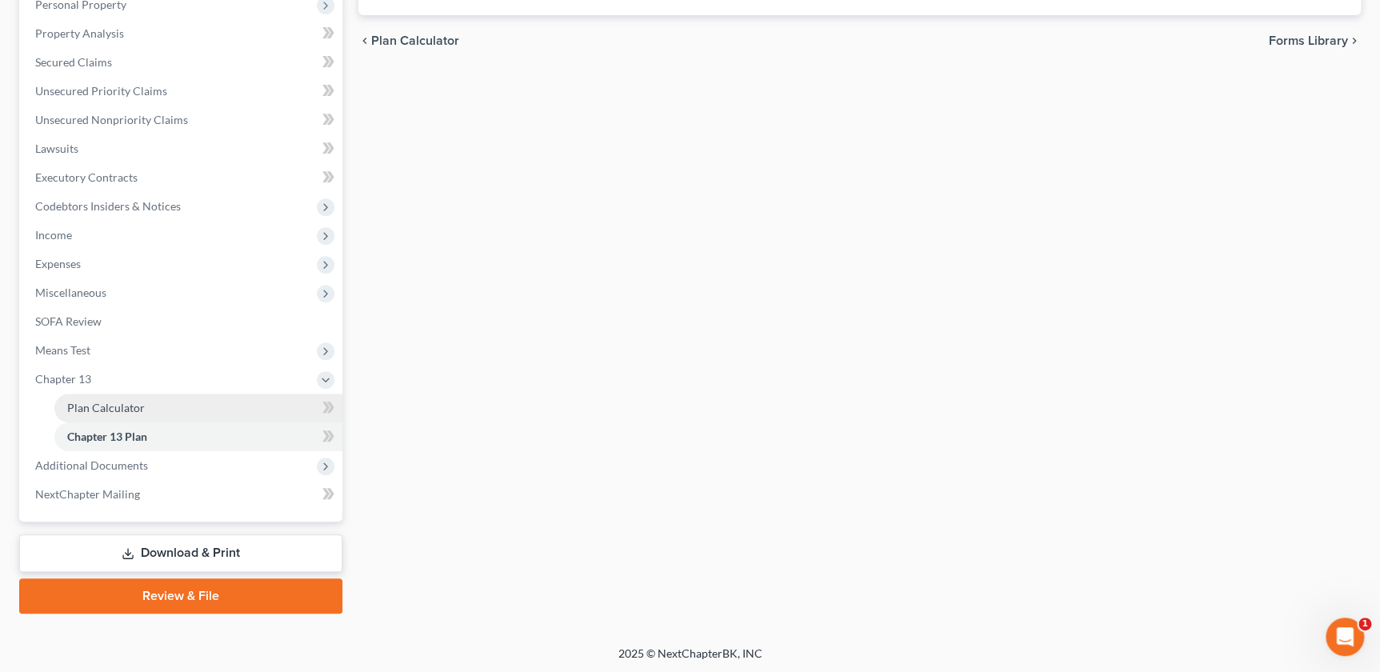
click at [78, 401] on span "Plan Calculator" at bounding box center [106, 408] width 78 height 14
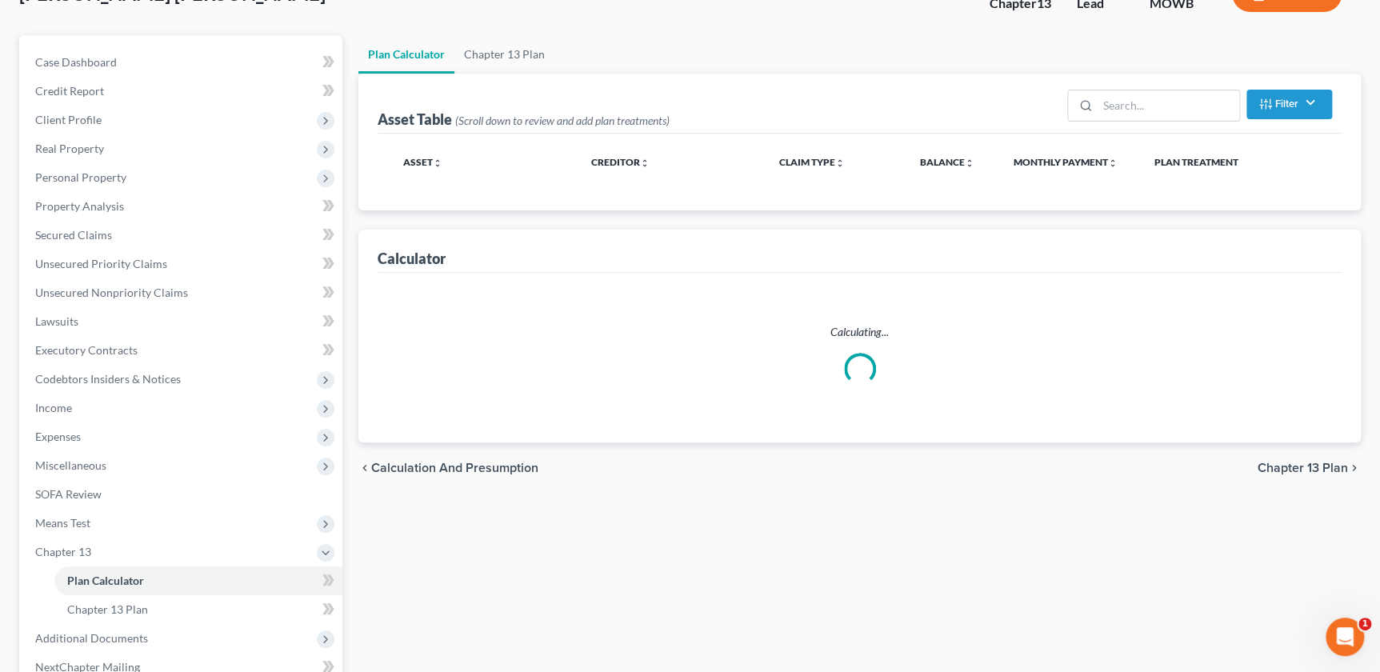
scroll to position [163, 0]
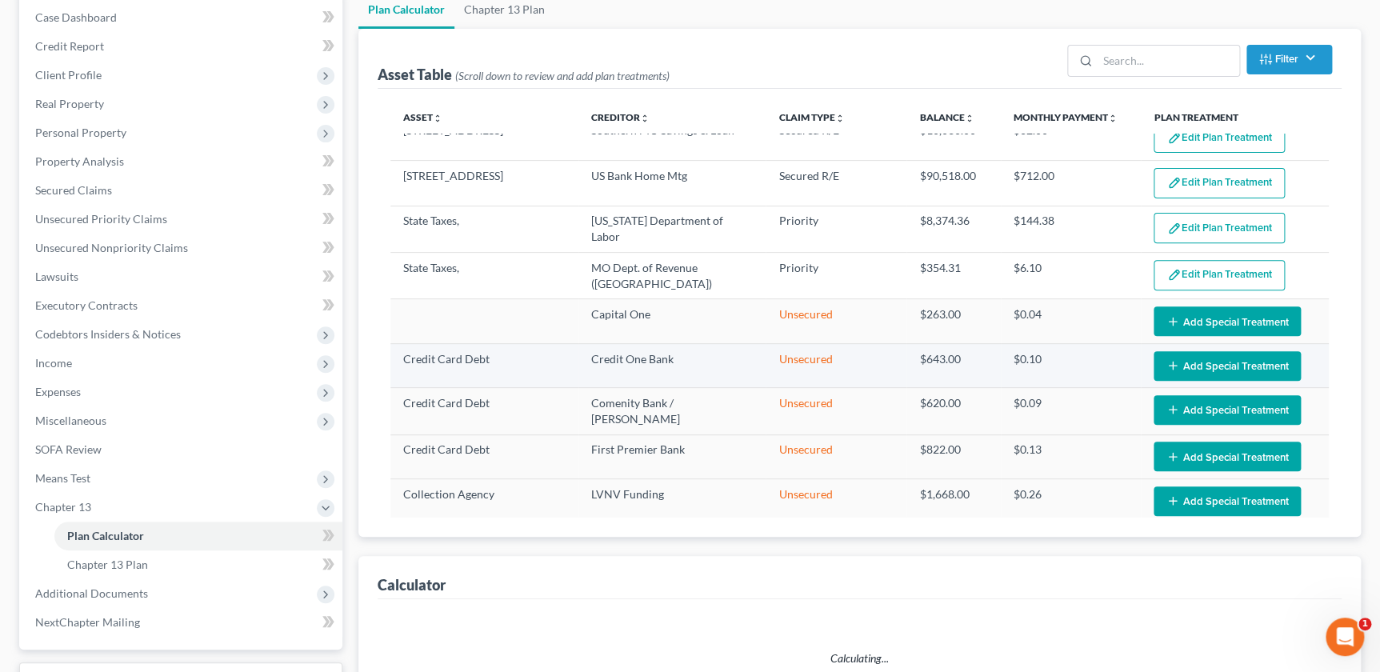
select select "57"
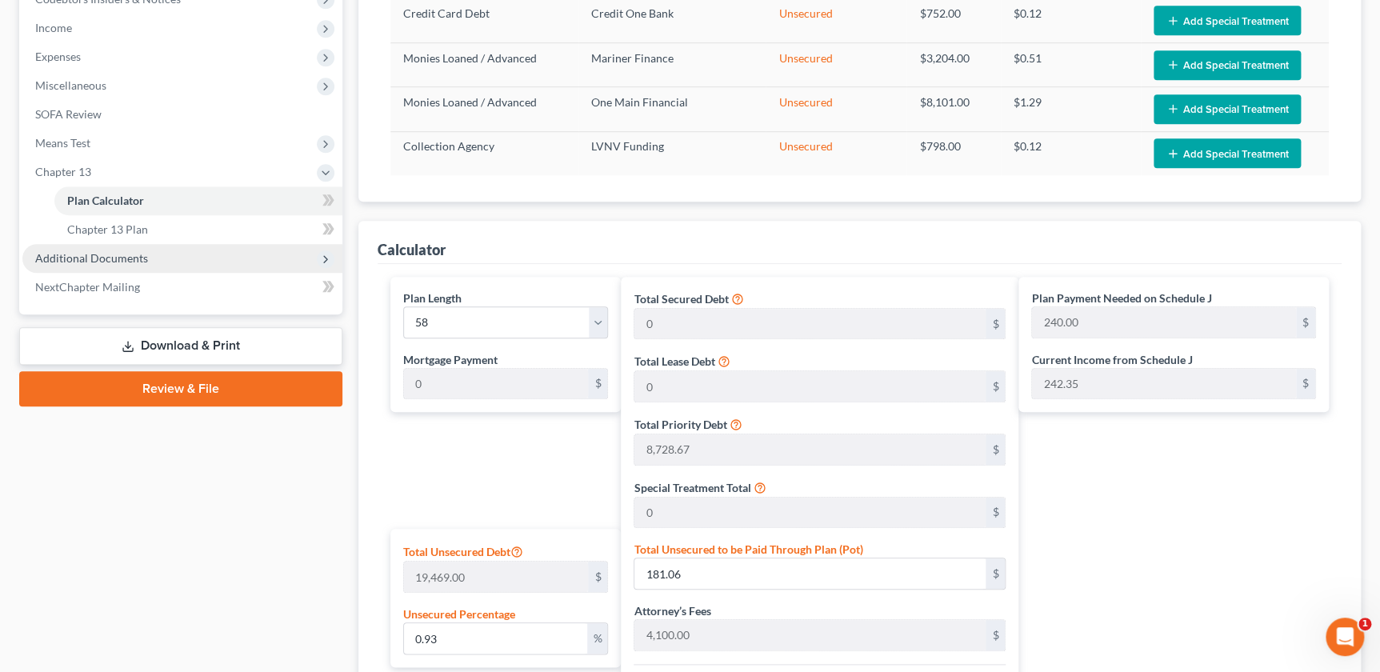
scroll to position [208, 0]
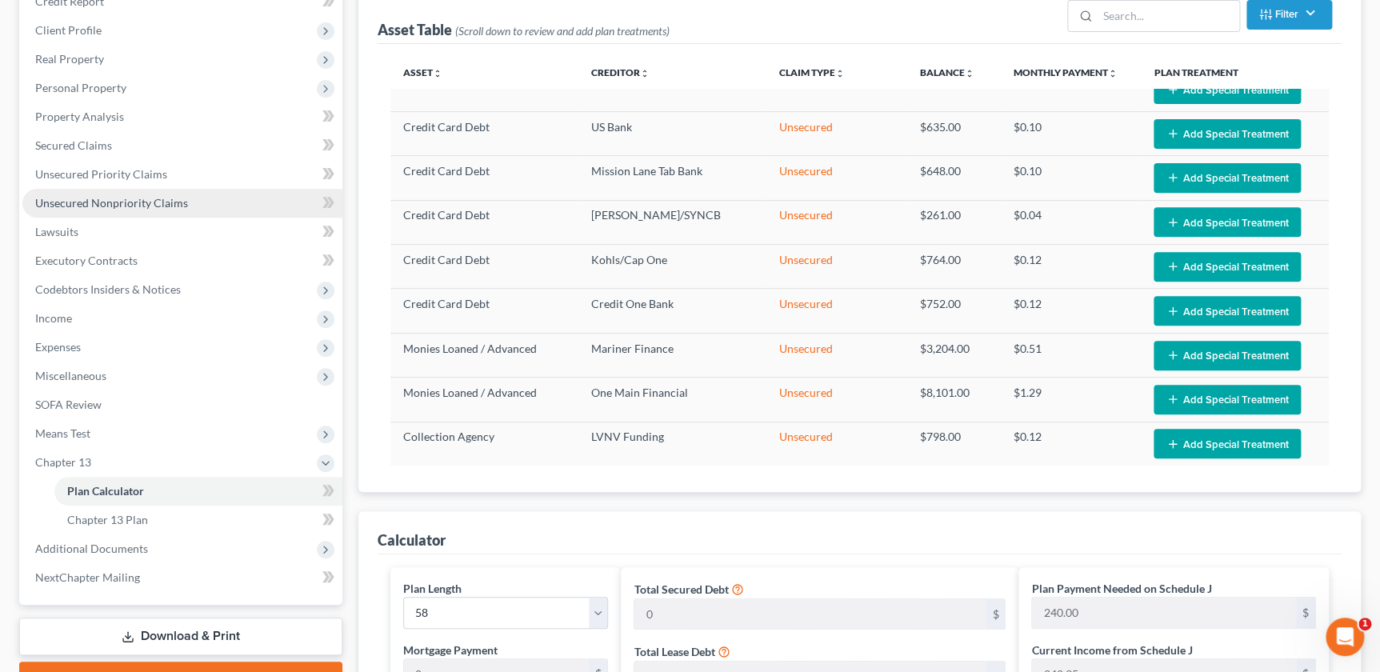
click at [110, 199] on span "Unsecured Nonpriority Claims" at bounding box center [111, 203] width 153 height 14
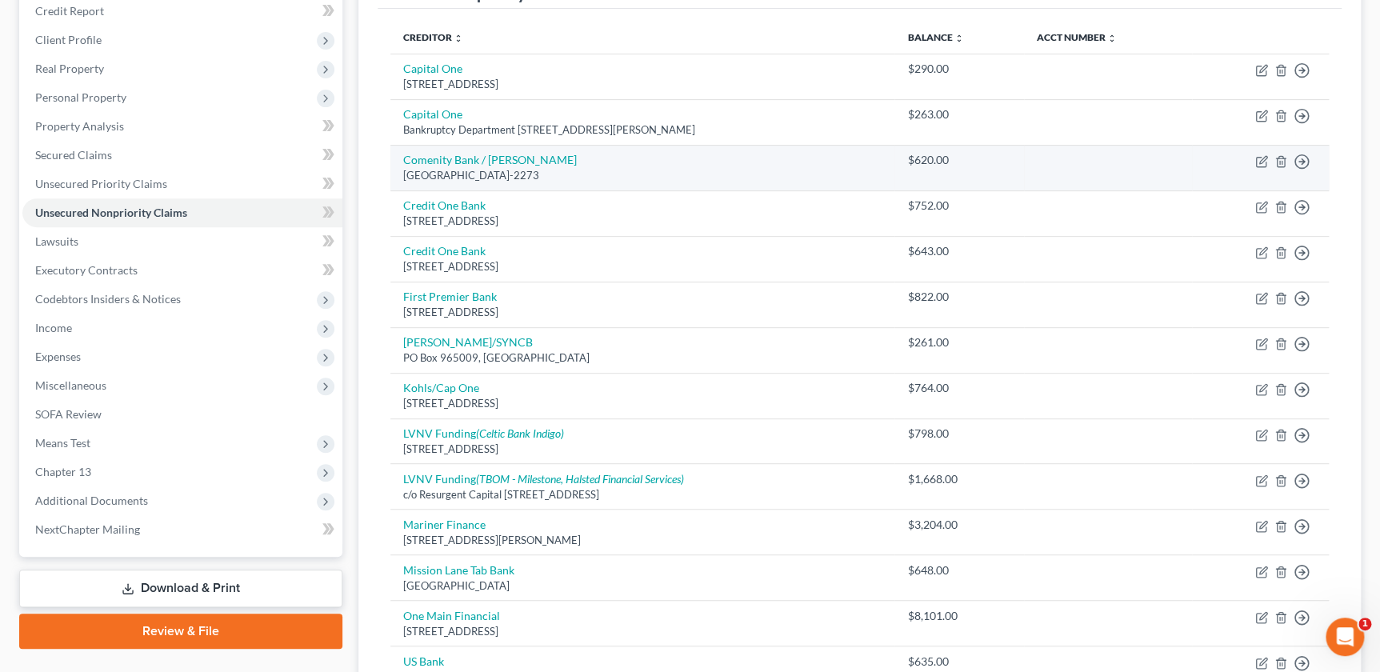
scroll to position [207, 0]
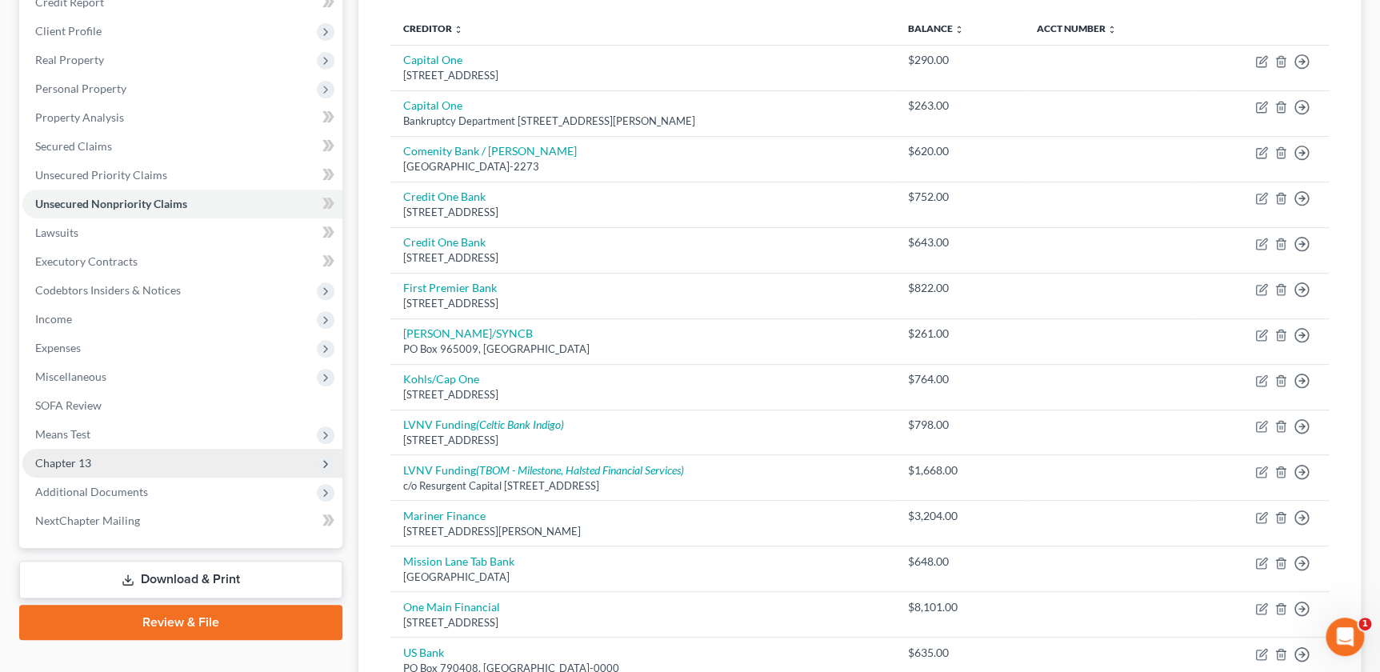
click at [80, 461] on span "Chapter 13" at bounding box center [63, 463] width 56 height 14
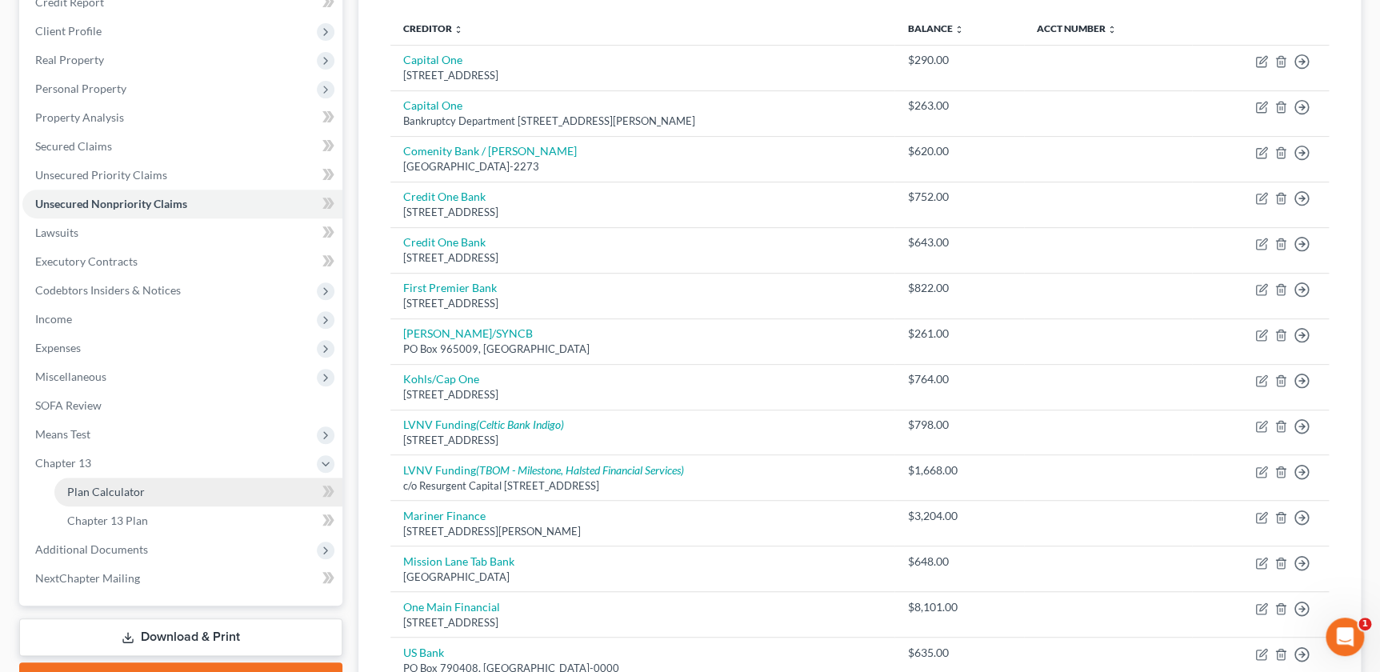
click at [122, 496] on span "Plan Calculator" at bounding box center [106, 492] width 78 height 14
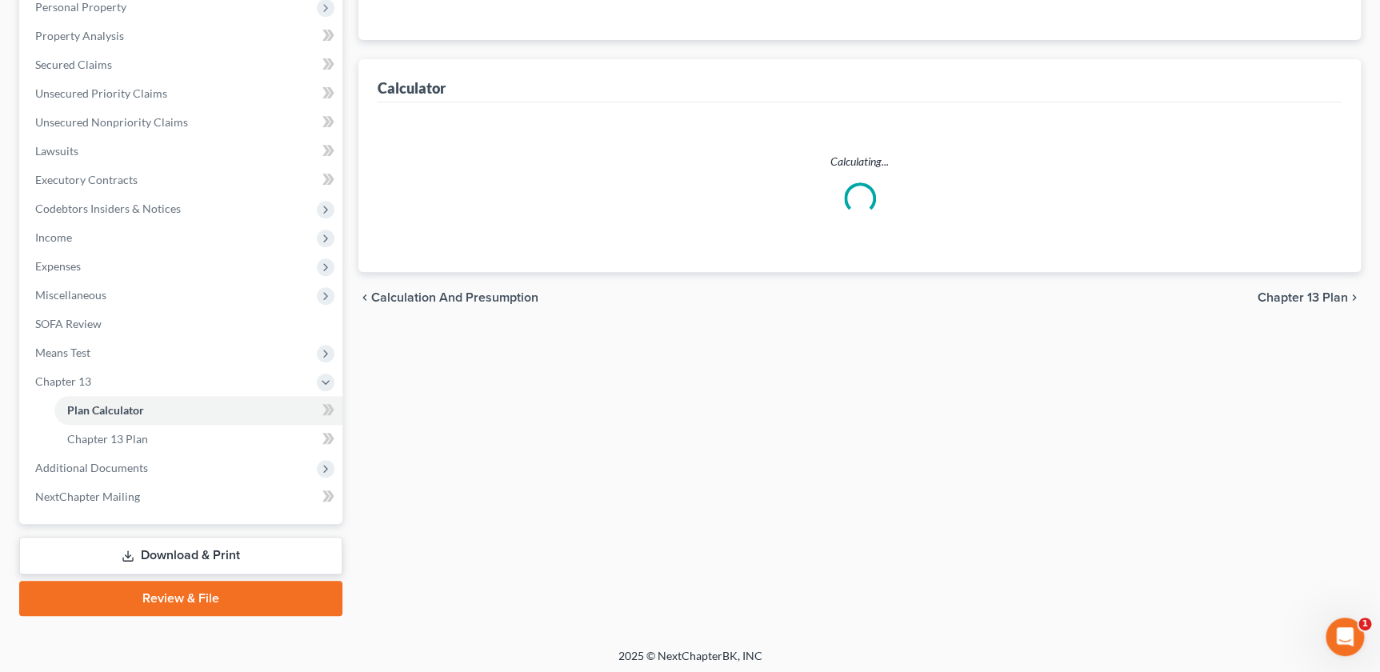
scroll to position [291, 0]
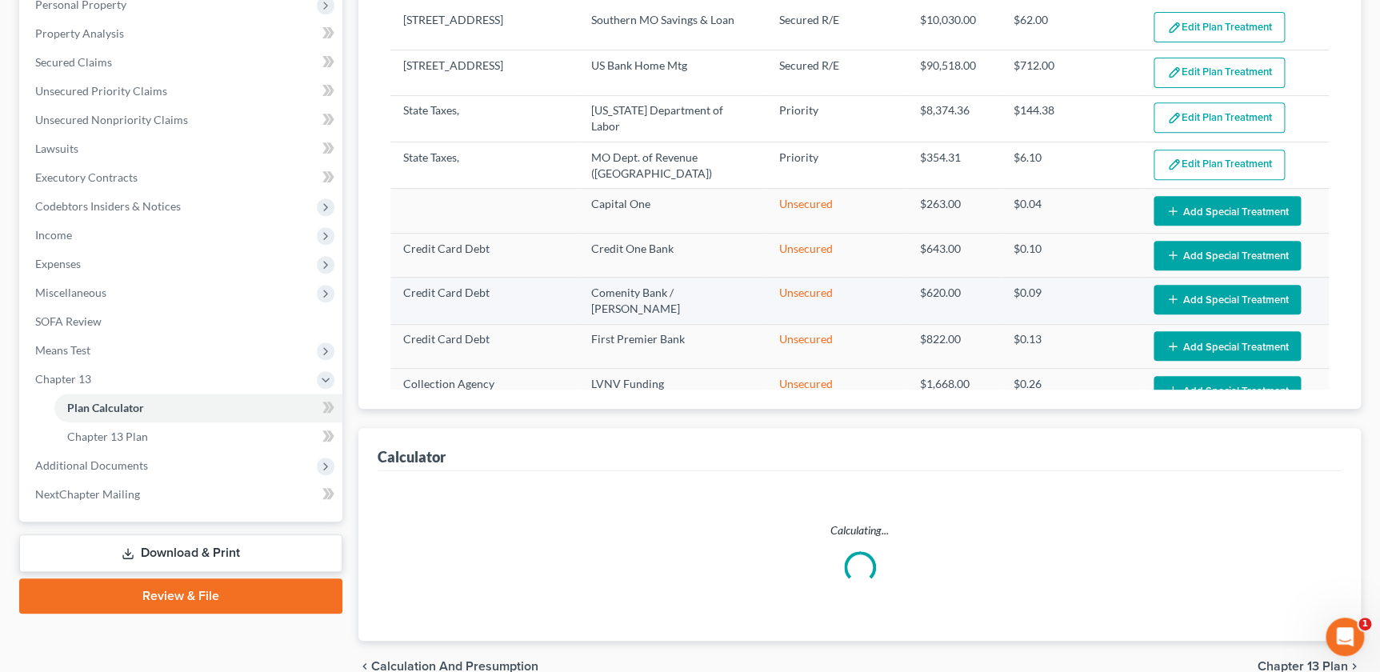
select select "57"
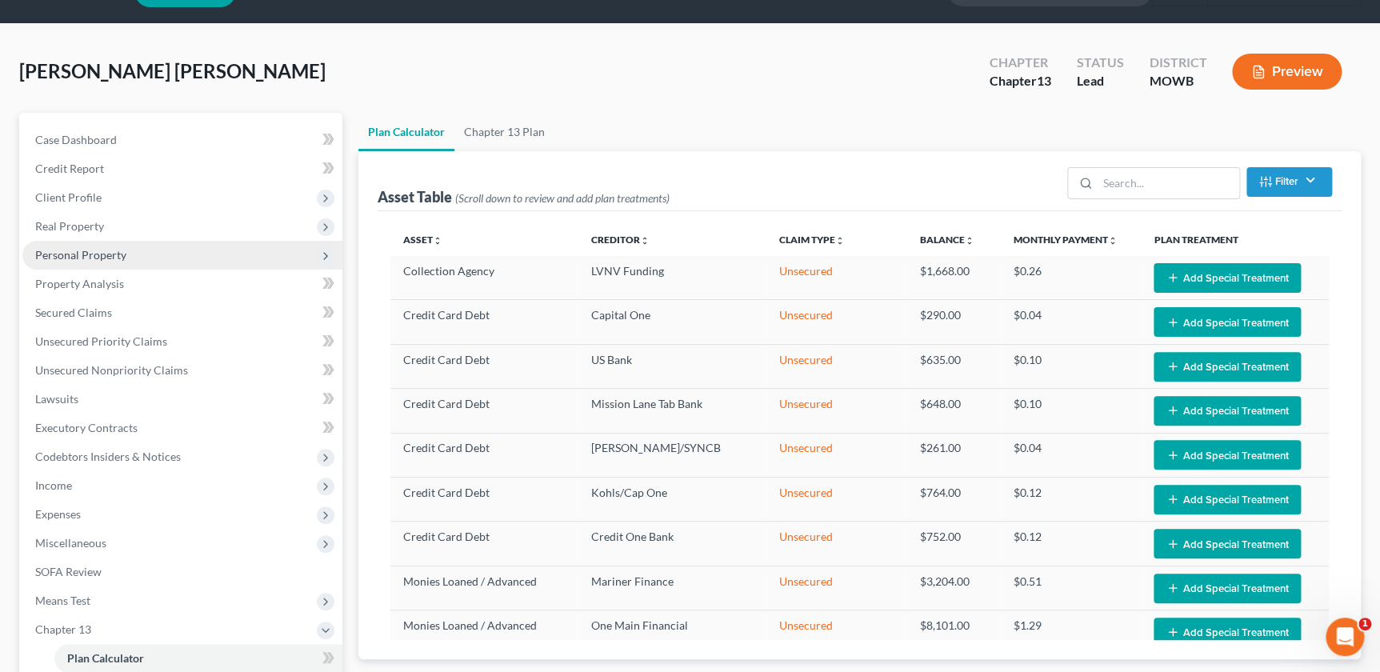
scroll to position [0, 0]
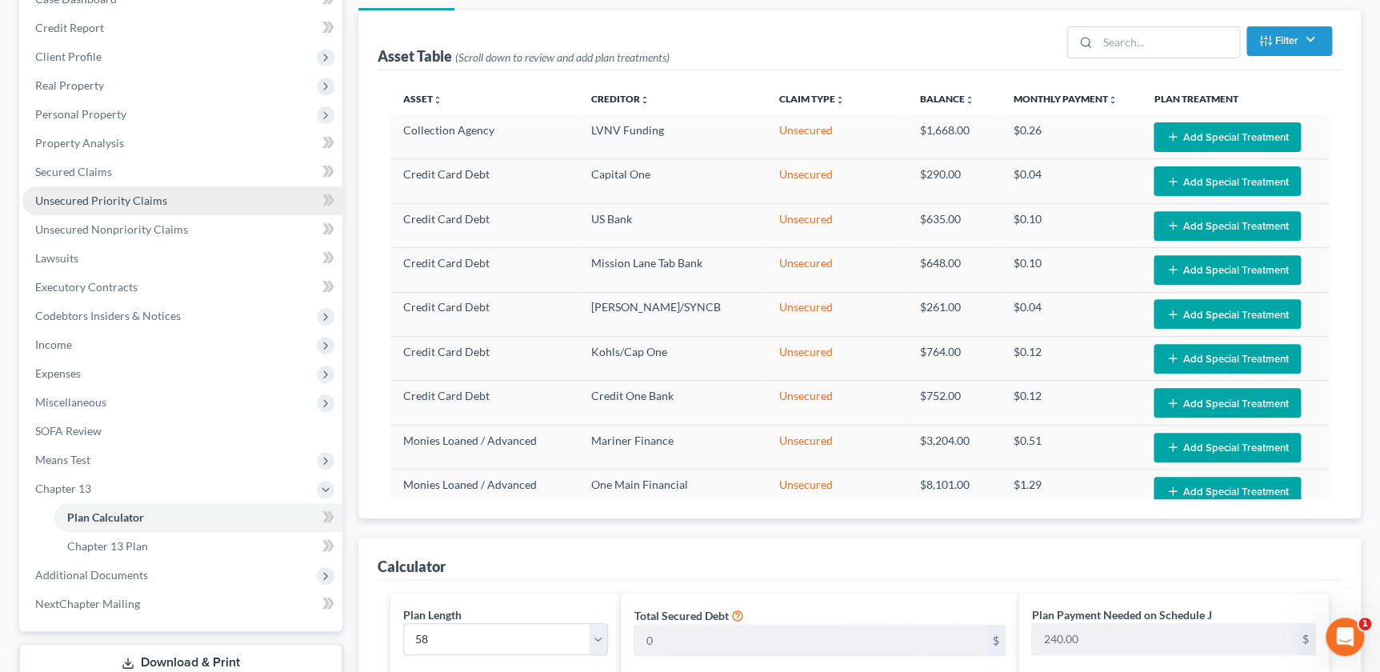
click at [120, 208] on link "Unsecured Priority Claims" at bounding box center [182, 200] width 320 height 29
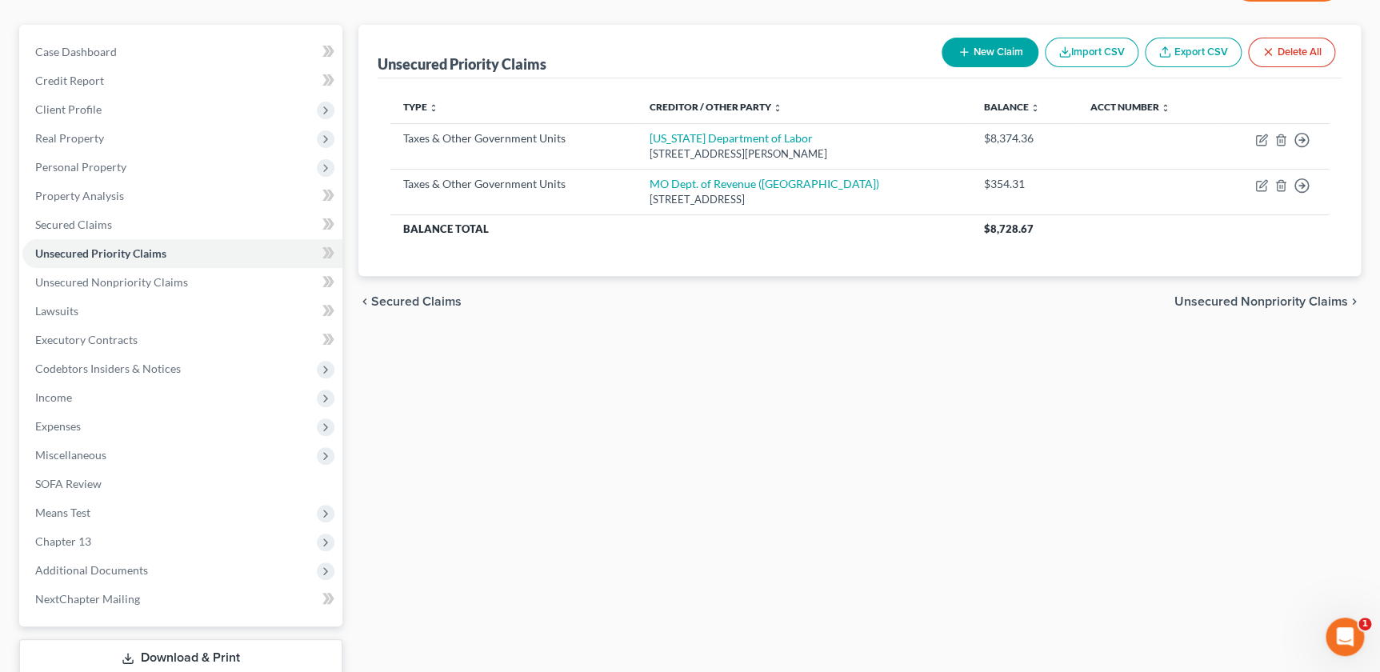
scroll to position [163, 0]
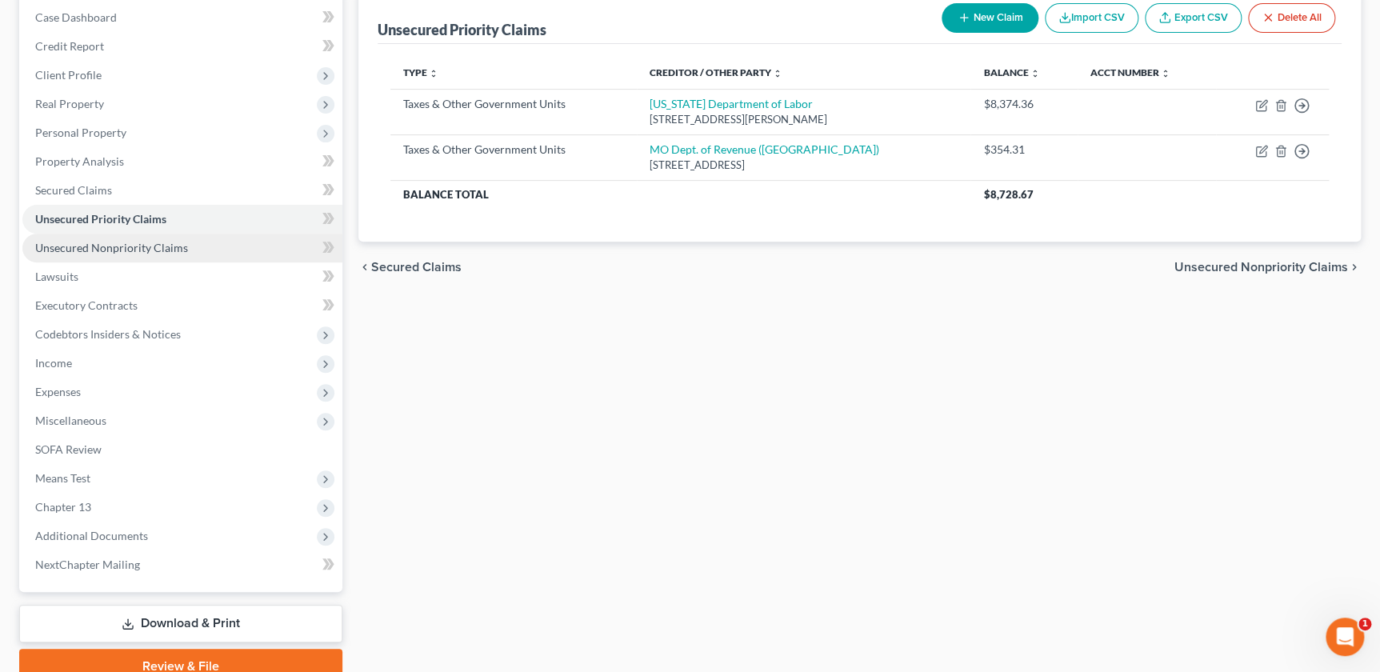
click at [122, 246] on span "Unsecured Nonpriority Claims" at bounding box center [111, 248] width 153 height 14
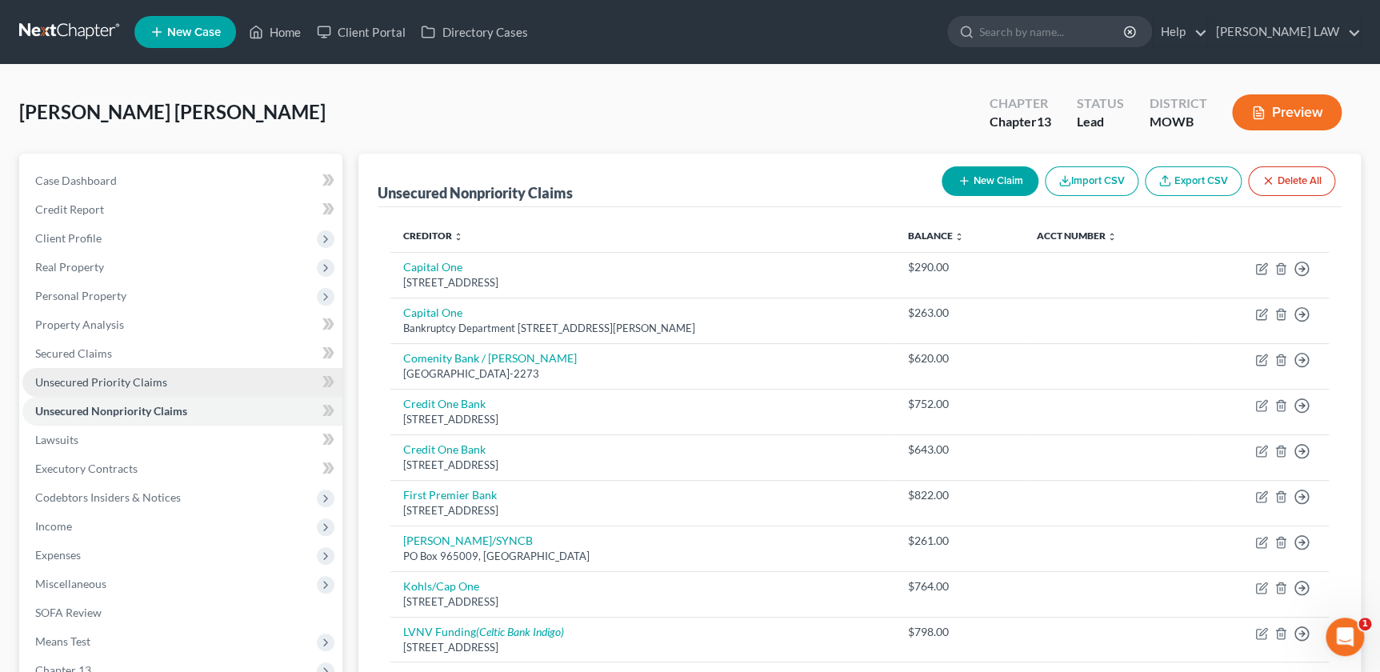
click at [91, 383] on span "Unsecured Priority Claims" at bounding box center [101, 382] width 132 height 14
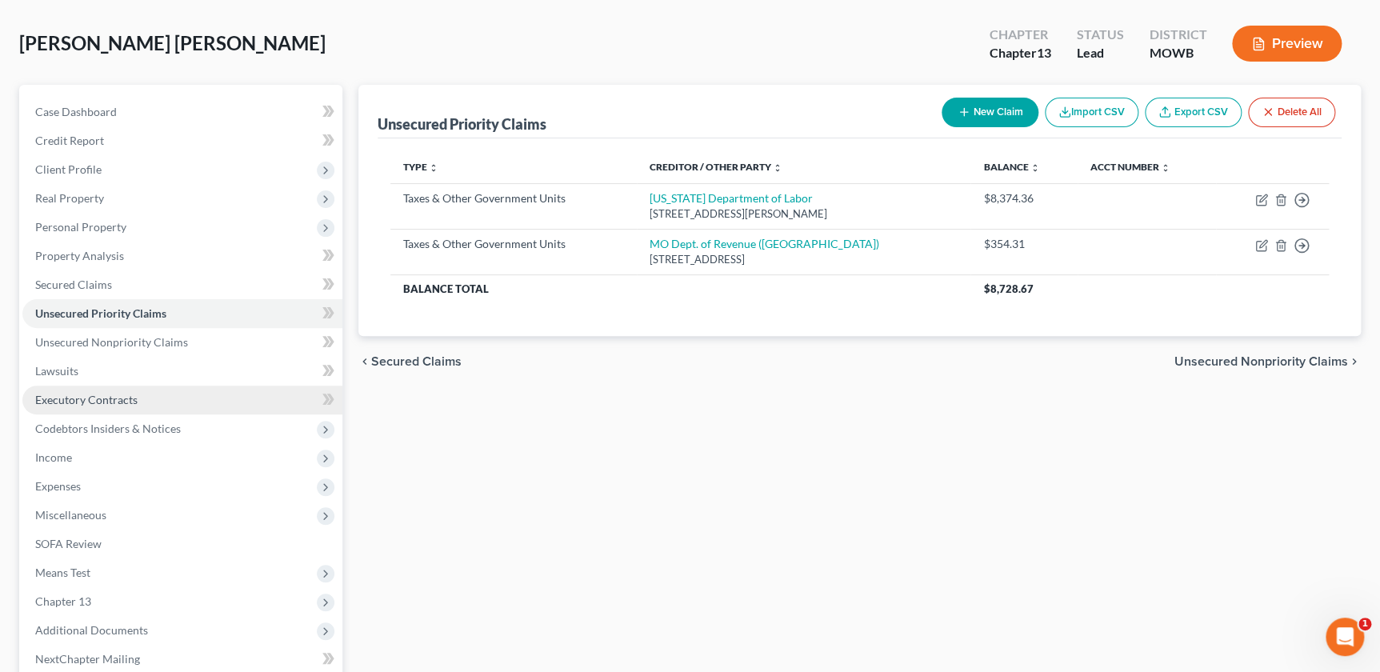
scroll to position [109, 0]
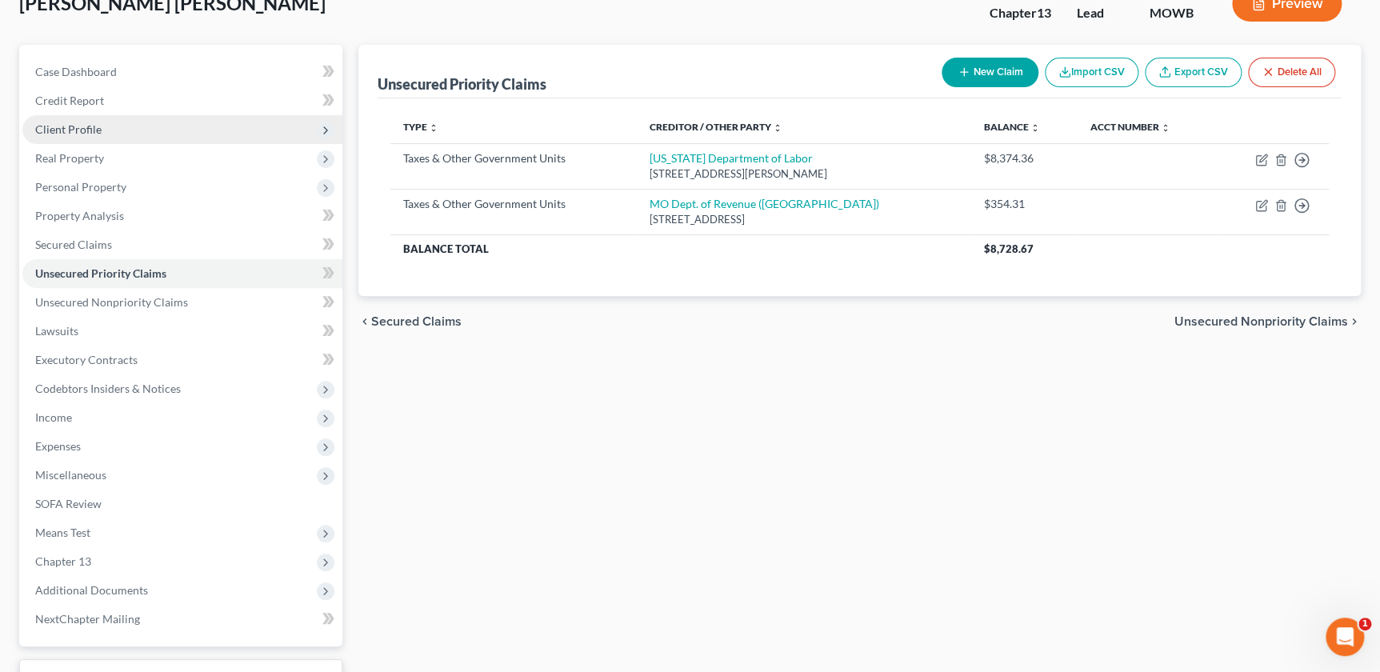
click at [98, 130] on span "Client Profile" at bounding box center [68, 129] width 66 height 14
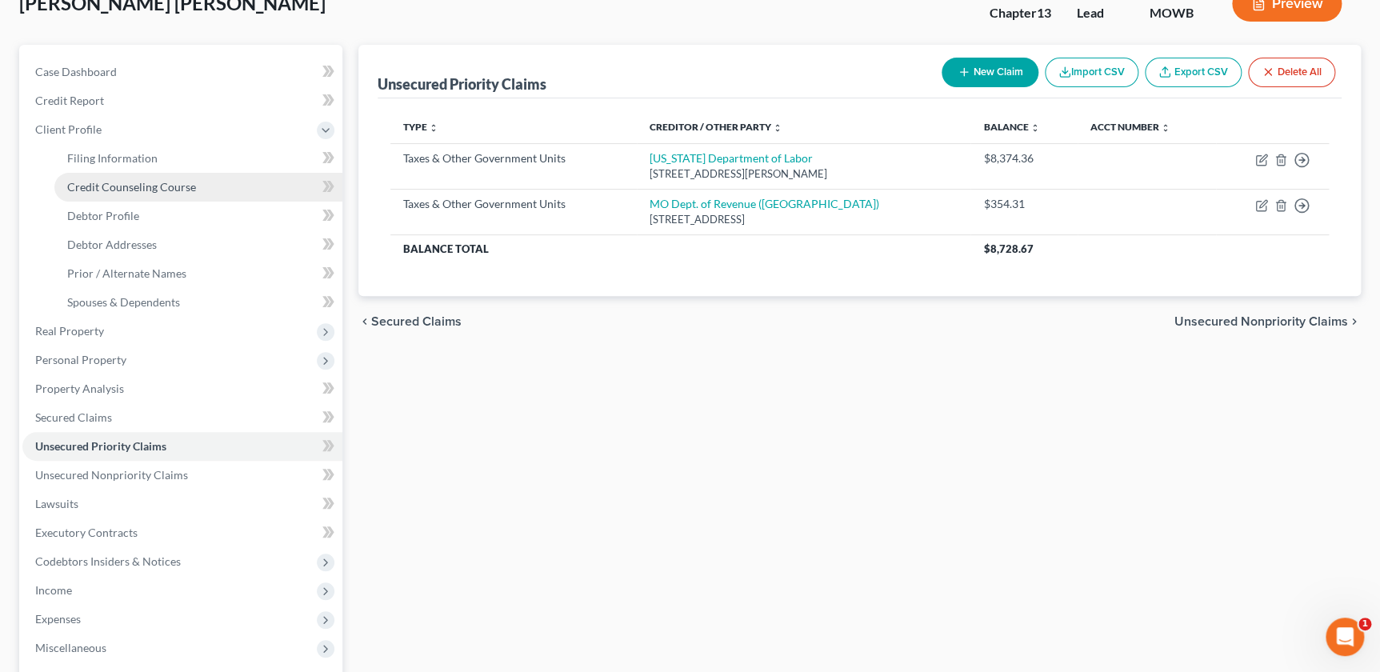
click at [144, 180] on span "Credit Counseling Course" at bounding box center [131, 187] width 129 height 14
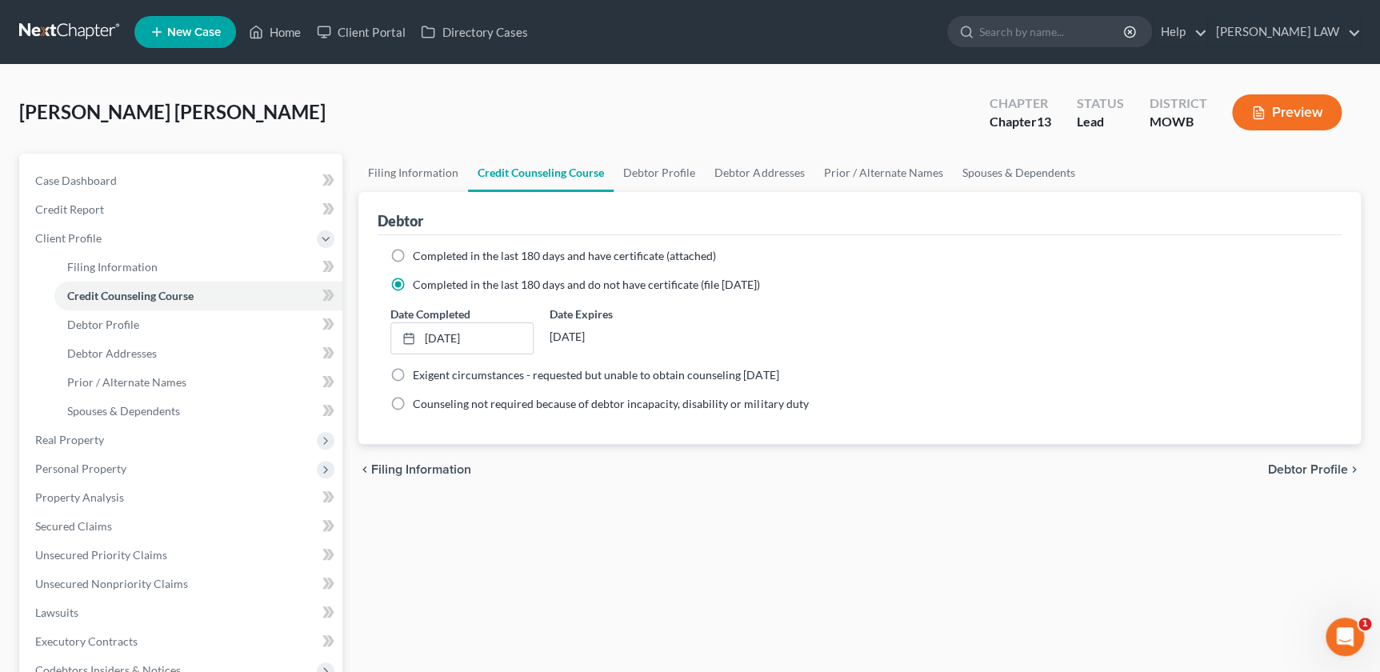
click at [413, 248] on label "Completed in the last 180 days and have certificate (attached)" at bounding box center [564, 256] width 303 height 16
click at [419, 248] on input "Completed in the last 180 days and have certificate (attached)" at bounding box center [424, 253] width 10 height 10
radio input "true"
radio input "false"
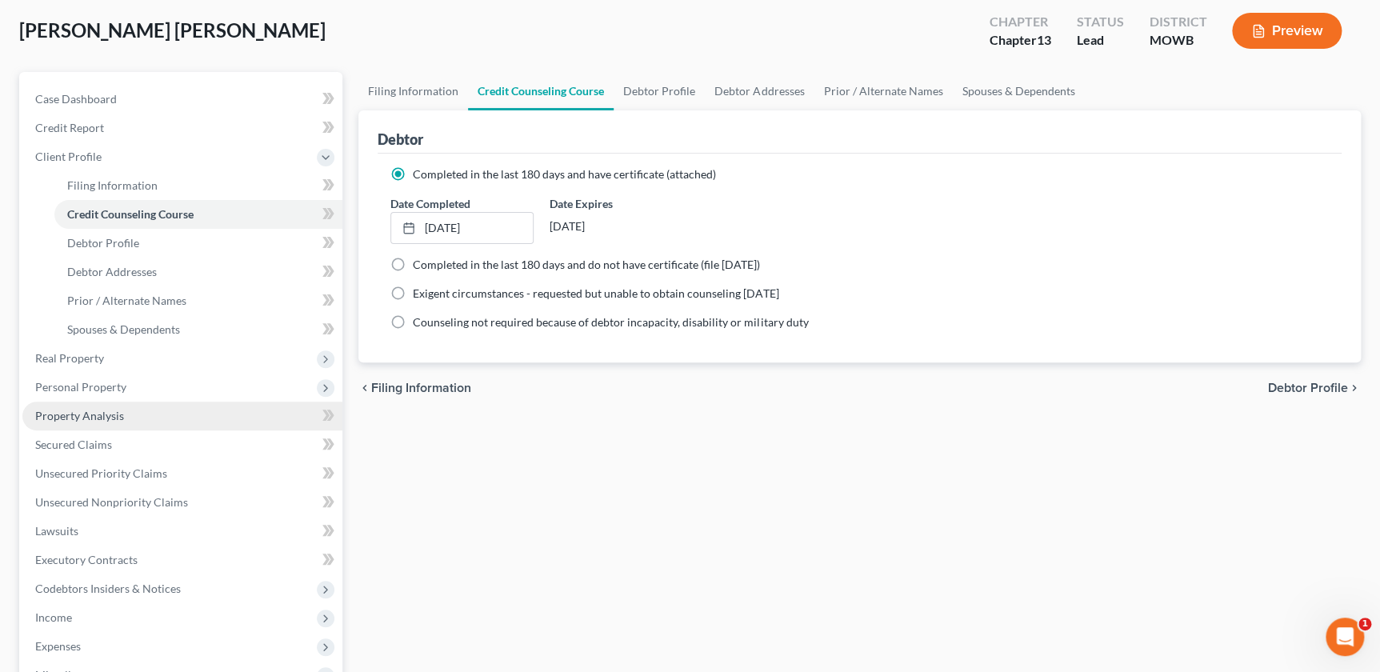
scroll to position [90, 0]
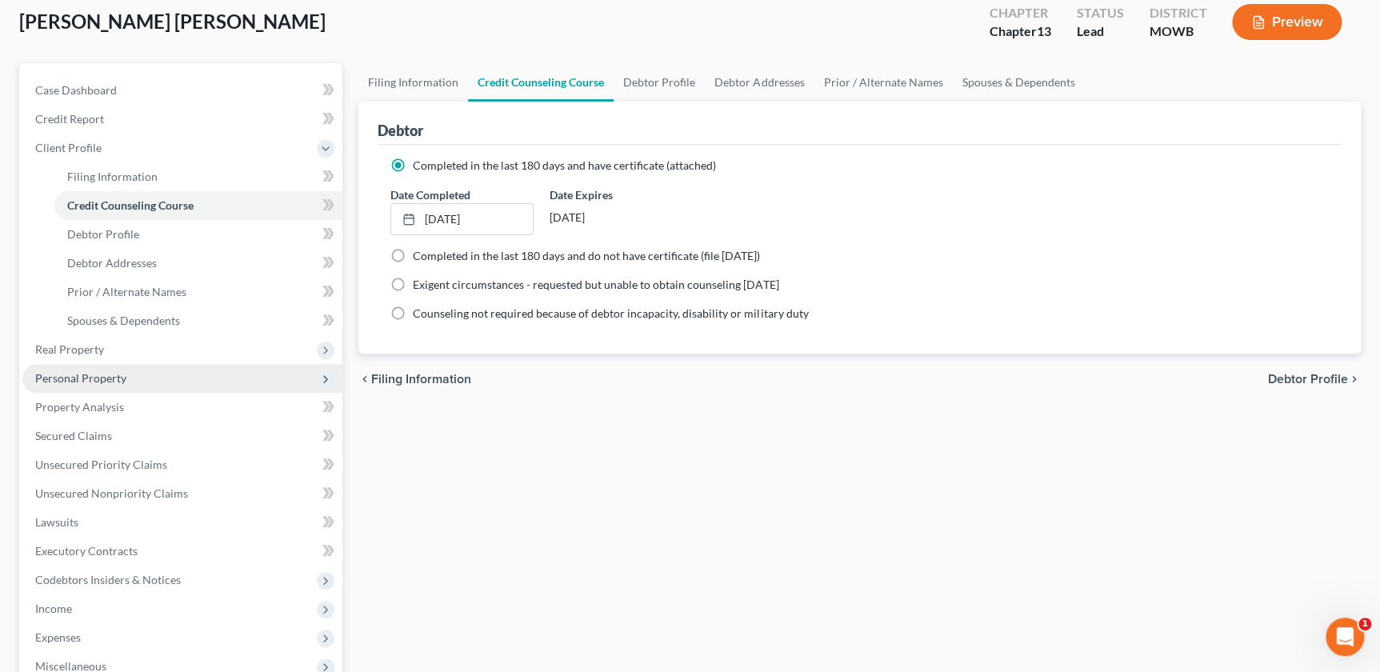
click at [162, 372] on span "Personal Property" at bounding box center [182, 378] width 320 height 29
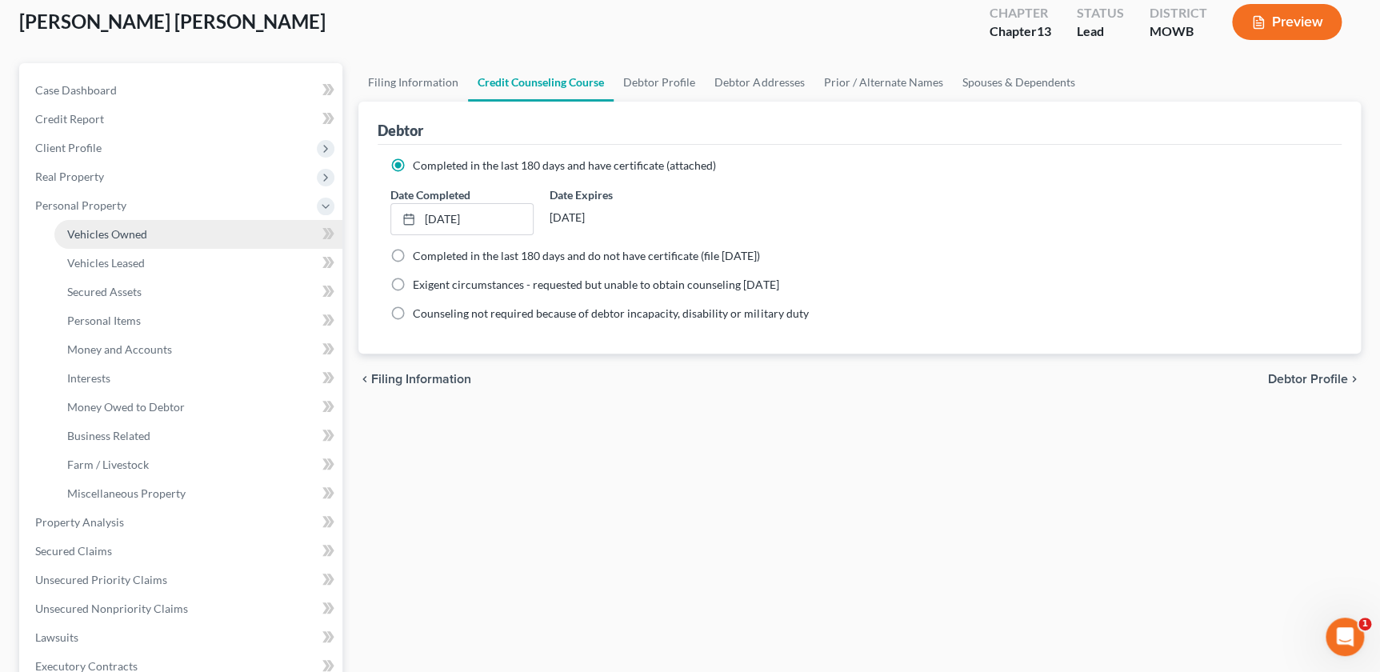
click at [145, 242] on link "Vehicles Owned" at bounding box center [198, 234] width 288 height 29
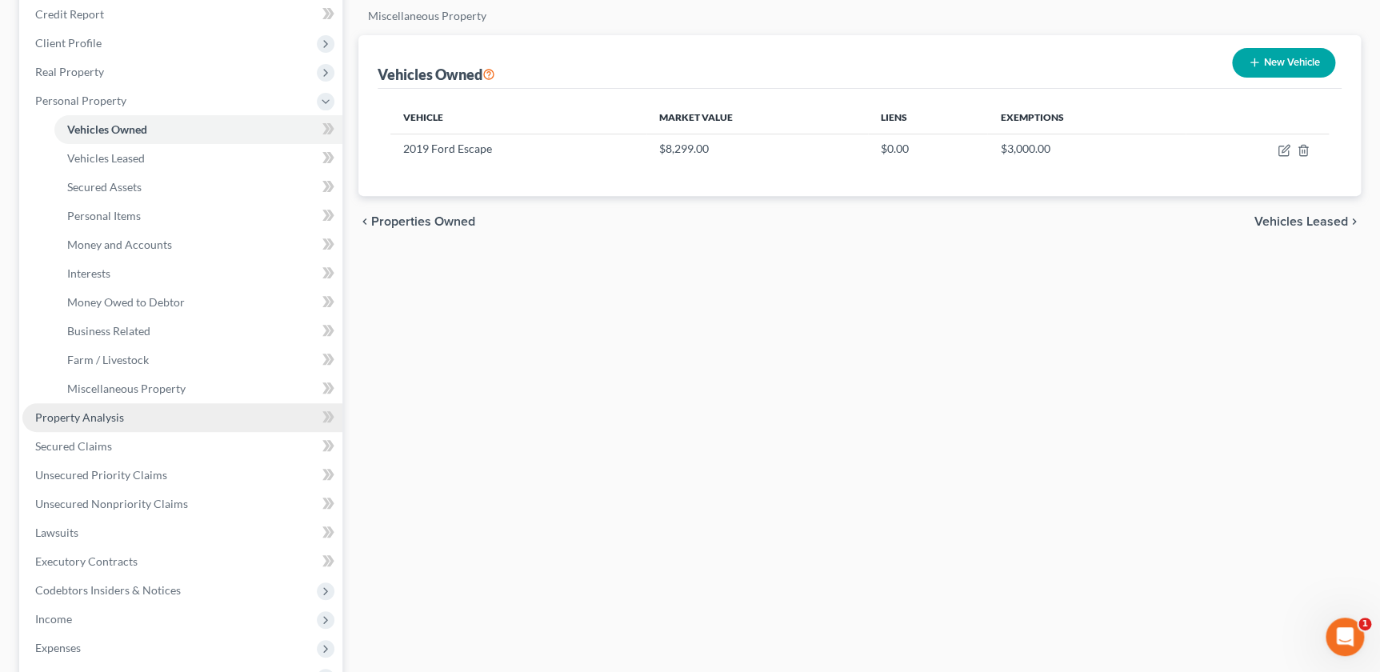
scroll to position [213, 0]
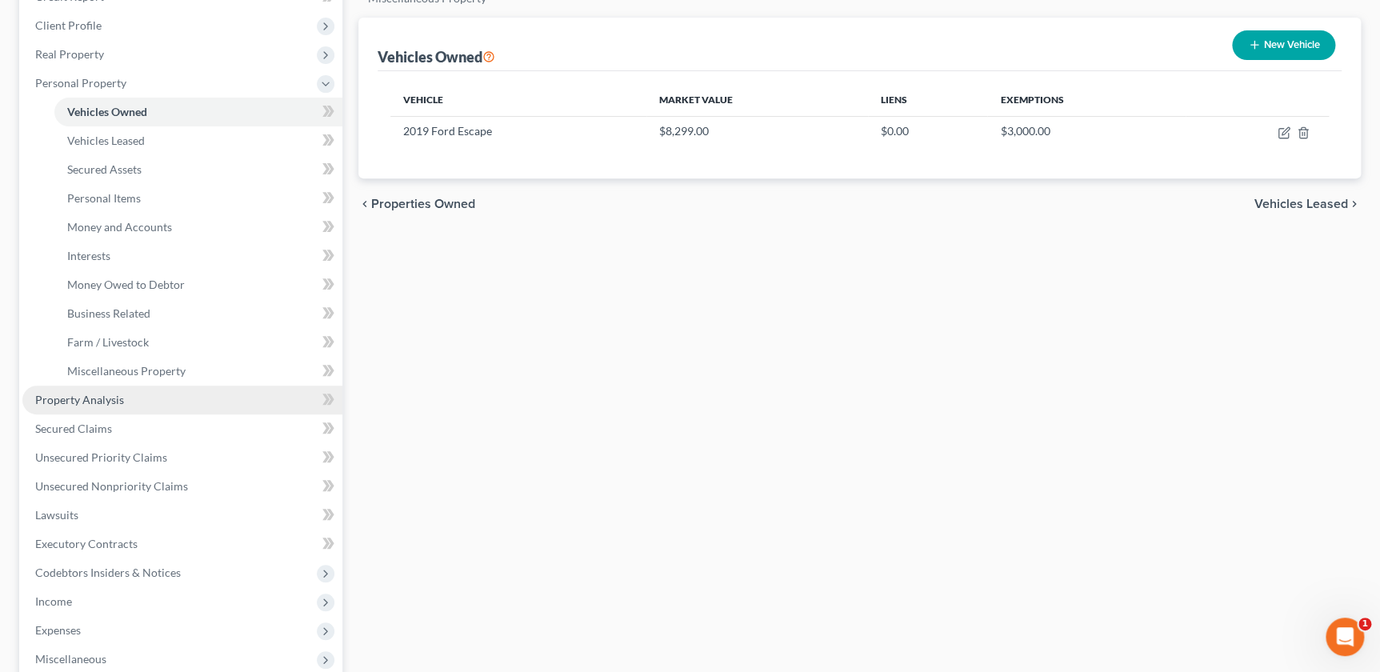
click at [122, 398] on link "Property Analysis" at bounding box center [182, 400] width 320 height 29
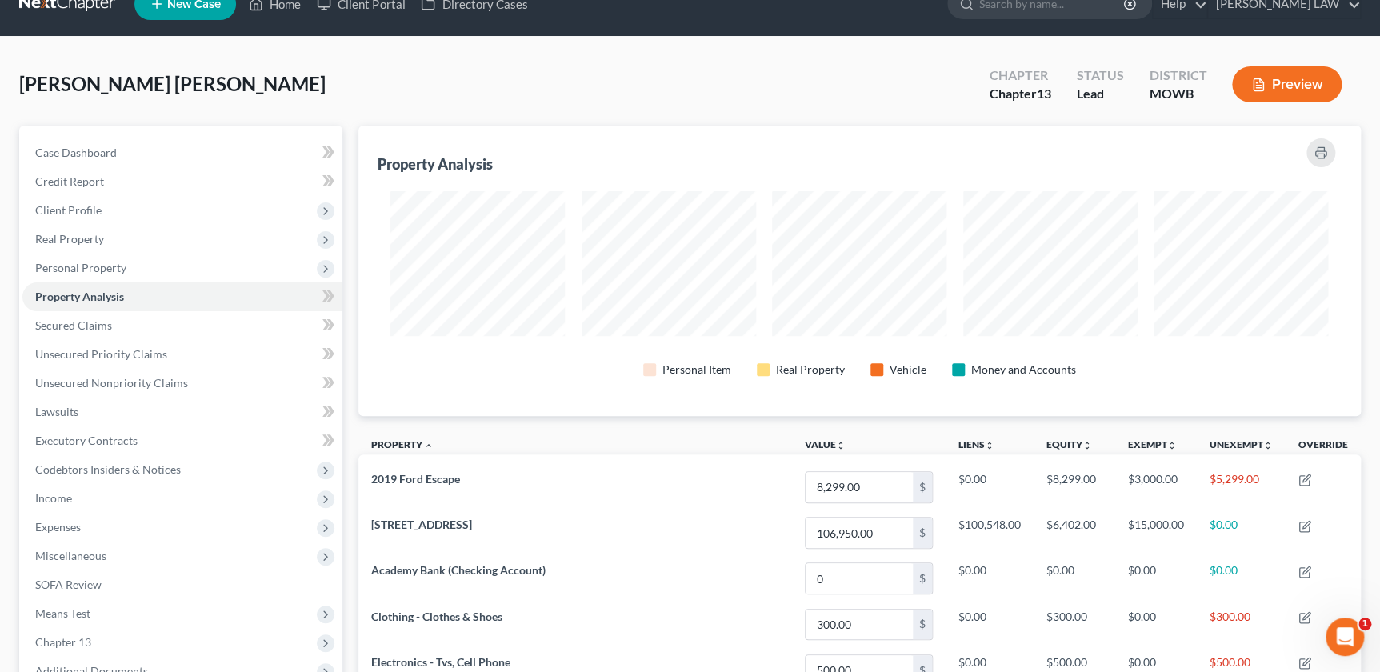
scroll to position [18, 0]
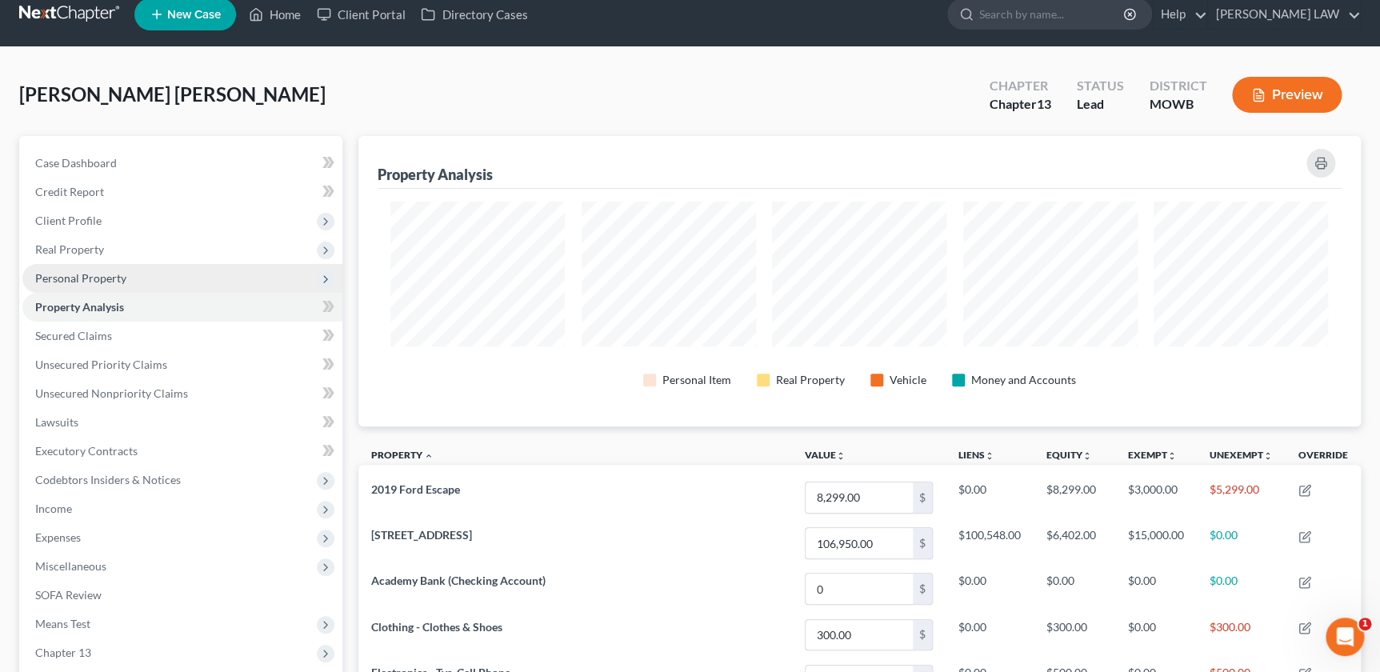
click at [68, 273] on span "Personal Property" at bounding box center [80, 278] width 91 height 14
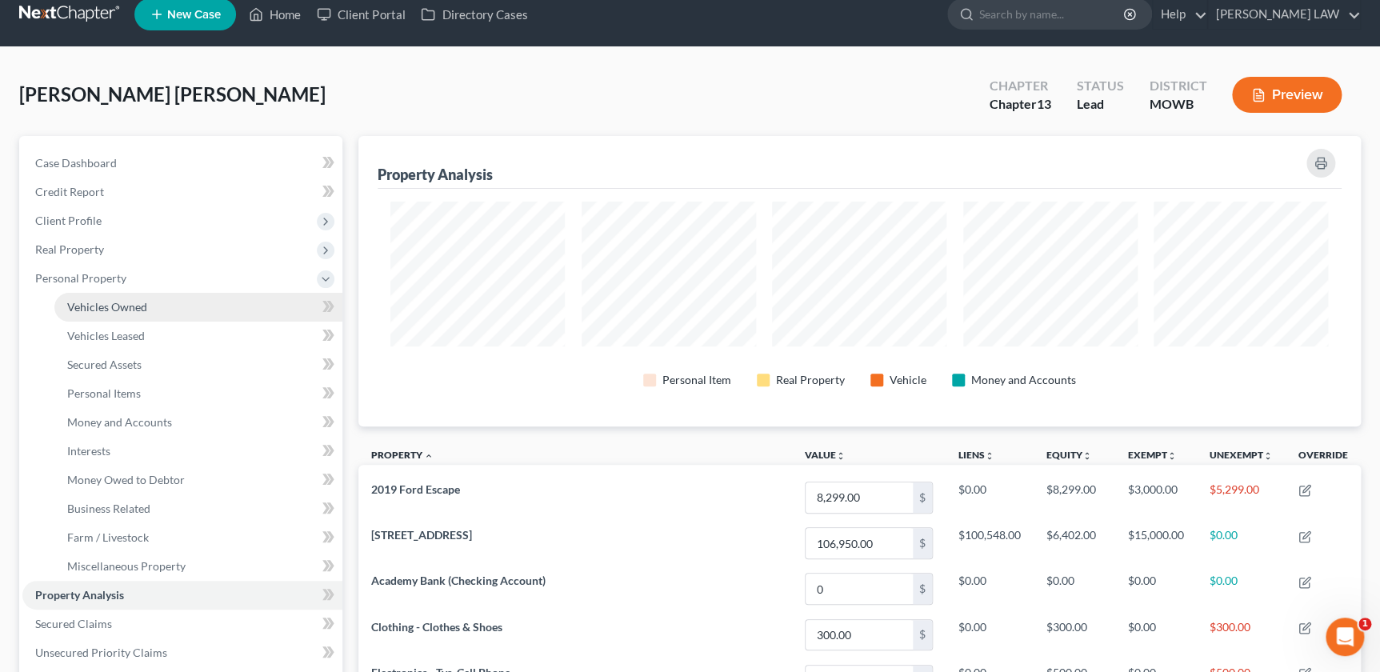
click at [104, 312] on link "Vehicles Owned" at bounding box center [198, 307] width 288 height 29
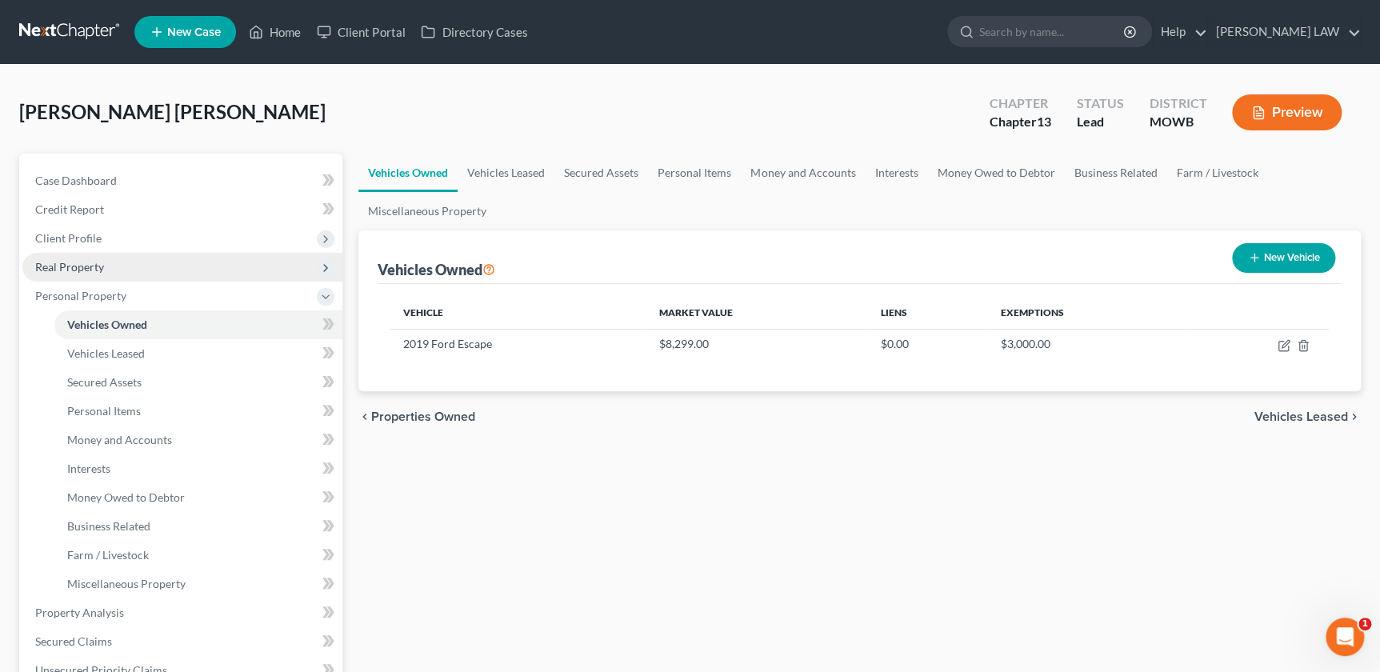
click at [89, 268] on span "Real Property" at bounding box center [69, 267] width 69 height 14
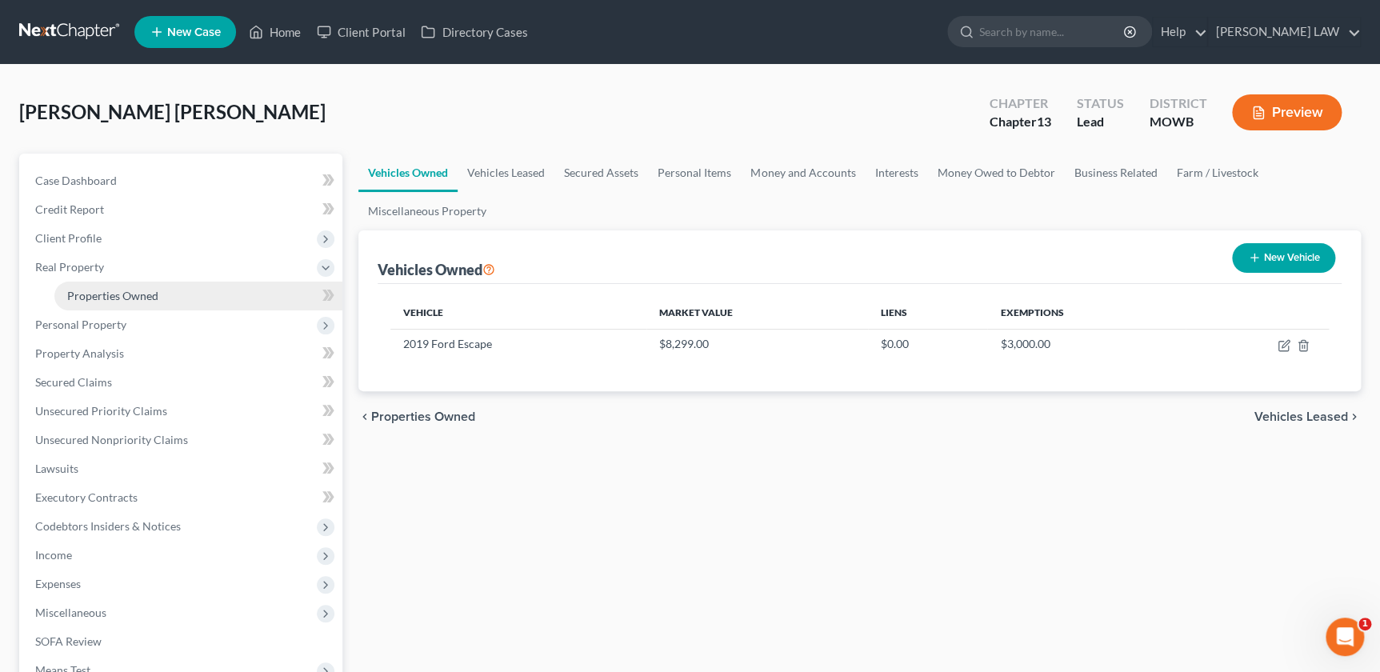
click at [107, 296] on span "Properties Owned" at bounding box center [112, 296] width 91 height 14
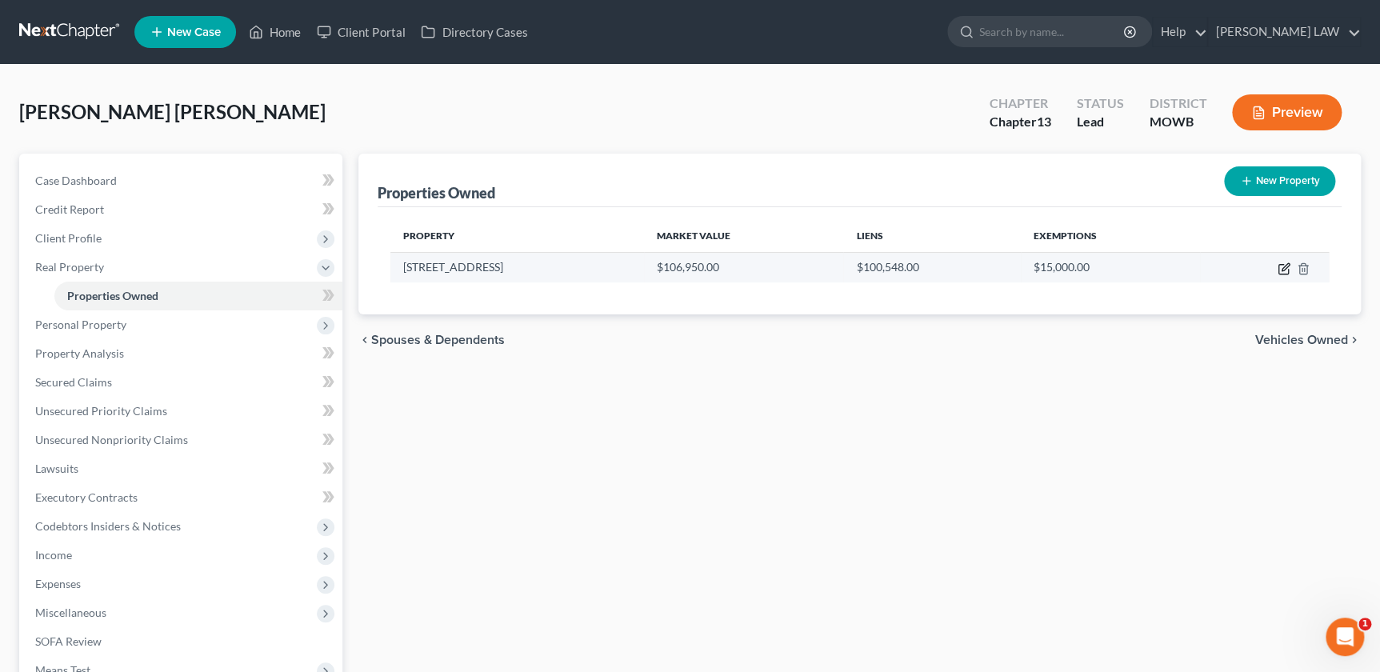
click at [1281, 265] on icon "button" at bounding box center [1284, 268] width 13 height 13
select select "26"
select select "0"
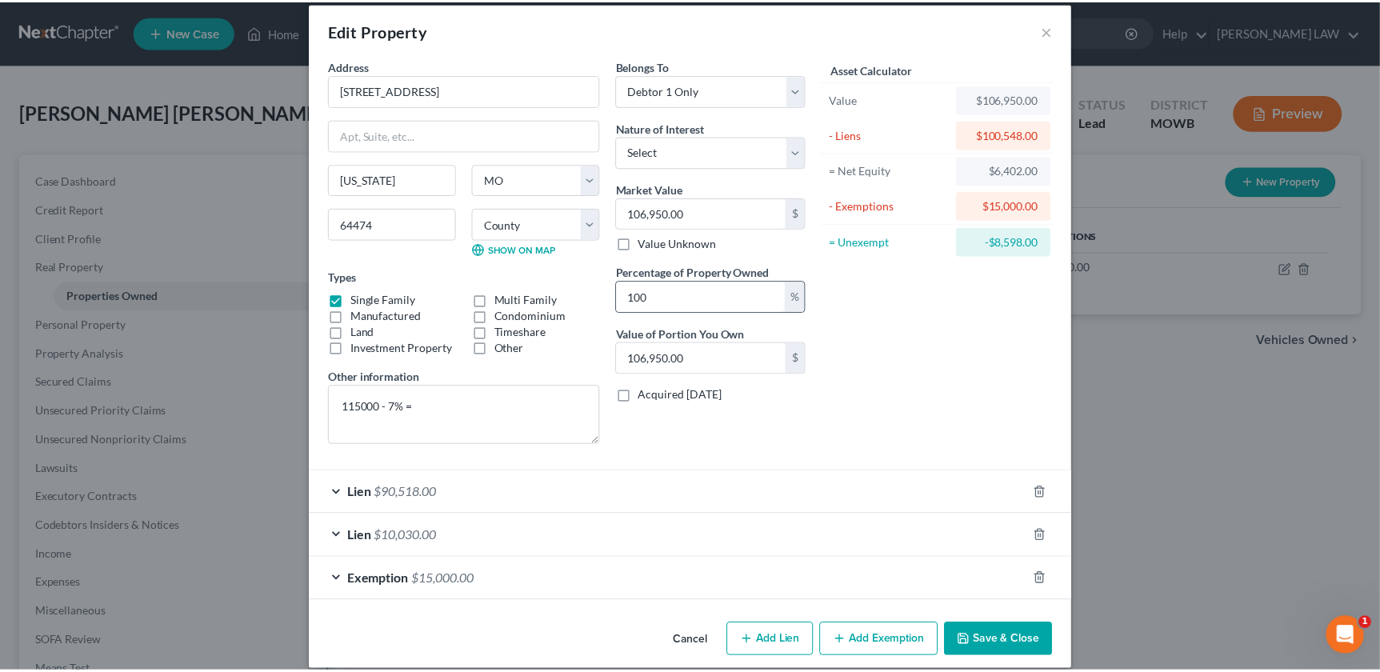
scroll to position [32, 0]
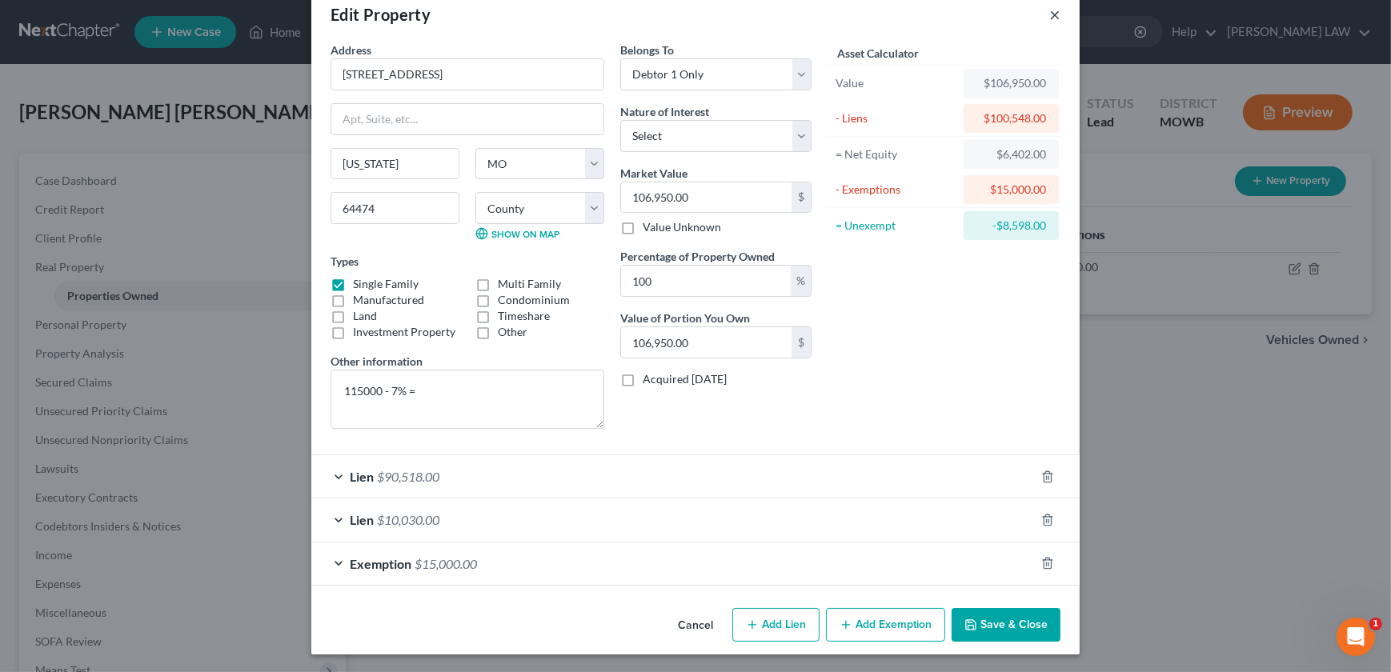
click at [1051, 12] on button "×" at bounding box center [1054, 14] width 11 height 19
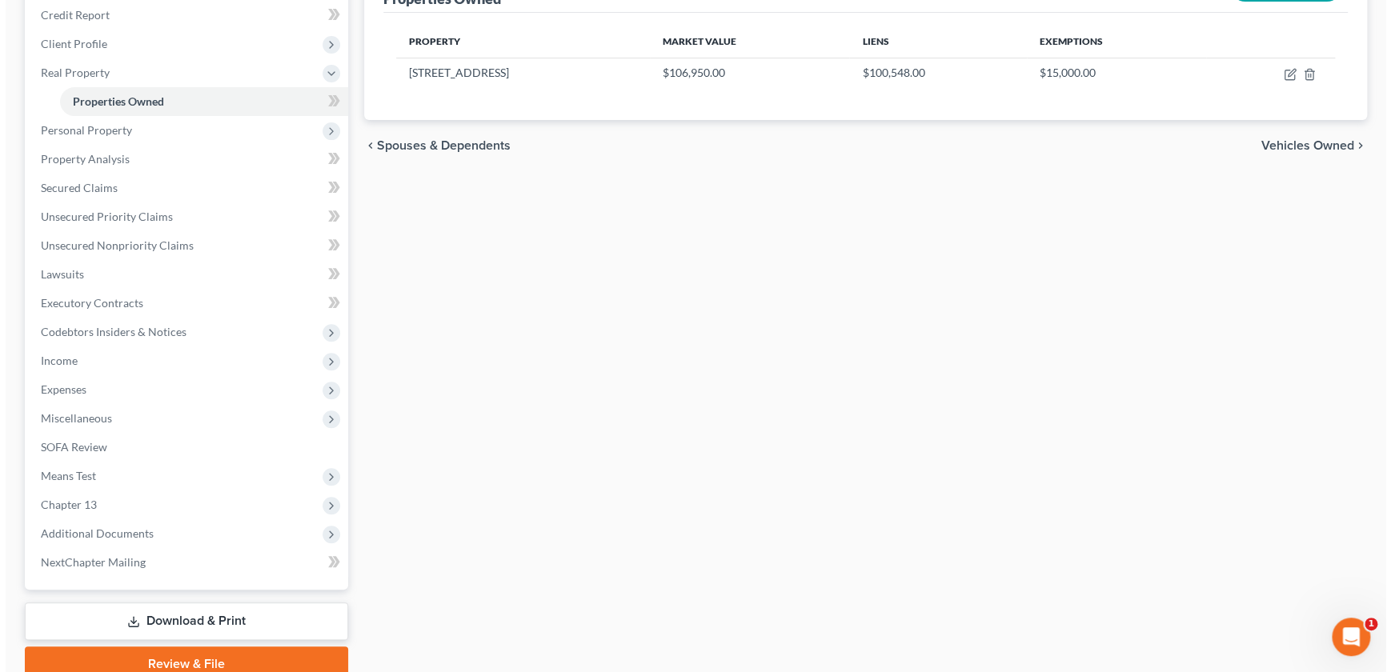
scroll to position [0, 0]
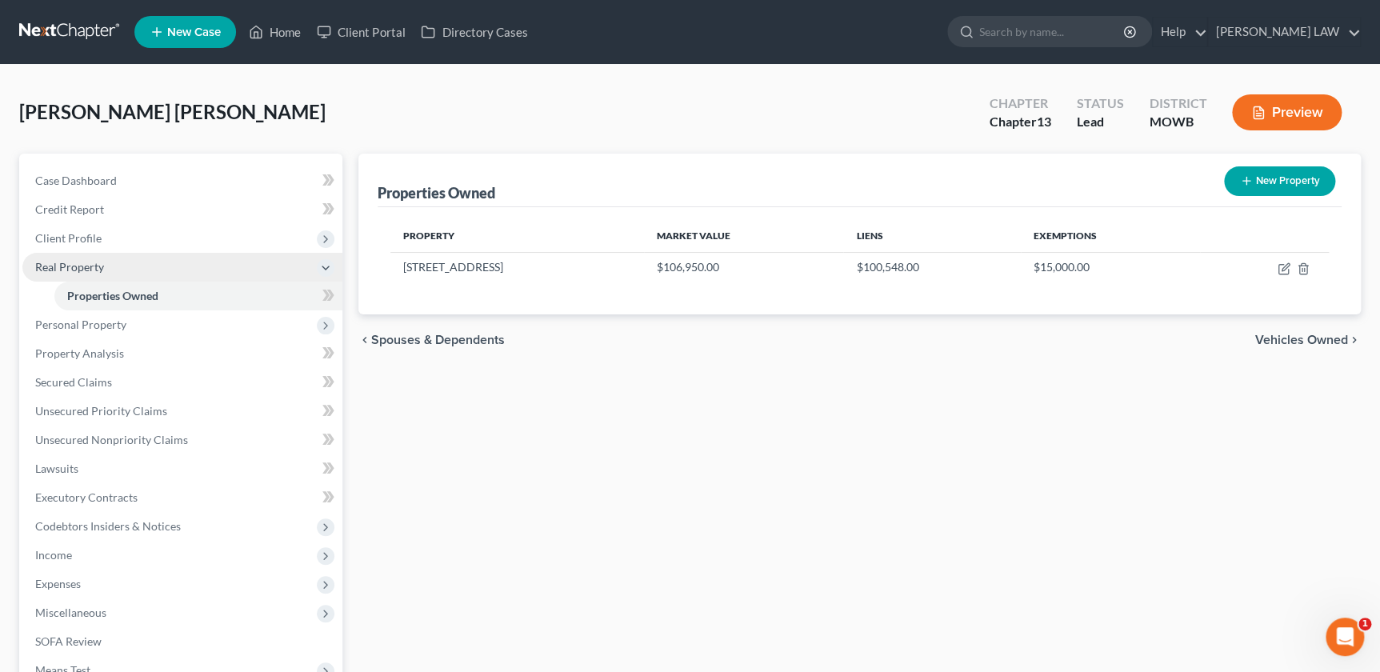
click at [106, 269] on span "Real Property" at bounding box center [182, 267] width 320 height 29
click at [83, 267] on span "Real Property" at bounding box center [69, 267] width 69 height 14
click at [94, 287] on link "Properties Owned" at bounding box center [198, 296] width 288 height 29
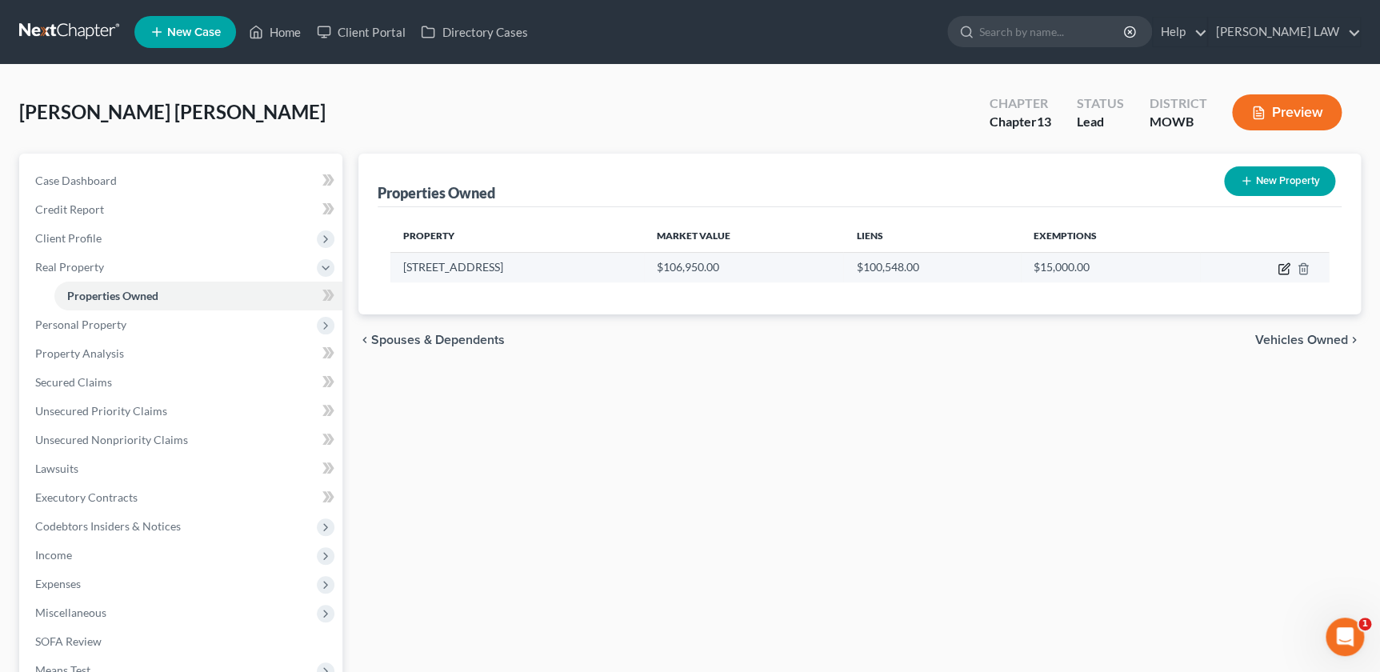
click at [1280, 262] on icon "button" at bounding box center [1284, 268] width 13 height 13
select select "26"
select select "0"
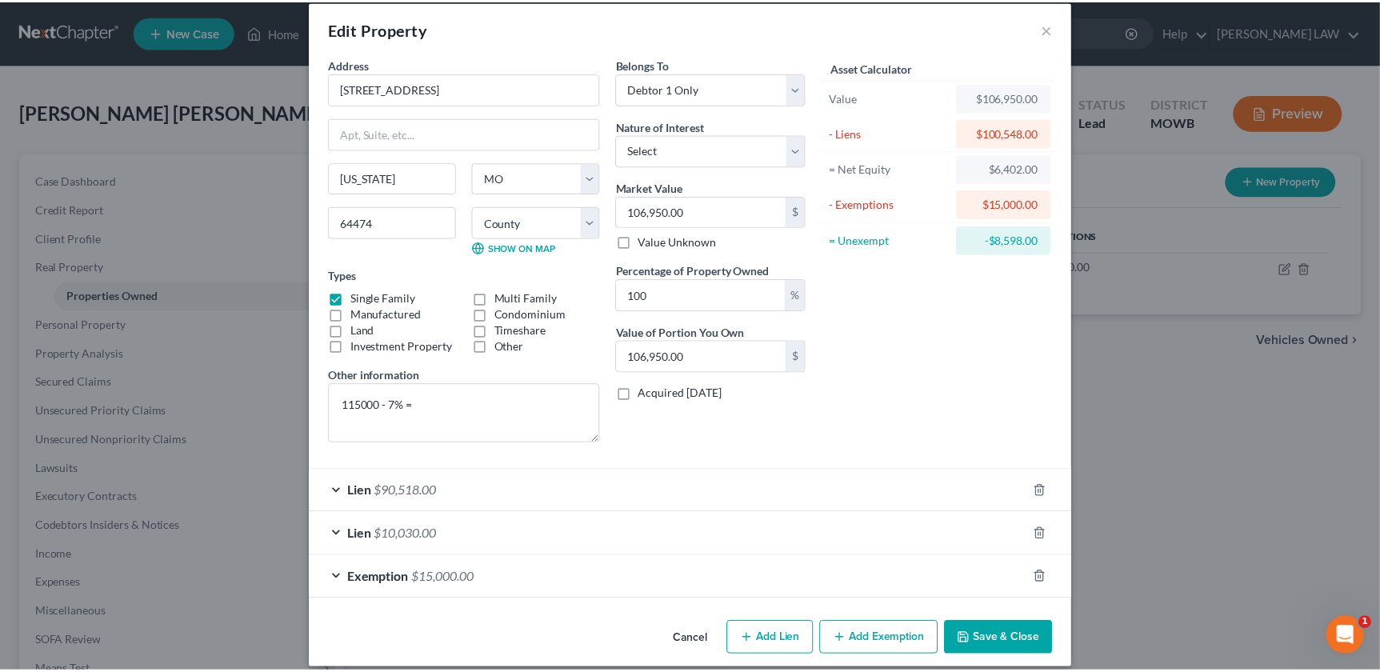
scroll to position [32, 0]
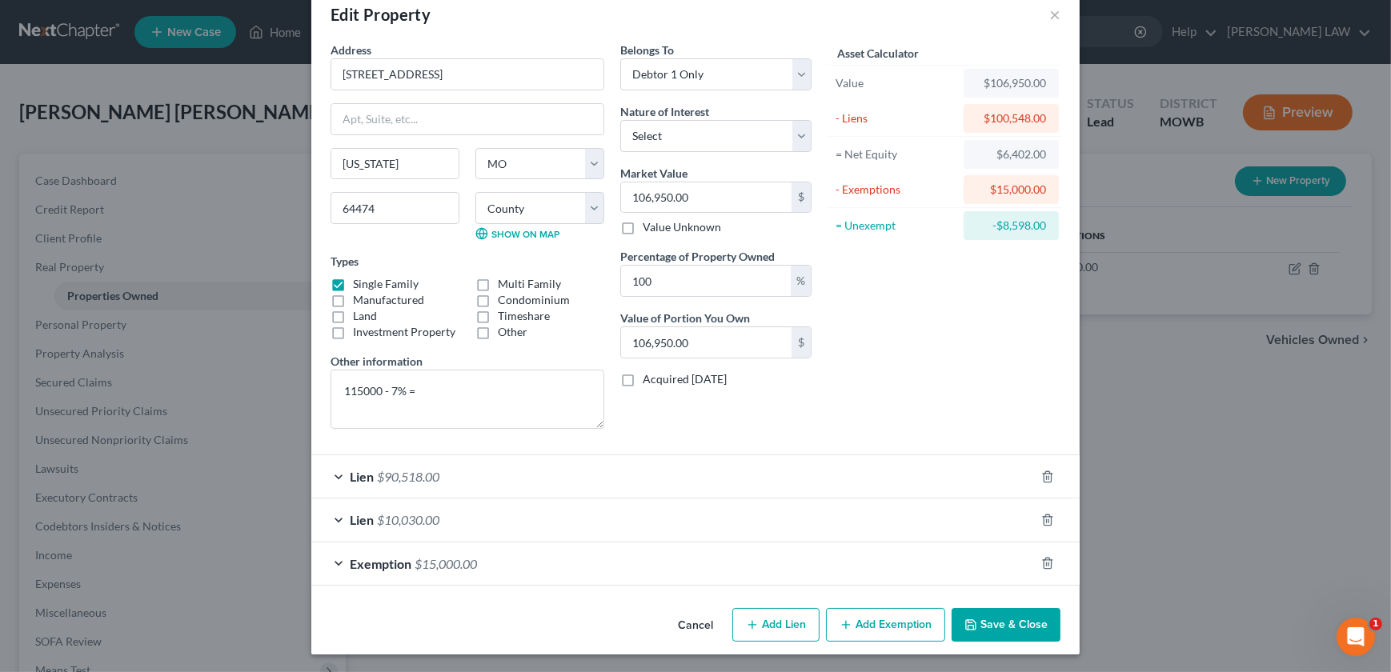
click at [994, 636] on button "Save & Close" at bounding box center [1005, 625] width 109 height 34
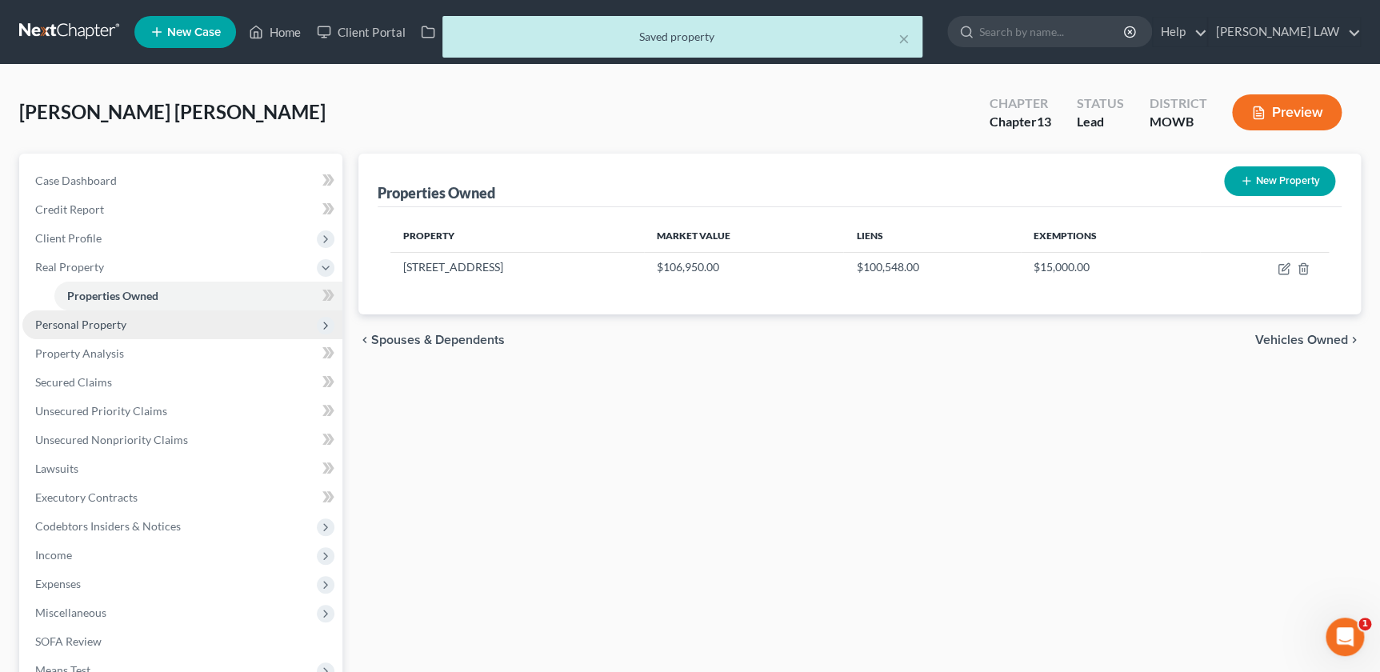
click at [101, 329] on span "Personal Property" at bounding box center [80, 325] width 91 height 14
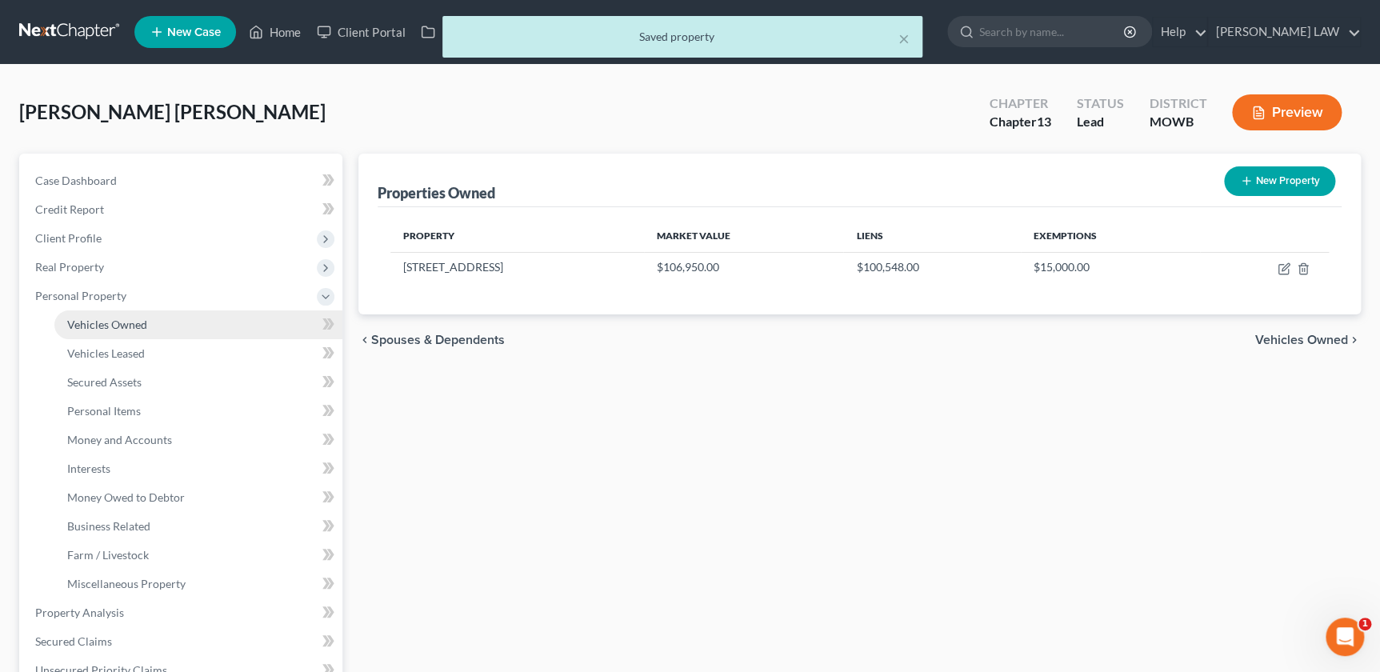
click at [106, 324] on span "Vehicles Owned" at bounding box center [107, 325] width 80 height 14
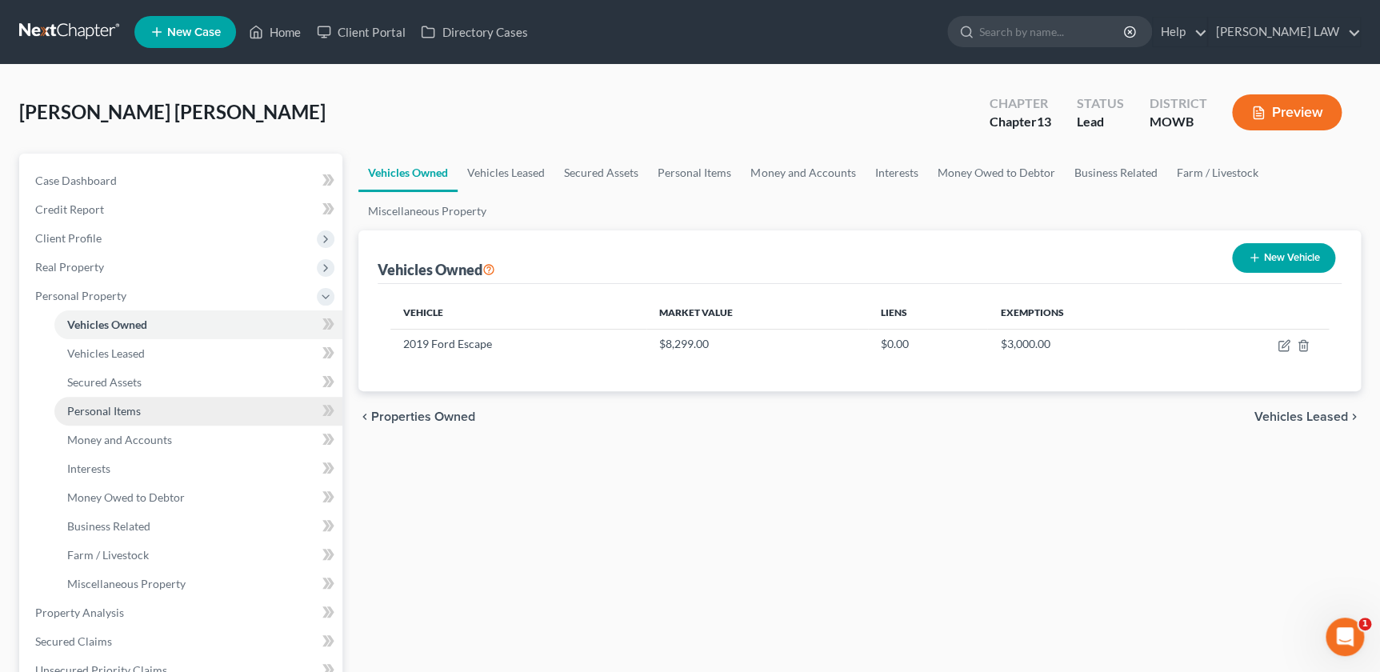
click at [94, 407] on span "Personal Items" at bounding box center [104, 411] width 74 height 14
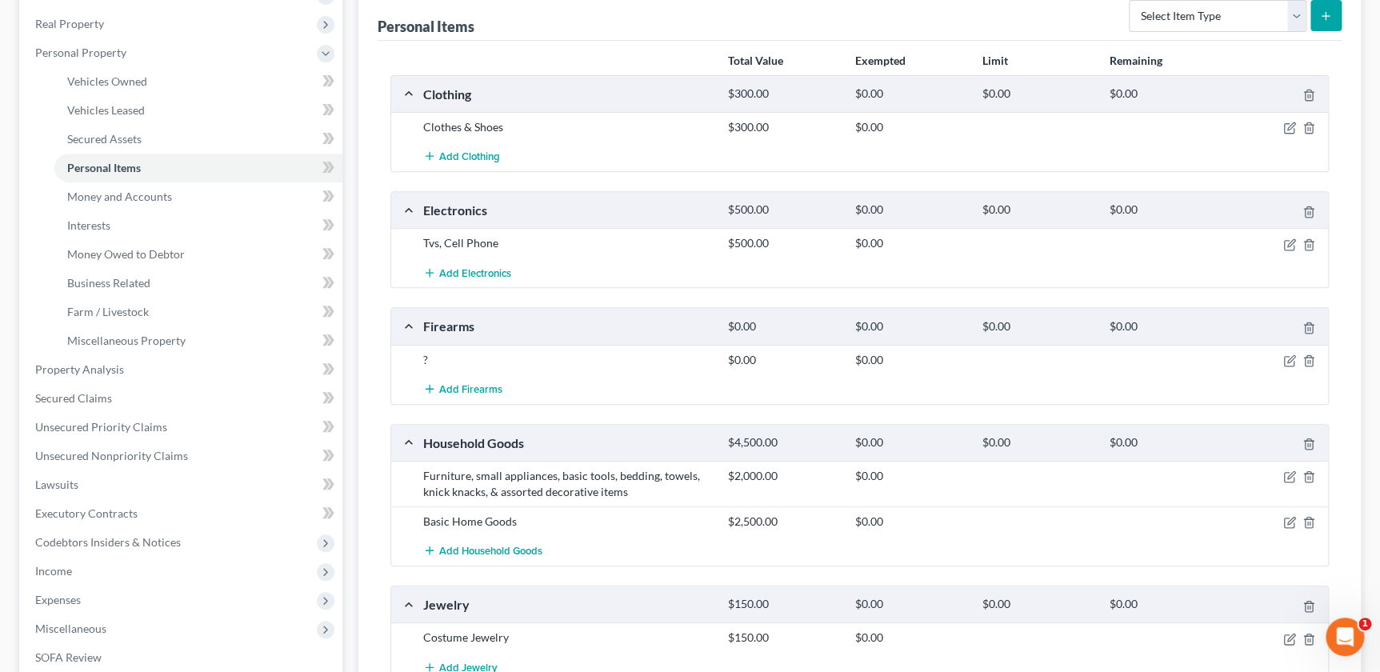
scroll to position [254, 0]
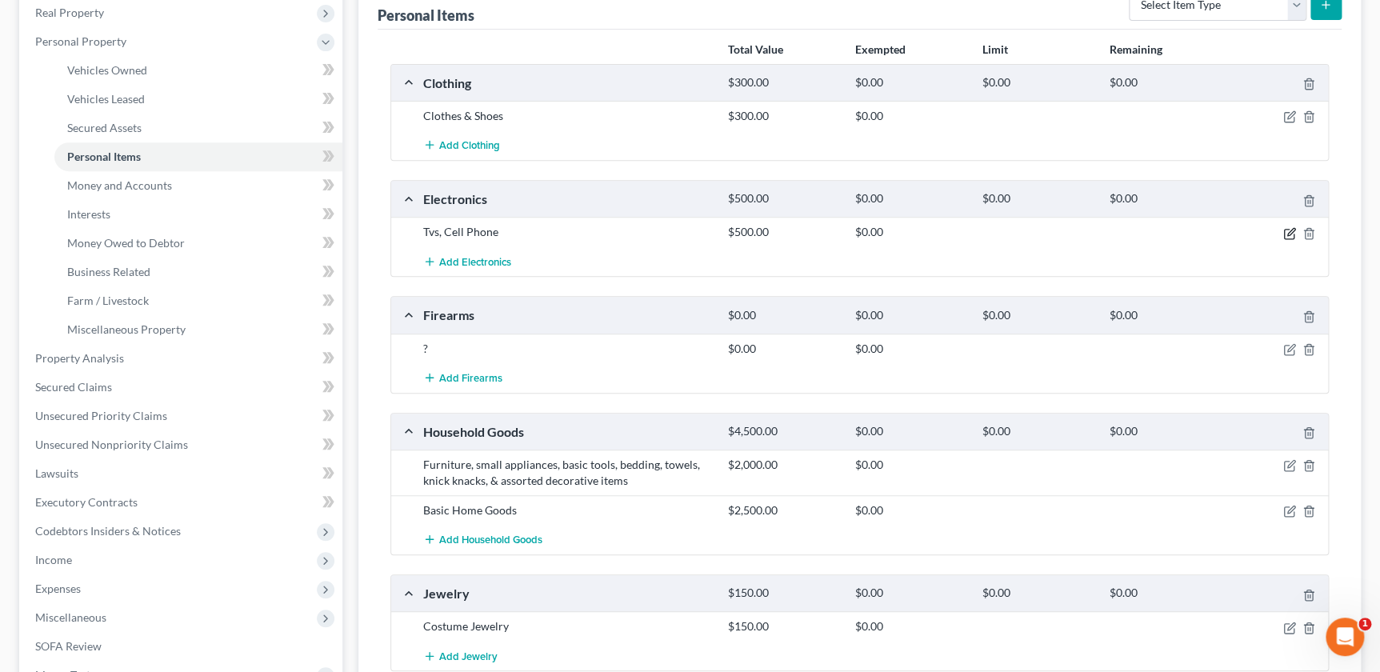
click at [1288, 232] on icon "button" at bounding box center [1290, 233] width 13 height 13
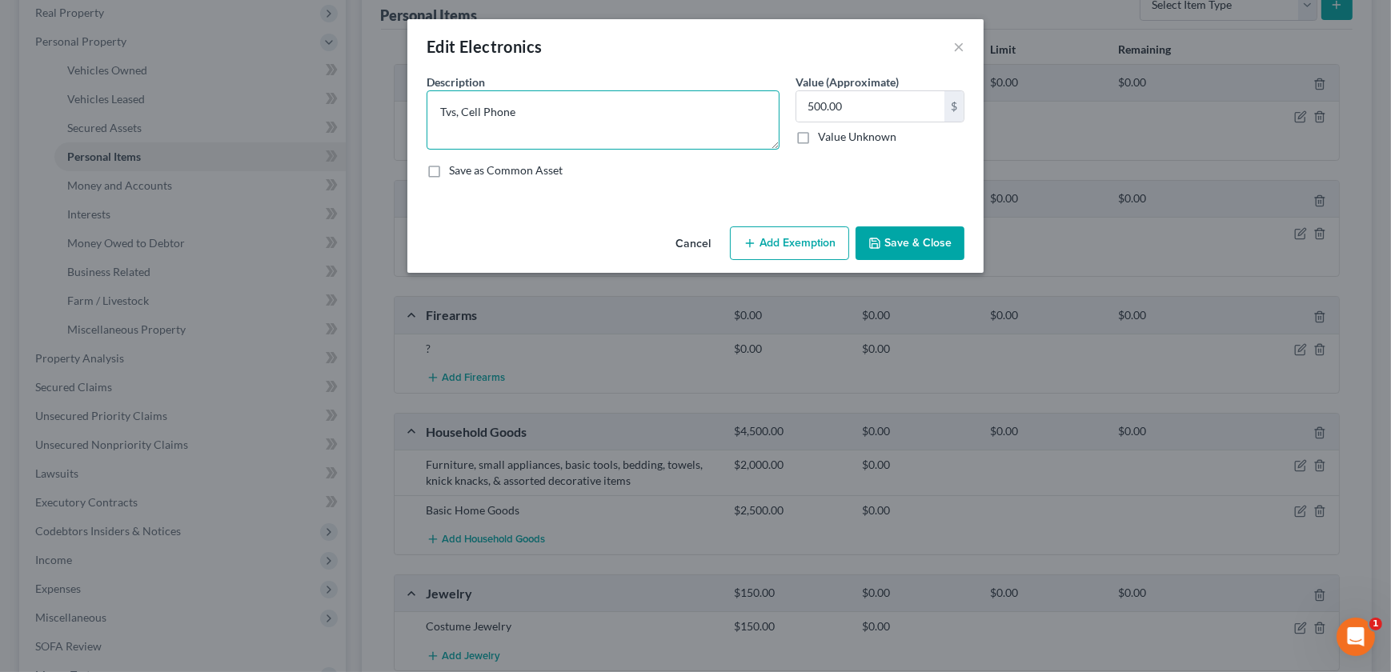
click at [542, 120] on textarea "Tvs, Cell Phone" at bounding box center [603, 119] width 353 height 59
type textarea "3 Tvs, Cell Phone, Smart Watch, Laptop, Computer"
click at [918, 239] on button "Save & Close" at bounding box center [909, 243] width 109 height 34
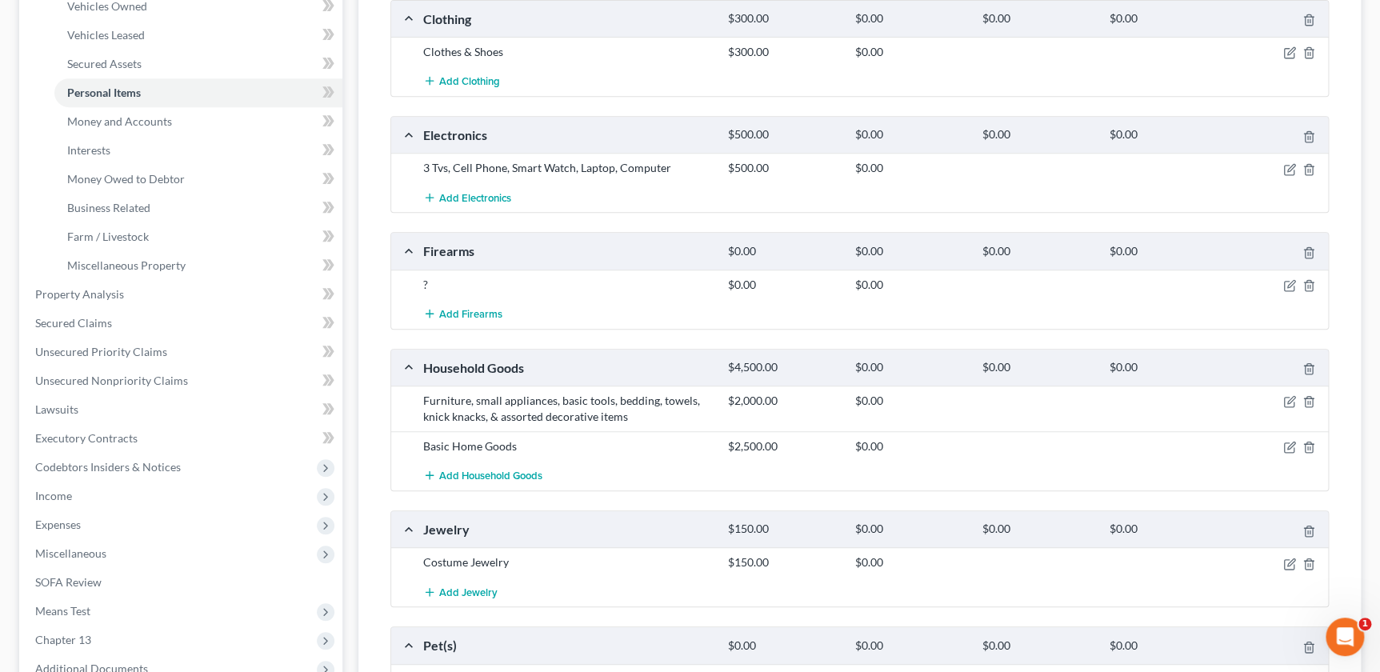
scroll to position [327, 0]
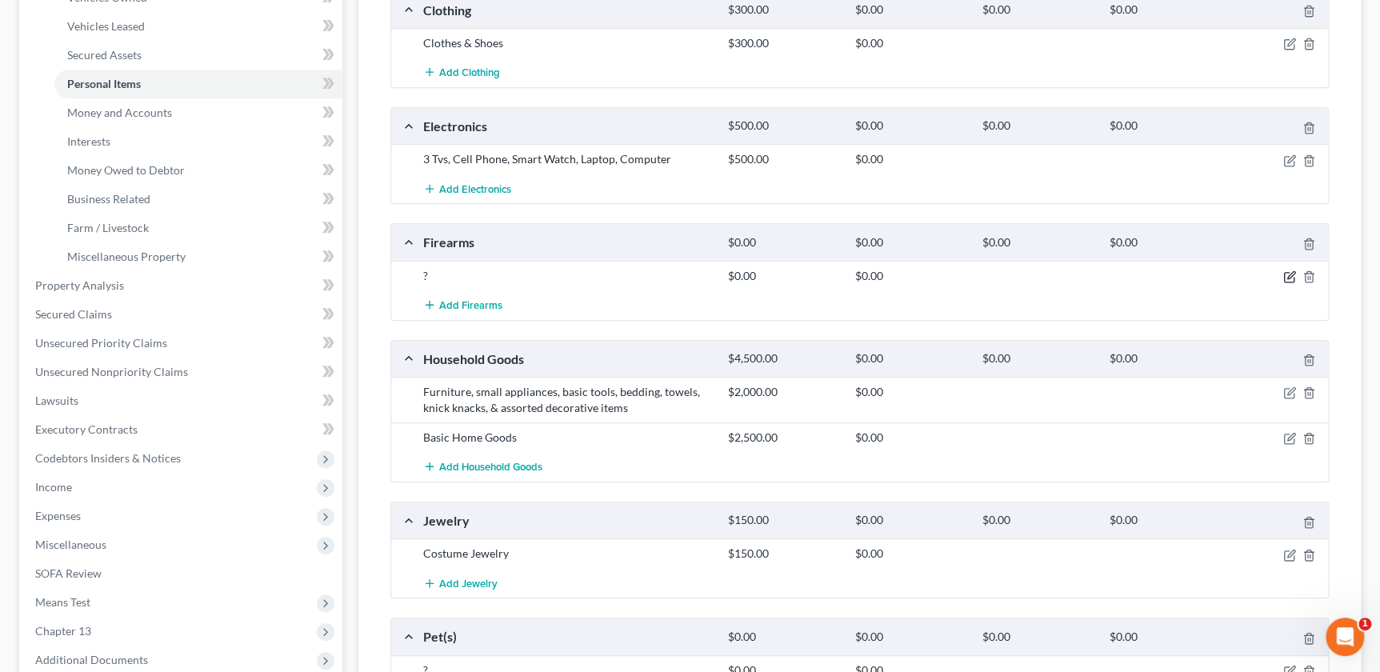
click at [1288, 276] on icon "button" at bounding box center [1291, 274] width 7 height 7
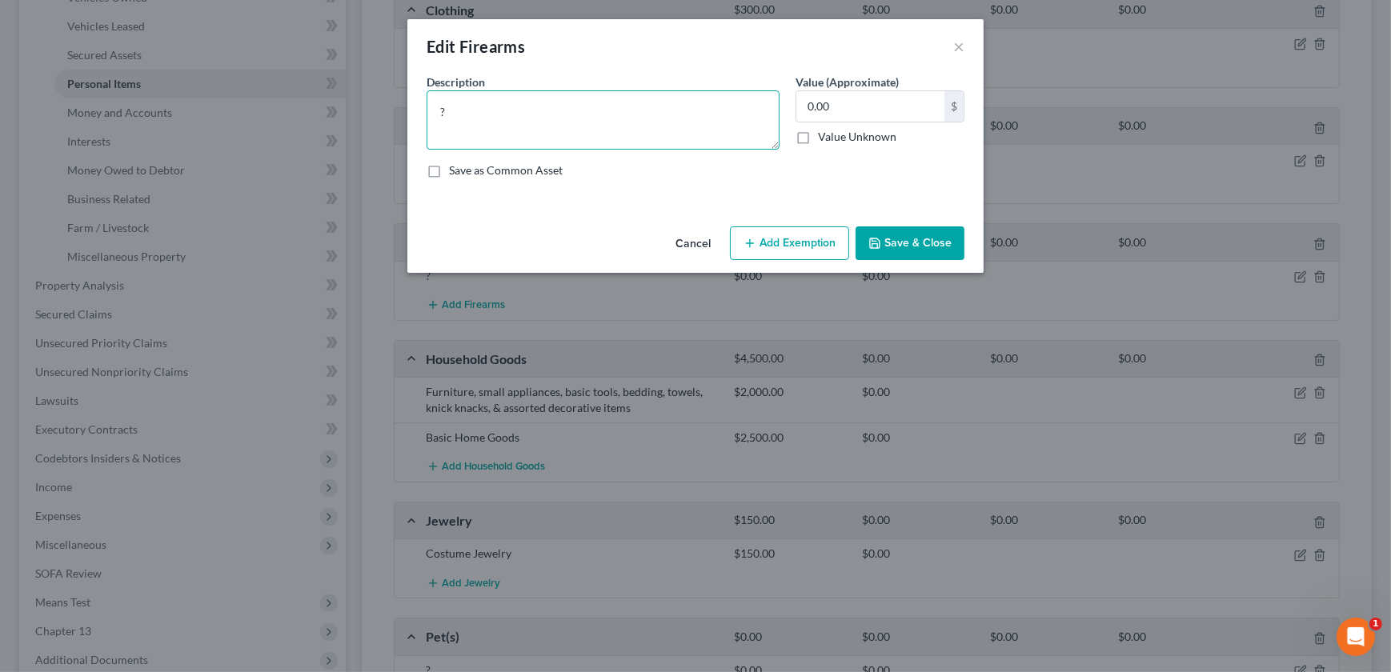
drag, startPoint x: 496, startPoint y: 128, endPoint x: 415, endPoint y: 119, distance: 82.1
click at [415, 119] on div "An exemption set must first be selected from the Filing Information section. Co…" at bounding box center [695, 147] width 576 height 146
type textarea "9 mm handgun"
type input "1,000"
click at [903, 250] on button "Save & Close" at bounding box center [909, 243] width 109 height 34
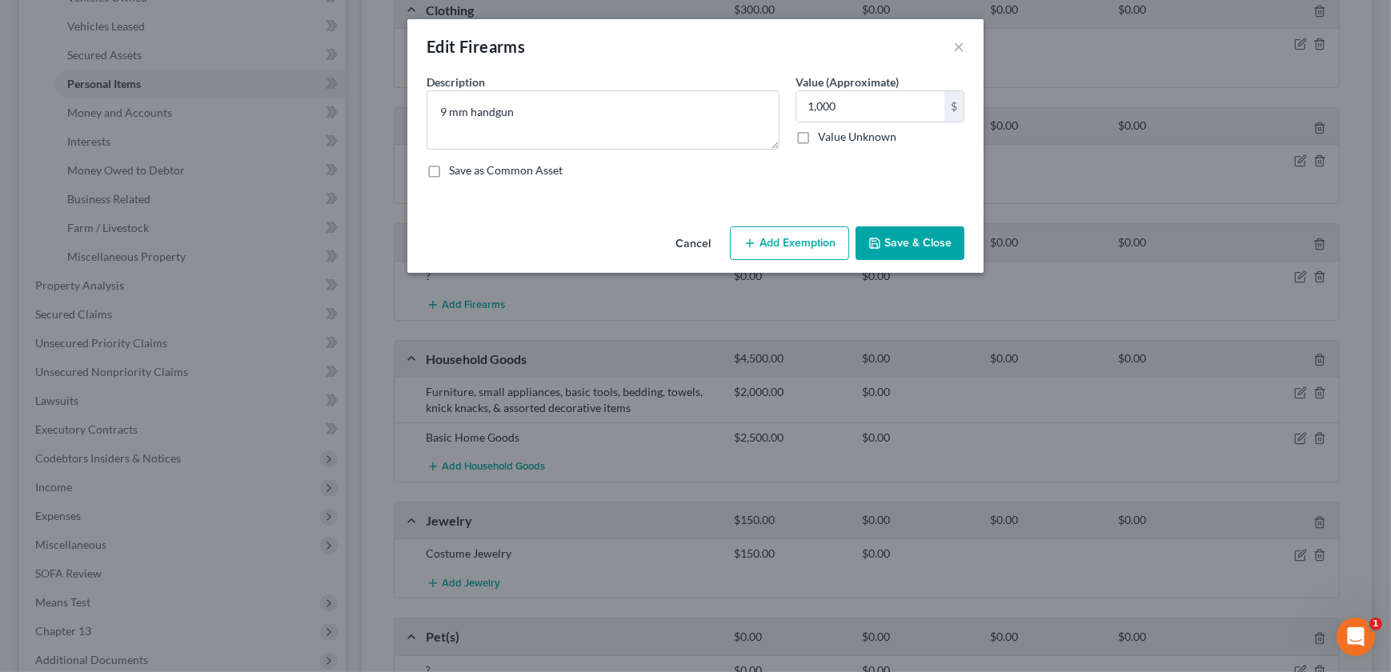
click at [903, 250] on button "Save & Close" at bounding box center [909, 243] width 109 height 34
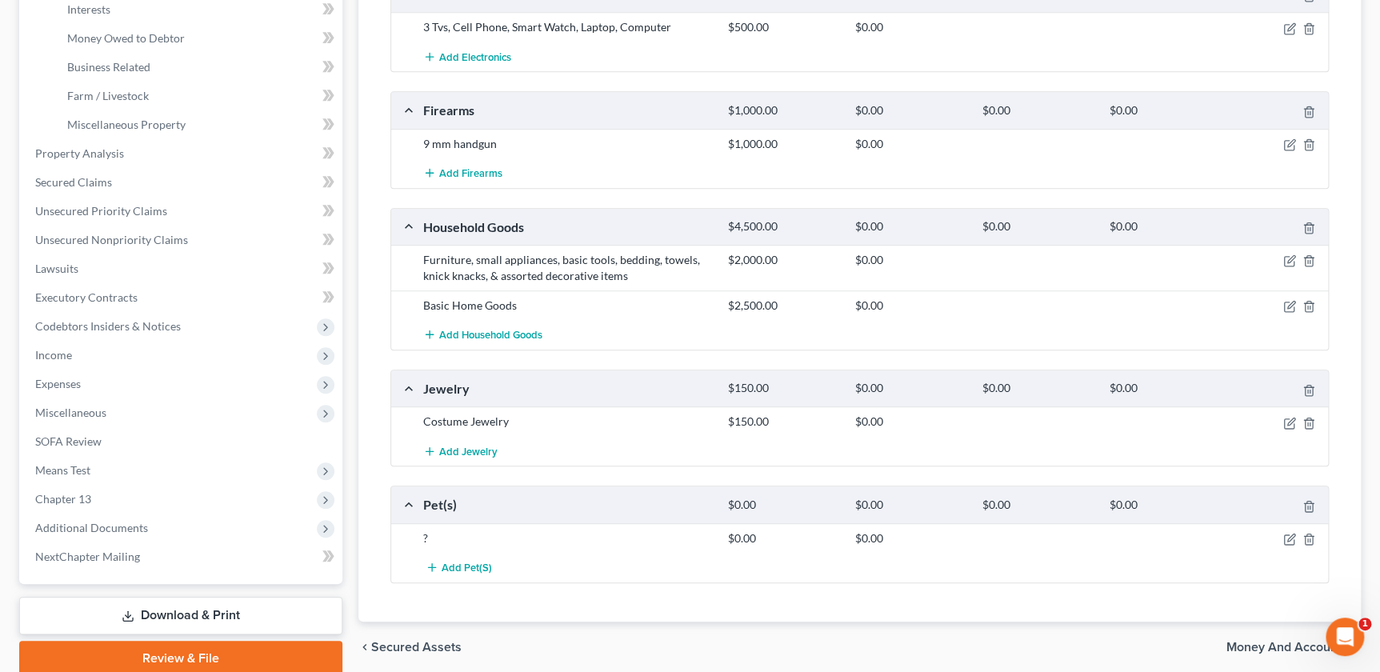
scroll to position [522, 0]
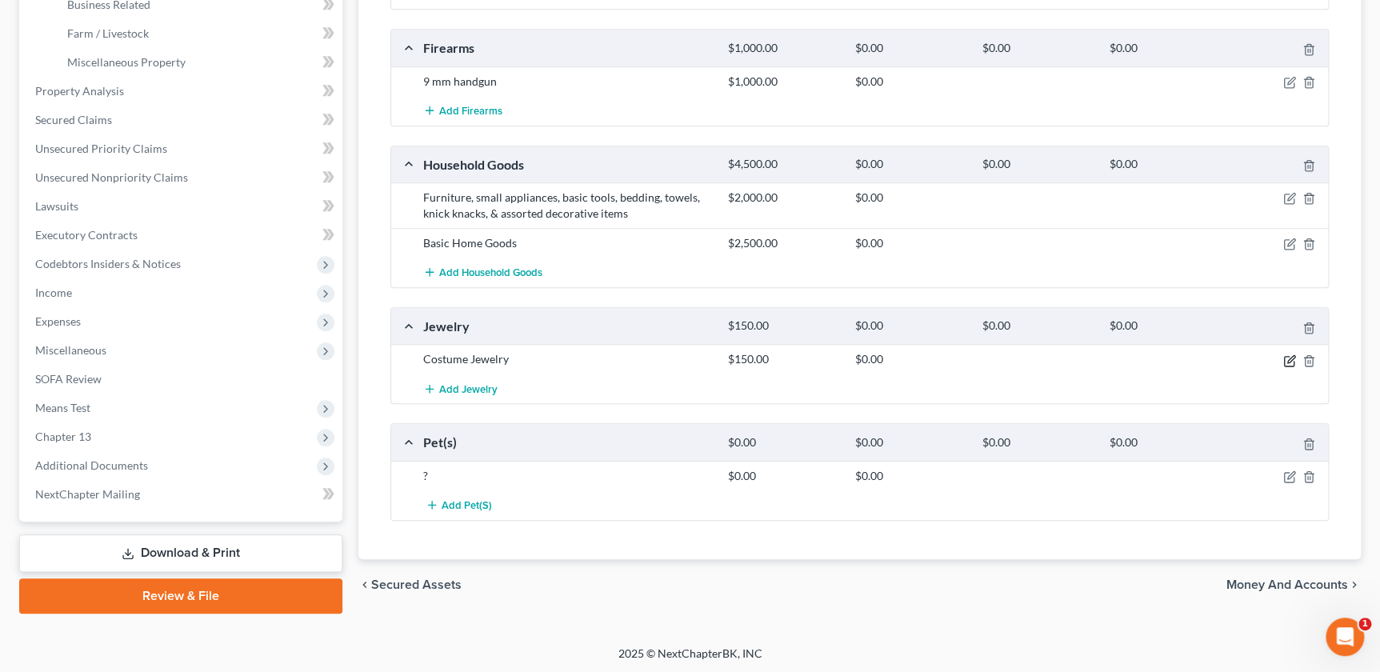
click at [1287, 356] on icon "button" at bounding box center [1290, 360] width 13 height 13
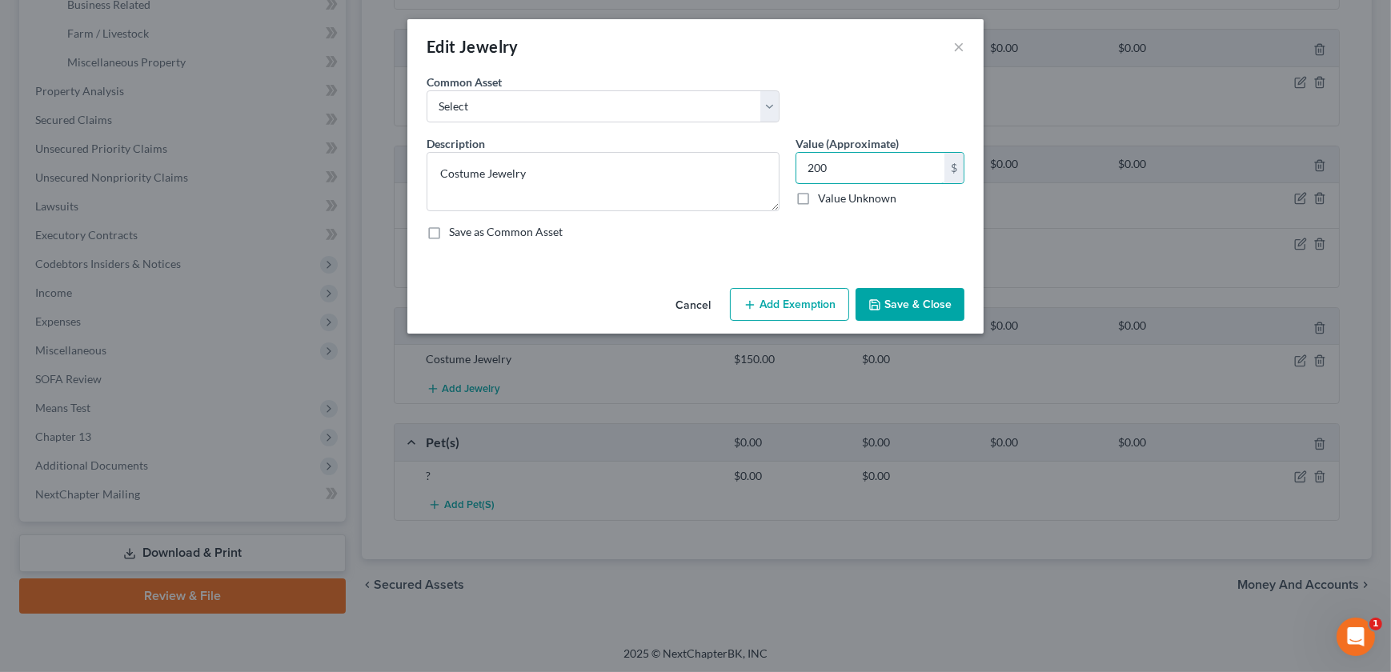
type input "200"
drag, startPoint x: 896, startPoint y: 278, endPoint x: 899, endPoint y: 291, distance: 13.8
click at [895, 278] on div "An exemption set must first be selected from the Filing Information section. Co…" at bounding box center [695, 178] width 576 height 208
click at [888, 302] on button "Save & Close" at bounding box center [909, 305] width 109 height 34
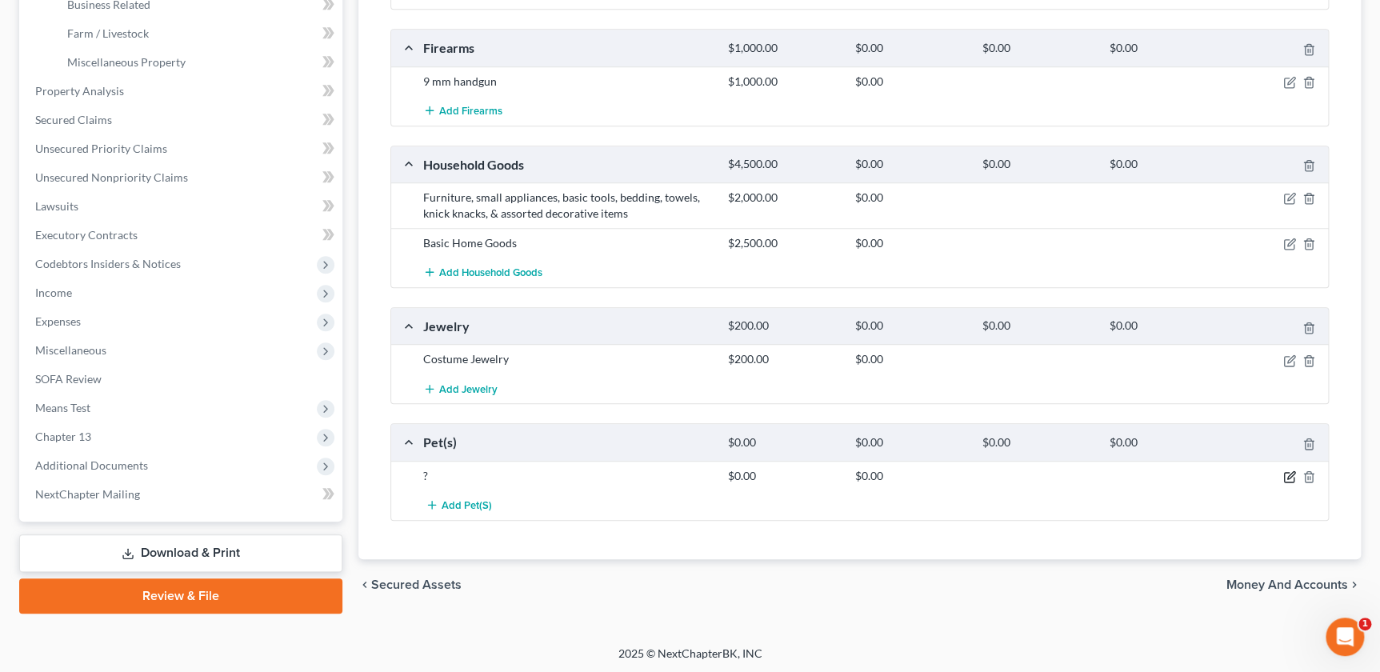
click at [1286, 472] on icon "button" at bounding box center [1290, 477] width 13 height 13
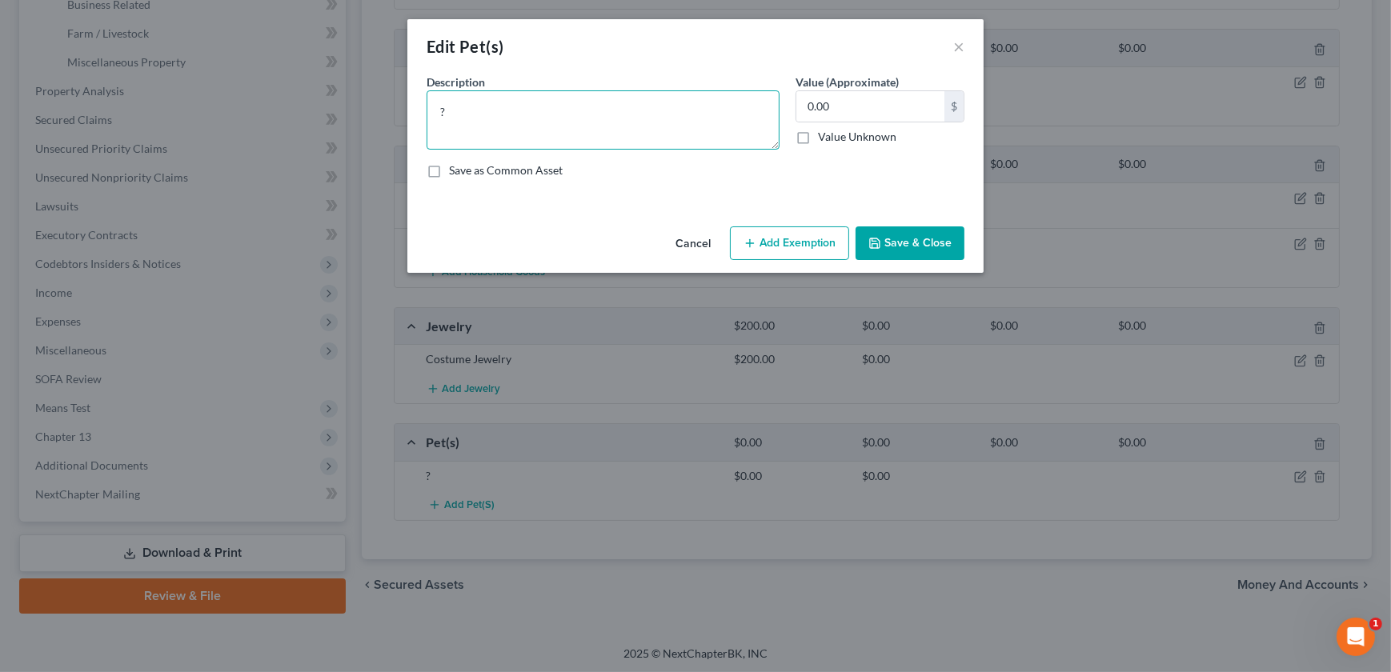
drag, startPoint x: 534, startPoint y: 118, endPoint x: 525, endPoint y: 118, distance: 8.8
click at [528, 118] on textarea "?" at bounding box center [603, 119] width 353 height 59
drag, startPoint x: 525, startPoint y: 118, endPoint x: 432, endPoint y: 117, distance: 92.8
click at [432, 117] on textarea "?" at bounding box center [603, 119] width 353 height 59
type textarea "4 cats and 1 dog"
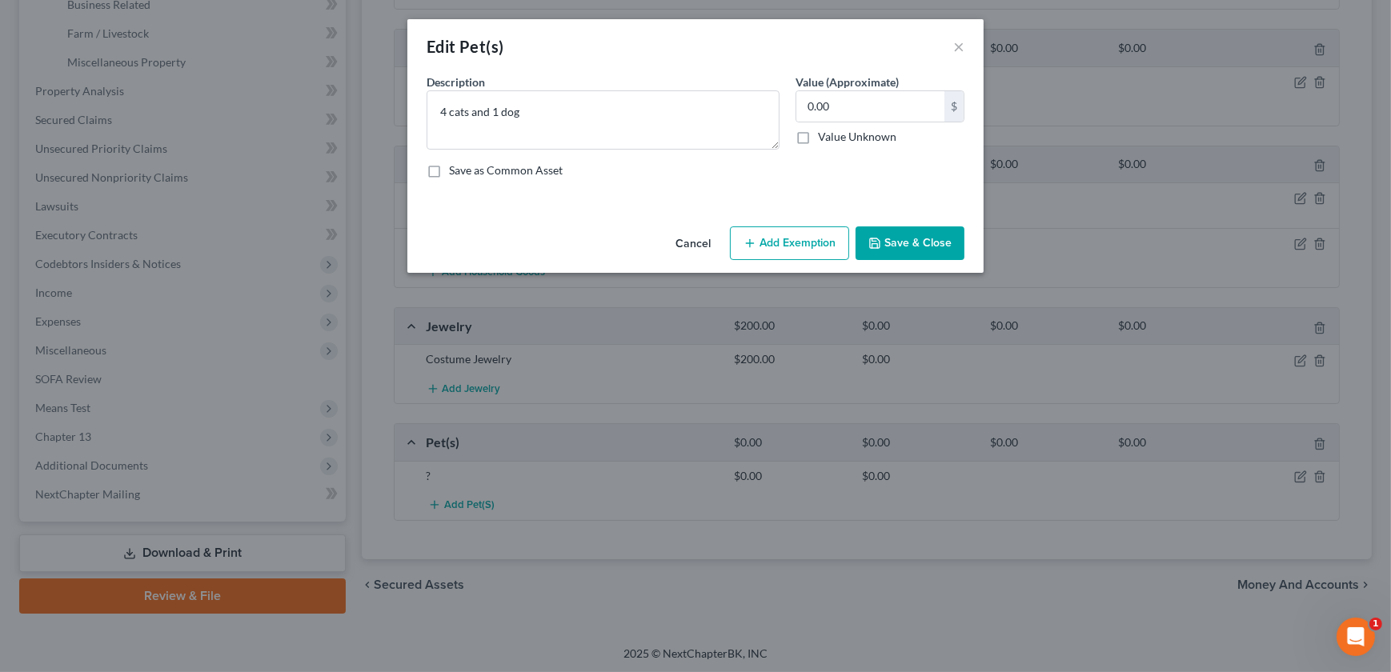
click at [919, 246] on button "Save & Close" at bounding box center [909, 243] width 109 height 34
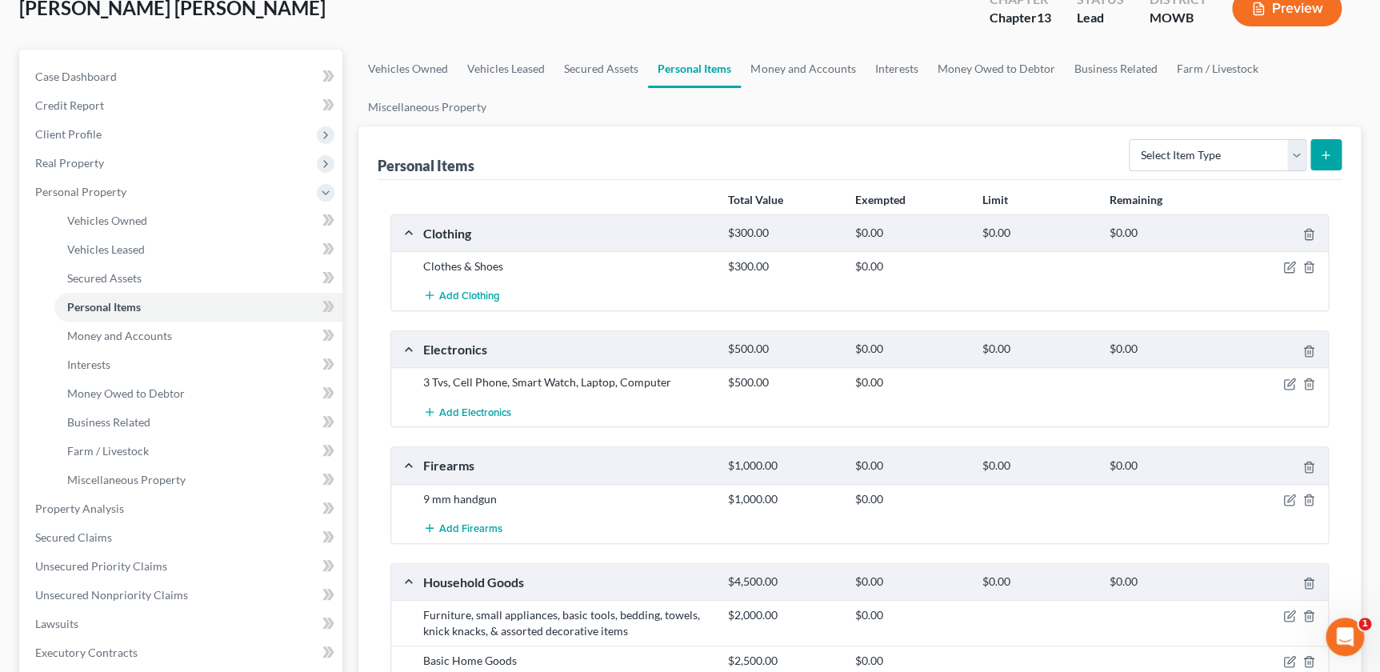
scroll to position [0, 0]
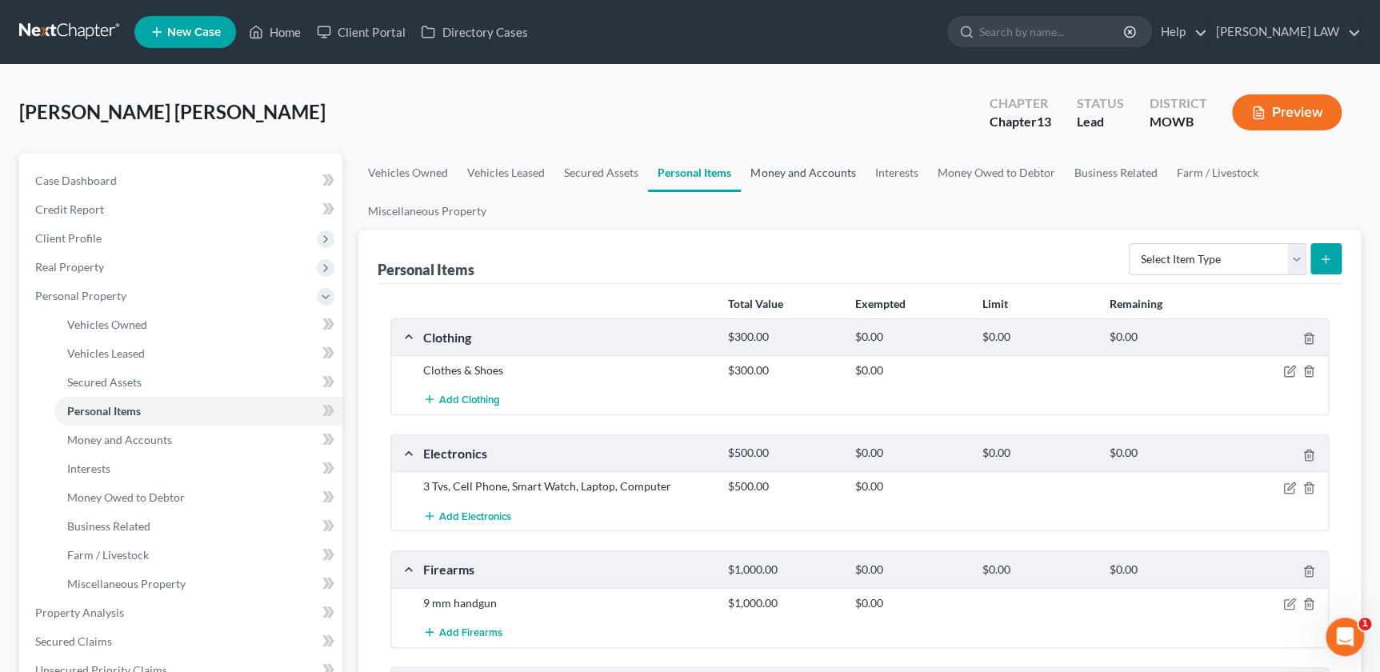
click at [787, 168] on link "Money and Accounts" at bounding box center [803, 173] width 124 height 38
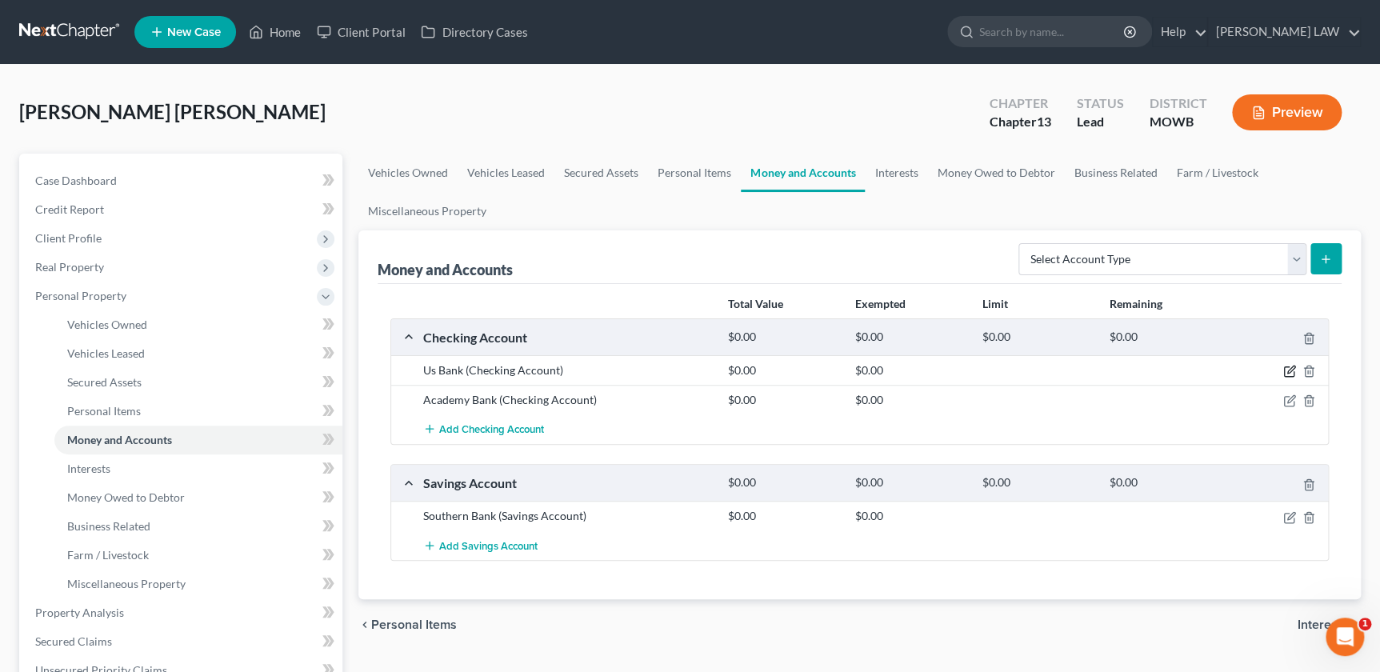
click at [1285, 367] on icon "button" at bounding box center [1290, 371] width 13 height 13
click at [1288, 370] on body "Home New Case Client Portal Directory Cases [PERSON_NAME] LAW [EMAIL_ADDRESS][D…" at bounding box center [690, 598] width 1380 height 1196
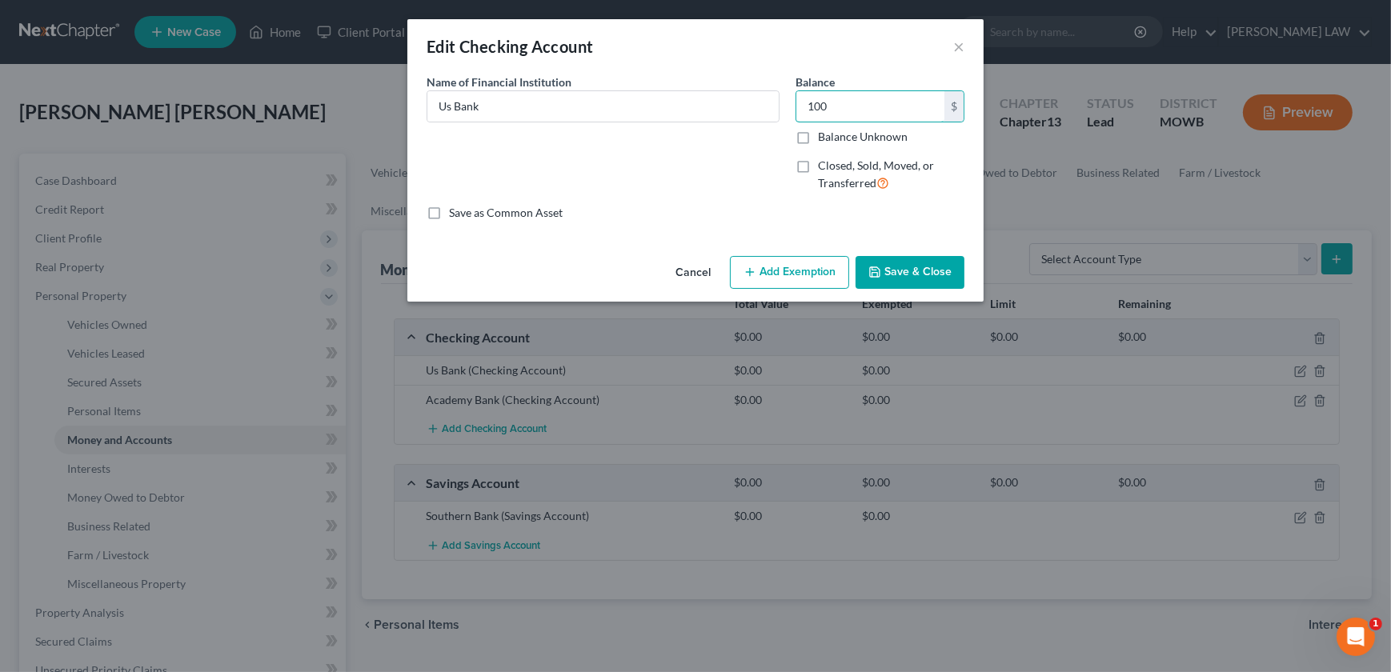
type input "100"
click at [908, 282] on button "Save & Close" at bounding box center [909, 273] width 109 height 34
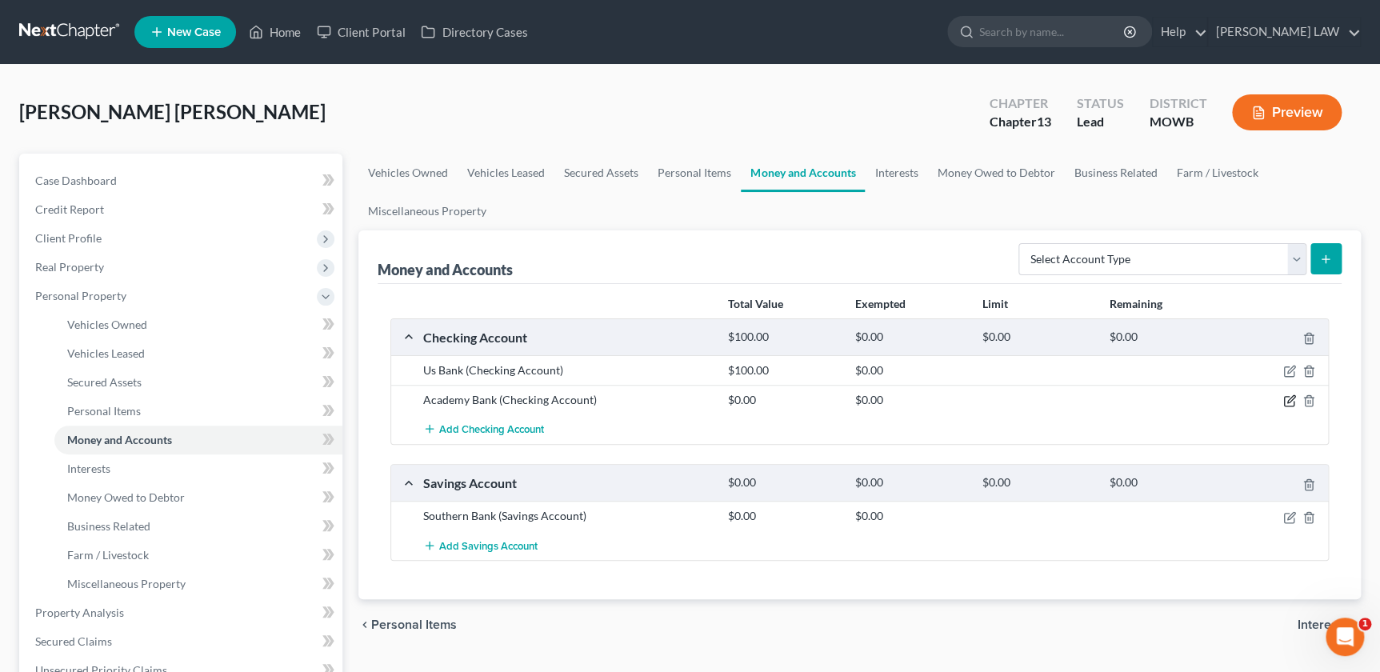
click at [1285, 398] on icon "button" at bounding box center [1290, 400] width 13 height 13
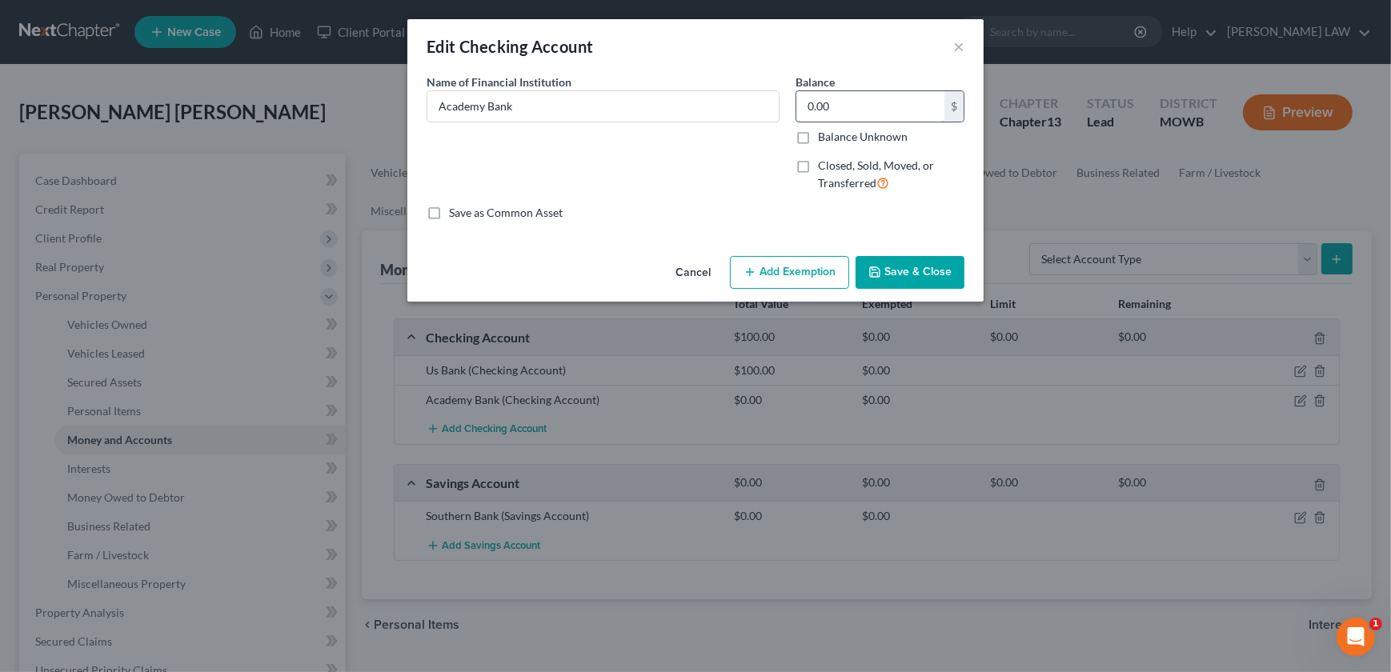
click at [829, 101] on input "0.00" at bounding box center [870, 106] width 148 height 30
type input "5"
click at [874, 269] on icon "button" at bounding box center [874, 272] width 13 height 13
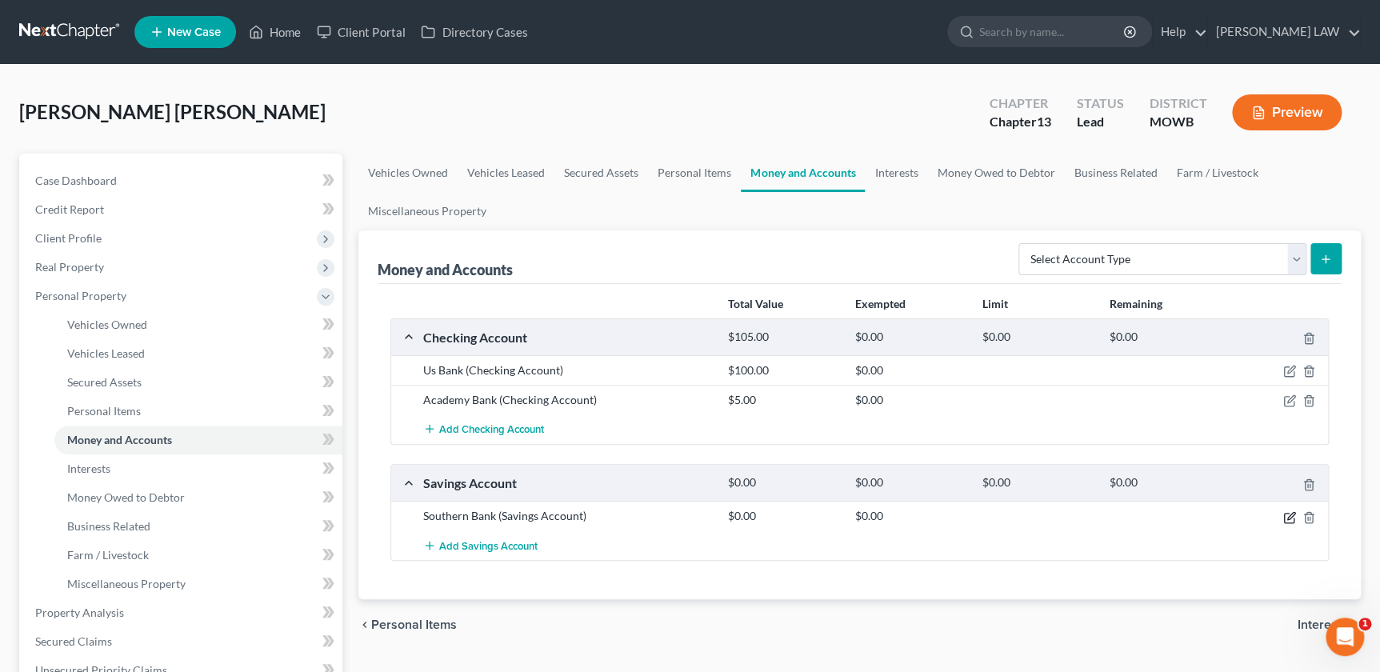
click at [1288, 513] on icon "button" at bounding box center [1290, 517] width 13 height 13
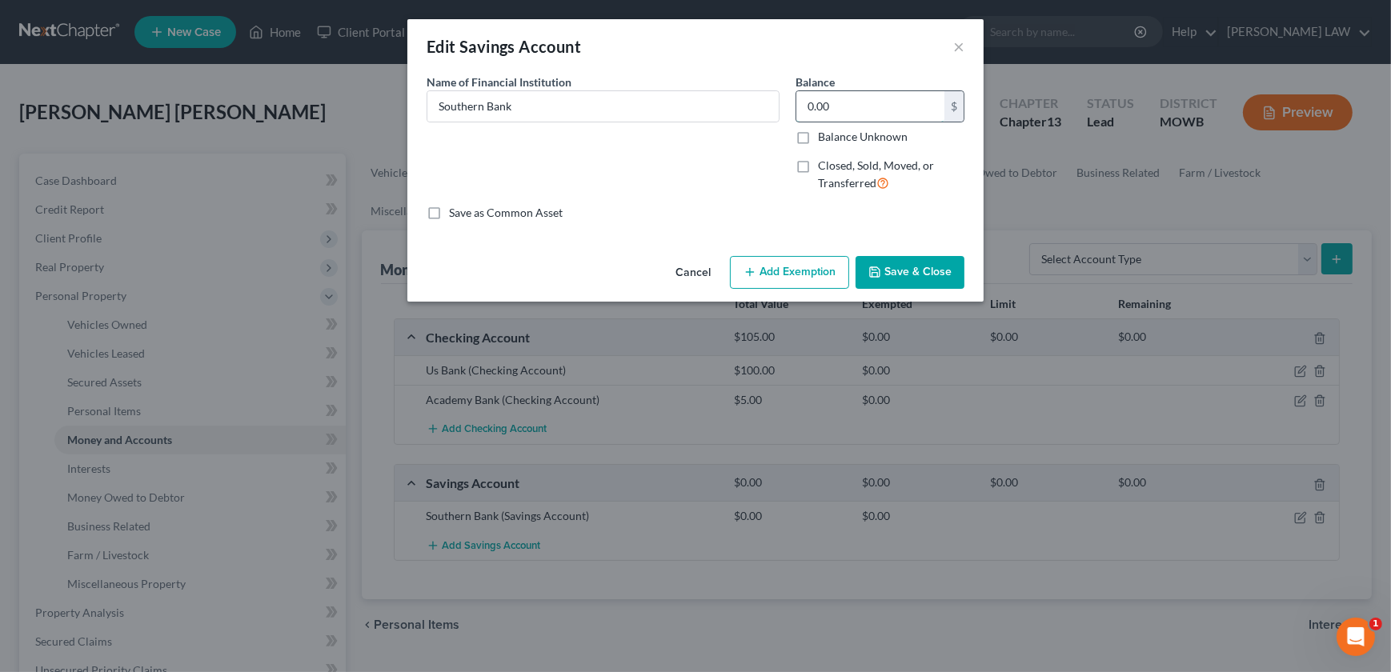
click at [860, 103] on input "0.00" at bounding box center [870, 106] width 148 height 30
type input "60"
click at [890, 265] on button "Save & Close" at bounding box center [909, 273] width 109 height 34
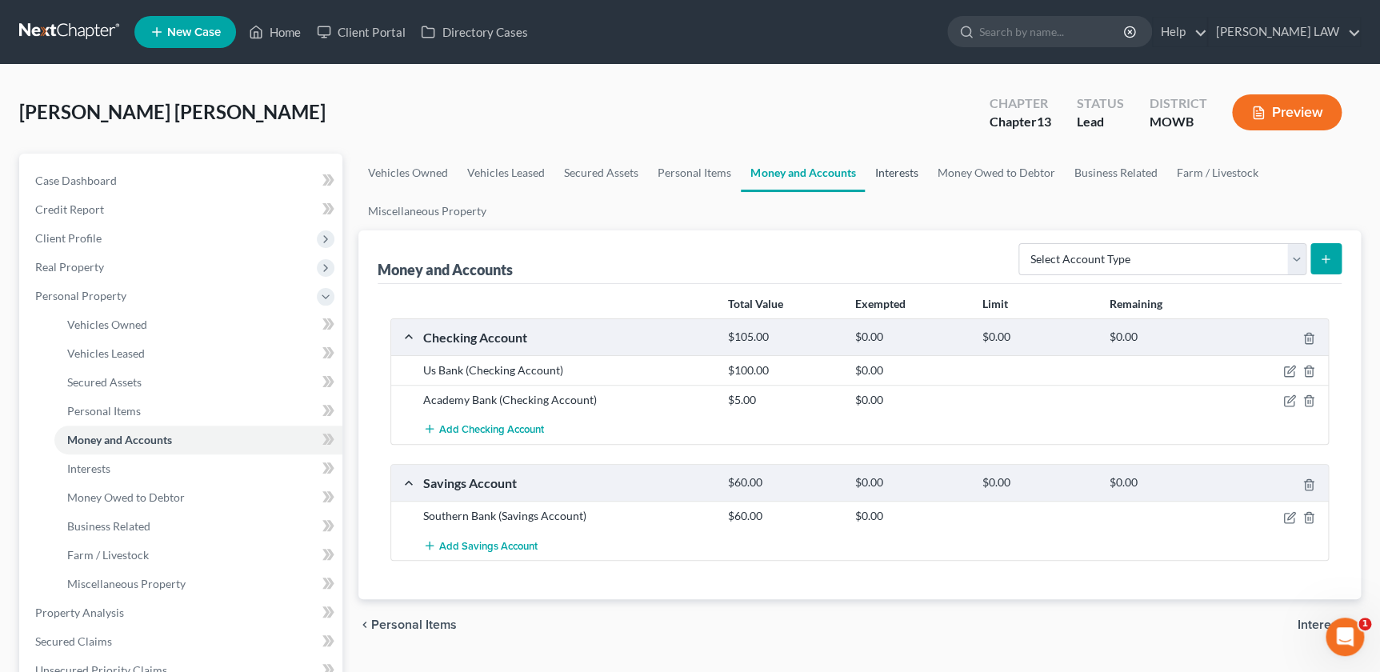
click at [888, 165] on link "Interests" at bounding box center [896, 173] width 62 height 38
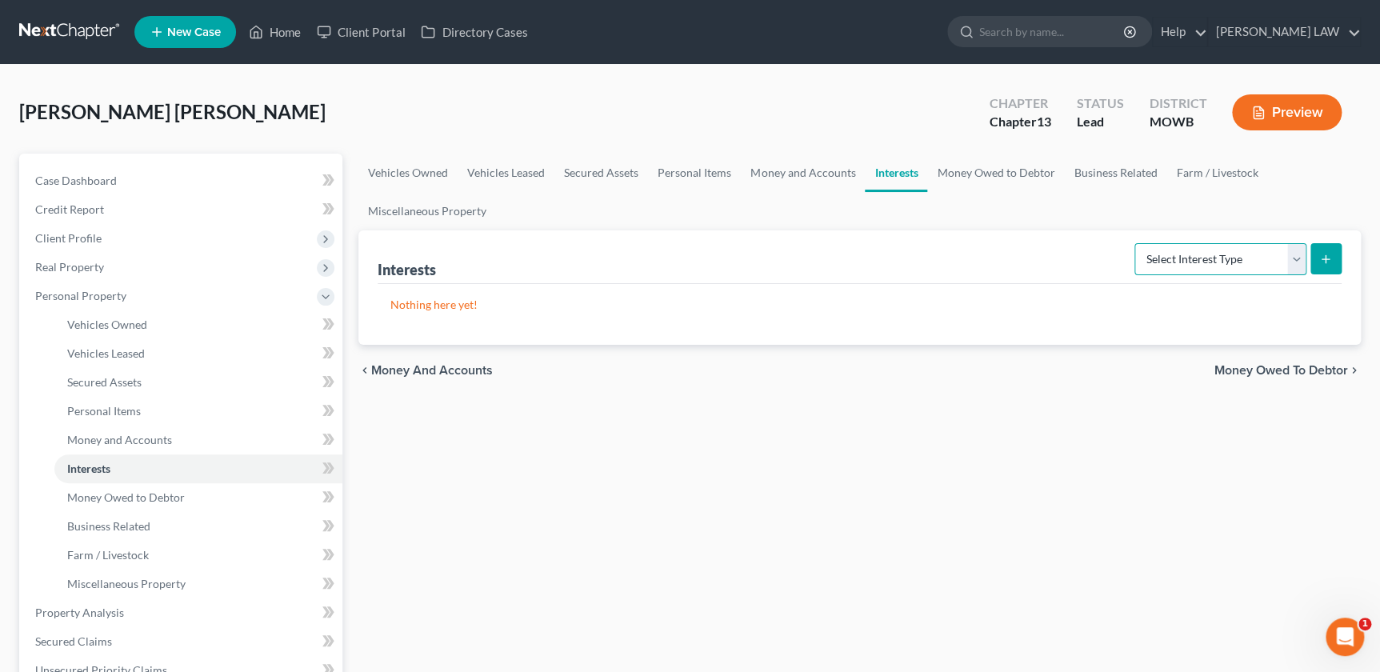
click at [1244, 258] on select "Select Interest Type 401K Annuity Bond Education IRA Government Bond Government…" at bounding box center [1221, 259] width 172 height 32
click at [991, 183] on link "Money Owed to Debtor" at bounding box center [995, 173] width 137 height 38
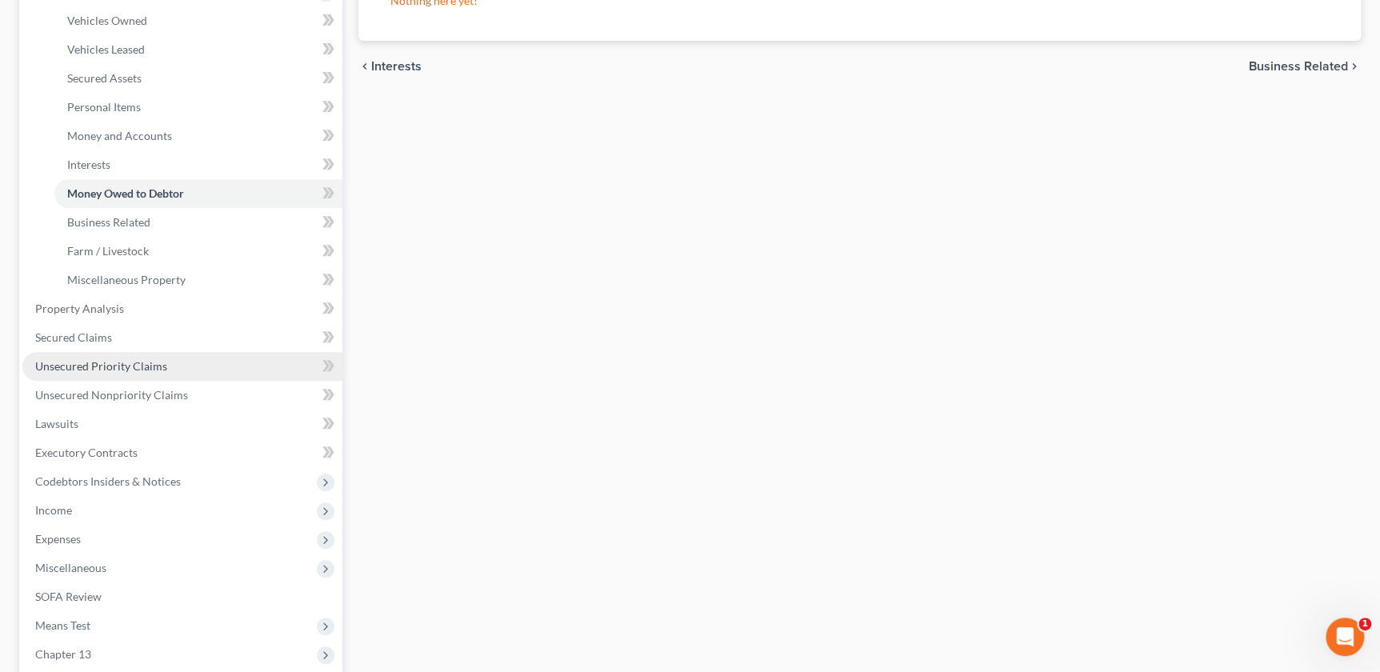
scroll to position [309, 0]
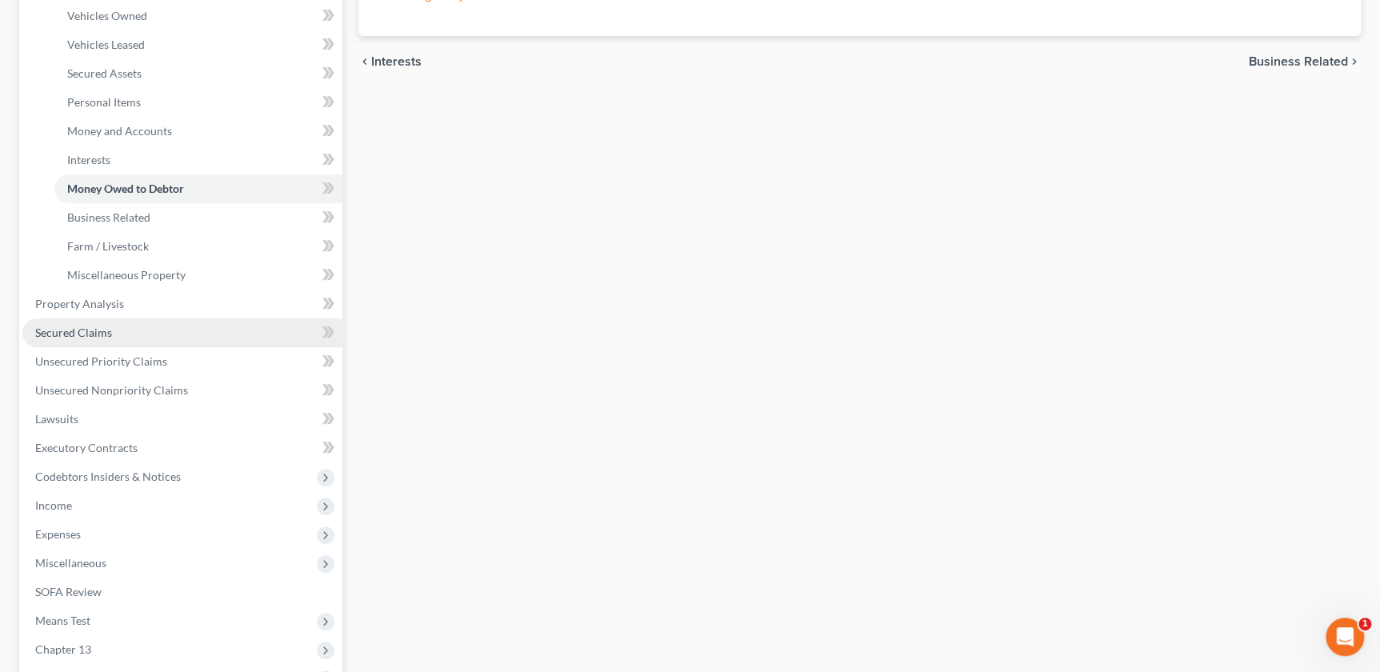
click at [80, 334] on span "Secured Claims" at bounding box center [73, 333] width 77 height 14
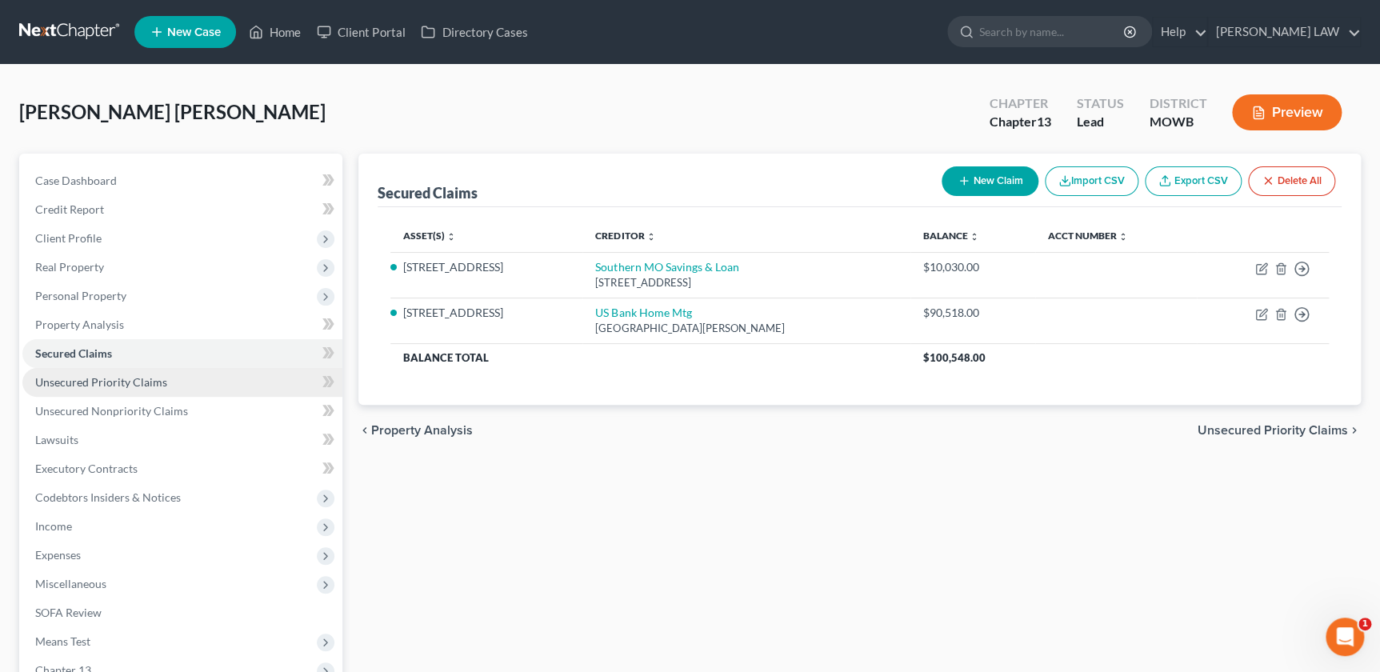
click at [98, 378] on span "Unsecured Priority Claims" at bounding box center [101, 382] width 132 height 14
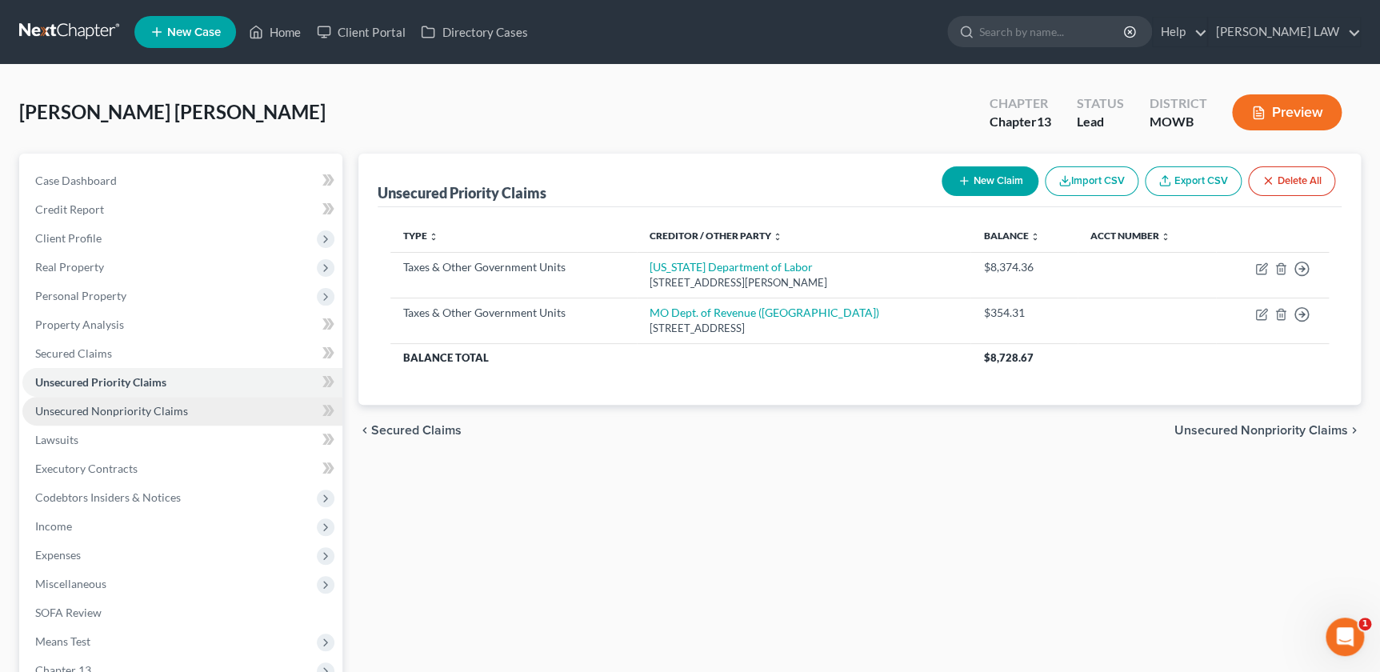
click at [115, 413] on span "Unsecured Nonpriority Claims" at bounding box center [111, 411] width 153 height 14
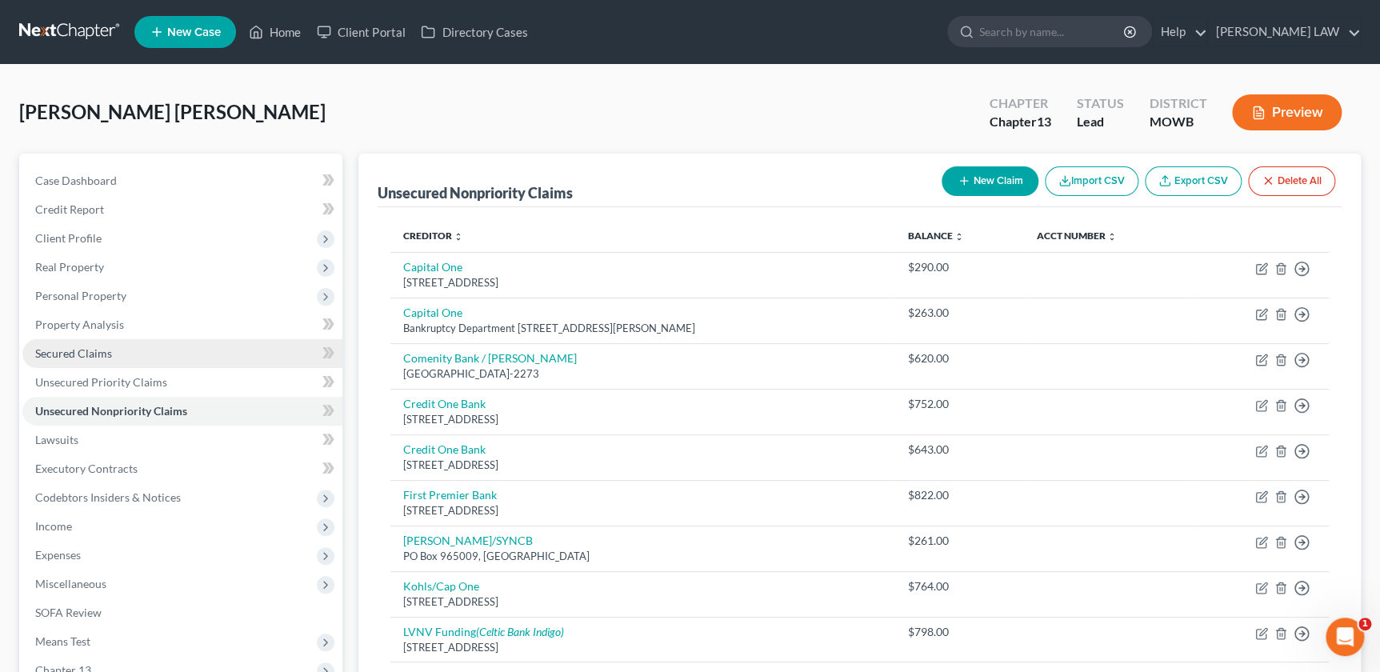
click at [52, 349] on span "Secured Claims" at bounding box center [73, 353] width 77 height 14
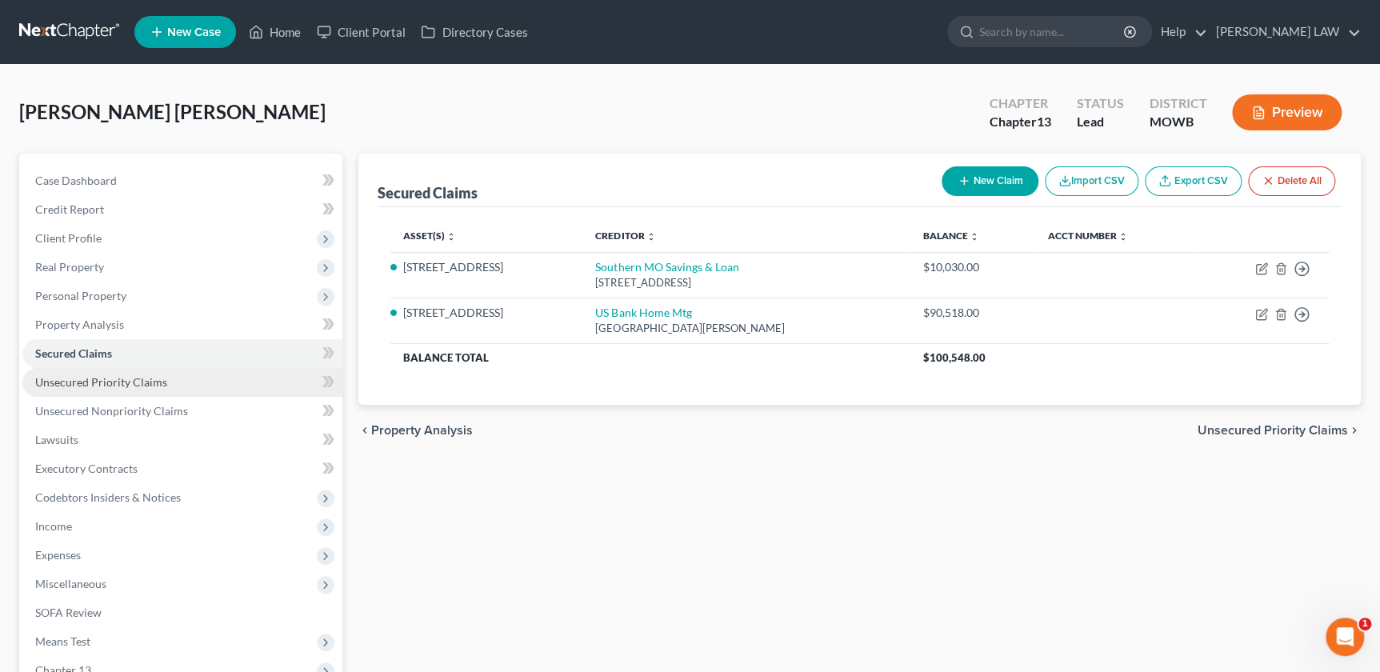
click at [81, 383] on span "Unsecured Priority Claims" at bounding box center [101, 382] width 132 height 14
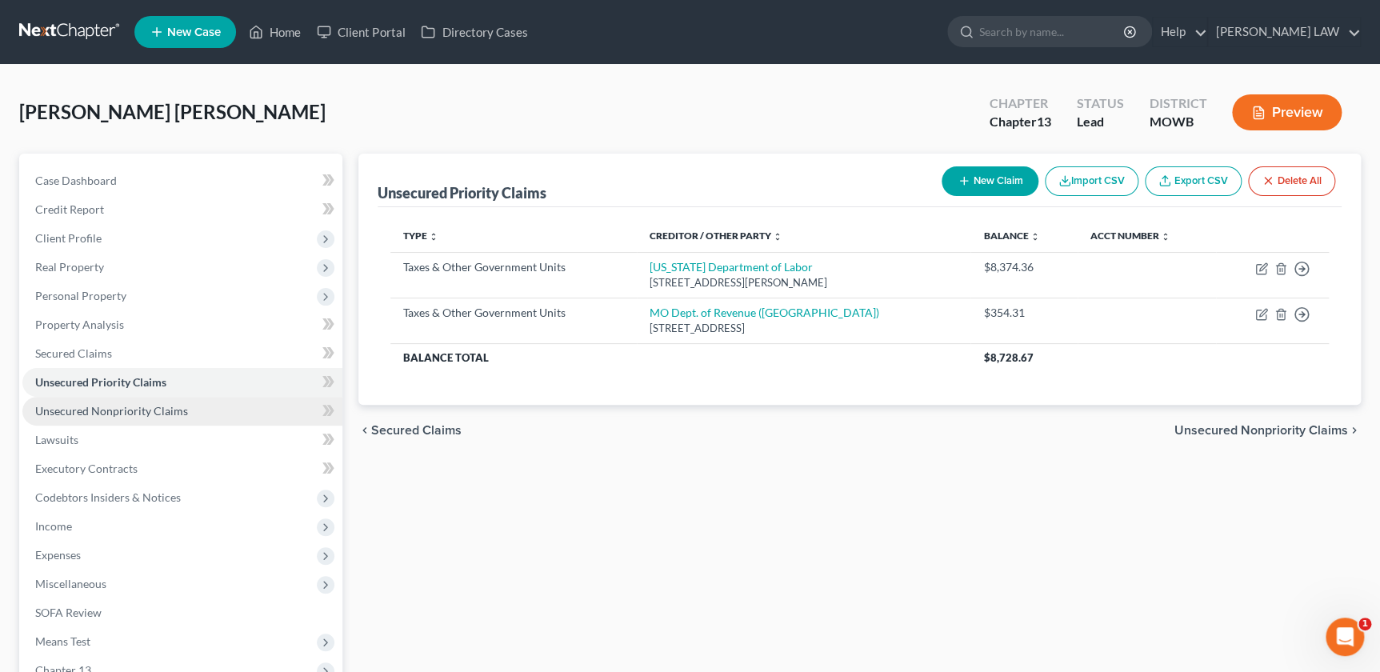
click at [60, 407] on span "Unsecured Nonpriority Claims" at bounding box center [111, 411] width 153 height 14
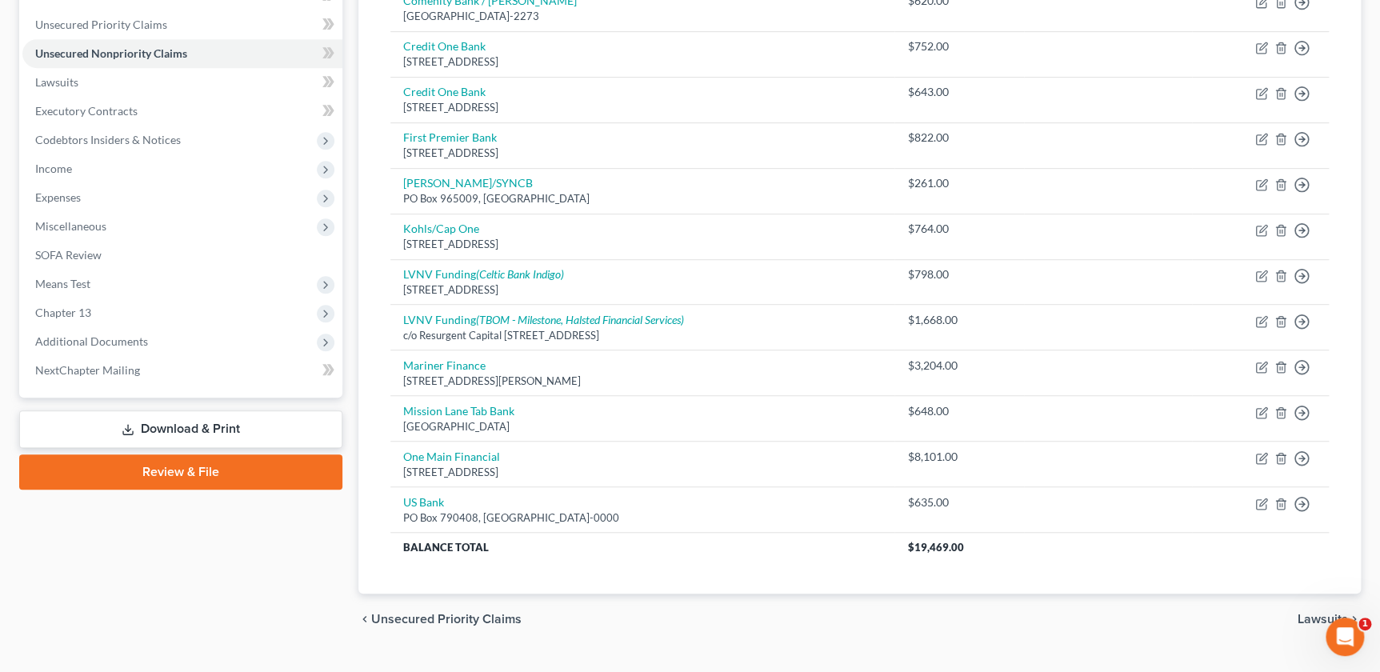
scroll to position [389, 0]
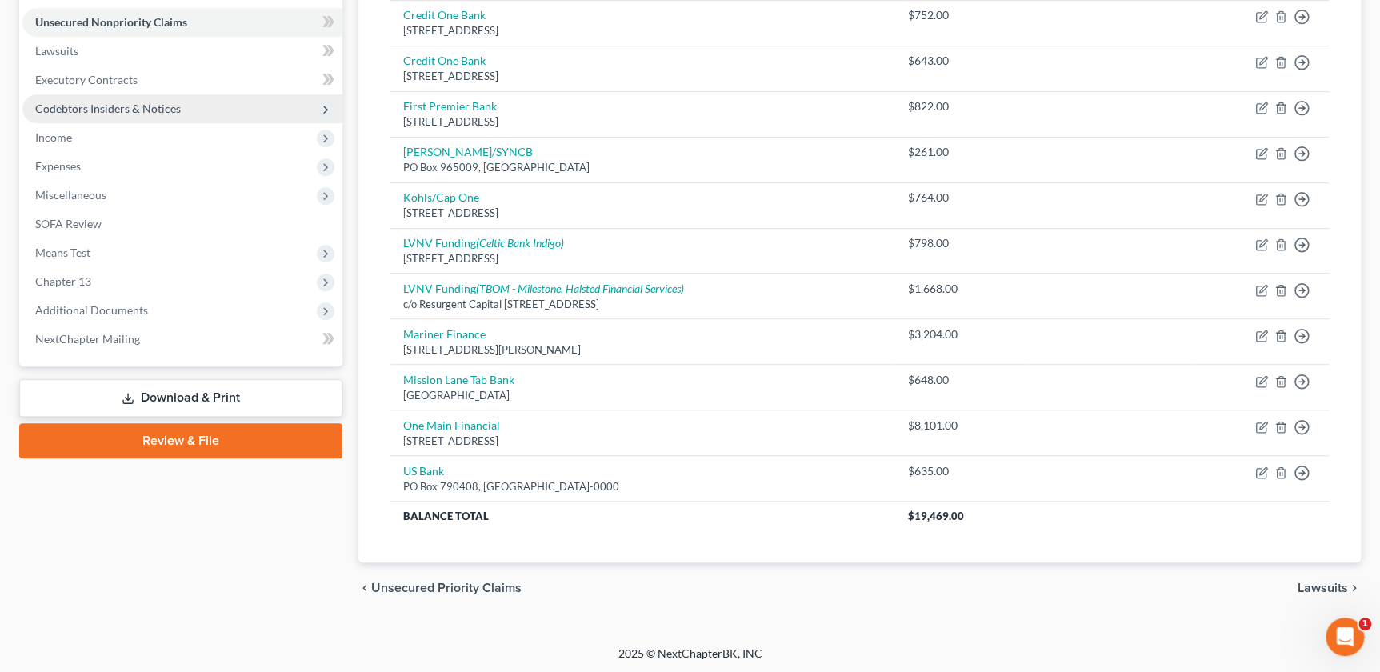
click at [74, 102] on span "Codebtors Insiders & Notices" at bounding box center [108, 109] width 146 height 14
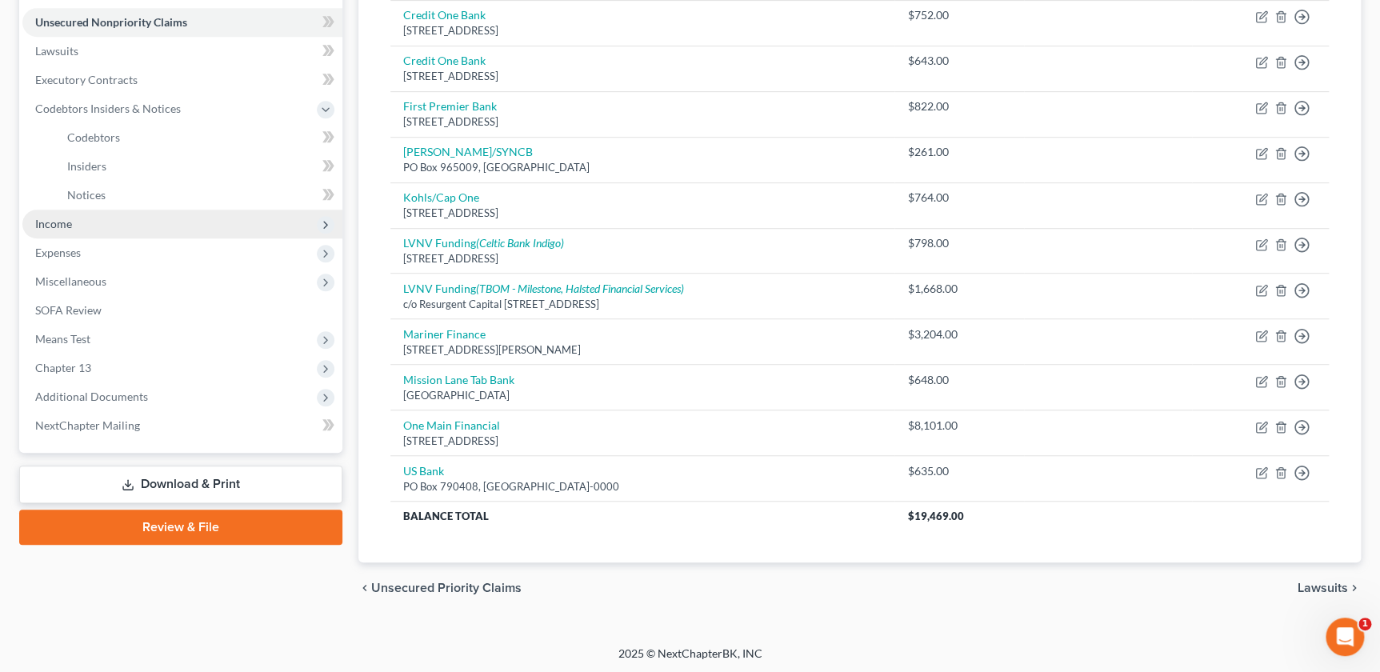
click at [87, 232] on span "Income" at bounding box center [182, 224] width 320 height 29
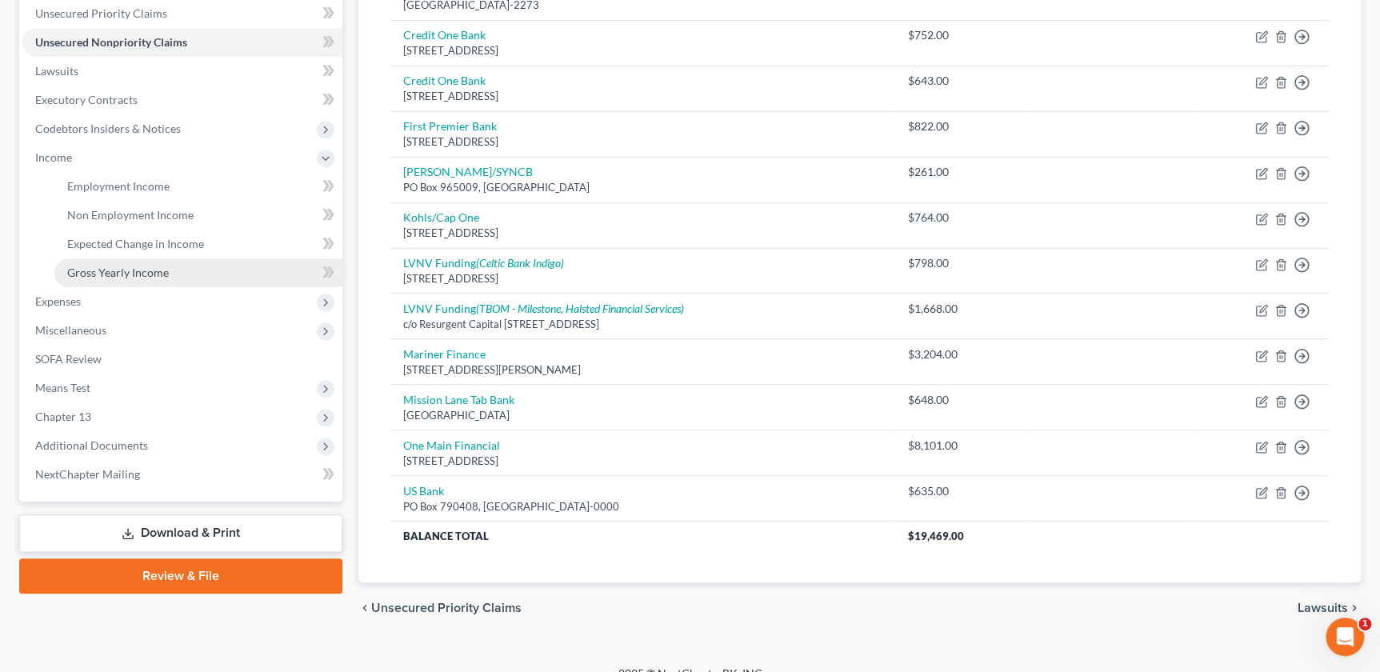
scroll to position [370, 0]
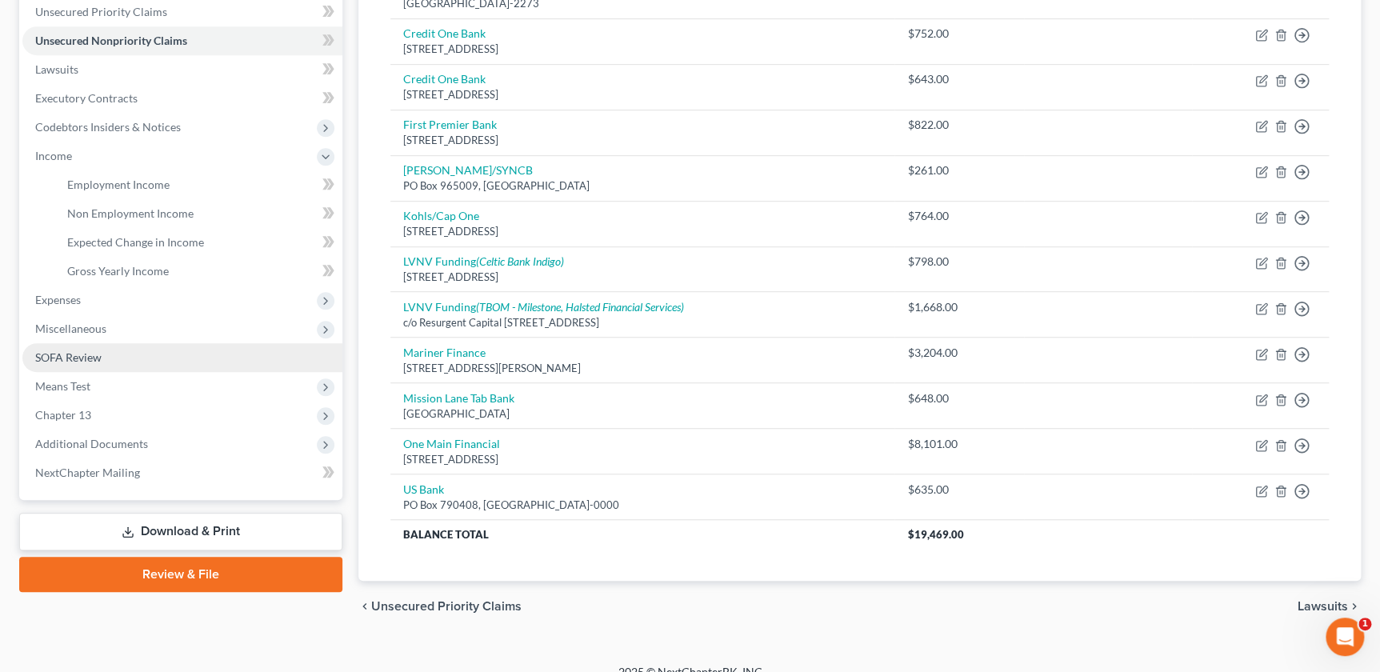
click at [145, 367] on link "SOFA Review" at bounding box center [182, 357] width 320 height 29
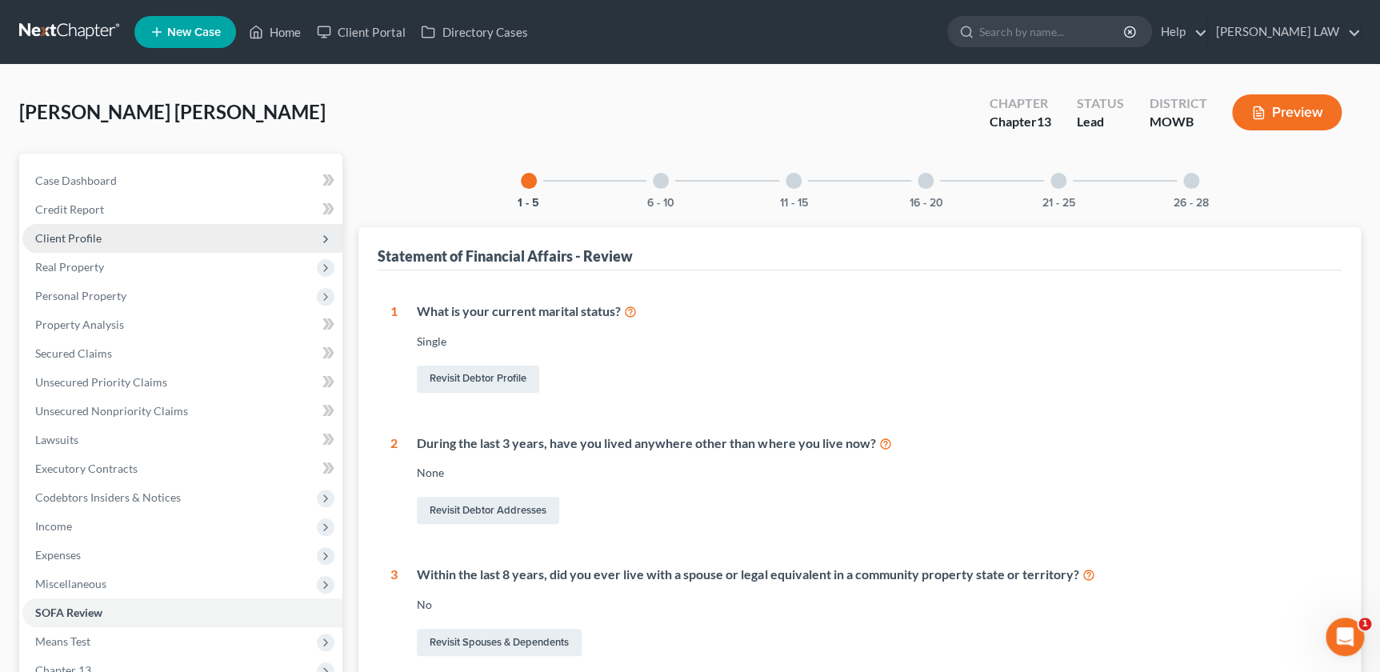
click at [77, 234] on span "Client Profile" at bounding box center [68, 238] width 66 height 14
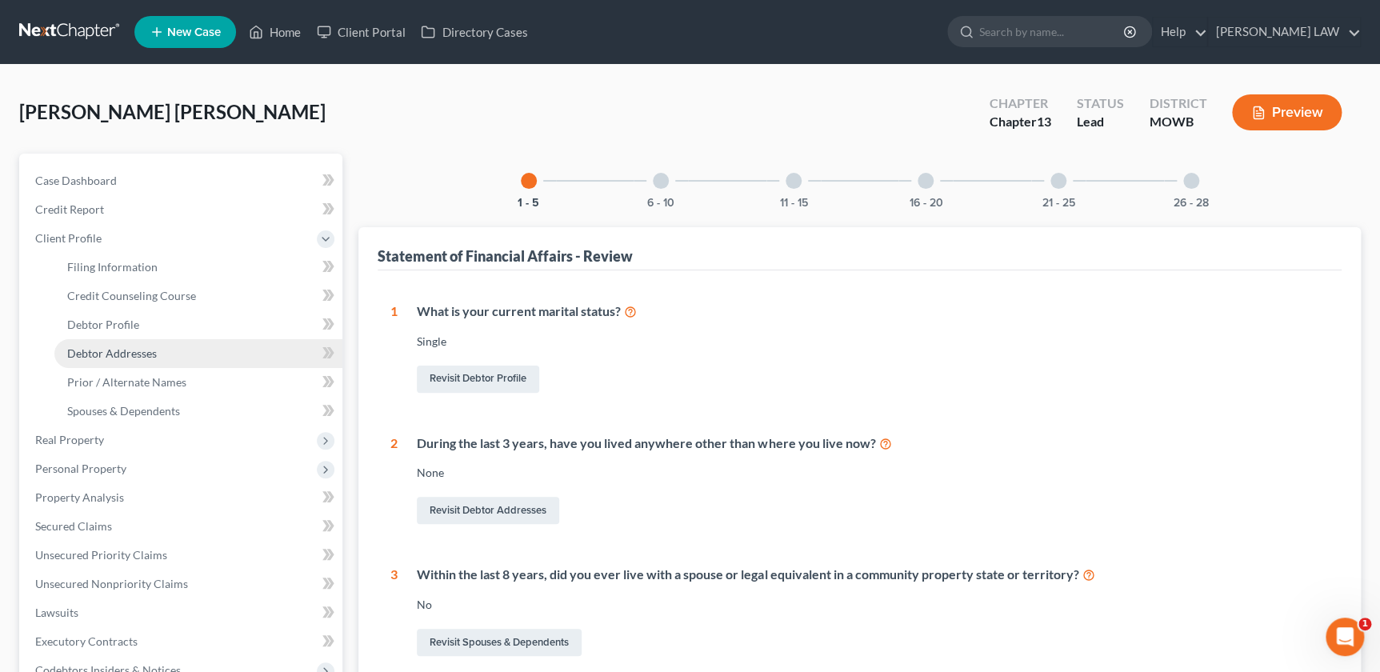
click at [114, 339] on link "Debtor Addresses" at bounding box center [198, 353] width 288 height 29
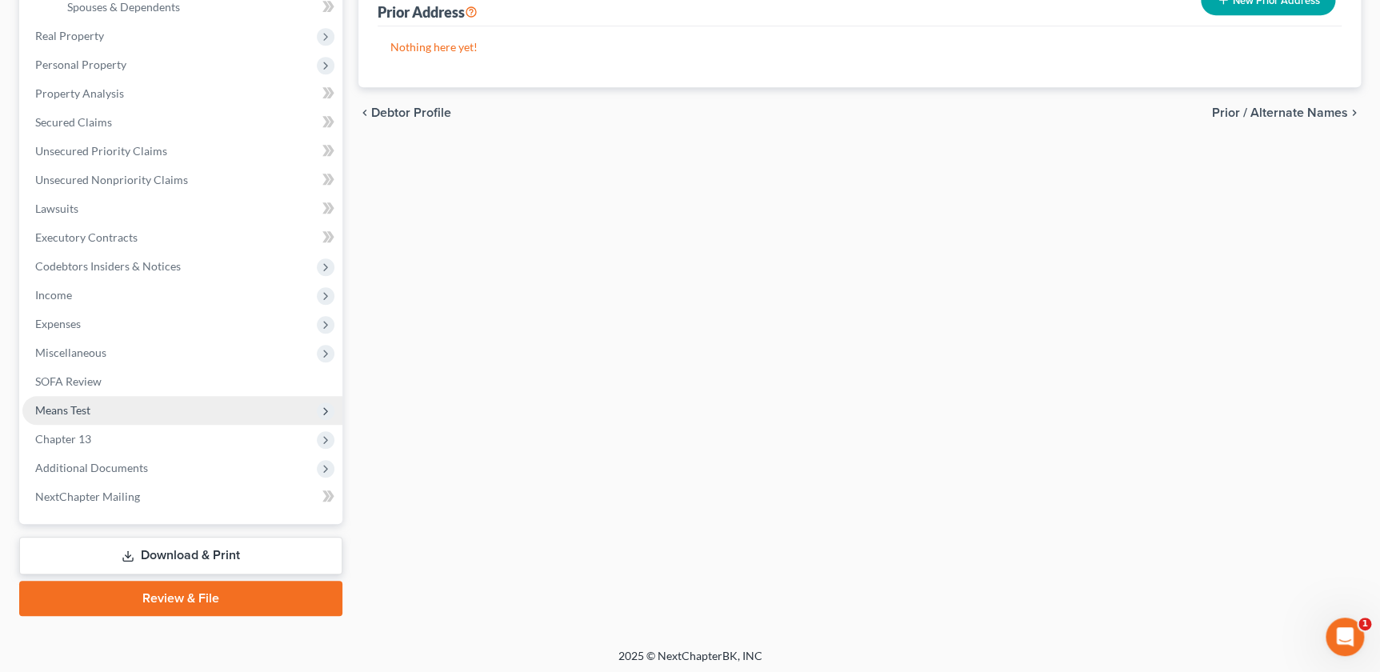
scroll to position [407, 0]
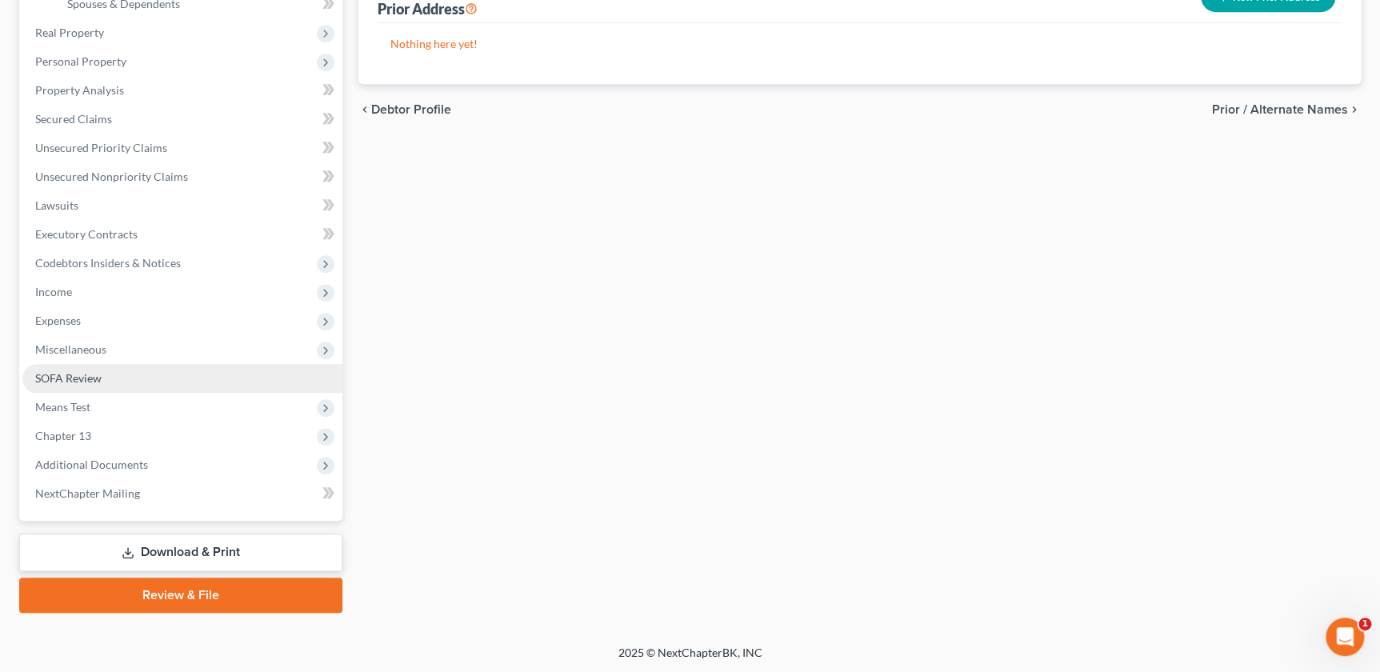
click at [70, 371] on span "SOFA Review" at bounding box center [68, 378] width 66 height 14
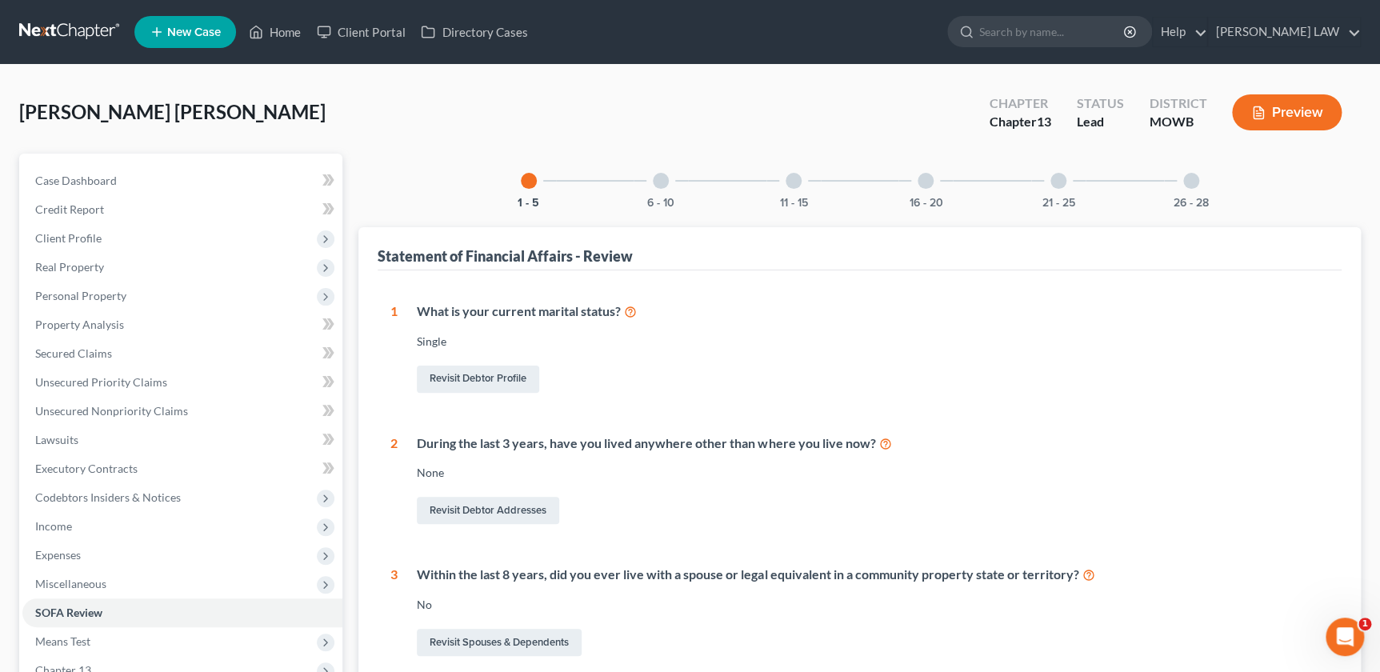
click at [650, 183] on div "6 - 10" at bounding box center [661, 181] width 54 height 54
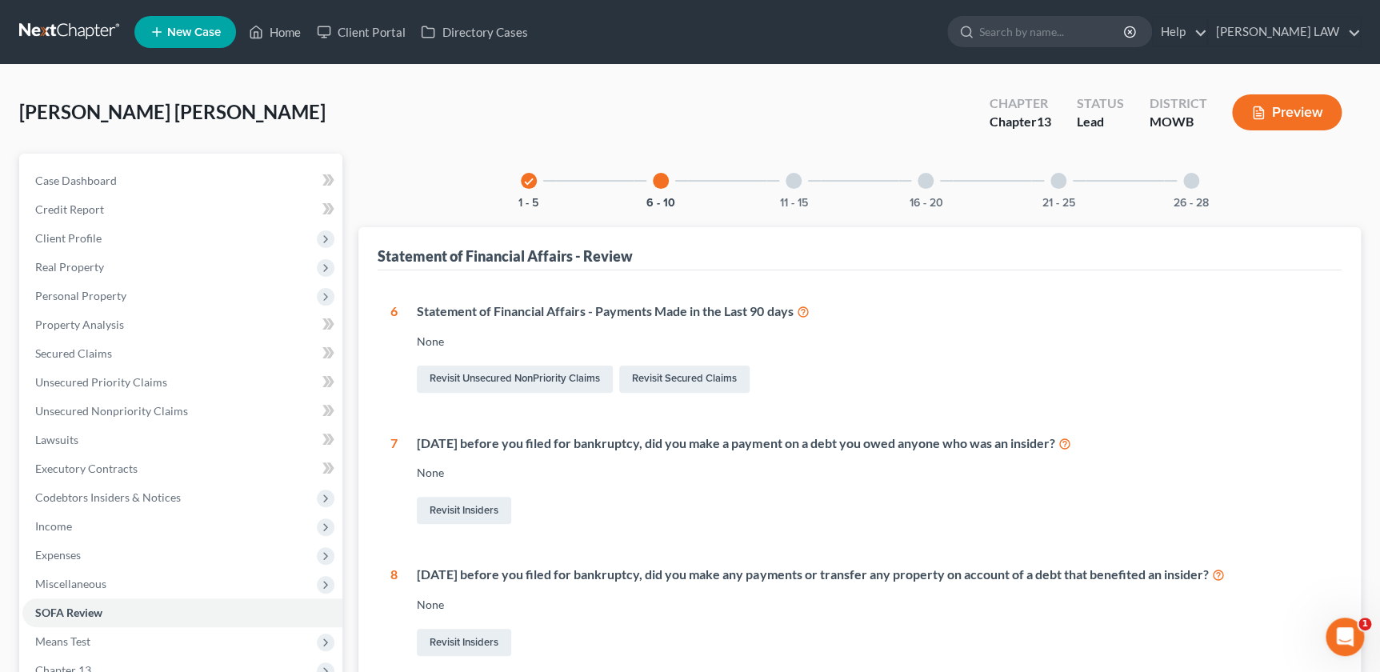
click at [794, 185] on div at bounding box center [794, 181] width 16 height 16
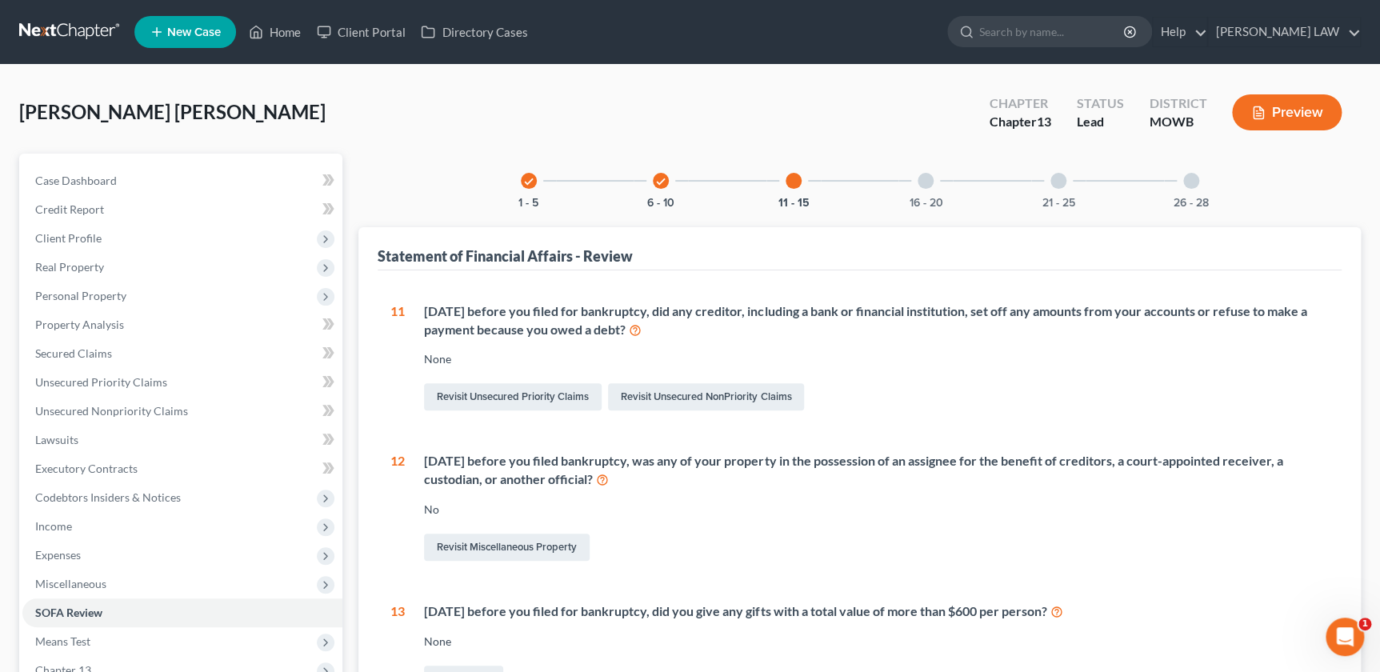
click at [920, 176] on div at bounding box center [926, 181] width 16 height 16
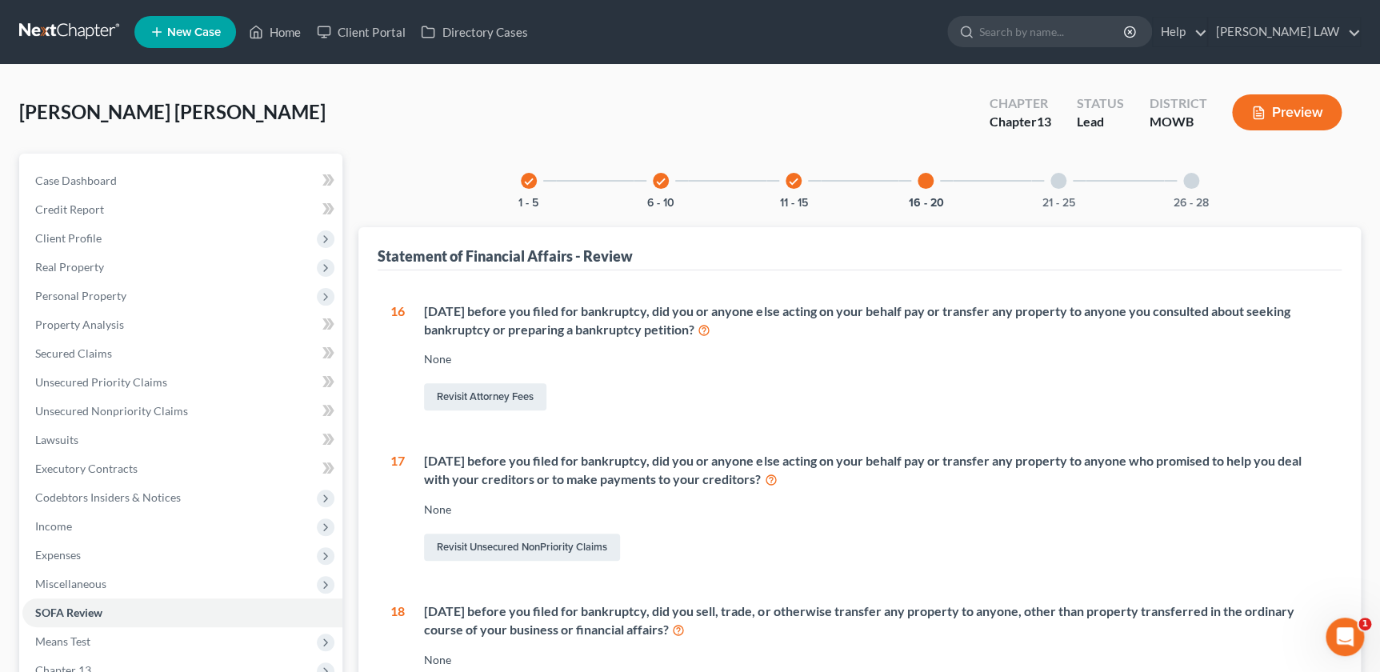
click at [1048, 186] on div "21 - 25" at bounding box center [1058, 181] width 54 height 54
